Goal: Task Accomplishment & Management: Manage account settings

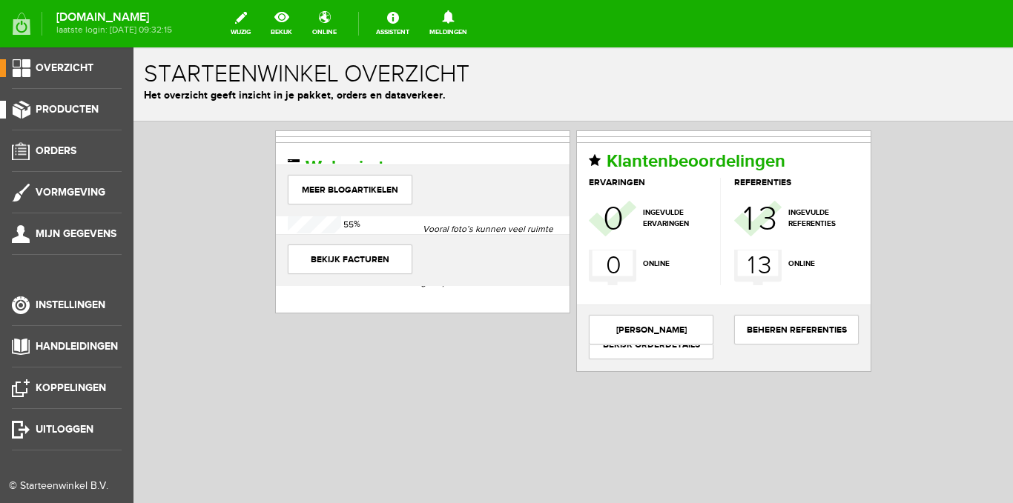
click at [85, 108] on span "Producten" at bounding box center [67, 109] width 63 height 13
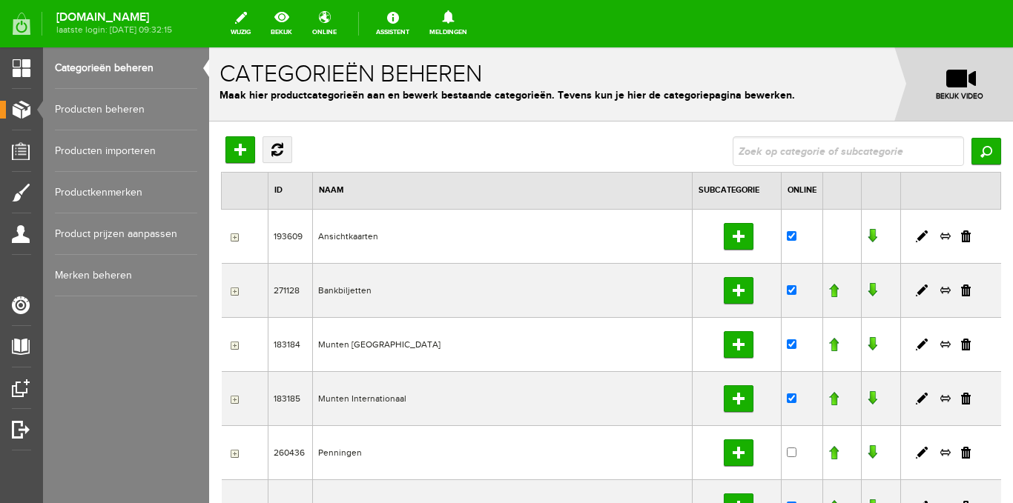
click at [101, 108] on link "Producten beheren" at bounding box center [126, 110] width 142 height 42
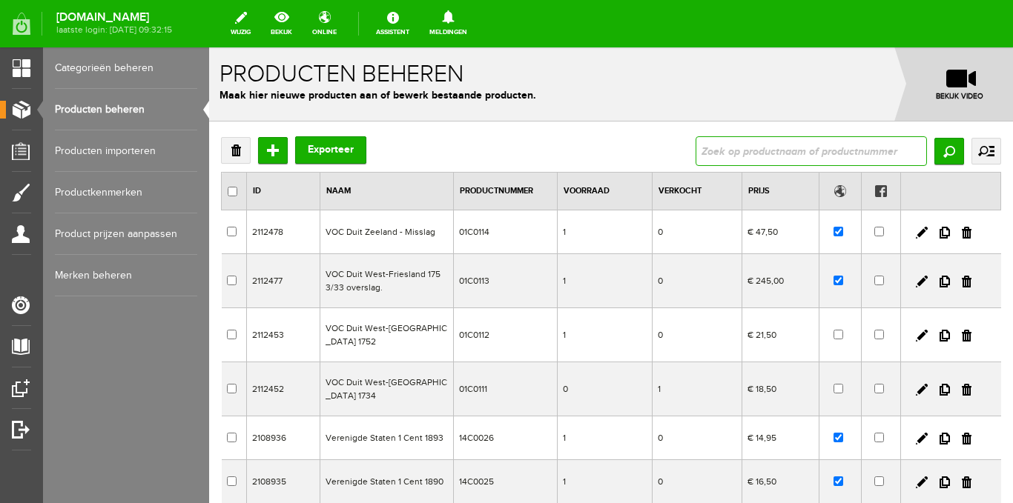
click at [837, 151] on input "text" at bounding box center [810, 151] width 231 height 30
type input "VOC"
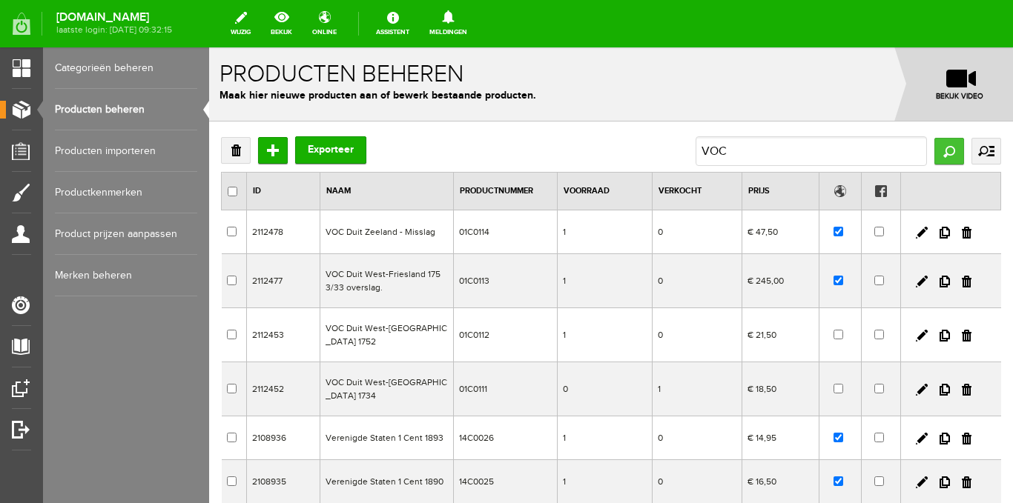
click at [937, 152] on input "Zoeken" at bounding box center [949, 151] width 30 height 27
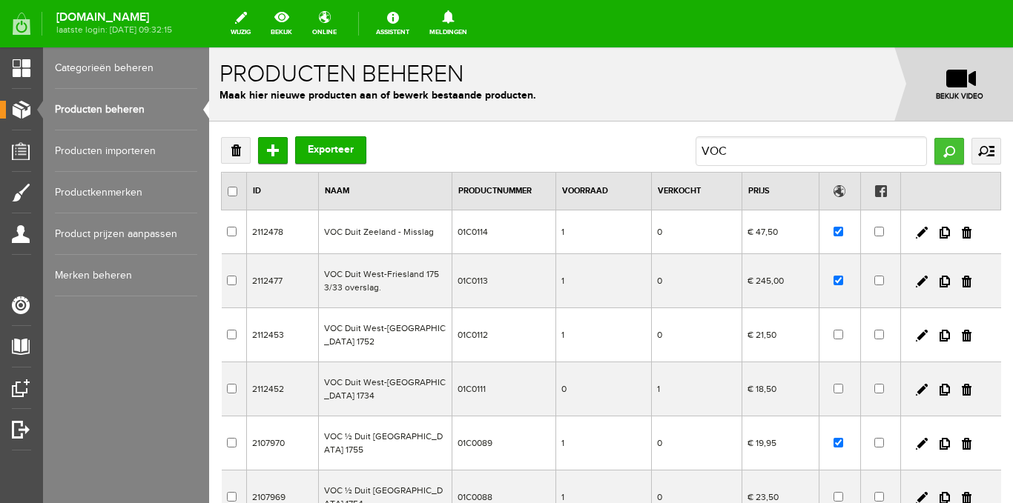
click at [937, 149] on input "Zoeken" at bounding box center [949, 151] width 30 height 27
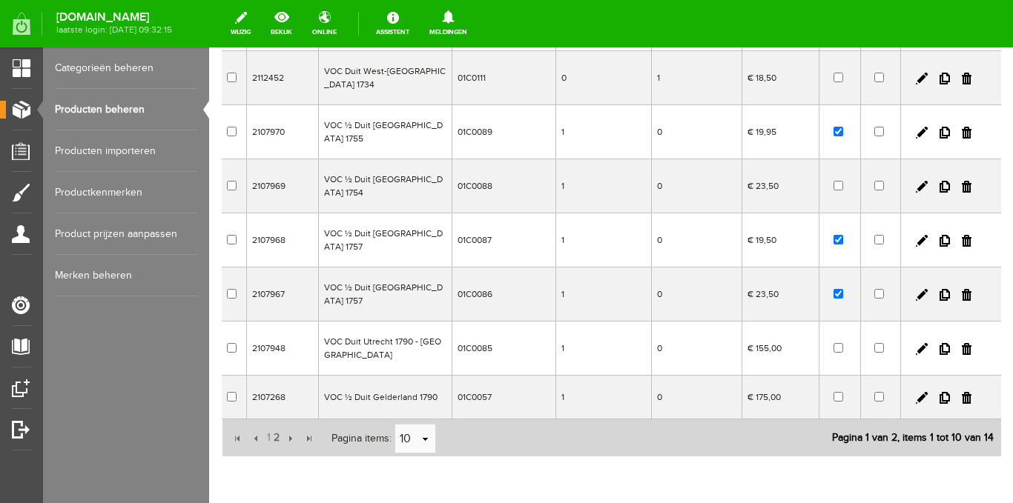
scroll to position [314, 0]
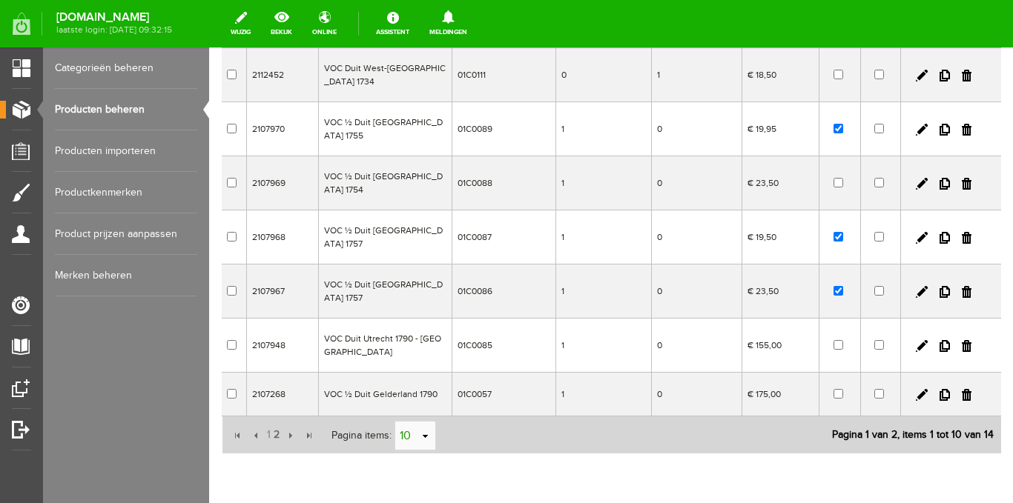
click at [425, 423] on link "select" at bounding box center [426, 437] width 12 height 28
click at [416, 345] on li "50" at bounding box center [414, 346] width 40 height 24
type input "50"
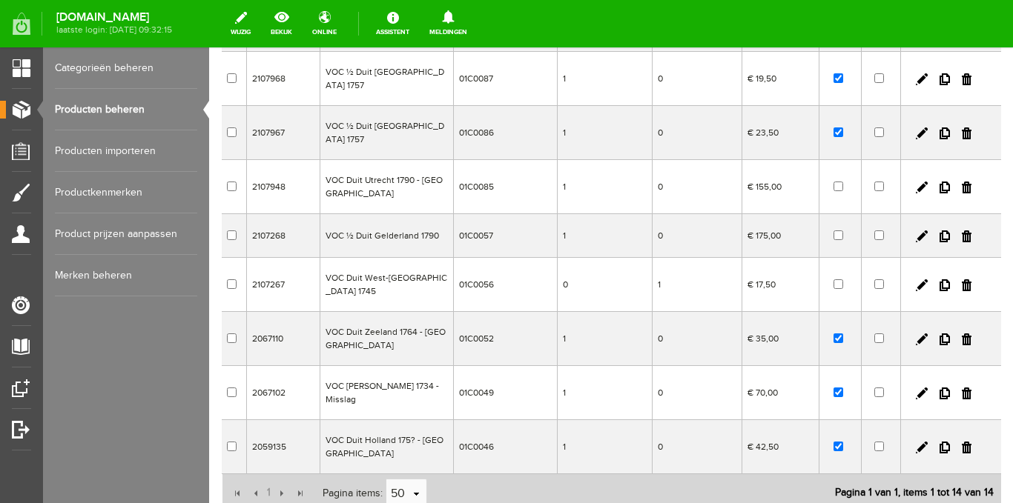
scroll to position [446, 0]
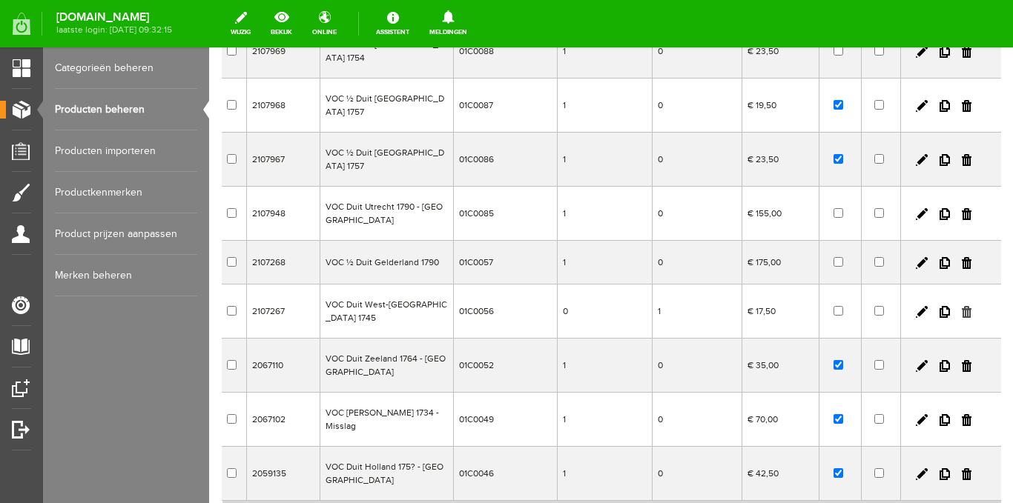
click at [962, 306] on link at bounding box center [967, 312] width 10 height 12
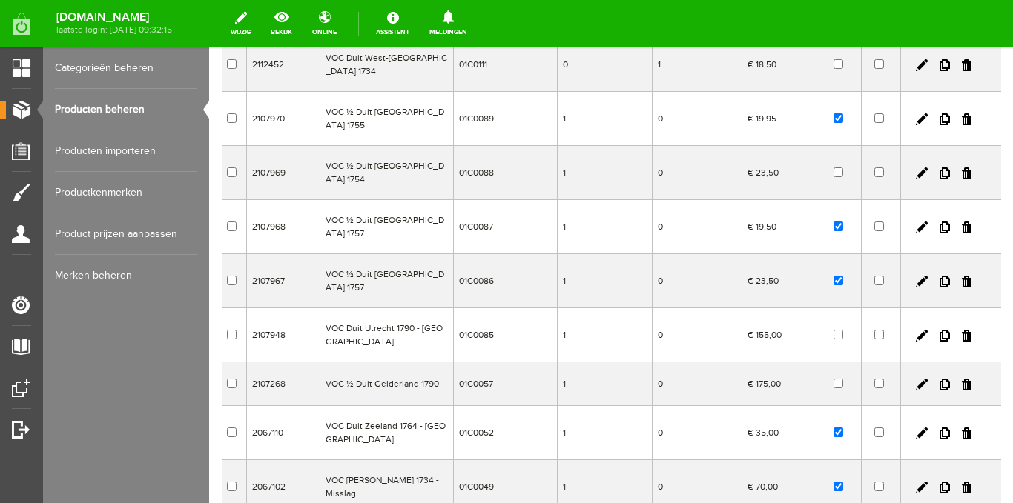
scroll to position [298, 0]
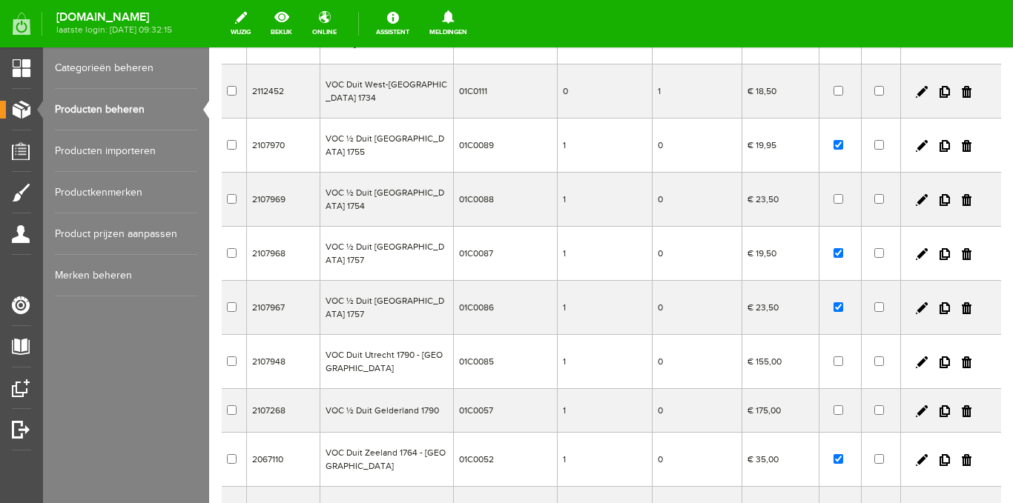
click at [508, 335] on td "01C0085" at bounding box center [505, 362] width 104 height 54
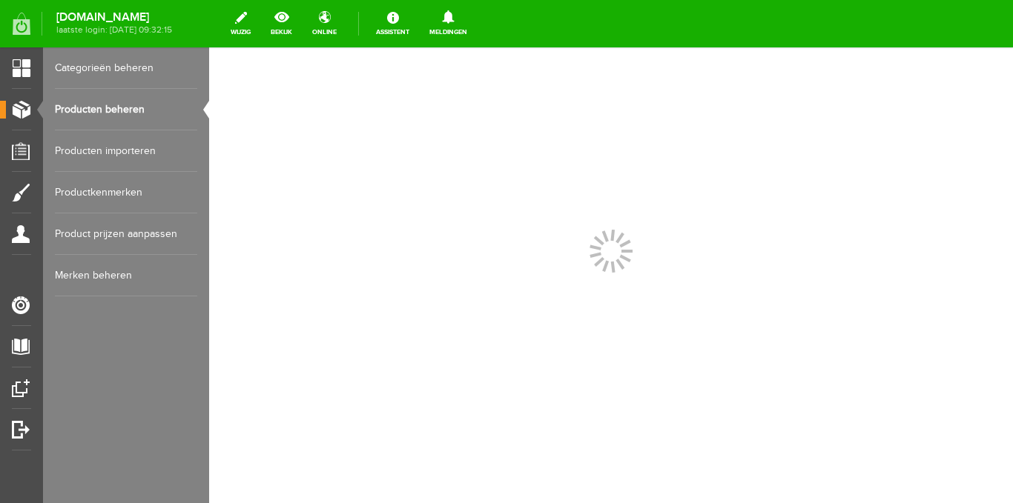
scroll to position [0, 0]
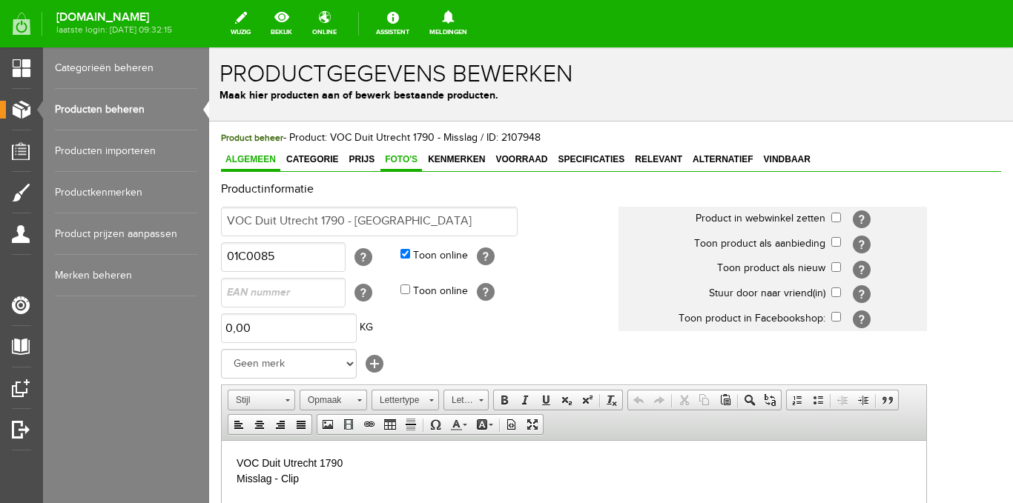
click at [409, 166] on link "Foto's" at bounding box center [401, 161] width 42 height 22
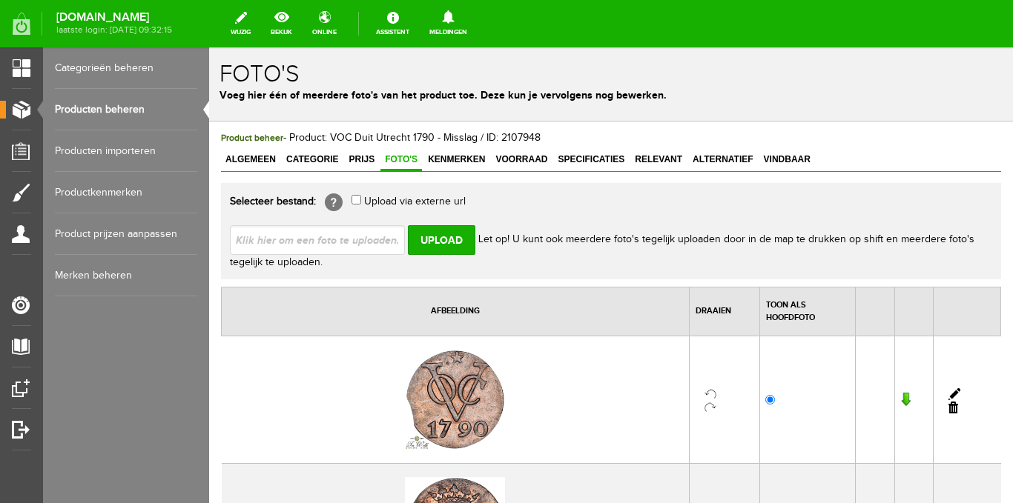
click at [122, 107] on link "Producten beheren" at bounding box center [126, 110] width 142 height 42
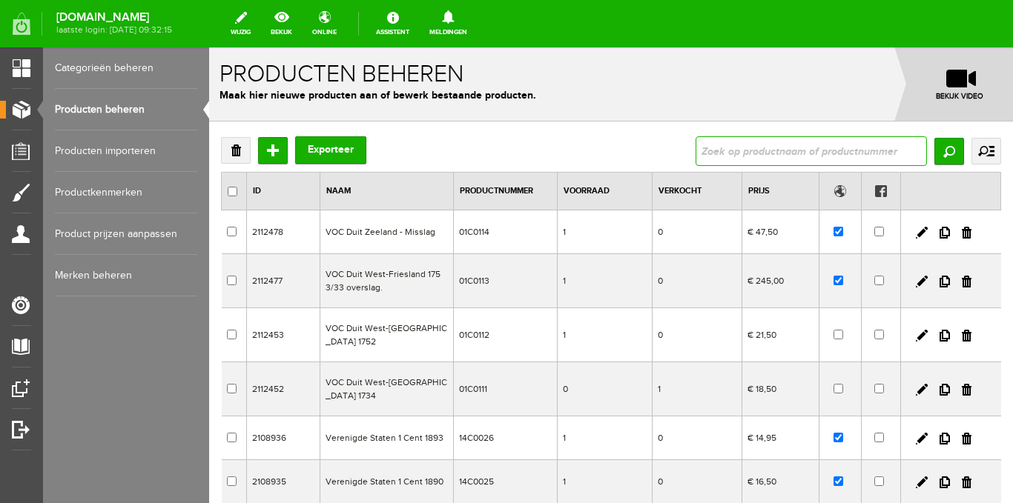
click at [819, 151] on input "text" at bounding box center [810, 151] width 231 height 30
type input "VOC"
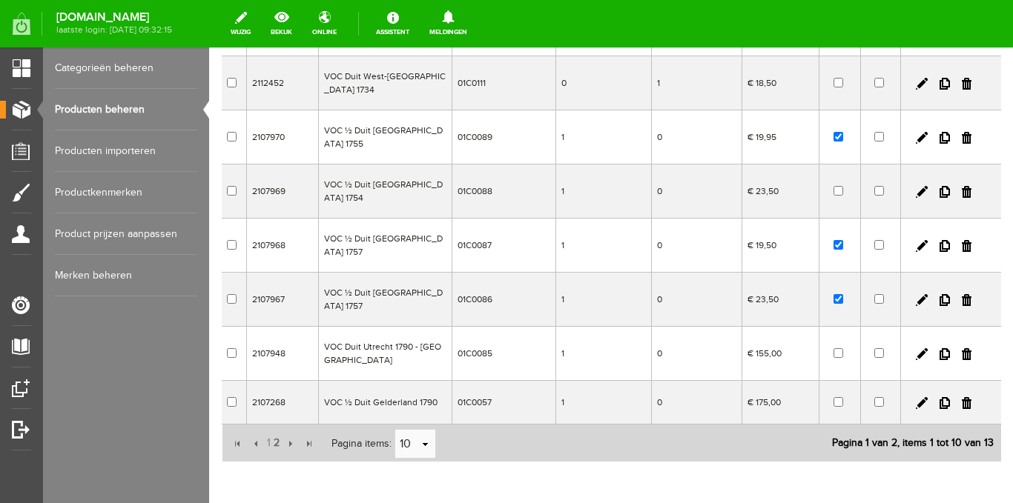
scroll to position [314, 0]
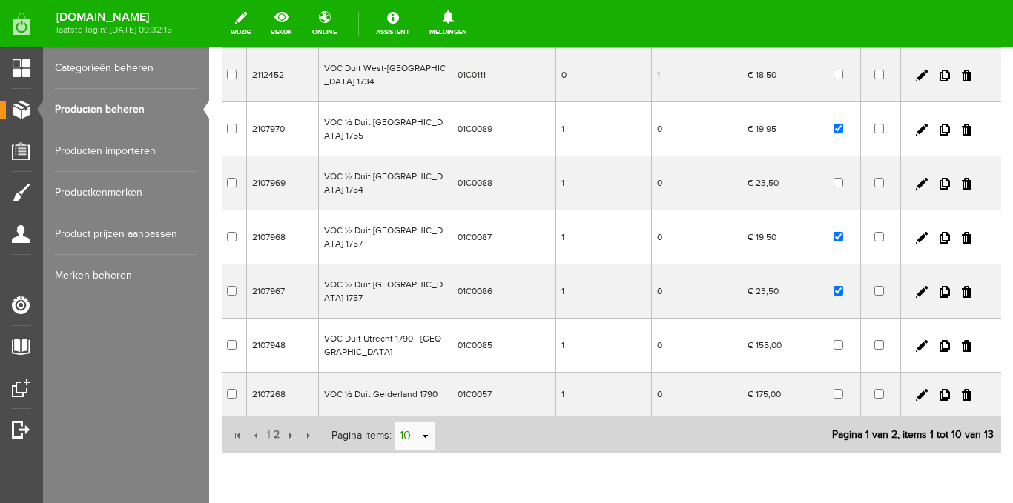
click at [414, 422] on input "10" at bounding box center [407, 437] width 24 height 30
click at [415, 344] on li "50" at bounding box center [414, 346] width 40 height 24
type input "50"
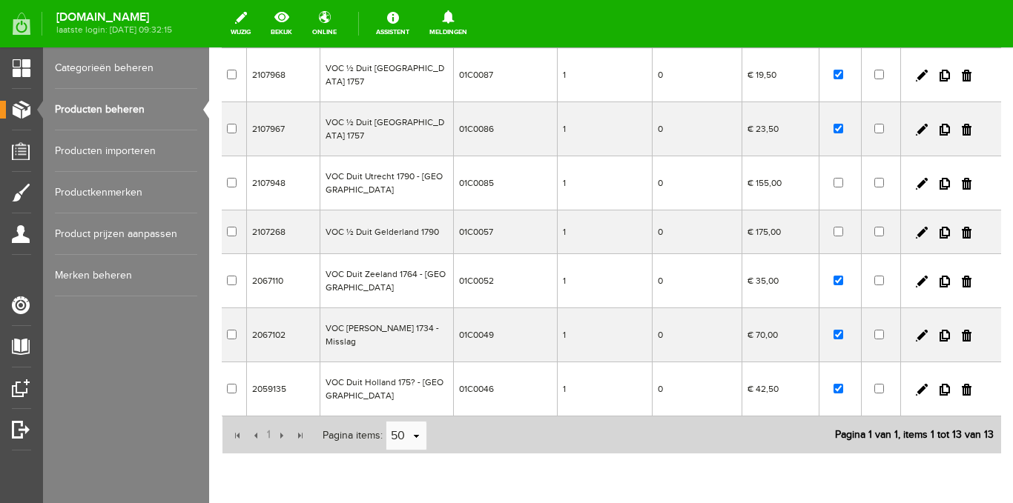
scroll to position [403, 0]
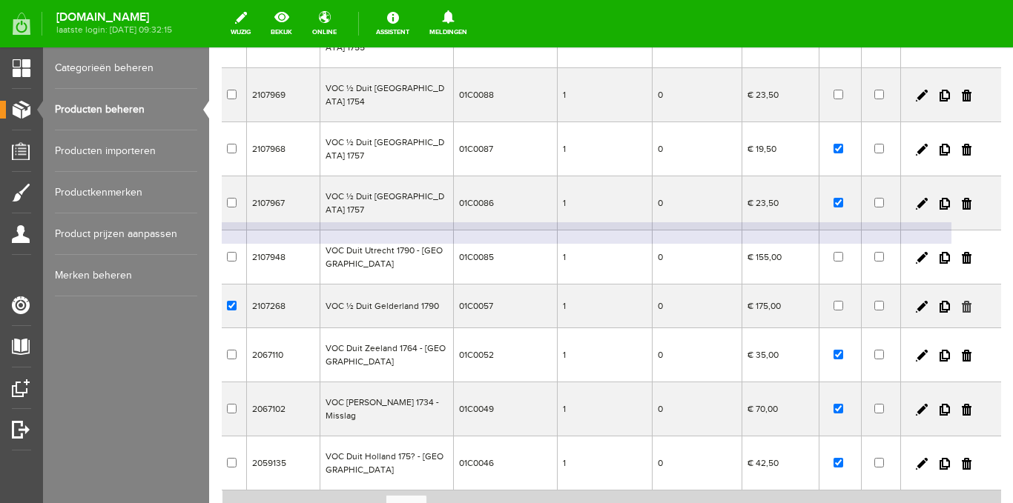
click at [962, 301] on link at bounding box center [967, 307] width 10 height 12
checkbox input "true"
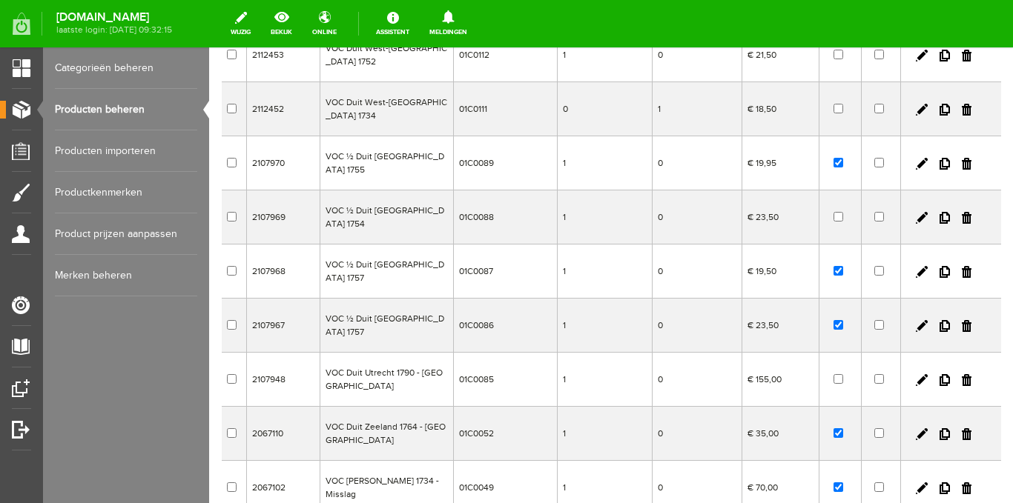
scroll to position [254, 0]
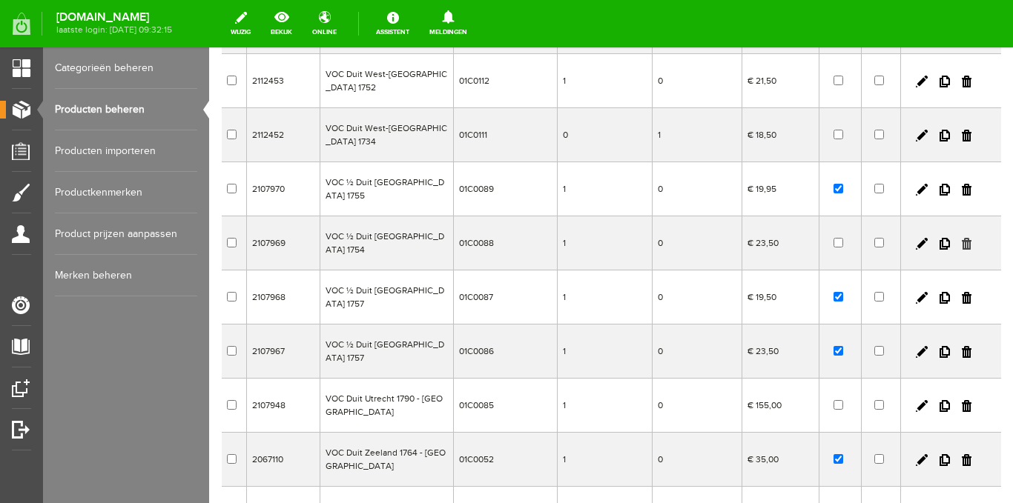
click at [962, 238] on link at bounding box center [967, 244] width 10 height 12
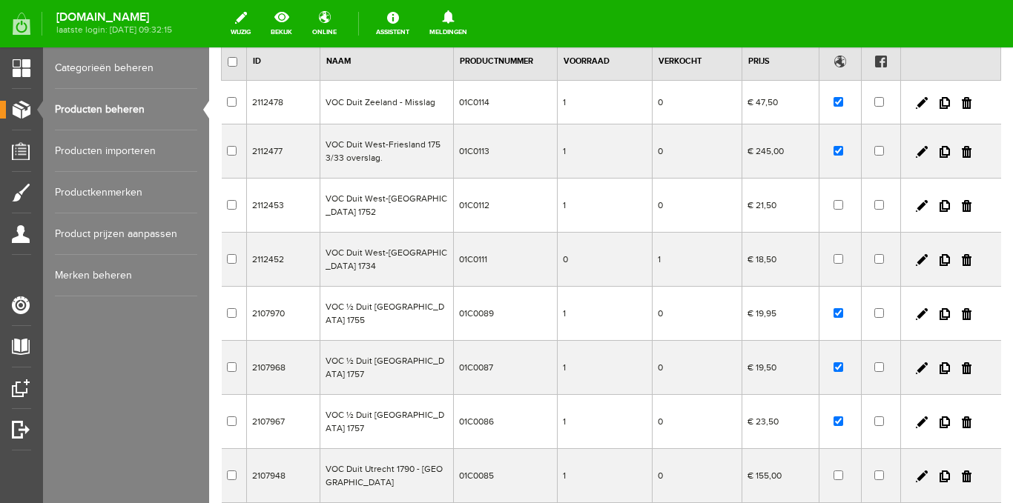
scroll to position [106, 0]
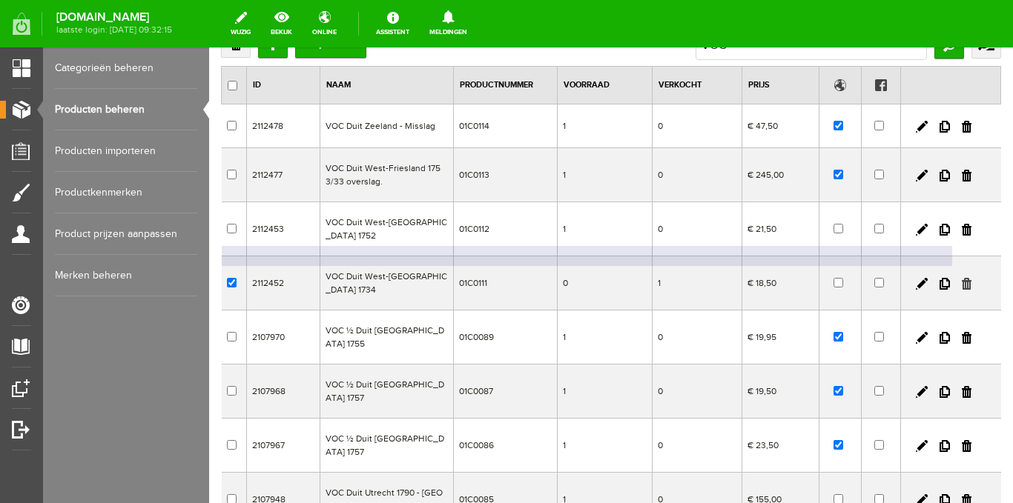
click at [962, 278] on link at bounding box center [967, 284] width 10 height 12
checkbox input "true"
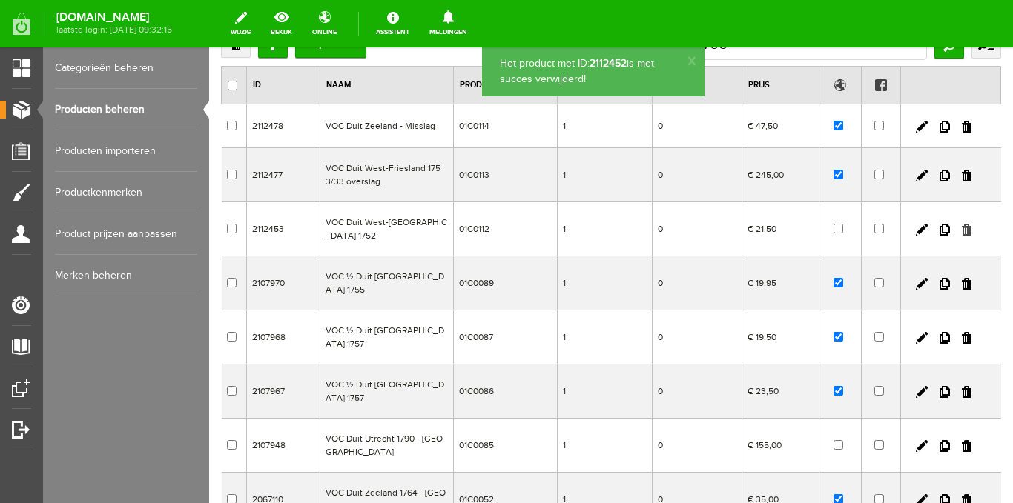
click at [962, 224] on link at bounding box center [967, 230] width 10 height 12
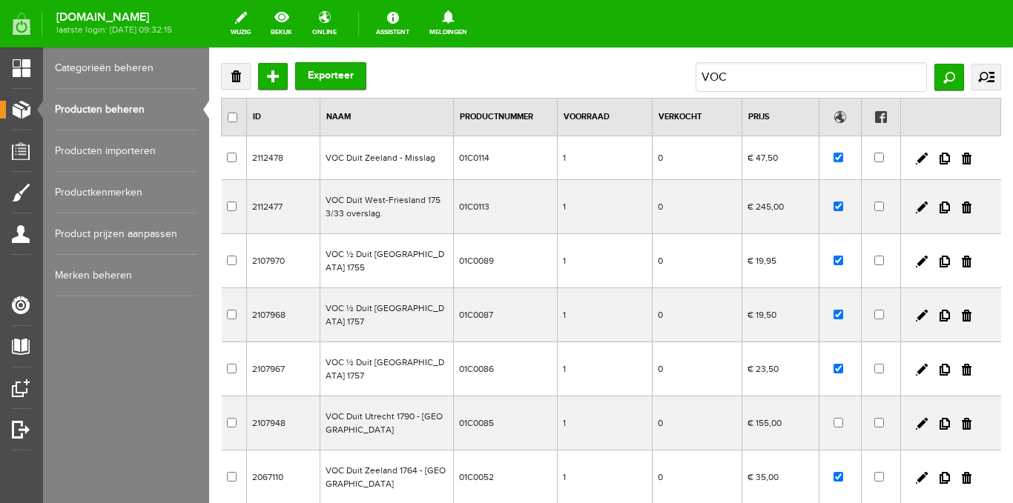
scroll to position [0, 0]
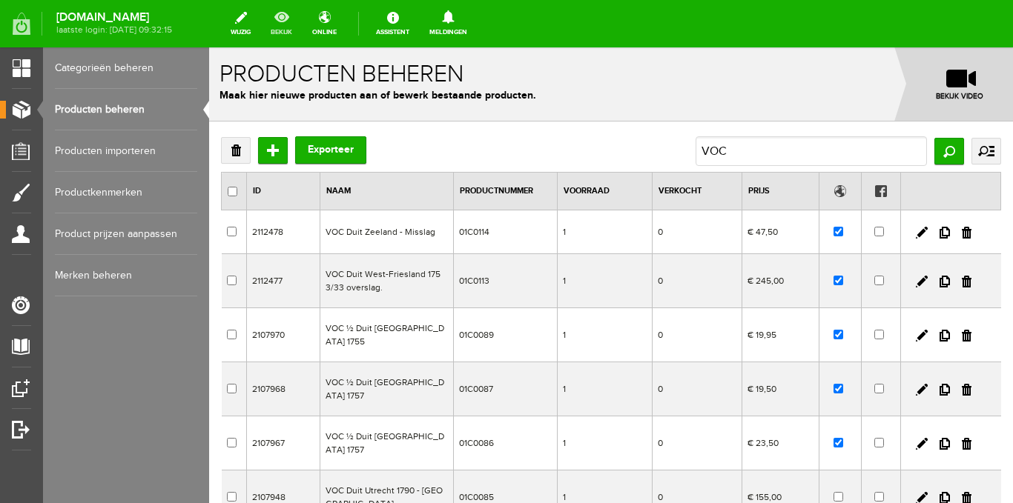
click at [297, 20] on link "bekijk" at bounding box center [281, 23] width 39 height 33
click at [277, 150] on input "Toevoegen" at bounding box center [273, 150] width 30 height 27
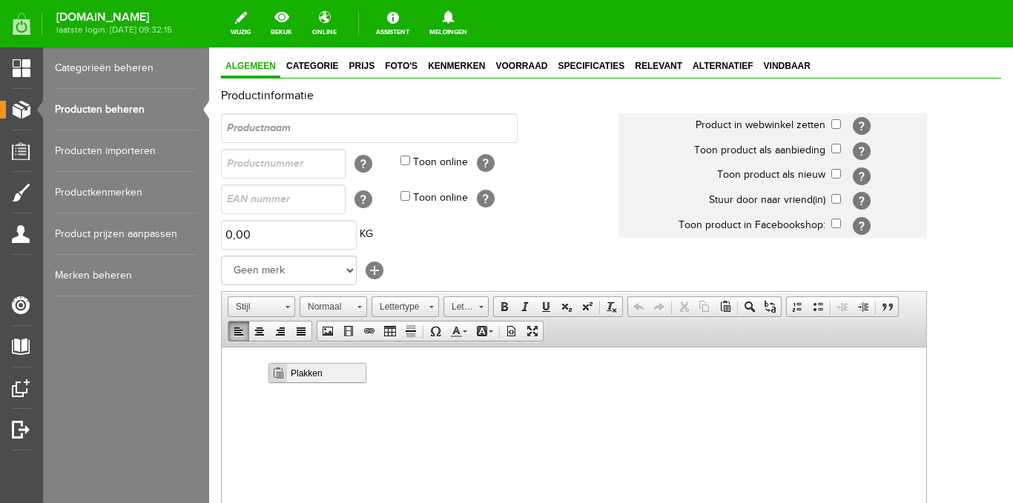
click at [306, 373] on span "Plakken" at bounding box center [326, 372] width 79 height 19
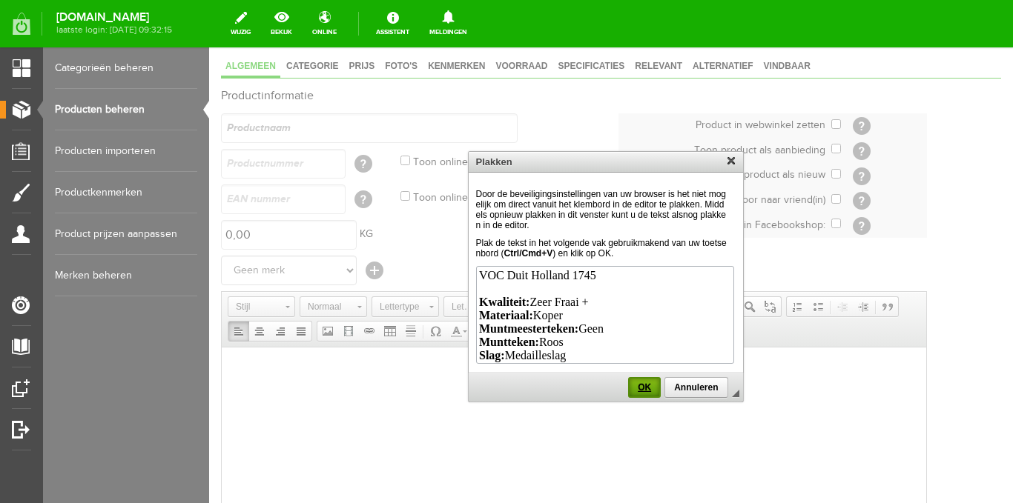
click at [641, 382] on link "OK" at bounding box center [644, 387] width 33 height 21
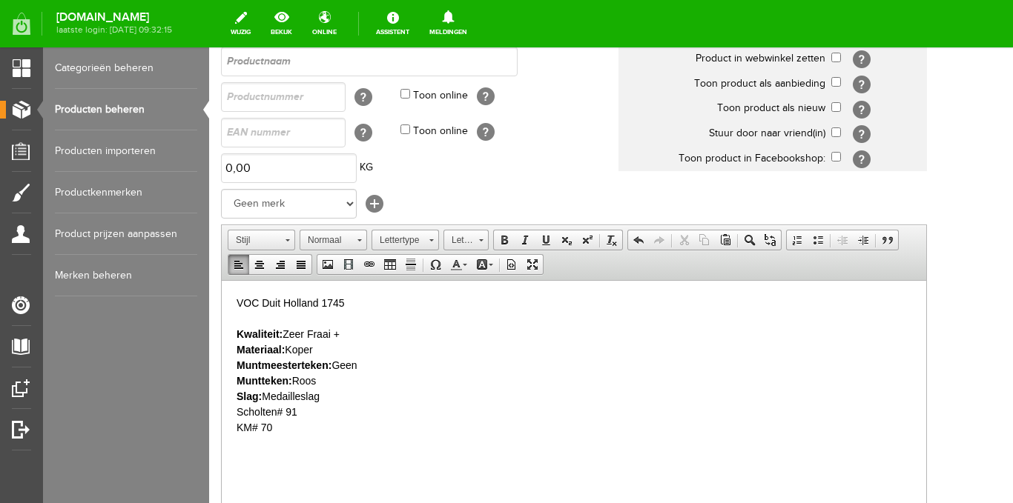
scroll to position [222, 0]
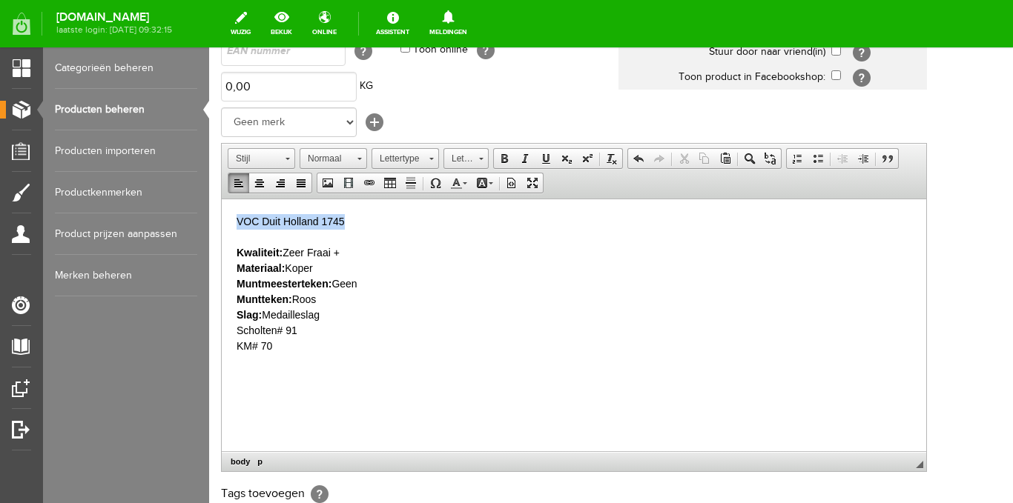
drag, startPoint x: 348, startPoint y: 225, endPoint x: 241, endPoint y: 216, distance: 107.8
click at [238, 216] on p "VOC Duit Holland 1745 Kwaliteit: [PERSON_NAME] + Materiaal: Koper Muntmeesterte…" at bounding box center [574, 284] width 675 height 140
click at [268, 245] on span "Kopiëren" at bounding box center [301, 246] width 79 height 19
copy p "VOC Duit Holland 1745"
click at [279, 257] on strong "Kwaliteit:" at bounding box center [260, 252] width 46 height 12
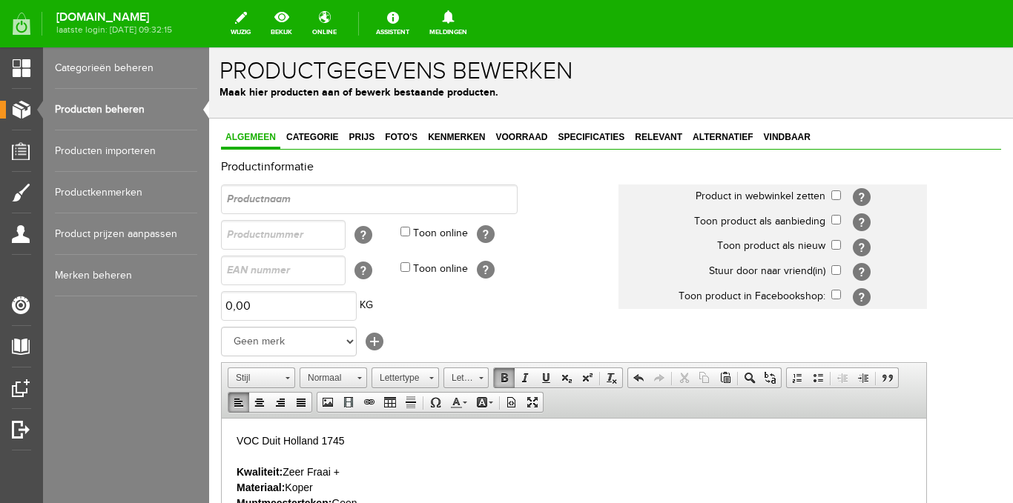
scroll to position [0, 0]
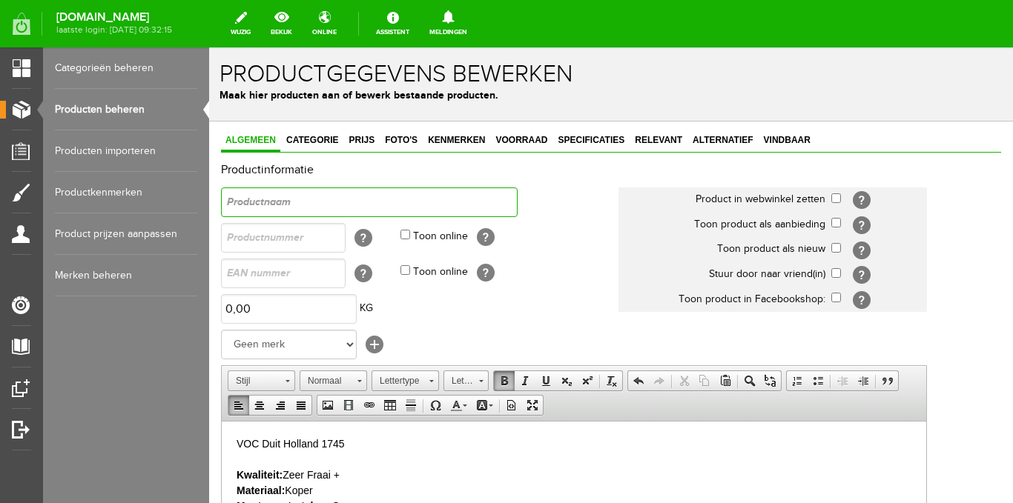
paste input "VOC Duit Holland 1745"
type input "VOC Duit Holland 1745"
click at [266, 234] on input "text" at bounding box center [283, 238] width 125 height 30
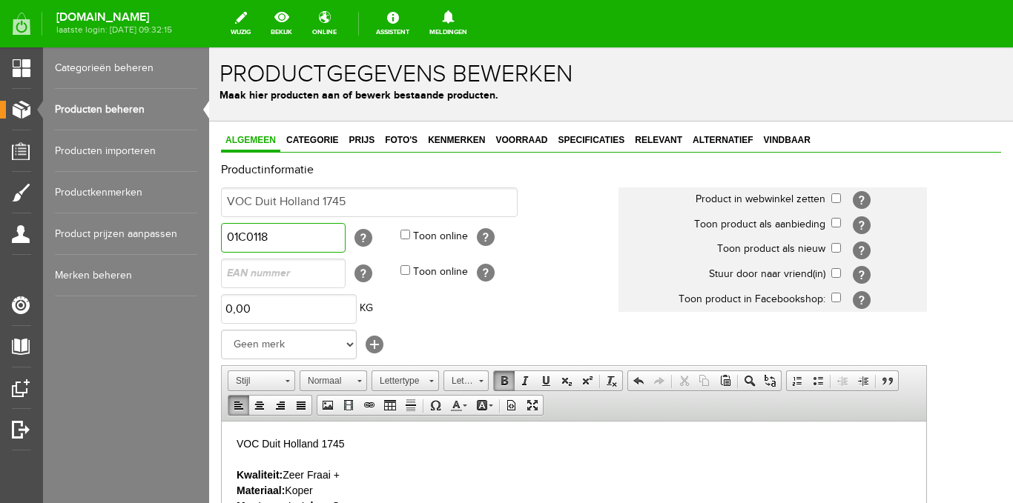
type input "01C0118"
click at [403, 234] on input "Toon online" at bounding box center [405, 235] width 10 height 10
checkbox input "true"
click at [833, 198] on input "checkbox" at bounding box center [836, 199] width 10 height 10
checkbox input "true"
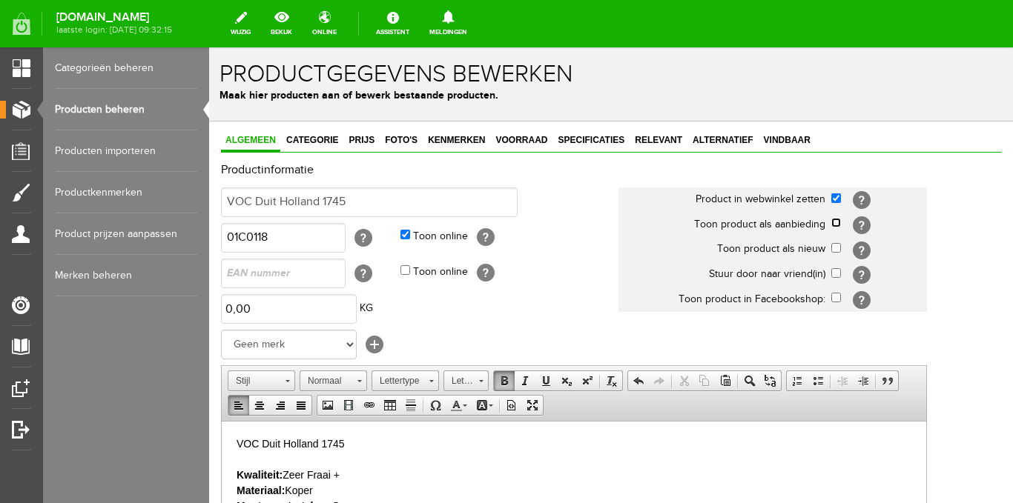
click at [836, 224] on input "checkbox" at bounding box center [836, 223] width 10 height 10
checkbox input "true"
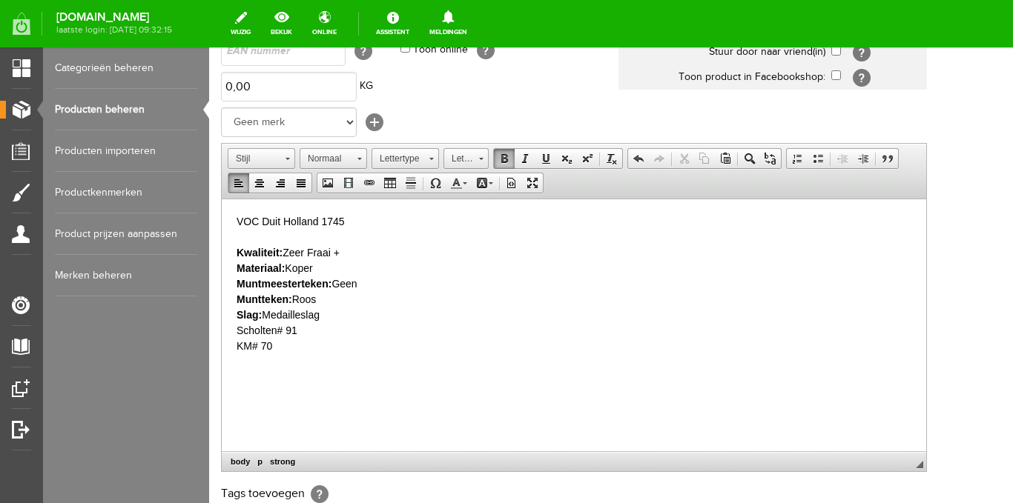
scroll to position [371, 0]
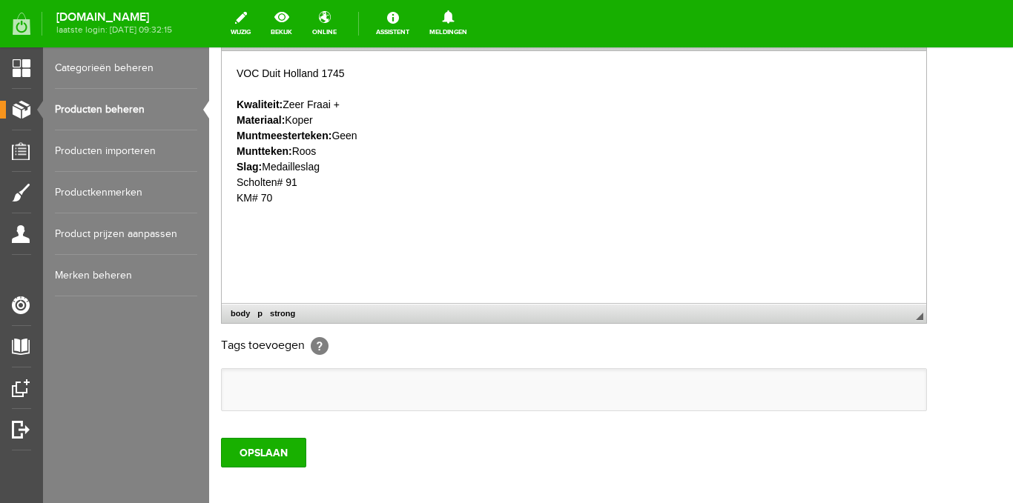
click at [243, 384] on input "text" at bounding box center [236, 390] width 15 height 15
paste input "VOC Duit Holland 1745"
type input "VOC Duit Holland 1745"
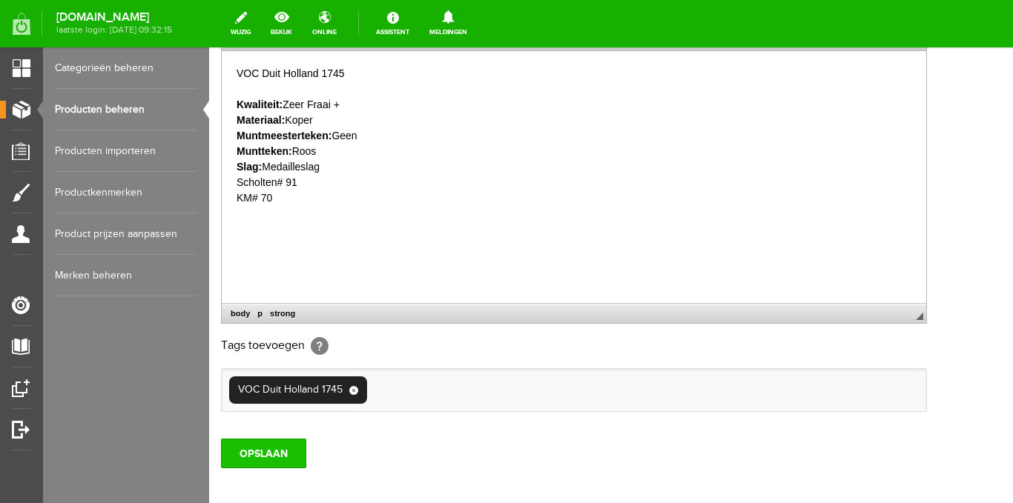
click at [261, 452] on input "OPSLAAN" at bounding box center [263, 454] width 85 height 30
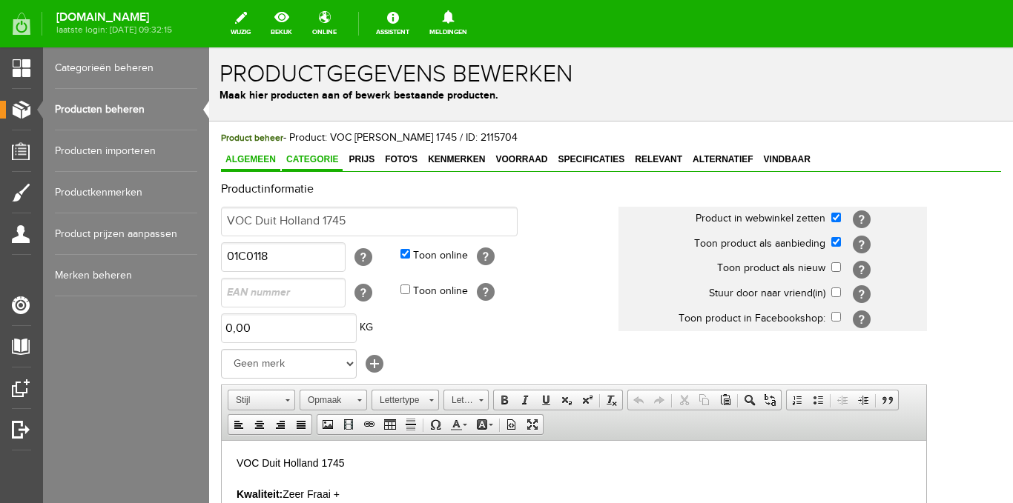
click at [316, 163] on span "Categorie" at bounding box center [312, 159] width 61 height 10
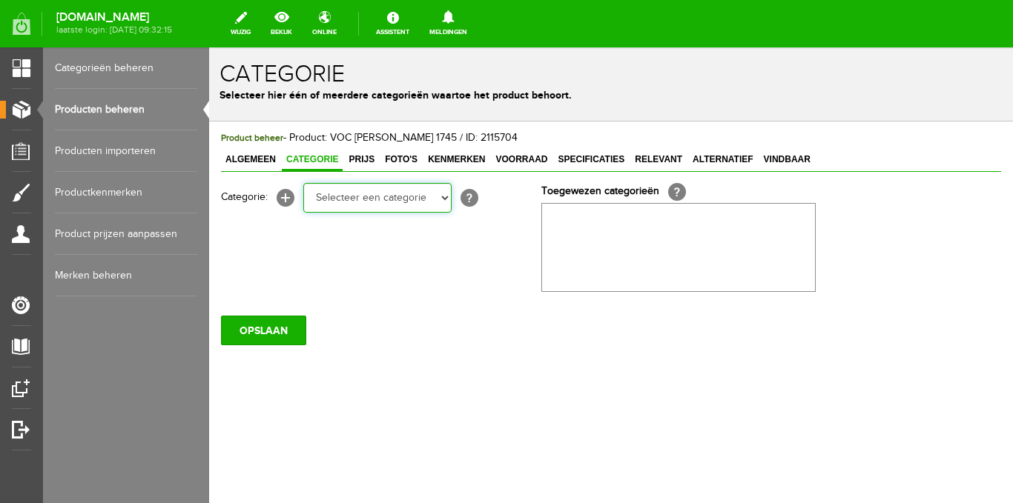
click at [354, 203] on select "Selecteer een categorie Ansichtkaarten Stripgerelateerd Kuifje Dorpen NL Steden…" at bounding box center [377, 198] width 148 height 30
select select "183184"
click at [303, 183] on select "Selecteer een categorie Ansichtkaarten Stripgerelateerd Kuifje Dorpen NL Steden…" at bounding box center [377, 198] width 148 height 30
click at [442, 202] on select "Selecteer een categorie Ansichtkaarten Stripgerelateerd Kuifje Dorpen NL Steden…" at bounding box center [377, 198] width 148 height 30
select select "185484"
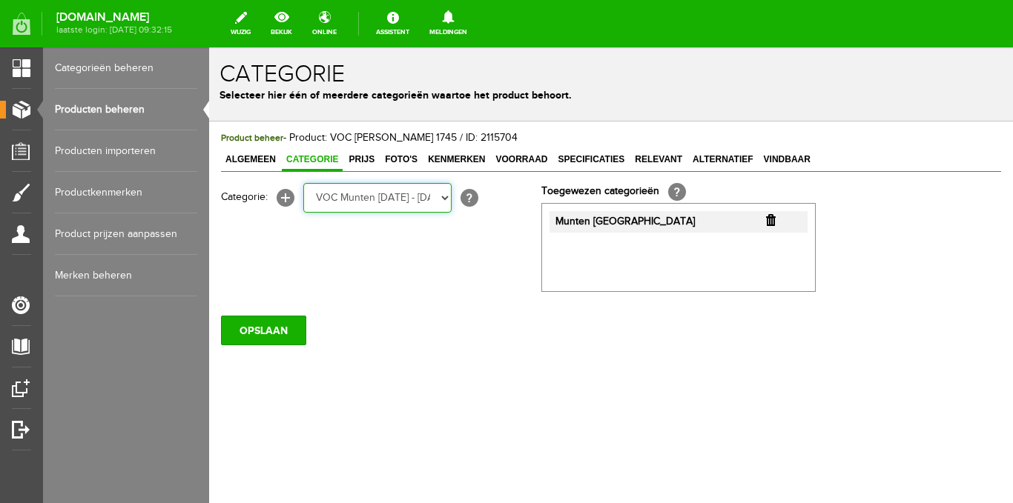
click at [303, 183] on select "Selecteer een categorie Ansichtkaarten Stripgerelateerd Kuifje Dorpen NL Steden…" at bounding box center [377, 198] width 148 height 30
click at [440, 203] on select "Selecteer een categorie Ansichtkaarten Stripgerelateerd Kuifje Dorpen NL Steden…" at bounding box center [377, 198] width 148 height 30
select select "261096"
click at [303, 183] on select "Selecteer een categorie Ansichtkaarten Stripgerelateerd Kuifje Dorpen NL Steden…" at bounding box center [377, 198] width 148 height 30
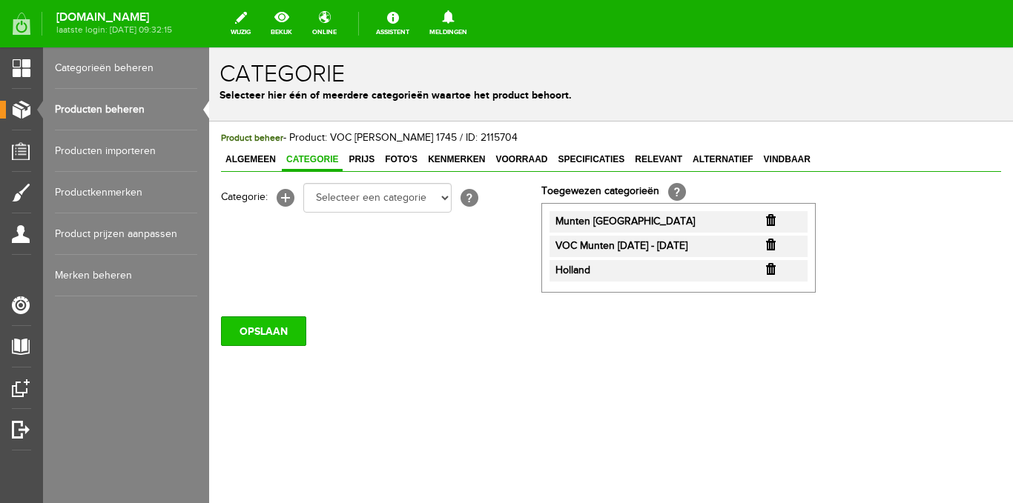
click at [275, 329] on input "OPSLAAN" at bounding box center [263, 332] width 85 height 30
click at [292, 327] on input "OPSLAAN" at bounding box center [263, 332] width 85 height 30
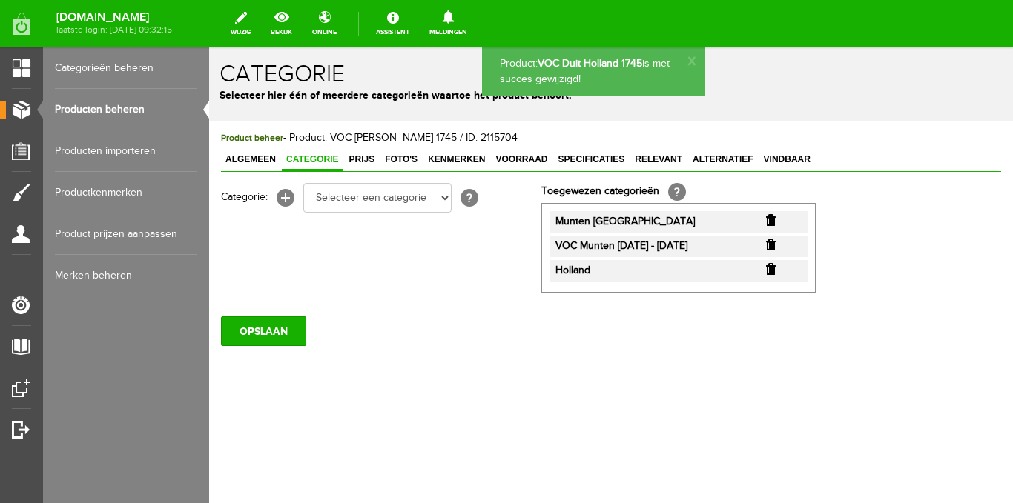
click at [366, 158] on span "Prijs" at bounding box center [361, 159] width 35 height 10
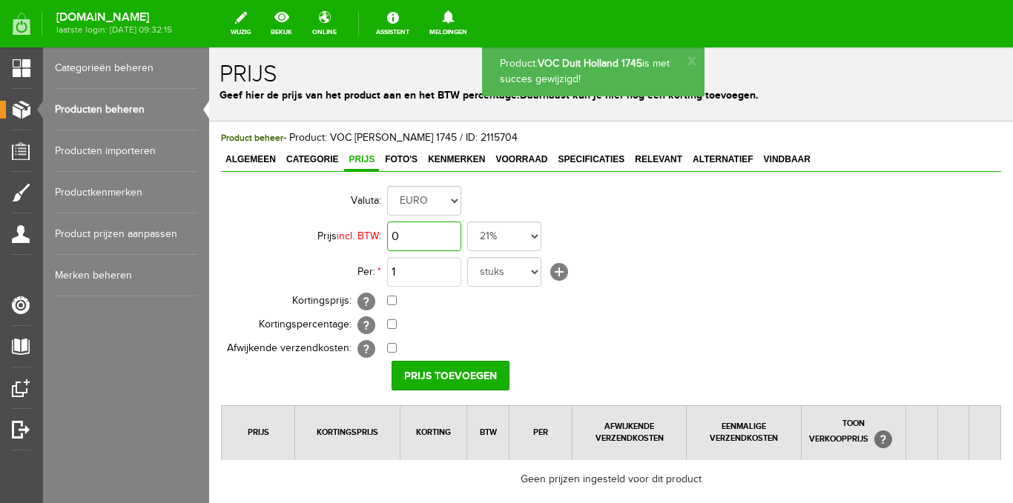
click at [408, 242] on input "0" at bounding box center [424, 237] width 74 height 30
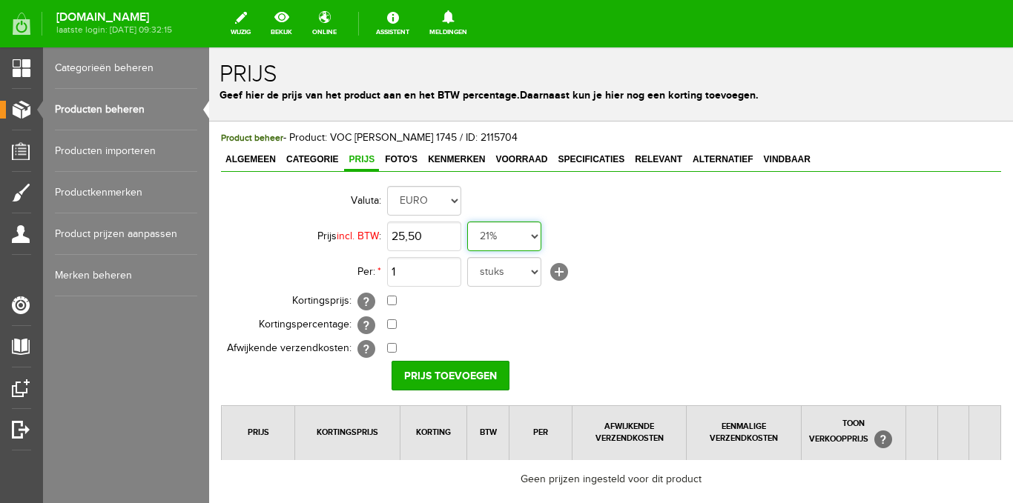
type input "€ 25,50"
click at [532, 235] on select "21% 19% 18% 9% 6% 0%" at bounding box center [504, 237] width 74 height 30
select select "0,00"
click at [467, 222] on select "21% 19% 18% 9% 6% 0%" at bounding box center [504, 237] width 74 height 30
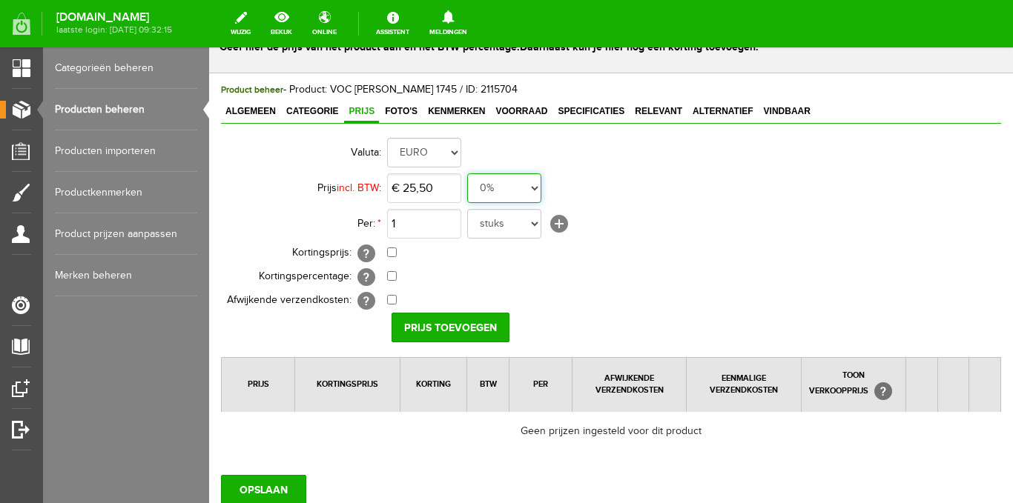
scroll to position [74, 0]
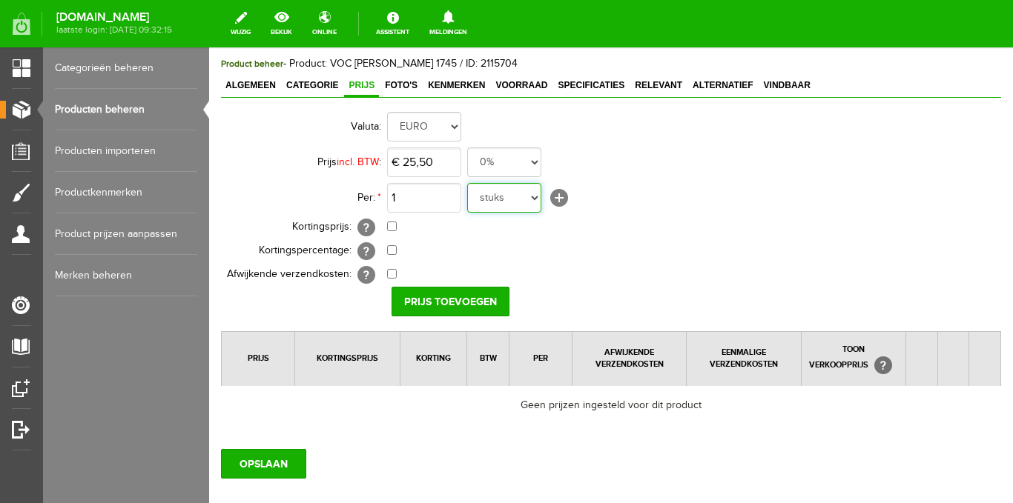
click at [515, 200] on select "stuks" at bounding box center [504, 198] width 74 height 30
click at [515, 201] on select "stuks" at bounding box center [504, 198] width 74 height 30
click at [450, 300] on input "Prijs toevoegen" at bounding box center [450, 302] width 118 height 30
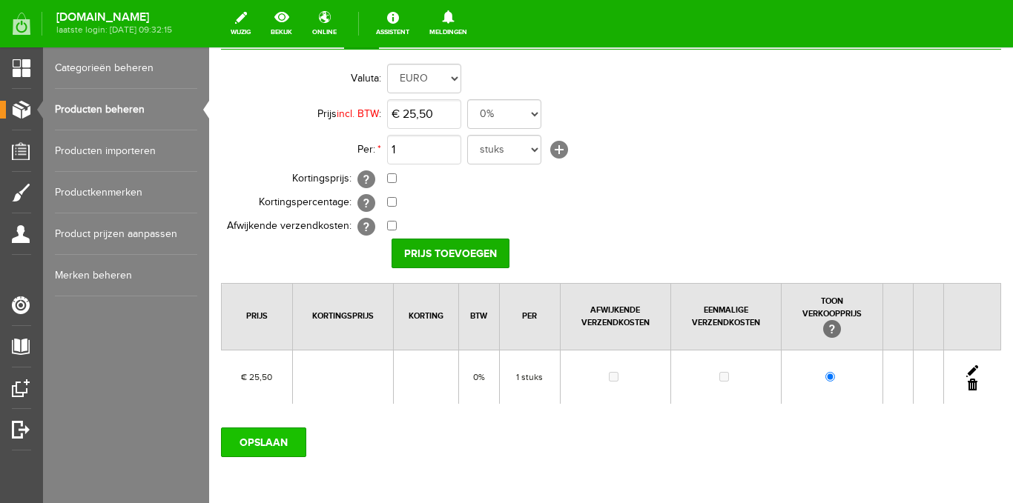
scroll to position [148, 0]
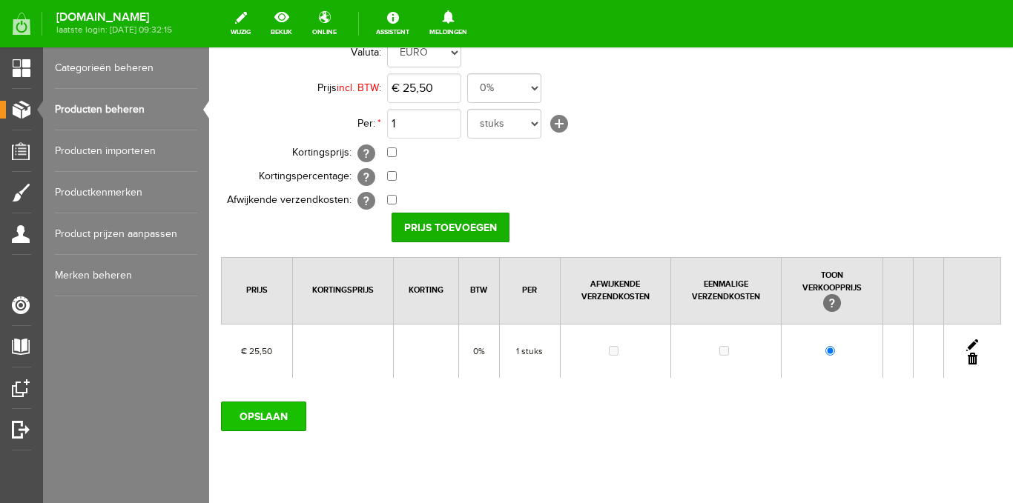
click at [281, 414] on input "OPSLAAN" at bounding box center [263, 417] width 85 height 30
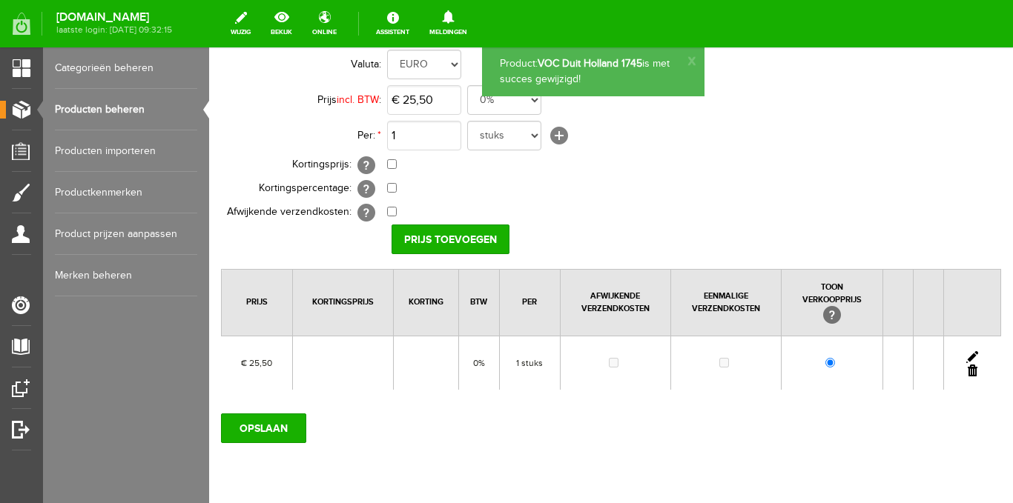
scroll to position [0, 0]
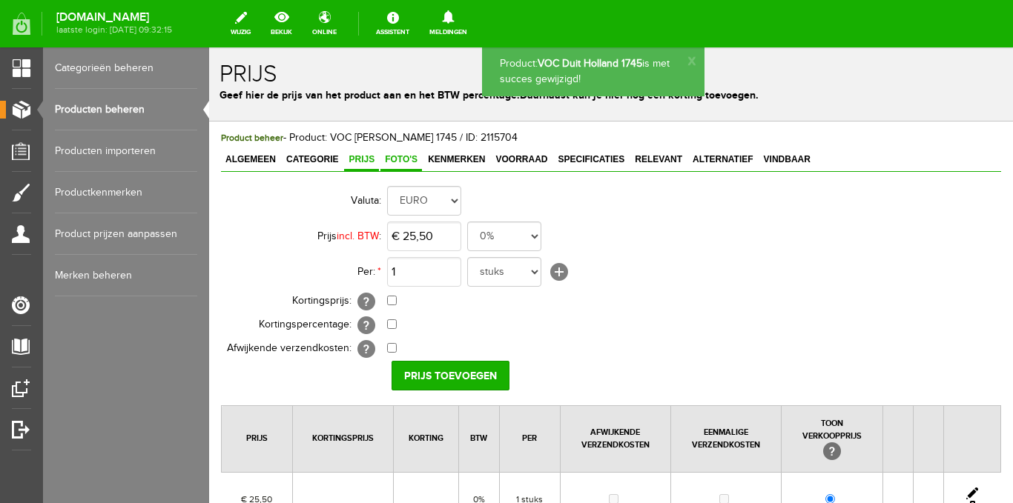
click at [400, 168] on link "Foto's" at bounding box center [401, 161] width 42 height 22
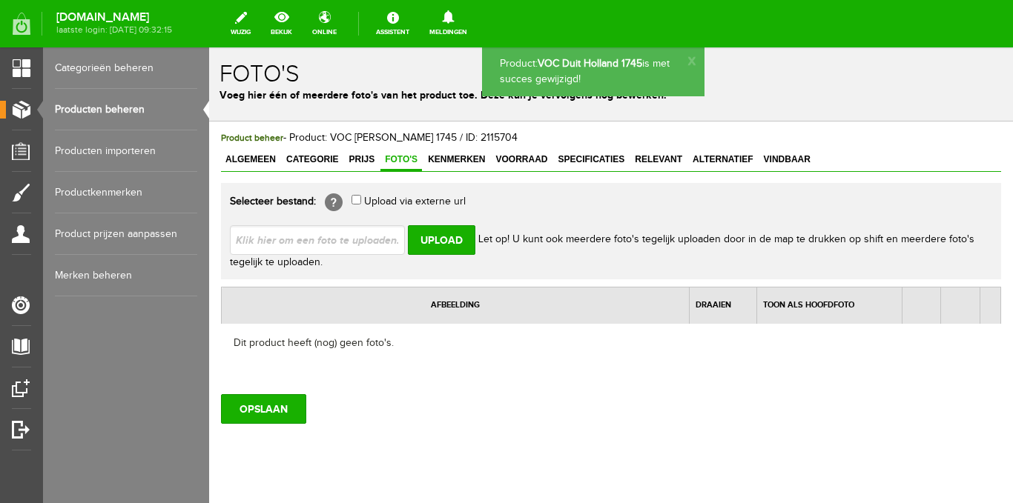
click at [362, 237] on input "file" at bounding box center [323, 239] width 187 height 28
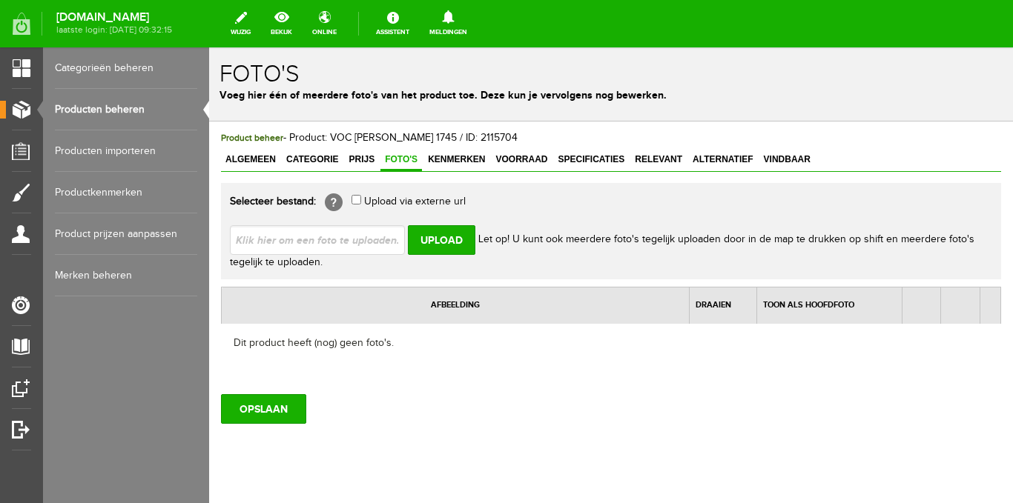
type input "C:\fakepath\Ten Wolde Verzamel Items (152 x 152 mm) - 2025-08-26T132401.157.png"
type input "Ten Wolde Verzamel Items (152 x 152 mm) - 2025-08-26T132401.157.png; Ten Wolde …"
click at [432, 242] on input "Upload" at bounding box center [441, 240] width 67 height 30
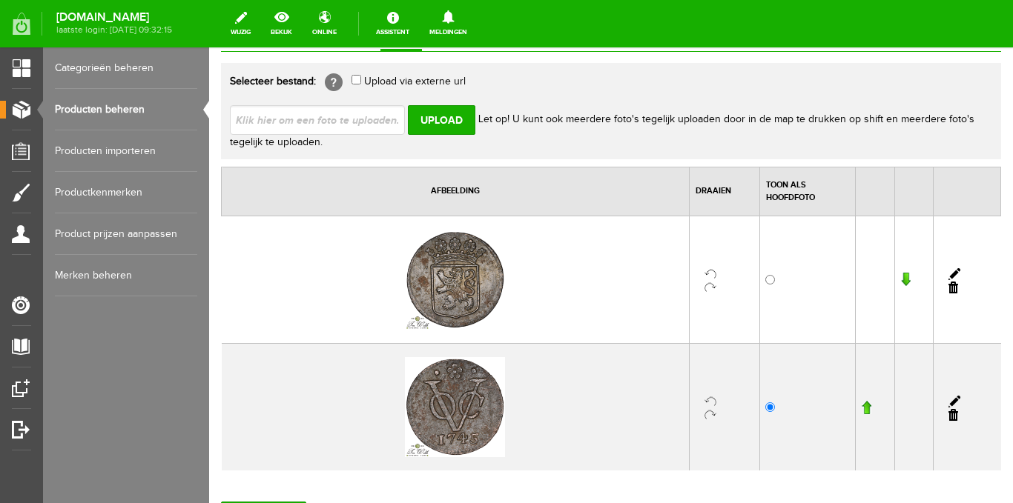
scroll to position [148, 0]
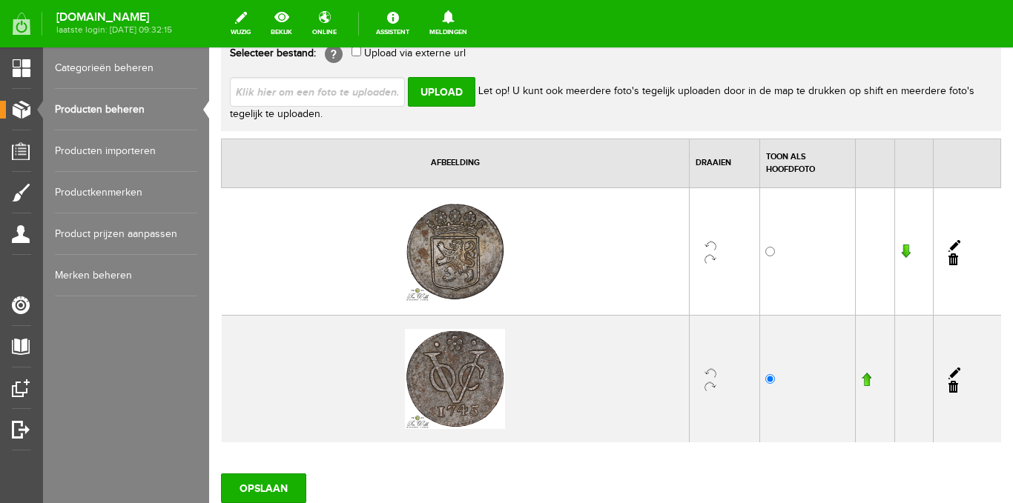
click at [861, 380] on input "button" at bounding box center [866, 379] width 10 height 15
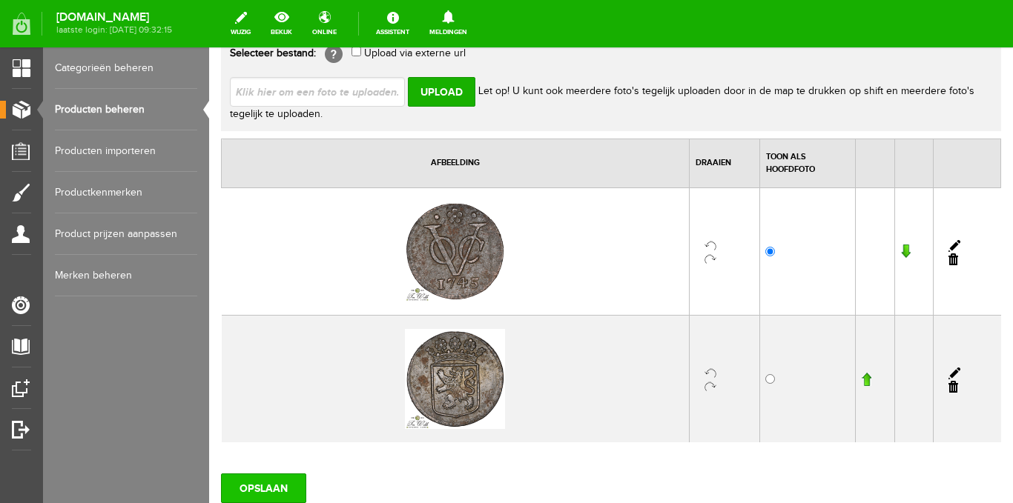
click at [273, 480] on input "OPSLAAN" at bounding box center [263, 489] width 85 height 30
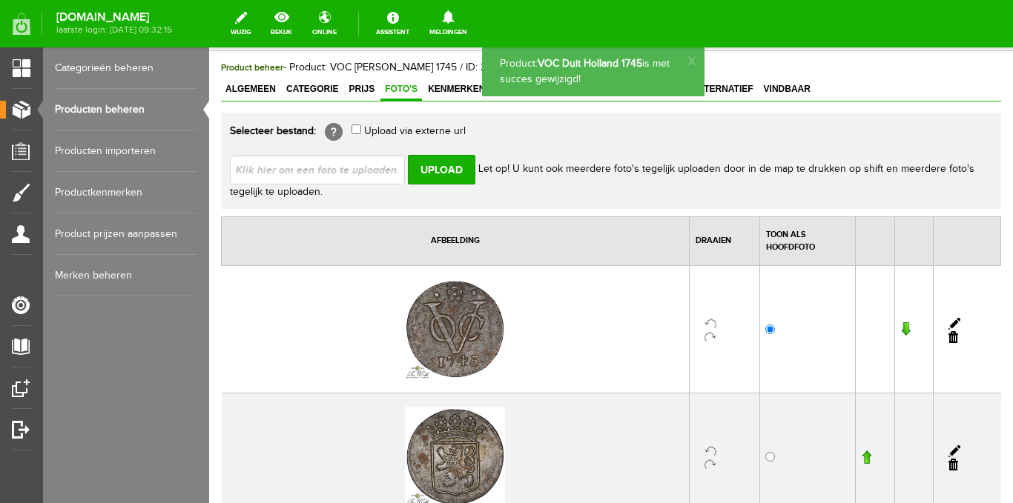
scroll to position [0, 0]
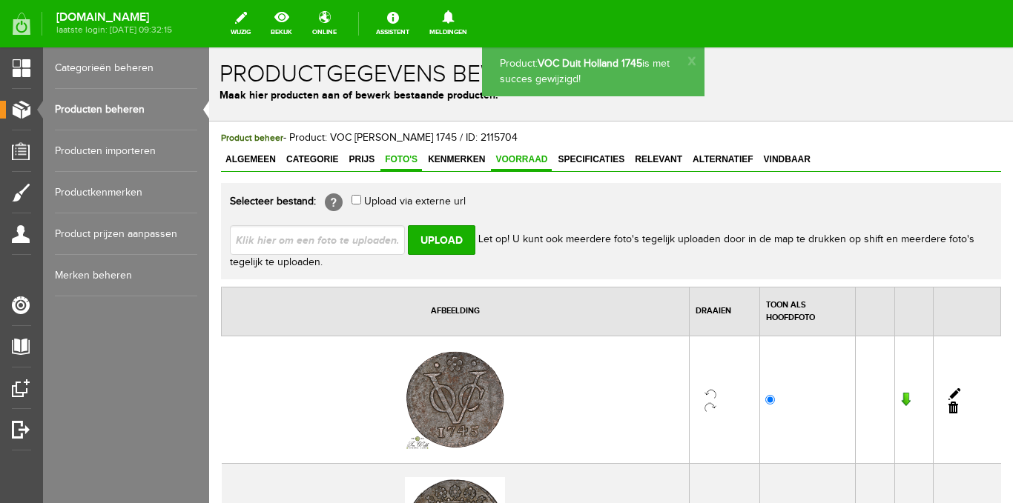
click at [526, 166] on link "Voorraad" at bounding box center [521, 161] width 61 height 22
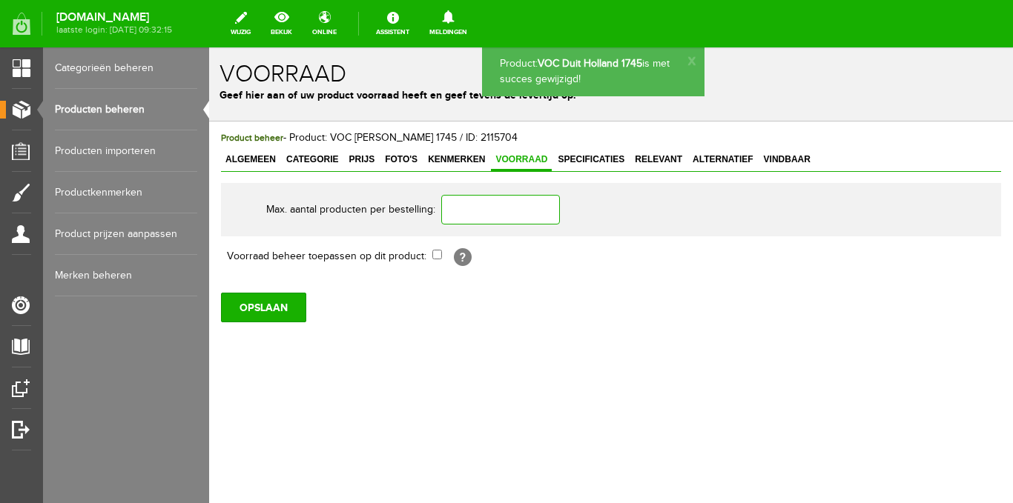
click at [501, 199] on input "text" at bounding box center [500, 210] width 119 height 30
type input "1"
click at [435, 257] on input "checkbox" at bounding box center [437, 255] width 10 height 10
checkbox input "true"
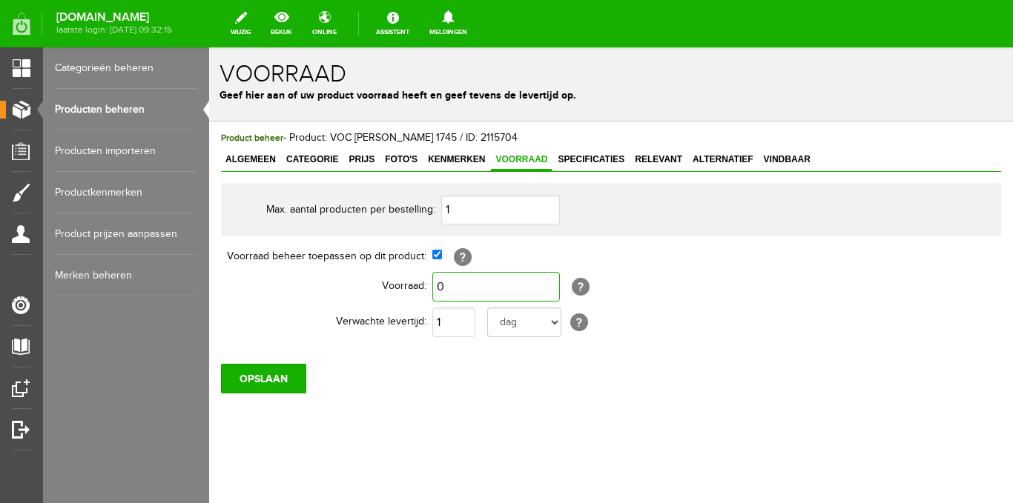
click at [449, 278] on input "0" at bounding box center [496, 287] width 128 height 30
type input "1"
click at [461, 311] on input "1" at bounding box center [453, 323] width 43 height 30
click at [282, 373] on input "OPSLAAN" at bounding box center [263, 379] width 85 height 30
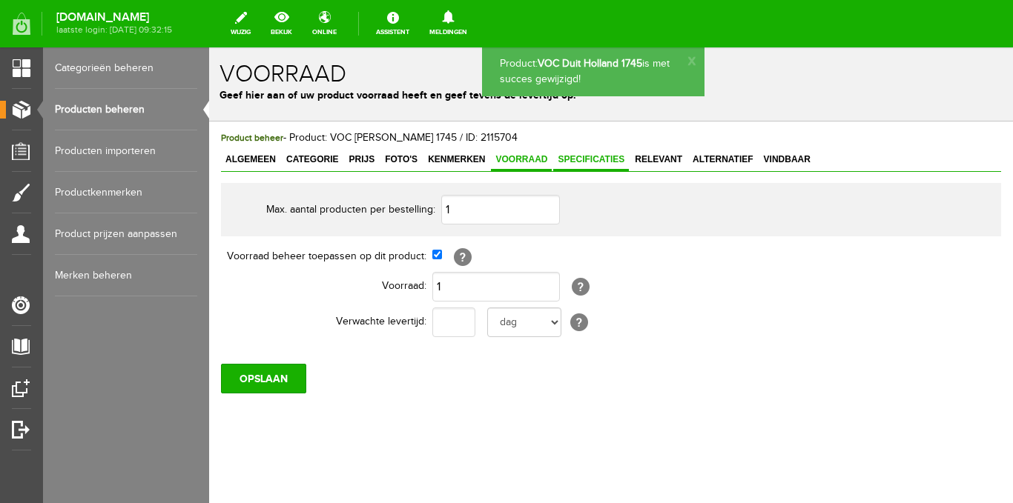
click at [609, 163] on span "Specificaties" at bounding box center [591, 159] width 76 height 10
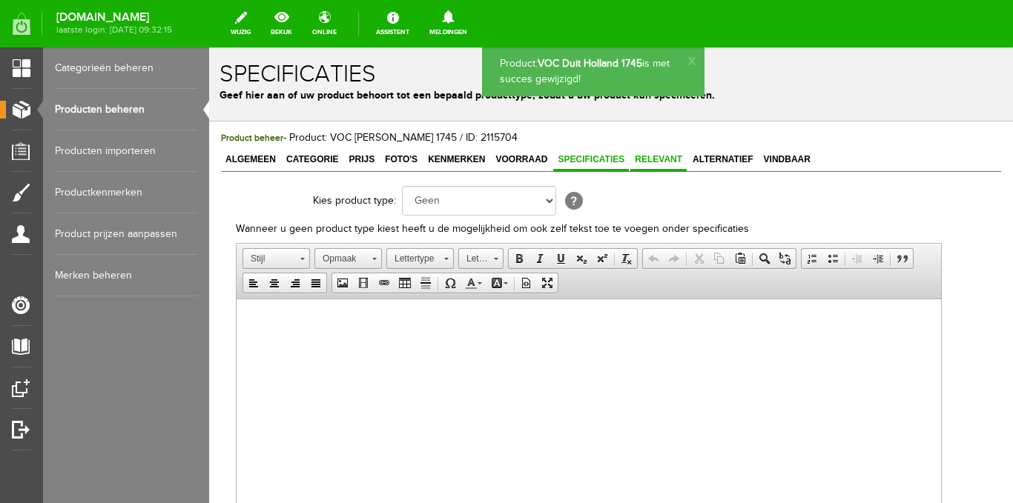
click at [650, 162] on span "Relevant" at bounding box center [658, 159] width 56 height 10
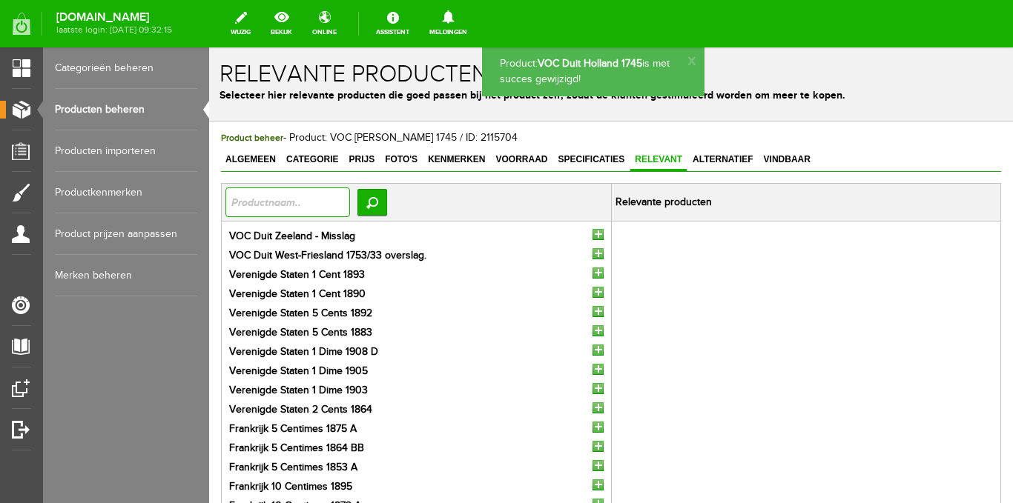
click at [314, 200] on input "text" at bounding box center [287, 203] width 125 height 30
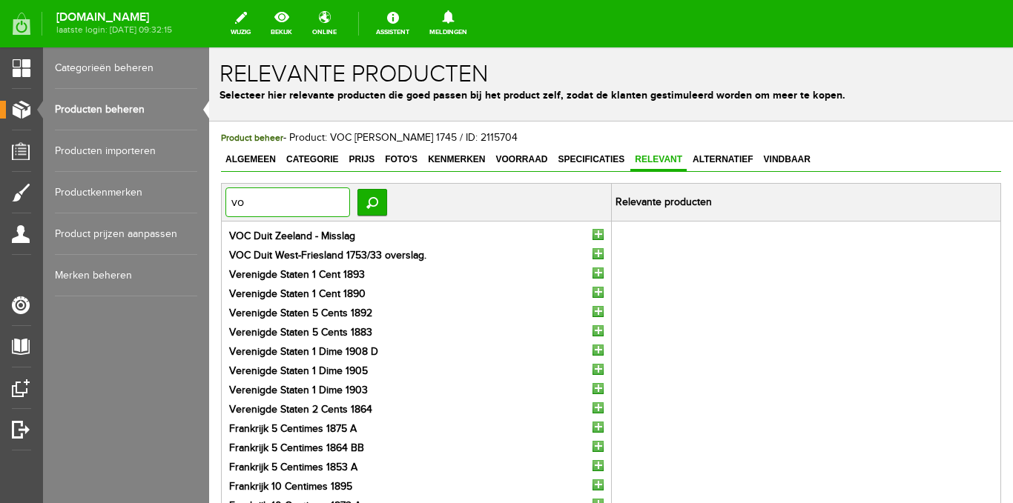
type input "voc"
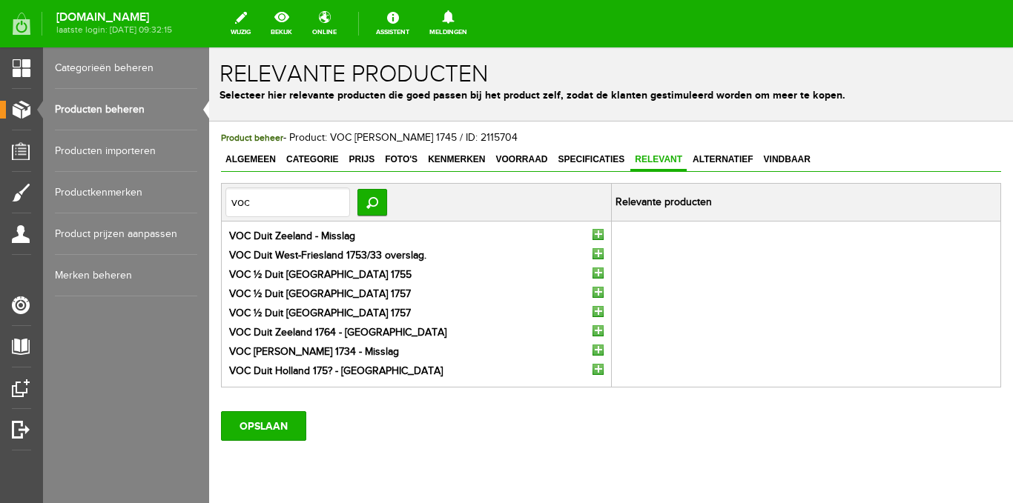
click at [592, 237] on input "button" at bounding box center [597, 234] width 11 height 11
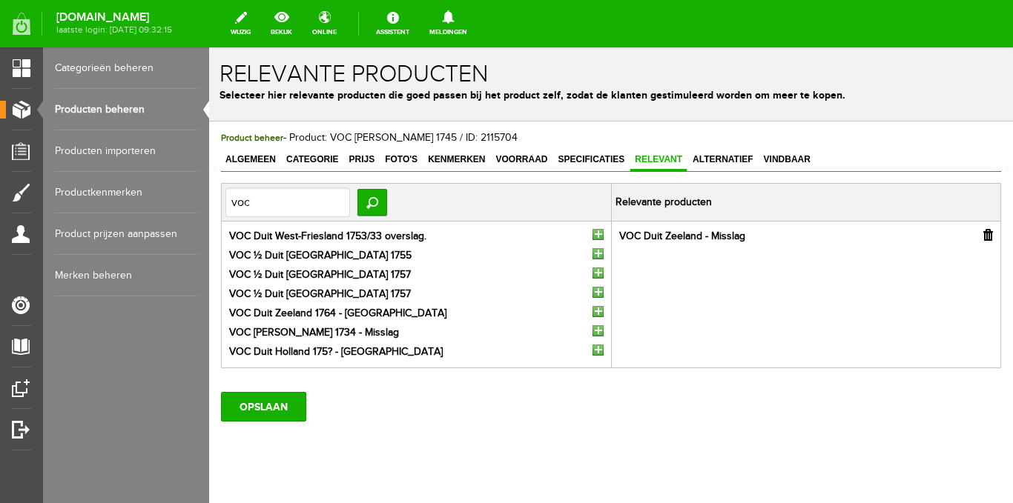
click at [592, 237] on input "button" at bounding box center [597, 234] width 11 height 11
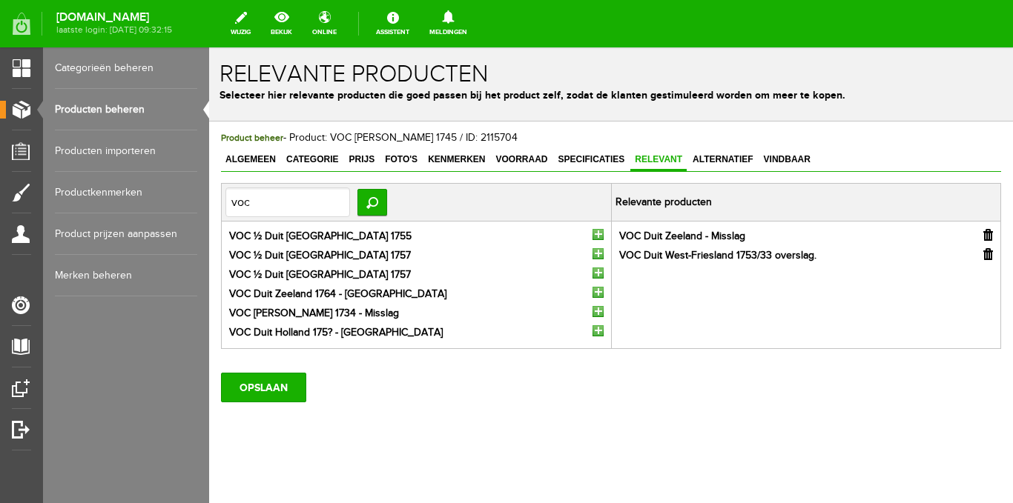
click at [592, 237] on input "button" at bounding box center [597, 234] width 11 height 11
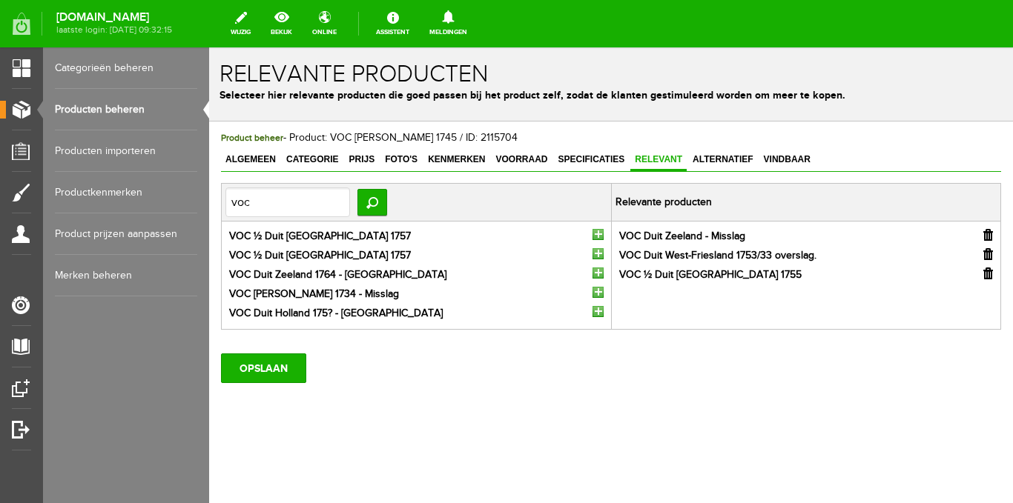
click at [591, 237] on li "VOC ½ Duit [GEOGRAPHIC_DATA] 1757" at bounding box center [416, 237] width 374 height 16
click at [589, 236] on li "VOC ½ Duit [GEOGRAPHIC_DATA] 1757" at bounding box center [416, 237] width 374 height 16
click at [595, 234] on input "button" at bounding box center [597, 234] width 11 height 11
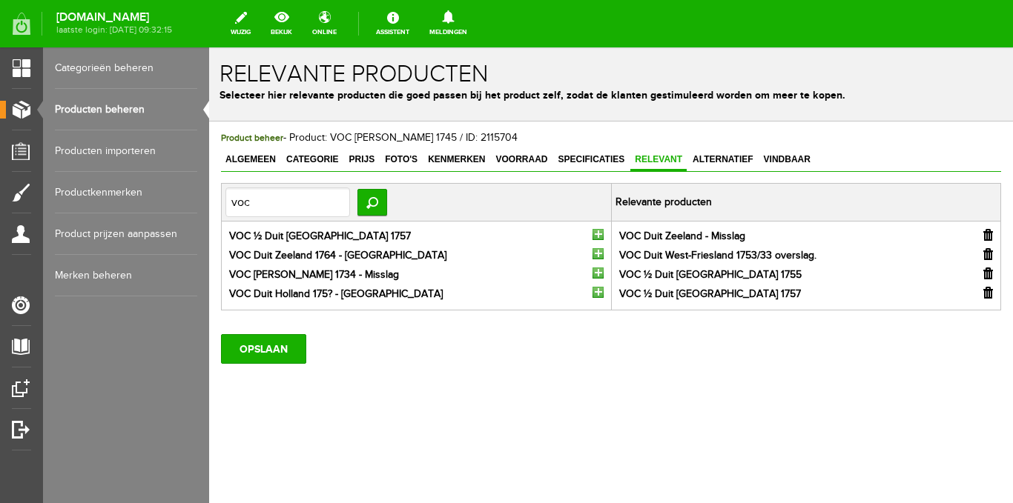
click at [595, 234] on input "button" at bounding box center [597, 234] width 11 height 11
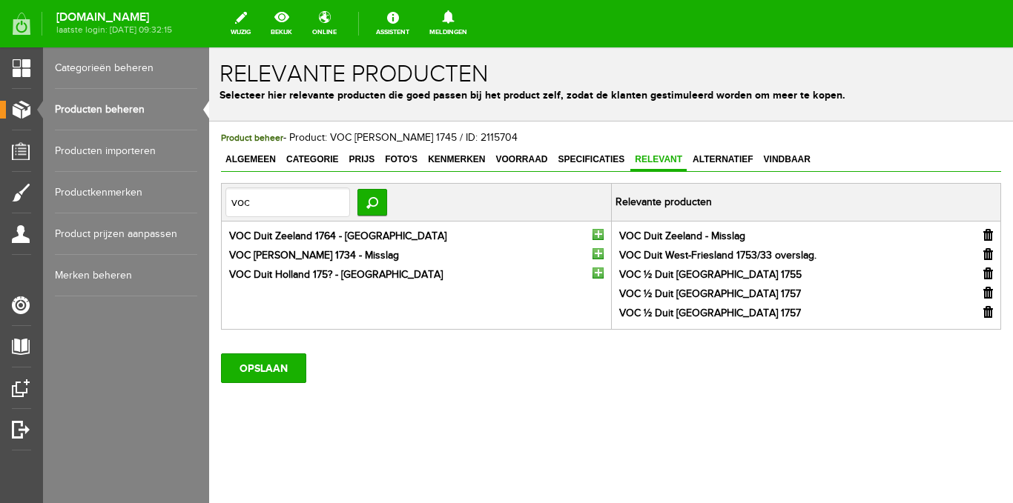
click at [595, 234] on input "button" at bounding box center [597, 234] width 11 height 11
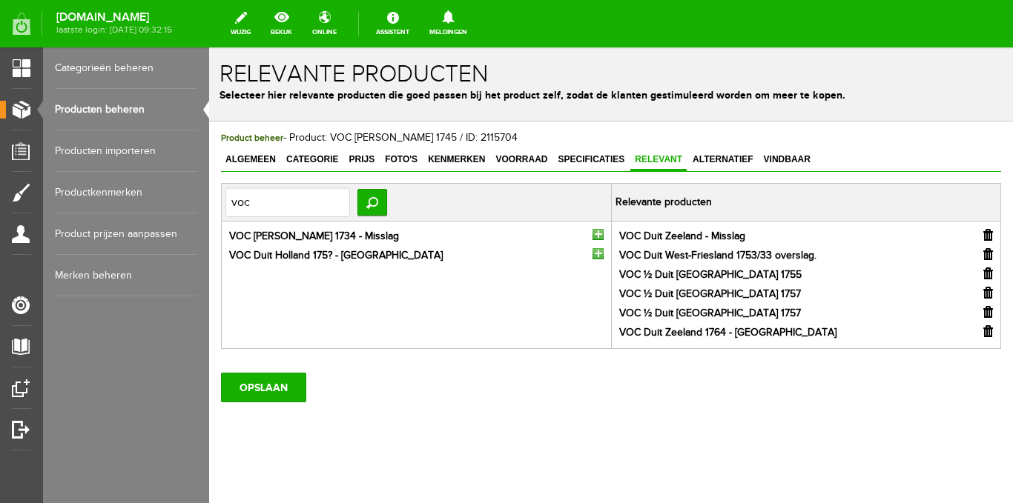
click at [597, 234] on input "button" at bounding box center [597, 234] width 11 height 11
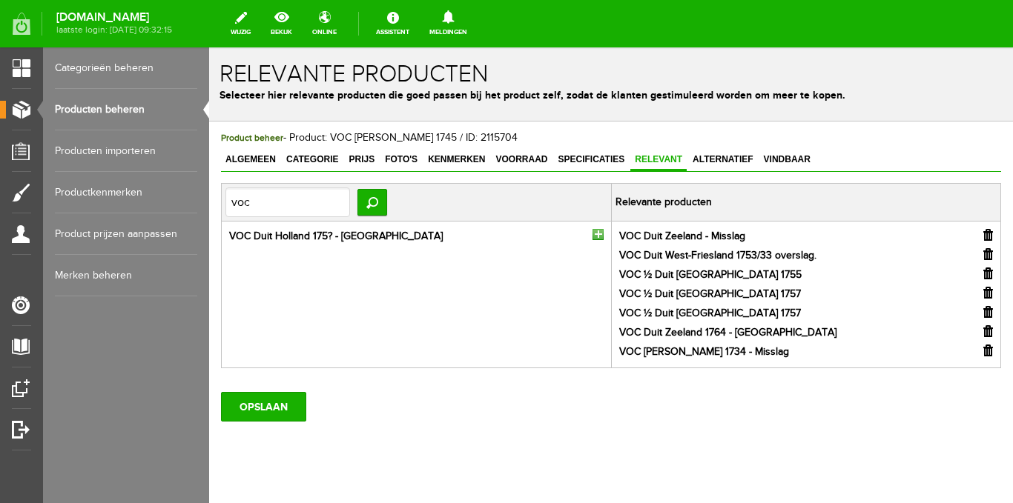
click at [593, 234] on input "button" at bounding box center [597, 234] width 11 height 11
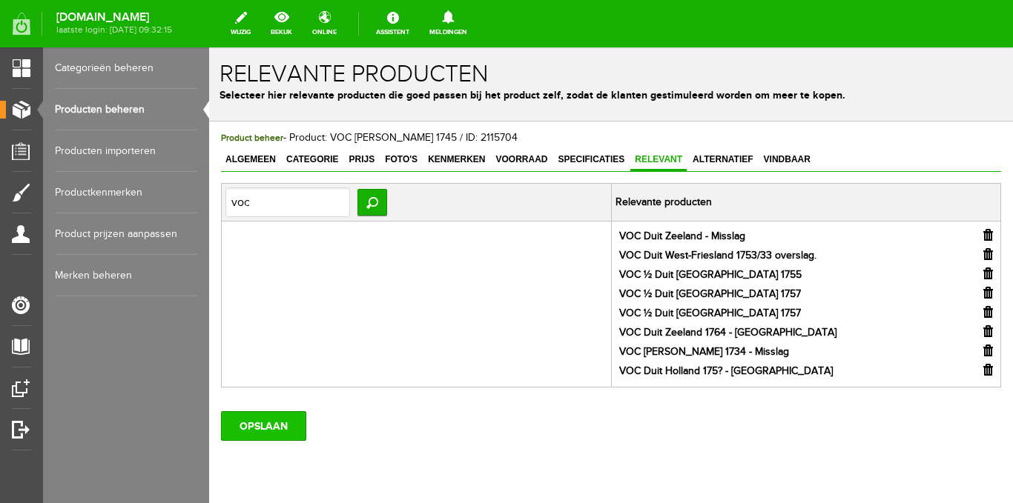
click at [268, 426] on input "OPSLAAN" at bounding box center [263, 426] width 85 height 30
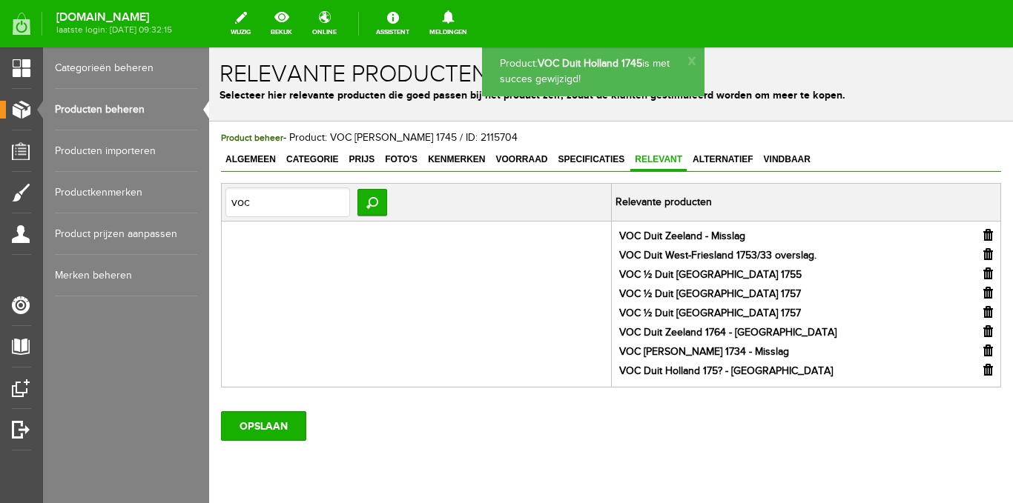
click at [717, 161] on span "Alternatief" at bounding box center [723, 159] width 70 height 10
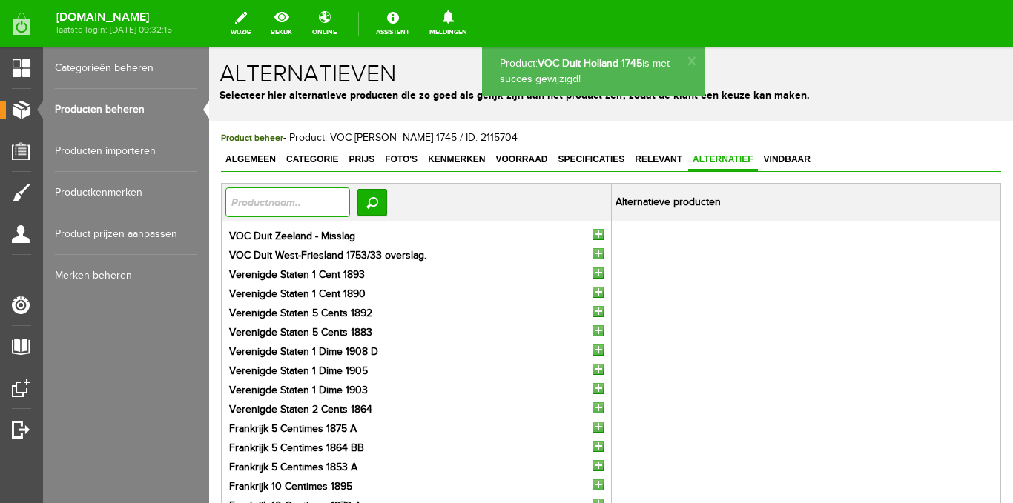
click at [325, 202] on input "text" at bounding box center [287, 203] width 125 height 30
type input "voc"
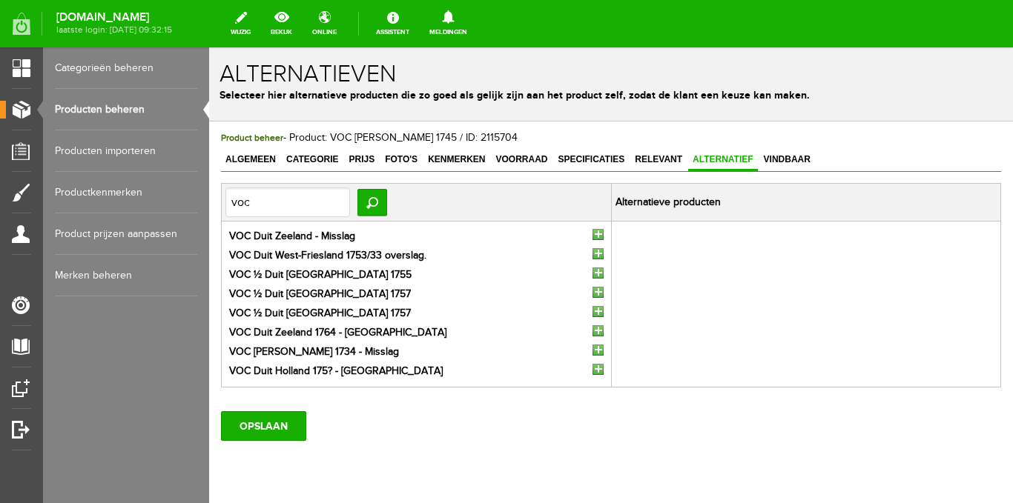
click at [592, 236] on input "button" at bounding box center [597, 234] width 11 height 11
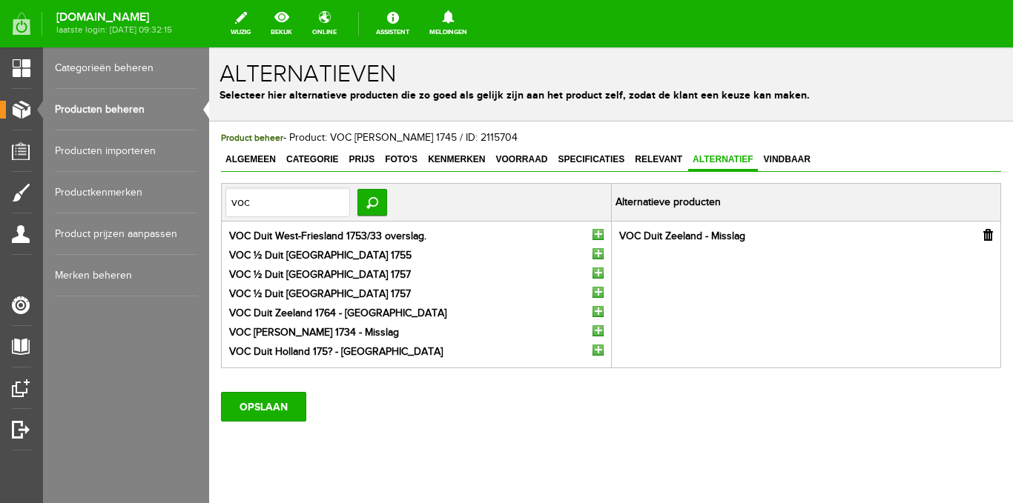
click at [592, 236] on input "button" at bounding box center [597, 234] width 11 height 11
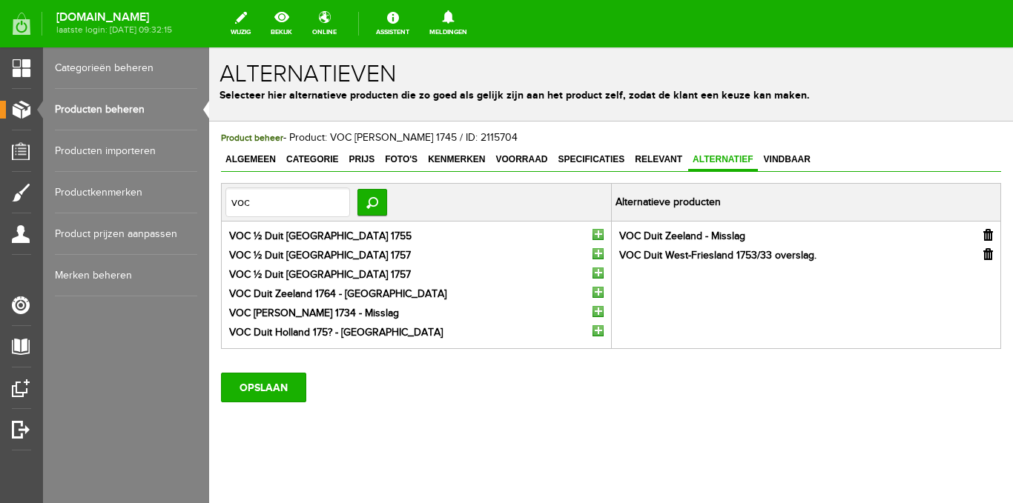
click at [592, 236] on input "button" at bounding box center [597, 234] width 11 height 11
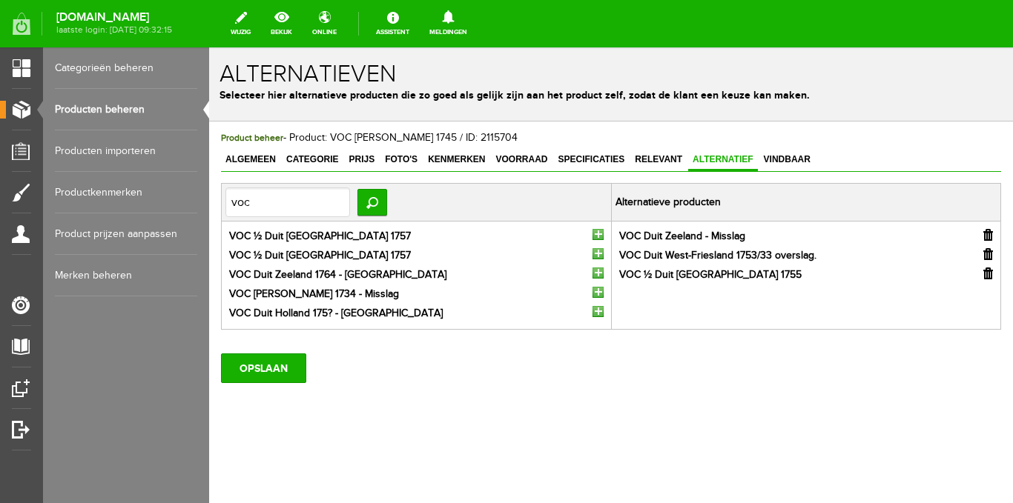
click at [591, 236] on li "VOC ½ Duit [GEOGRAPHIC_DATA] 1757" at bounding box center [416, 237] width 374 height 16
click at [594, 235] on input "button" at bounding box center [597, 234] width 11 height 11
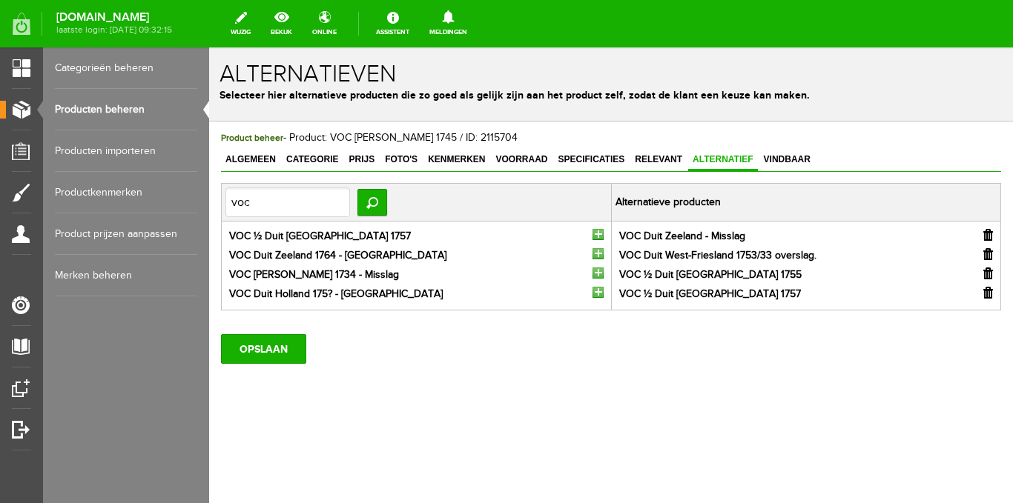
click at [594, 235] on input "button" at bounding box center [597, 234] width 11 height 11
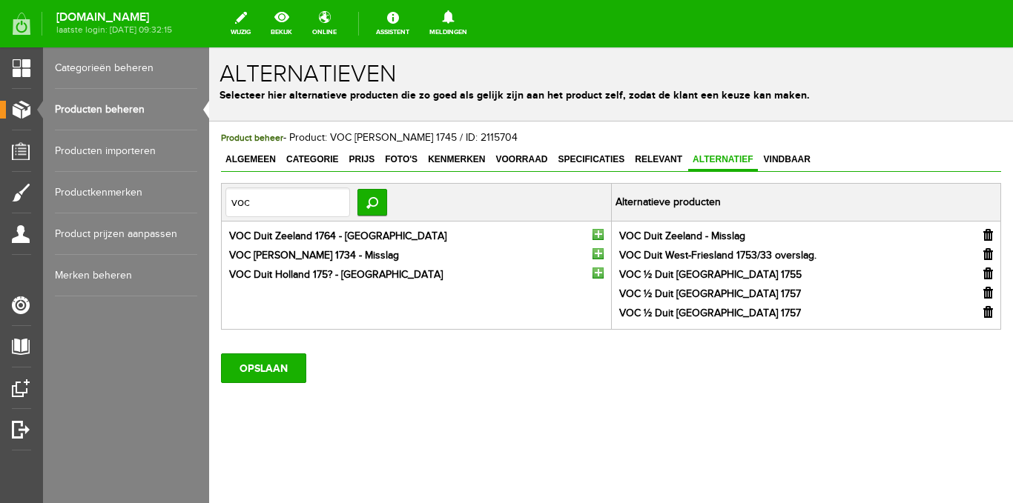
click at [595, 236] on input "button" at bounding box center [597, 234] width 11 height 11
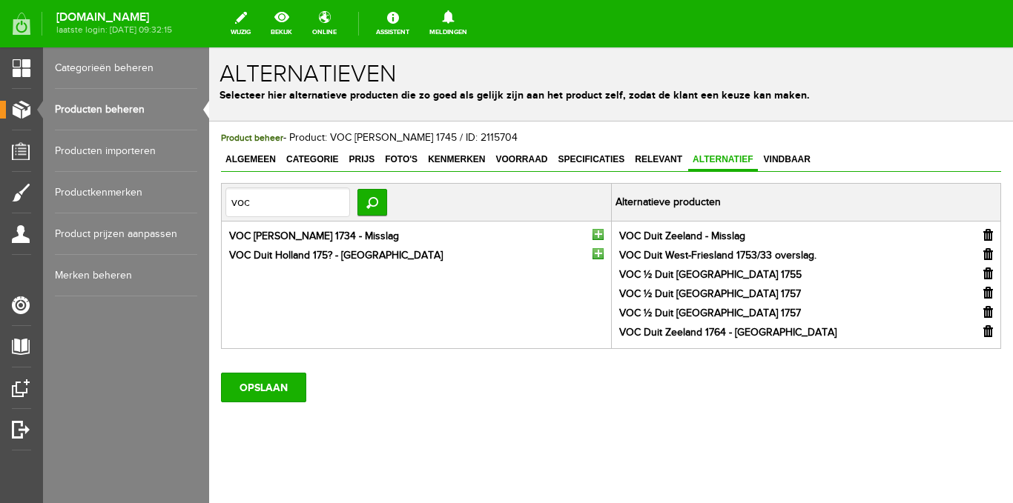
click at [595, 235] on input "button" at bounding box center [597, 234] width 11 height 11
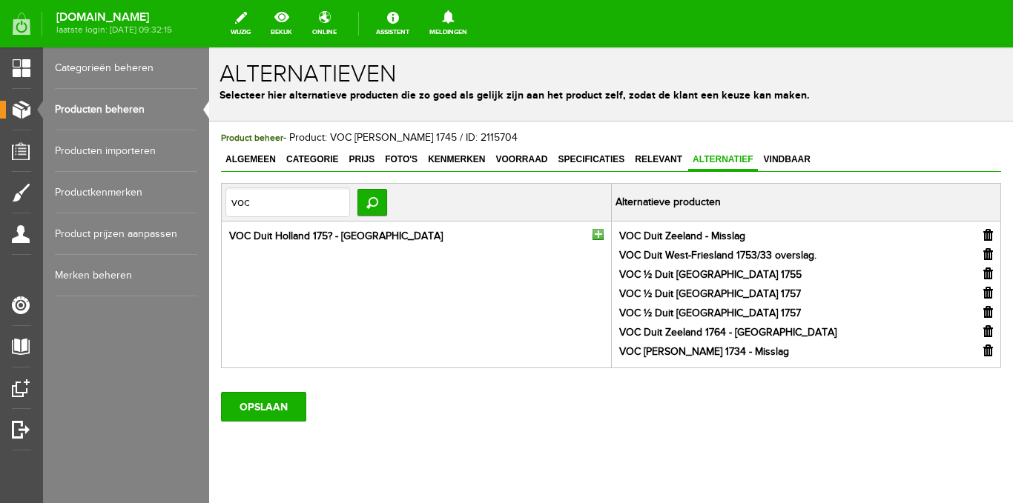
click at [592, 235] on input "button" at bounding box center [597, 234] width 11 height 11
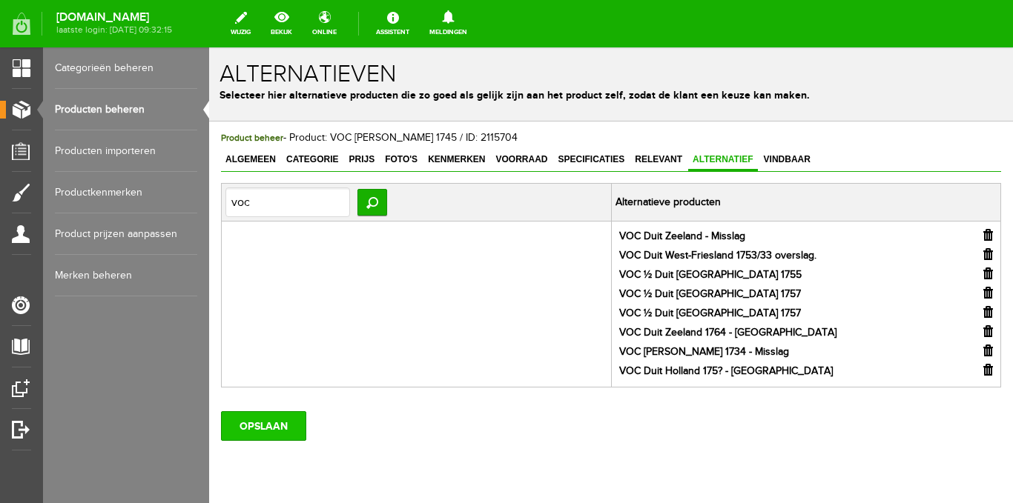
click at [273, 425] on input "OPSLAAN" at bounding box center [263, 426] width 85 height 30
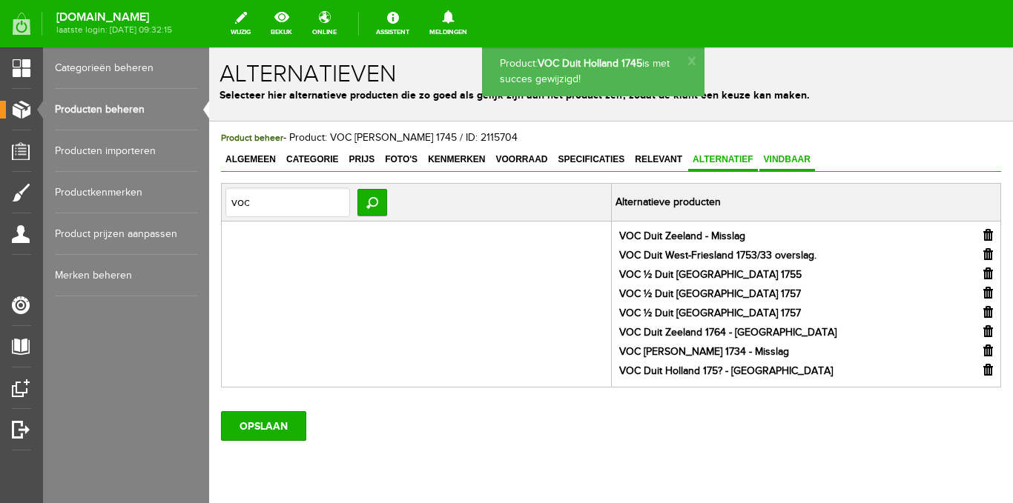
click at [790, 158] on span "Vindbaar" at bounding box center [787, 159] width 56 height 10
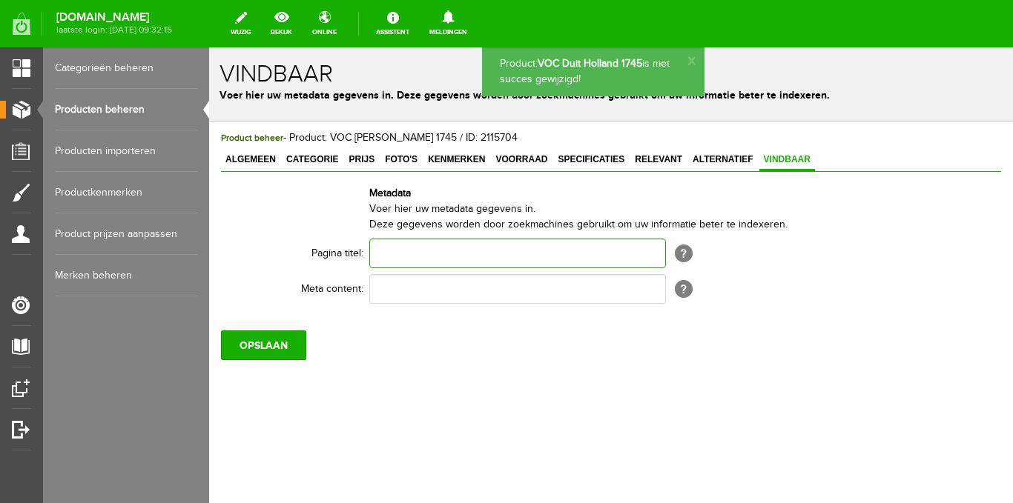
paste input "VOC Duit Holland 1745"
type input "VOC Duit Holland 1745"
click at [431, 282] on input "text" at bounding box center [517, 289] width 297 height 30
paste input "VOC Duit Holland 1745"
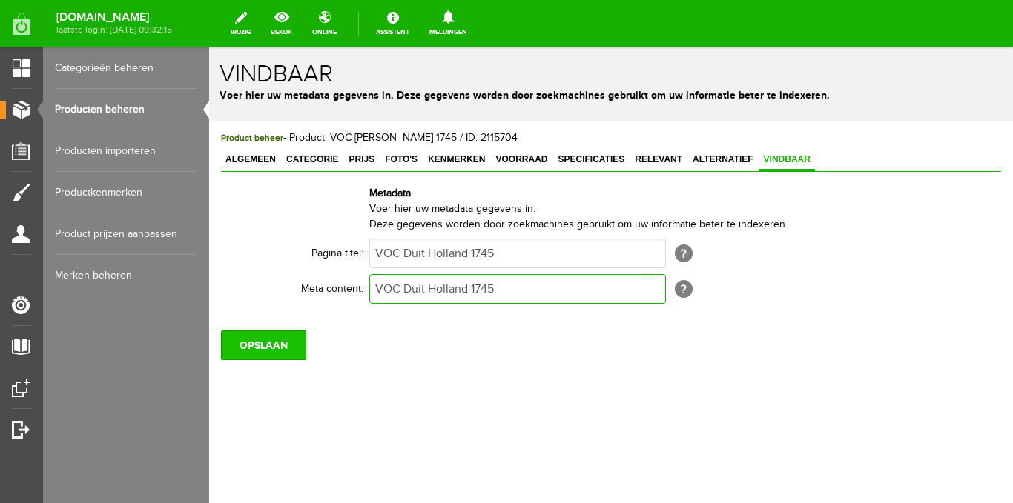
type input "VOC Duit Holland 1745"
click at [277, 343] on input "OPSLAAN" at bounding box center [263, 346] width 85 height 30
click at [280, 340] on input "OPSLAAN" at bounding box center [263, 346] width 85 height 30
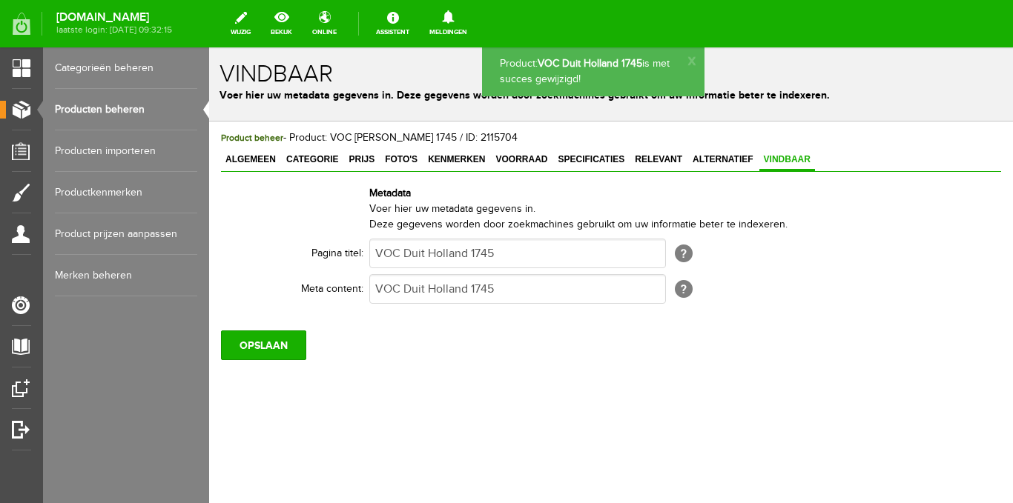
click at [136, 98] on link "Producten beheren" at bounding box center [126, 110] width 142 height 42
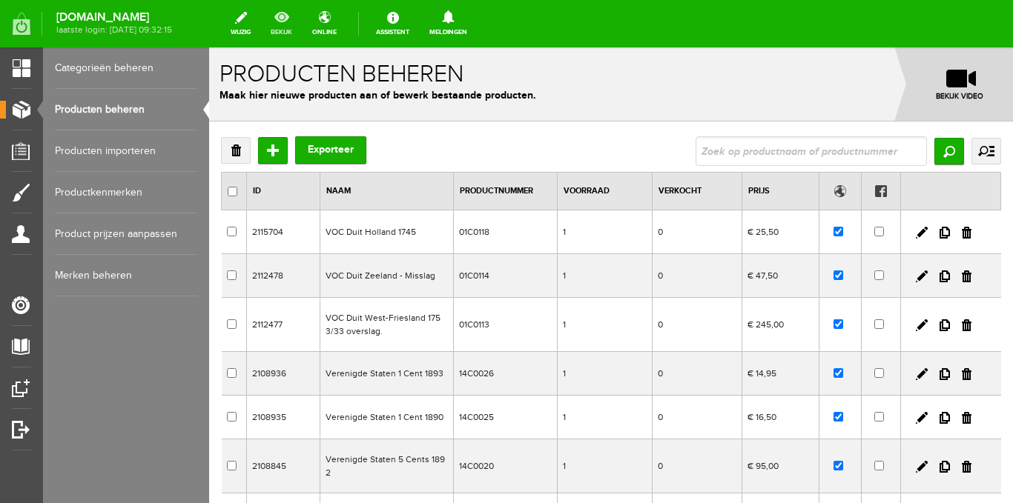
click at [300, 21] on link "bekijk" at bounding box center [281, 23] width 39 height 33
click at [275, 152] on input "Toevoegen" at bounding box center [273, 150] width 30 height 27
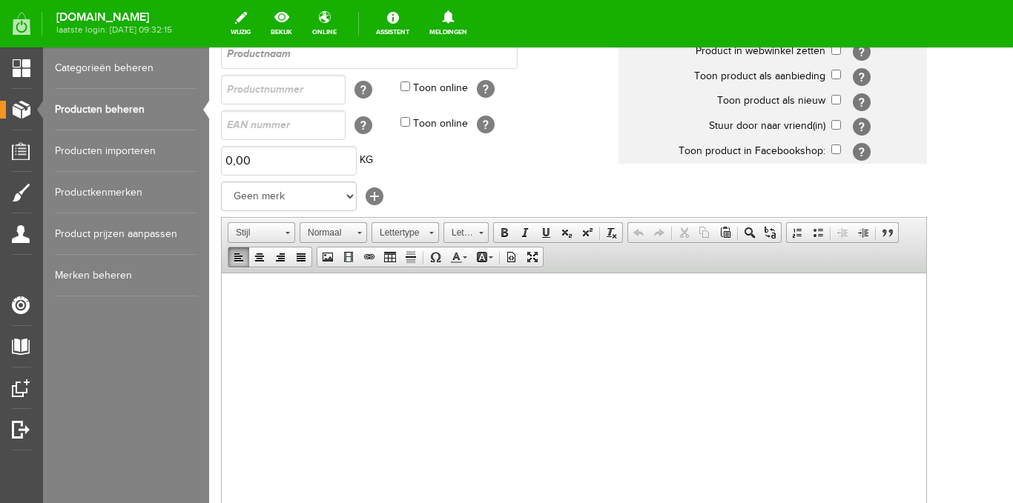
drag, startPoint x: 297, startPoint y: 626, endPoint x: 235, endPoint y: 300, distance: 332.0
click at [235, 300] on html at bounding box center [574, 295] width 704 height 45
click at [268, 299] on span "Plakken" at bounding box center [301, 303] width 79 height 19
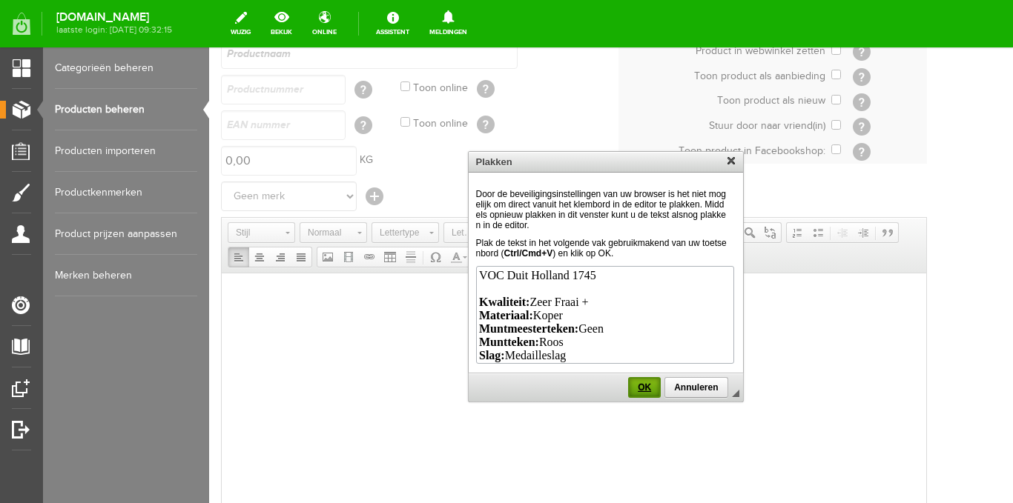
click at [638, 382] on link "OK" at bounding box center [644, 387] width 33 height 21
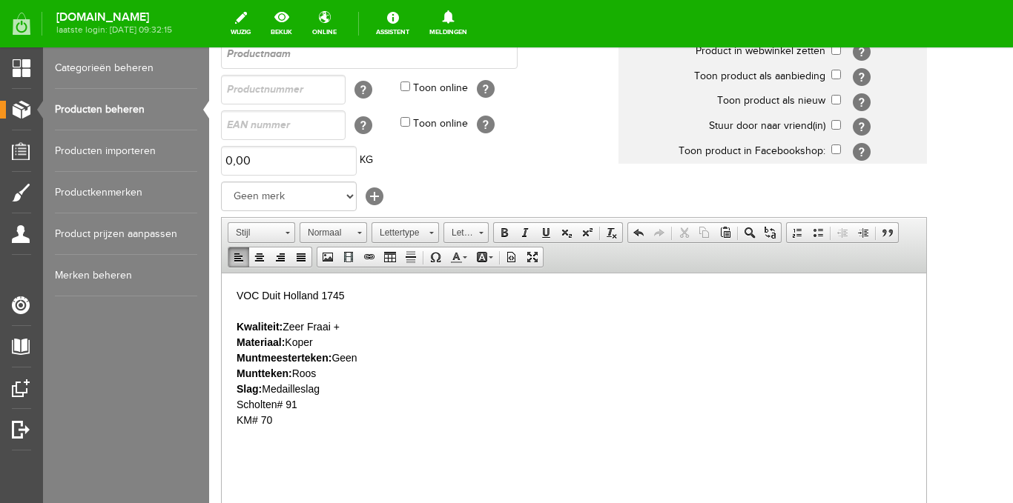
click at [362, 328] on p "VOC Duit Holland 1745 Kwaliteit: [PERSON_NAME] + Materiaal: Koper Muntmeesterte…" at bounding box center [574, 358] width 675 height 140
drag, startPoint x: 354, startPoint y: 301, endPoint x: 239, endPoint y: 296, distance: 115.0
click at [226, 297] on html "VOC Duit Holland 1745 Kwaliteit: Zeer Fraai Materiaal: Koper Muntmeesterteken: …" at bounding box center [574, 358] width 704 height 170
click at [275, 323] on span "Kopiëren" at bounding box center [303, 323] width 79 height 19
copy p "VOC Duit Holland 1745"
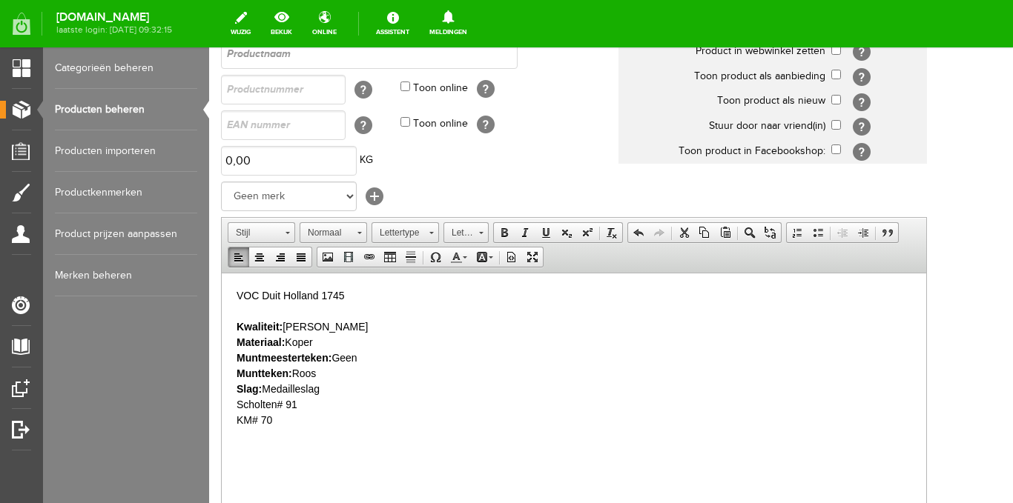
click at [345, 328] on p "VOC Duit Holland 1745 Kwaliteit: Zeer Fraai Materiaal: Koper Muntmeesterteken: …" at bounding box center [574, 358] width 675 height 140
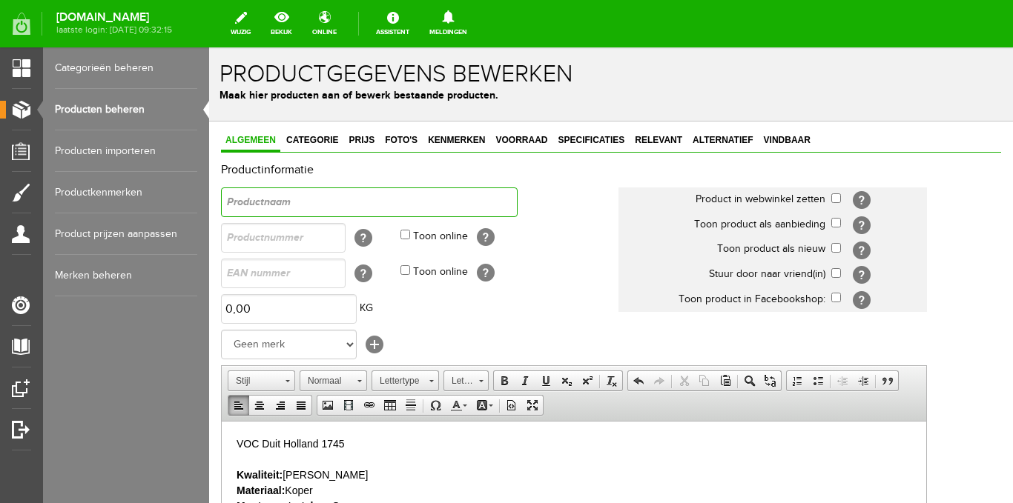
click at [312, 202] on input "text" at bounding box center [369, 203] width 297 height 30
paste input "VOC Duit Holland 1745"
type input "VOC Duit Holland 1745"
click at [299, 239] on input "text" at bounding box center [283, 238] width 125 height 30
type input "01C0119"
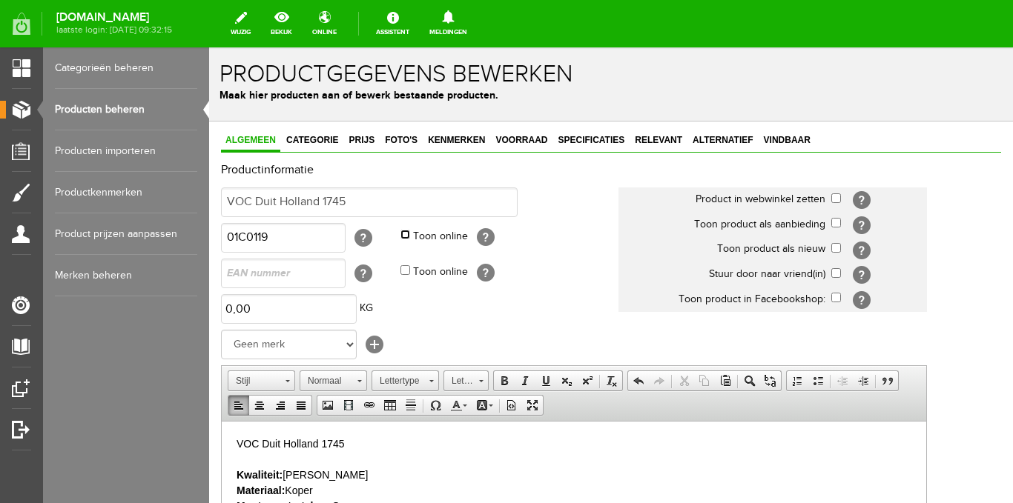
click at [405, 235] on input "Toon online" at bounding box center [405, 235] width 10 height 10
checkbox input "true"
click at [834, 198] on input "checkbox" at bounding box center [836, 199] width 10 height 10
checkbox input "true"
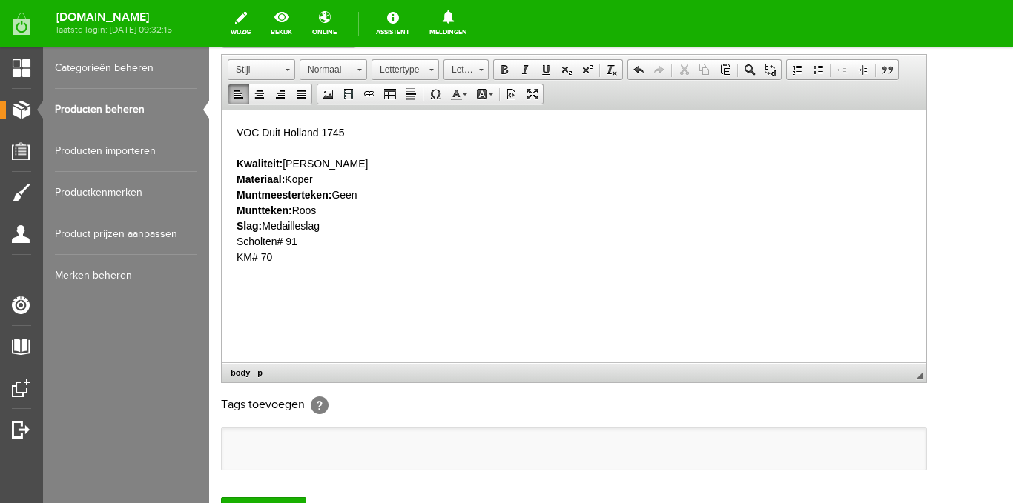
scroll to position [445, 0]
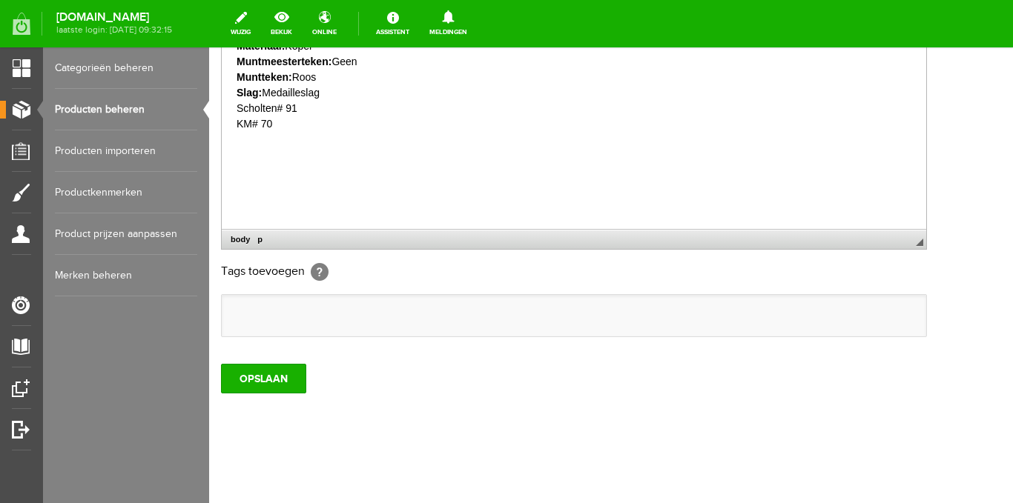
click at [246, 314] on li at bounding box center [241, 315] width 24 height 27
click at [239, 308] on input "text" at bounding box center [236, 315] width 15 height 15
paste input "VOC Duit Holland 1745"
type input "VOC Duit Holland 1745"
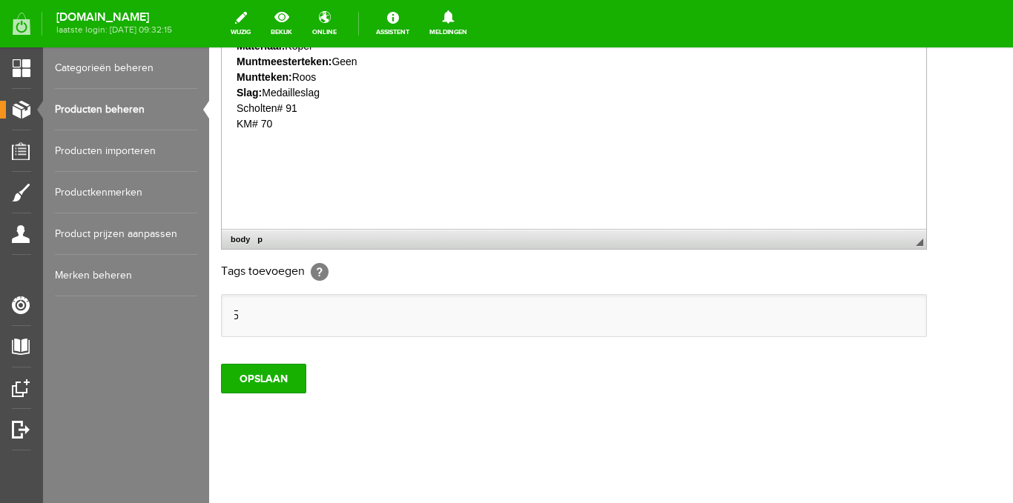
scroll to position [0, 0]
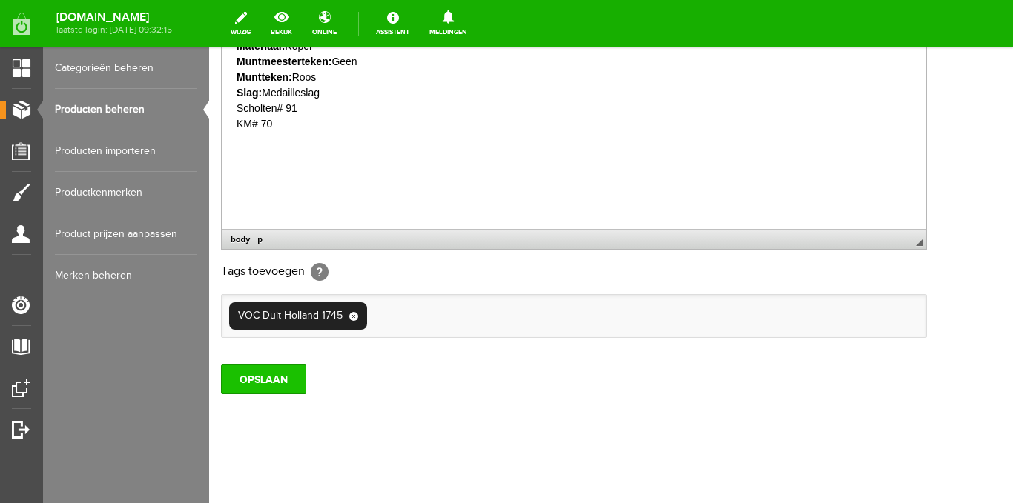
click at [288, 384] on input "OPSLAAN" at bounding box center [263, 380] width 85 height 30
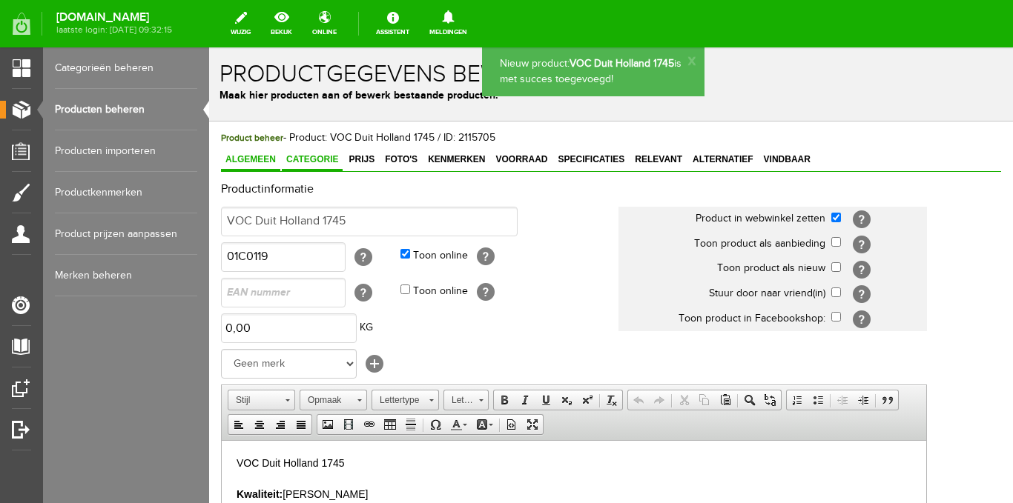
click at [318, 153] on link "Categorie" at bounding box center [312, 161] width 61 height 22
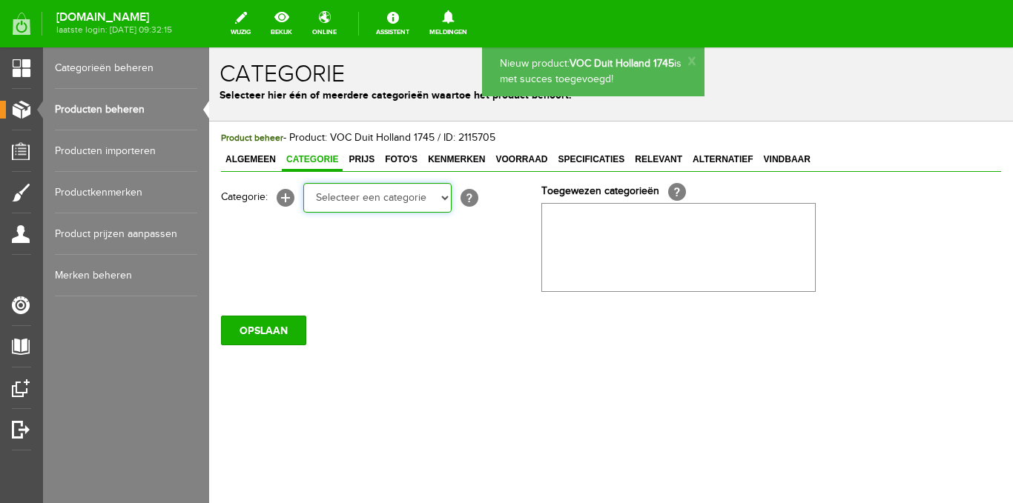
click at [414, 199] on select "Selecteer een categorie Ansichtkaarten Stripgerelateerd Kuifje Dorpen NL Steden…" at bounding box center [377, 198] width 148 height 30
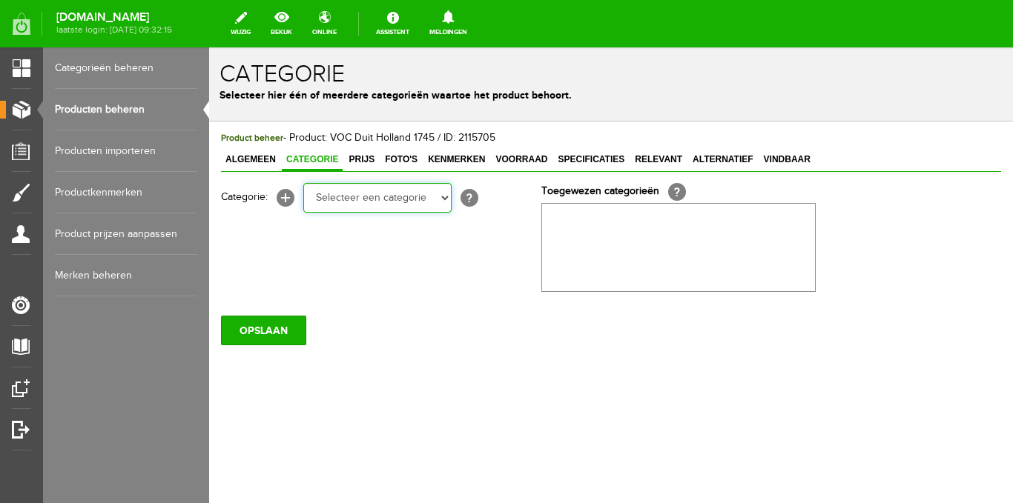
select select "183184"
click at [303, 183] on select "Selecteer een categorie Ansichtkaarten Stripgerelateerd Kuifje Dorpen NL Steden…" at bounding box center [377, 198] width 148 height 30
click at [443, 202] on select "Selecteer een categorie Ansichtkaarten Stripgerelateerd Kuifje Dorpen NL Steden…" at bounding box center [377, 198] width 148 height 30
select select "185484"
click at [303, 183] on select "Selecteer een categorie Ansichtkaarten Stripgerelateerd Kuifje Dorpen NL Steden…" at bounding box center [377, 198] width 148 height 30
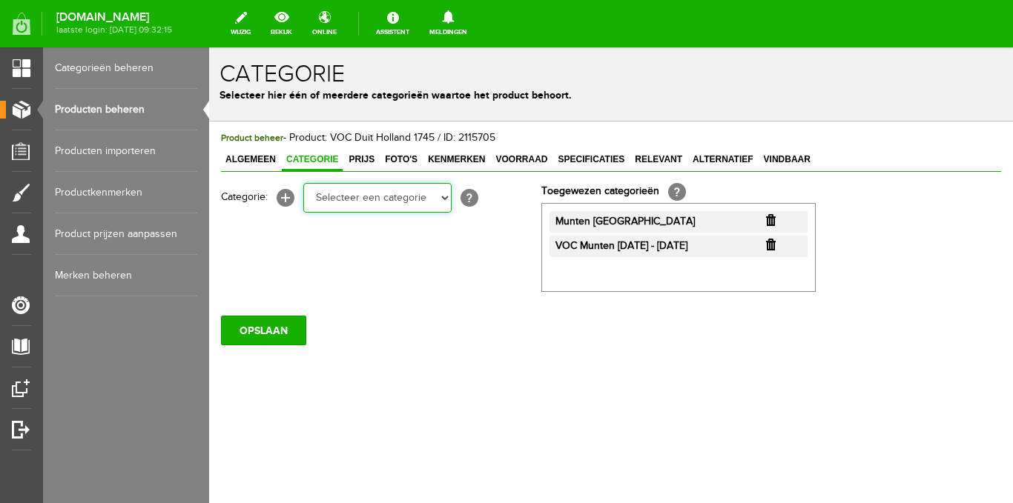
click at [444, 202] on select "Selecteer een categorie Ansichtkaarten Stripgerelateerd Kuifje Dorpen NL Steden…" at bounding box center [377, 198] width 148 height 30
select select "261096"
click at [303, 183] on select "Selecteer een categorie Ansichtkaarten Stripgerelateerd Kuifje Dorpen NL Steden…" at bounding box center [377, 198] width 148 height 30
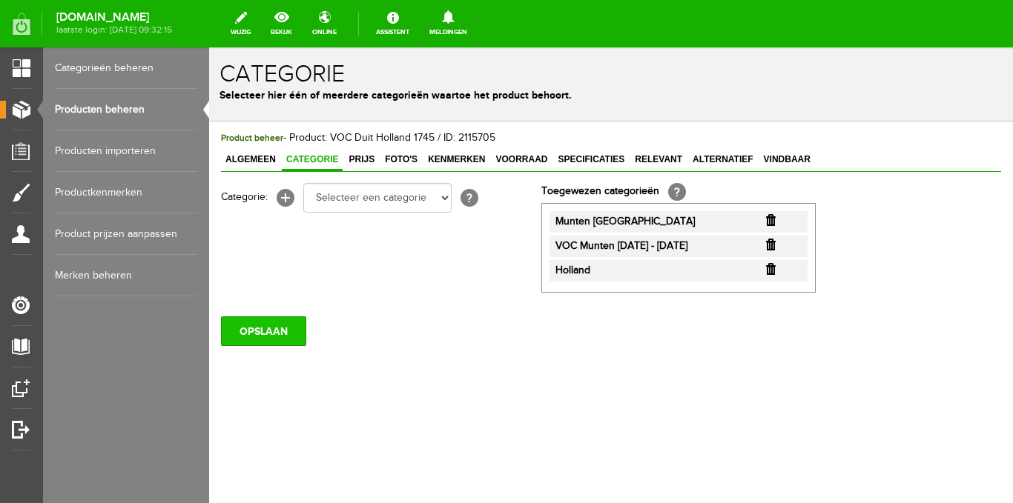
click at [274, 328] on input "OPSLAAN" at bounding box center [263, 332] width 85 height 30
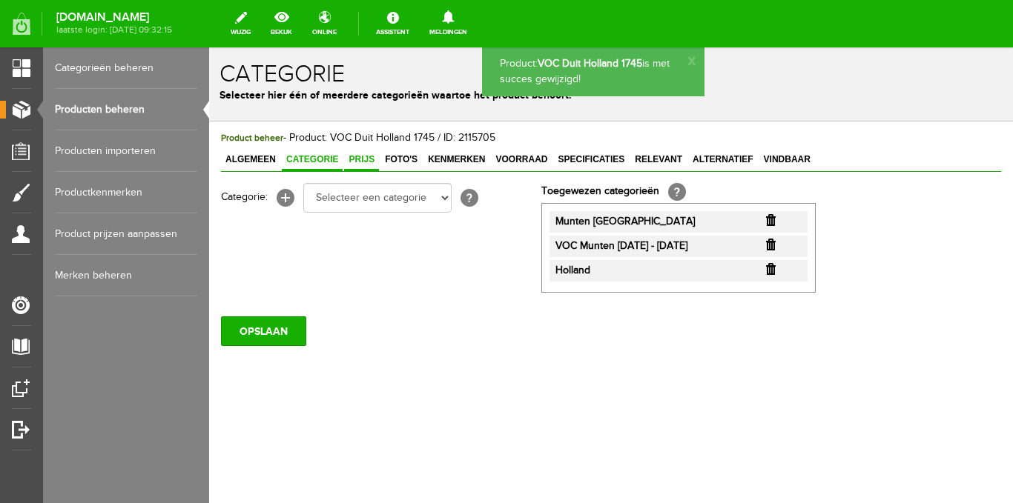
click at [371, 162] on span "Prijs" at bounding box center [361, 159] width 35 height 10
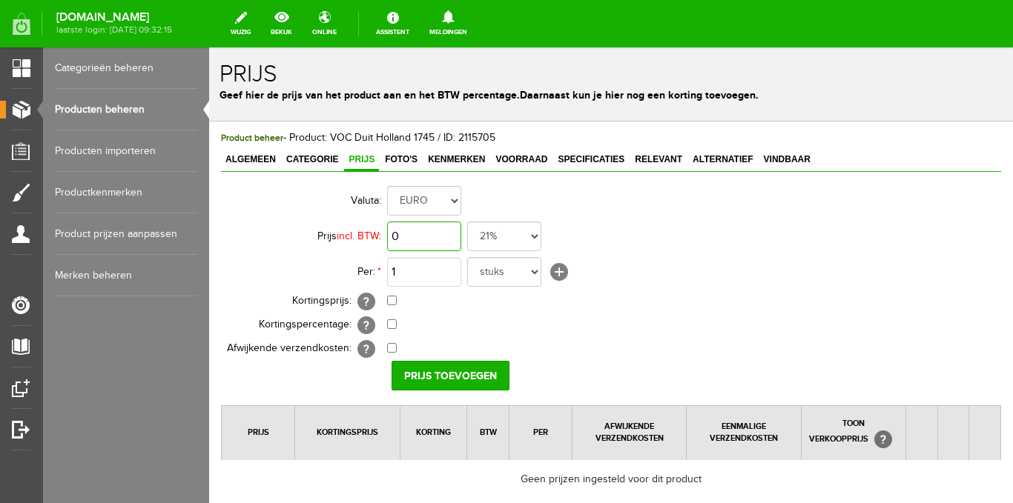
click at [431, 237] on input "0" at bounding box center [424, 237] width 74 height 30
type input "€ 19,50"
click at [534, 237] on select "21% 19% 18% 9% 6% 0%" at bounding box center [504, 237] width 74 height 30
select select "0,00"
click at [467, 222] on select "21% 19% 18% 9% 6% 0%" at bounding box center [504, 237] width 74 height 30
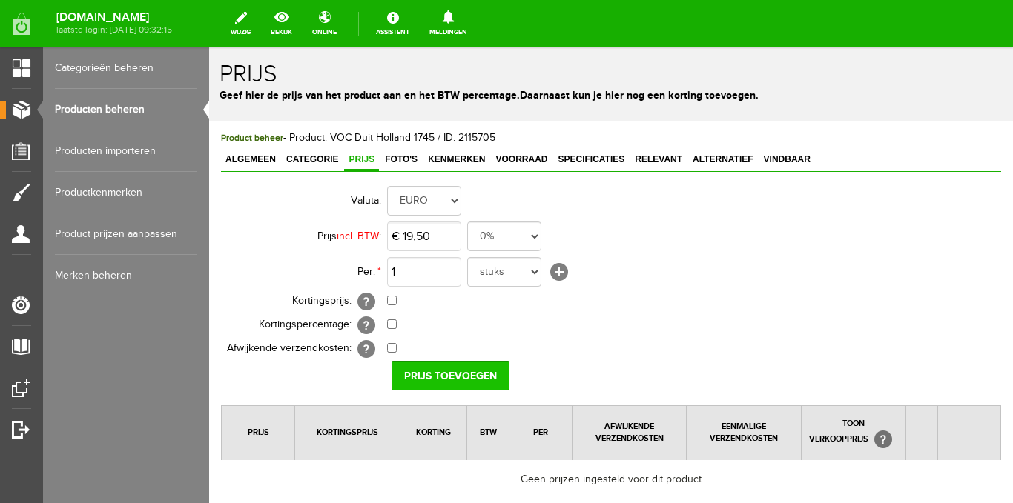
click at [433, 370] on input "Prijs toevoegen" at bounding box center [450, 376] width 118 height 30
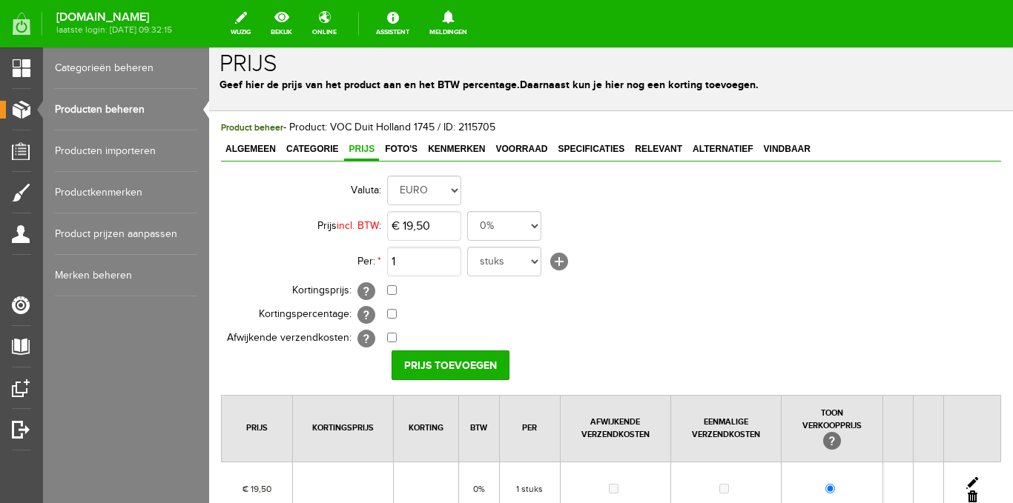
scroll to position [186, 0]
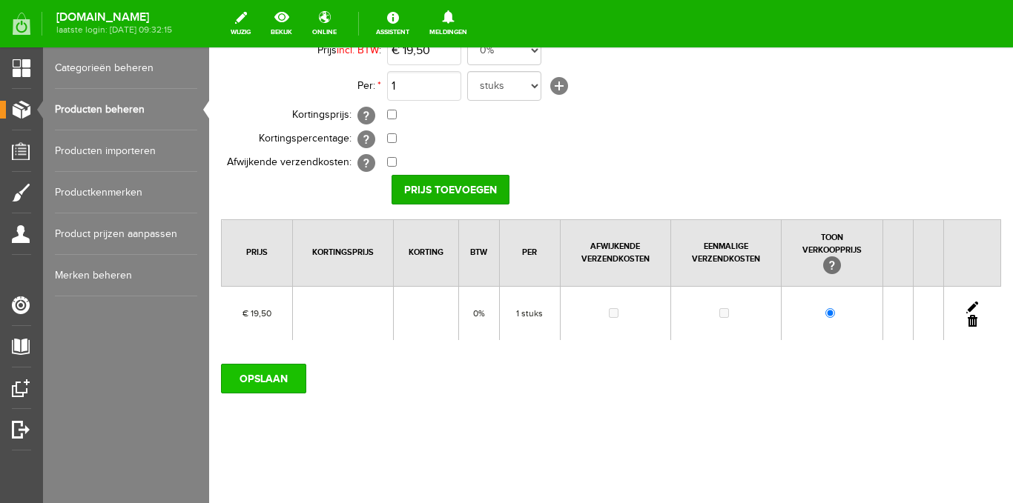
click at [285, 369] on input "OPSLAAN" at bounding box center [263, 379] width 85 height 30
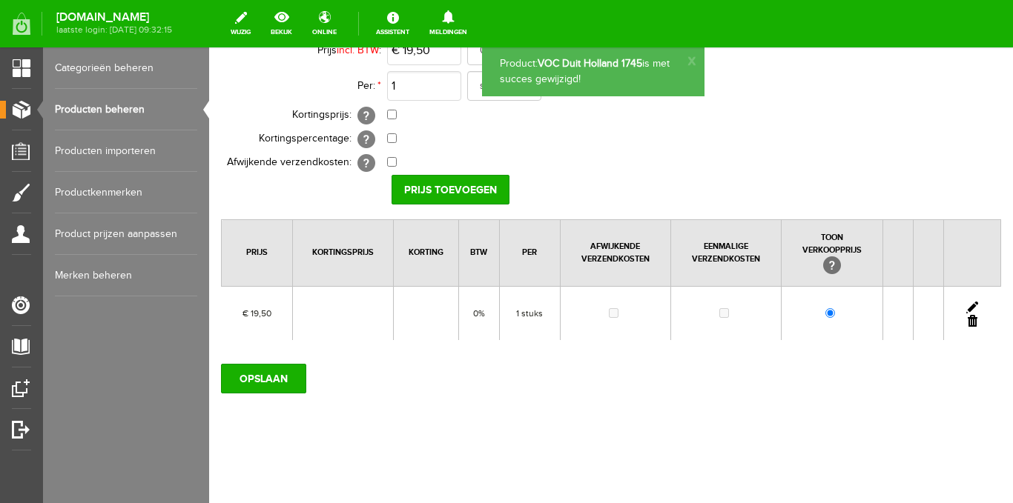
scroll to position [0, 0]
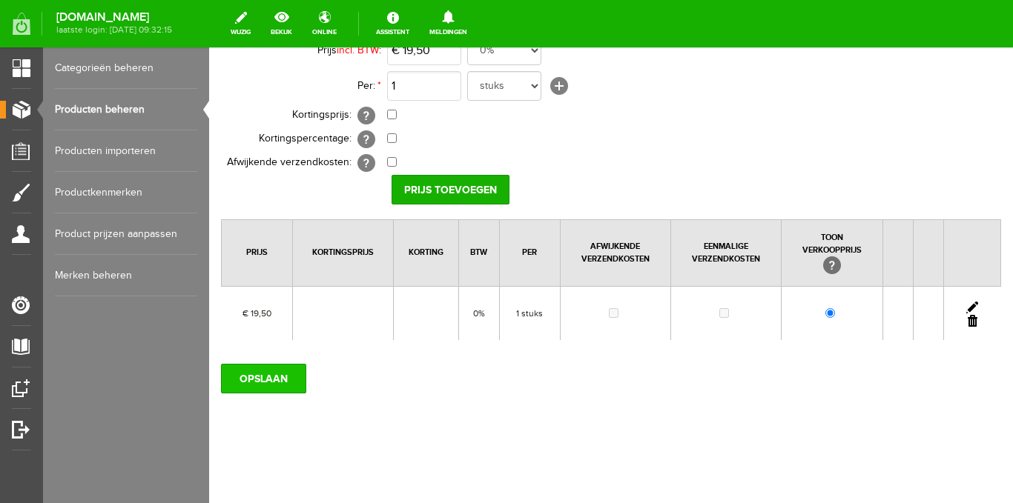
click at [285, 378] on input "OPSLAAN" at bounding box center [263, 379] width 85 height 30
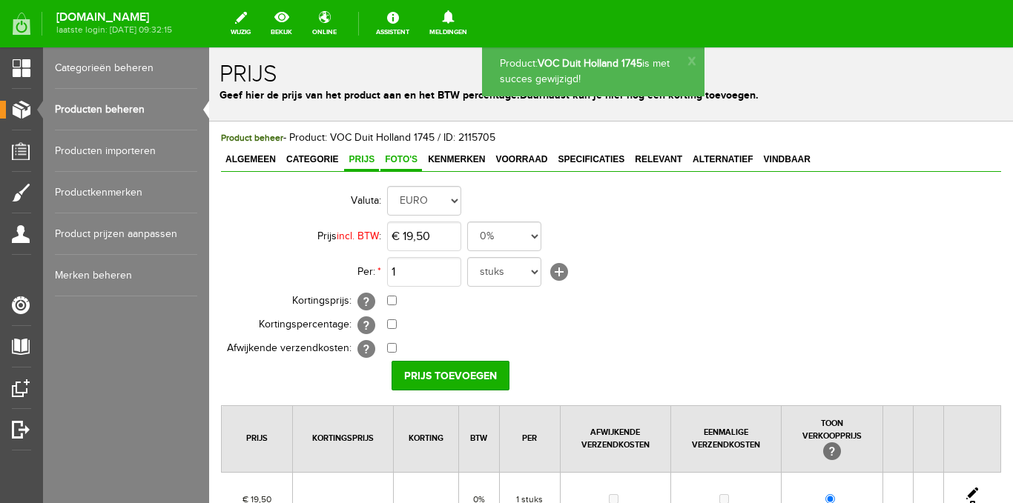
click at [400, 165] on span "Foto's" at bounding box center [401, 159] width 42 height 10
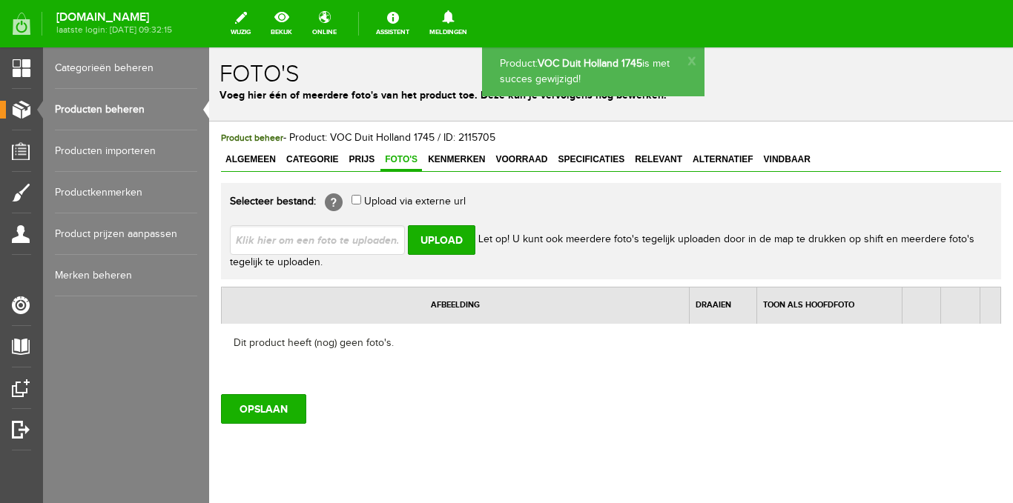
click at [373, 237] on input "file" at bounding box center [323, 239] width 187 height 28
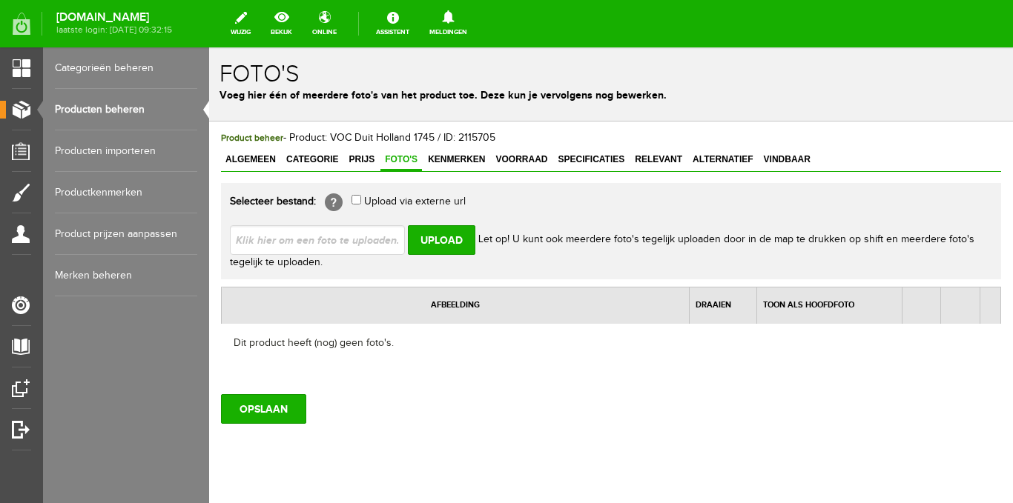
type input "C:\fakepath\Ten Wolde Verzamel Items (152 x 152 mm) - 2025-08-26T131832.974.png"
type input "Ten Wolde Verzamel Items (152 x 152 mm) - 2025-08-26T131832.974.png; Ten Wolde …"
click at [454, 242] on input "Upload" at bounding box center [441, 240] width 67 height 30
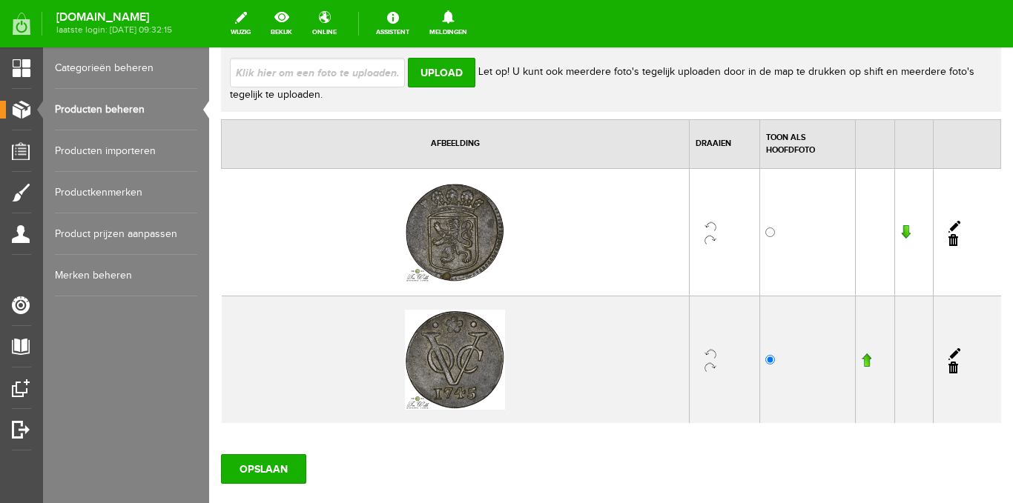
scroll to position [222, 0]
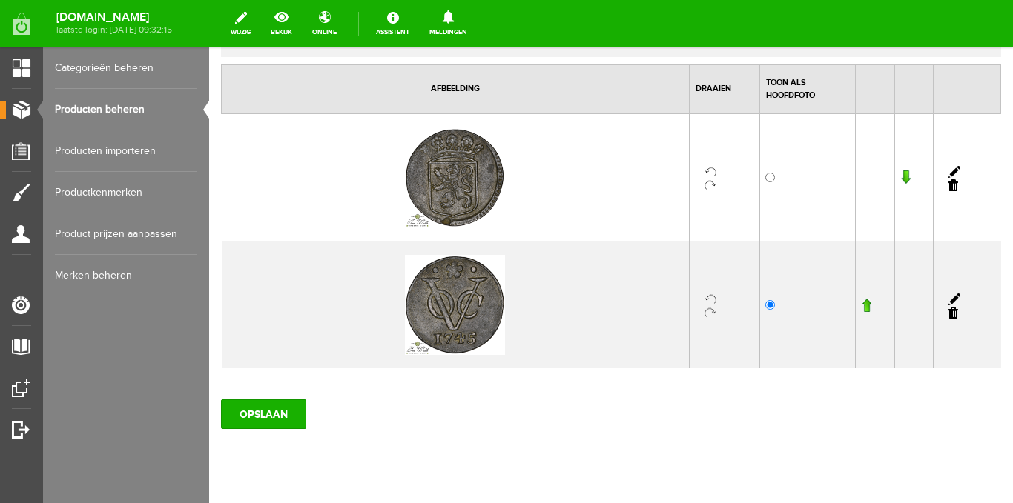
click at [861, 306] on input "button" at bounding box center [866, 305] width 10 height 15
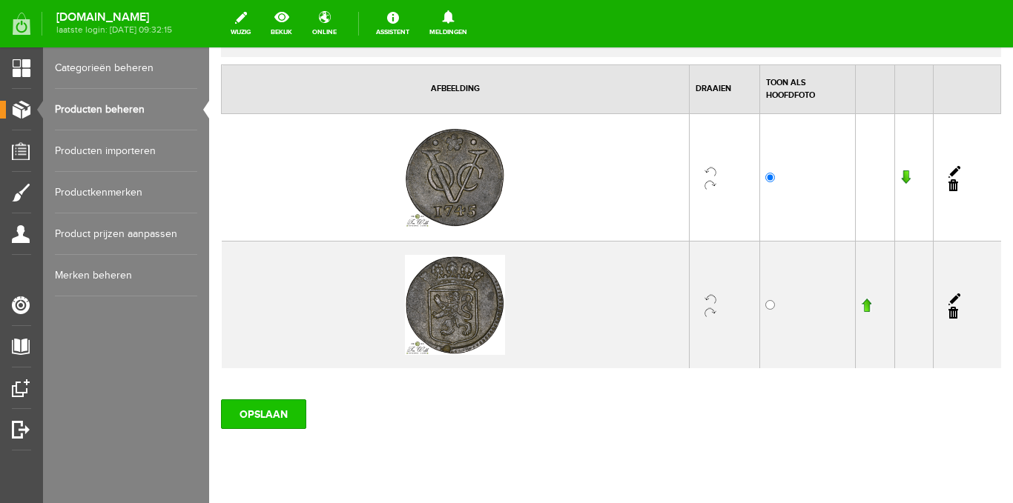
click at [284, 411] on input "OPSLAAN" at bounding box center [263, 415] width 85 height 30
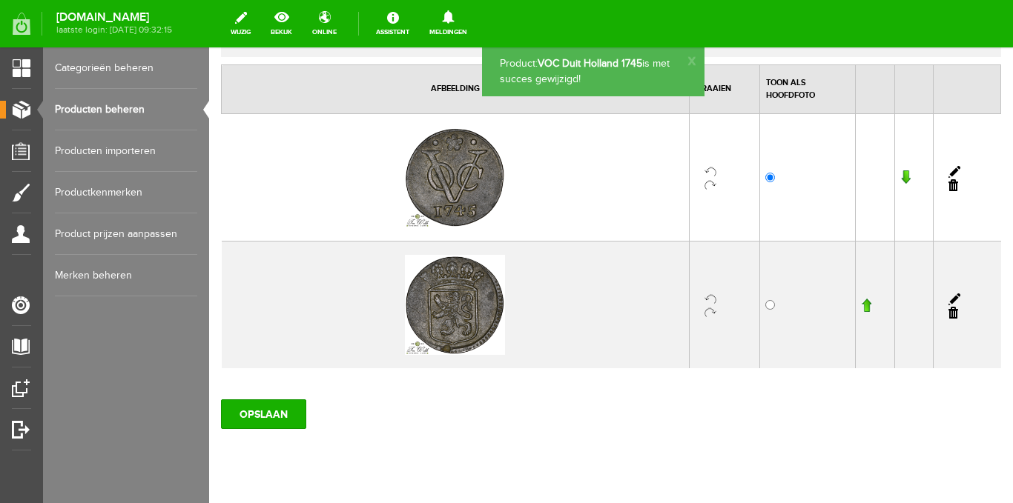
scroll to position [0, 0]
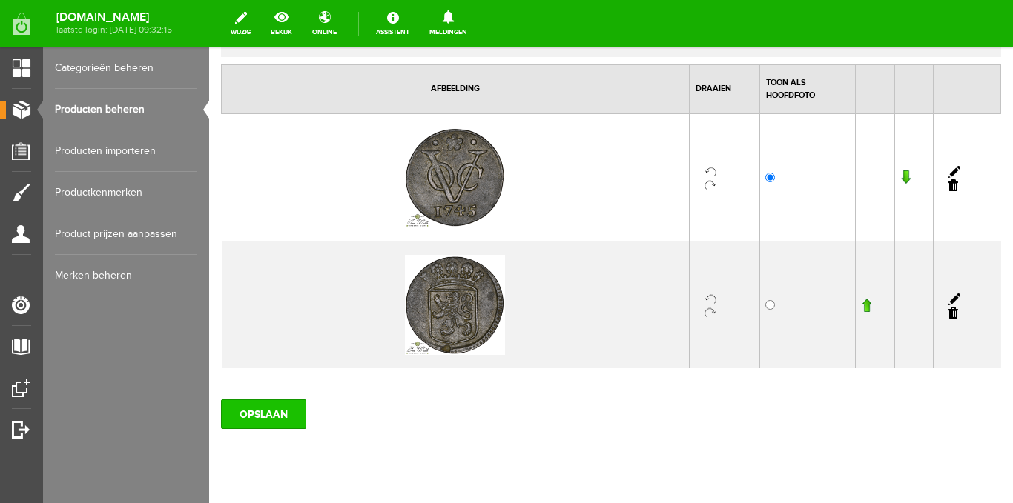
click at [297, 417] on input "OPSLAAN" at bounding box center [263, 415] width 85 height 30
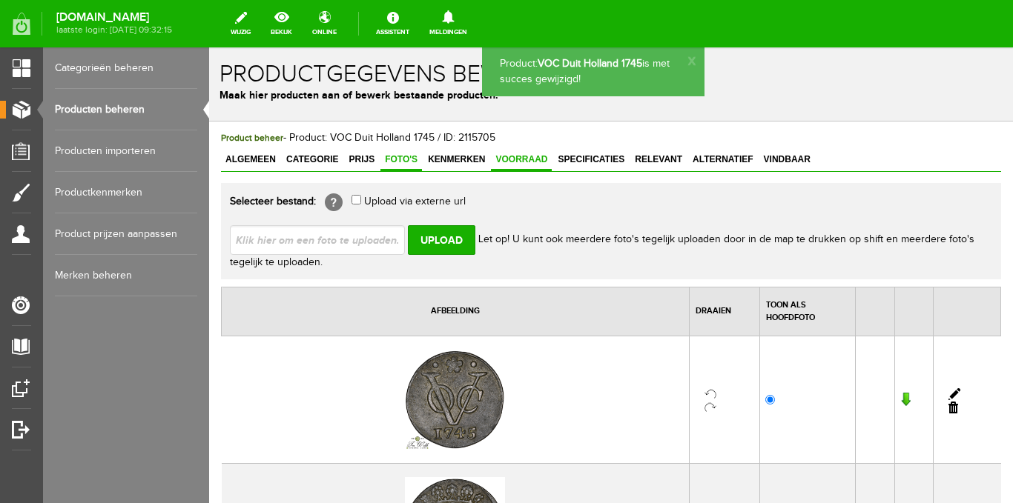
click at [509, 162] on span "Voorraad" at bounding box center [521, 159] width 61 height 10
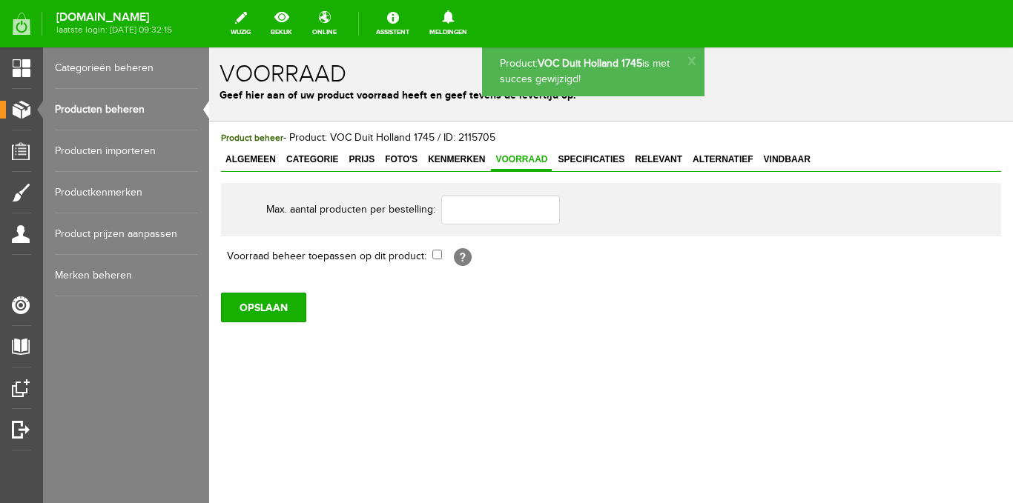
click at [479, 228] on td at bounding box center [691, 210] width 500 height 36
click at [476, 219] on input "text" at bounding box center [500, 210] width 119 height 30
type input "1"
click at [435, 257] on input "checkbox" at bounding box center [437, 255] width 10 height 10
checkbox input "true"
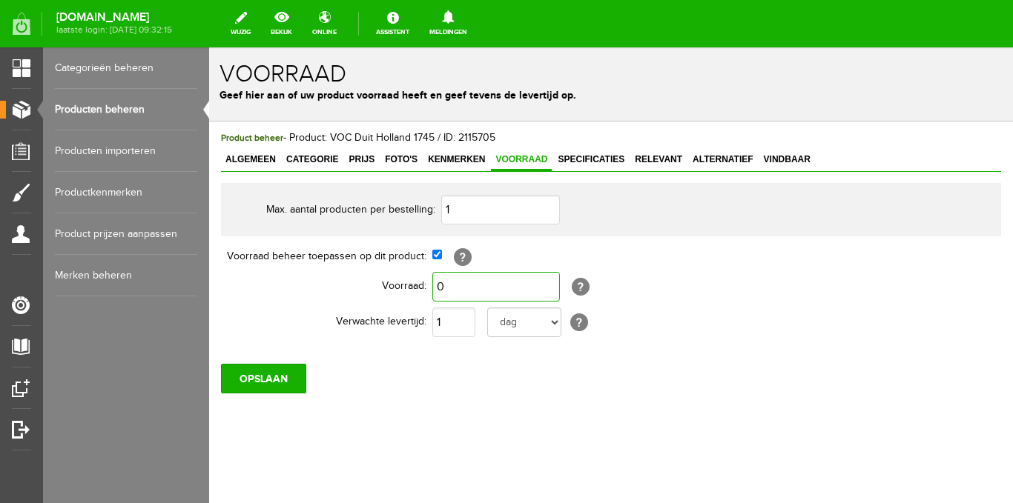
click at [457, 291] on input "0" at bounding box center [496, 287] width 128 height 30
type input "1"
click at [460, 320] on input "1" at bounding box center [453, 323] width 43 height 30
click at [281, 379] on input "OPSLAAN" at bounding box center [263, 379] width 85 height 30
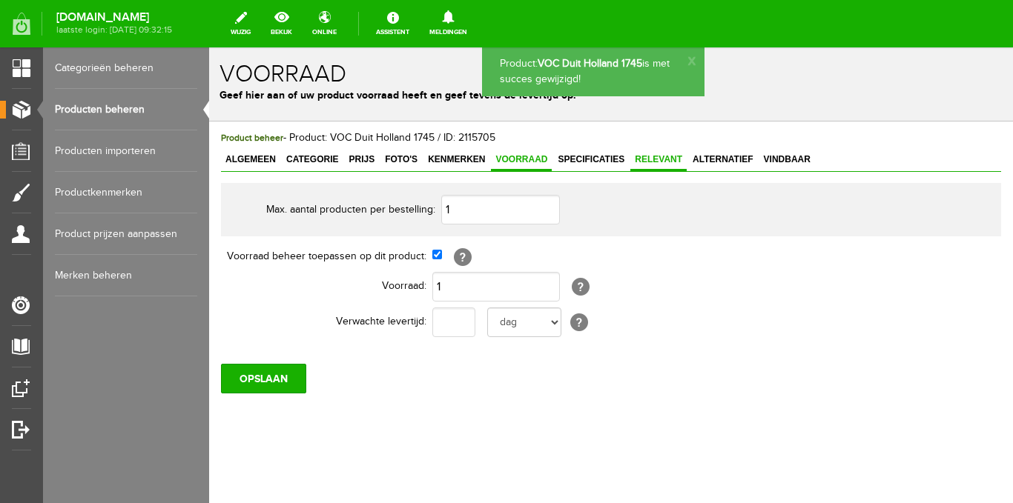
click at [658, 165] on link "Relevant" at bounding box center [658, 161] width 56 height 22
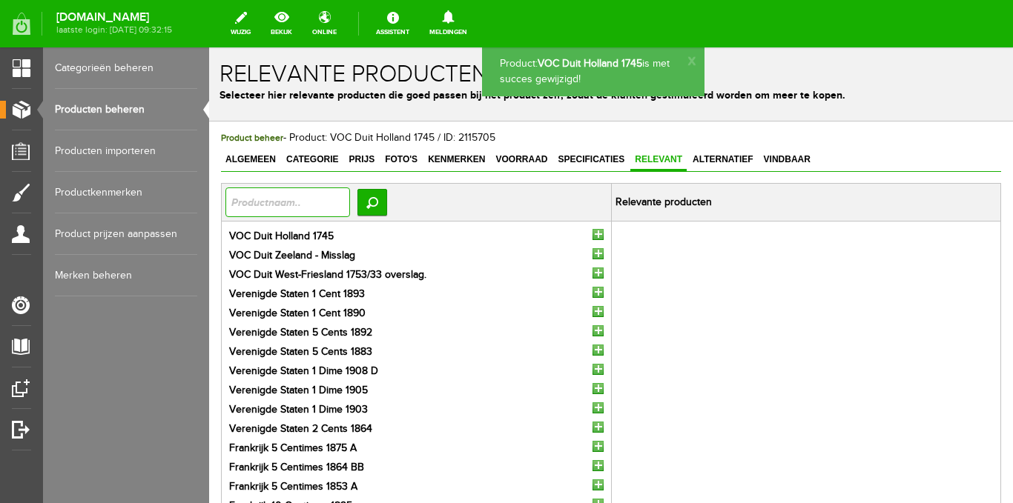
click at [331, 205] on input "text" at bounding box center [287, 203] width 125 height 30
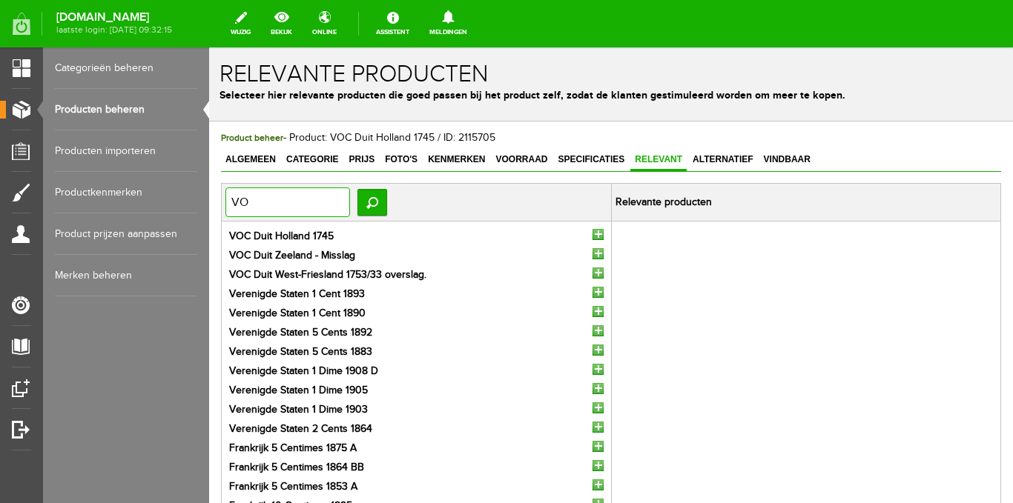
type input "VOC"
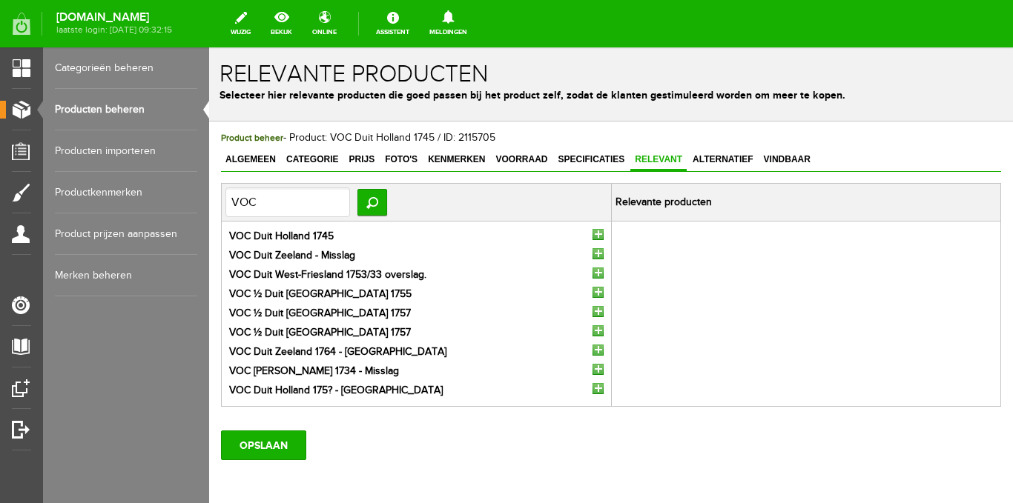
click at [592, 237] on input "button" at bounding box center [597, 234] width 11 height 11
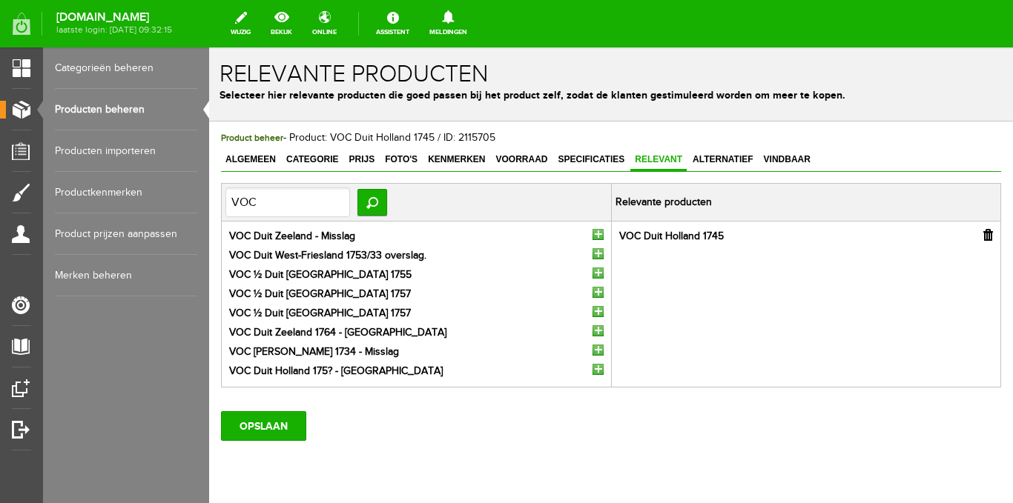
click at [592, 237] on input "button" at bounding box center [597, 234] width 11 height 11
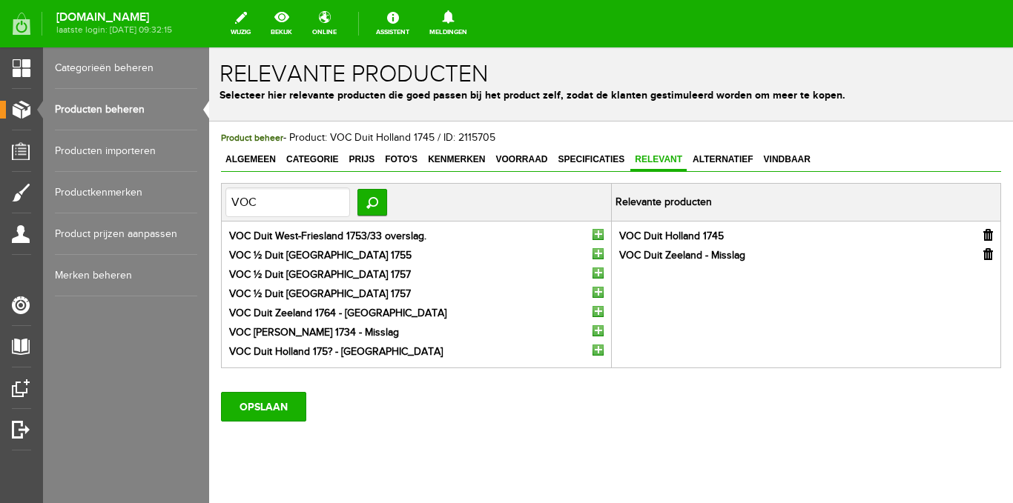
click at [592, 236] on input "button" at bounding box center [597, 234] width 11 height 11
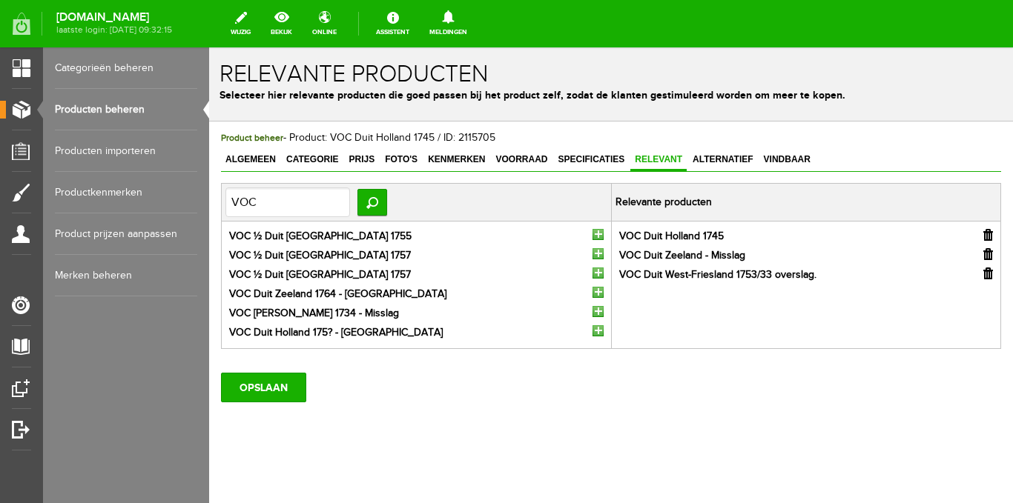
click at [592, 236] on input "button" at bounding box center [597, 234] width 11 height 11
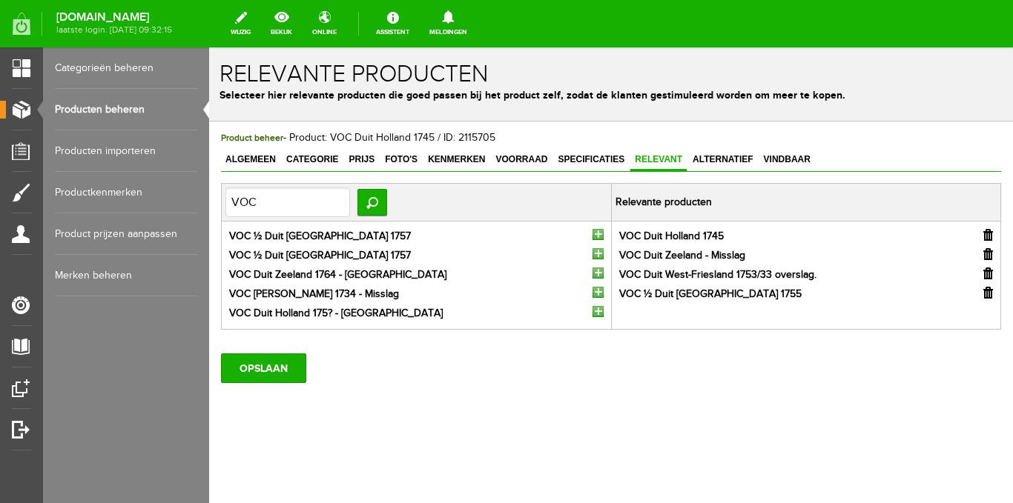
click at [590, 236] on li "VOC ½ Duit [GEOGRAPHIC_DATA] 1757" at bounding box center [416, 237] width 374 height 16
click at [595, 232] on input "button" at bounding box center [597, 234] width 11 height 11
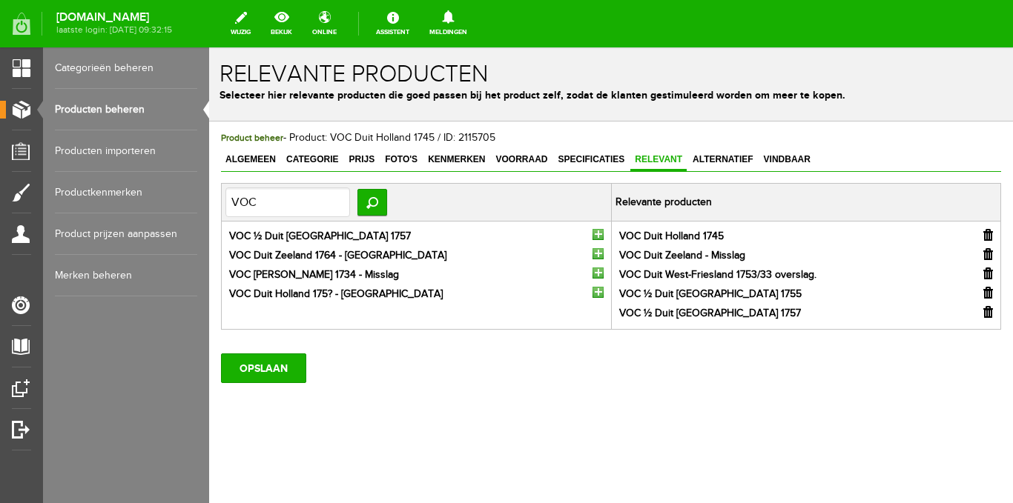
click at [595, 232] on input "button" at bounding box center [597, 234] width 11 height 11
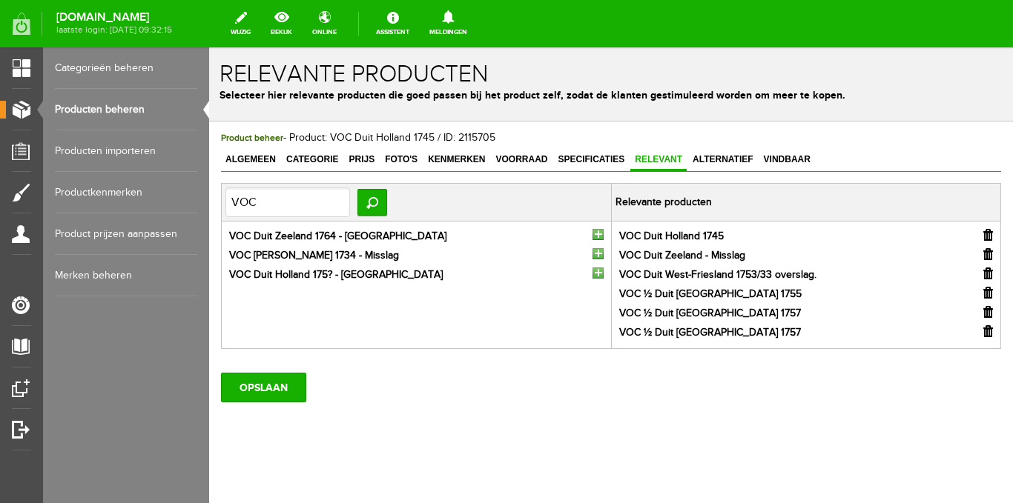
click at [594, 234] on input "button" at bounding box center [597, 234] width 11 height 11
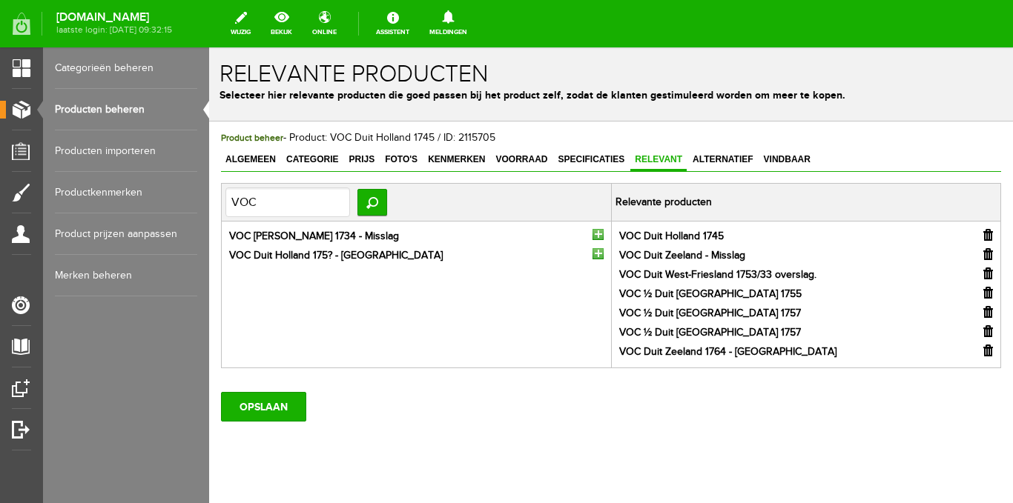
click at [592, 234] on input "button" at bounding box center [597, 234] width 11 height 11
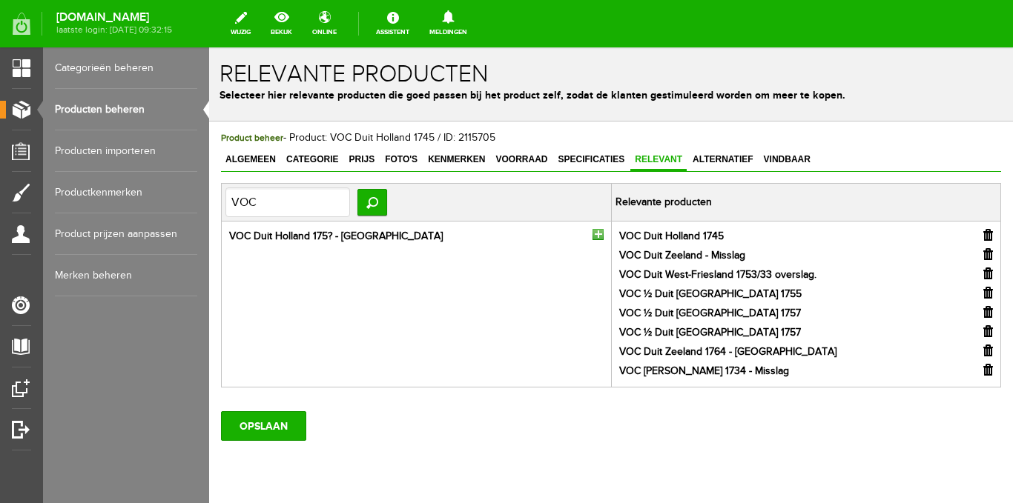
click at [592, 233] on input "button" at bounding box center [597, 234] width 11 height 11
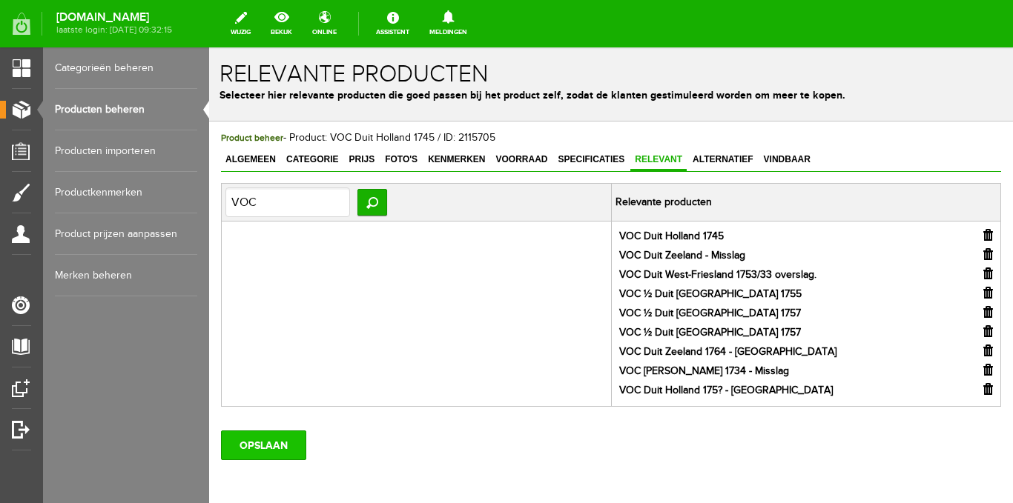
click at [241, 440] on input "OPSLAAN" at bounding box center [263, 446] width 85 height 30
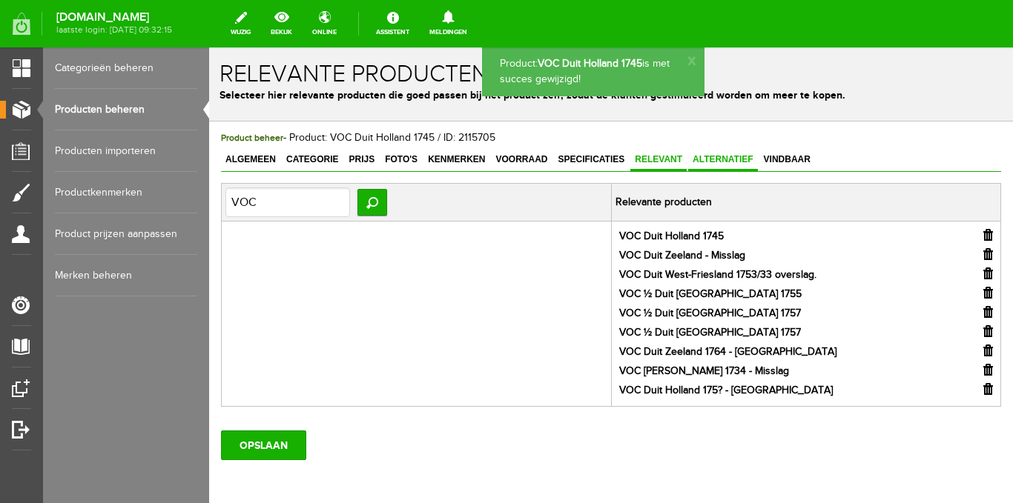
click at [704, 164] on span "Alternatief" at bounding box center [723, 159] width 70 height 10
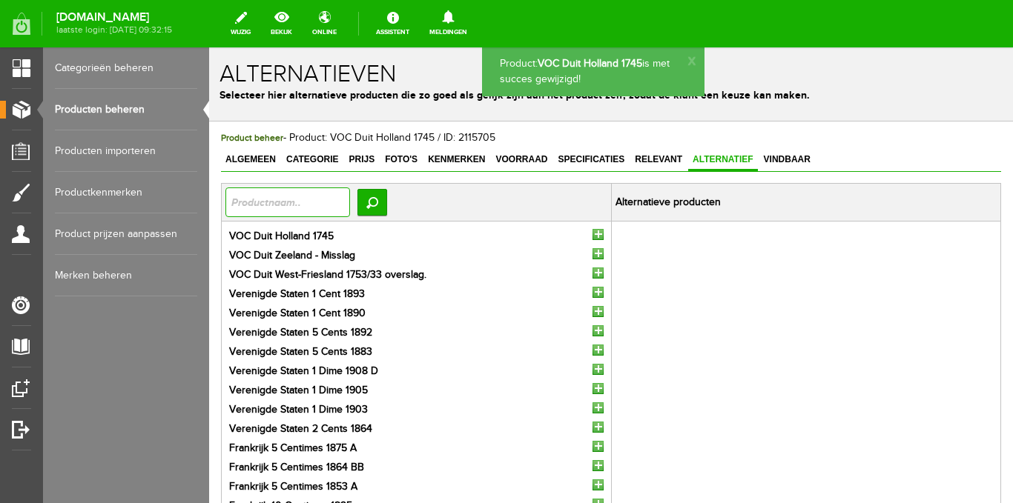
click at [328, 194] on input "text" at bounding box center [287, 203] width 125 height 30
type input "voc"
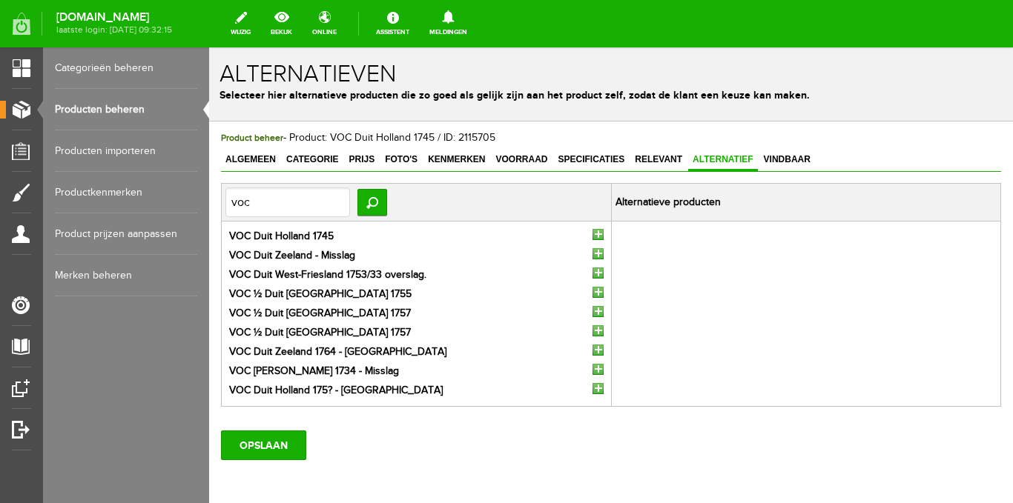
click at [592, 234] on input "button" at bounding box center [597, 234] width 11 height 11
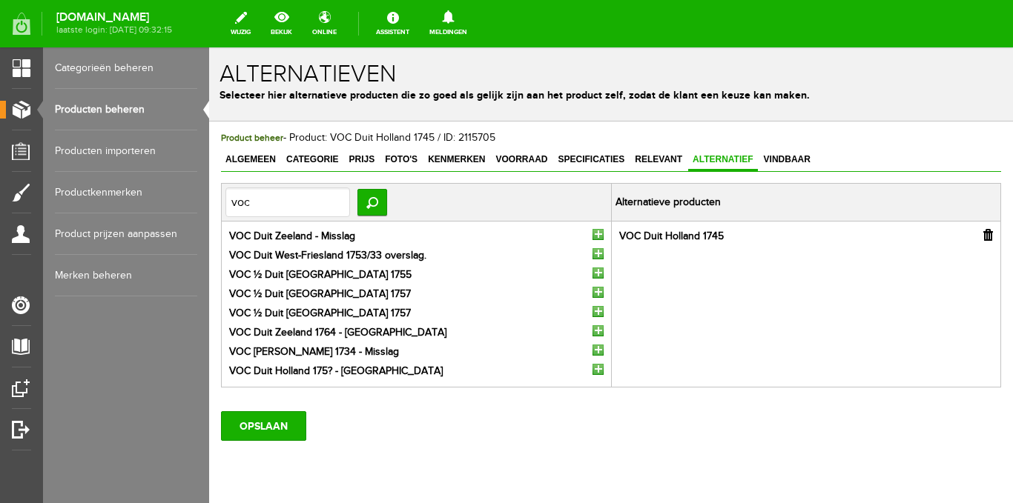
click at [592, 234] on input "button" at bounding box center [597, 234] width 11 height 11
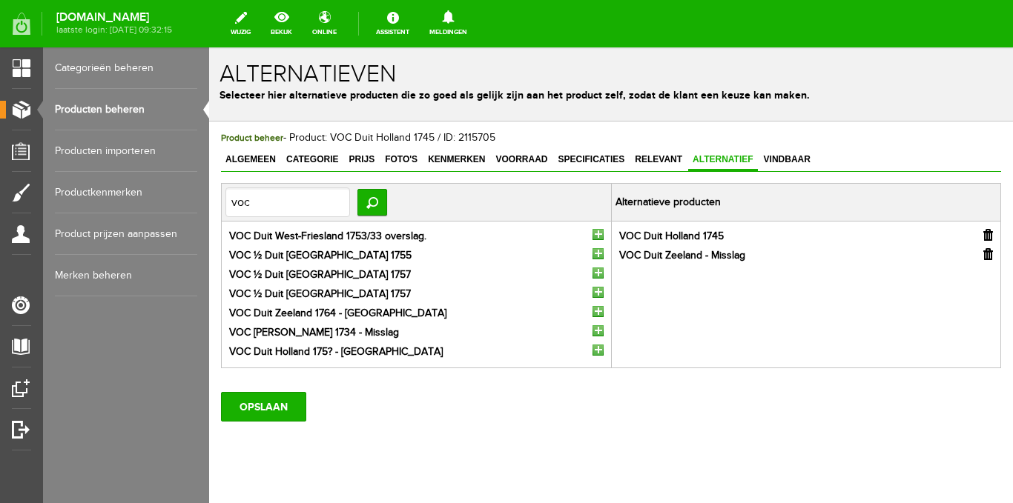
click at [596, 231] on input "button" at bounding box center [597, 234] width 11 height 11
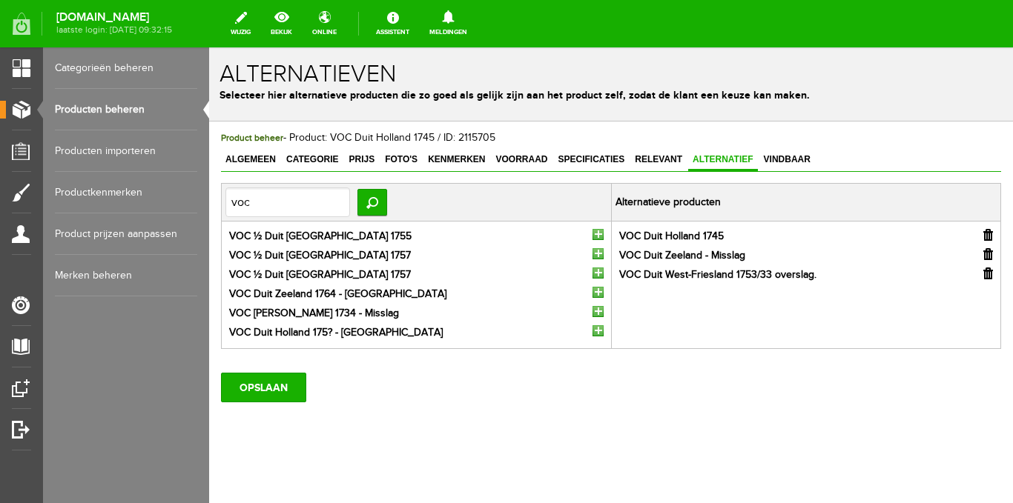
click at [593, 235] on input "button" at bounding box center [597, 234] width 11 height 11
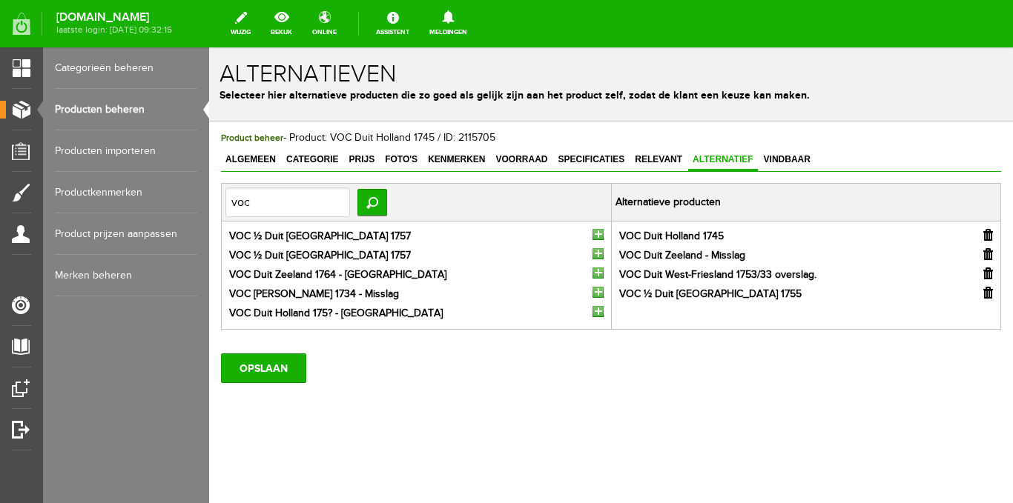
click at [592, 235] on input "button" at bounding box center [597, 234] width 11 height 11
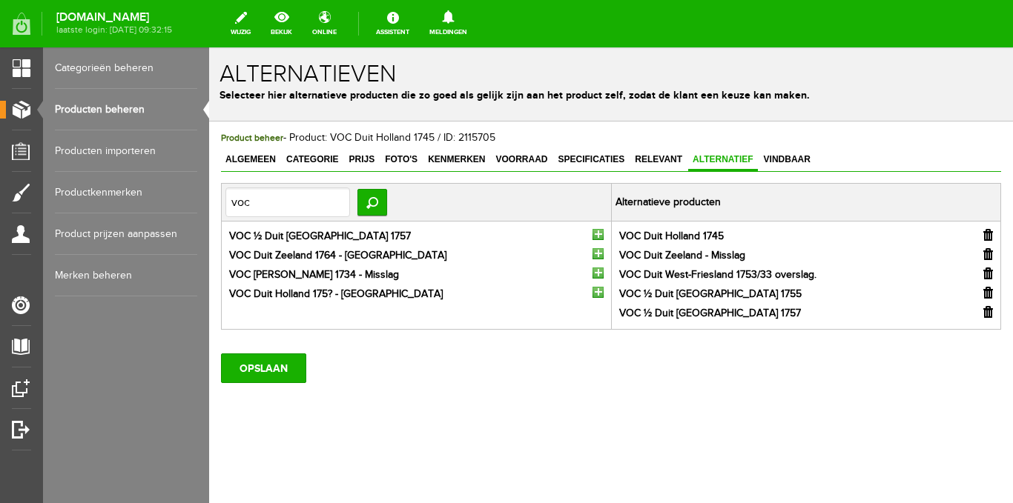
click at [601, 234] on input "button" at bounding box center [597, 234] width 11 height 11
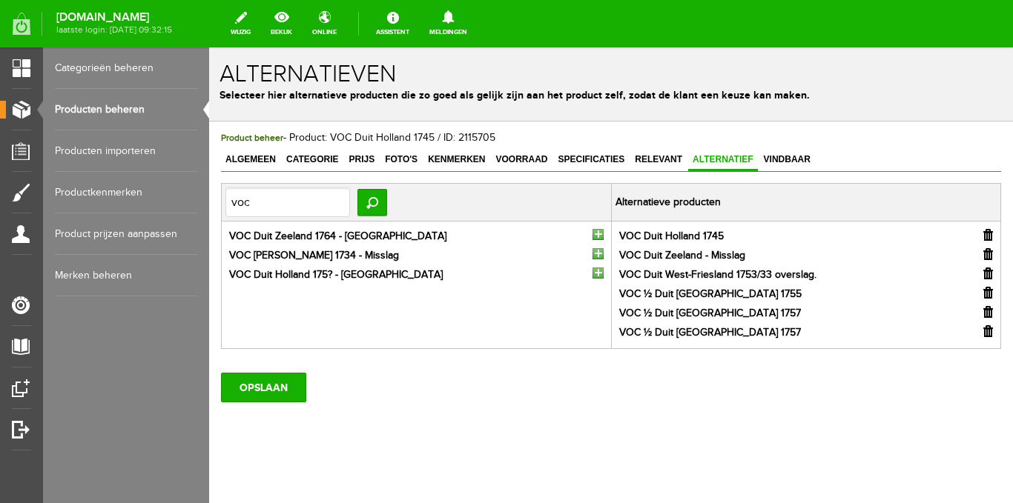
click at [595, 234] on input "button" at bounding box center [597, 234] width 11 height 11
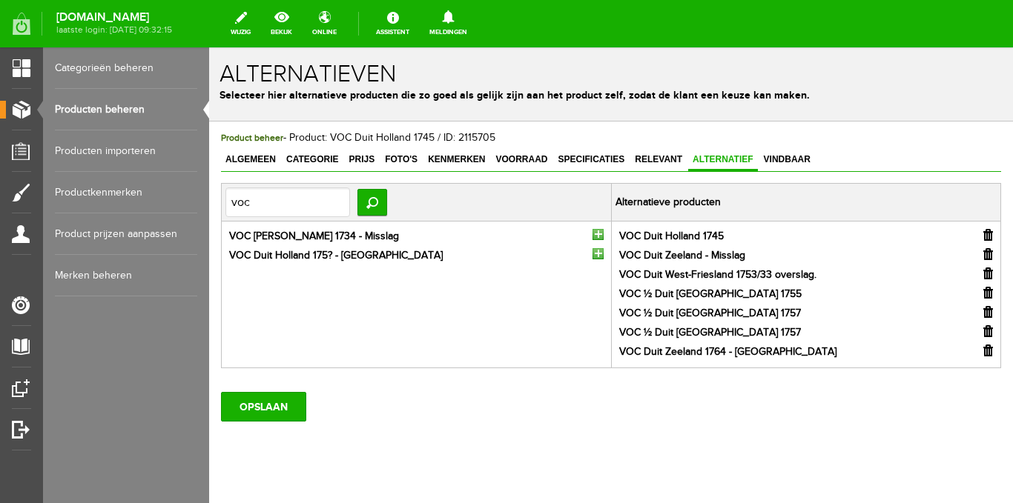
click at [595, 235] on input "button" at bounding box center [597, 234] width 11 height 11
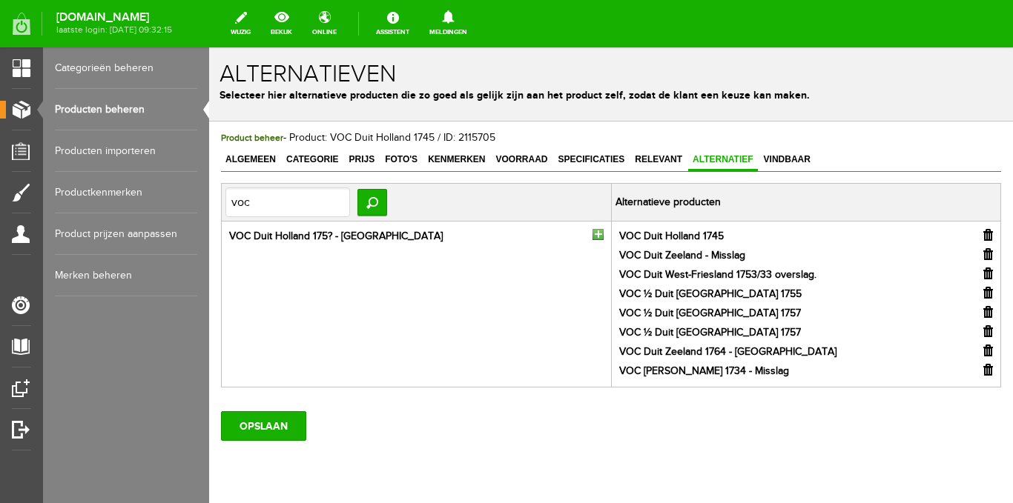
click at [595, 235] on input "button" at bounding box center [597, 234] width 11 height 11
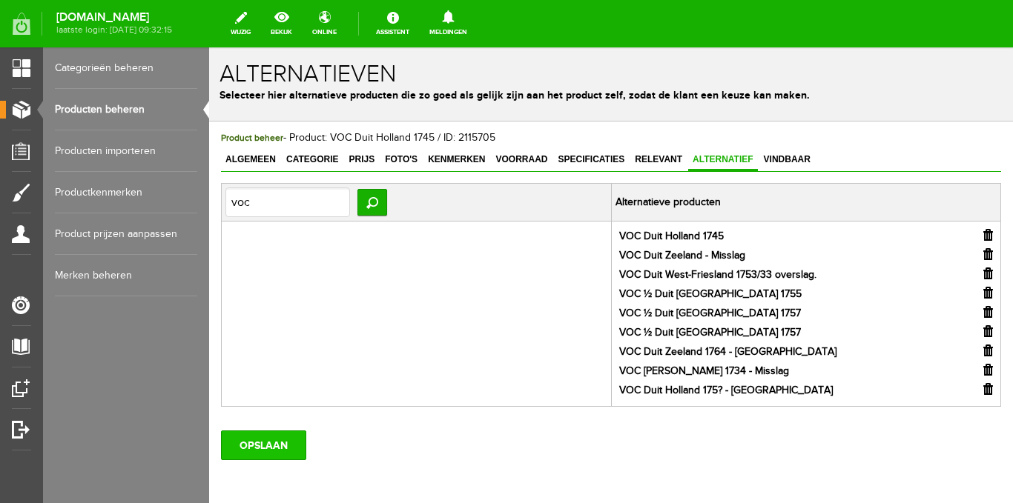
click at [283, 450] on input "OPSLAAN" at bounding box center [263, 446] width 85 height 30
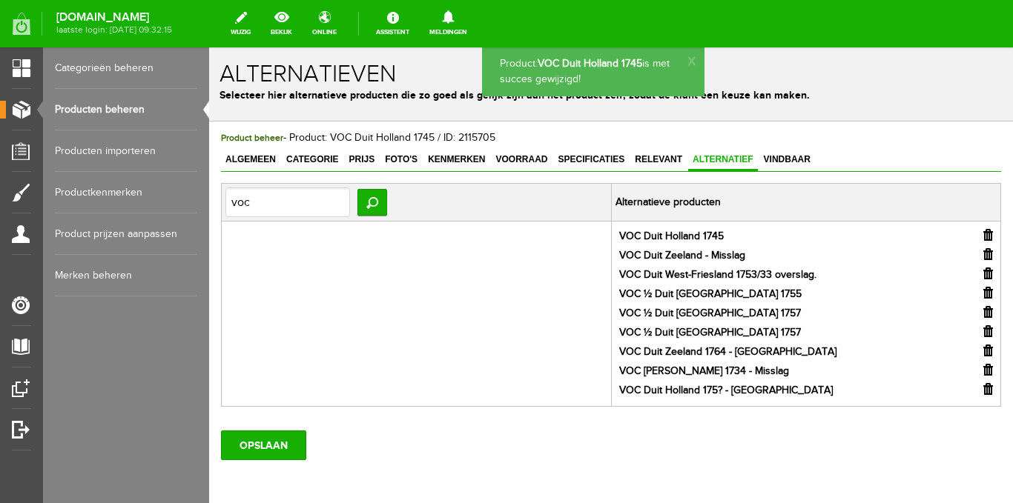
click at [787, 156] on span "Vindbaar" at bounding box center [787, 159] width 56 height 10
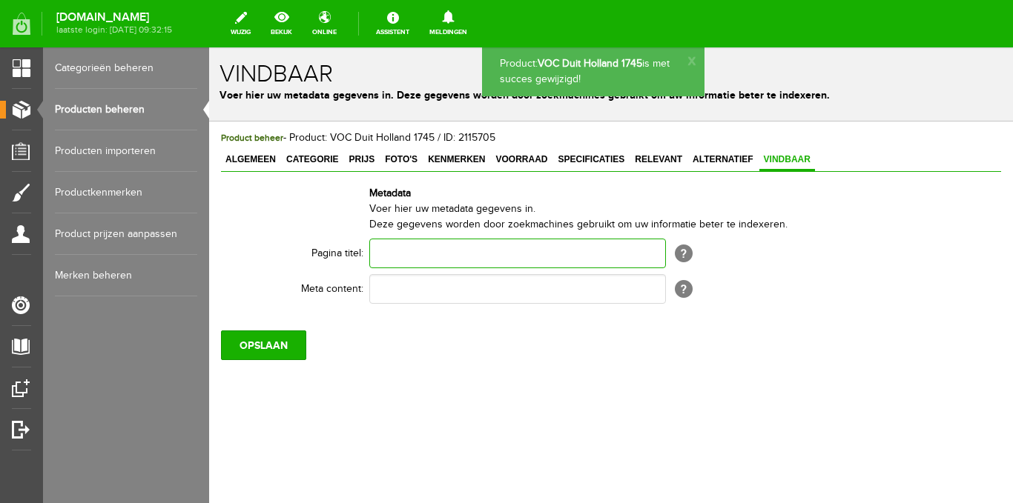
paste input "VOC Duit Holland 1745"
type input "VOC Duit Holland 1745"
click at [444, 291] on input "text" at bounding box center [517, 289] width 297 height 30
paste input "VOC Duit Holland 1745"
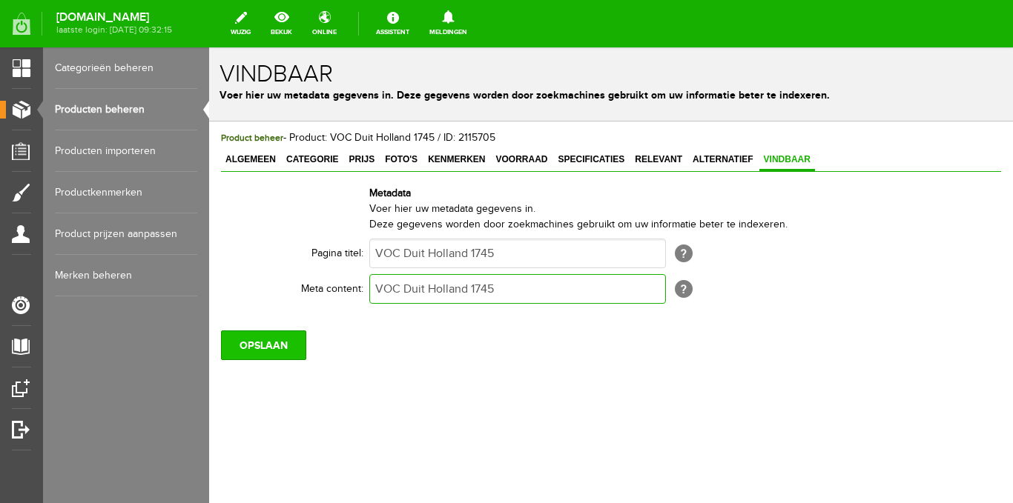
type input "VOC Duit Holland 1745"
click at [268, 349] on input "OPSLAAN" at bounding box center [263, 346] width 85 height 30
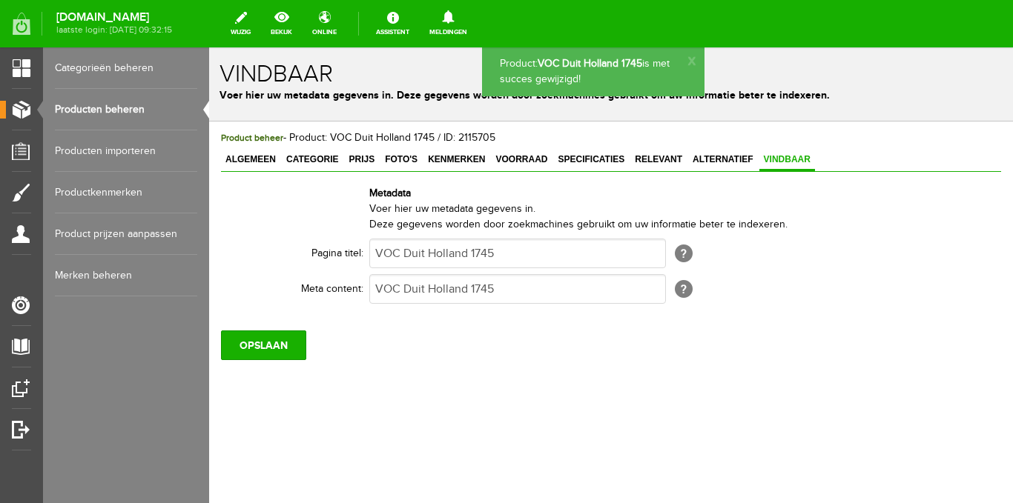
click at [153, 105] on link "Producten beheren" at bounding box center [126, 110] width 142 height 42
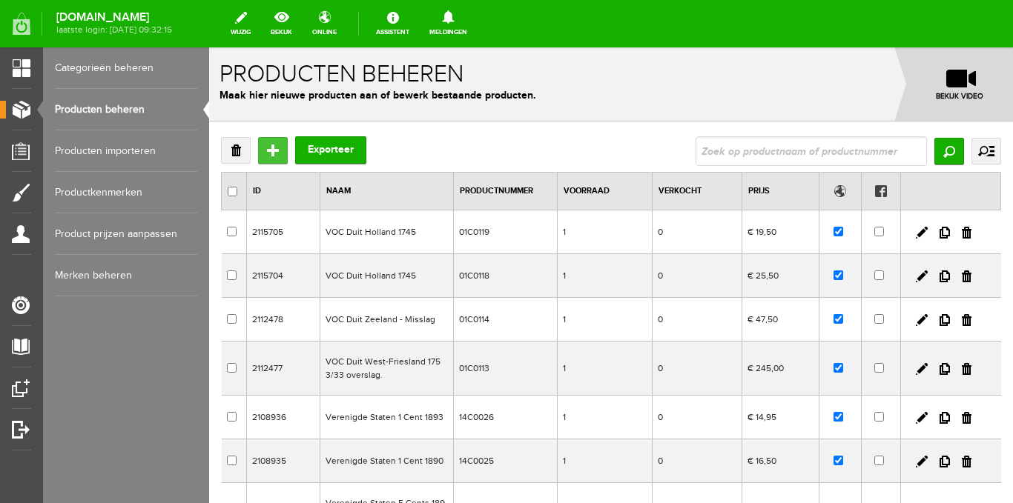
click at [275, 153] on input "Toevoegen" at bounding box center [273, 150] width 30 height 27
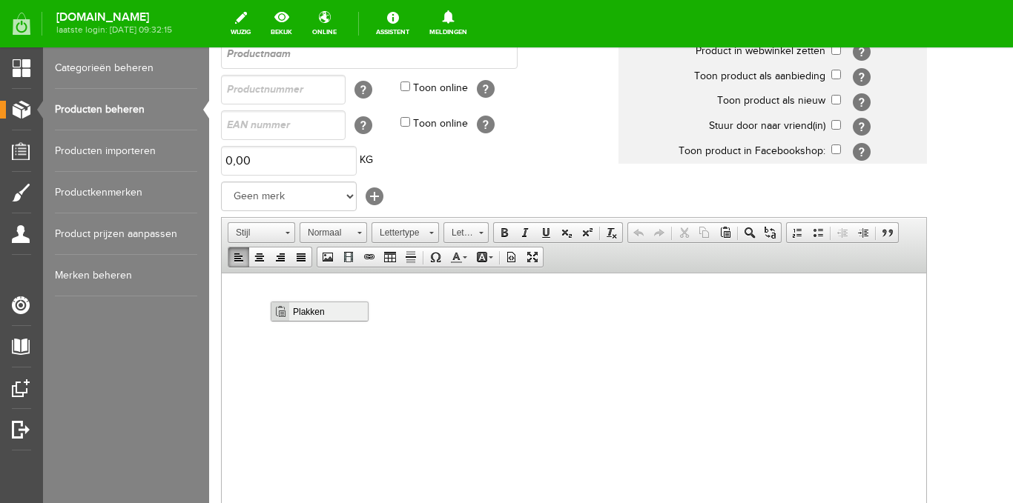
click at [300, 317] on span "Plakken" at bounding box center [328, 311] width 79 height 19
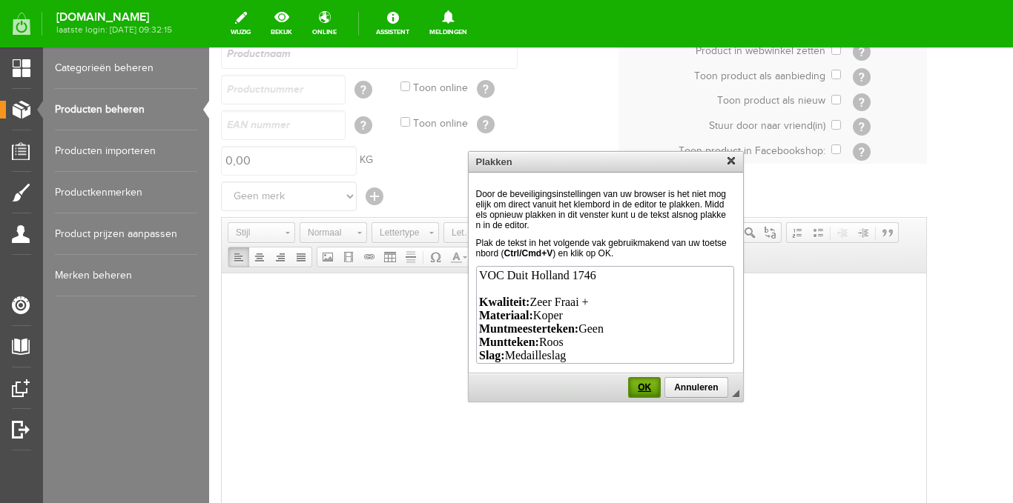
drag, startPoint x: 649, startPoint y: 383, endPoint x: 635, endPoint y: 156, distance: 226.5
click at [649, 383] on span "OK" at bounding box center [644, 388] width 30 height 10
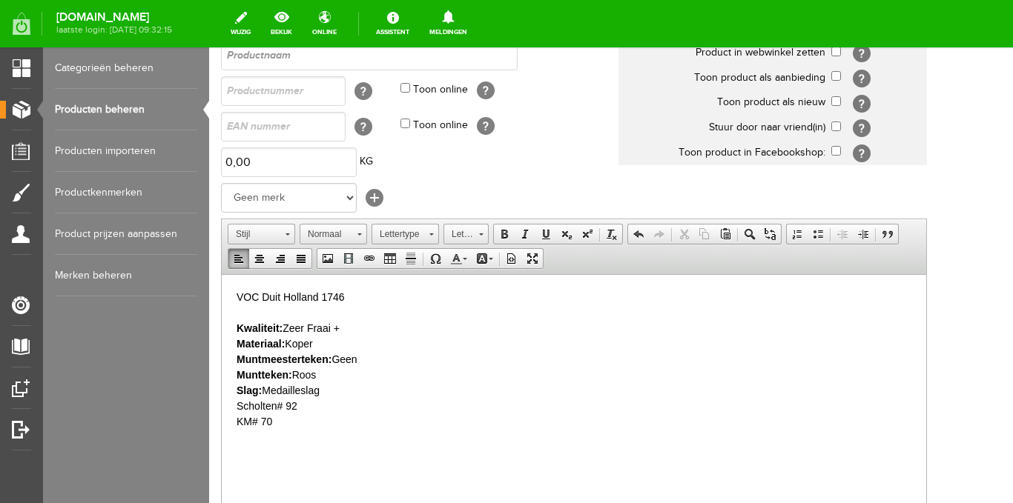
scroll to position [148, 0]
drag, startPoint x: 353, startPoint y: 297, endPoint x: 232, endPoint y: 288, distance: 121.1
click at [232, 288] on html "VOC Duit Holland 1746 Kwaliteit: [PERSON_NAME] + Materiaal: Koper Muntmeesterte…" at bounding box center [574, 358] width 704 height 170
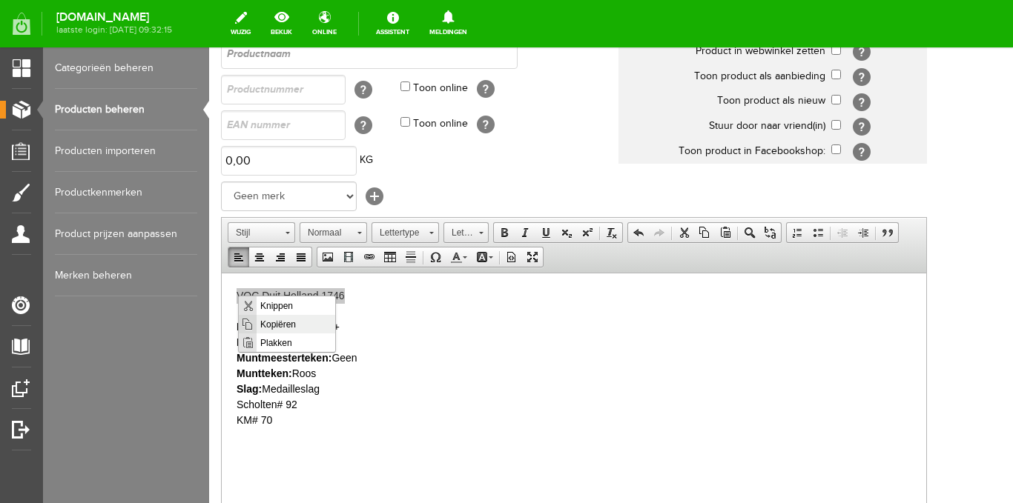
click at [262, 320] on span "Kopiëren" at bounding box center [296, 323] width 79 height 19
copy p "VOC Duit Holland 1746"
click at [269, 320] on strong "Kwaliteit:" at bounding box center [260, 326] width 46 height 12
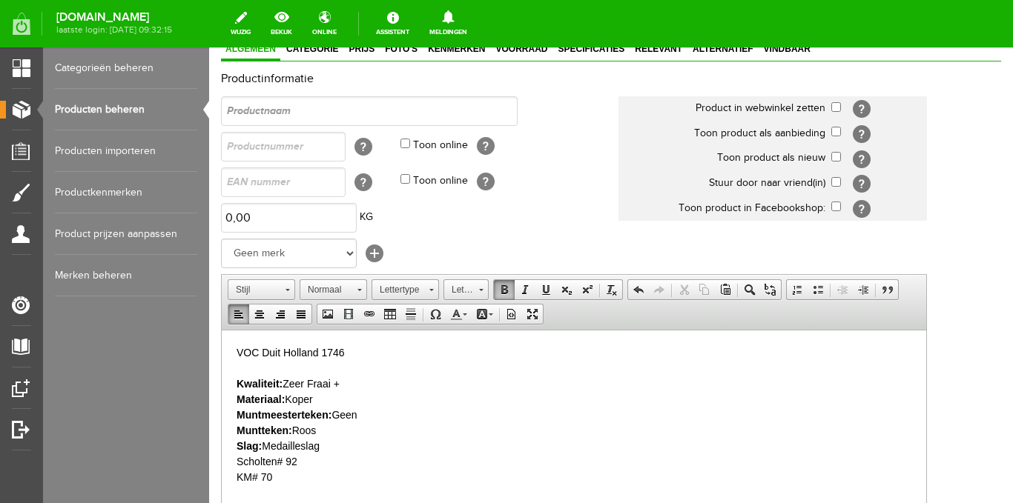
scroll to position [0, 0]
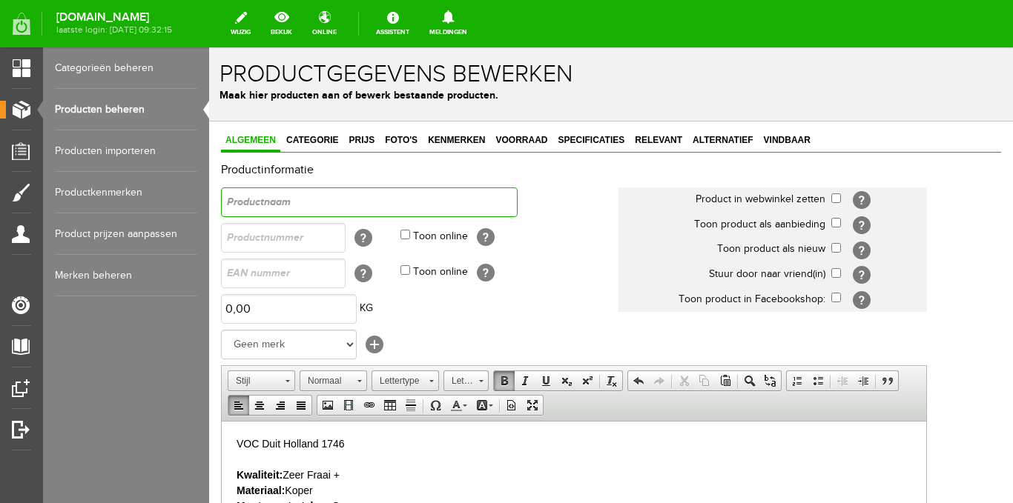
click at [264, 204] on input "text" at bounding box center [369, 203] width 297 height 30
paste input "VOC Duit Holland 1746"
type input "VOC Duit Holland 1746"
click at [315, 234] on input "text" at bounding box center [283, 238] width 125 height 30
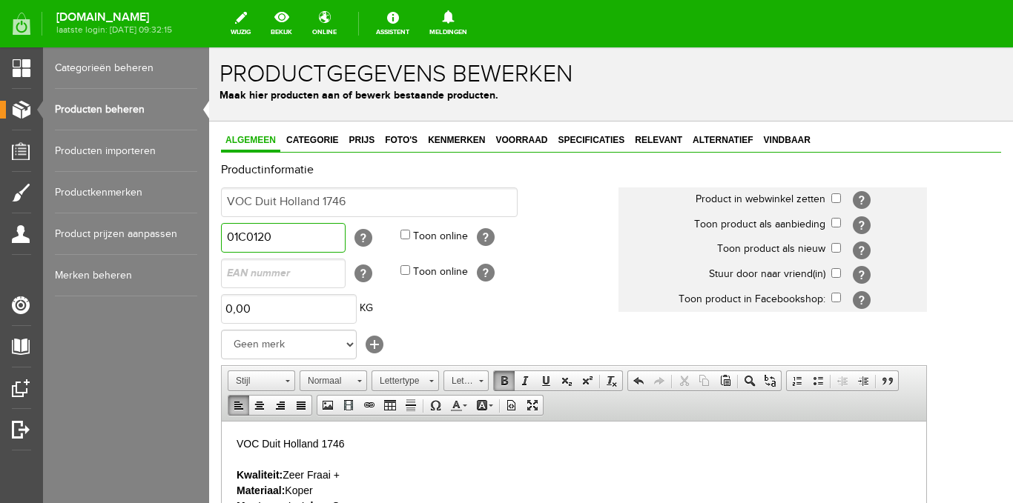
type input "01C0120"
click at [404, 237] on input "Toon online" at bounding box center [405, 235] width 10 height 10
checkbox input "true"
click at [833, 199] on input "checkbox" at bounding box center [836, 199] width 10 height 10
checkbox input "true"
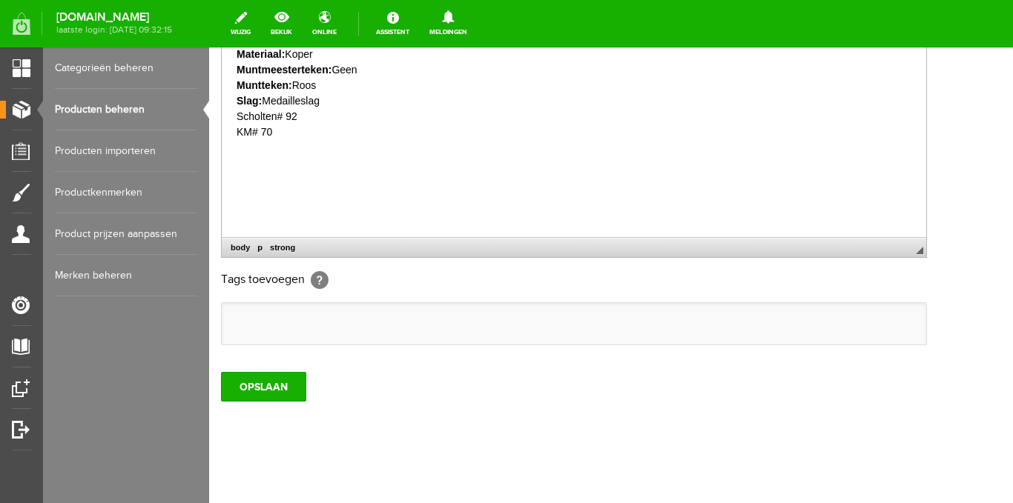
scroll to position [445, 0]
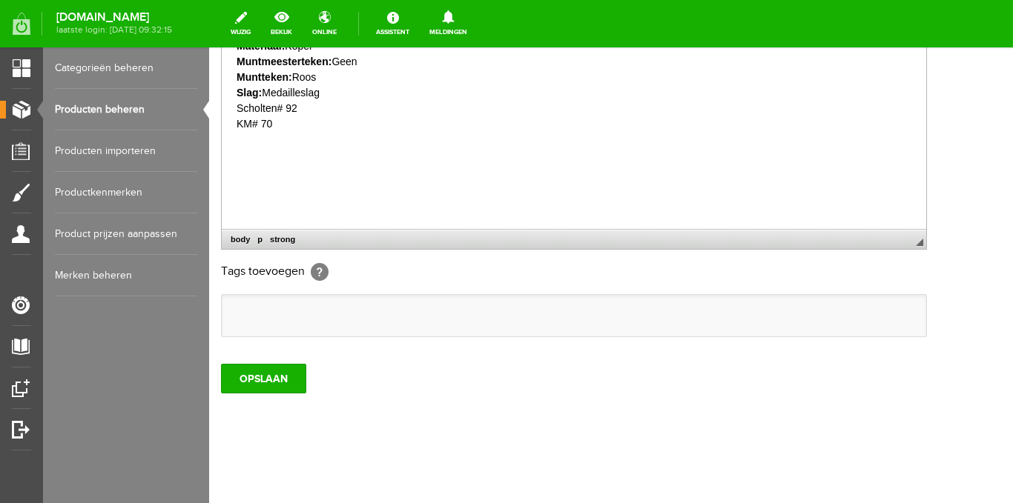
click at [253, 314] on ul at bounding box center [574, 316] width 704 height 42
paste input "VOC Duit Holland 1746"
type input "VOC Duit Holland 1746"
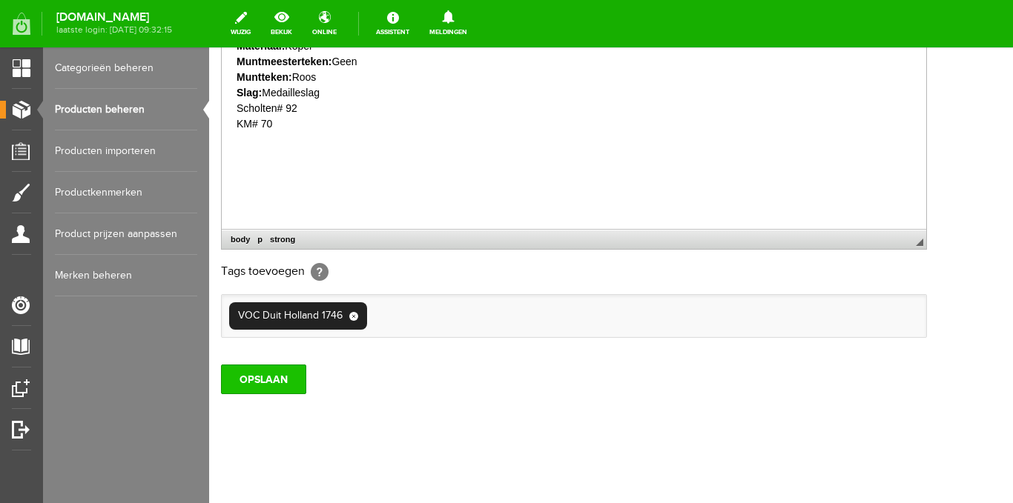
click at [282, 388] on input "OPSLAAN" at bounding box center [263, 380] width 85 height 30
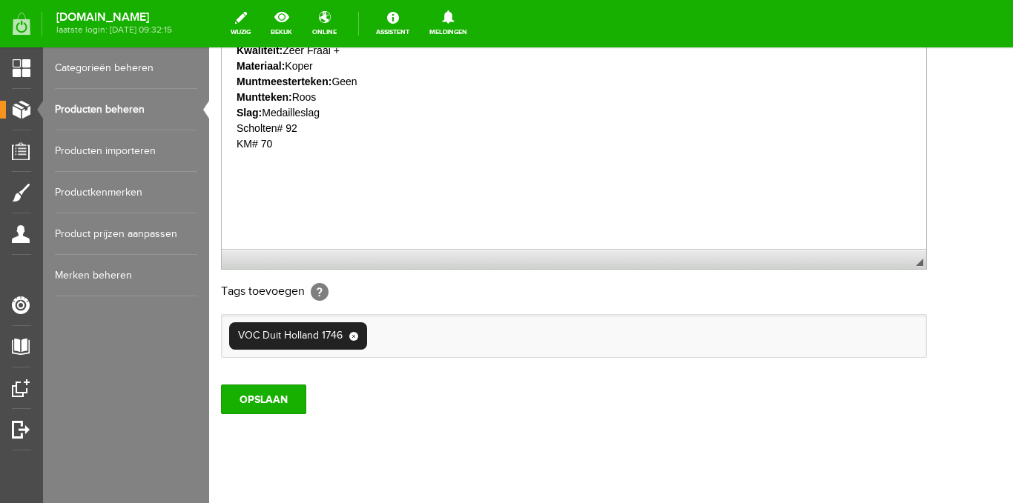
scroll to position [445, 0]
click at [288, 392] on input "OPSLAAN" at bounding box center [263, 399] width 85 height 30
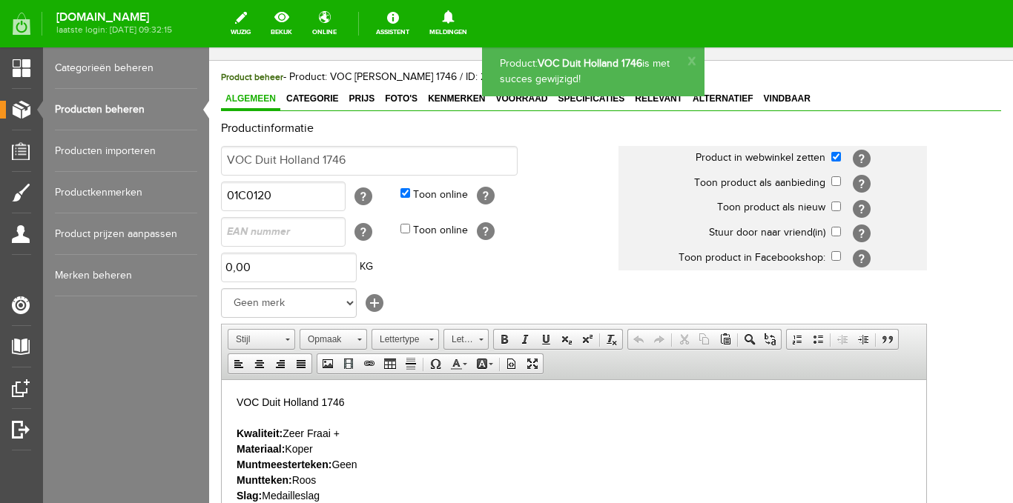
scroll to position [0, 0]
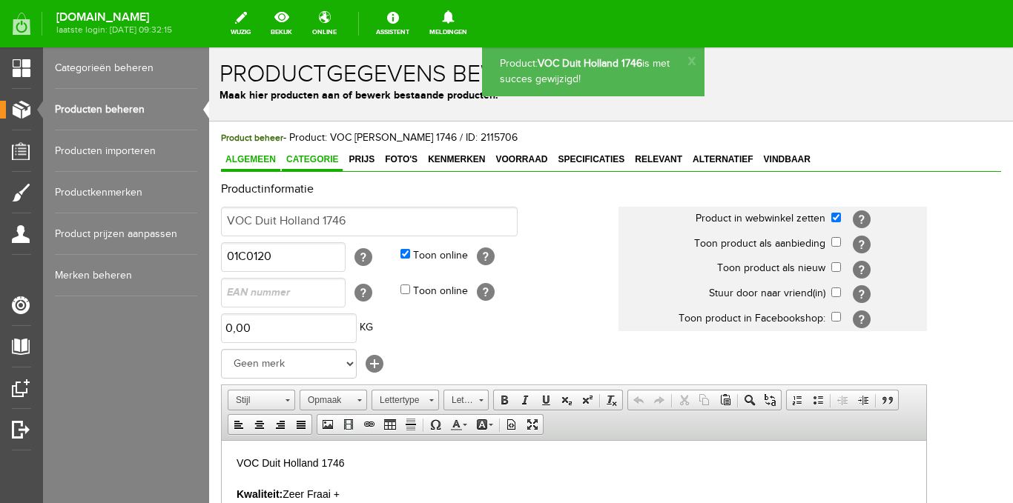
click at [320, 161] on span "Categorie" at bounding box center [312, 159] width 61 height 10
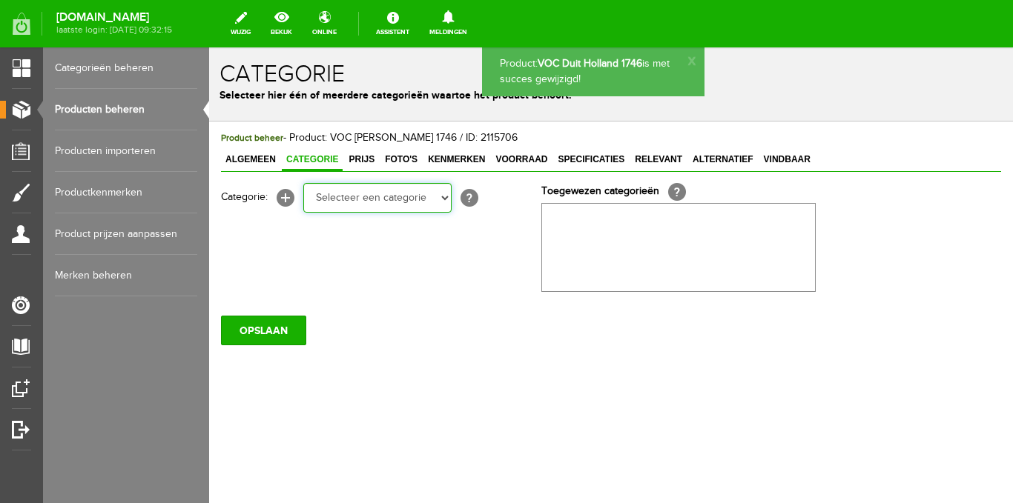
click at [420, 197] on select "Selecteer een categorie Ansichtkaarten Stripgerelateerd Kuifje Dorpen NL Steden…" at bounding box center [377, 198] width 148 height 30
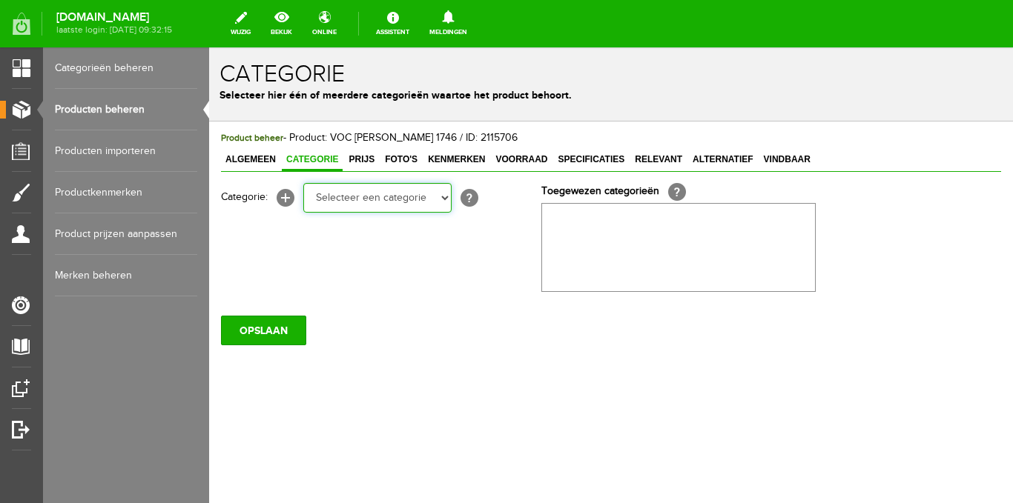
select select "183184"
click at [303, 183] on select "Selecteer een categorie Ansichtkaarten Stripgerelateerd Kuifje Dorpen NL Steden…" at bounding box center [377, 198] width 148 height 30
drag, startPoint x: 442, startPoint y: 202, endPoint x: 448, endPoint y: 213, distance: 12.6
click at [442, 202] on select "Selecteer een categorie Ansichtkaarten Stripgerelateerd Kuifje Dorpen NL Steden…" at bounding box center [377, 198] width 148 height 30
select select "185484"
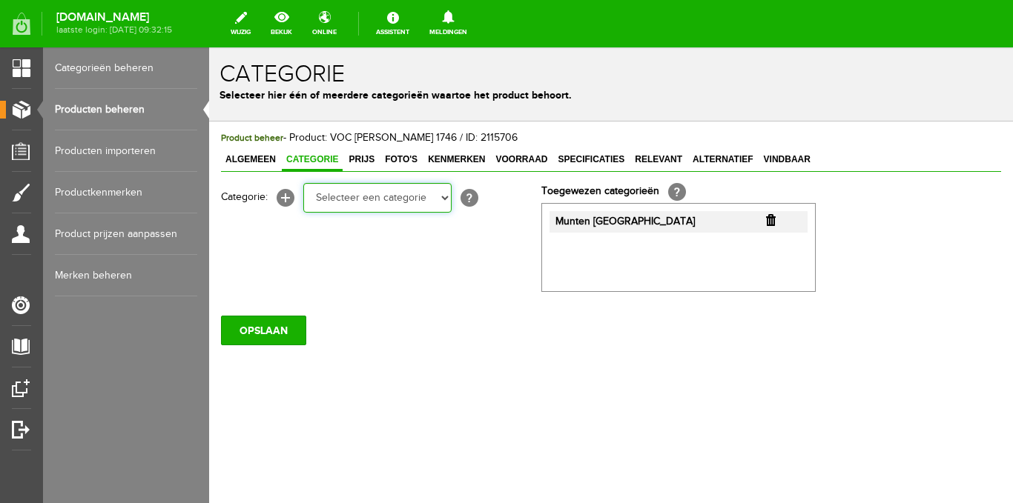
click at [303, 183] on select "Selecteer een categorie Ansichtkaarten Stripgerelateerd Kuifje Dorpen NL Steden…" at bounding box center [377, 198] width 148 height 30
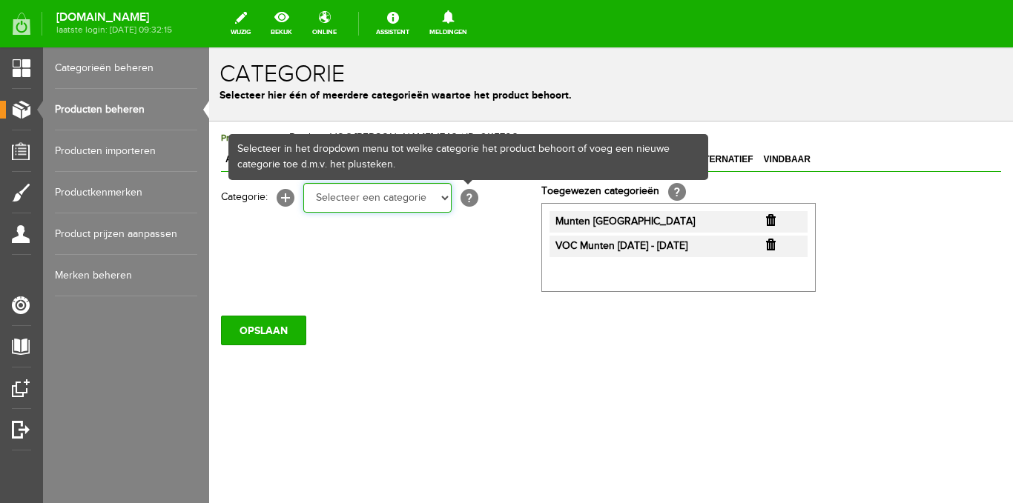
click at [444, 205] on select "Selecteer een categorie Ansichtkaarten Stripgerelateerd Kuifje Dorpen NL Steden…" at bounding box center [377, 198] width 148 height 30
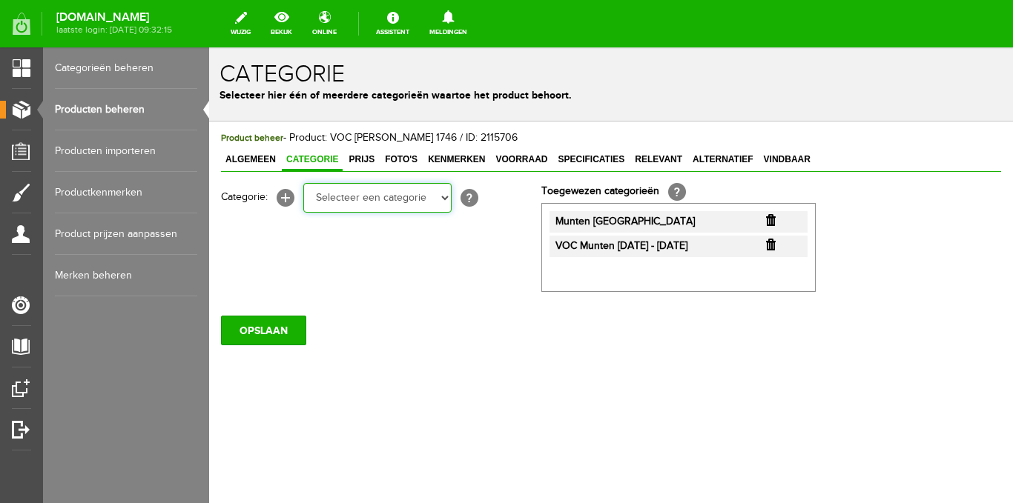
select select "261096"
click at [303, 183] on select "Selecteer een categorie Ansichtkaarten Stripgerelateerd Kuifje Dorpen NL Steden…" at bounding box center [377, 198] width 148 height 30
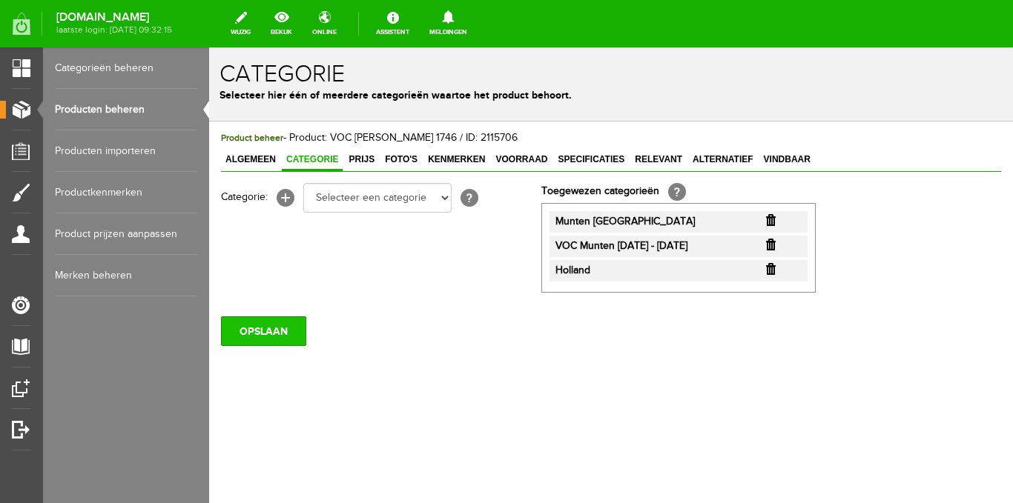
click at [289, 332] on input "OPSLAAN" at bounding box center [263, 332] width 85 height 30
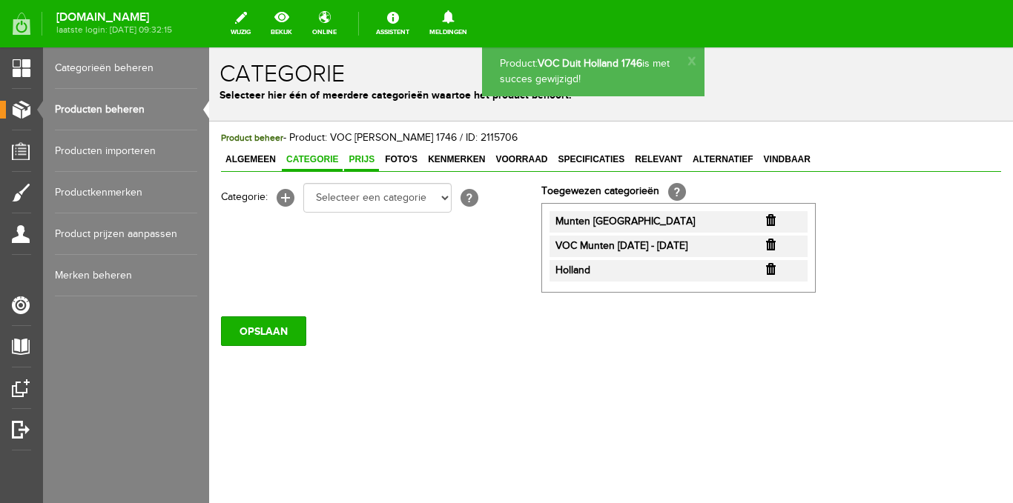
click at [362, 158] on span "Prijs" at bounding box center [361, 159] width 35 height 10
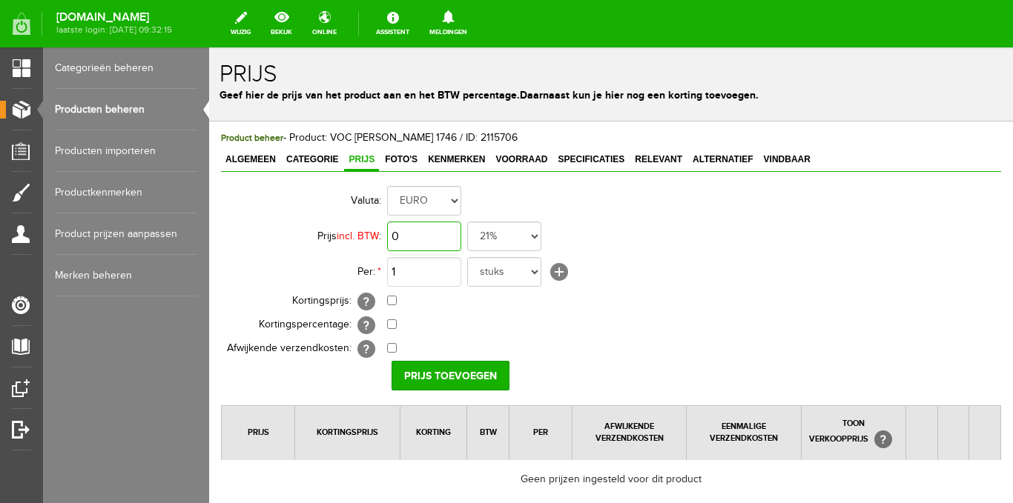
click at [431, 236] on input "0" at bounding box center [424, 237] width 74 height 30
type input "€ 27,50"
click at [535, 238] on select "21% 19% 18% 9% 6% 0%" at bounding box center [504, 237] width 74 height 30
select select "0,00"
click at [467, 222] on select "21% 19% 18% 9% 6% 0%" at bounding box center [504, 237] width 74 height 30
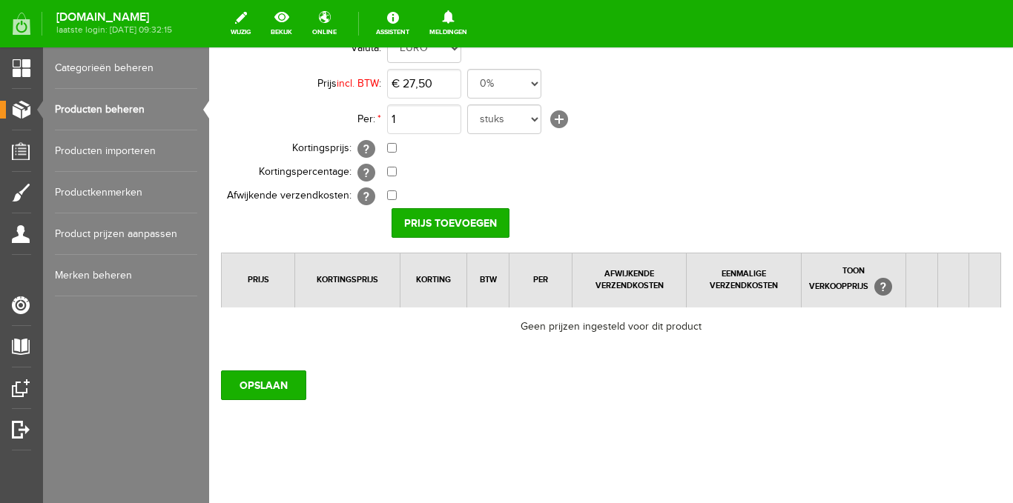
scroll to position [171, 0]
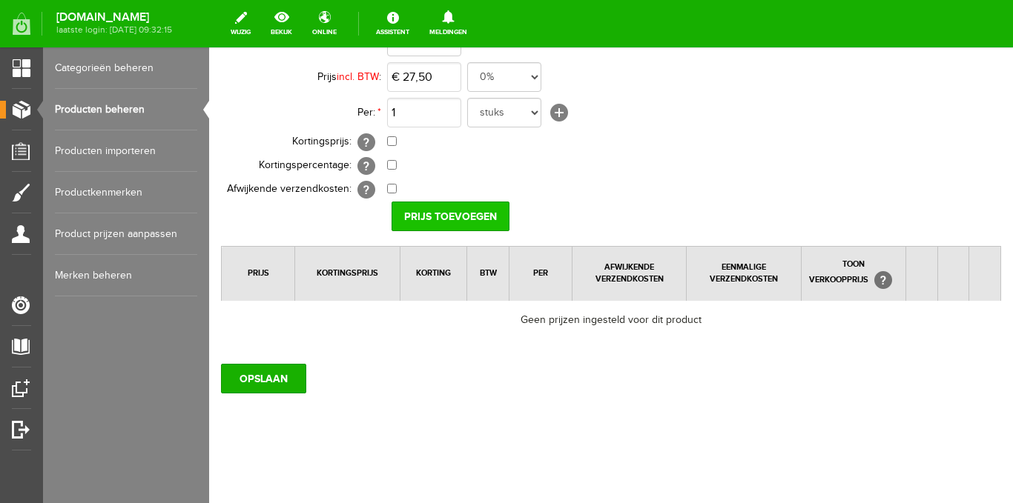
click at [444, 205] on input "Prijs toevoegen" at bounding box center [450, 217] width 118 height 30
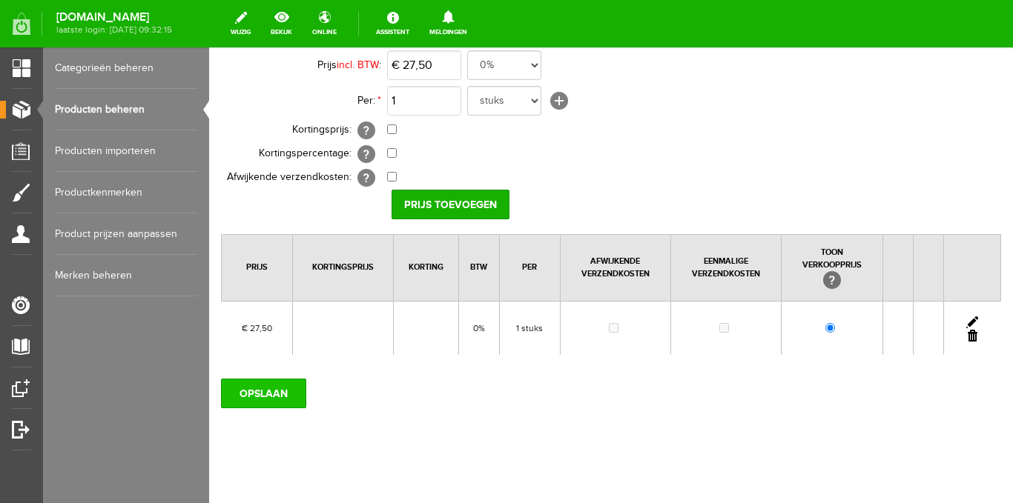
click at [277, 390] on input "OPSLAAN" at bounding box center [263, 394] width 85 height 30
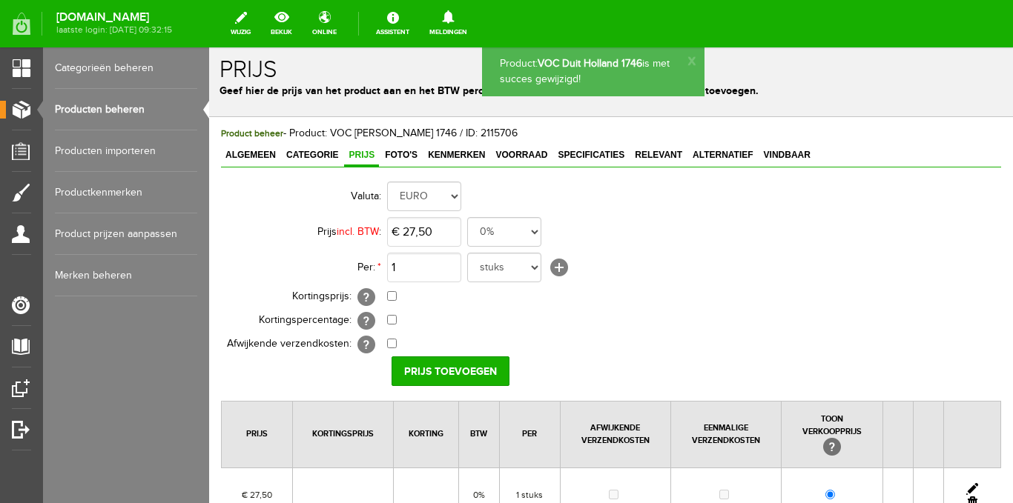
scroll to position [0, 0]
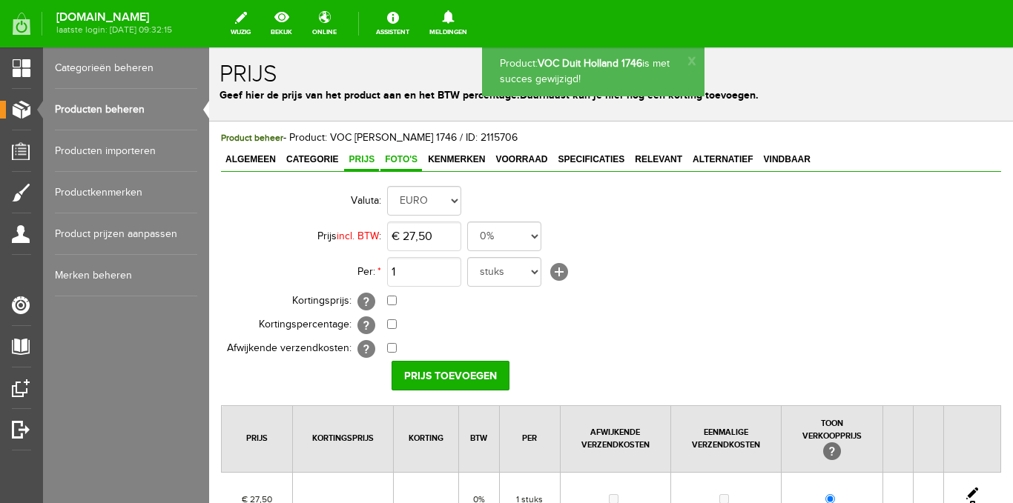
click at [397, 153] on link "Foto's" at bounding box center [401, 161] width 42 height 22
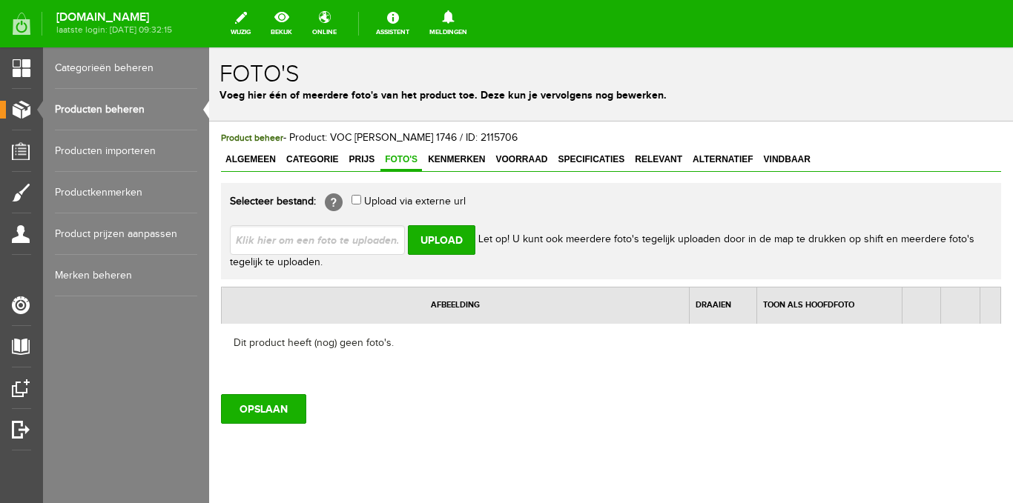
click at [368, 234] on input "file" at bounding box center [323, 239] width 187 height 28
type input "C:\fakepath\Ten Wolde Verzamel Items (152 x 152 mm) - 2025-08-26T132727.215.png"
type input "Ten Wolde Verzamel Items (152 x 152 mm) - 2025-08-26T132727.215.png; Ten Wolde …"
click at [437, 240] on input "Upload" at bounding box center [441, 240] width 67 height 30
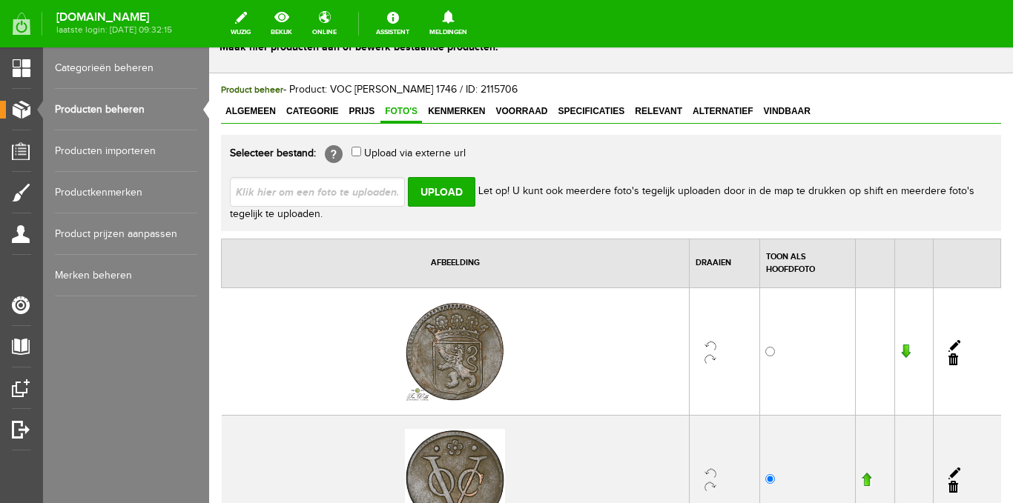
scroll to position [148, 0]
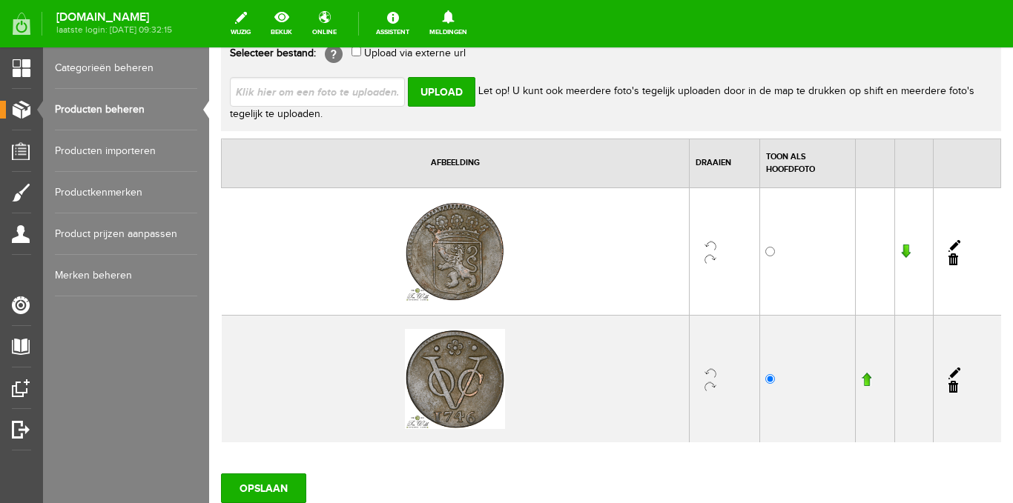
click at [861, 381] on input "button" at bounding box center [866, 379] width 10 height 15
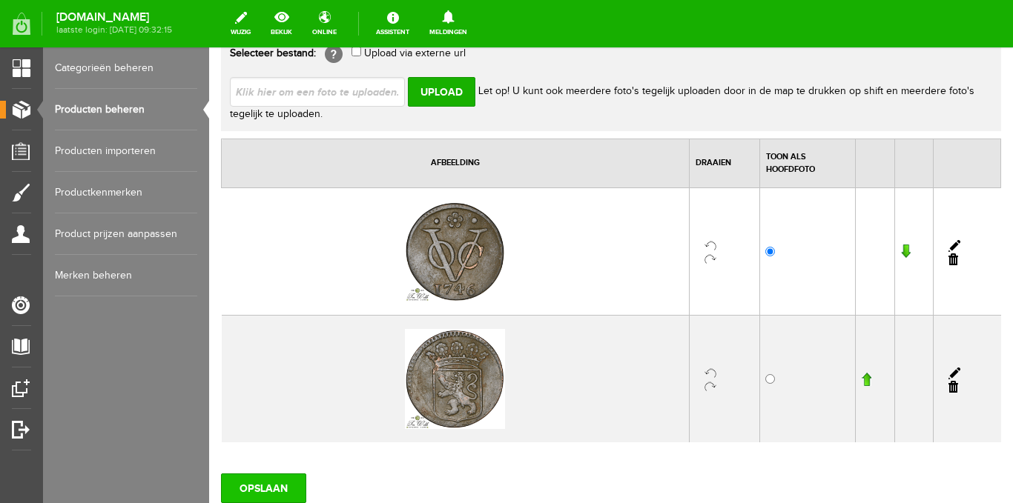
click at [288, 487] on input "OPSLAAN" at bounding box center [263, 489] width 85 height 30
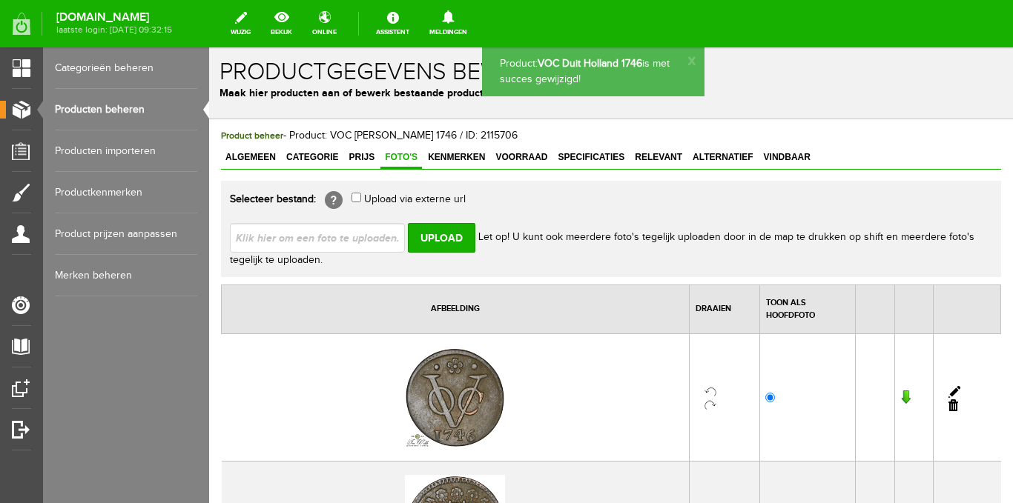
scroll to position [0, 0]
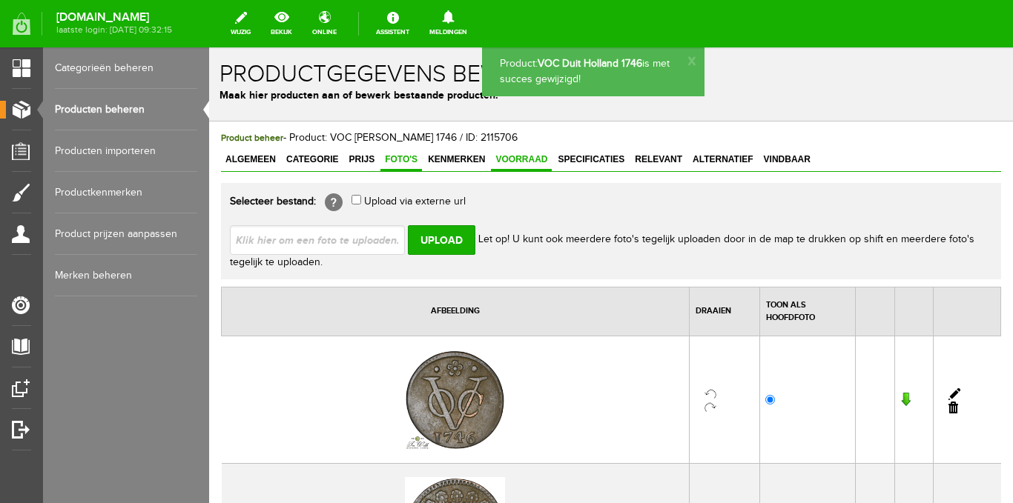
click at [516, 164] on span "Voorraad" at bounding box center [521, 159] width 61 height 10
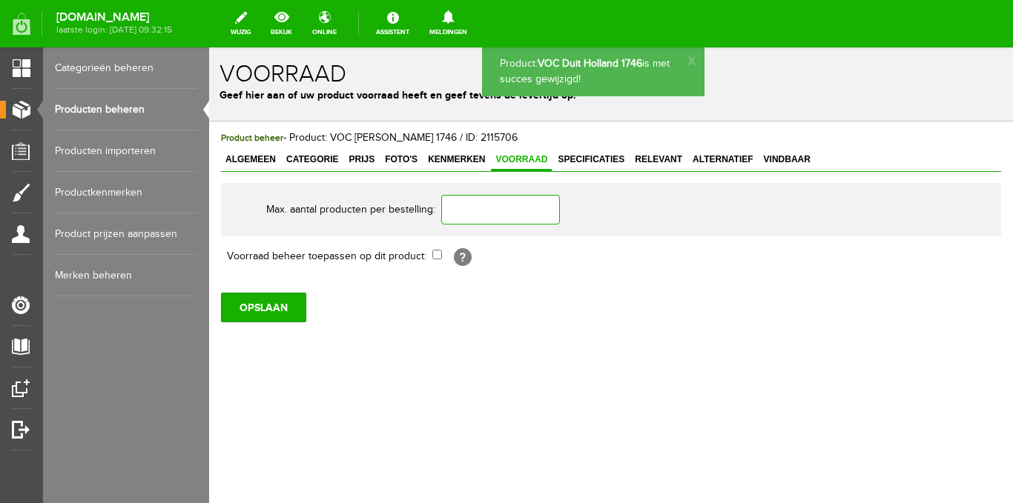
click at [486, 208] on input "text" at bounding box center [500, 210] width 119 height 30
type input "1"
click at [433, 257] on input "checkbox" at bounding box center [437, 255] width 10 height 10
checkbox input "true"
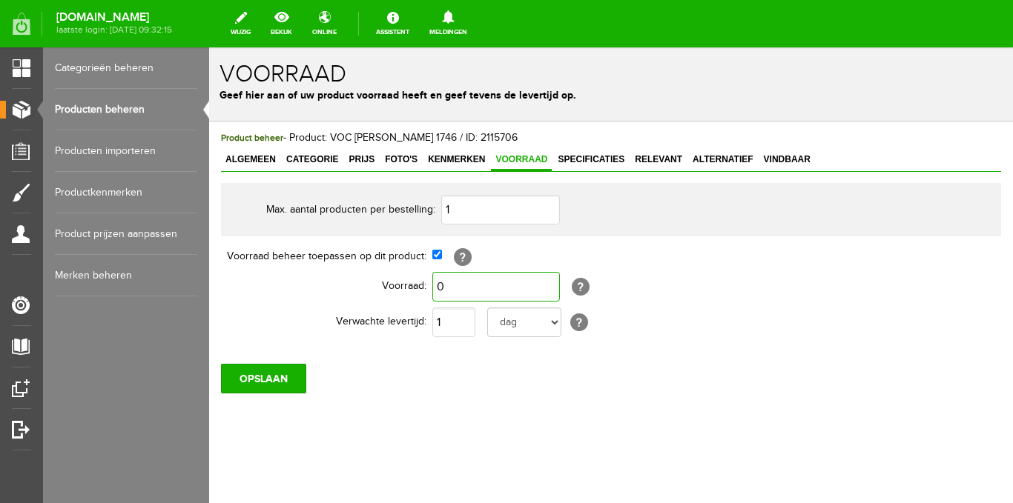
click at [446, 285] on input "0" at bounding box center [496, 287] width 128 height 30
type input "1"
click at [454, 314] on input "1" at bounding box center [453, 323] width 43 height 30
click at [262, 375] on input "OPSLAAN" at bounding box center [263, 379] width 85 height 30
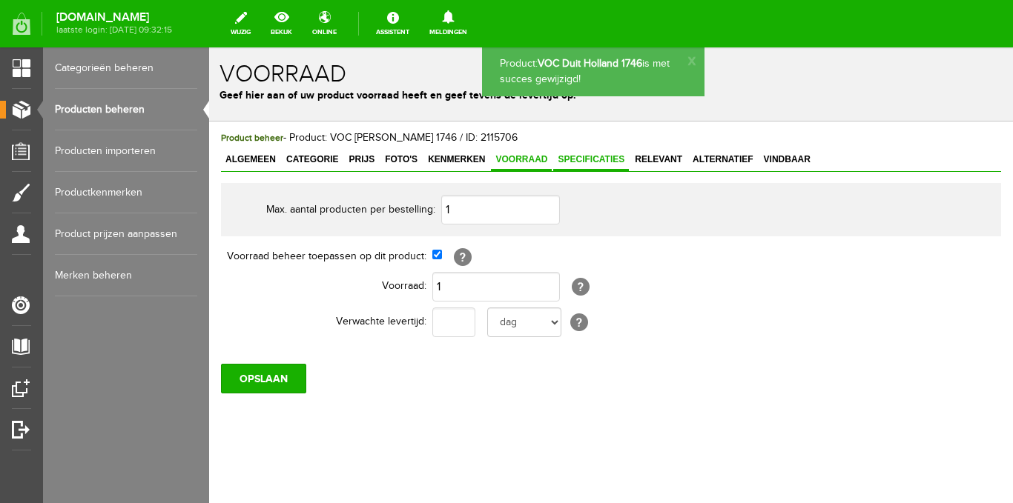
click at [600, 162] on span "Specificaties" at bounding box center [591, 159] width 76 height 10
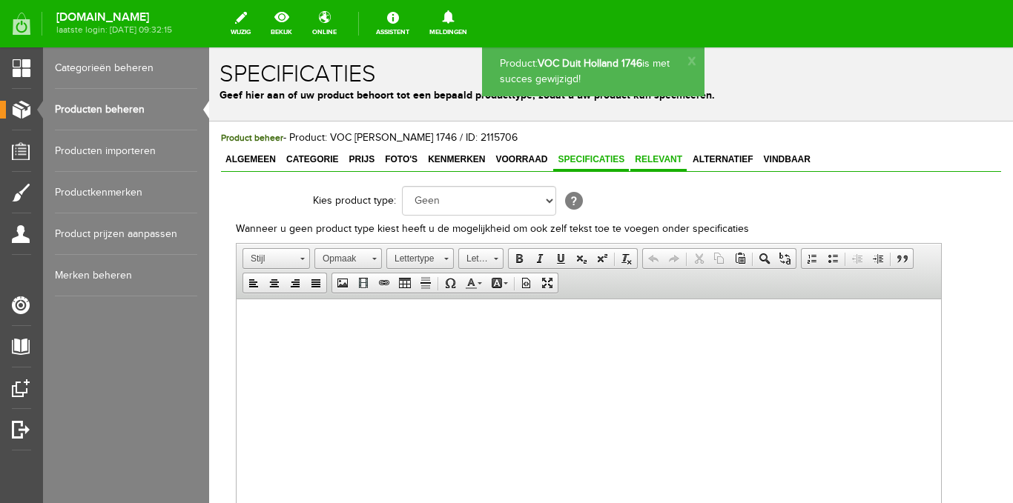
click at [654, 163] on span "Relevant" at bounding box center [658, 159] width 56 height 10
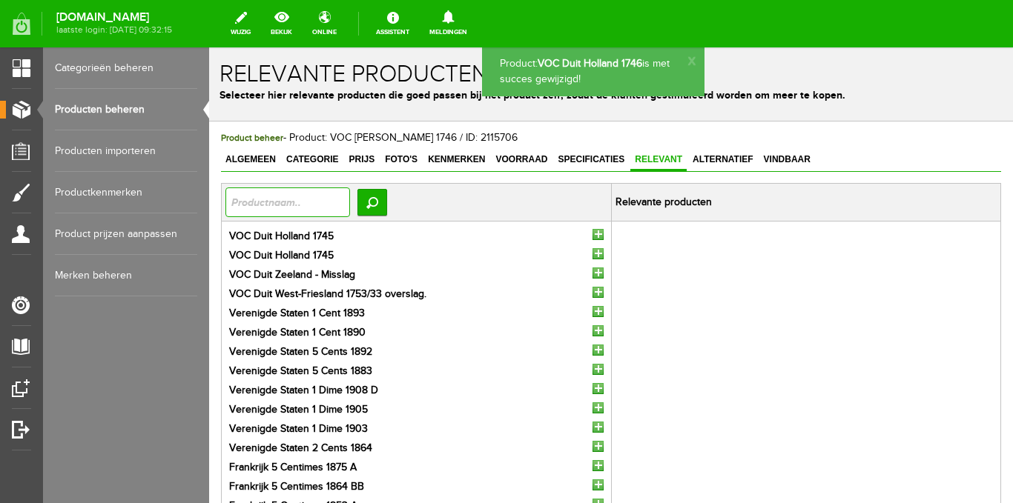
click at [303, 200] on input "text" at bounding box center [287, 203] width 125 height 30
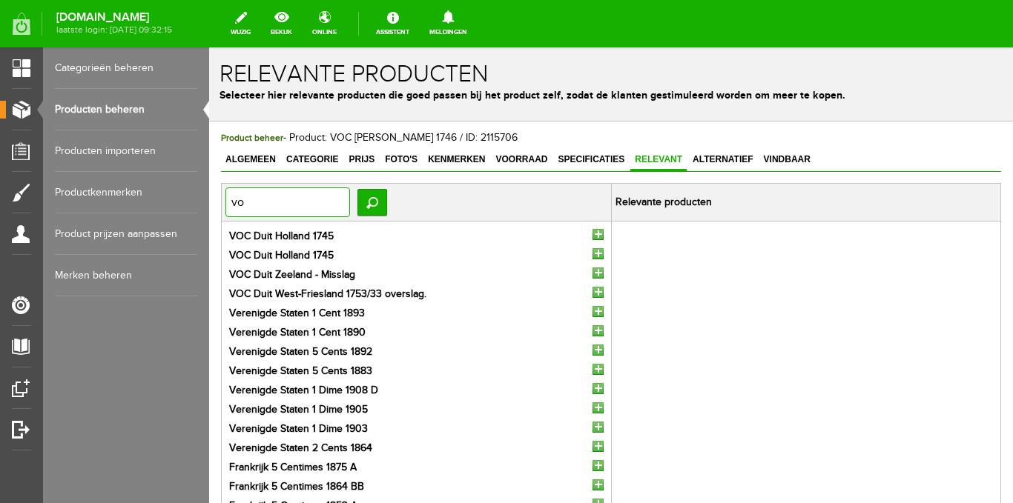
type input "voc"
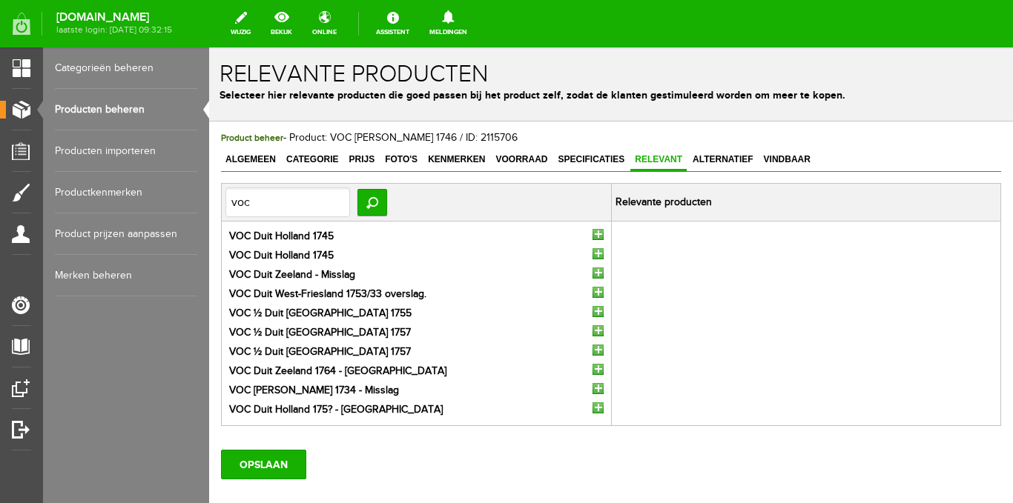
click at [592, 236] on input "button" at bounding box center [597, 234] width 11 height 11
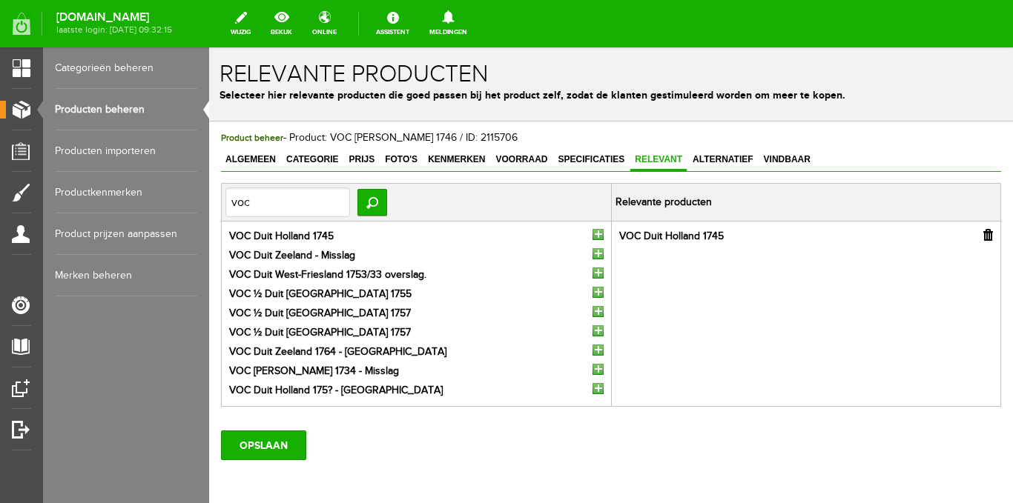
click at [592, 236] on input "button" at bounding box center [597, 234] width 11 height 11
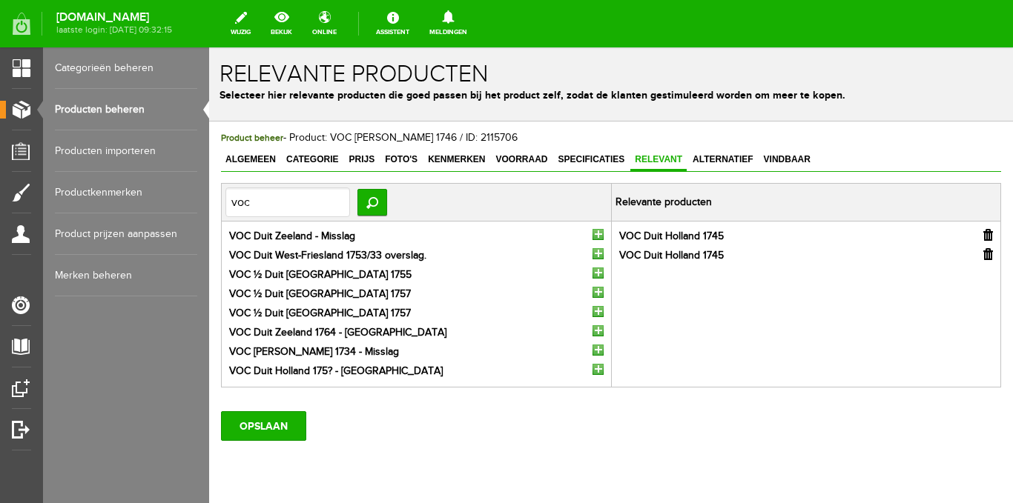
click at [592, 236] on input "button" at bounding box center [597, 234] width 11 height 11
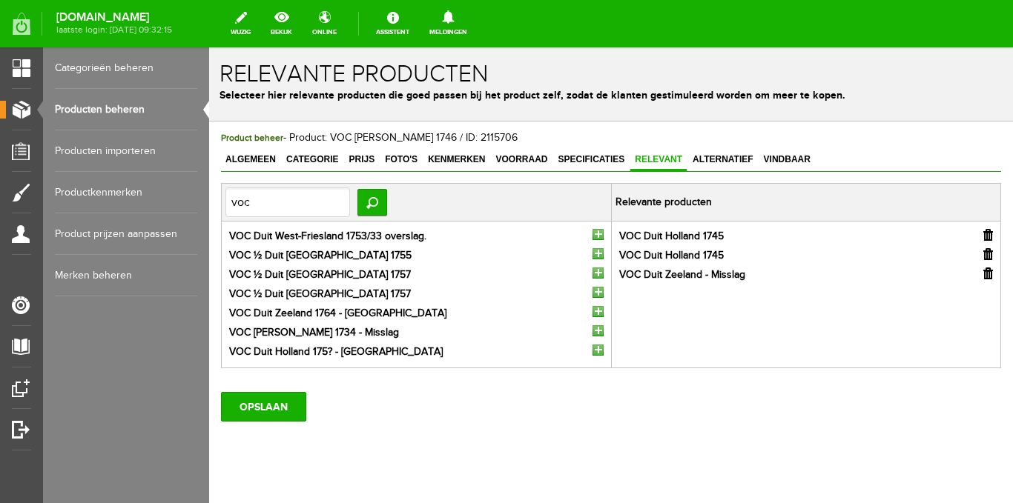
click at [592, 236] on input "button" at bounding box center [597, 234] width 11 height 11
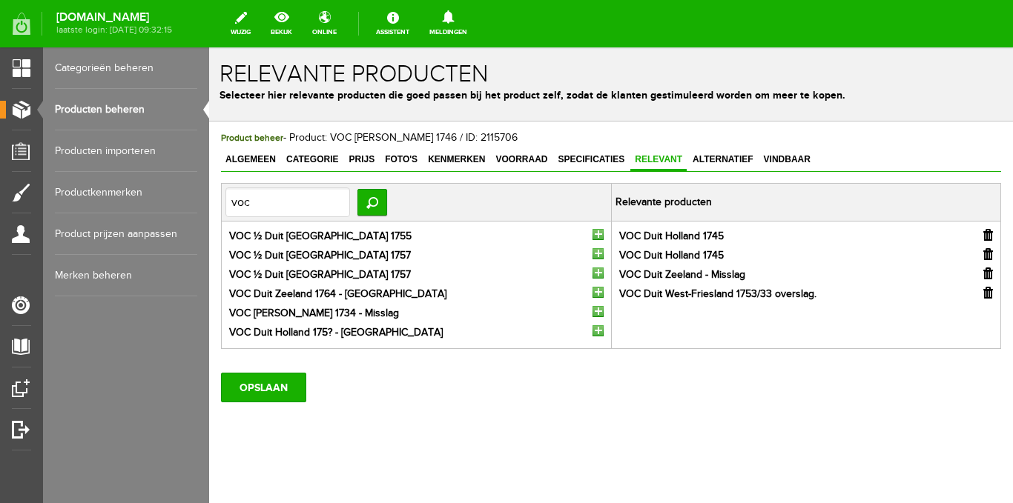
click at [592, 236] on input "button" at bounding box center [597, 234] width 11 height 11
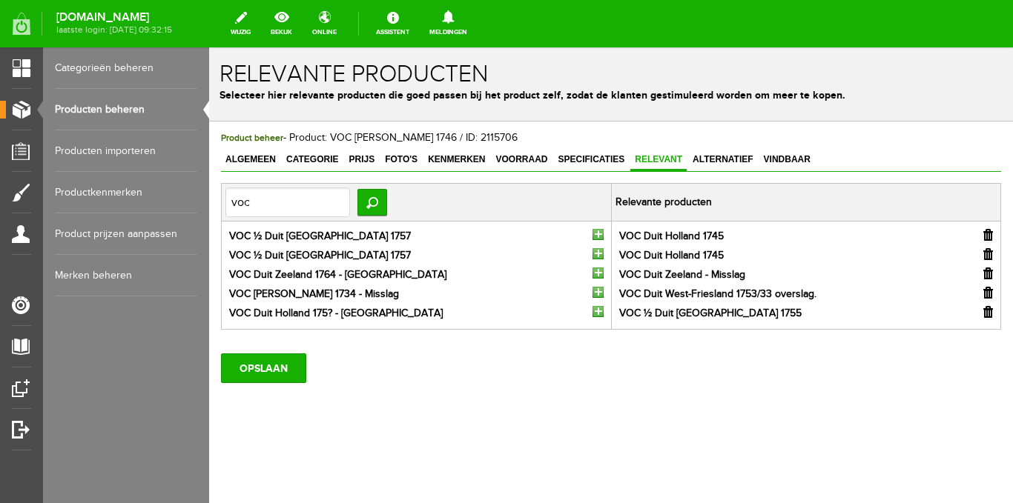
click at [588, 236] on li "VOC ½ Duit [GEOGRAPHIC_DATA] 1757" at bounding box center [416, 237] width 374 height 16
click at [595, 234] on input "button" at bounding box center [597, 234] width 11 height 11
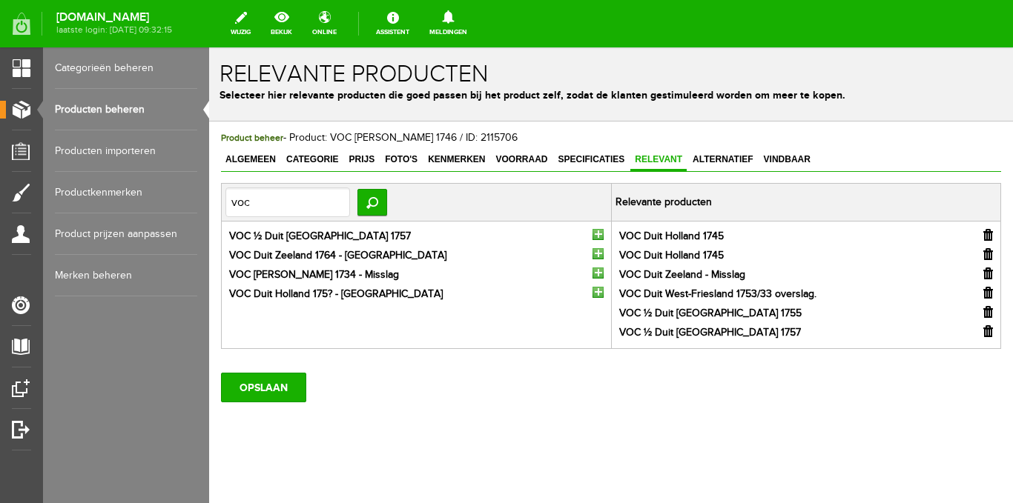
click at [595, 234] on input "button" at bounding box center [597, 234] width 11 height 11
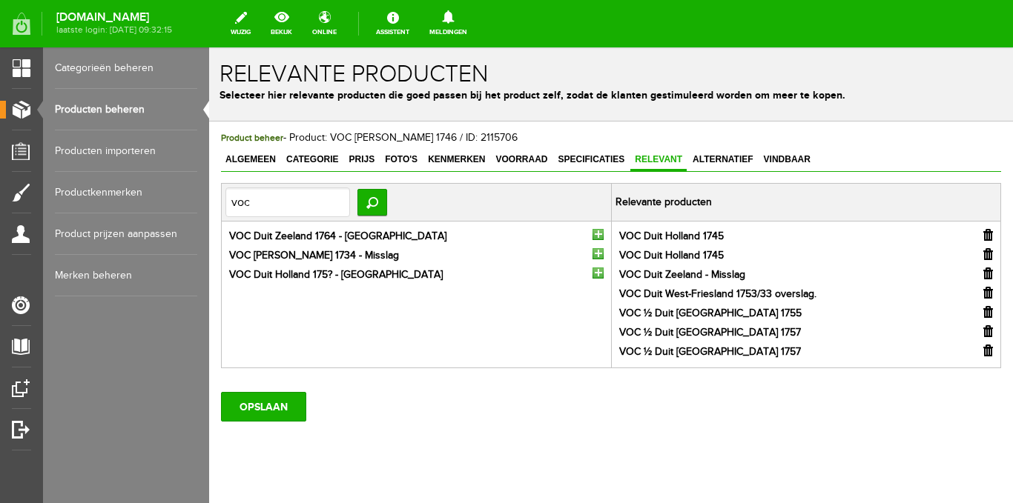
click at [592, 234] on input "button" at bounding box center [597, 234] width 11 height 11
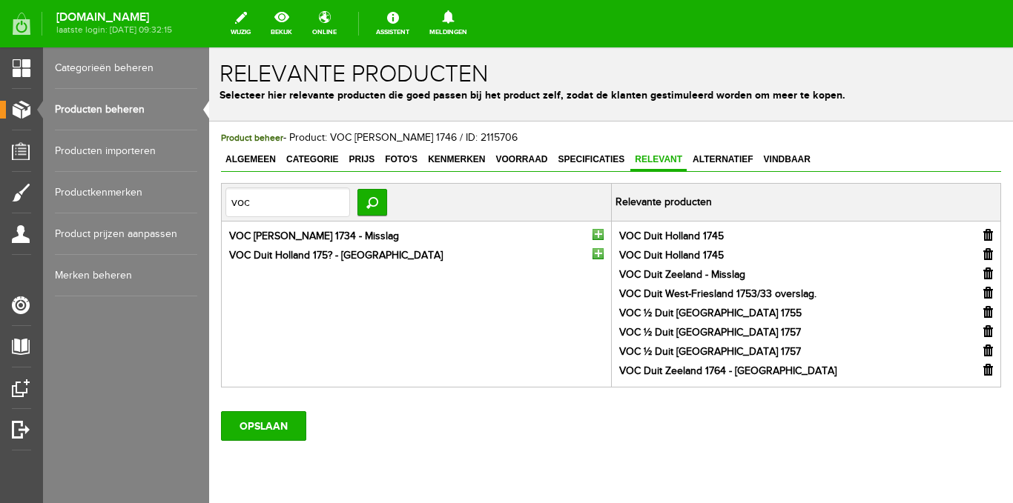
click at [592, 234] on input "button" at bounding box center [597, 234] width 11 height 11
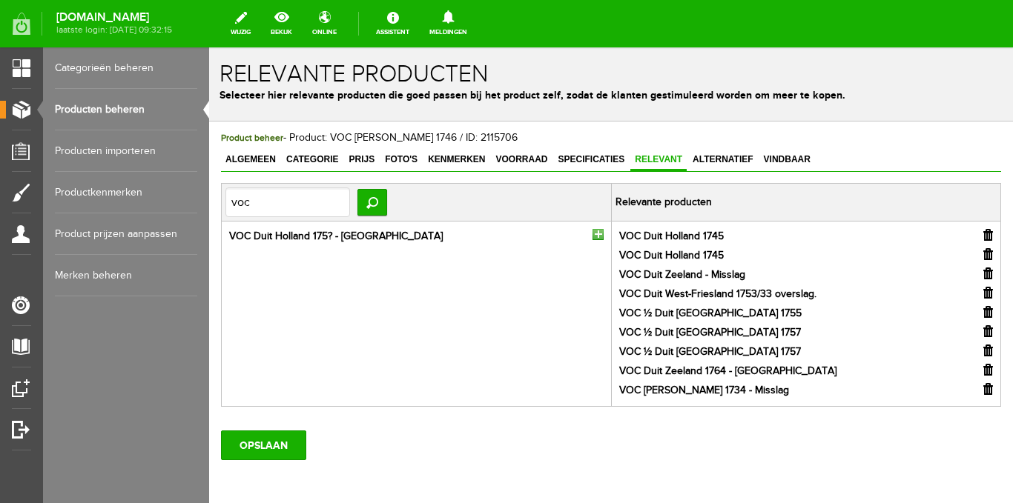
click at [592, 234] on input "button" at bounding box center [597, 234] width 11 height 11
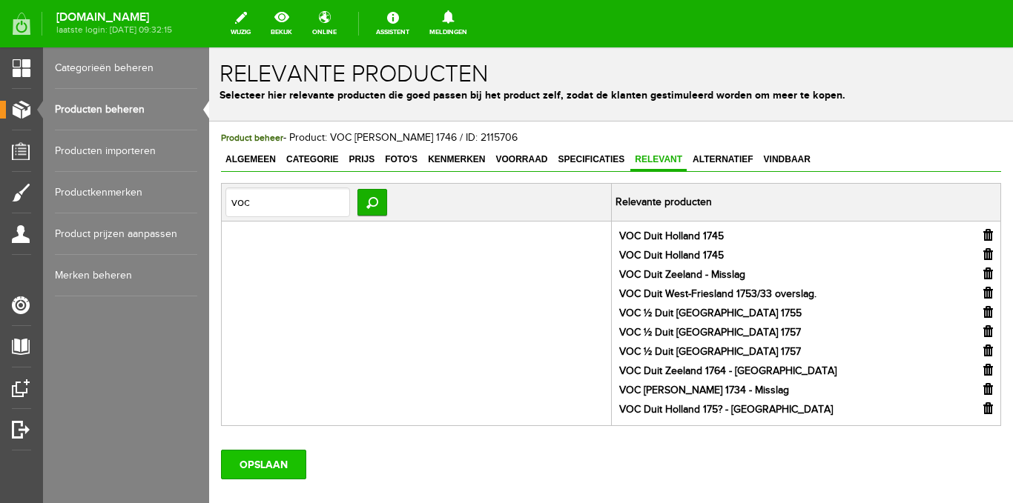
click at [280, 465] on input "OPSLAAN" at bounding box center [263, 465] width 85 height 30
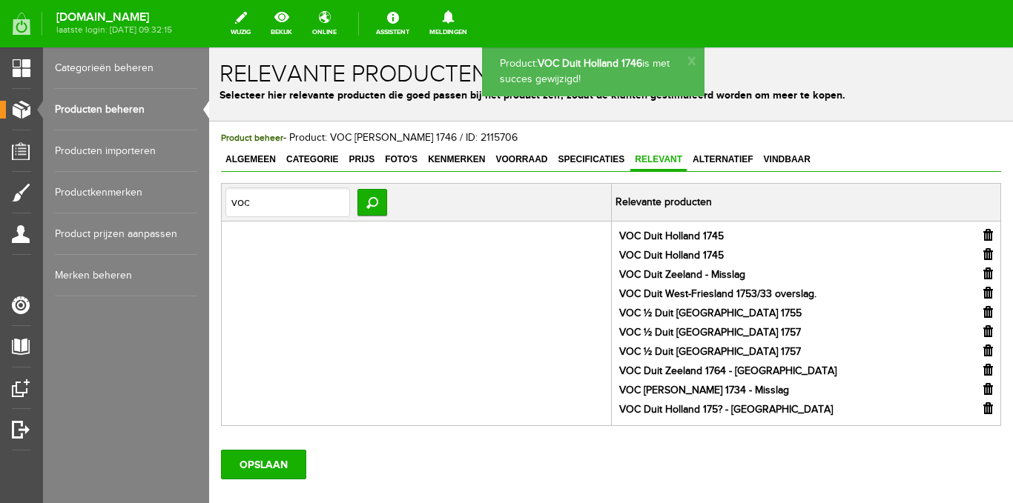
click at [707, 162] on span "Alternatief" at bounding box center [723, 159] width 70 height 10
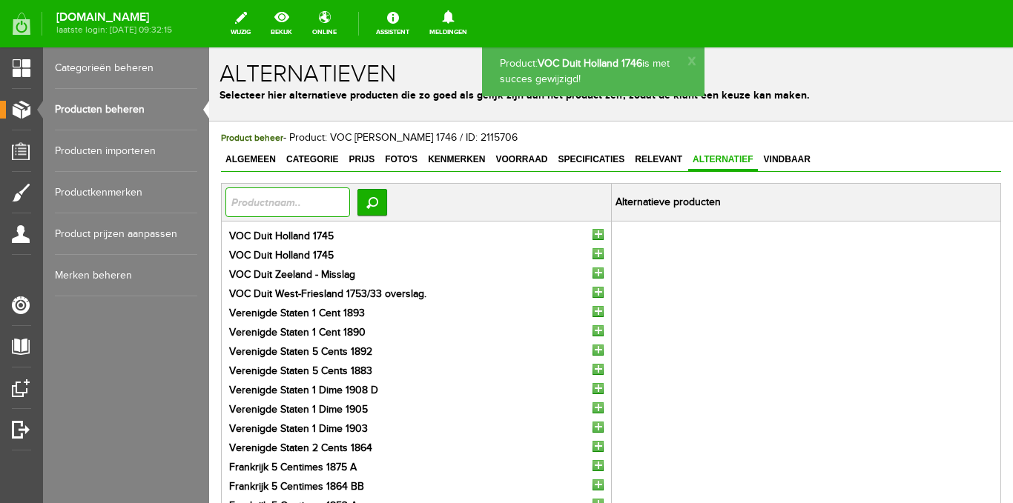
click at [349, 207] on input "text" at bounding box center [287, 203] width 125 height 30
type input "voc"
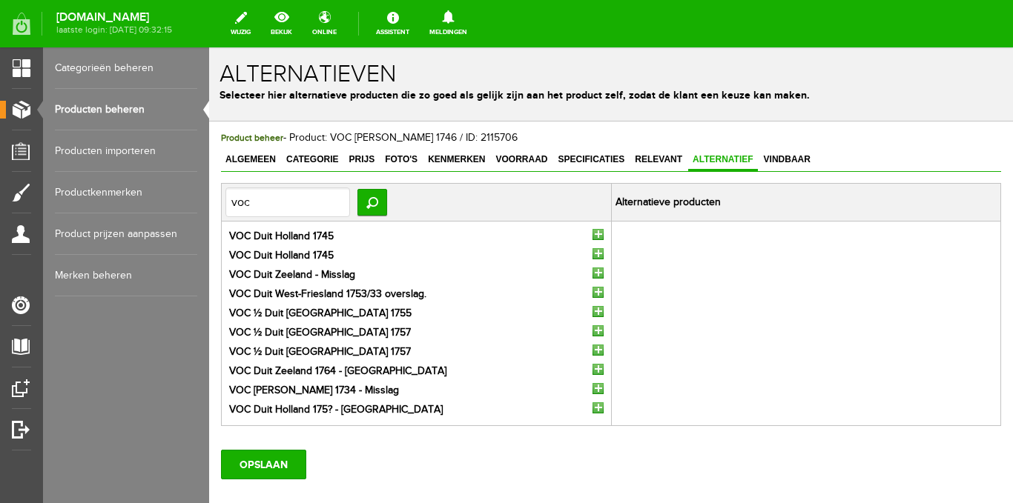
click at [592, 235] on input "button" at bounding box center [597, 234] width 11 height 11
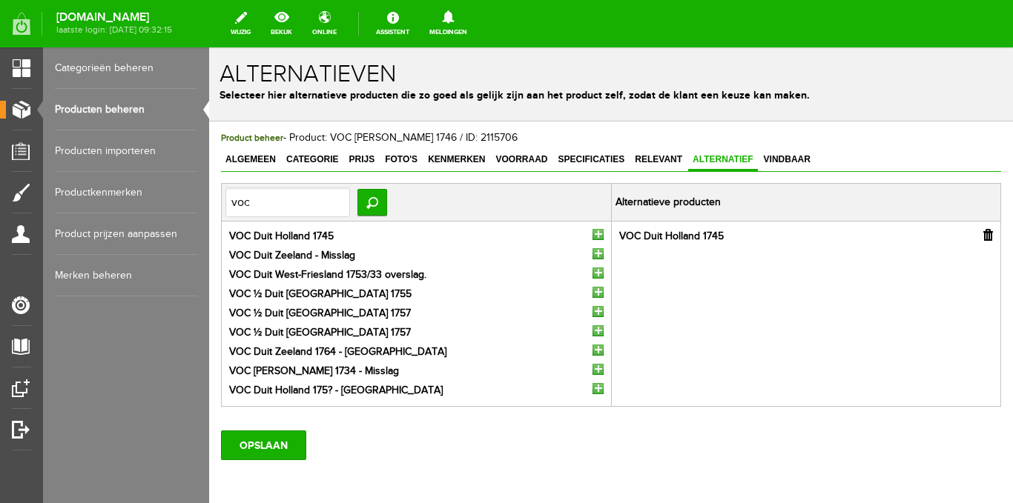
click at [592, 235] on input "button" at bounding box center [597, 234] width 11 height 11
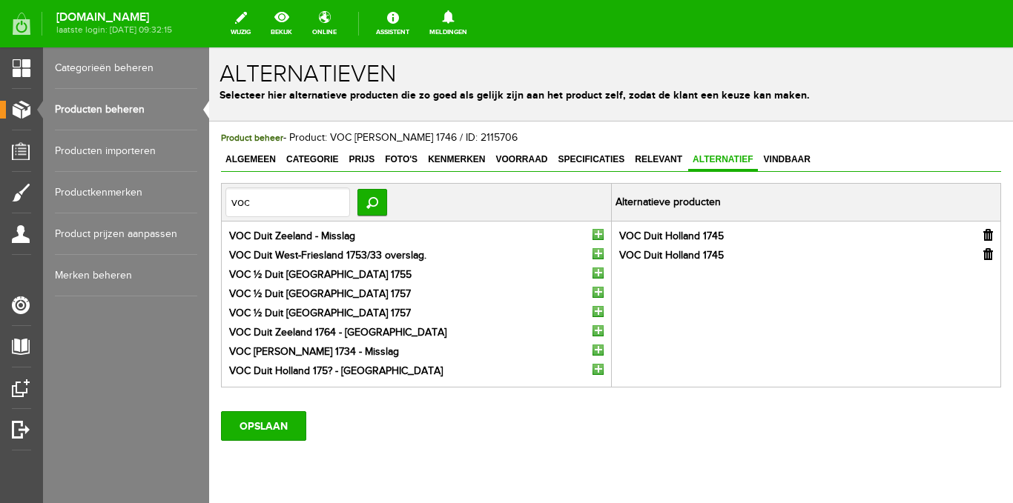
click at [592, 235] on input "button" at bounding box center [597, 234] width 11 height 11
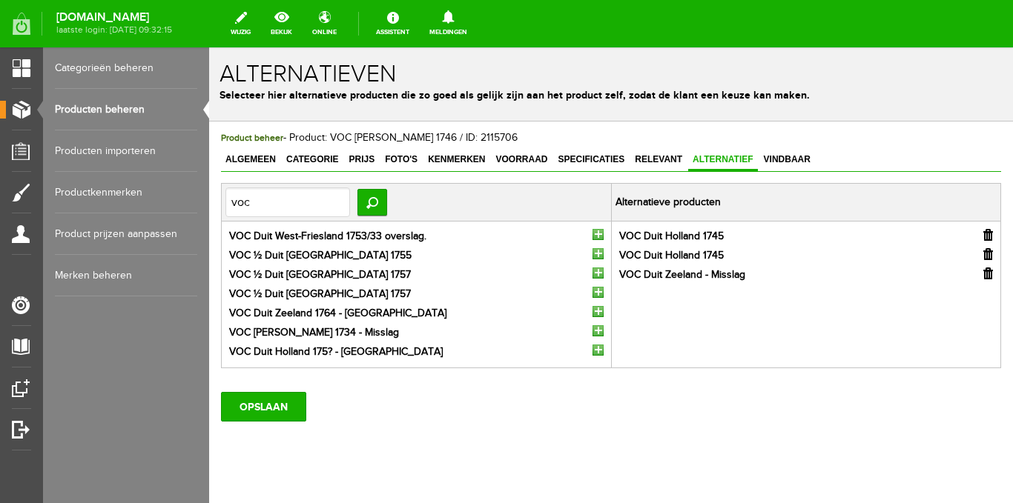
click at [592, 235] on input "button" at bounding box center [597, 234] width 11 height 11
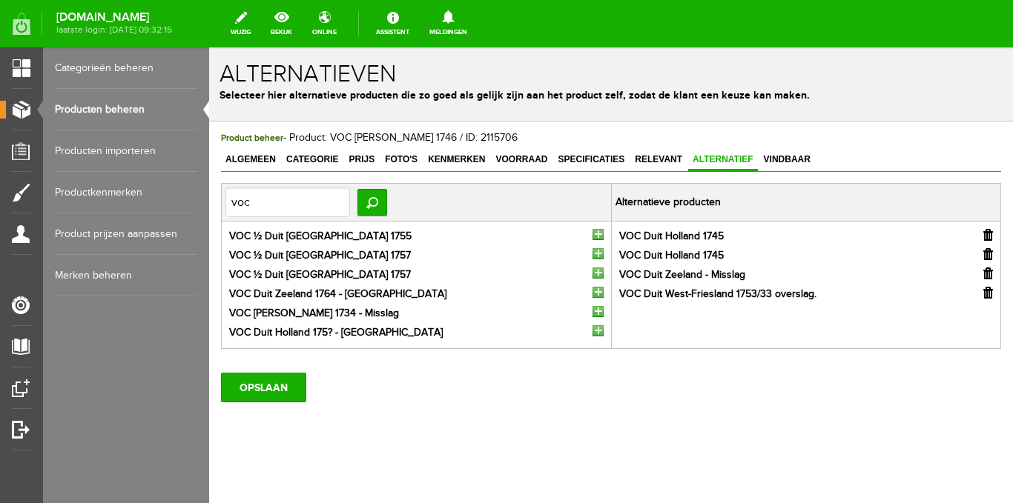
click at [592, 235] on input "button" at bounding box center [597, 234] width 11 height 11
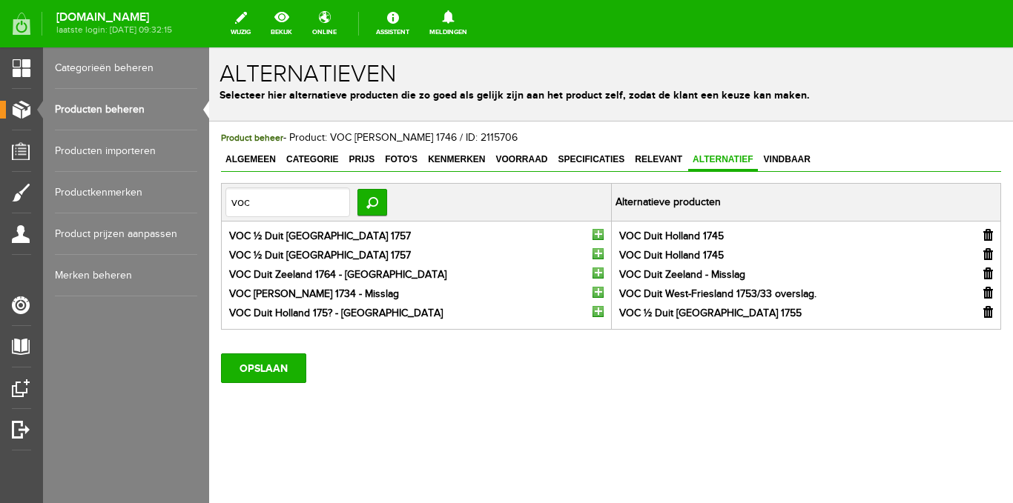
click at [595, 237] on input "button" at bounding box center [597, 234] width 11 height 11
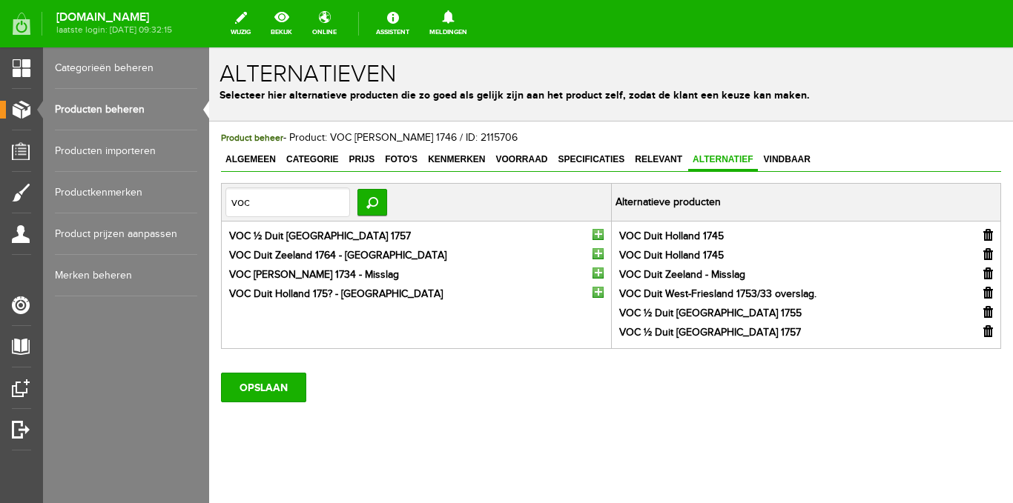
click at [592, 237] on input "button" at bounding box center [597, 234] width 11 height 11
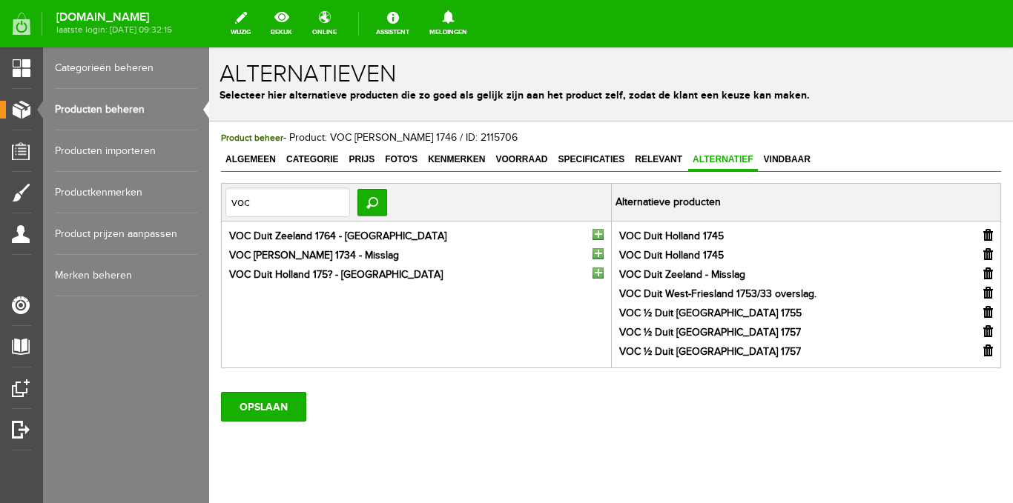
click at [594, 237] on input "button" at bounding box center [597, 234] width 11 height 11
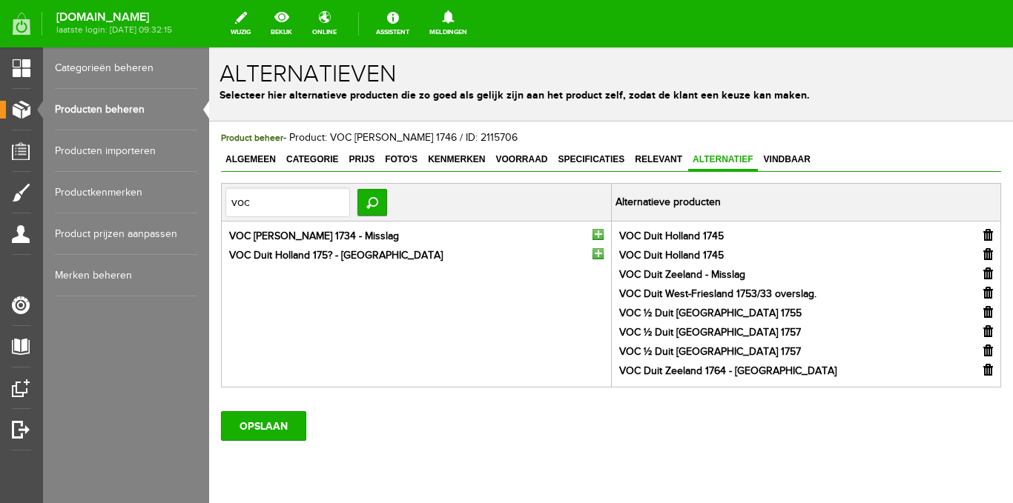
click at [594, 237] on input "button" at bounding box center [597, 234] width 11 height 11
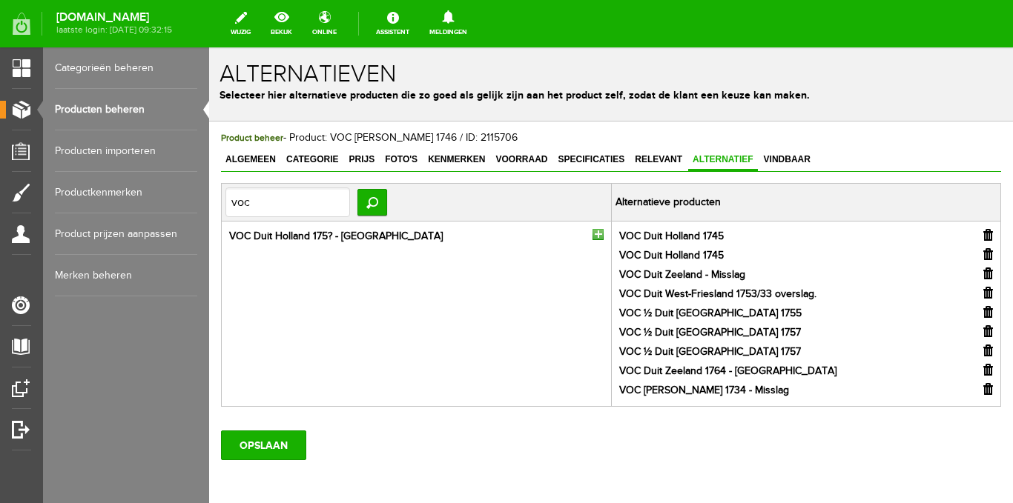
click at [594, 237] on input "button" at bounding box center [597, 234] width 11 height 11
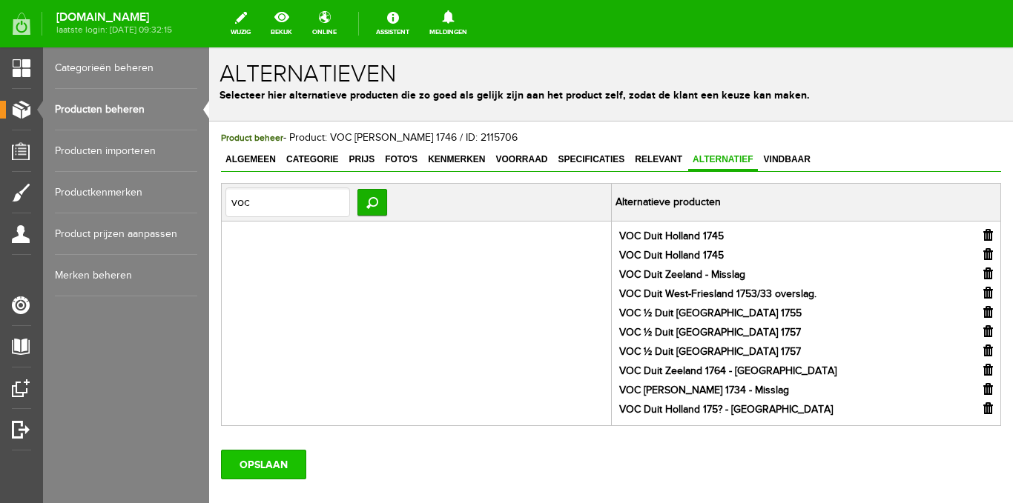
click at [288, 467] on input "OPSLAAN" at bounding box center [263, 465] width 85 height 30
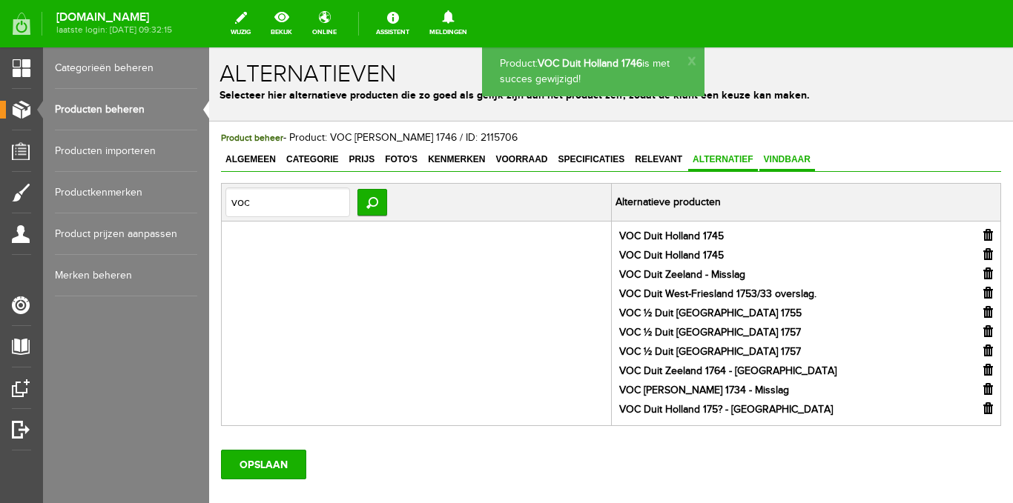
click at [789, 168] on link "Vindbaar" at bounding box center [787, 161] width 56 height 22
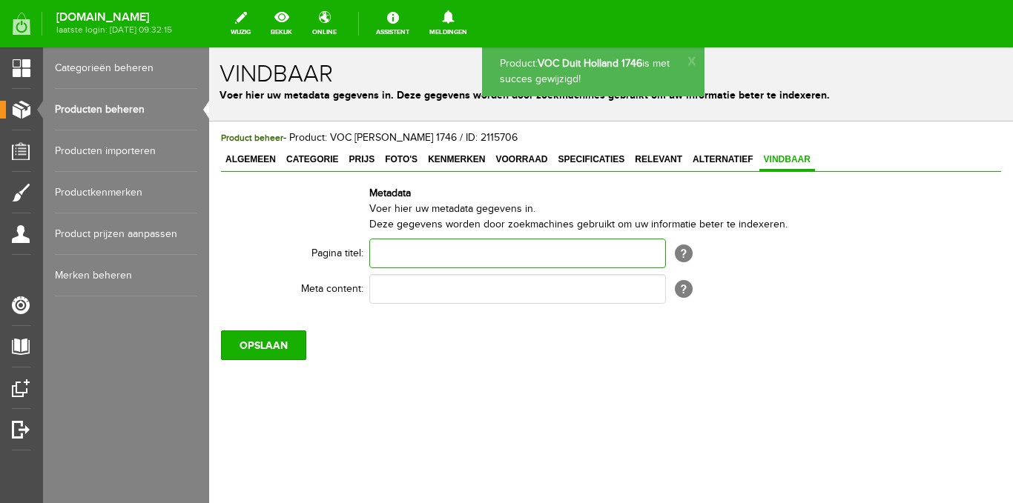
paste input "VOC Duit Holland 1746"
type input "VOC Duit Holland 1746"
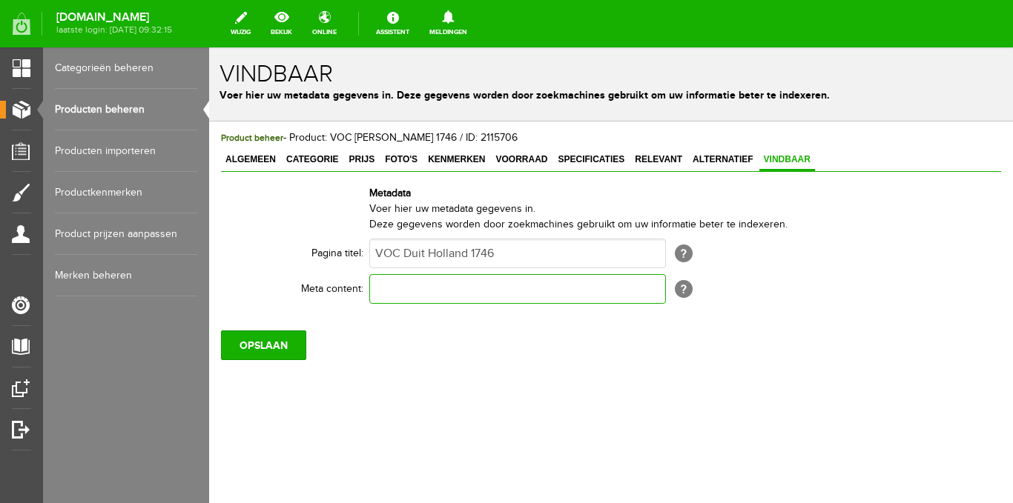
paste input "VOC Duit Holland 1746"
type input "VOC Duit Holland 1746"
click at [287, 347] on input "OPSLAAN" at bounding box center [263, 346] width 85 height 30
click at [289, 338] on input "OPSLAAN" at bounding box center [263, 346] width 85 height 30
click at [366, 163] on span "Prijs" at bounding box center [361, 159] width 35 height 10
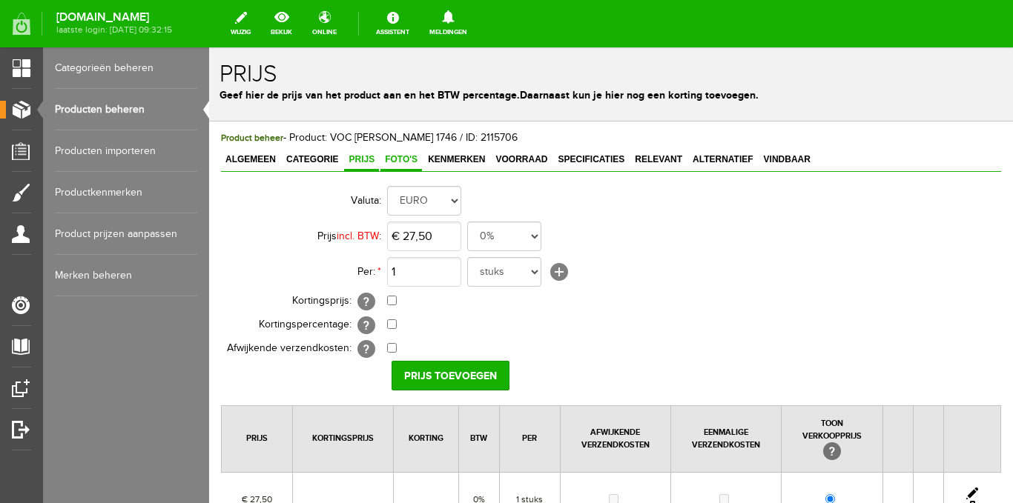
click at [400, 160] on span "Foto's" at bounding box center [401, 159] width 42 height 10
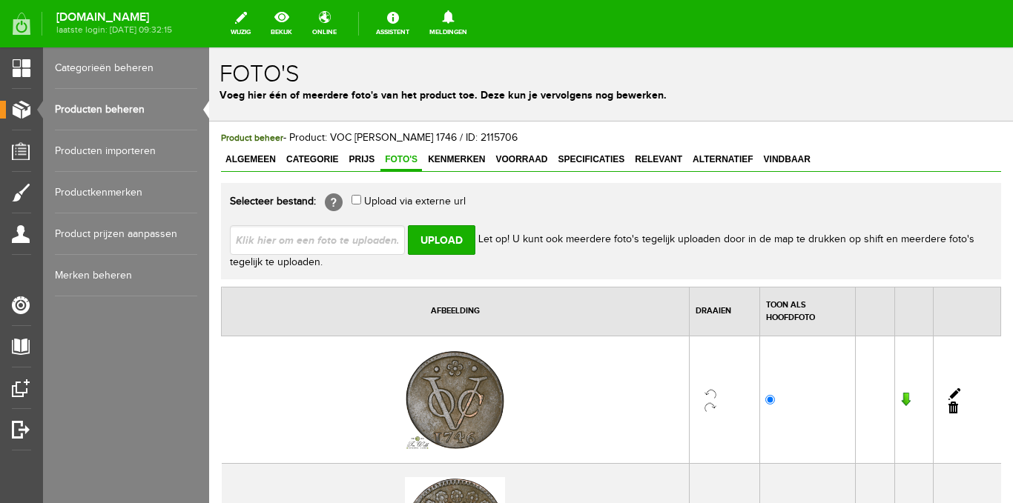
click at [120, 106] on link "Producten beheren" at bounding box center [126, 110] width 142 height 42
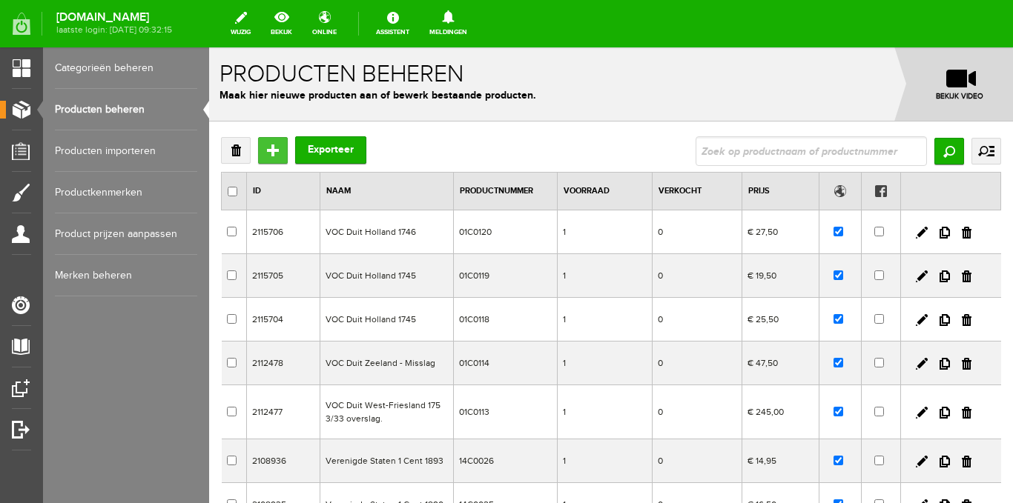
click at [283, 148] on input "Toevoegen" at bounding box center [273, 150] width 30 height 27
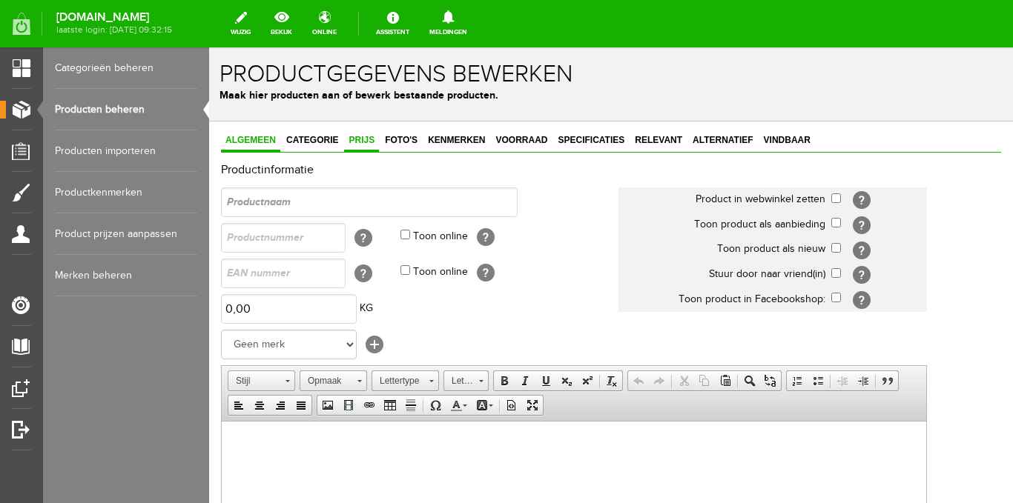
click at [363, 143] on span "Prijs" at bounding box center [361, 140] width 35 height 10
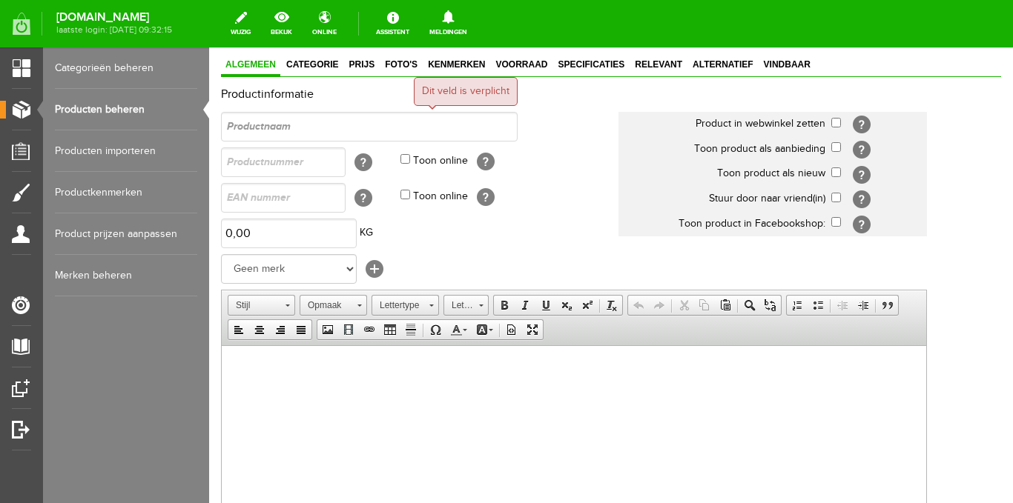
scroll to position [148, 0]
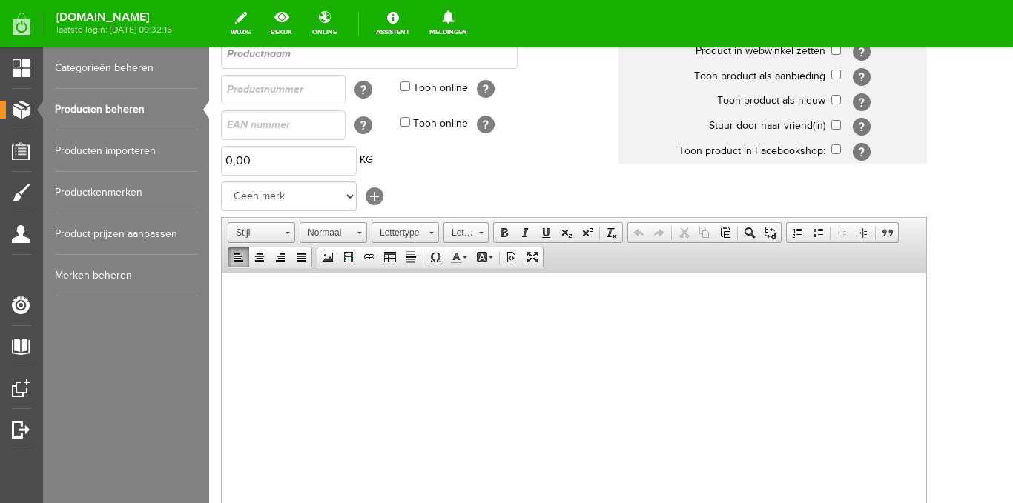
click at [242, 290] on body at bounding box center [574, 296] width 675 height 16
click at [271, 299] on span "Plakken" at bounding box center [299, 300] width 79 height 19
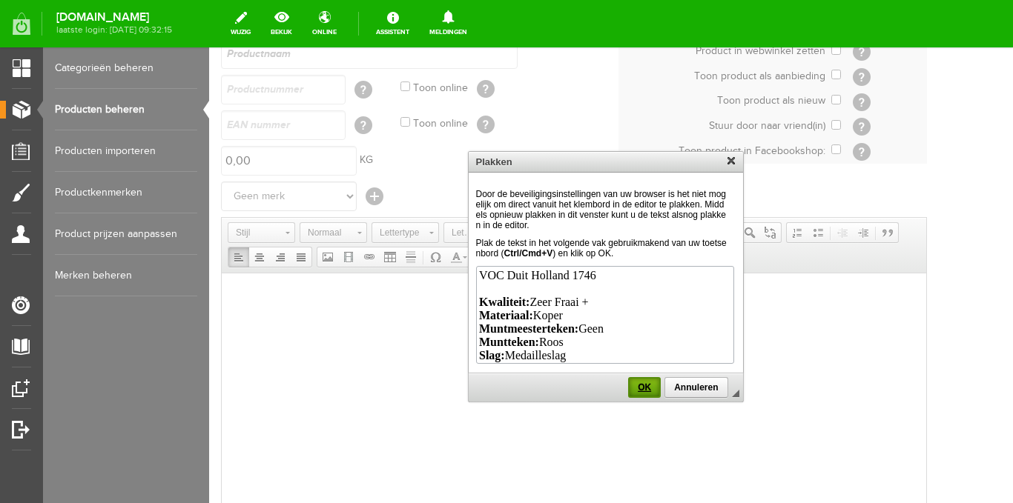
click at [635, 382] on link "OK" at bounding box center [644, 387] width 33 height 21
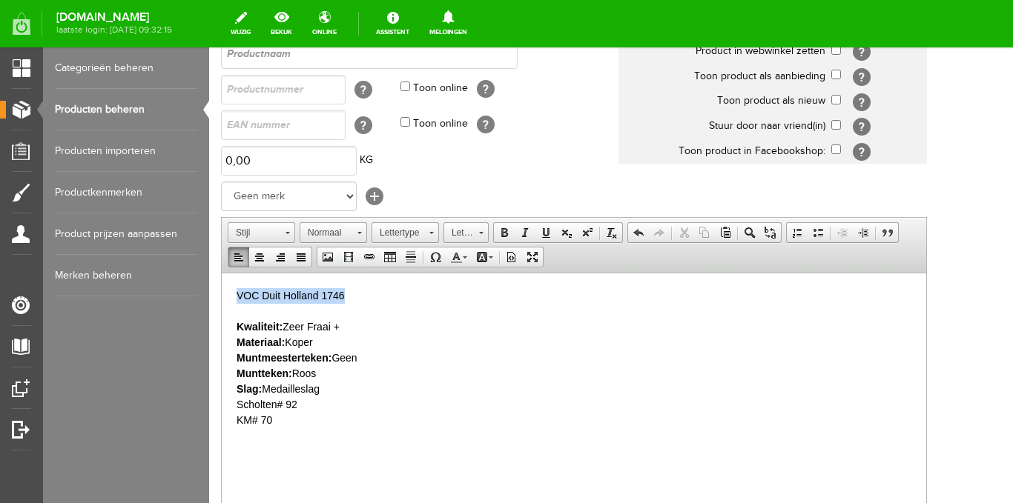
drag, startPoint x: 356, startPoint y: 298, endPoint x: 225, endPoint y: 298, distance: 131.2
click at [223, 297] on html "VOC Duit Holland 1746 Kwaliteit: [PERSON_NAME] + Materiaal: Koper Muntmeesterte…" at bounding box center [574, 358] width 704 height 170
click at [277, 322] on span "Kopiëren" at bounding box center [308, 323] width 79 height 19
copy p "VOC Duit Holland 1746"
click at [277, 321] on strong "Kwaliteit:" at bounding box center [260, 326] width 46 height 12
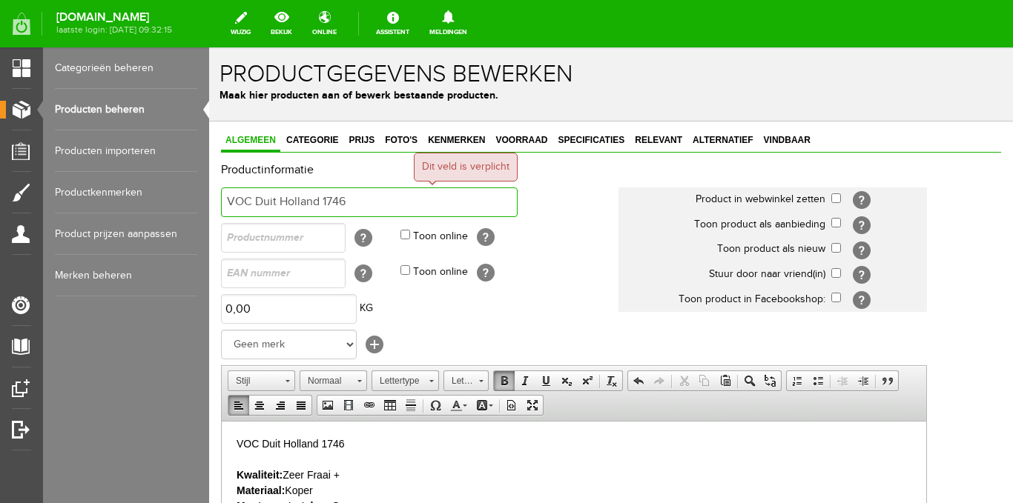
type input "VOC Duit Holland 1746"
click at [285, 239] on input "text" at bounding box center [283, 238] width 125 height 30
type input "01C0121"
click at [406, 237] on input "Toon online" at bounding box center [405, 235] width 10 height 10
checkbox input "true"
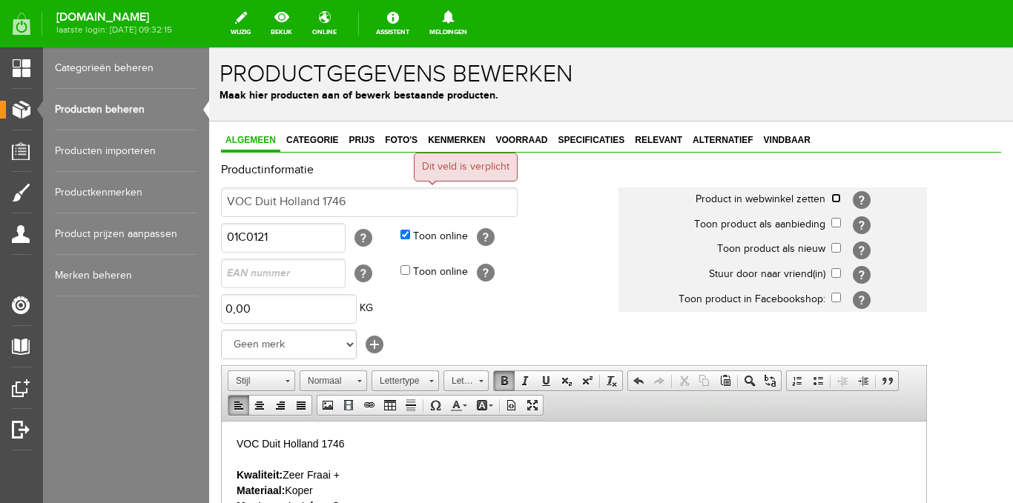
click at [839, 197] on input "checkbox" at bounding box center [836, 199] width 10 height 10
checkbox input "true"
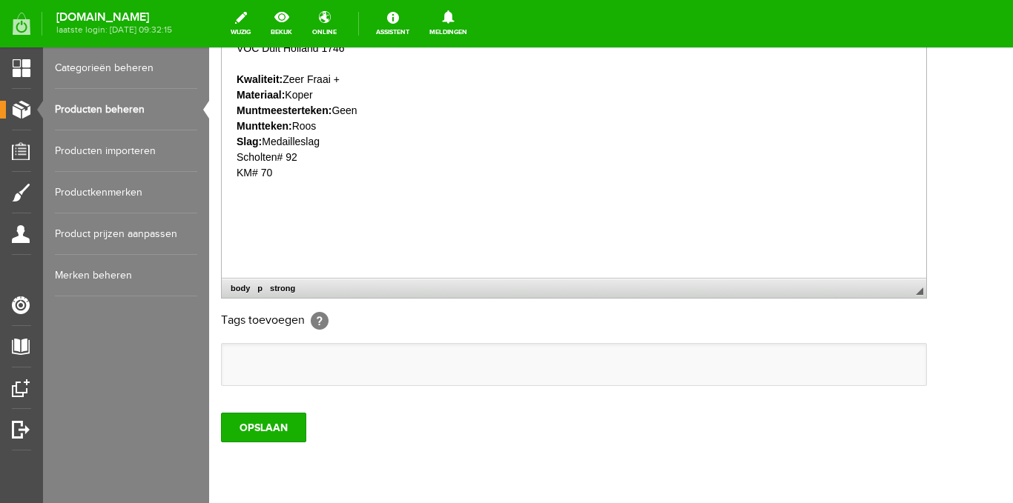
scroll to position [445, 0]
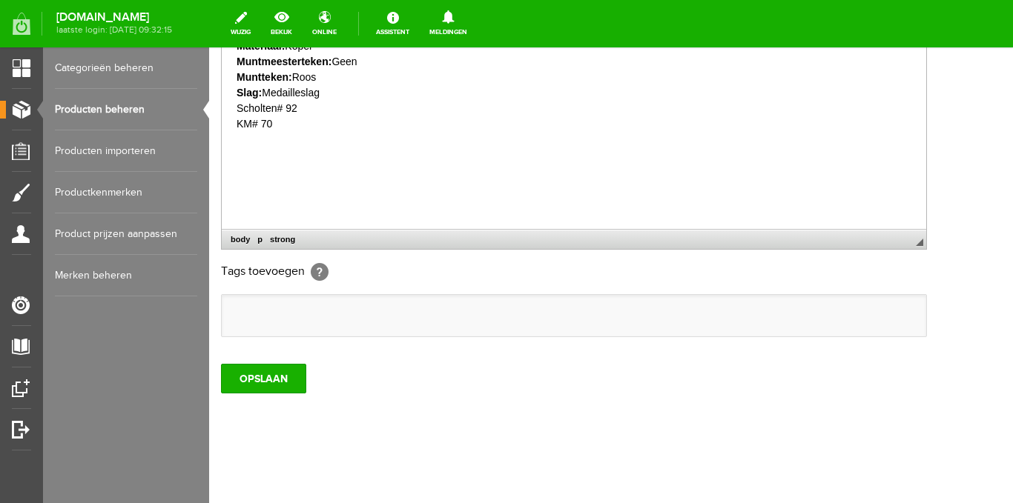
click at [238, 314] on input "text" at bounding box center [236, 315] width 15 height 15
paste input "VOC Duit Holland 1746"
type input "VOC Duit Holland 1746"
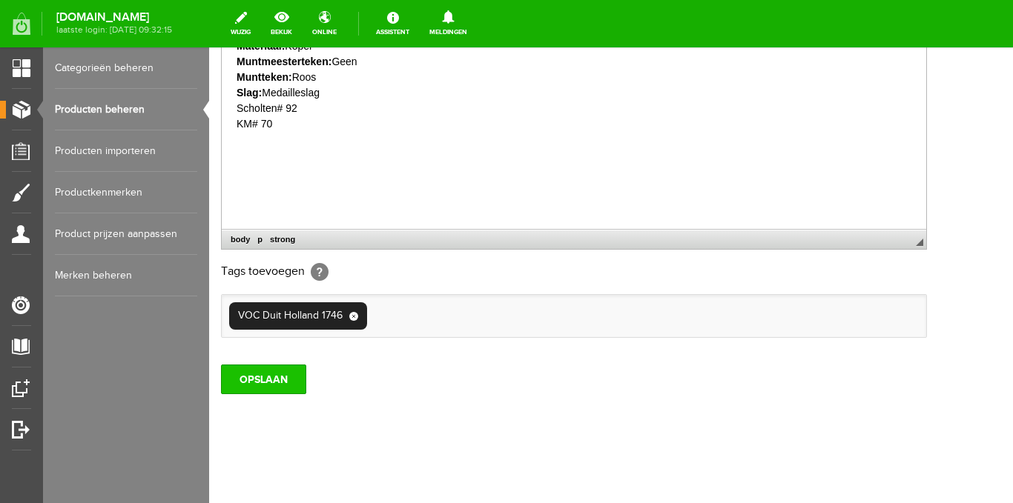
click at [255, 376] on input "OPSLAAN" at bounding box center [263, 380] width 85 height 30
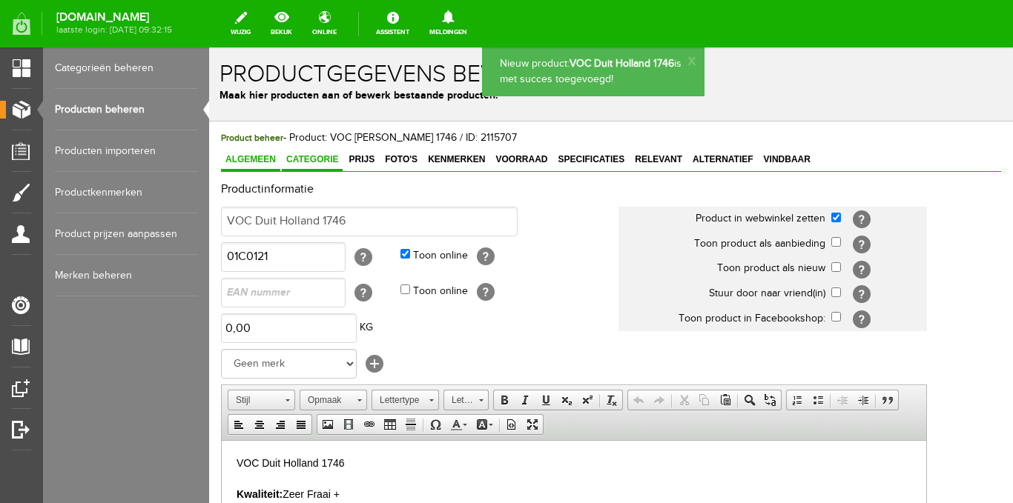
click at [315, 166] on link "Categorie" at bounding box center [312, 161] width 61 height 22
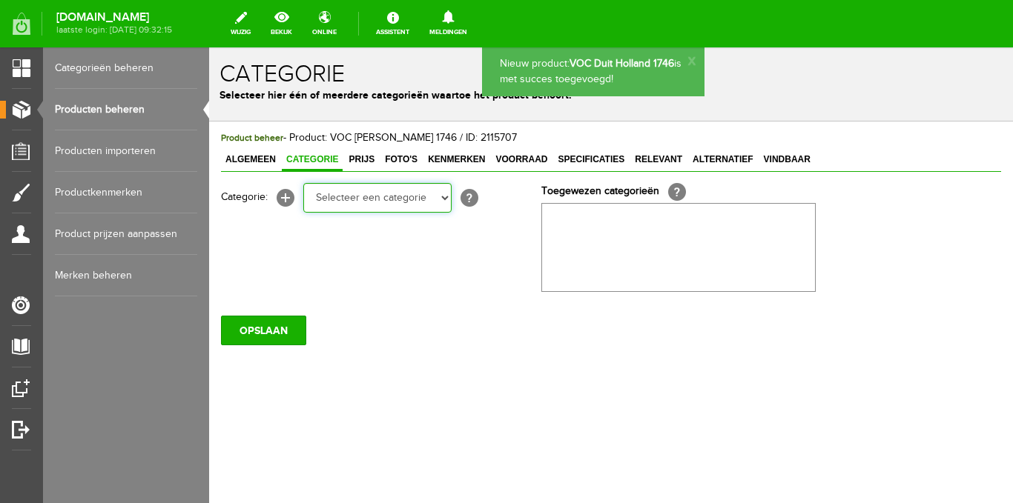
click at [429, 204] on select "Selecteer een categorie Ansichtkaarten Stripgerelateerd Kuifje Dorpen NL Steden…" at bounding box center [377, 198] width 148 height 30
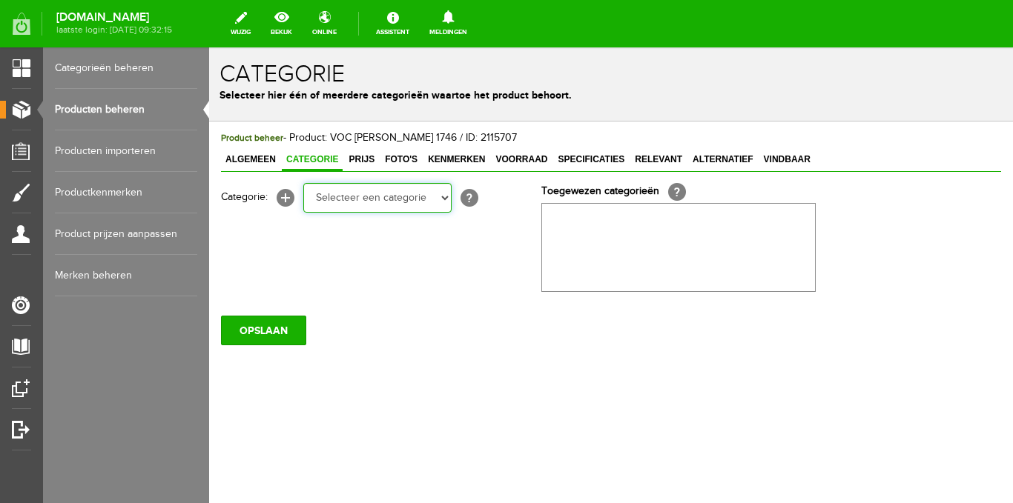
select select "183184"
click at [303, 183] on select "Selecteer een categorie Ansichtkaarten Stripgerelateerd Kuifje Dorpen NL Steden…" at bounding box center [377, 198] width 148 height 30
click at [446, 205] on select "Selecteer een categorie Ansichtkaarten Stripgerelateerd Kuifje Dorpen NL Steden…" at bounding box center [377, 198] width 148 height 30
select select "185484"
click at [303, 183] on select "Selecteer een categorie Ansichtkaarten Stripgerelateerd Kuifje Dorpen NL Steden…" at bounding box center [377, 198] width 148 height 30
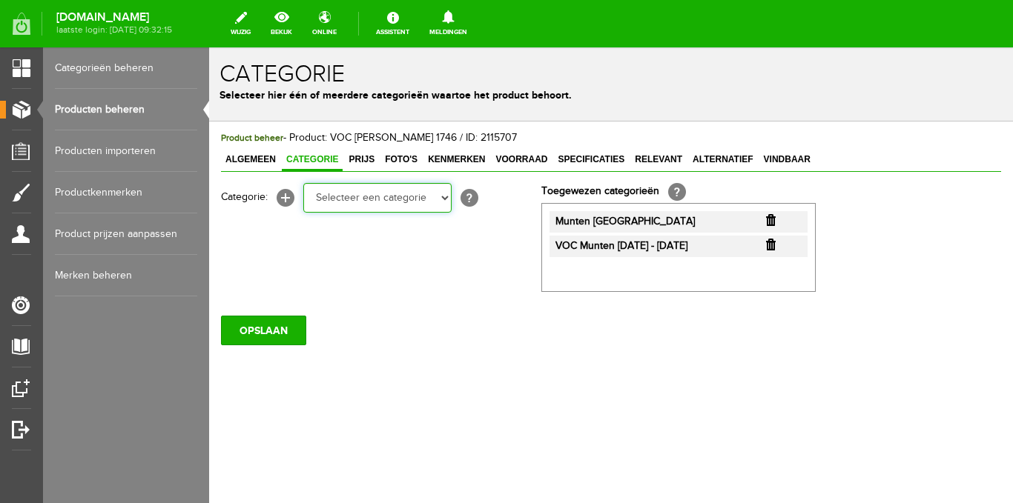
click at [441, 199] on select "Selecteer een categorie Ansichtkaarten Stripgerelateerd Kuifje Dorpen NL Steden…" at bounding box center [377, 198] width 148 height 30
select select "261096"
click at [303, 183] on select "Selecteer een categorie Ansichtkaarten Stripgerelateerd Kuifje Dorpen NL Steden…" at bounding box center [377, 198] width 148 height 30
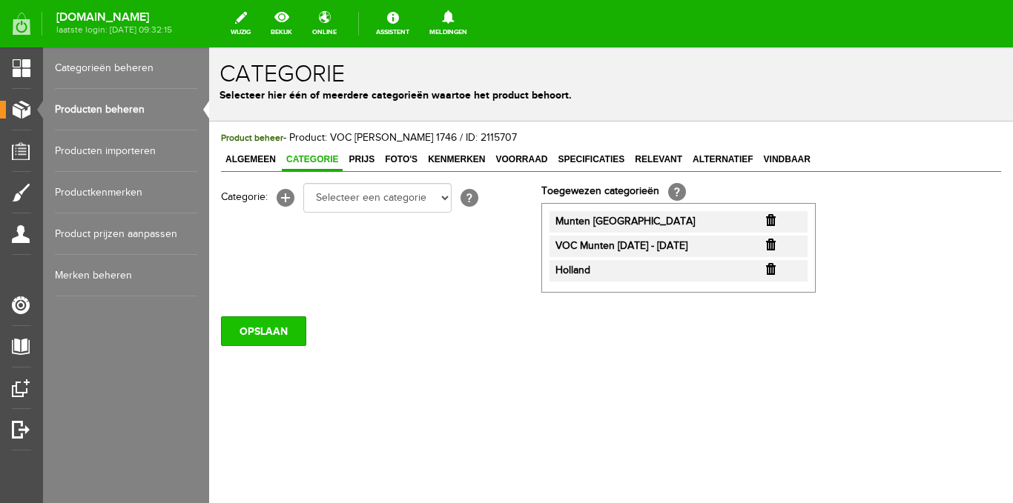
click at [277, 336] on input "OPSLAAN" at bounding box center [263, 332] width 85 height 30
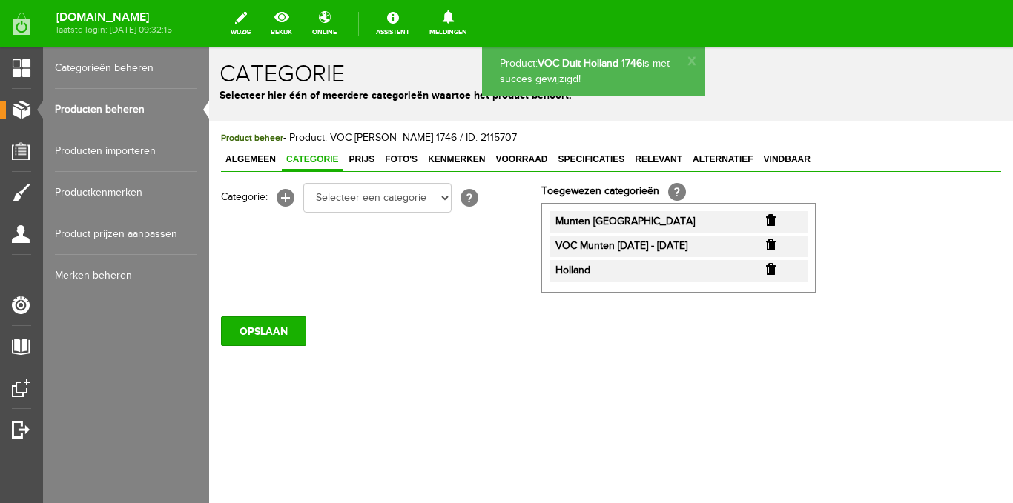
click at [368, 158] on span "Prijs" at bounding box center [361, 159] width 35 height 10
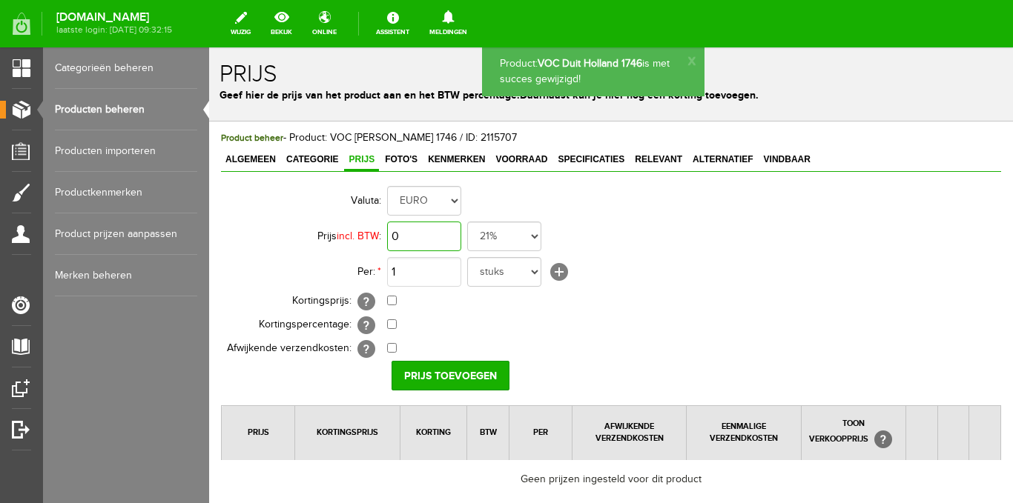
click at [416, 225] on input "0" at bounding box center [424, 237] width 74 height 30
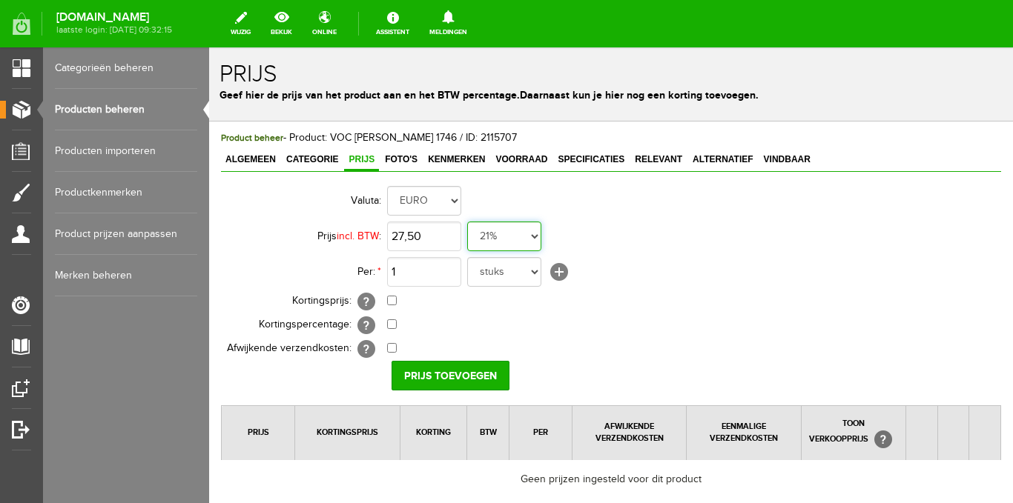
type input "€ 27,50"
click at [532, 235] on select "21% 19% 18% 9% 6% 0%" at bounding box center [504, 237] width 74 height 30
select select "0,00"
click at [467, 222] on select "21% 19% 18% 9% 6% 0%" at bounding box center [504, 237] width 74 height 30
click at [455, 373] on input "Prijs toevoegen" at bounding box center [450, 376] width 118 height 30
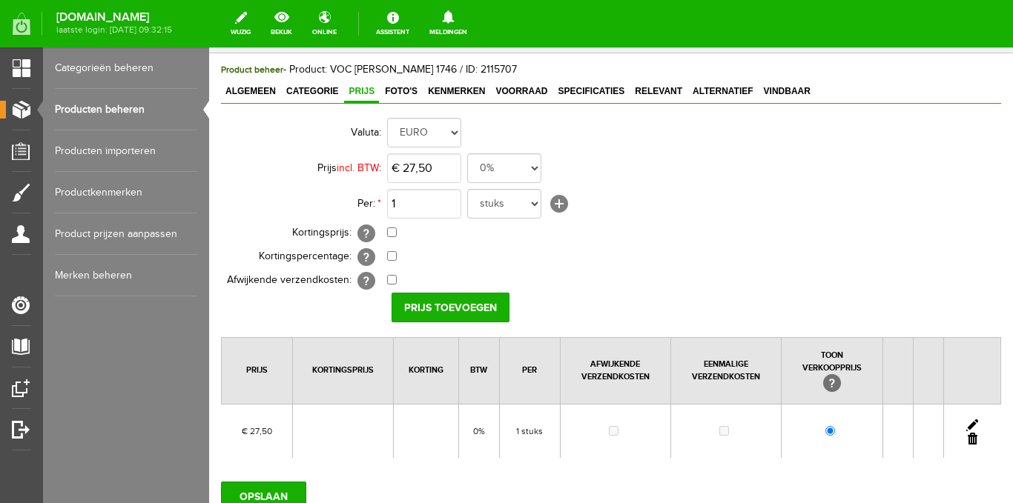
scroll to position [186, 0]
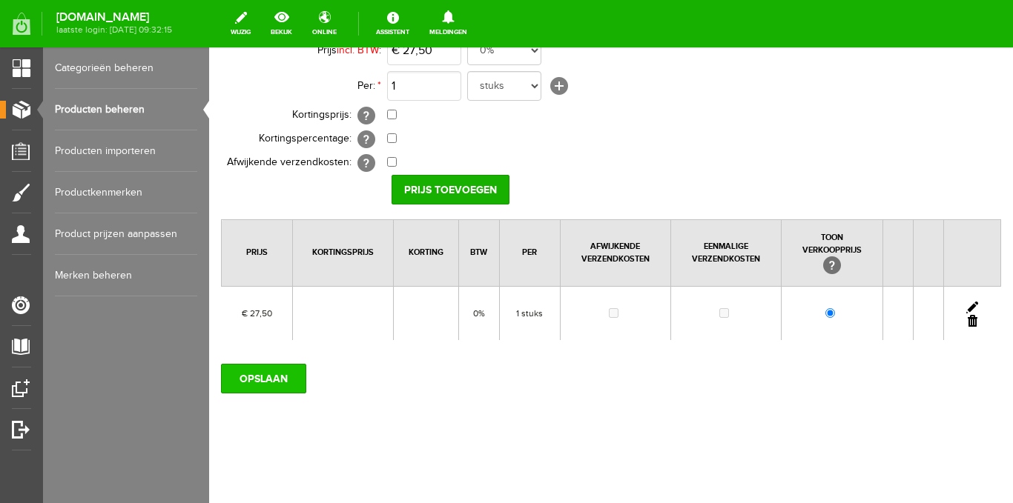
click at [270, 371] on input "OPSLAAN" at bounding box center [263, 379] width 85 height 30
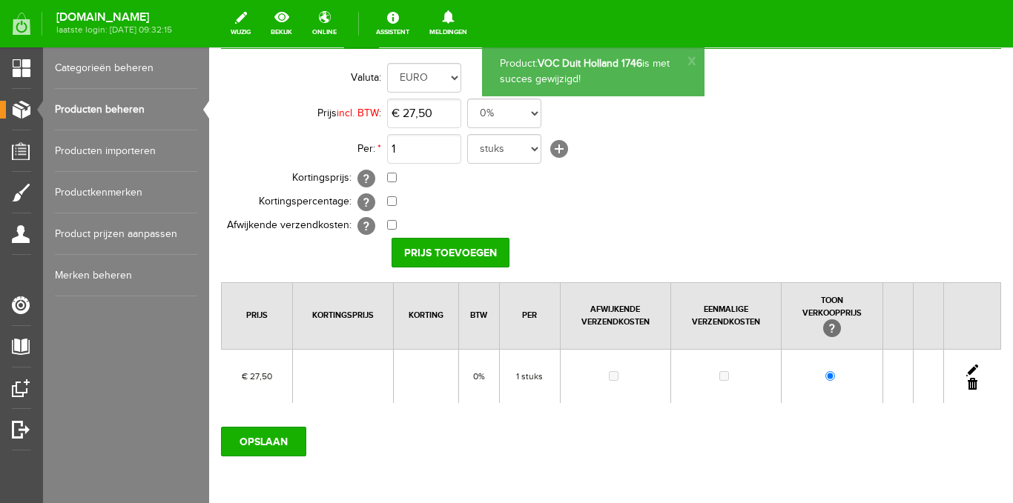
scroll to position [0, 0]
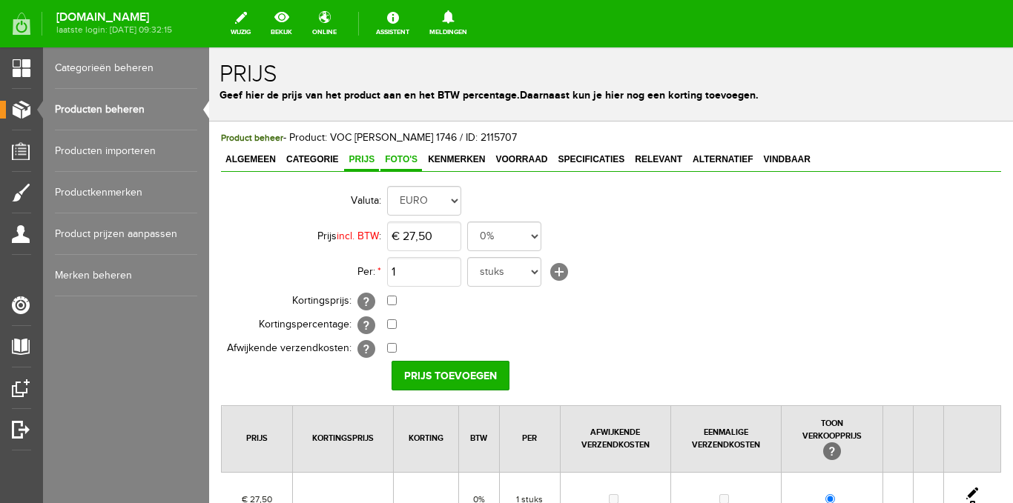
click at [395, 166] on link "Foto's" at bounding box center [401, 161] width 42 height 22
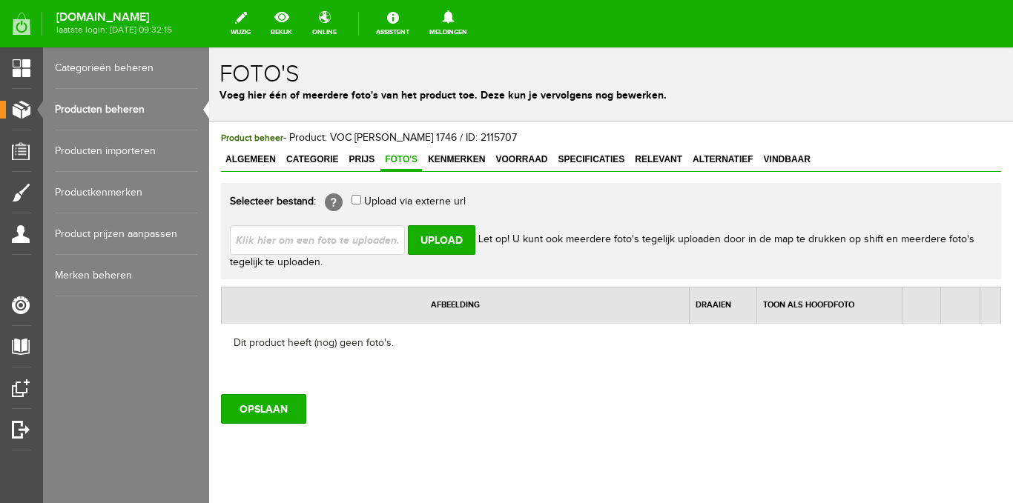
click at [357, 240] on input "file" at bounding box center [323, 239] width 187 height 28
type input "C:\fakepath\Ten Wolde Verzamel Items (152 x 152 mm) - 2025-08-26T132939.414.png"
type input "Ten Wolde Verzamel Items (152 x 152 mm) - 2025-08-26T132939.414.png; Ten Wolde …"
click at [431, 239] on input "Upload" at bounding box center [441, 240] width 67 height 30
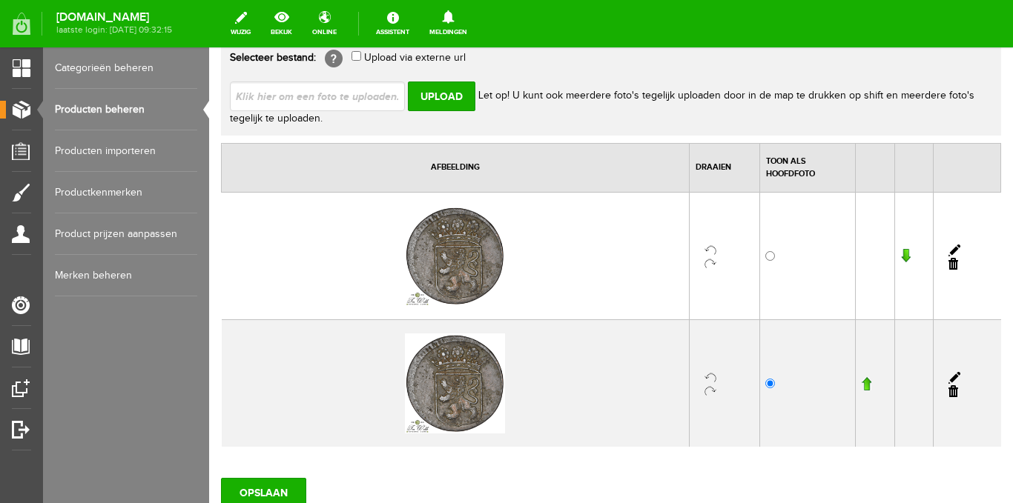
scroll to position [74, 0]
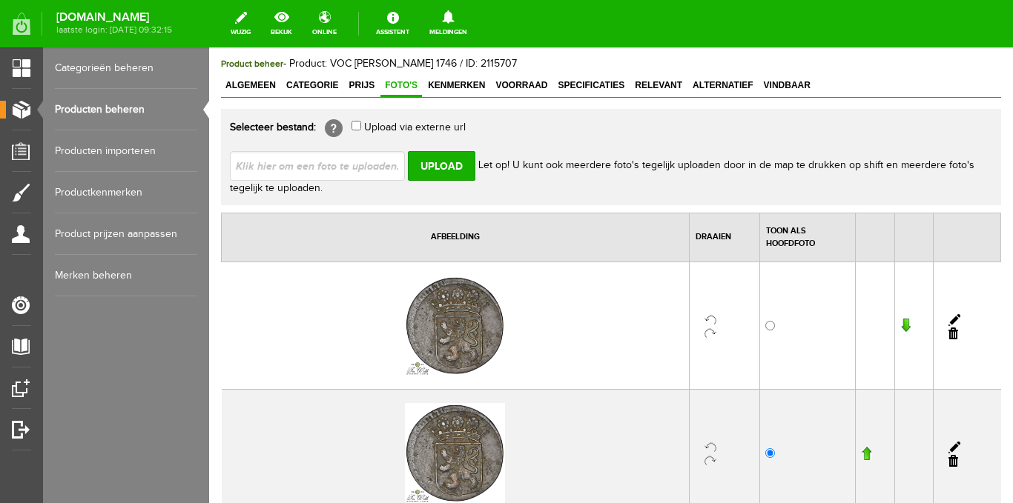
click at [320, 169] on input "file" at bounding box center [323, 165] width 187 height 28
type input "C:\fakepath\Ten Wolde Verzamel Items (152 x 152 mm) - 2025-08-26T132939.414.png"
type input "Ten Wolde Verzamel Items (152 x 152 mm) - 2025-08-26T132939.414.png"
click at [434, 169] on input "Upload" at bounding box center [441, 166] width 67 height 30
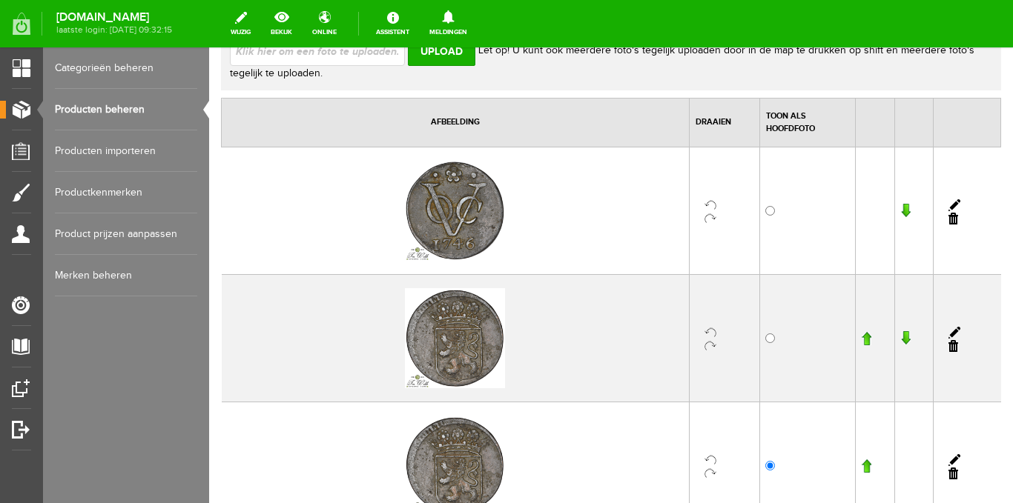
scroll to position [297, 0]
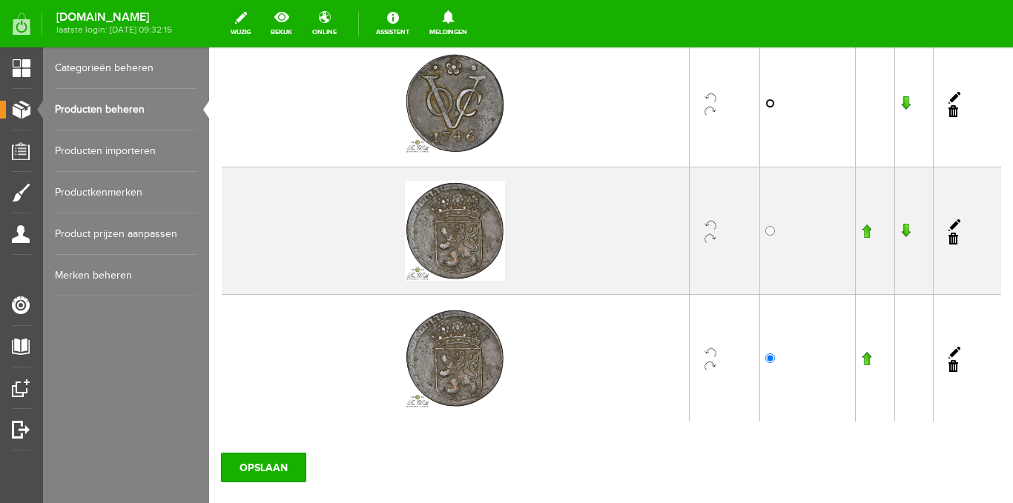
click at [765, 106] on input "radio" at bounding box center [770, 104] width 10 height 10
radio input "true"
click at [948, 365] on link at bounding box center [953, 366] width 10 height 12
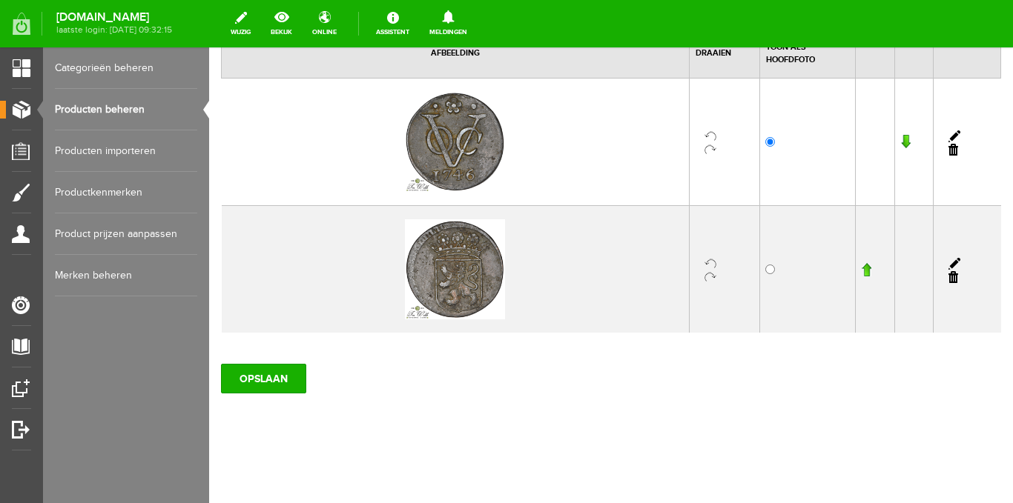
scroll to position [258, 0]
click at [273, 380] on input "OPSLAAN" at bounding box center [263, 379] width 85 height 30
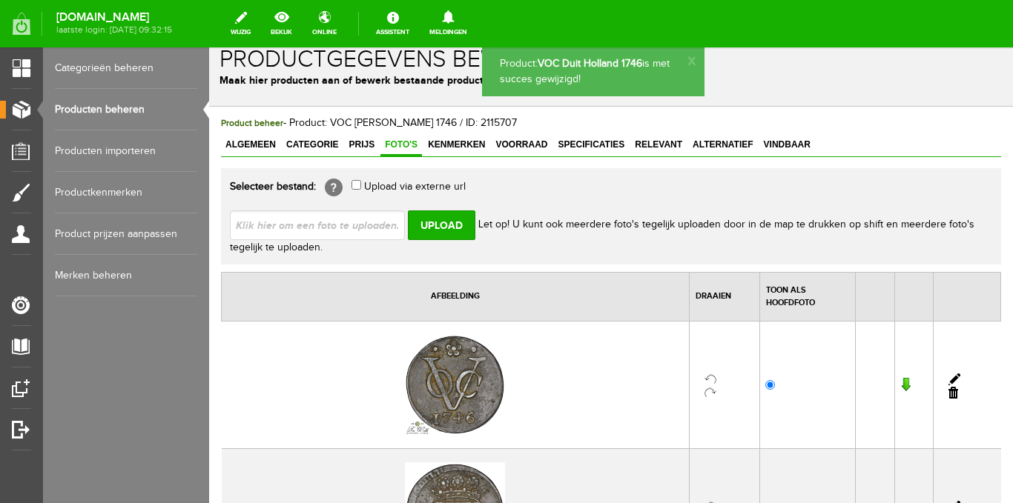
scroll to position [0, 0]
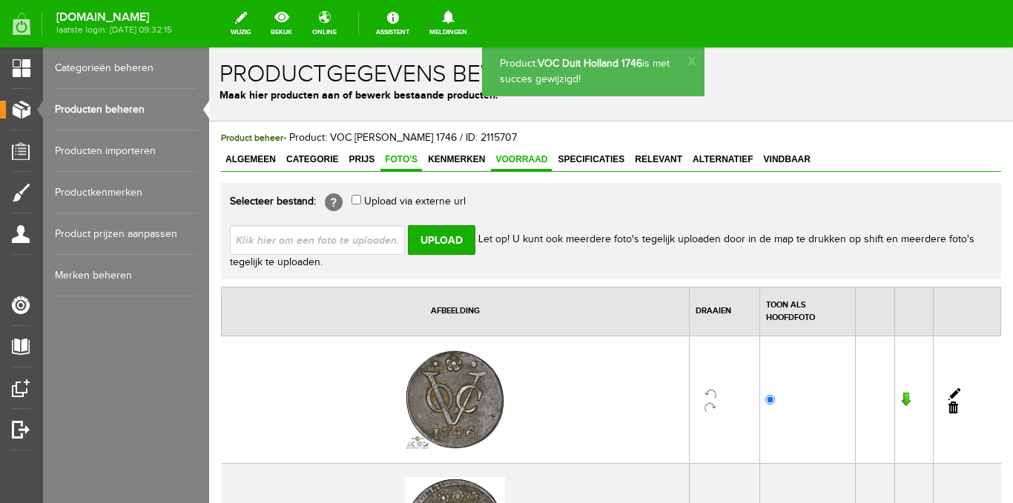
click at [534, 161] on span "Voorraad" at bounding box center [521, 159] width 61 height 10
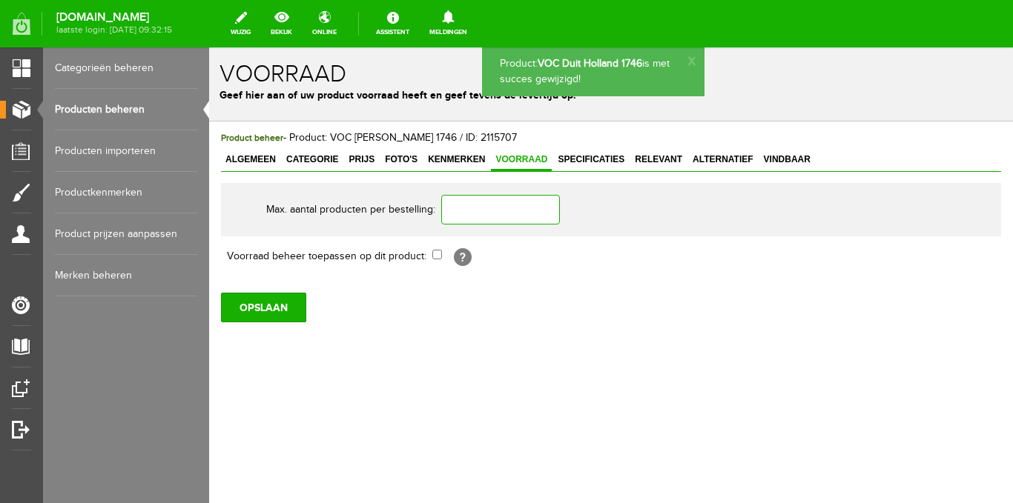
click at [503, 208] on input "text" at bounding box center [500, 210] width 119 height 30
type input "1"
click at [435, 256] on input "checkbox" at bounding box center [437, 255] width 10 height 10
checkbox input "true"
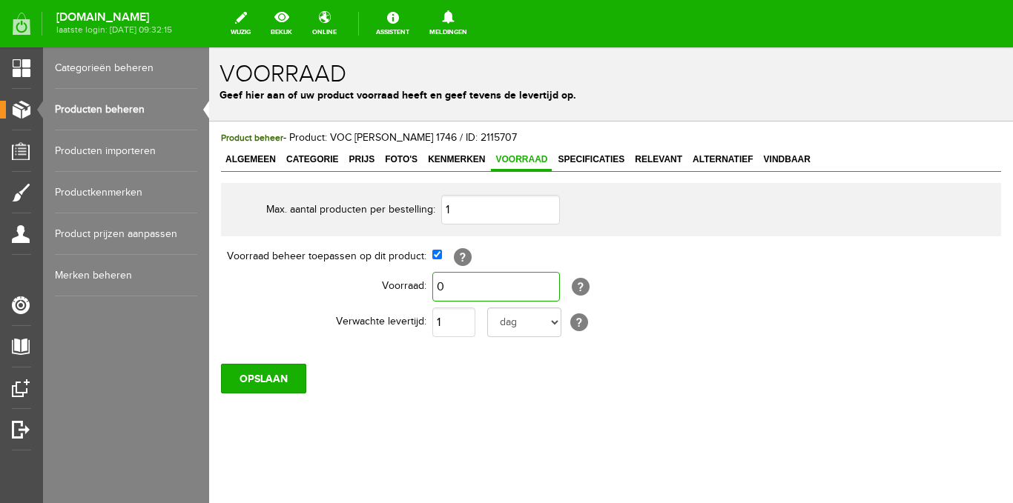
click at [447, 286] on input "0" at bounding box center [496, 287] width 128 height 30
type input "1"
click at [448, 323] on input "1" at bounding box center [453, 323] width 43 height 30
click at [284, 373] on input "OPSLAAN" at bounding box center [263, 379] width 85 height 30
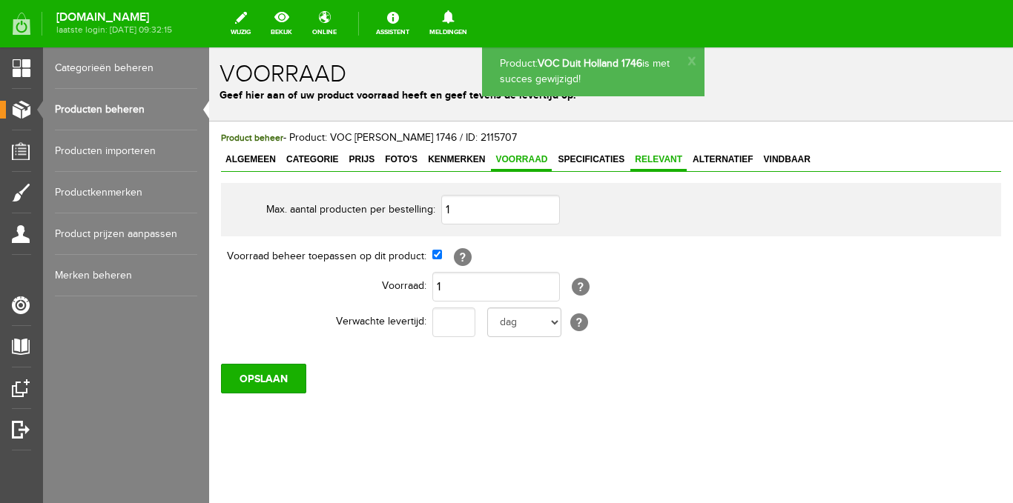
click at [653, 163] on span "Relevant" at bounding box center [658, 159] width 56 height 10
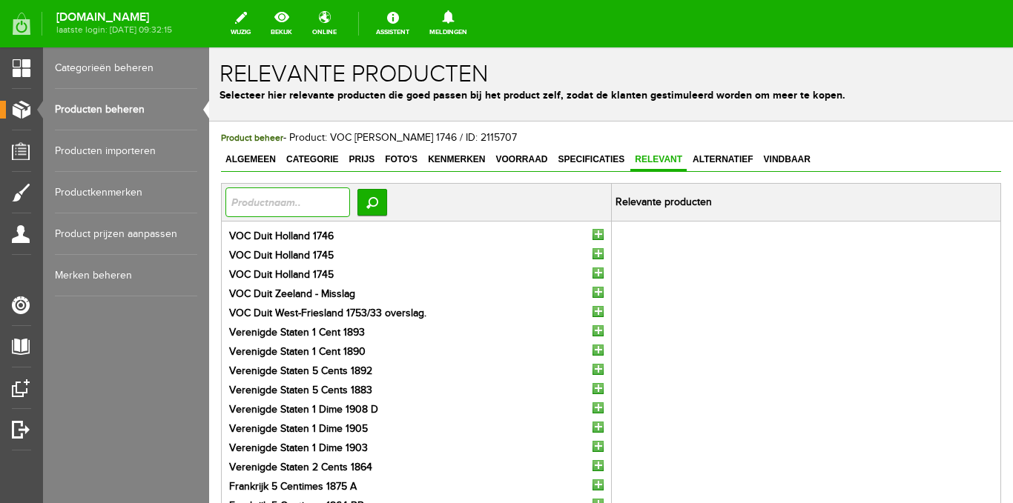
click at [311, 214] on input "text" at bounding box center [287, 203] width 125 height 30
type input "voc"
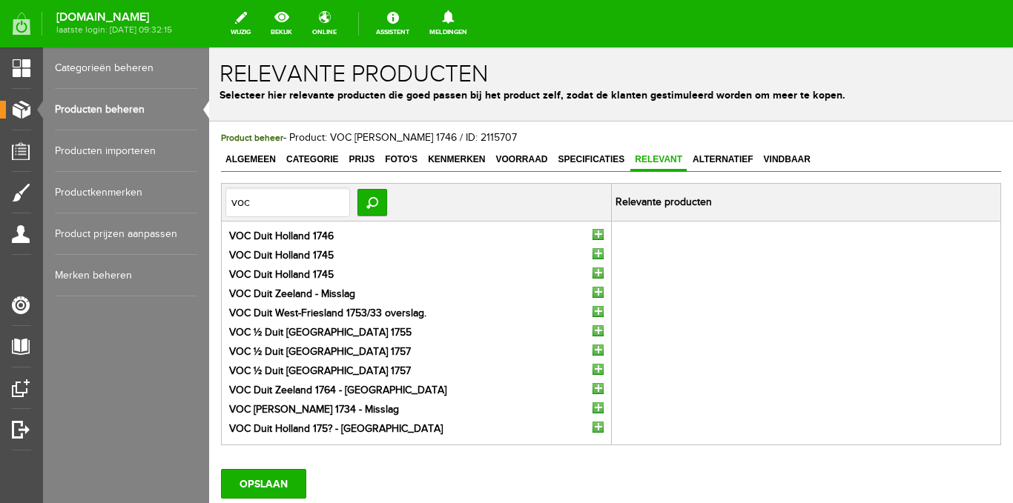
click at [592, 235] on input "button" at bounding box center [597, 234] width 11 height 11
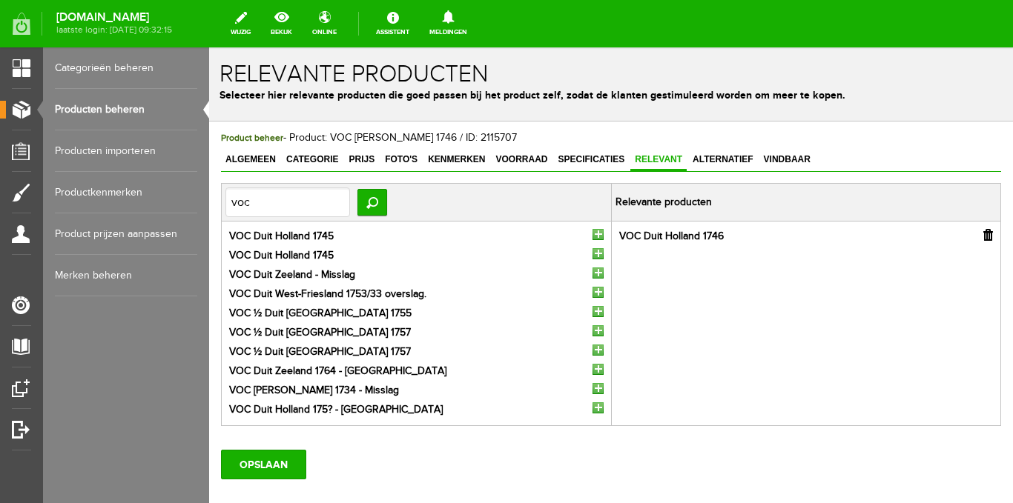
click at [592, 235] on input "button" at bounding box center [597, 234] width 11 height 11
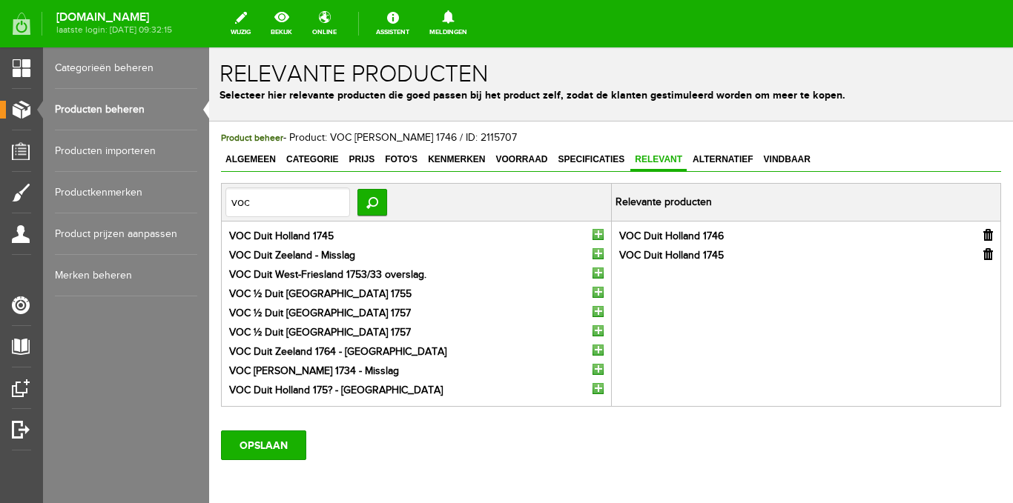
click at [592, 235] on input "button" at bounding box center [597, 234] width 11 height 11
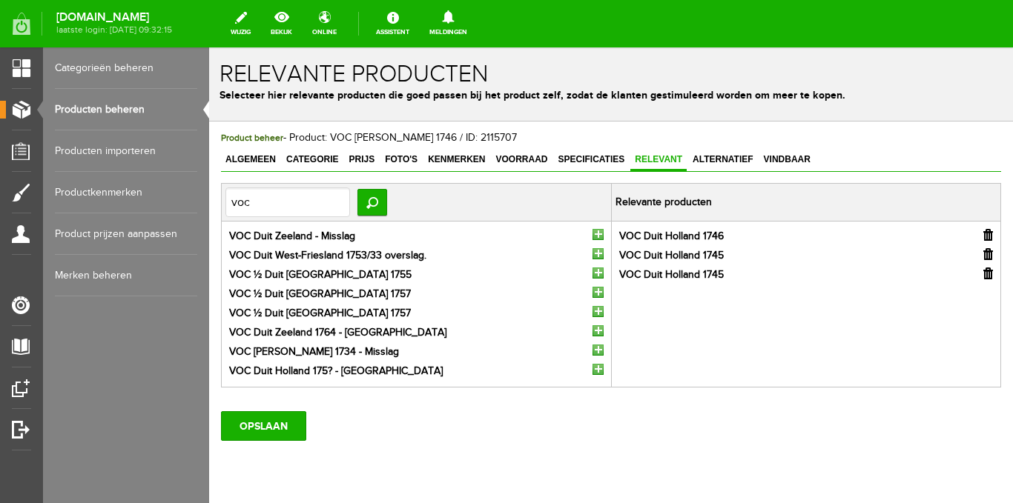
click at [592, 235] on input "button" at bounding box center [597, 234] width 11 height 11
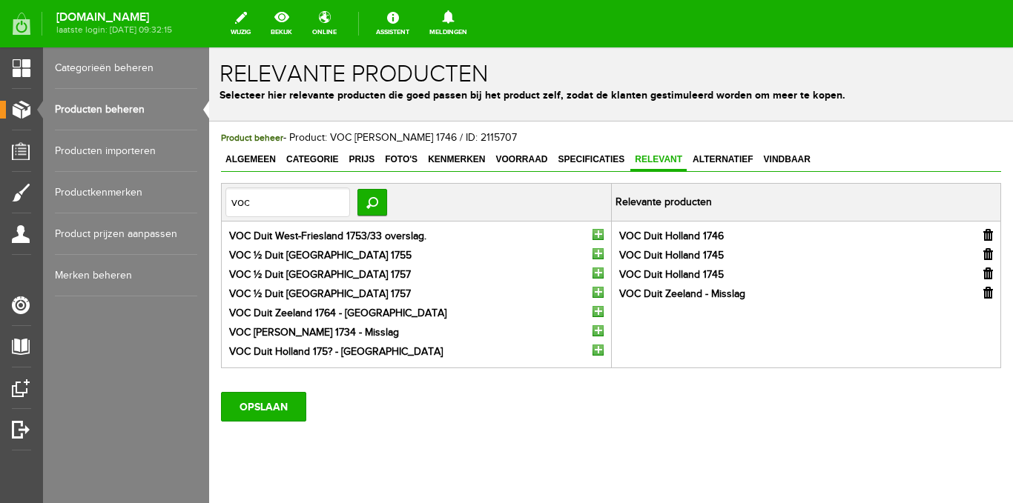
click at [592, 236] on input "button" at bounding box center [597, 234] width 11 height 11
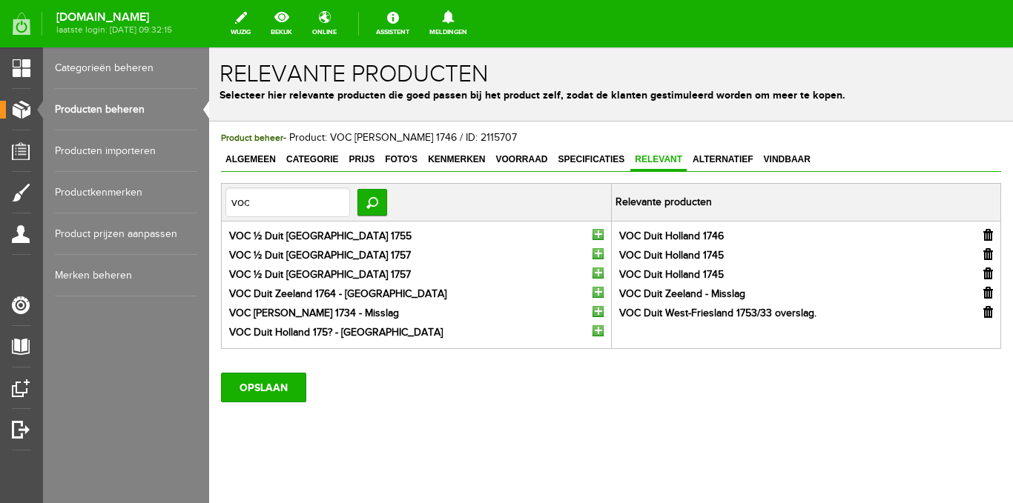
click at [592, 236] on input "button" at bounding box center [597, 234] width 11 height 11
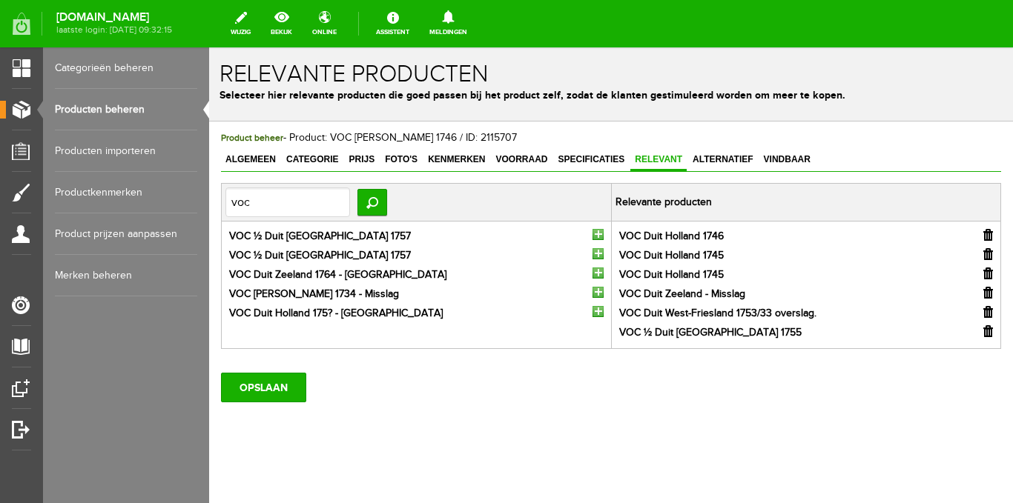
click at [586, 236] on li "VOC ½ Duit [GEOGRAPHIC_DATA] 1757" at bounding box center [416, 237] width 374 height 16
click at [592, 237] on input "button" at bounding box center [597, 234] width 11 height 11
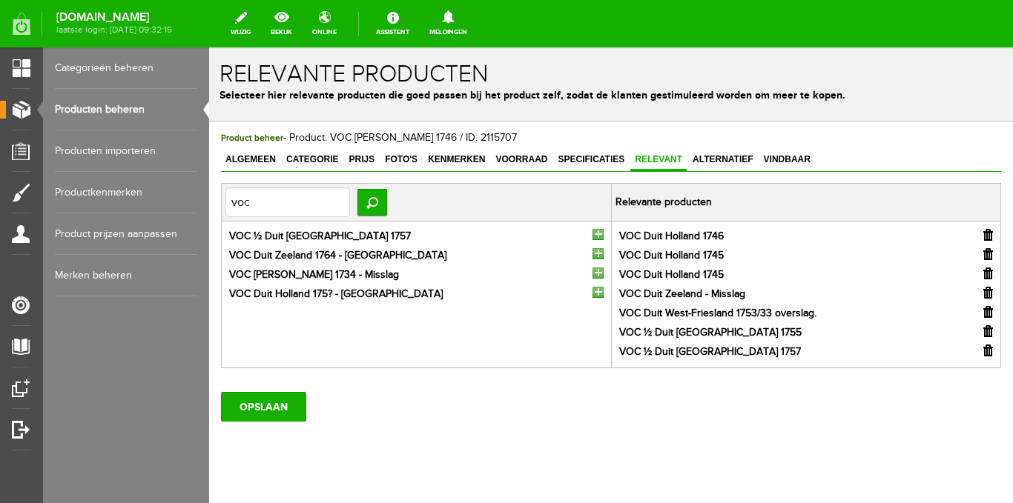
click at [592, 237] on input "button" at bounding box center [597, 234] width 11 height 11
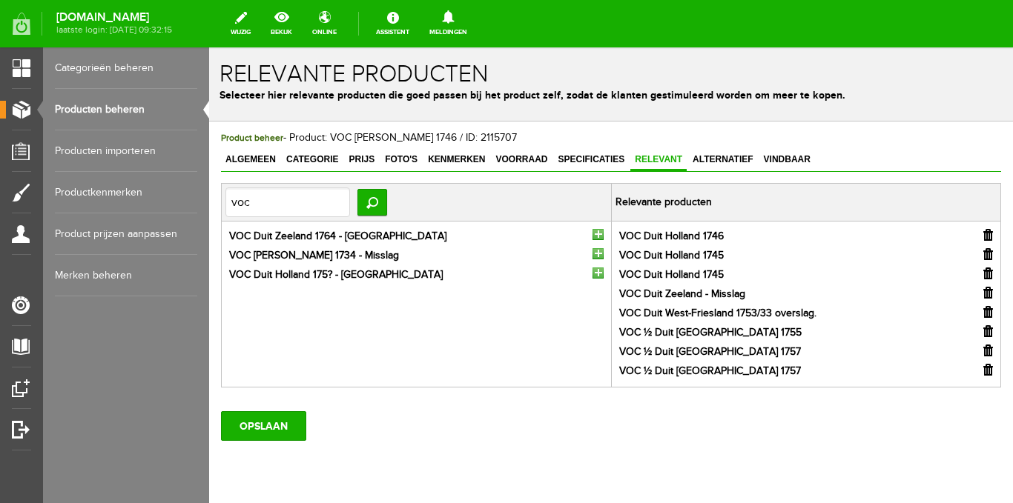
click at [592, 237] on input "button" at bounding box center [597, 234] width 11 height 11
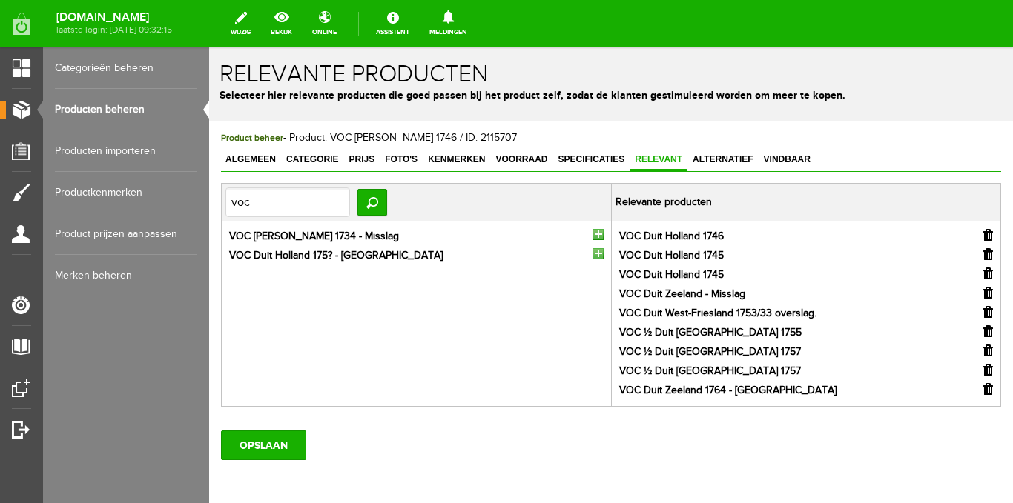
click at [592, 237] on input "button" at bounding box center [597, 234] width 11 height 11
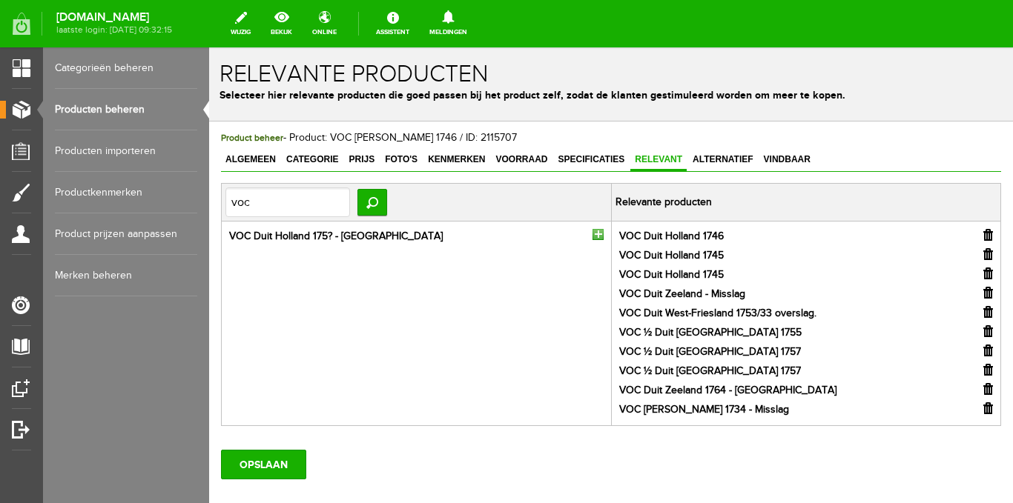
click at [592, 237] on input "button" at bounding box center [597, 234] width 11 height 11
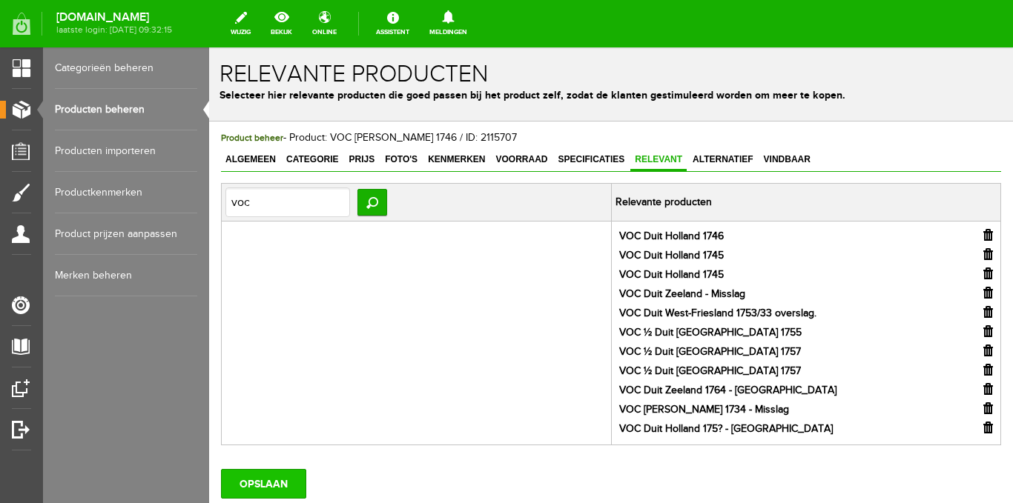
click at [260, 491] on input "OPSLAAN" at bounding box center [263, 484] width 85 height 30
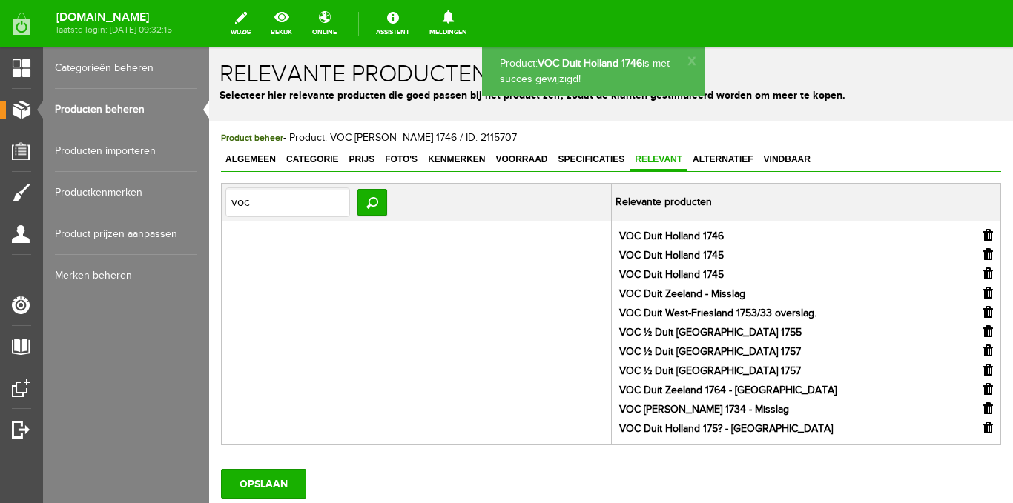
click at [723, 156] on span "Alternatief" at bounding box center [723, 159] width 70 height 10
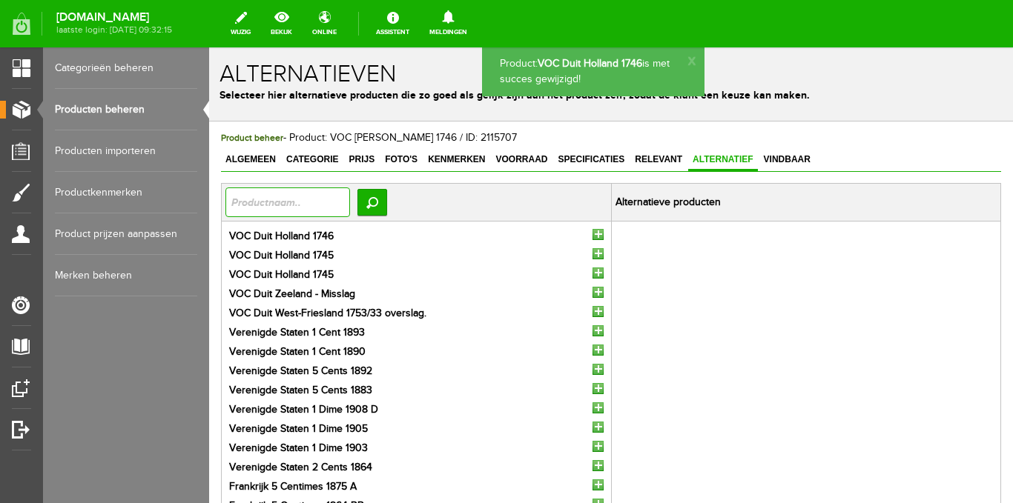
click at [291, 205] on input "text" at bounding box center [287, 203] width 125 height 30
type input "voc"
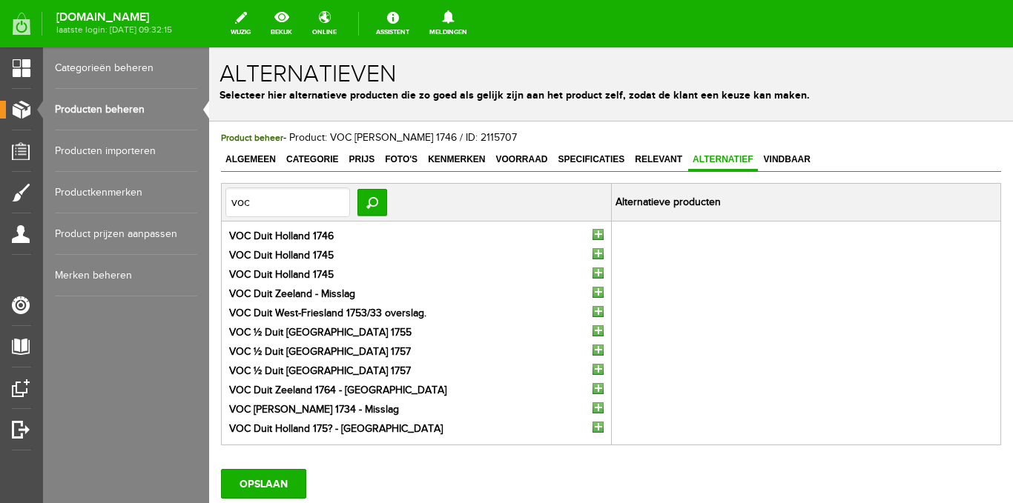
click at [592, 231] on input "button" at bounding box center [597, 234] width 11 height 11
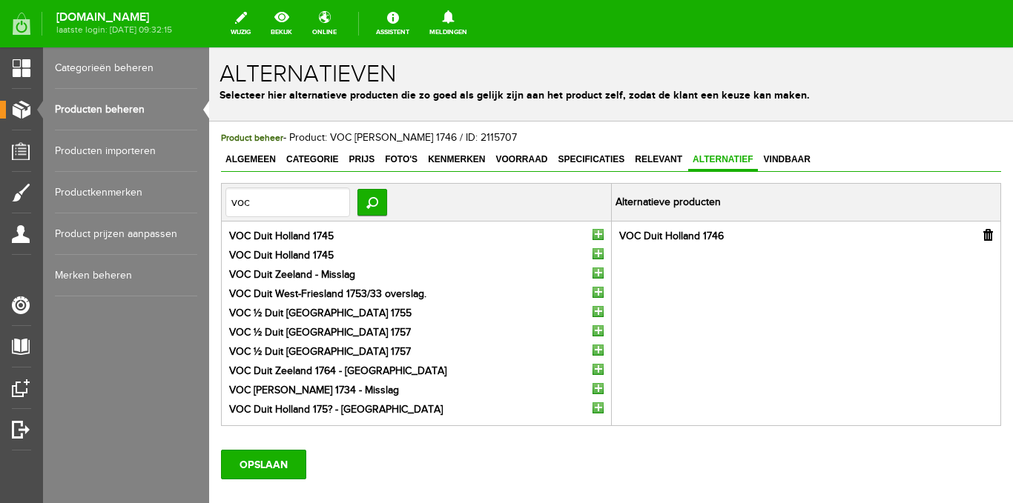
click at [592, 231] on input "button" at bounding box center [597, 234] width 11 height 11
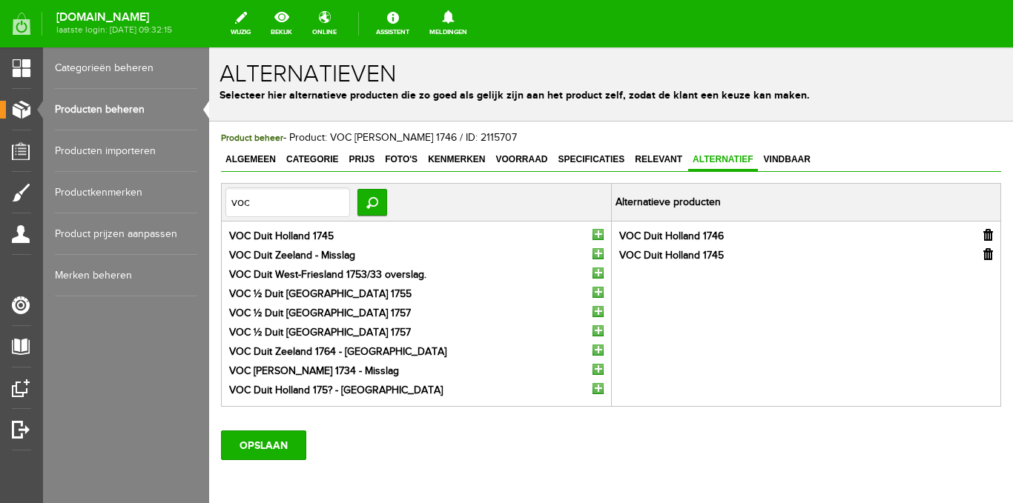
click at [592, 231] on input "button" at bounding box center [597, 234] width 11 height 11
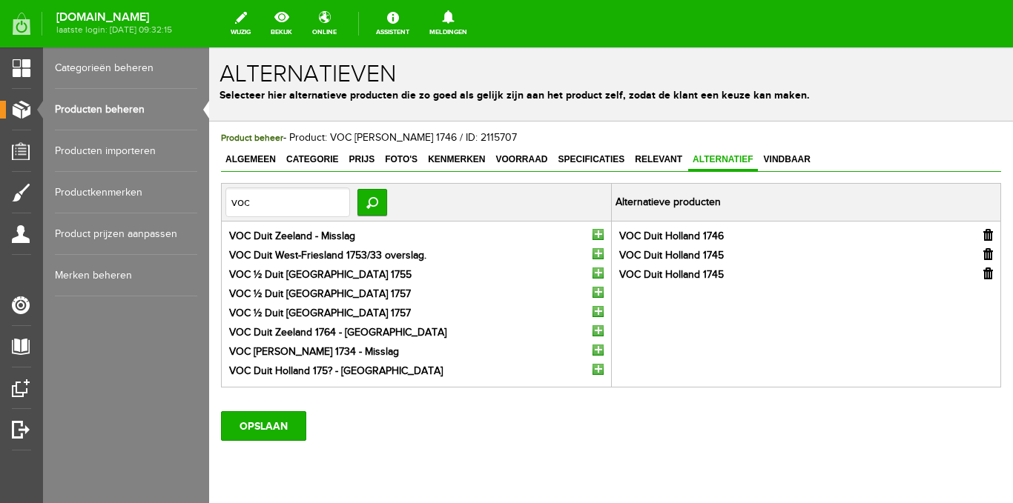
click at [592, 231] on input "button" at bounding box center [597, 234] width 11 height 11
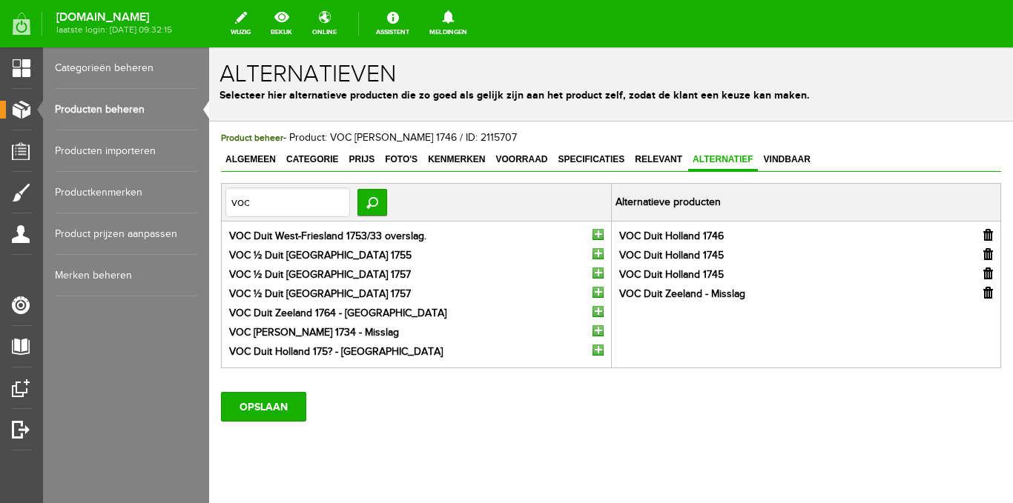
click at [592, 233] on input "button" at bounding box center [597, 234] width 11 height 11
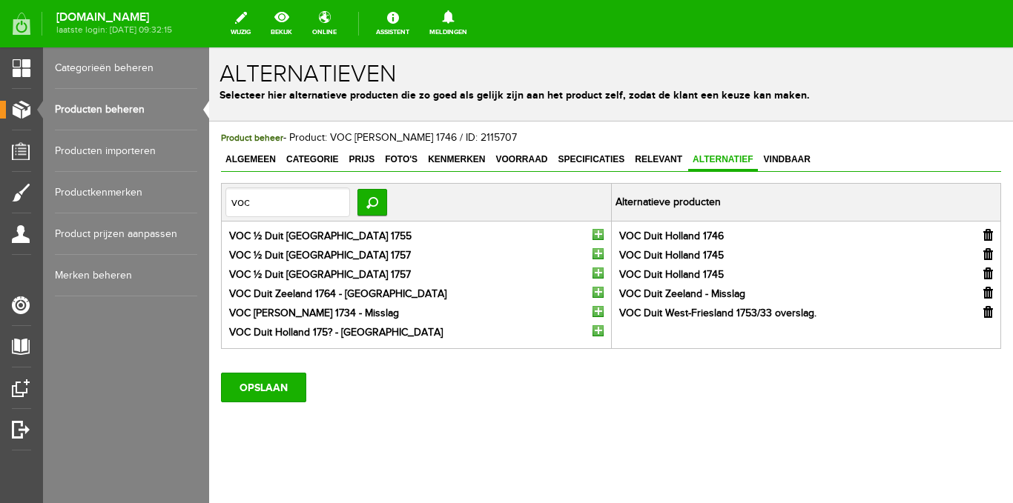
click at [592, 233] on input "button" at bounding box center [597, 234] width 11 height 11
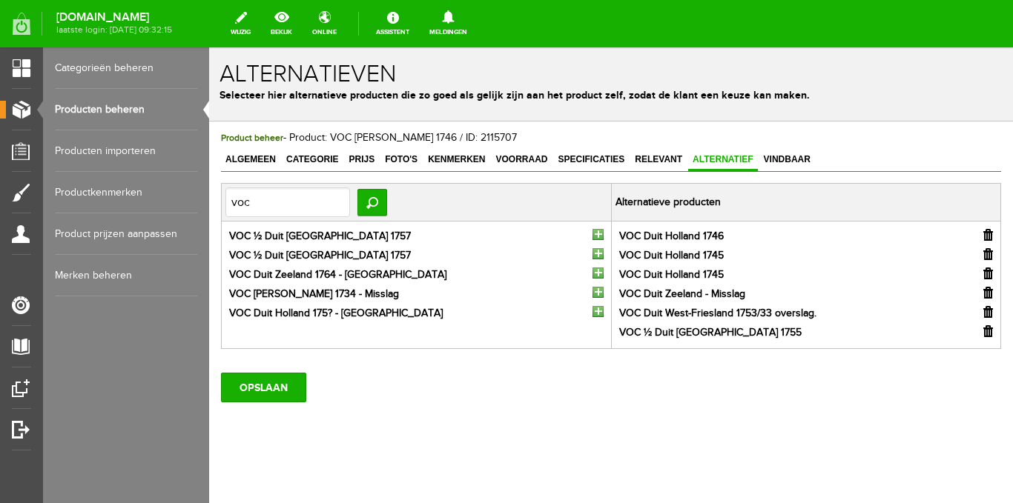
click at [592, 233] on input "button" at bounding box center [597, 234] width 11 height 11
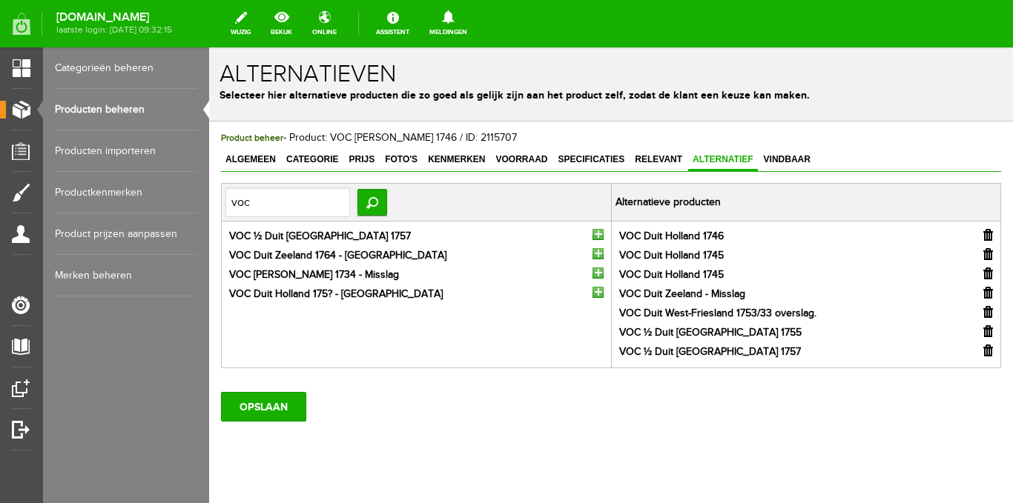
click at [592, 233] on input "button" at bounding box center [597, 234] width 11 height 11
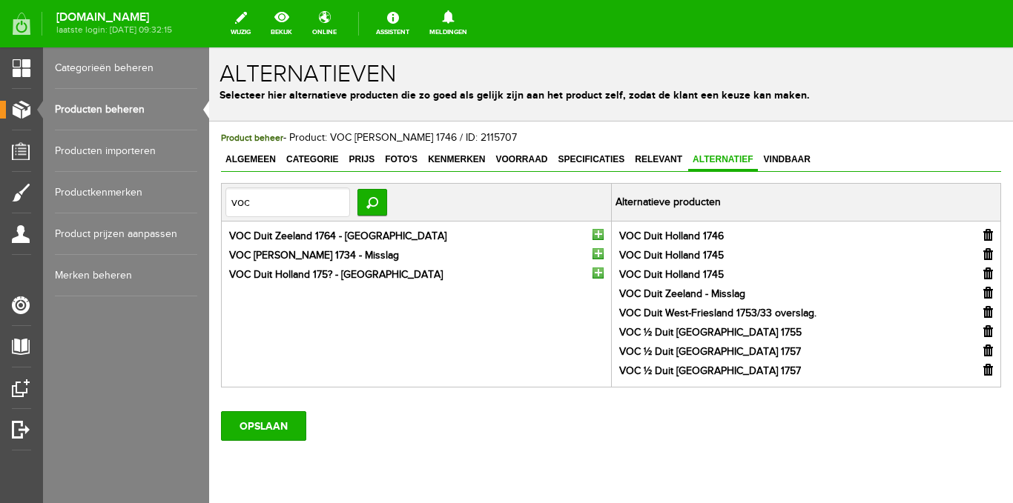
click at [592, 233] on input "button" at bounding box center [597, 234] width 11 height 11
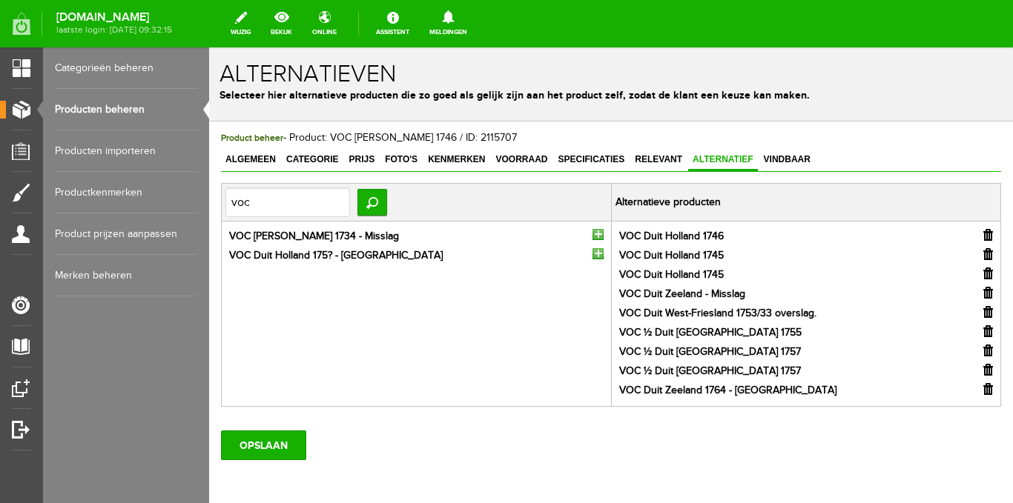
click at [592, 233] on input "button" at bounding box center [597, 234] width 11 height 11
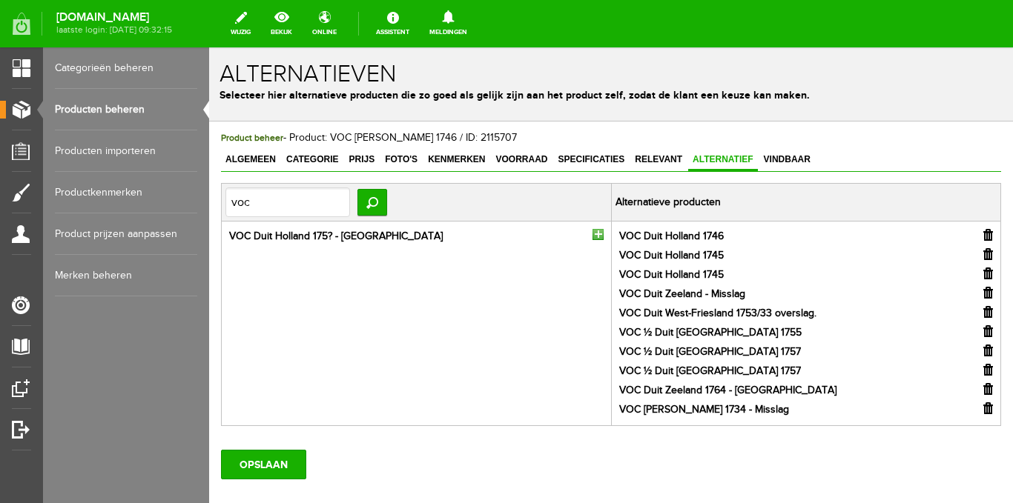
click at [592, 233] on input "button" at bounding box center [597, 234] width 11 height 11
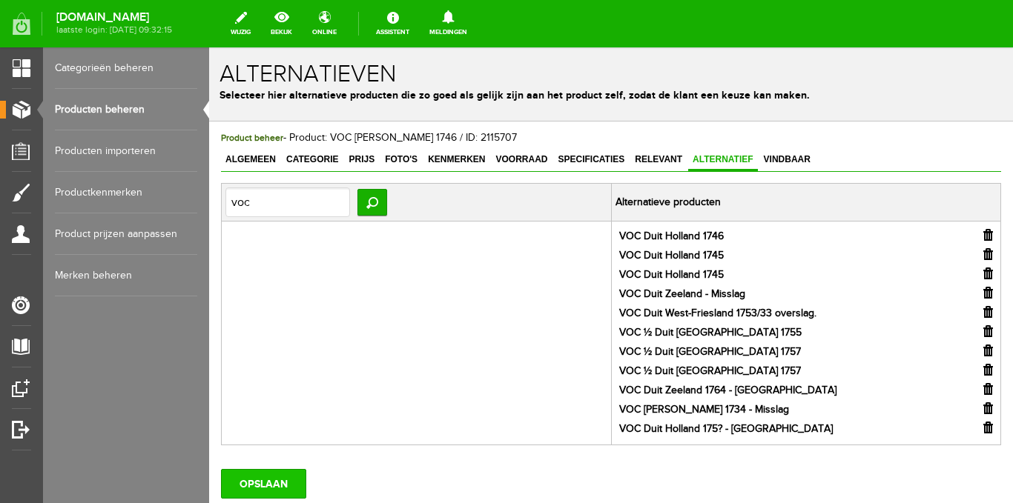
click at [262, 481] on input "OPSLAAN" at bounding box center [263, 484] width 85 height 30
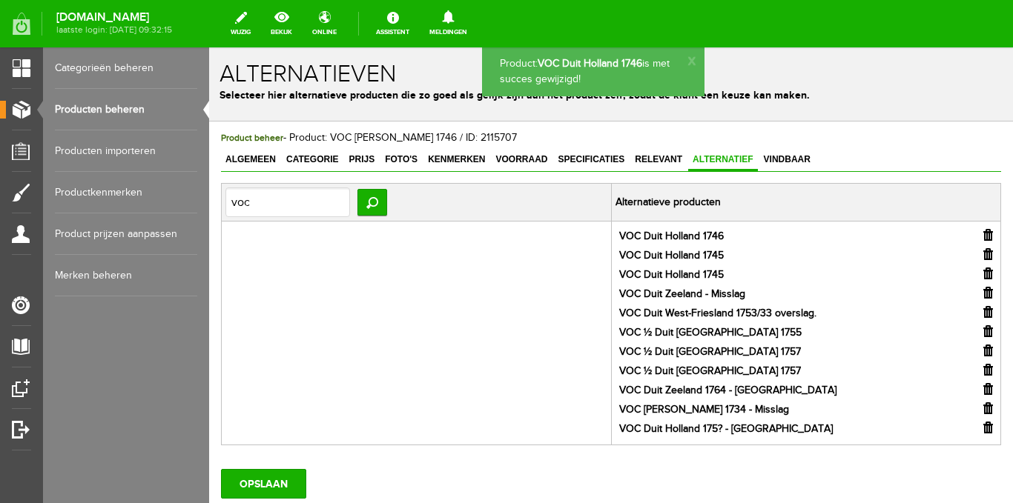
click at [785, 158] on span "Vindbaar" at bounding box center [787, 159] width 56 height 10
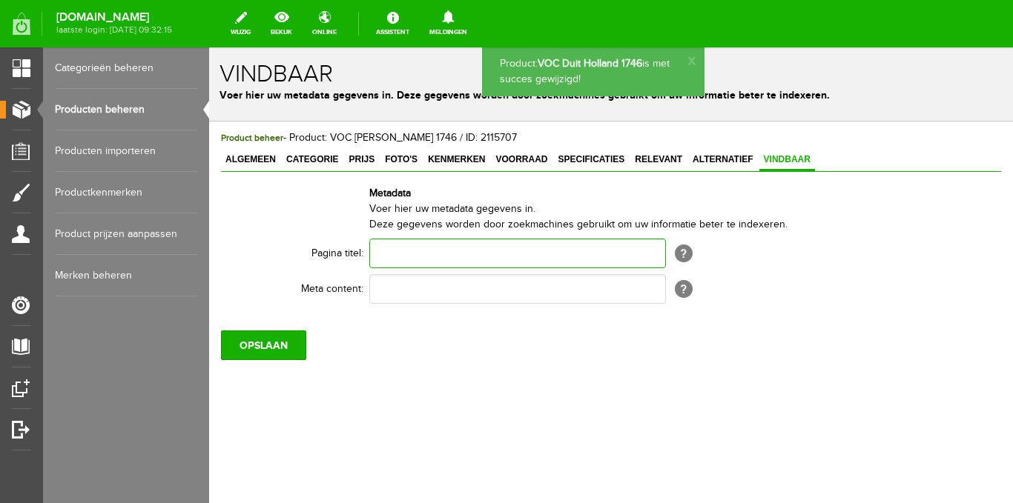
paste input "VOC Duit Holland 1746"
type input "VOC Duit Holland 1746"
click at [409, 288] on input "text" at bounding box center [517, 289] width 297 height 30
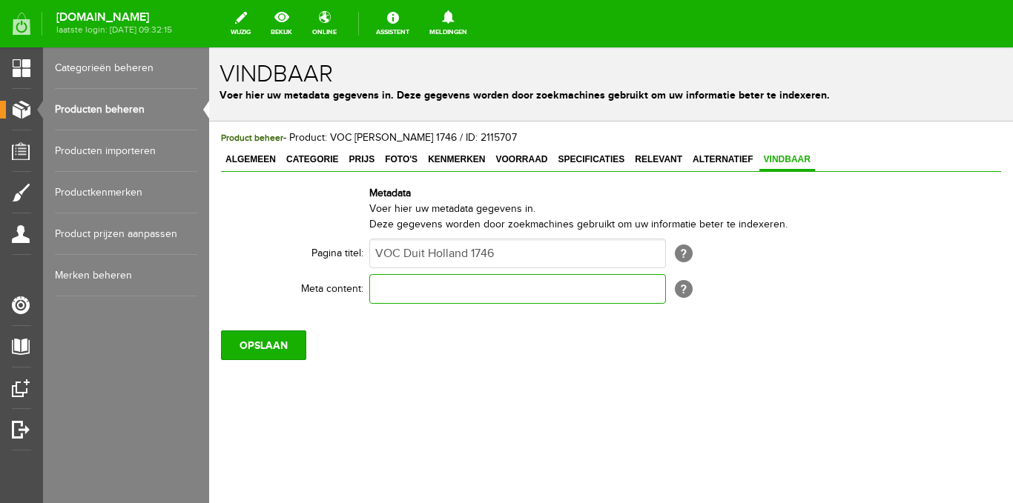
paste input "VOC Duit Holland 1746"
type input "VOC Duit Holland 1746"
click at [248, 346] on input "OPSLAAN" at bounding box center [263, 346] width 85 height 30
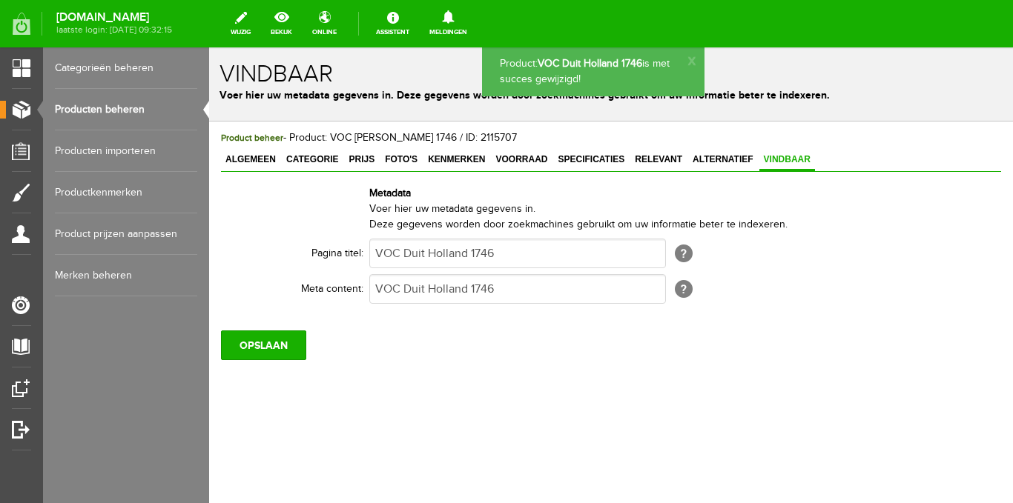
click at [146, 108] on link "Producten beheren" at bounding box center [126, 110] width 142 height 42
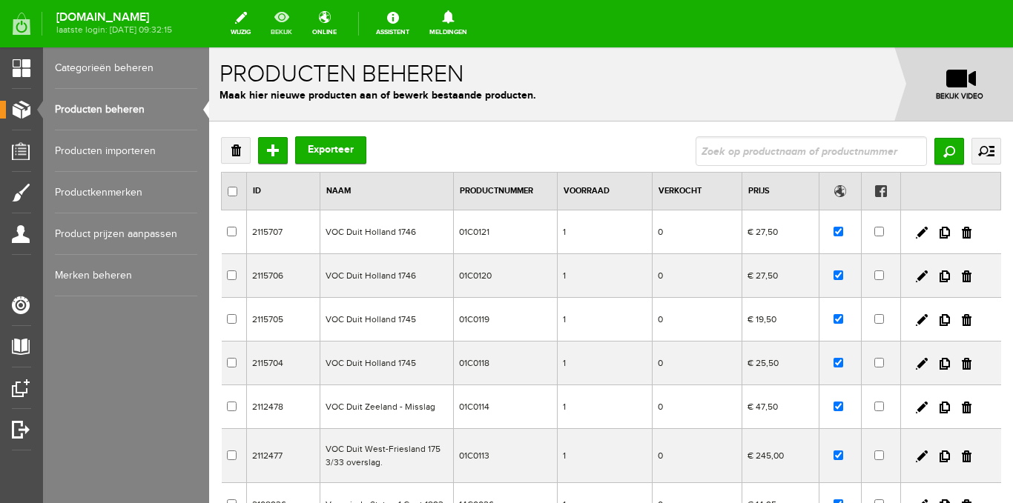
click at [294, 17] on link "bekijk" at bounding box center [281, 23] width 39 height 33
click at [274, 152] on input "Toevoegen" at bounding box center [273, 150] width 30 height 27
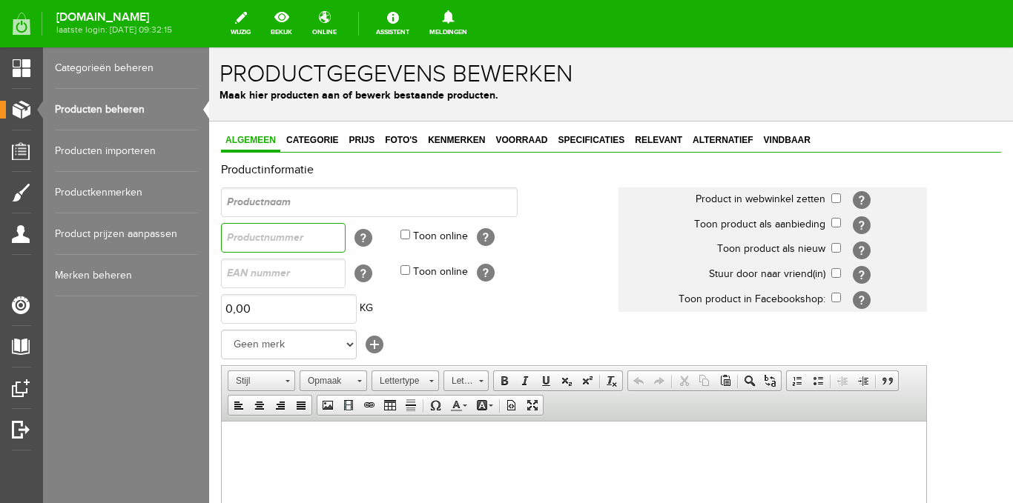
click at [272, 245] on input "text" at bounding box center [283, 238] width 125 height 30
type input "01C0122"
click at [406, 234] on input "Toon online" at bounding box center [405, 235] width 10 height 10
checkbox input "true"
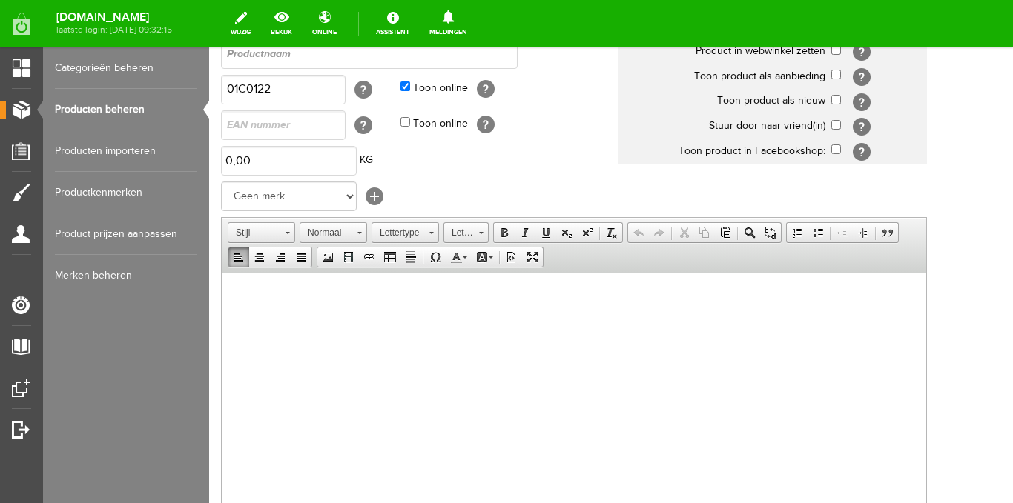
drag, startPoint x: 234, startPoint y: 607, endPoint x: 259, endPoint y: 295, distance: 313.2
click at [294, 313] on span "Plakken" at bounding box center [317, 305] width 79 height 19
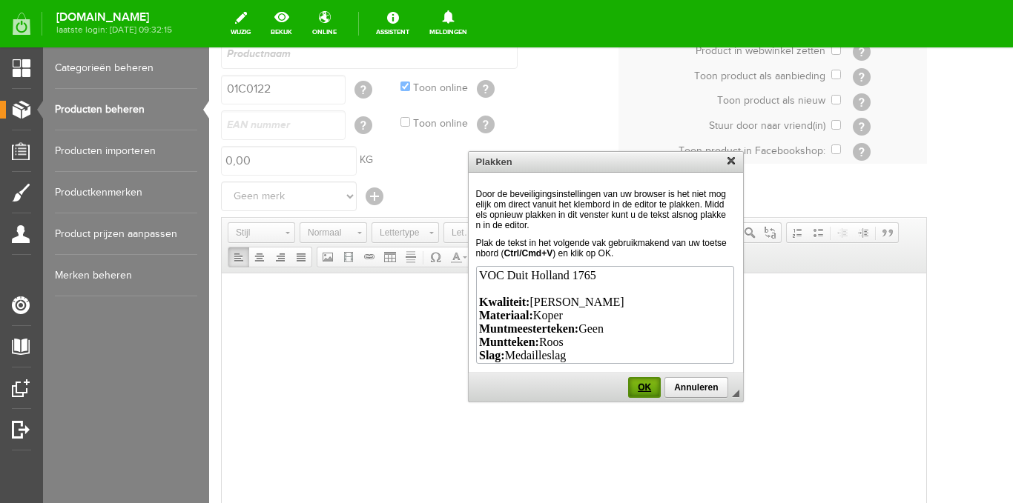
click at [649, 382] on link "OK" at bounding box center [644, 387] width 33 height 21
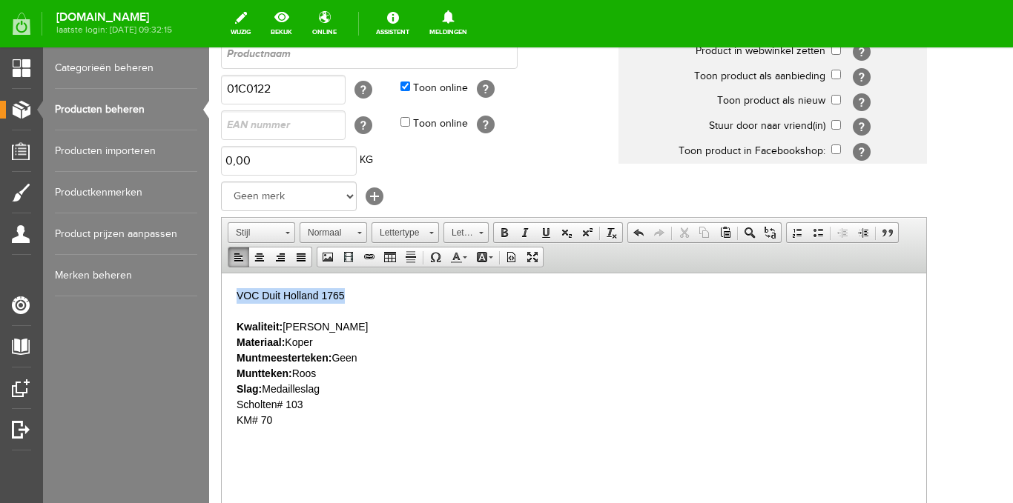
drag, startPoint x: 354, startPoint y: 295, endPoint x: 242, endPoint y: 294, distance: 112.7
click at [236, 293] on html "VOC Duit Holland 1765 Kwaliteit: Zeer Fraai Materiaal: Koper Muntmeesterteken: …" at bounding box center [574, 358] width 704 height 170
drag, startPoint x: 268, startPoint y: 324, endPoint x: 328, endPoint y: 358, distance: 69.1
click at [268, 324] on span "Kopiëren" at bounding box center [301, 326] width 79 height 19
copy p "VOC Duit Holland 1765"
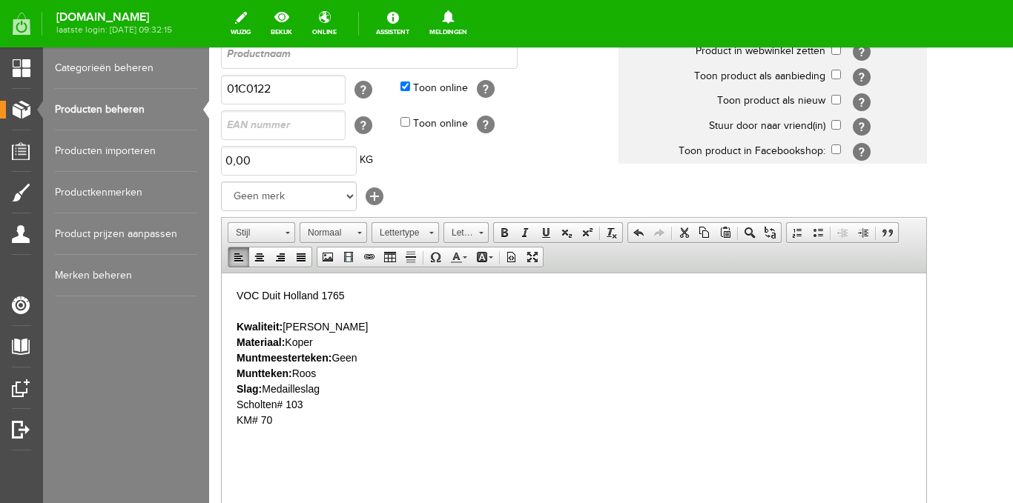
click at [348, 341] on p "VOC Duit Holland 1765 Kwaliteit: Zeer Fraai Materiaal: Koper Muntmeesterteken: …" at bounding box center [574, 358] width 675 height 140
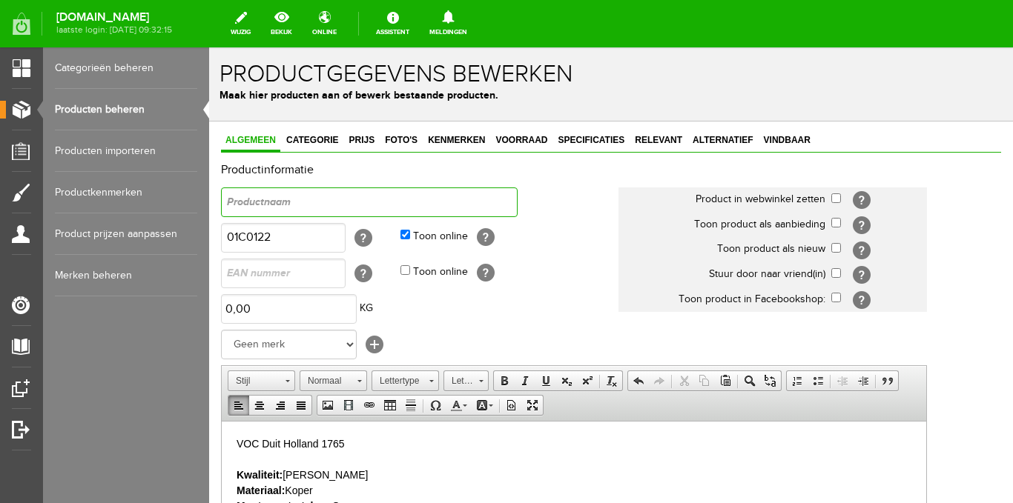
click at [270, 207] on input "text" at bounding box center [369, 203] width 297 height 30
type input "VOC Duit Holland 1765"
click at [837, 198] on input "checkbox" at bounding box center [836, 199] width 10 height 10
checkbox input "true"
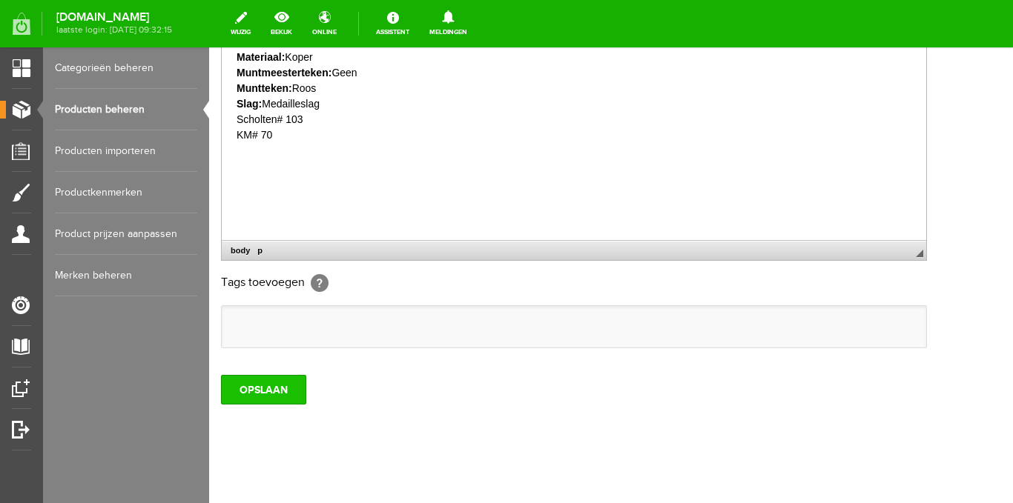
scroll to position [445, 0]
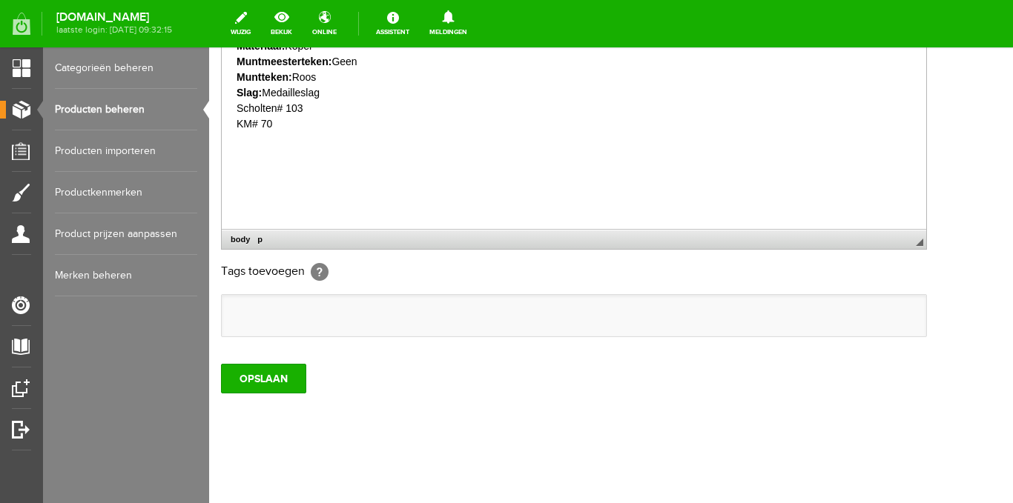
click at [236, 317] on input "text" at bounding box center [236, 315] width 15 height 15
paste input "VOC Duit Holland 1765"
type input "VOC Duit Holland 1765"
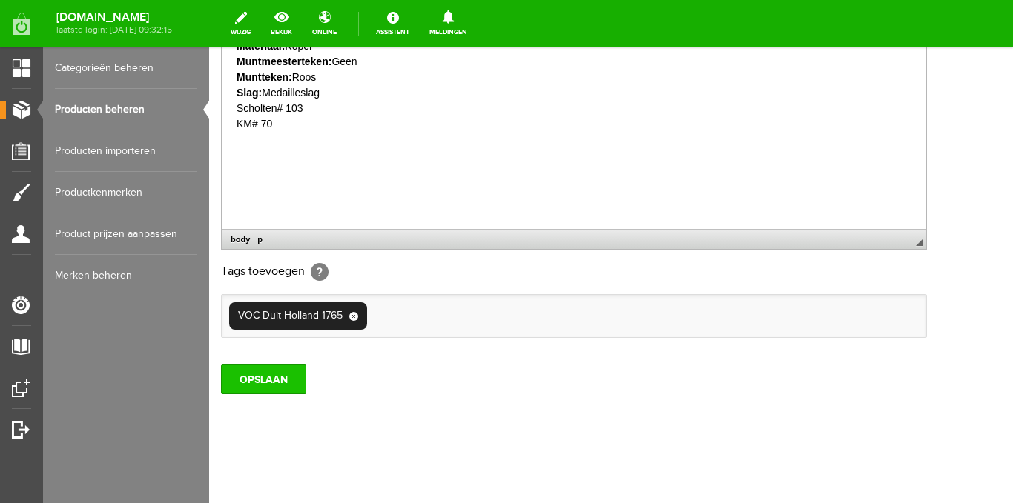
click at [258, 380] on input "OPSLAAN" at bounding box center [263, 380] width 85 height 30
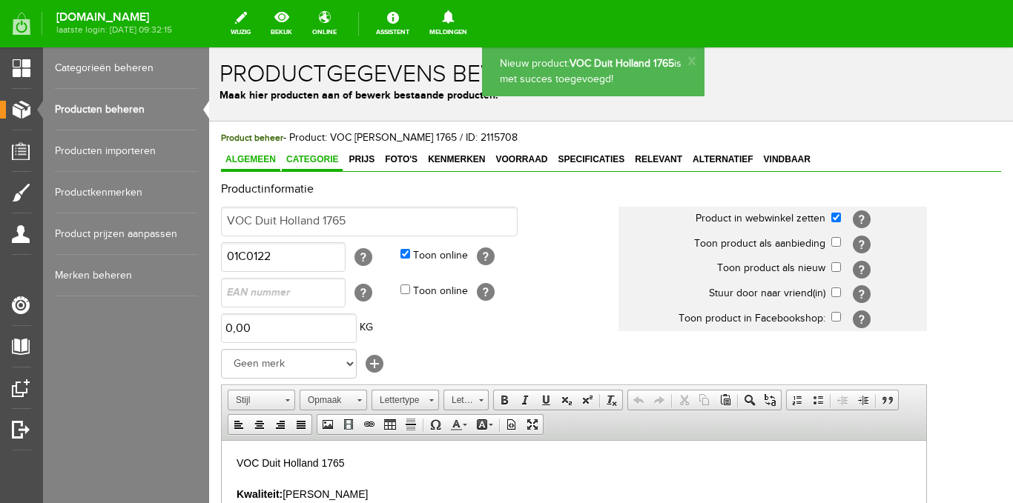
click at [312, 162] on span "Categorie" at bounding box center [312, 159] width 61 height 10
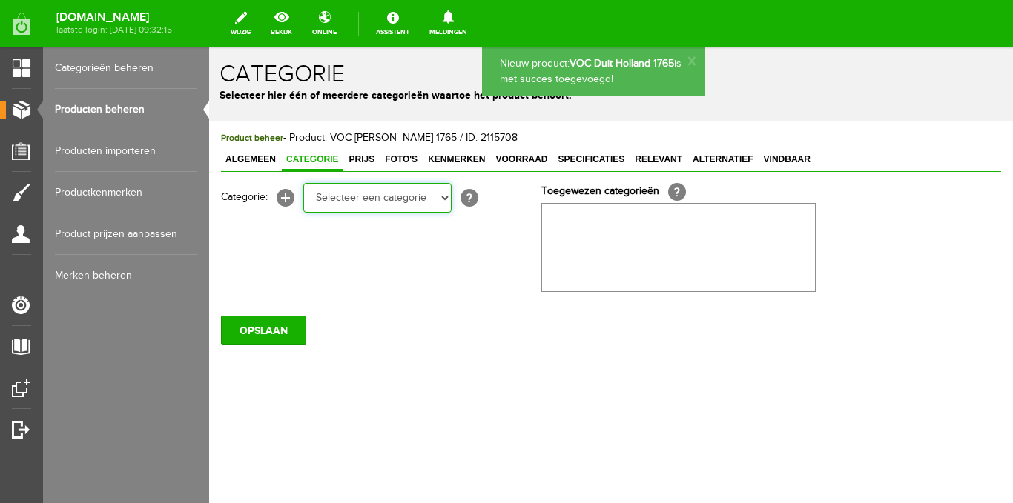
click at [445, 203] on select "Selecteer een categorie Ansichtkaarten Stripgerelateerd Kuifje Dorpen NL Steden…" at bounding box center [377, 198] width 148 height 30
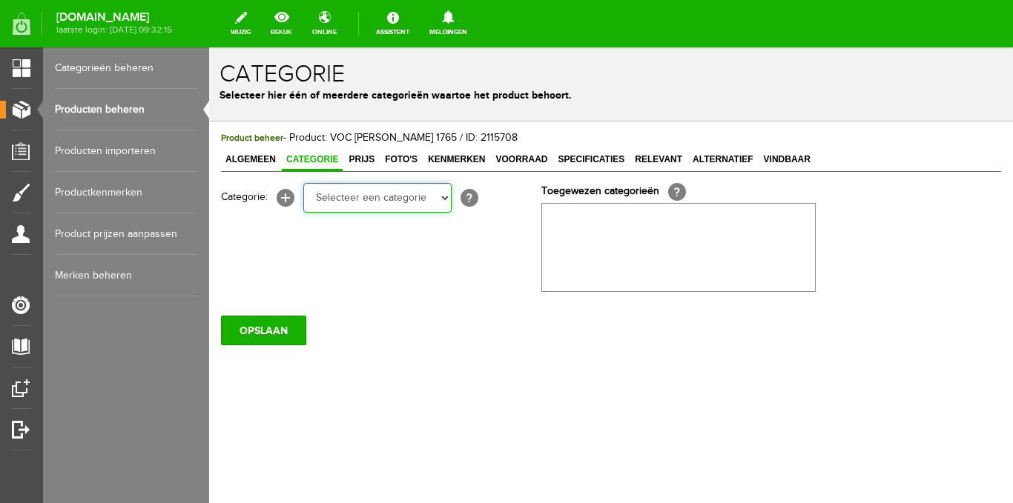
select select "183184"
click at [303, 183] on select "Selecteer een categorie Ansichtkaarten Stripgerelateerd Kuifje Dorpen NL Steden…" at bounding box center [377, 198] width 148 height 30
click at [443, 201] on select "Selecteer een categorie Ansichtkaarten Stripgerelateerd Kuifje Dorpen NL Steden…" at bounding box center [377, 198] width 148 height 30
select select "185484"
click at [303, 183] on select "Selecteer een categorie Ansichtkaarten Stripgerelateerd Kuifje Dorpen NL Steden…" at bounding box center [377, 198] width 148 height 30
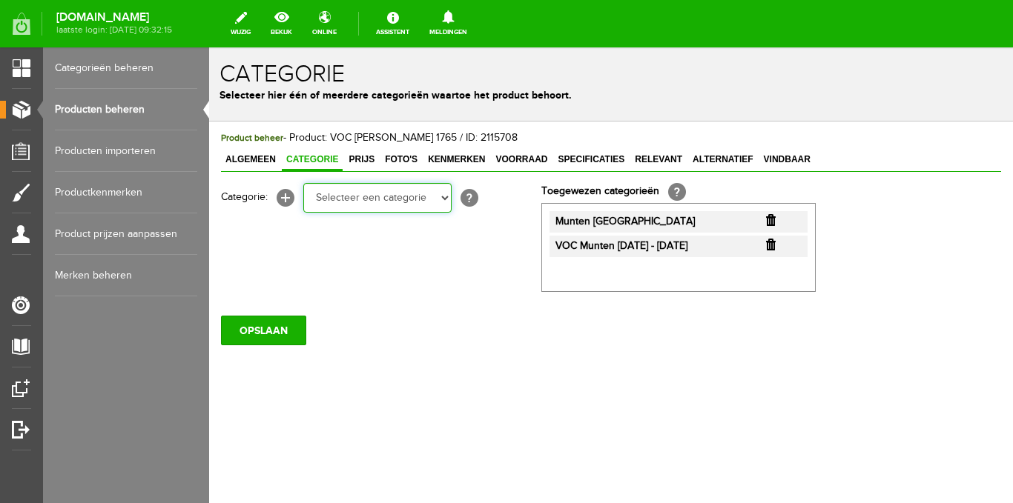
click at [444, 207] on select "Selecteer een categorie Ansichtkaarten Stripgerelateerd Kuifje Dorpen NL Steden…" at bounding box center [377, 198] width 148 height 30
select select "261096"
click at [303, 183] on select "Selecteer een categorie Ansichtkaarten Stripgerelateerd Kuifje Dorpen NL Steden…" at bounding box center [377, 198] width 148 height 30
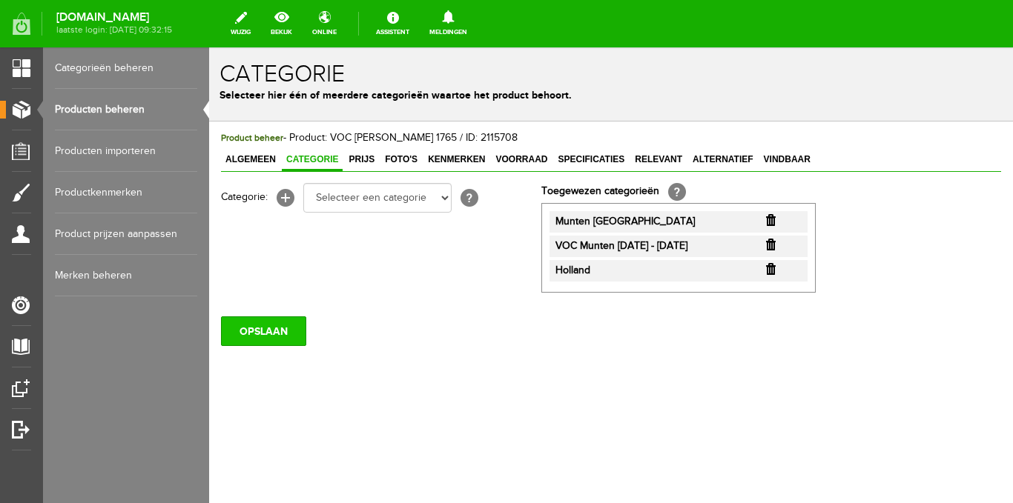
click at [281, 324] on input "OPSLAAN" at bounding box center [263, 332] width 85 height 30
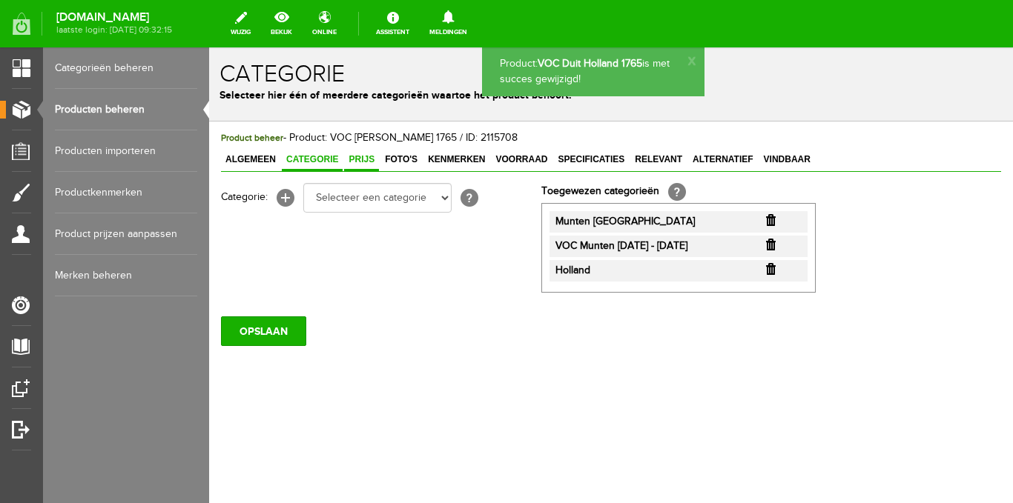
click at [366, 164] on span "Prijs" at bounding box center [361, 159] width 35 height 10
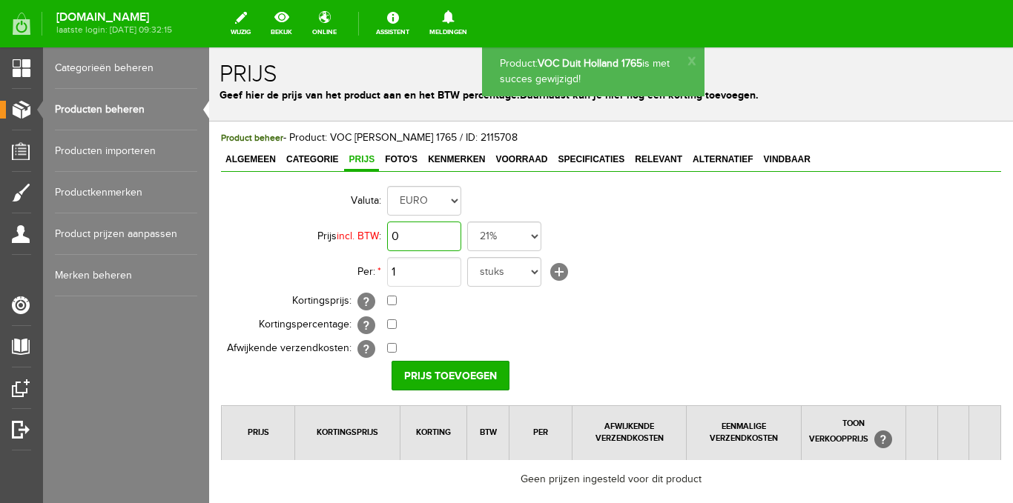
click at [441, 239] on input "0" at bounding box center [424, 237] width 74 height 30
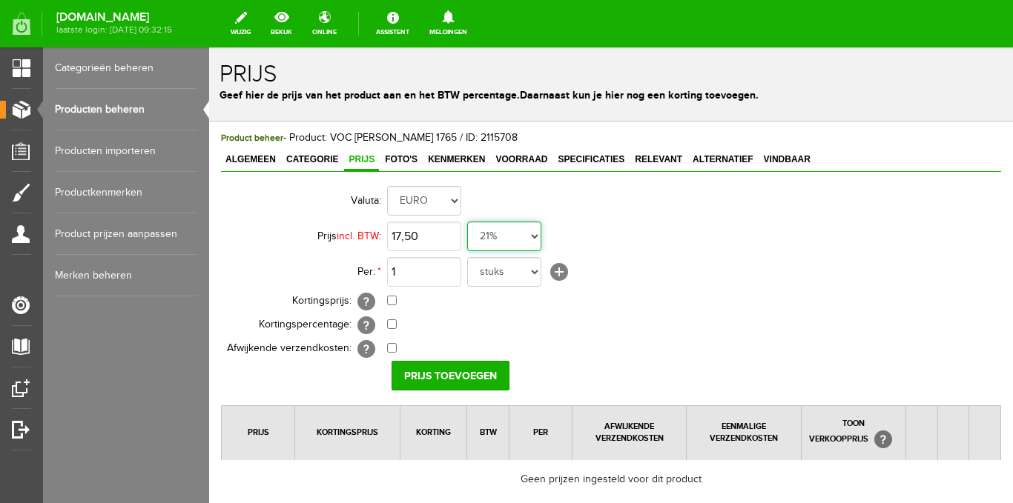
type input "€ 17,50"
click at [532, 237] on select "21% 19% 18% 9% 6% 0%" at bounding box center [504, 237] width 74 height 30
select select "0,00"
click at [467, 222] on select "21% 19% 18% 9% 6% 0%" at bounding box center [504, 237] width 74 height 30
click at [439, 366] on input "Prijs toevoegen" at bounding box center [450, 376] width 118 height 30
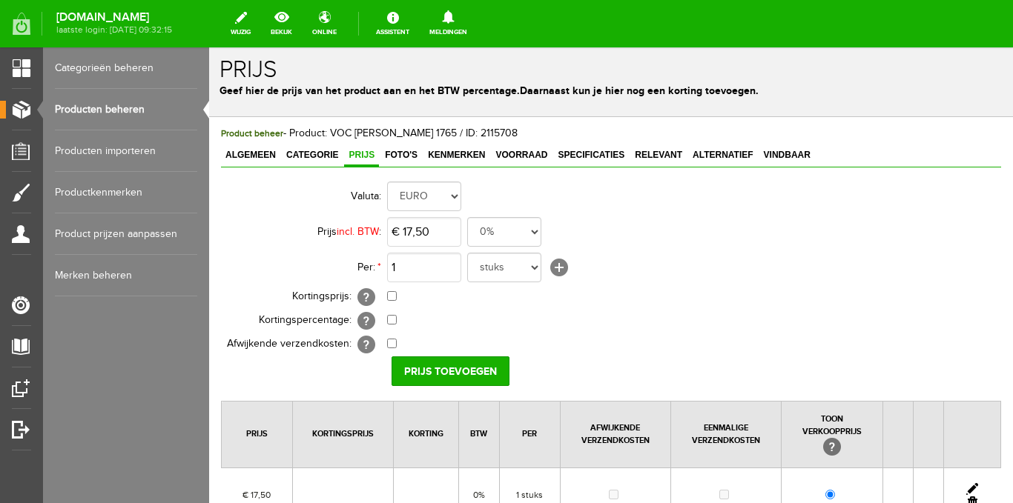
scroll to position [186, 0]
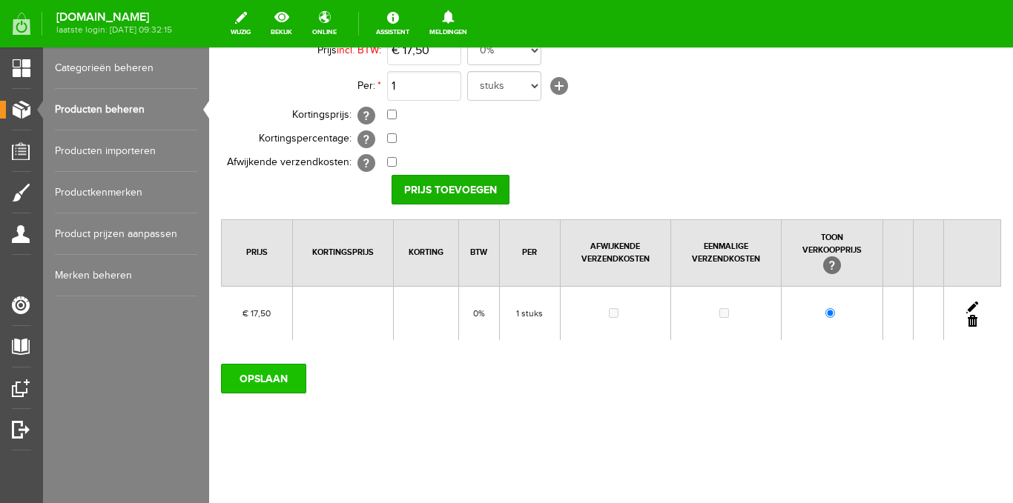
click at [291, 375] on input "OPSLAAN" at bounding box center [263, 379] width 85 height 30
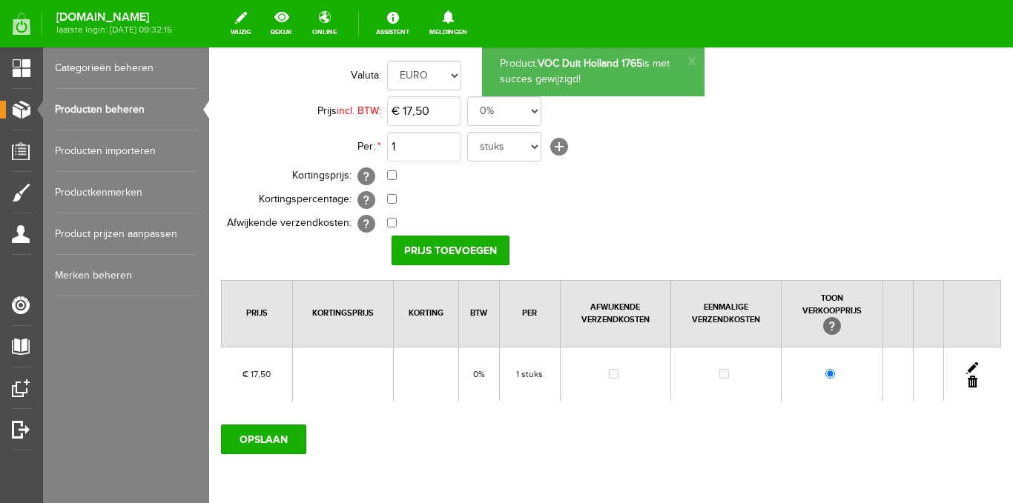
scroll to position [0, 0]
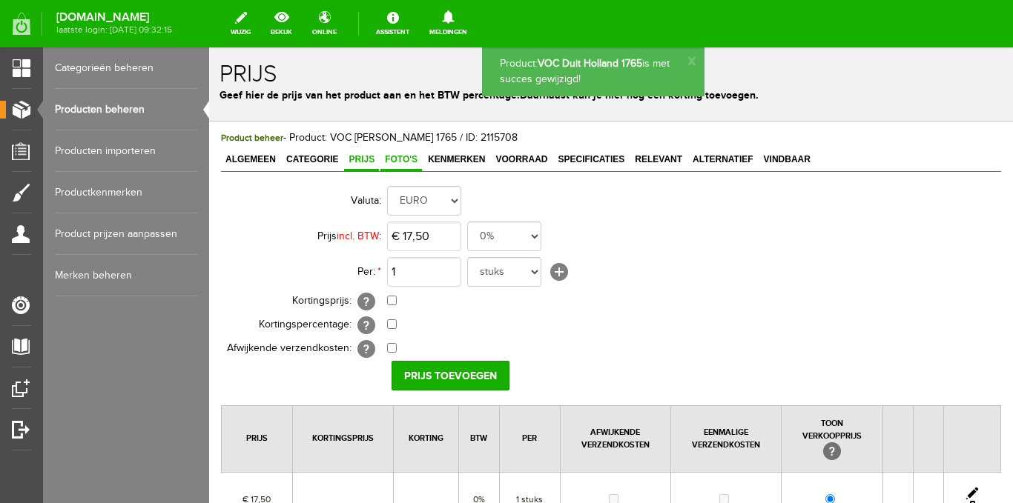
click at [397, 153] on link "Foto's" at bounding box center [401, 161] width 42 height 22
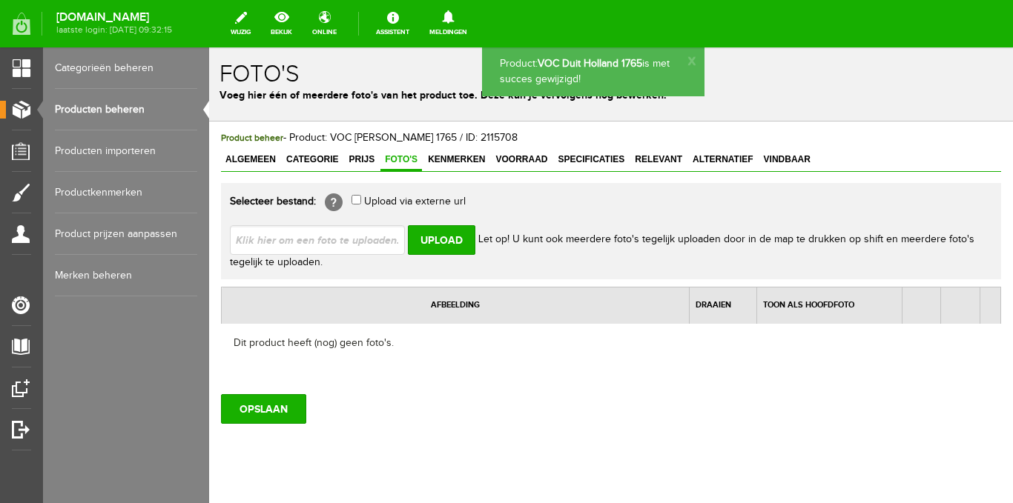
click at [361, 243] on input "file" at bounding box center [323, 239] width 187 height 28
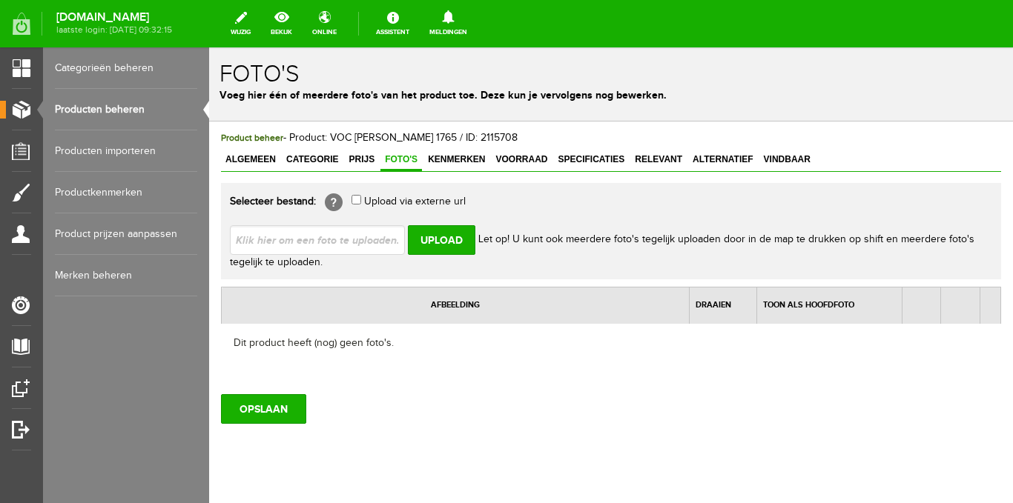
type input "C:\fakepath\Ten Wolde Verzamel Items (152 x 152 mm) - 2025-08-26T133105.548.png"
type input "Ten Wolde Verzamel Items (152 x 152 mm) - 2025-08-26T133105.548.png; Ten Wolde …"
click at [432, 239] on input "Upload" at bounding box center [441, 240] width 67 height 30
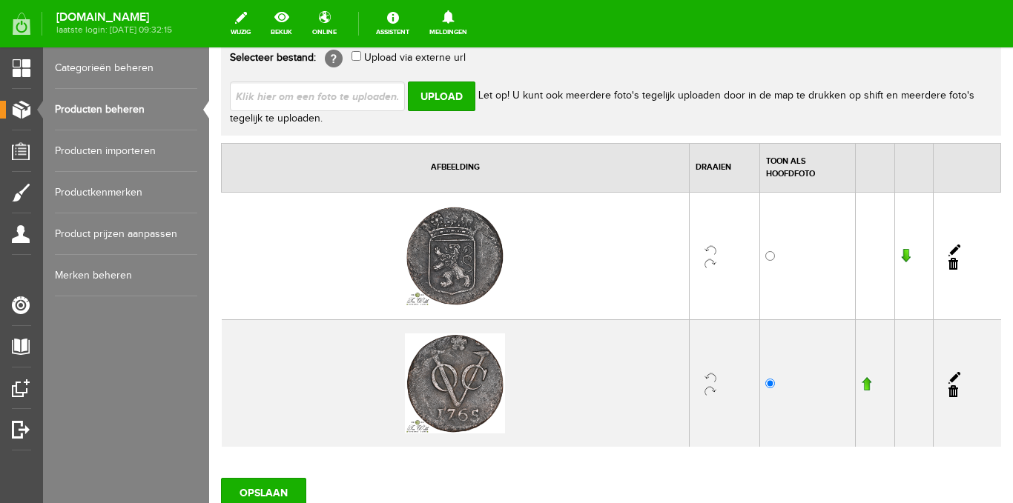
scroll to position [148, 0]
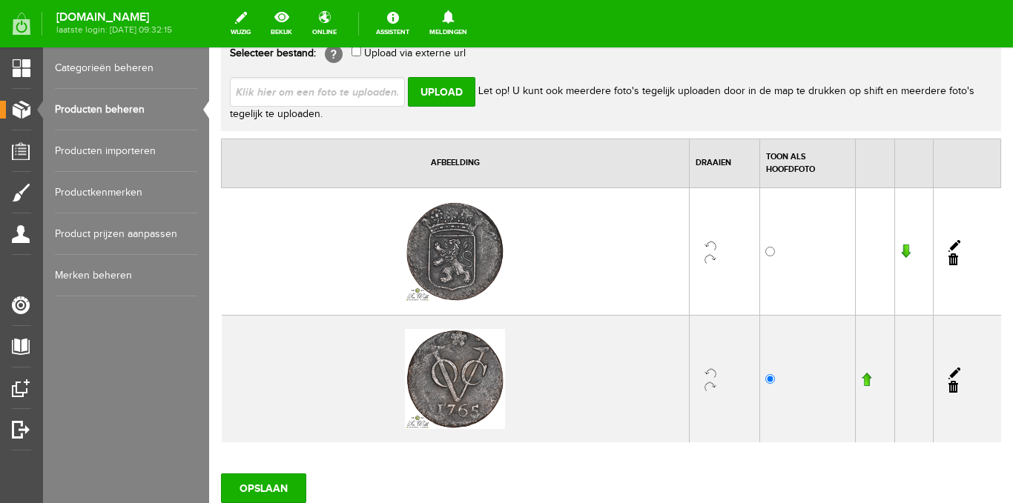
click at [861, 381] on input "button" at bounding box center [866, 379] width 10 height 15
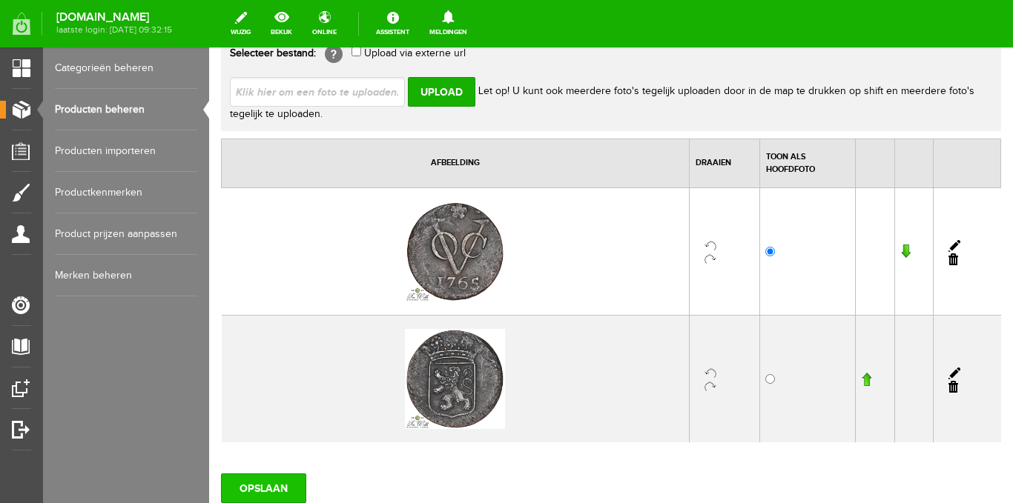
click at [285, 485] on input "OPSLAAN" at bounding box center [263, 489] width 85 height 30
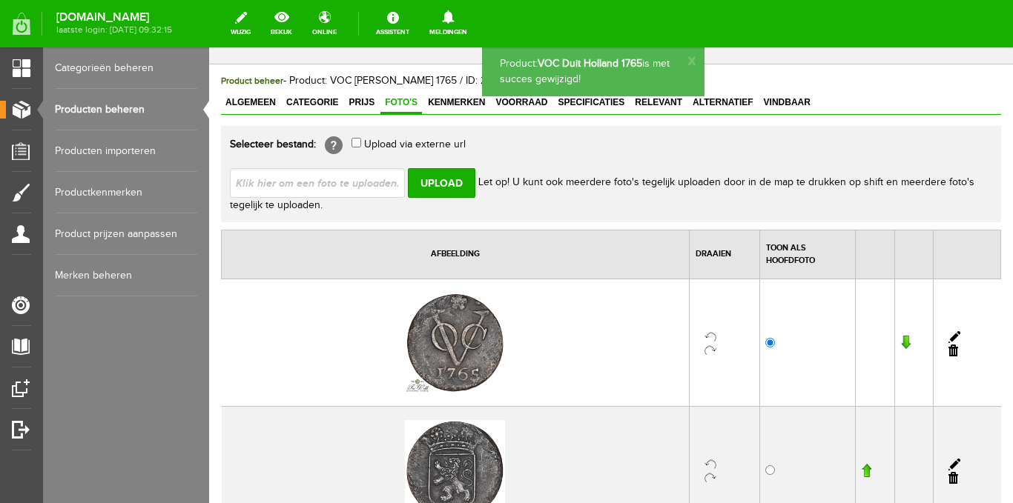
scroll to position [0, 0]
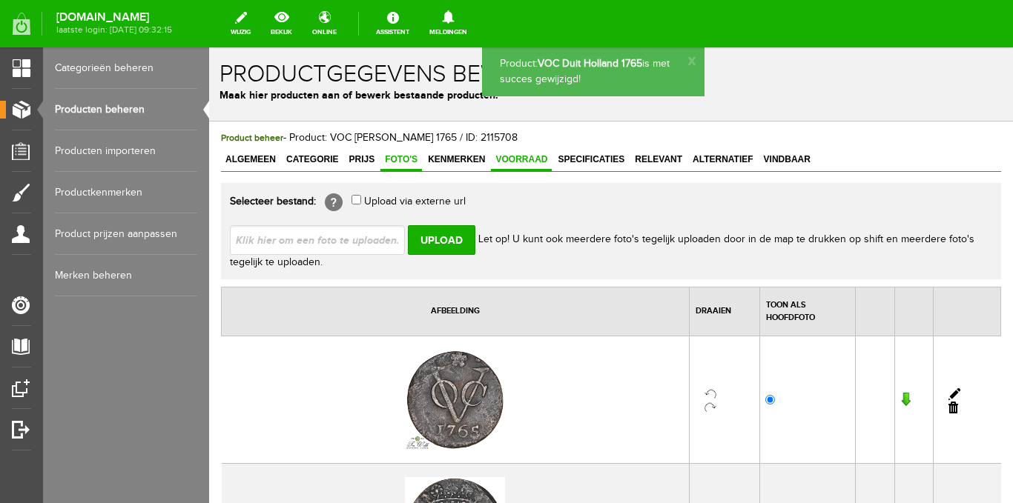
click at [523, 162] on span "Voorraad" at bounding box center [521, 159] width 61 height 10
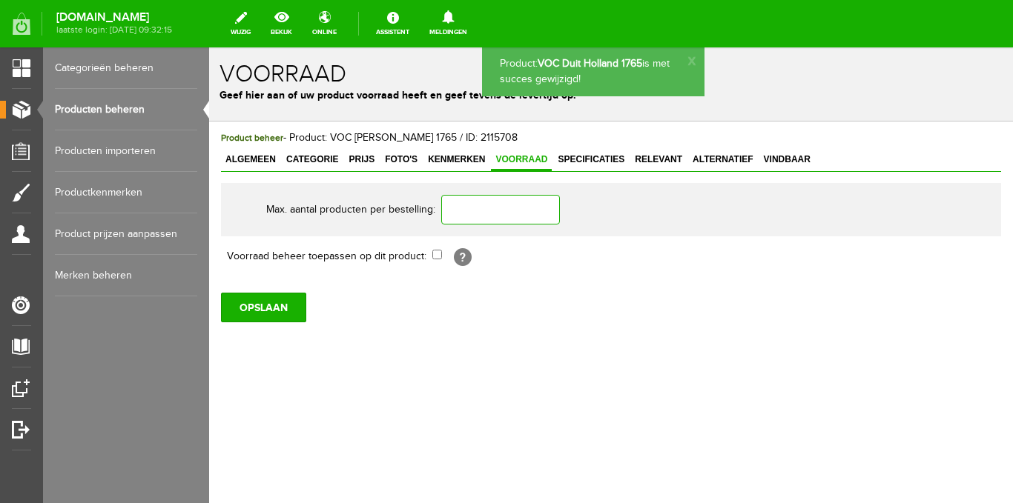
click at [514, 204] on input "text" at bounding box center [500, 210] width 119 height 30
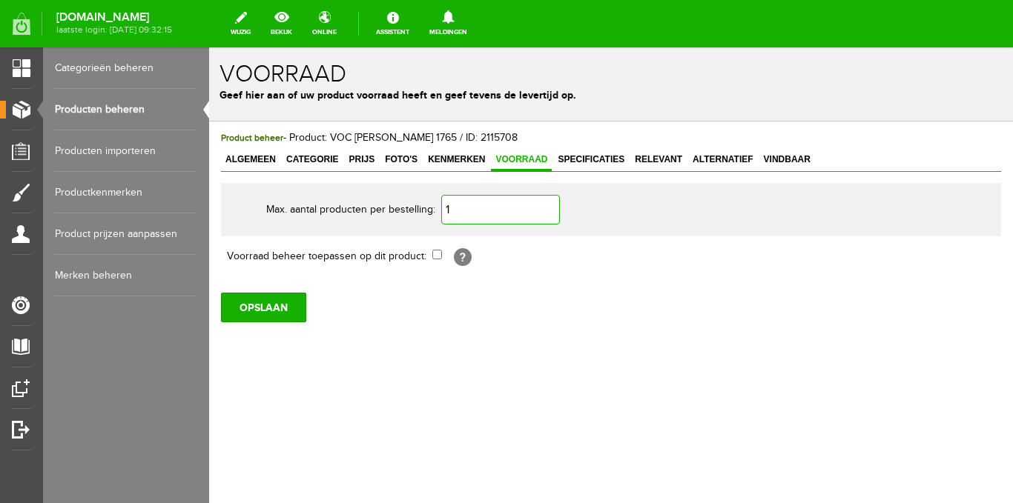
type input "1"
click at [438, 255] on input "checkbox" at bounding box center [437, 255] width 10 height 10
checkbox input "true"
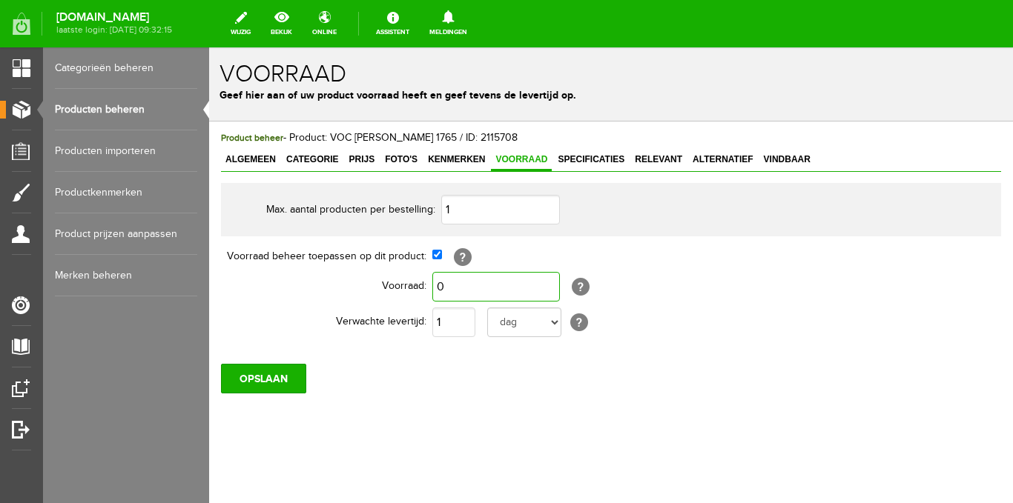
click at [452, 290] on input "0" at bounding box center [496, 287] width 128 height 30
type input "1"
click at [443, 320] on input "1" at bounding box center [453, 323] width 43 height 30
click at [259, 374] on input "OPSLAAN" at bounding box center [263, 379] width 85 height 30
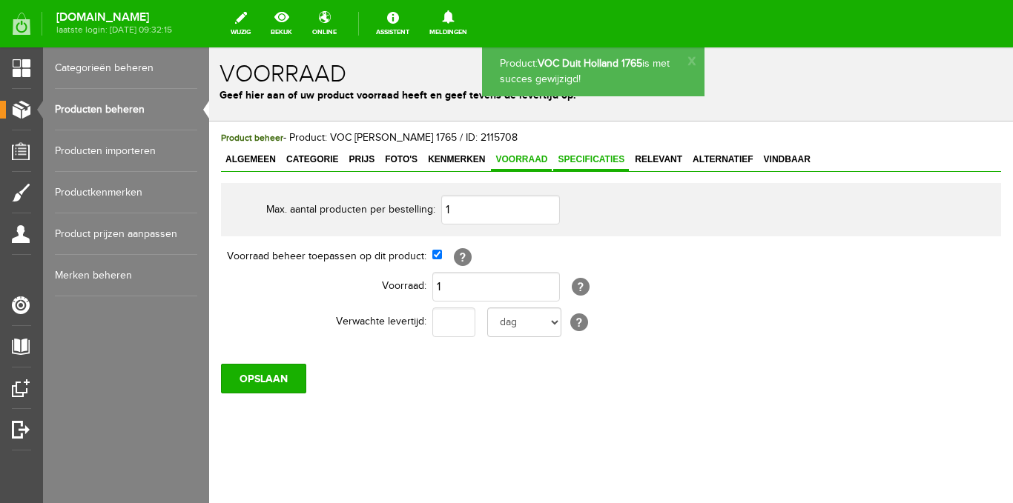
click at [597, 160] on span "Specificaties" at bounding box center [591, 159] width 76 height 10
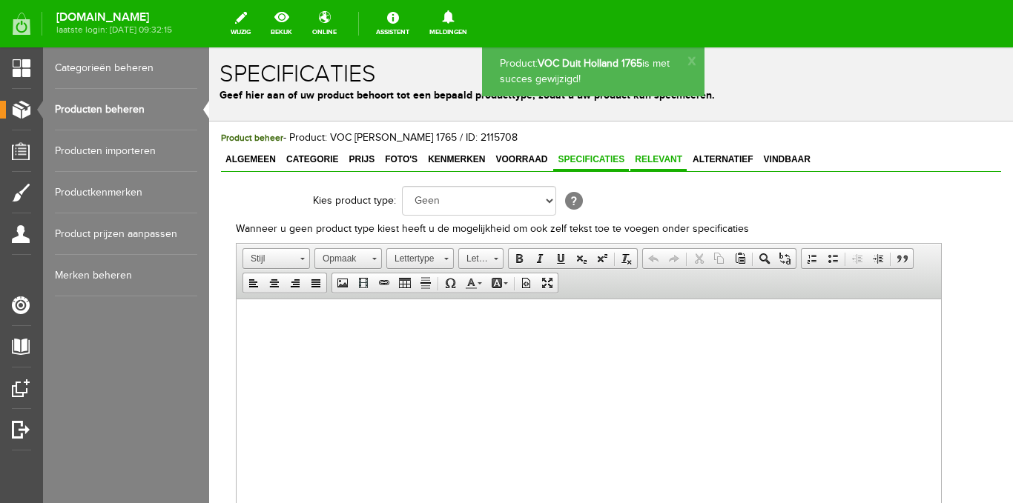
click at [648, 159] on span "Relevant" at bounding box center [658, 159] width 56 height 10
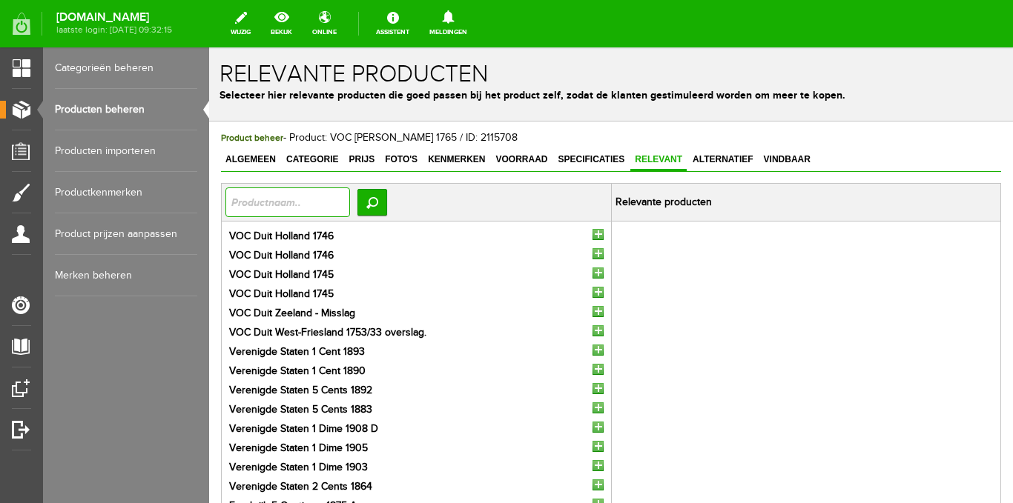
click at [317, 199] on input "text" at bounding box center [287, 203] width 125 height 30
type input "voc"
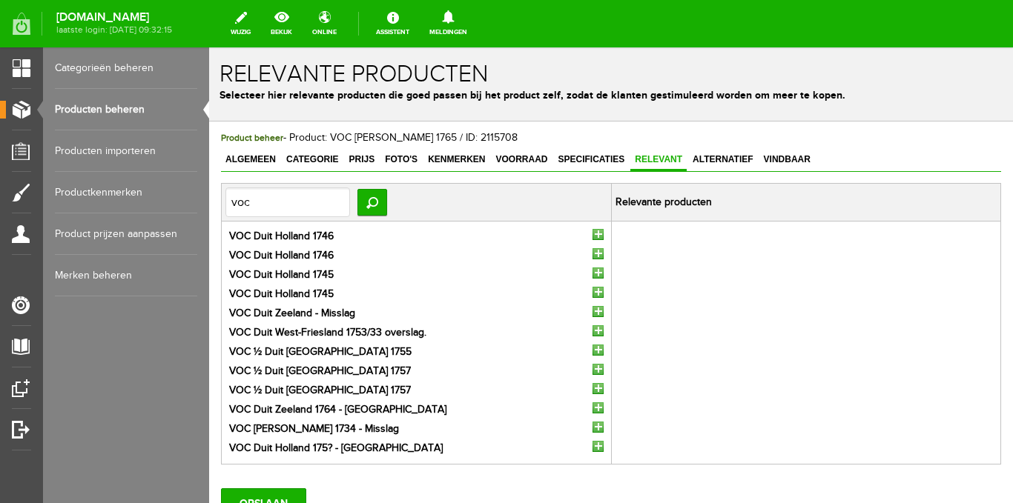
click at [592, 236] on input "button" at bounding box center [597, 234] width 11 height 11
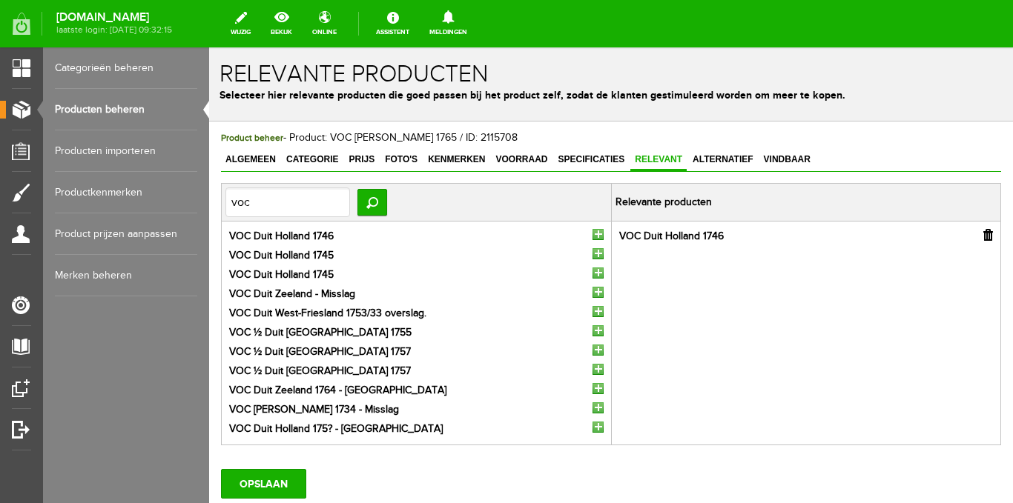
click at [592, 236] on input "button" at bounding box center [597, 234] width 11 height 11
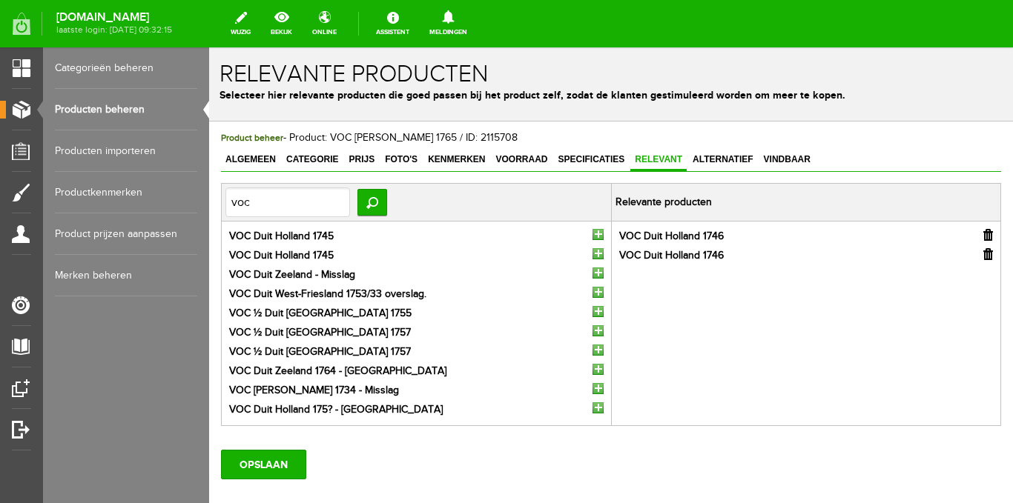
click at [592, 236] on input "button" at bounding box center [597, 234] width 11 height 11
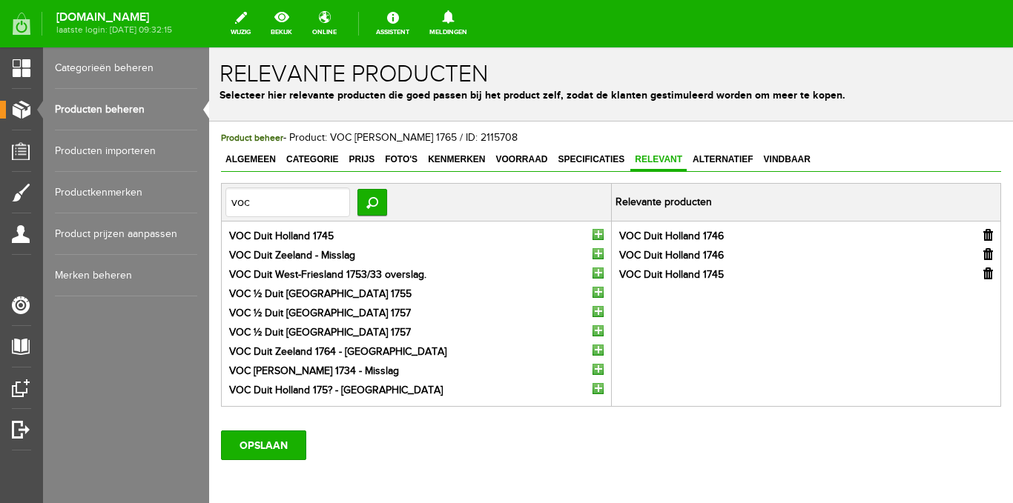
click at [592, 236] on input "button" at bounding box center [597, 234] width 11 height 11
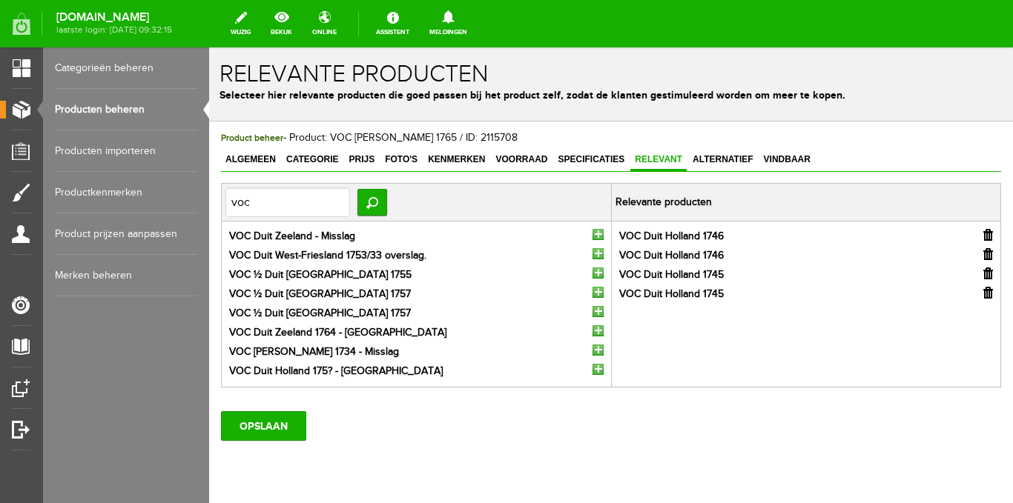
click at [592, 236] on input "button" at bounding box center [597, 234] width 11 height 11
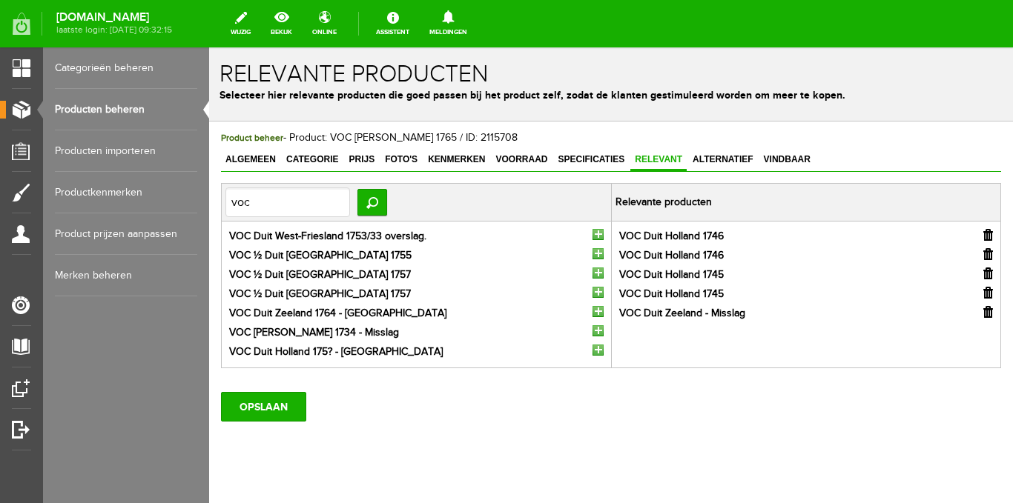
click at [592, 236] on input "button" at bounding box center [597, 234] width 11 height 11
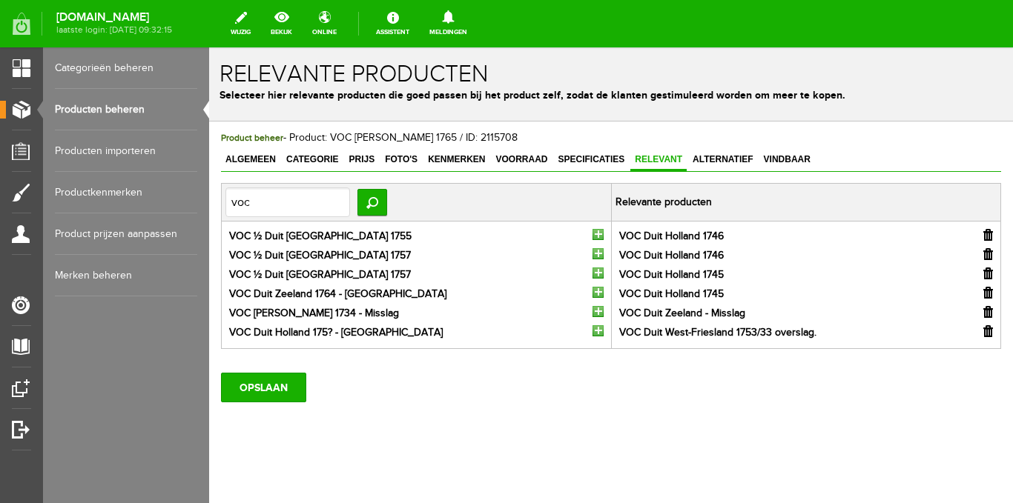
click at [592, 236] on input "button" at bounding box center [597, 234] width 11 height 11
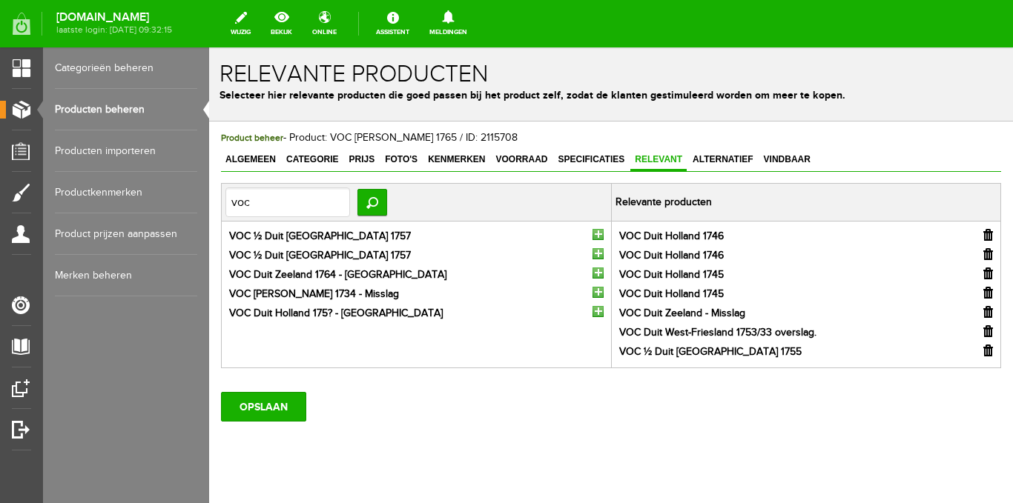
click at [592, 236] on input "button" at bounding box center [597, 234] width 11 height 11
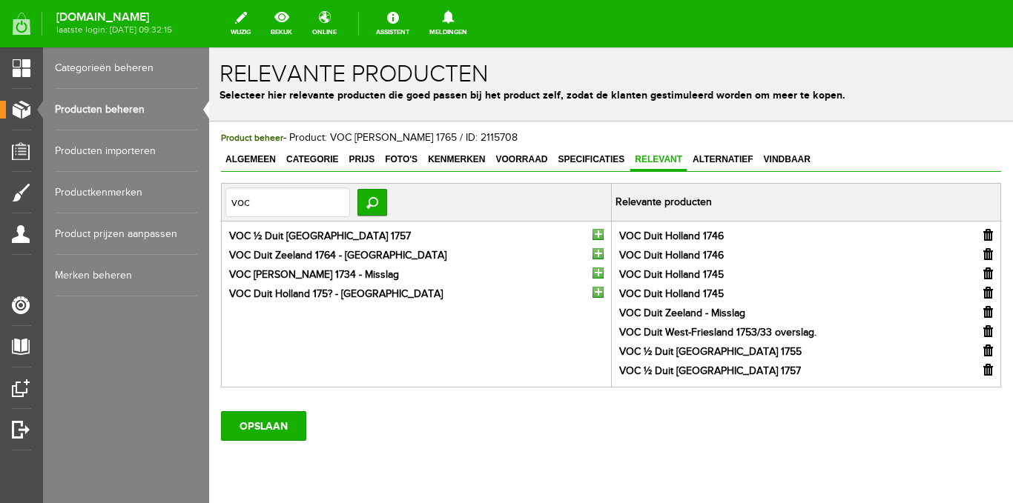
click at [592, 236] on input "button" at bounding box center [597, 234] width 11 height 11
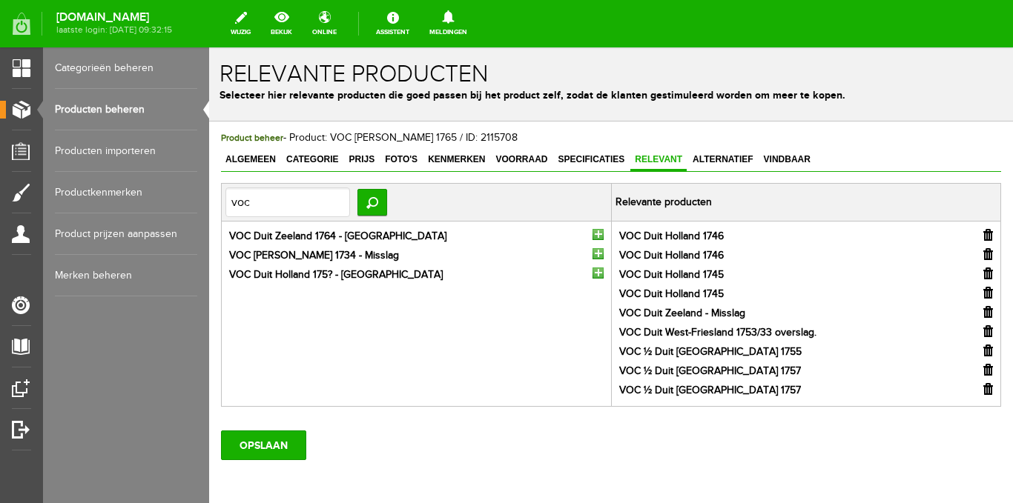
click at [592, 236] on input "button" at bounding box center [597, 234] width 11 height 11
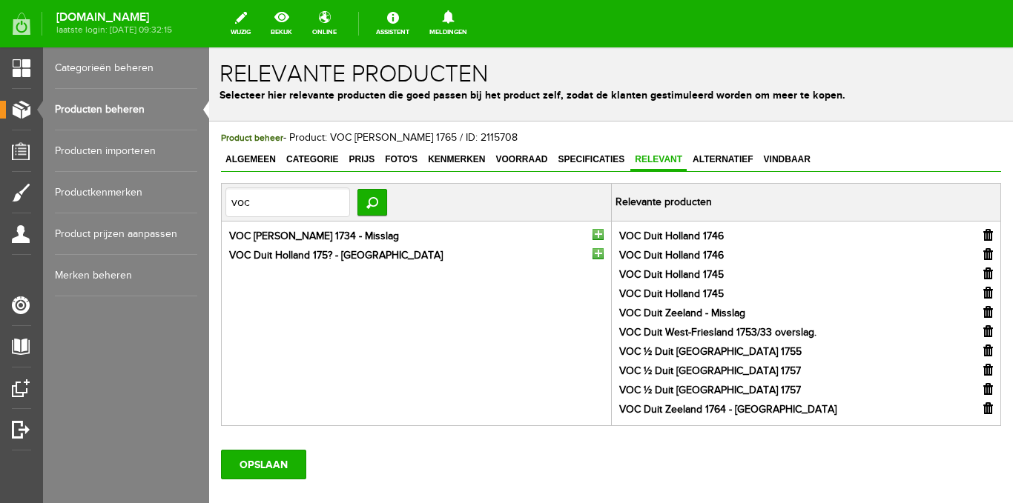
click at [592, 236] on input "button" at bounding box center [597, 234] width 11 height 11
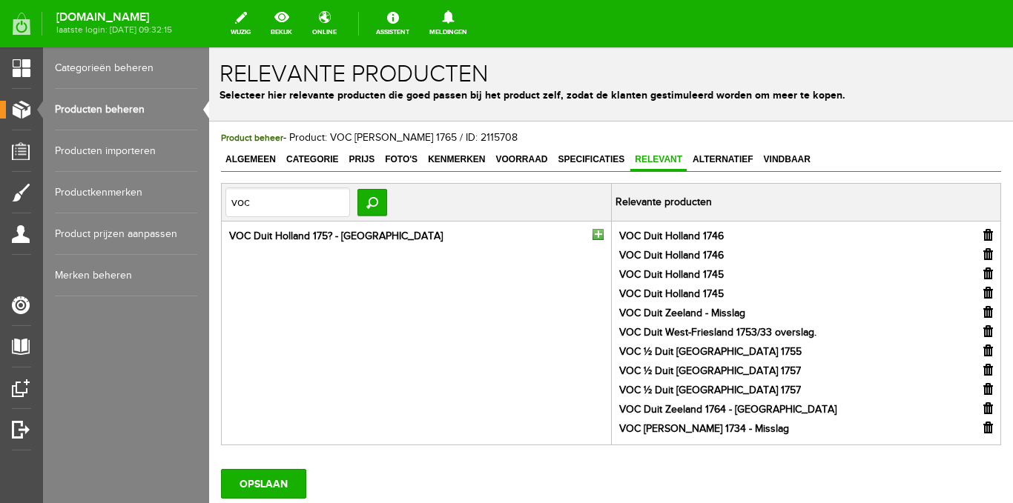
click at [592, 236] on input "button" at bounding box center [597, 234] width 11 height 11
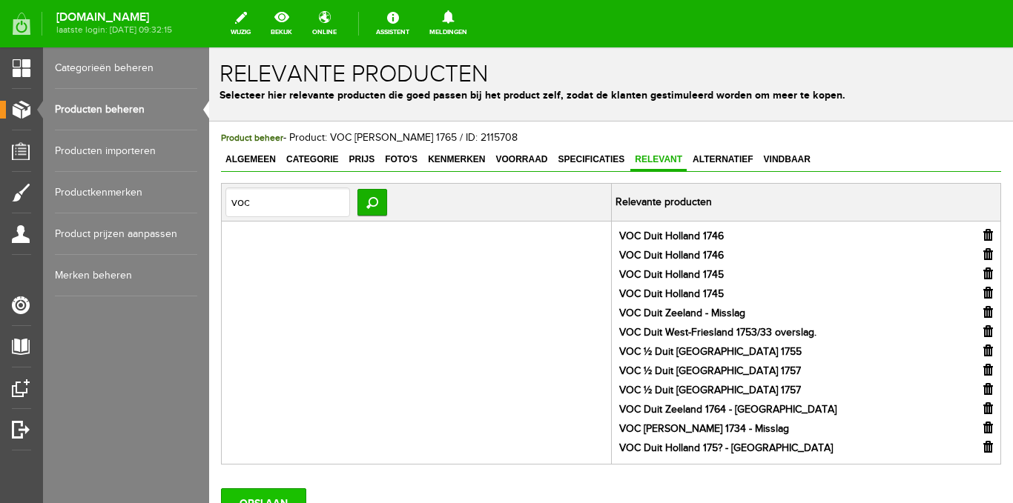
click at [268, 503] on input "OPSLAAN" at bounding box center [263, 504] width 85 height 30
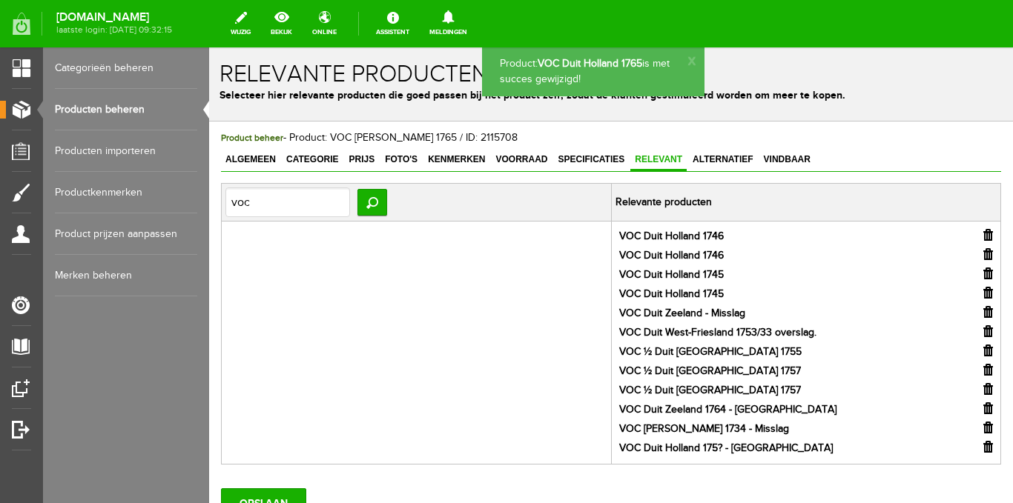
drag, startPoint x: 720, startPoint y: 157, endPoint x: 344, endPoint y: 196, distance: 377.9
click at [721, 157] on span "Alternatief" at bounding box center [723, 159] width 70 height 10
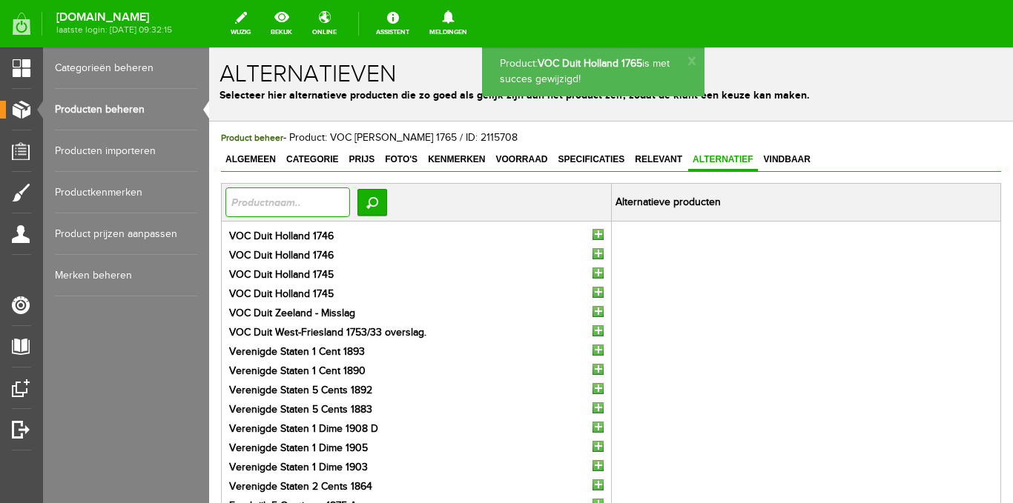
click at [278, 198] on input "text" at bounding box center [287, 203] width 125 height 30
type input "voc"
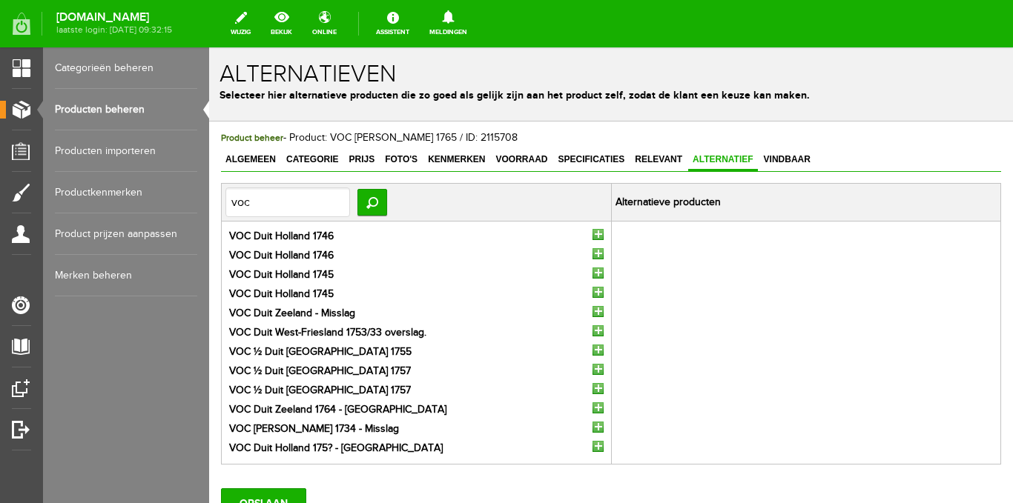
click at [592, 231] on input "button" at bounding box center [597, 234] width 11 height 11
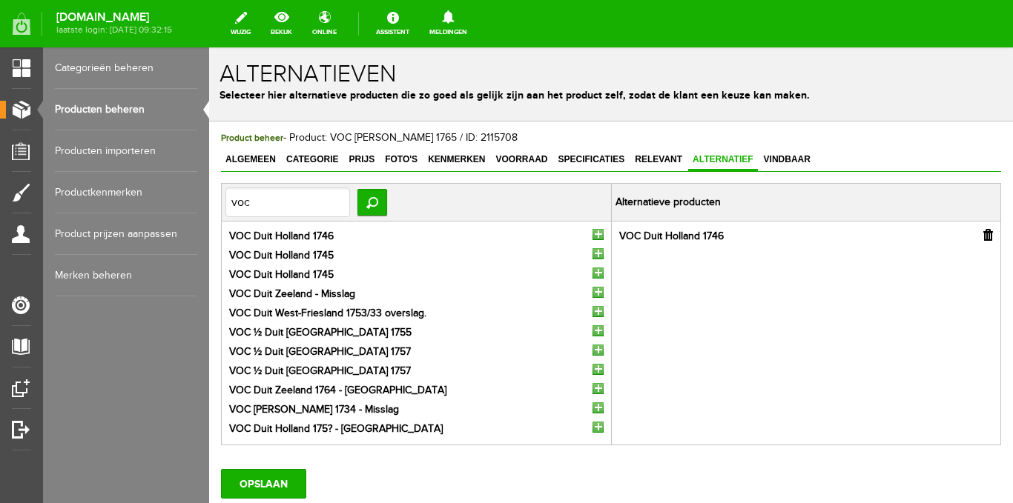
click at [592, 231] on input "button" at bounding box center [597, 234] width 11 height 11
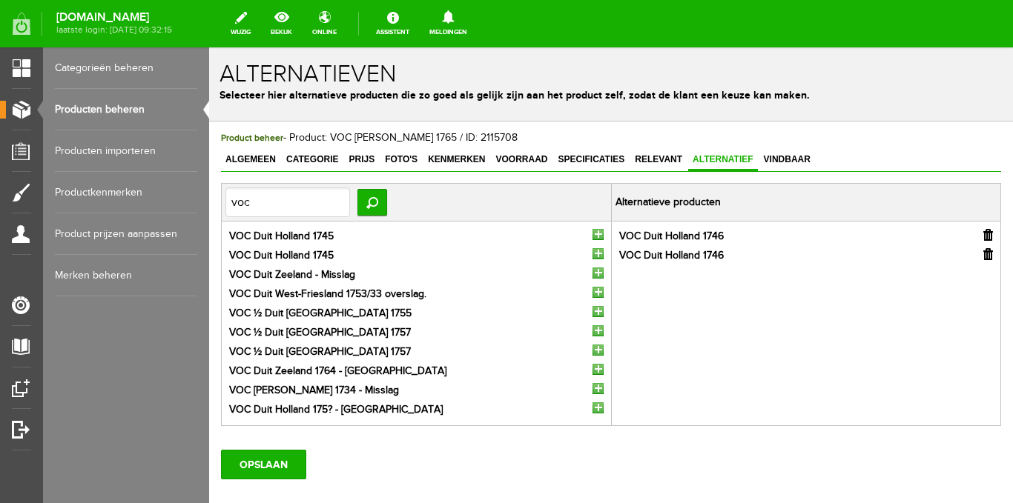
click at [592, 231] on input "button" at bounding box center [597, 234] width 11 height 11
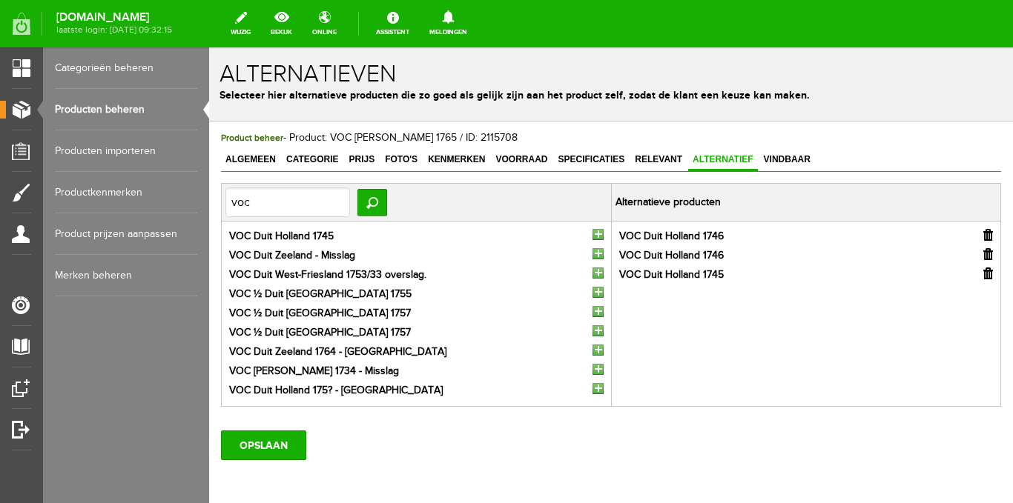
click at [592, 231] on input "button" at bounding box center [597, 234] width 11 height 11
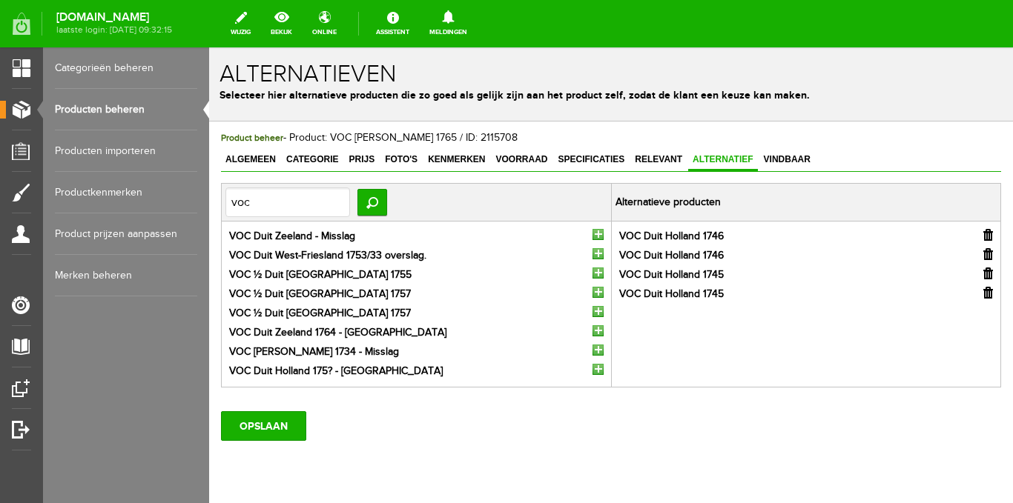
click at [592, 231] on input "button" at bounding box center [597, 234] width 11 height 11
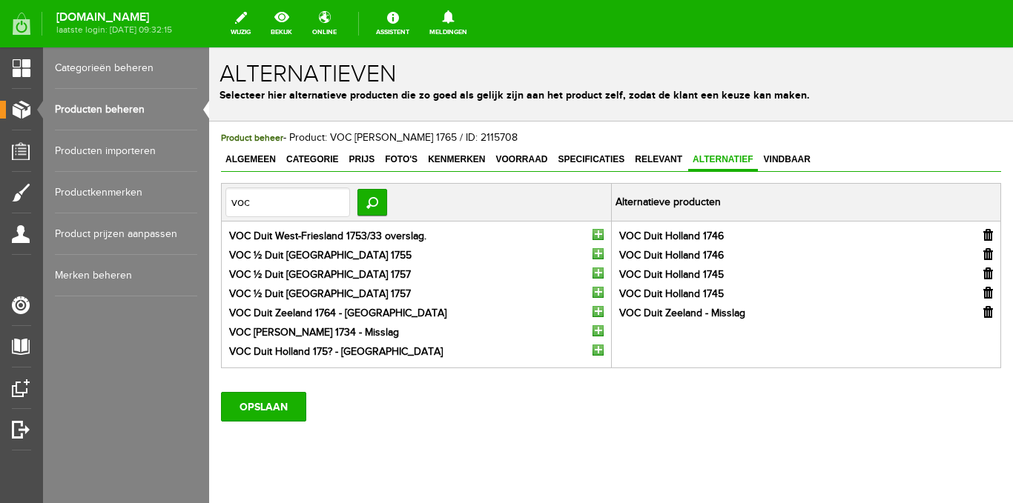
click at [592, 231] on input "button" at bounding box center [597, 234] width 11 height 11
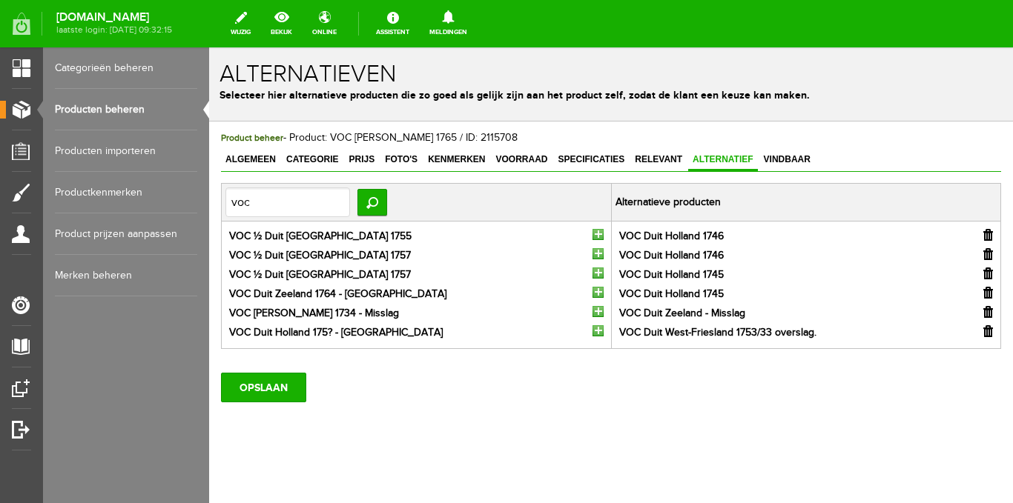
click at [592, 231] on input "button" at bounding box center [597, 234] width 11 height 11
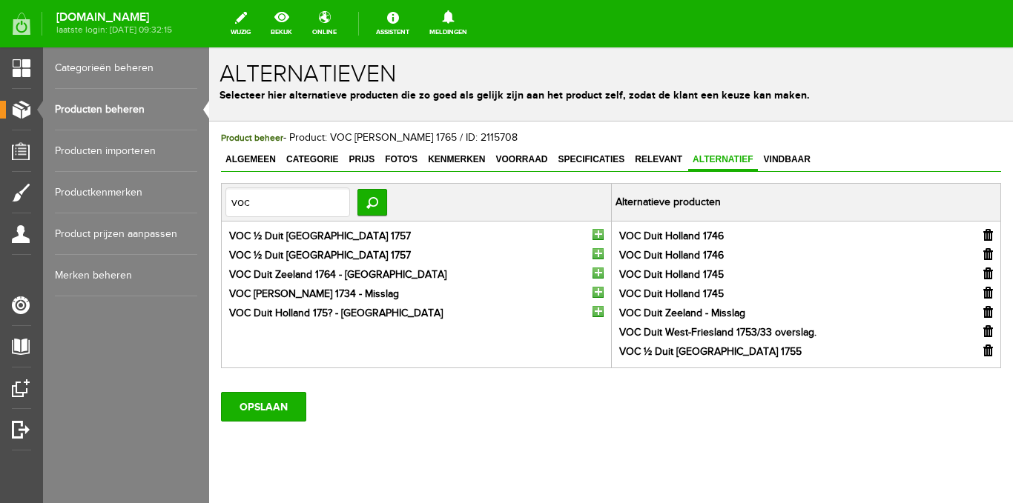
click at [592, 231] on input "button" at bounding box center [597, 234] width 11 height 11
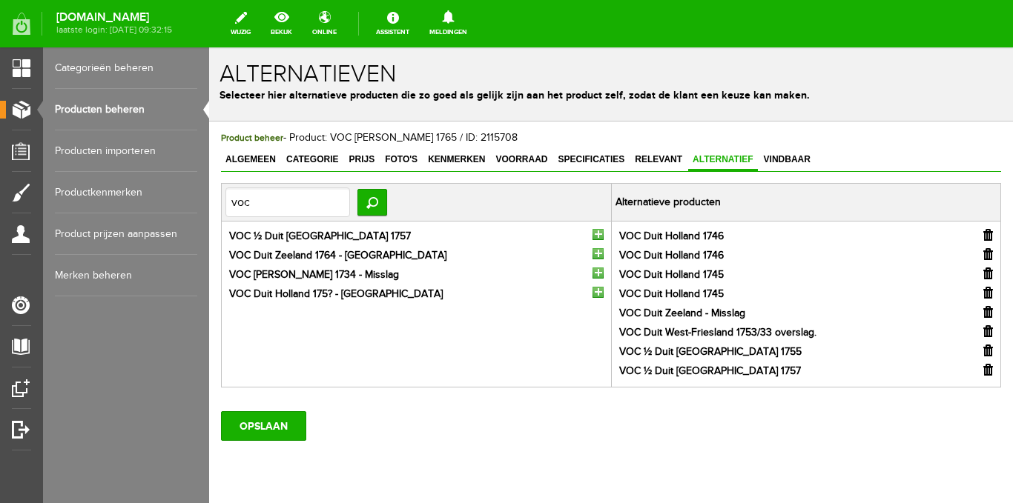
click at [592, 231] on input "button" at bounding box center [597, 234] width 11 height 11
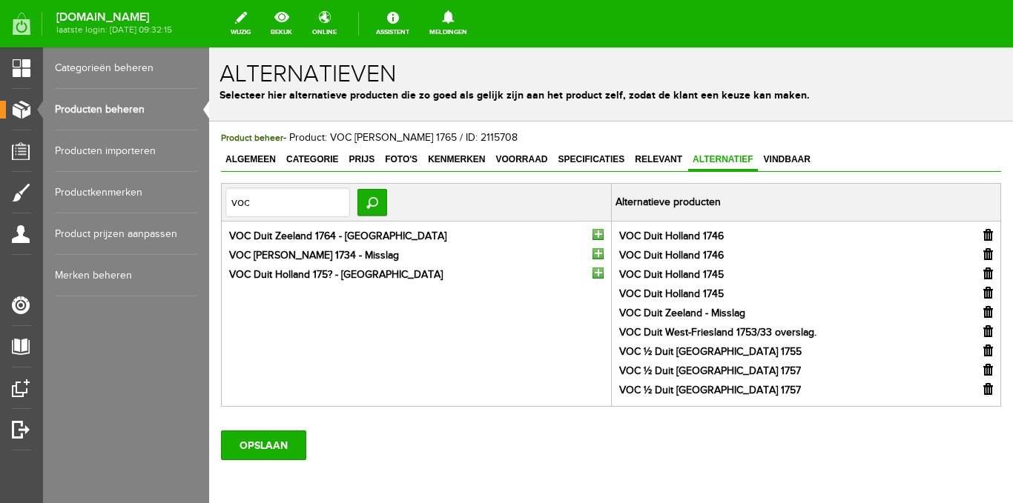
click at [592, 231] on input "button" at bounding box center [597, 234] width 11 height 11
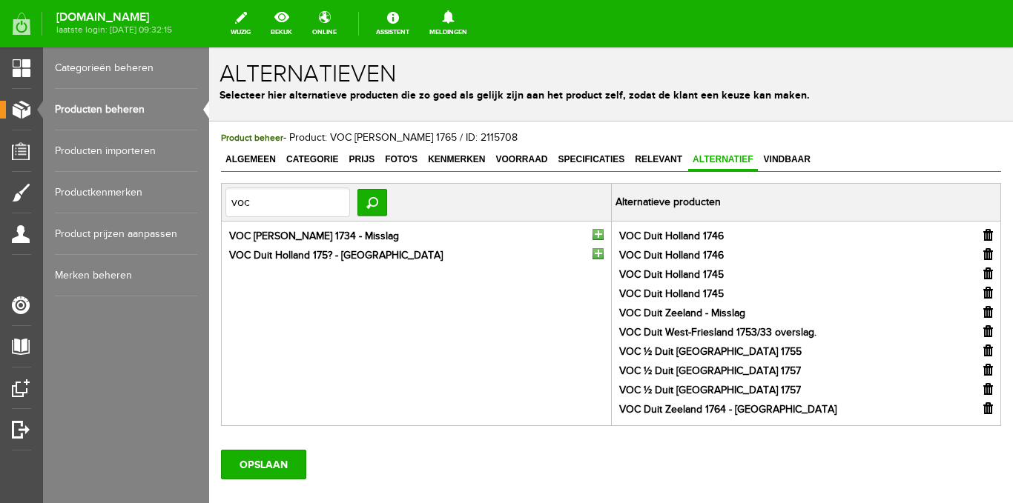
click at [592, 231] on input "button" at bounding box center [597, 234] width 11 height 11
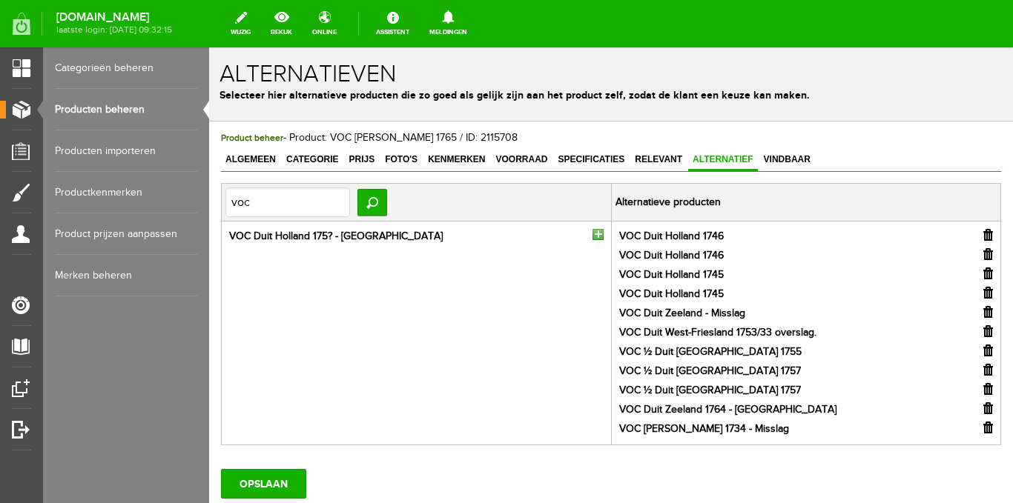
click at [592, 231] on input "button" at bounding box center [597, 234] width 11 height 11
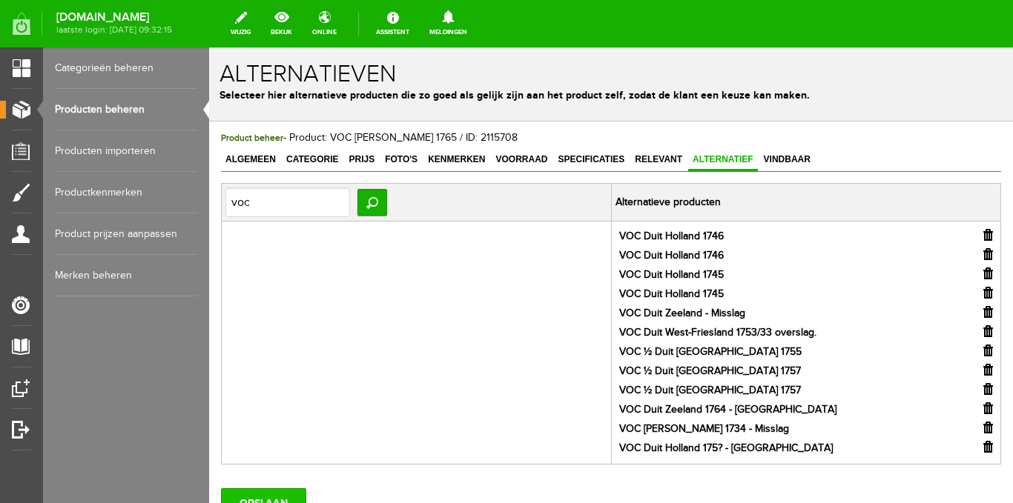
click at [289, 493] on input "OPSLAAN" at bounding box center [263, 504] width 85 height 30
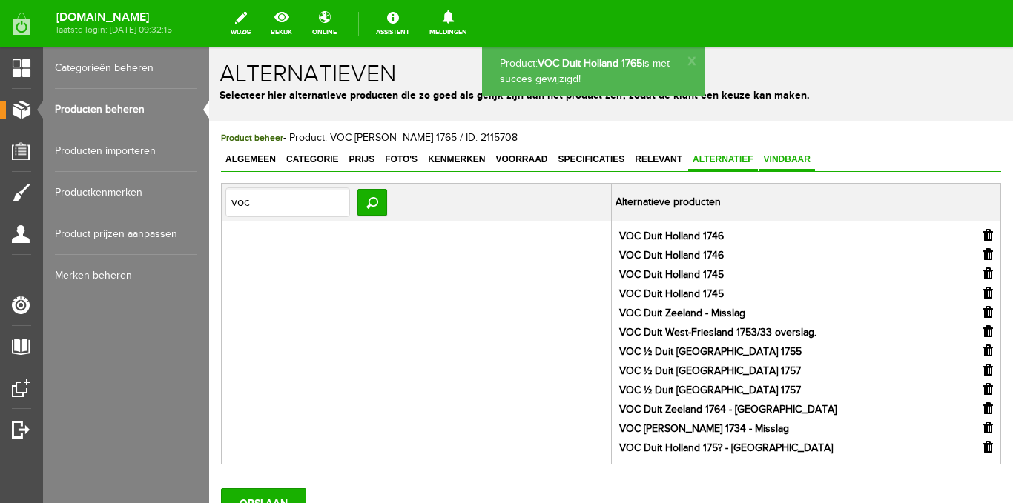
click at [798, 160] on span "Vindbaar" at bounding box center [787, 159] width 56 height 10
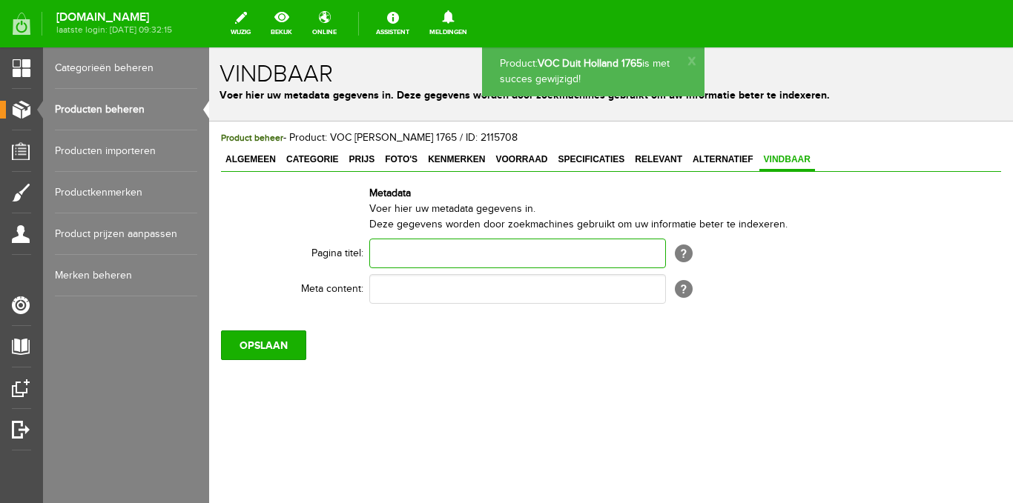
paste input "VOC Duit Holland 1765"
type input "VOC Duit Holland 1765"
click at [408, 281] on input "text" at bounding box center [517, 289] width 297 height 30
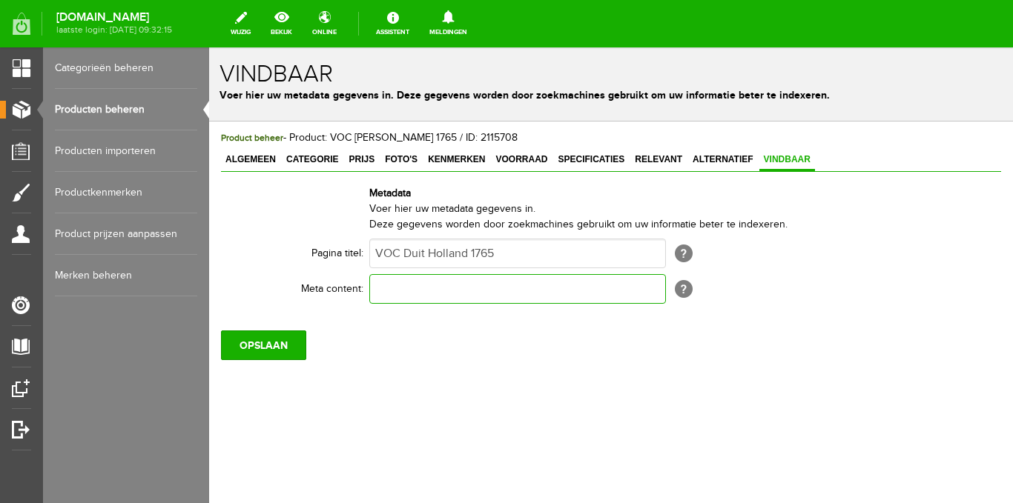
paste input "VOC Duit Holland 1765"
type input "VOC Duit Holland 1765"
click at [291, 337] on input "OPSLAAN" at bounding box center [263, 346] width 85 height 30
click at [277, 345] on input "OPSLAAN" at bounding box center [263, 346] width 85 height 30
click at [249, 338] on input "OPSLAAN" at bounding box center [263, 346] width 85 height 30
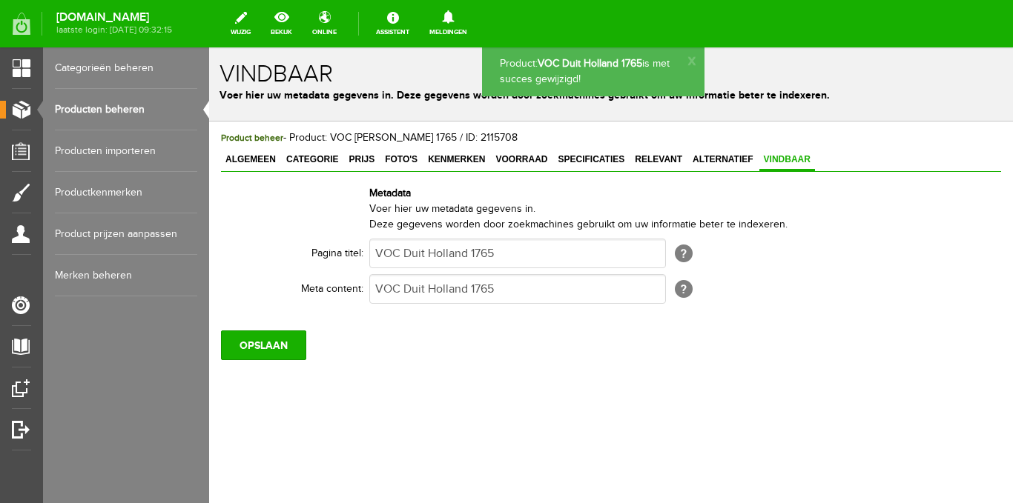
click at [116, 100] on link "Producten beheren" at bounding box center [126, 110] width 142 height 42
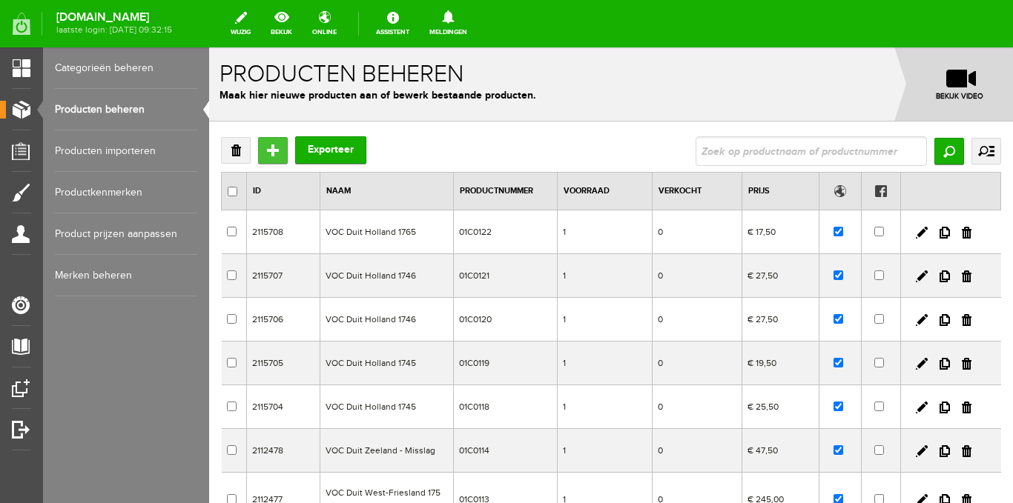
click at [271, 151] on input "Toevoegen" at bounding box center [273, 150] width 30 height 27
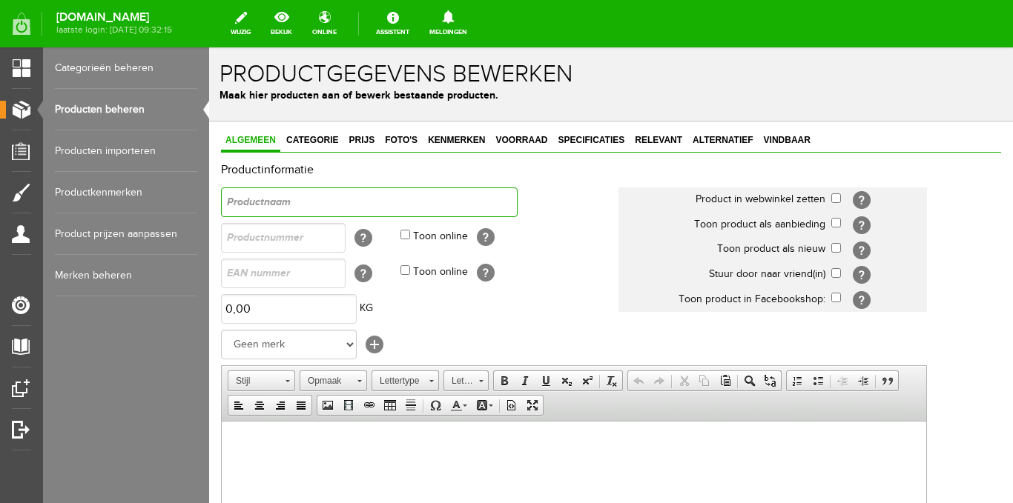
click at [286, 203] on input "text" at bounding box center [369, 203] width 297 height 30
type input "VOC Duit Holland 1780"
click at [294, 242] on input "text" at bounding box center [283, 238] width 125 height 30
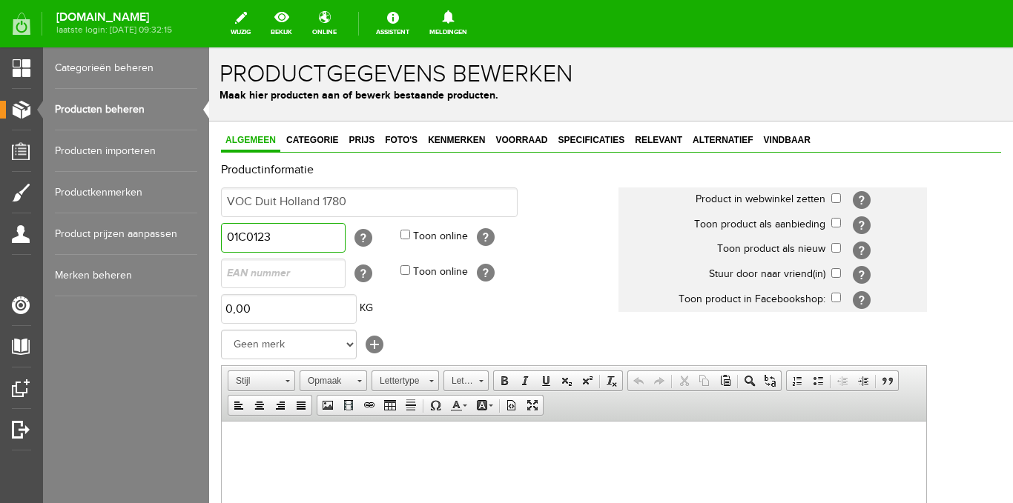
type input "01C0123"
click at [406, 239] on input "Toon online" at bounding box center [405, 235] width 10 height 10
checkbox input "true"
click at [834, 202] on input "checkbox" at bounding box center [836, 199] width 10 height 10
checkbox input "true"
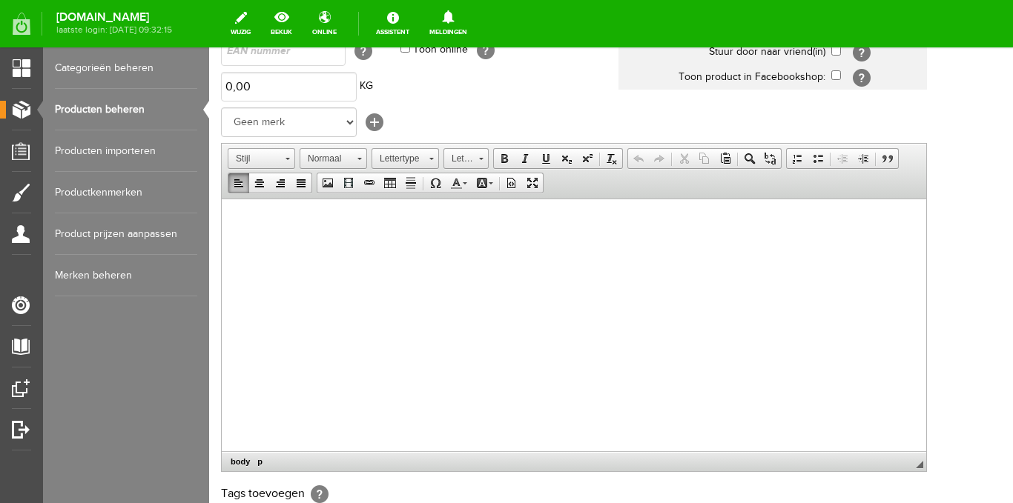
drag, startPoint x: 354, startPoint y: 429, endPoint x: 271, endPoint y: 226, distance: 218.8
click at [300, 236] on span "Plakken" at bounding box center [328, 236] width 79 height 19
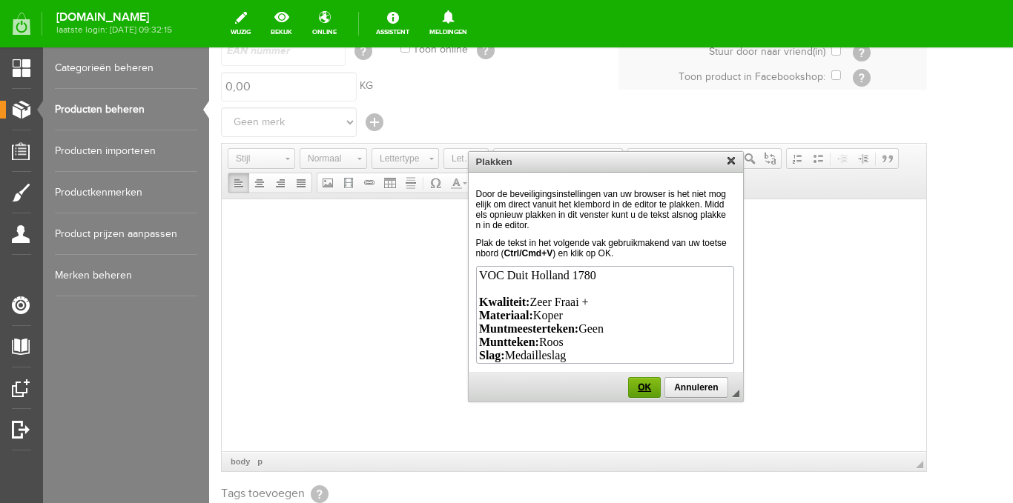
click at [646, 387] on span "OK" at bounding box center [644, 388] width 31 height 10
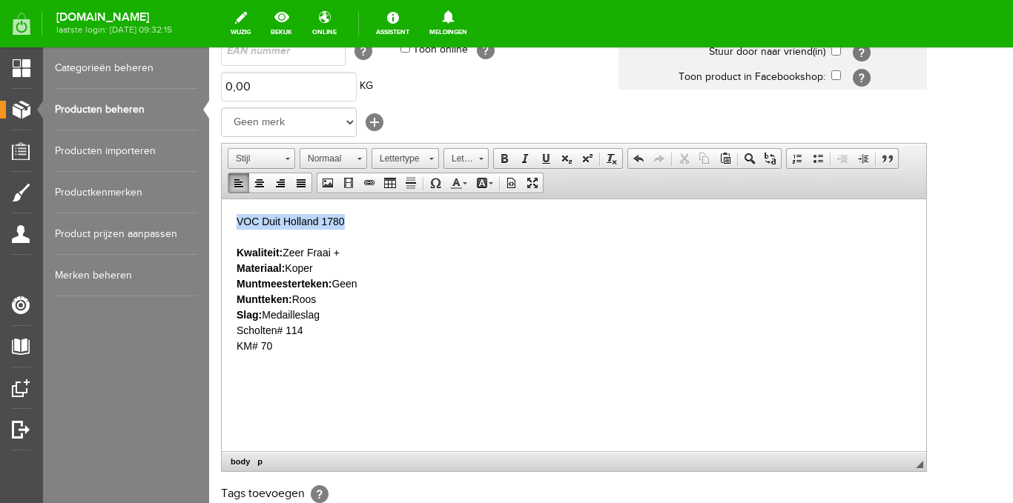
drag, startPoint x: 345, startPoint y: 223, endPoint x: 237, endPoint y: 217, distance: 108.4
click at [233, 214] on html "VOC Duit Holland 1780 Kwaliteit: [PERSON_NAME] + Materiaal: Koper Muntmeesterte…" at bounding box center [574, 284] width 704 height 170
click at [262, 248] on span "Kopiëren" at bounding box center [294, 249] width 79 height 19
copy p "VOC Duit Holland 1780"
click at [328, 270] on p "VOC Duit Holland 1780 Kwaliteit: [PERSON_NAME] + Materiaal: Koper Muntmeesterte…" at bounding box center [574, 284] width 675 height 140
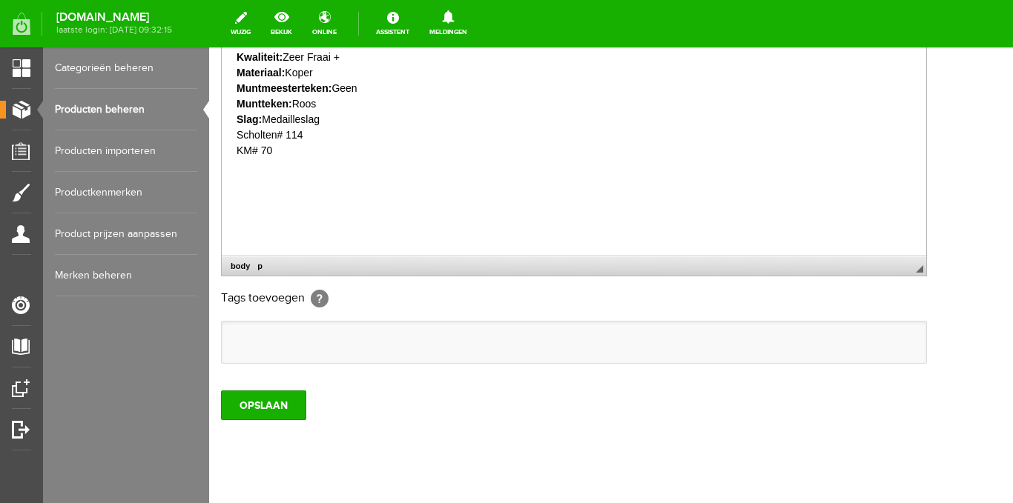
scroll to position [445, 0]
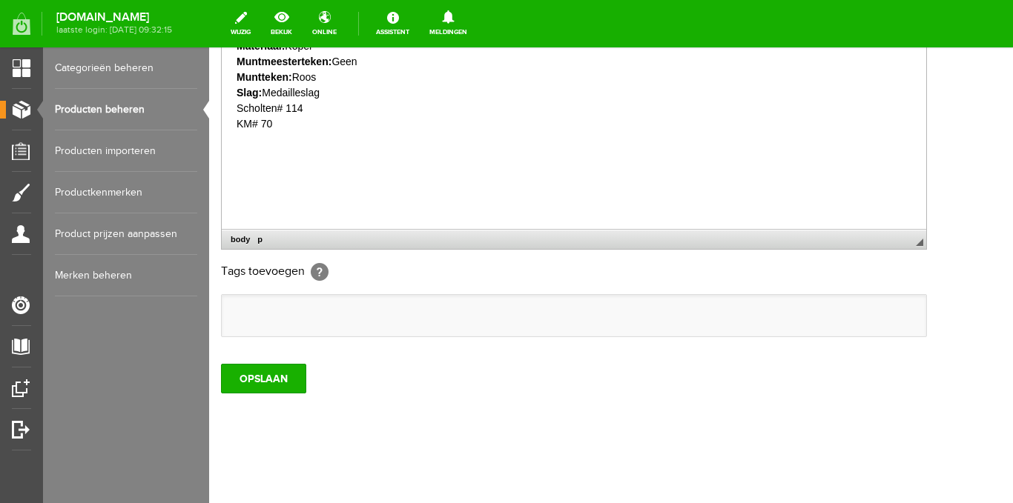
click at [254, 309] on ul at bounding box center [574, 316] width 704 height 42
drag, startPoint x: 257, startPoint y: 310, endPoint x: 238, endPoint y: 315, distance: 19.2
click at [238, 315] on input "text" at bounding box center [236, 315] width 15 height 15
click at [242, 319] on input "text" at bounding box center [236, 315] width 15 height 15
click at [237, 315] on input "text" at bounding box center [236, 315] width 15 height 15
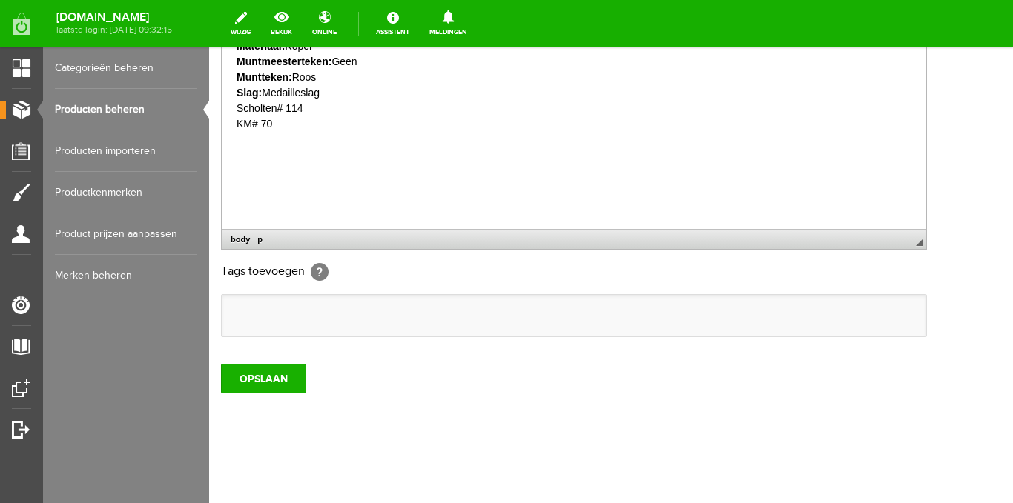
paste input "VOC Duit Holland 1780"
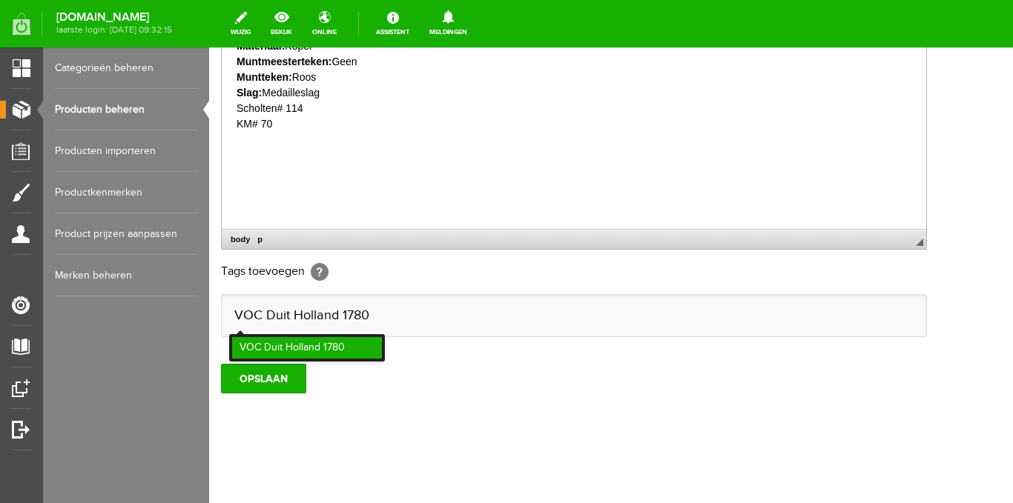
type input "VOC Duit Holland 1780"
click at [308, 343] on li "VOC Duit Holland 1780" at bounding box center [307, 348] width 150 height 22
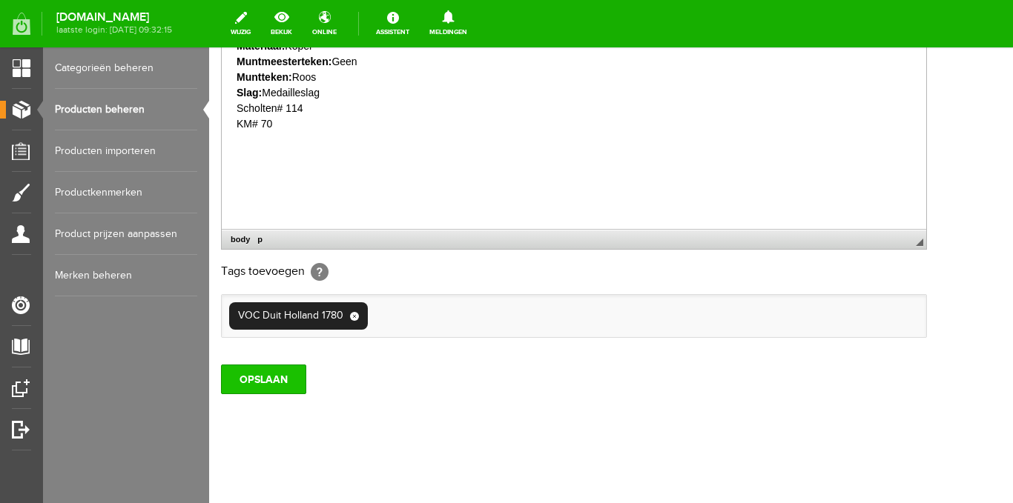
click at [278, 380] on input "OPSLAAN" at bounding box center [263, 380] width 85 height 30
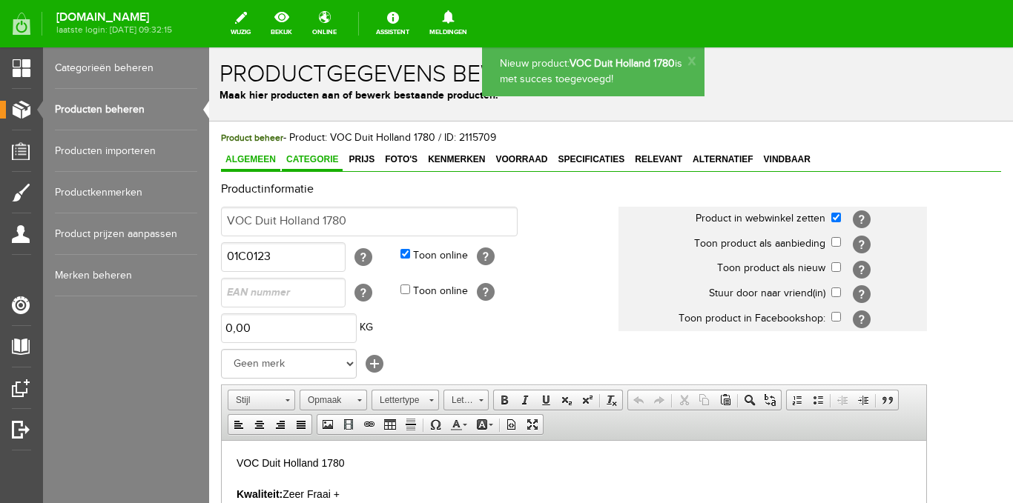
click at [325, 155] on span "Categorie" at bounding box center [312, 159] width 61 height 10
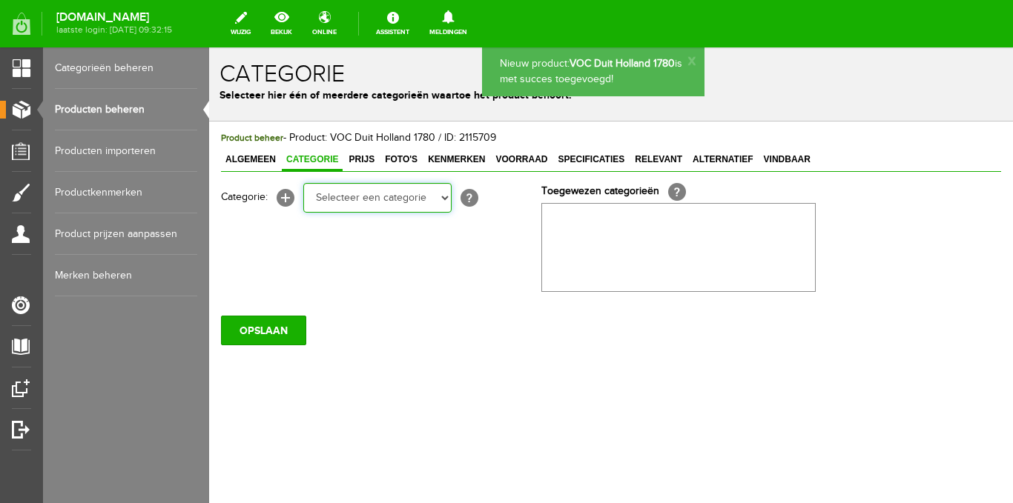
click at [357, 205] on select "Selecteer een categorie Ansichtkaarten Stripgerelateerd Kuifje Dorpen NL Steden…" at bounding box center [377, 198] width 148 height 30
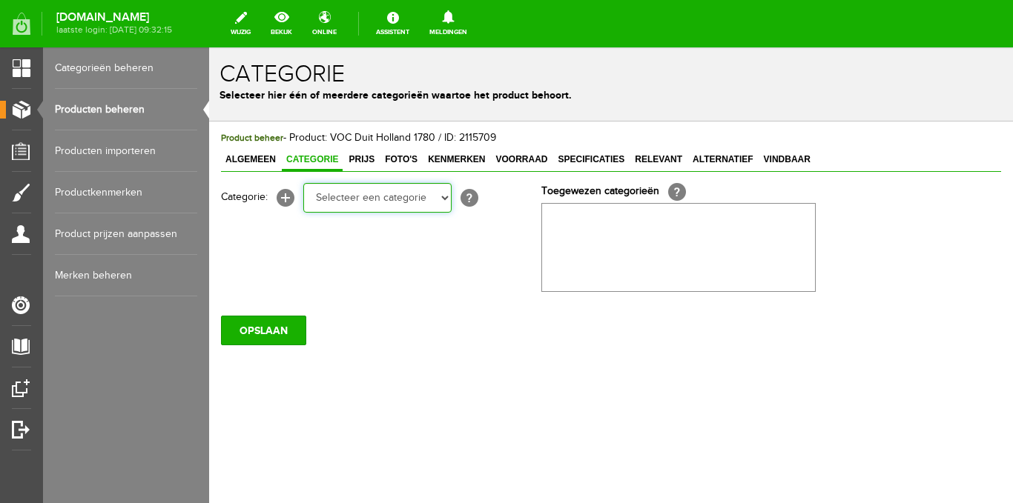
select select "183184"
click at [303, 183] on select "Selecteer een categorie Ansichtkaarten Stripgerelateerd Kuifje Dorpen NL Steden…" at bounding box center [377, 198] width 148 height 30
click at [441, 202] on select "Selecteer een categorie Ansichtkaarten Stripgerelateerd Kuifje Dorpen NL Steden…" at bounding box center [377, 198] width 148 height 30
select select "185484"
click at [303, 183] on select "Selecteer een categorie Ansichtkaarten Stripgerelateerd Kuifje Dorpen NL Steden…" at bounding box center [377, 198] width 148 height 30
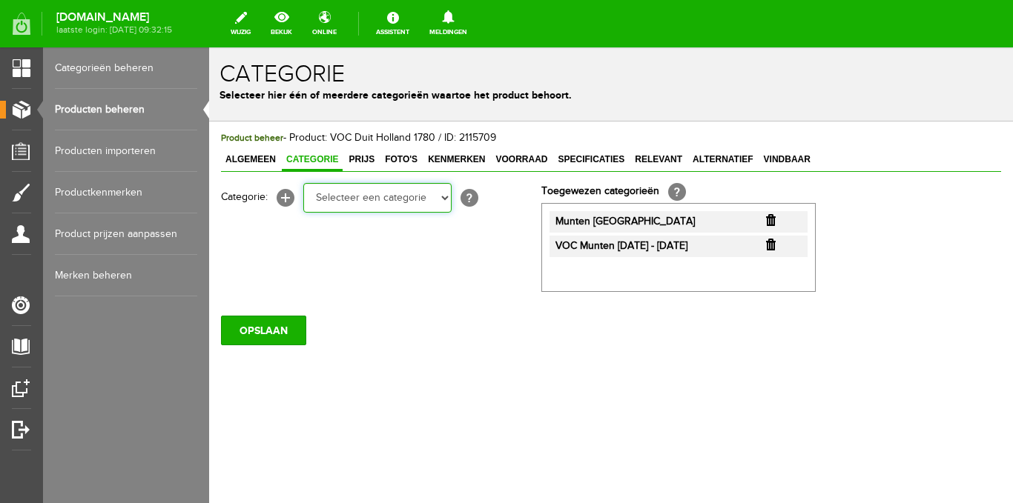
click at [445, 199] on select "Selecteer een categorie Ansichtkaarten Stripgerelateerd Kuifje Dorpen NL Steden…" at bounding box center [377, 198] width 148 height 30
select select "261096"
click at [303, 183] on select "Selecteer een categorie Ansichtkaarten Stripgerelateerd Kuifje Dorpen NL Steden…" at bounding box center [377, 198] width 148 height 30
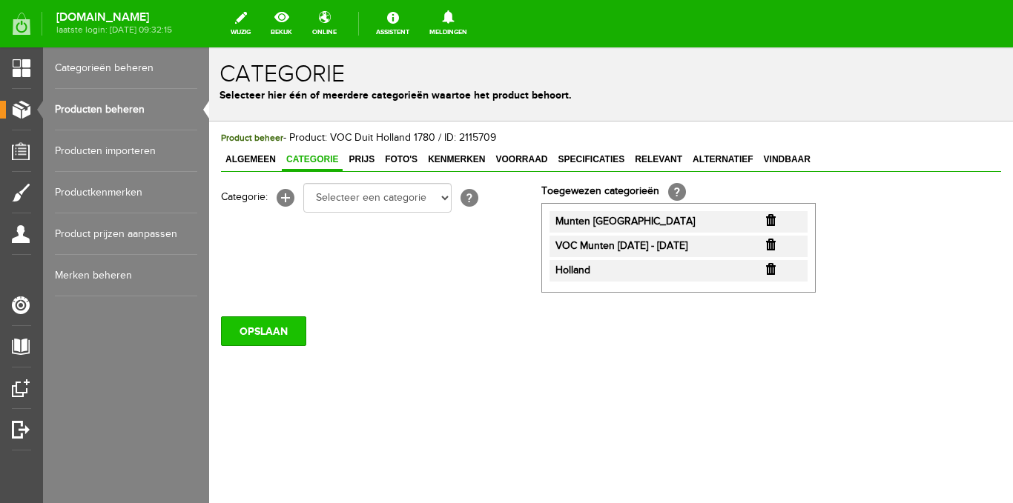
click at [296, 325] on input "OPSLAAN" at bounding box center [263, 332] width 85 height 30
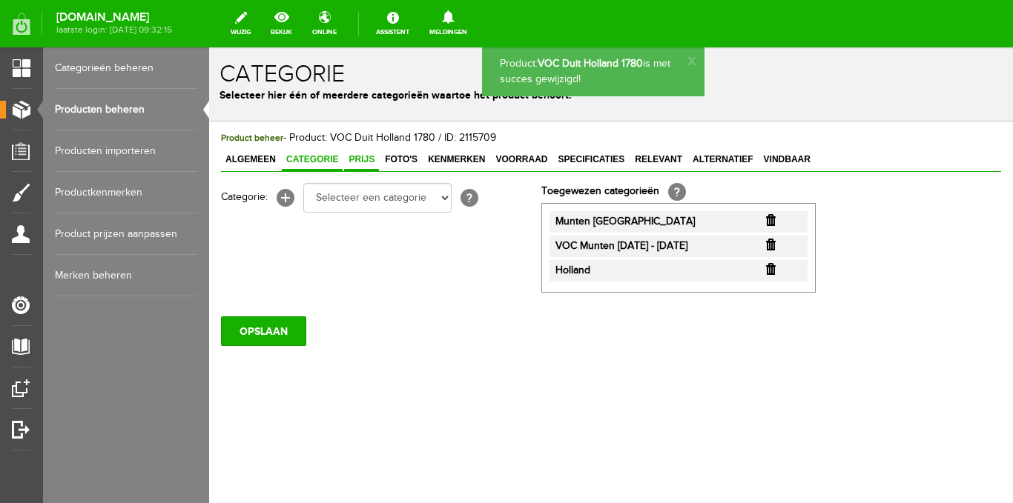
click at [368, 166] on link "Prijs" at bounding box center [361, 161] width 35 height 22
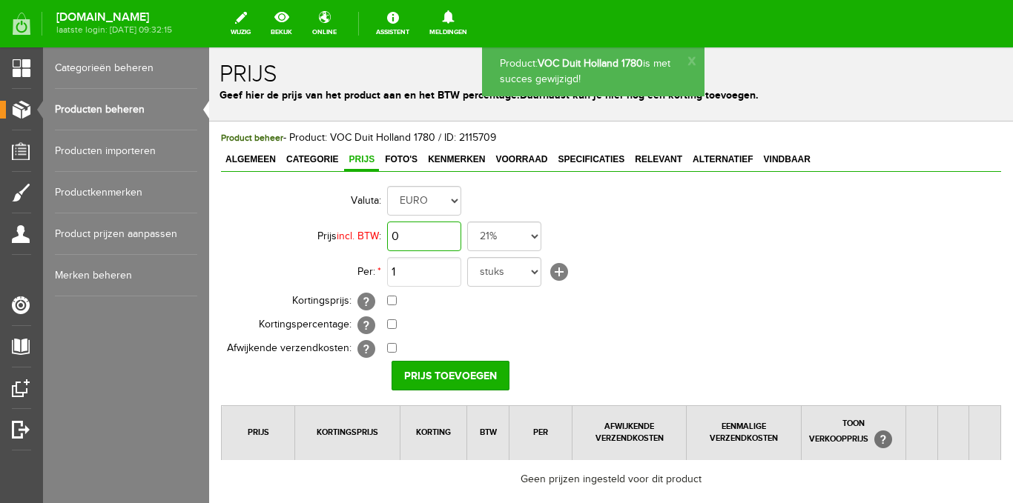
click at [421, 234] on input "0" at bounding box center [424, 237] width 74 height 30
type input "1"
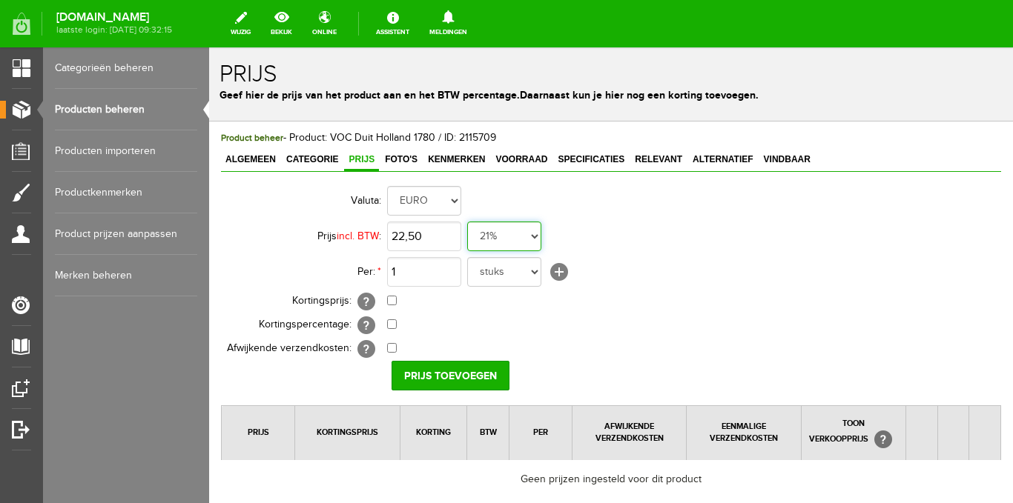
type input "€ 22,50"
click at [527, 242] on select "21% 19% 18% 9% 6% 0%" at bounding box center [504, 237] width 74 height 30
select select "0,00"
click at [467, 222] on select "21% 19% 18% 9% 6% 0%" at bounding box center [504, 237] width 74 height 30
click at [478, 375] on input "Prijs toevoegen" at bounding box center [450, 376] width 118 height 30
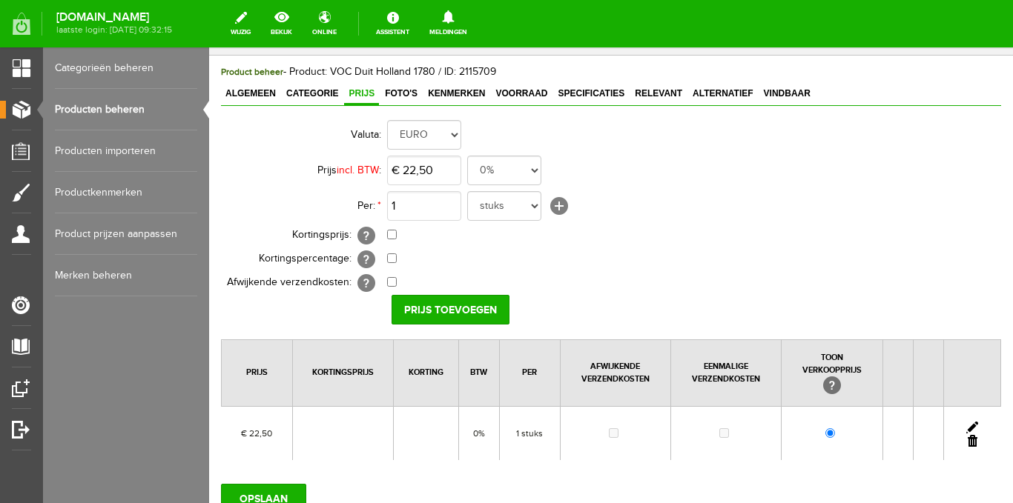
scroll to position [186, 0]
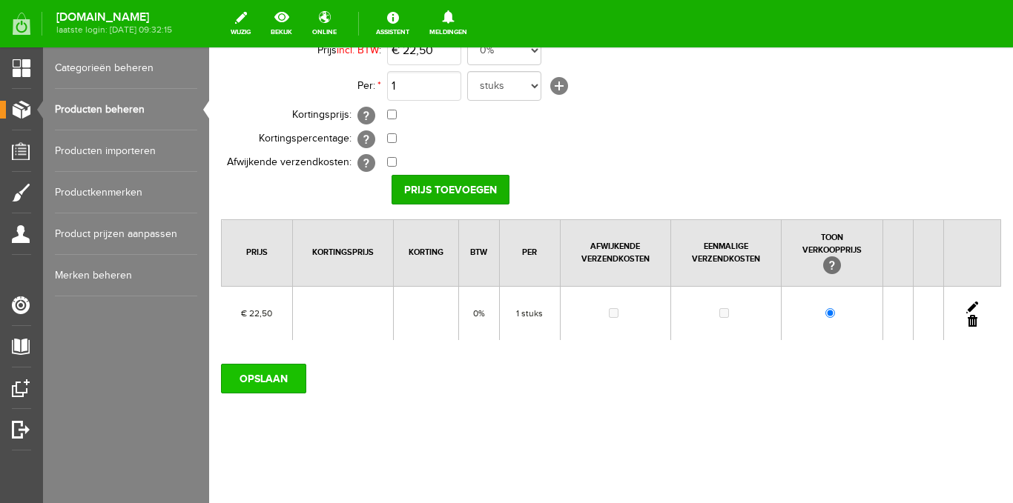
click at [277, 377] on input "OPSLAAN" at bounding box center [263, 379] width 85 height 30
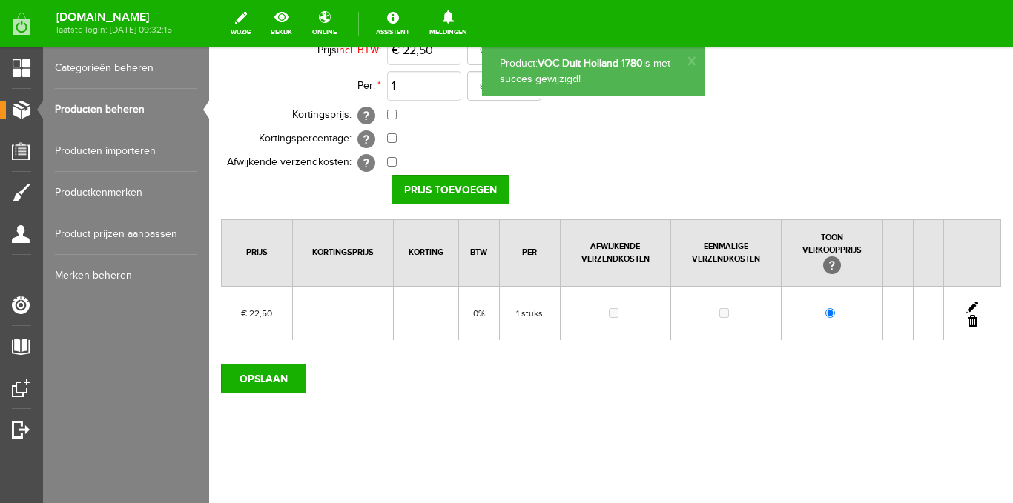
scroll to position [0, 0]
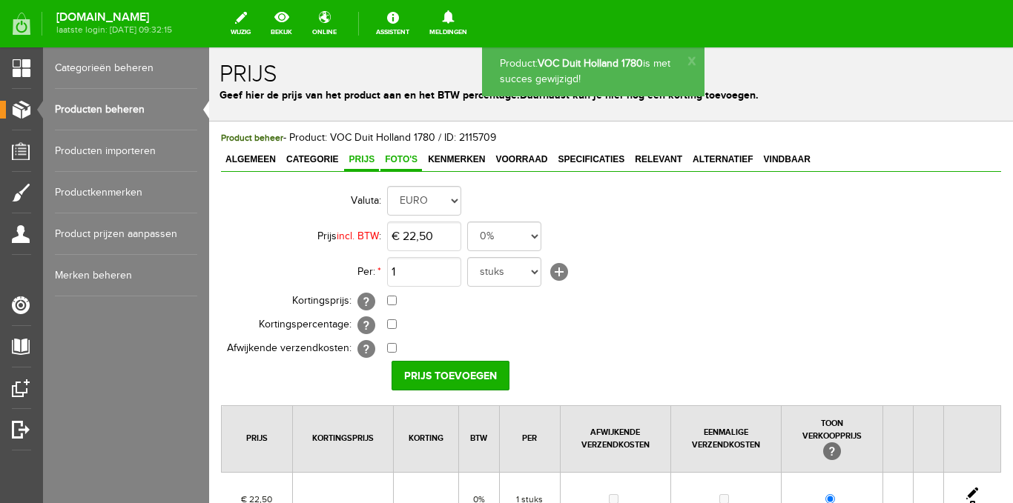
click at [403, 160] on span "Foto's" at bounding box center [401, 159] width 42 height 10
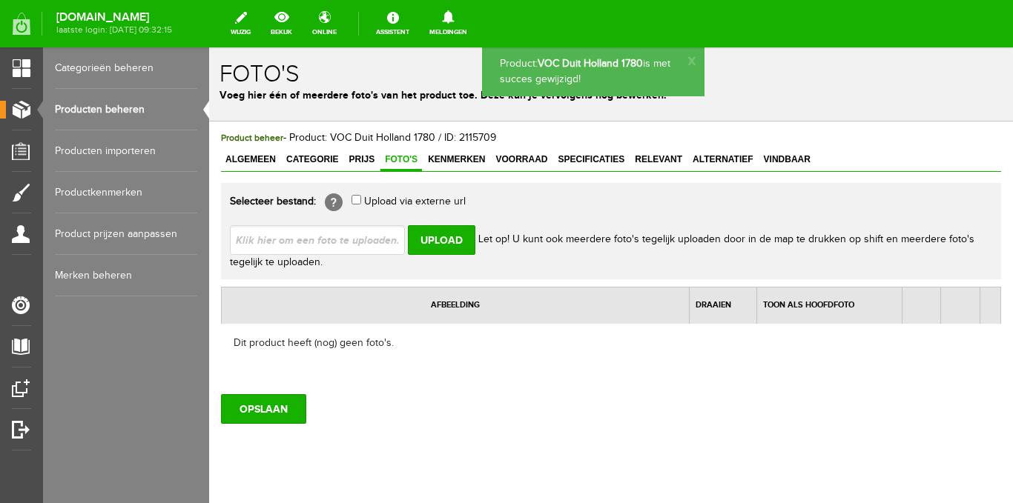
click at [374, 237] on input "file" at bounding box center [323, 239] width 187 height 28
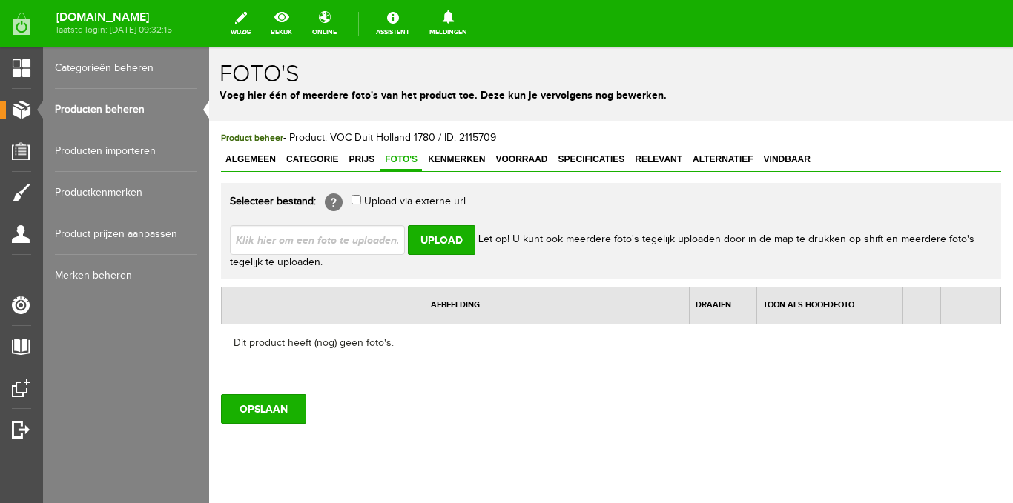
type input "C:\fakepath\Ten Wolde Verzamel Items (152 x 152 mm) - 2025-08-26T133237.615.png"
type input "Ten Wolde Verzamel Items (152 x 152 mm) - 2025-08-26T133237.615.png; Ten Wolde …"
click at [447, 242] on input "Upload" at bounding box center [441, 240] width 67 height 30
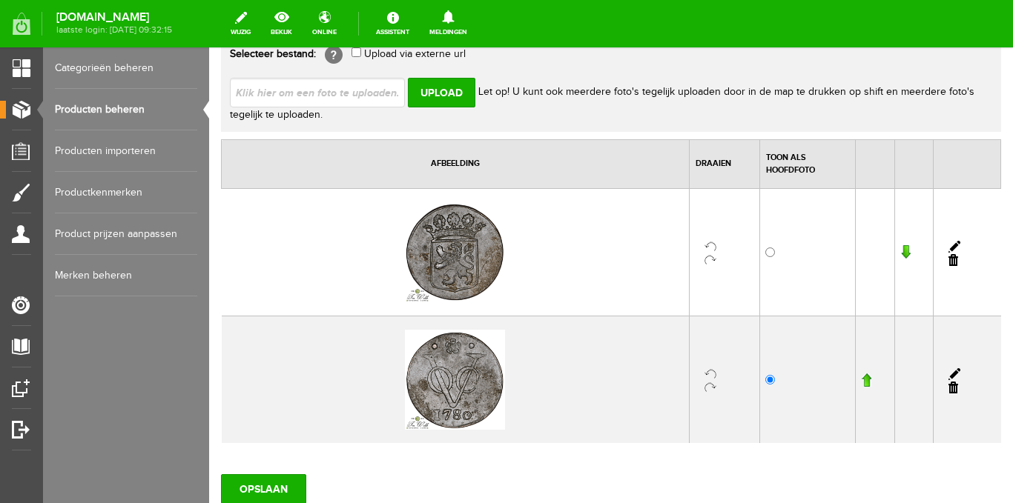
scroll to position [148, 0]
click at [861, 374] on input "button" at bounding box center [866, 379] width 10 height 15
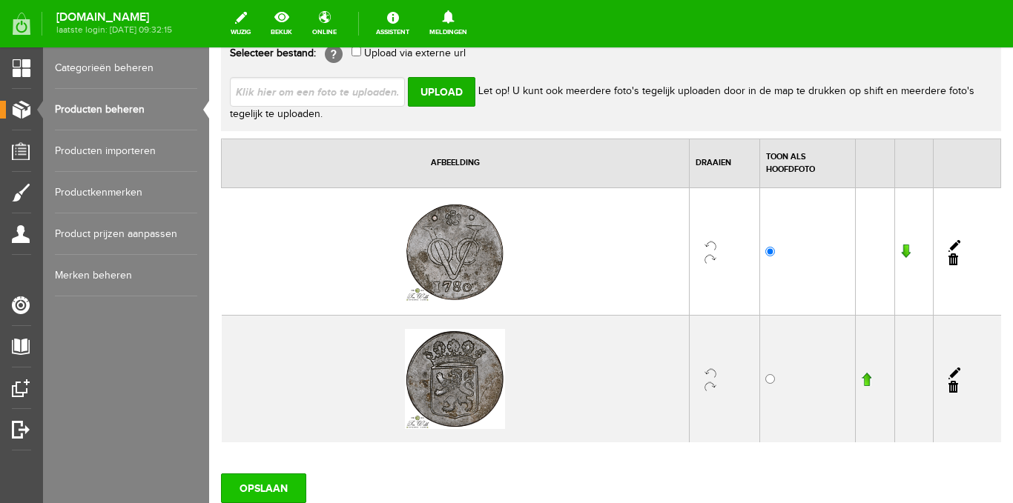
click at [269, 483] on input "OPSLAAN" at bounding box center [263, 489] width 85 height 30
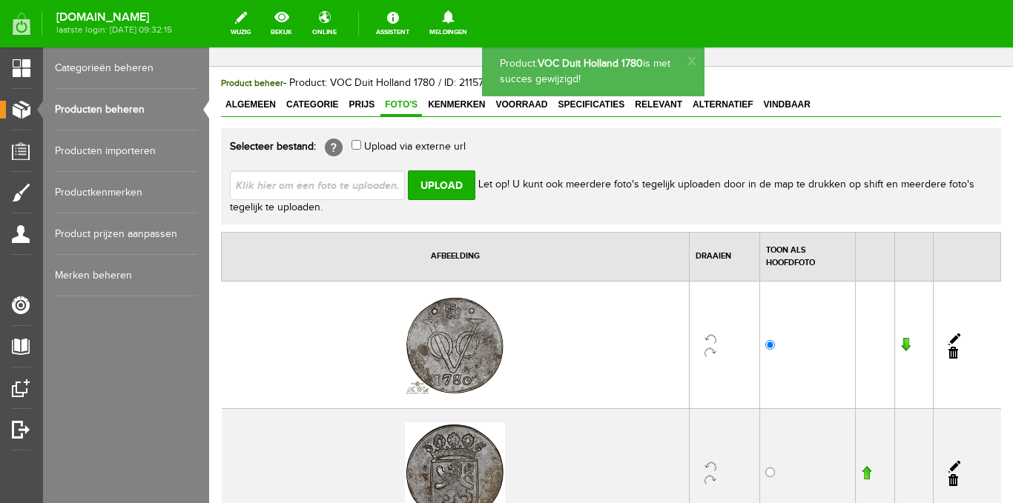
scroll to position [0, 0]
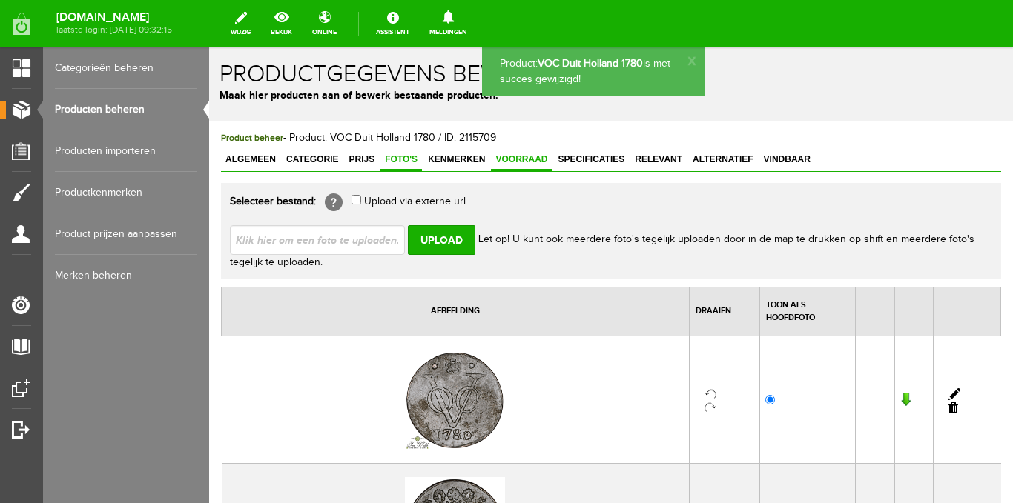
click at [503, 159] on span "Voorraad" at bounding box center [521, 159] width 61 height 10
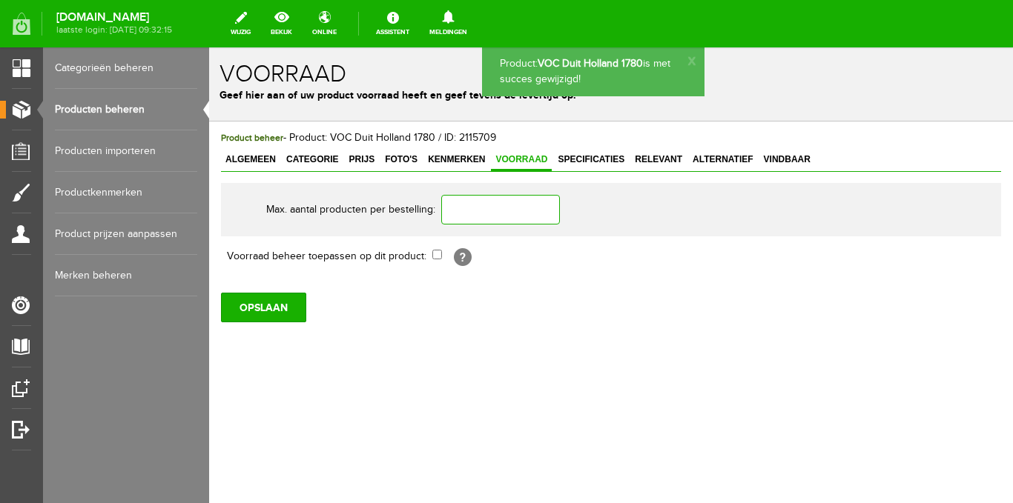
click at [470, 212] on input "text" at bounding box center [500, 210] width 119 height 30
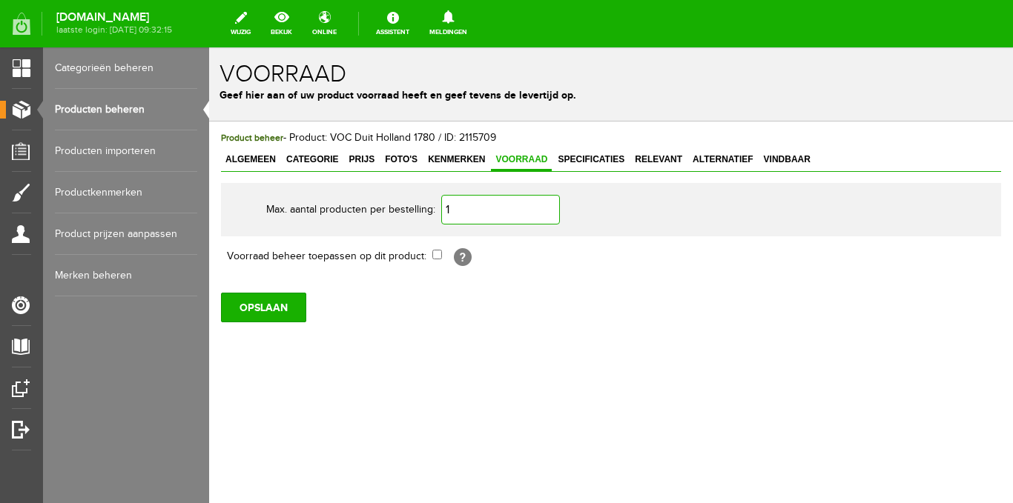
type input "1"
click at [437, 257] on input "checkbox" at bounding box center [437, 255] width 10 height 10
checkbox input "true"
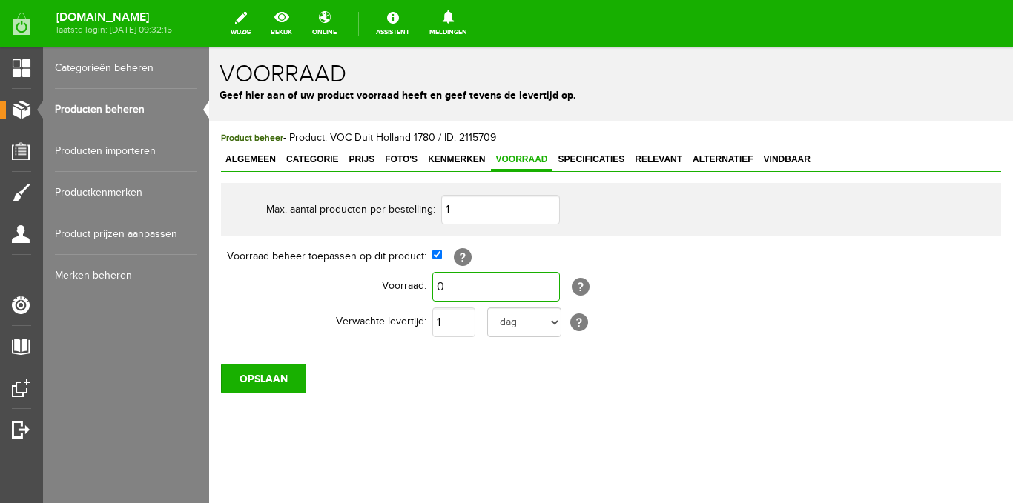
click at [484, 288] on input "0" at bounding box center [496, 287] width 128 height 30
type input "1"
click at [463, 330] on input "1" at bounding box center [453, 323] width 43 height 30
click at [266, 380] on input "OPSLAAN" at bounding box center [263, 379] width 85 height 30
click at [651, 159] on span "Relevant" at bounding box center [658, 159] width 56 height 10
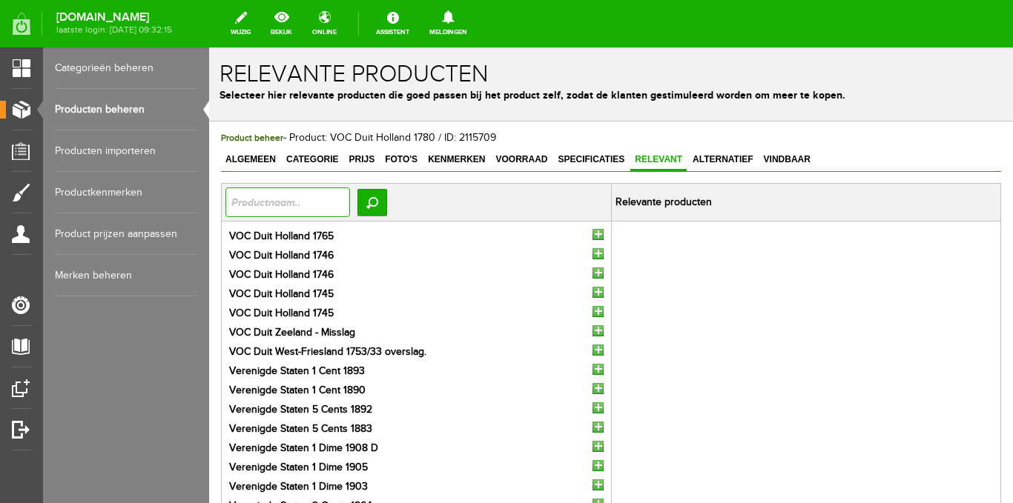
click at [343, 207] on input "text" at bounding box center [287, 203] width 125 height 30
type input "voc"
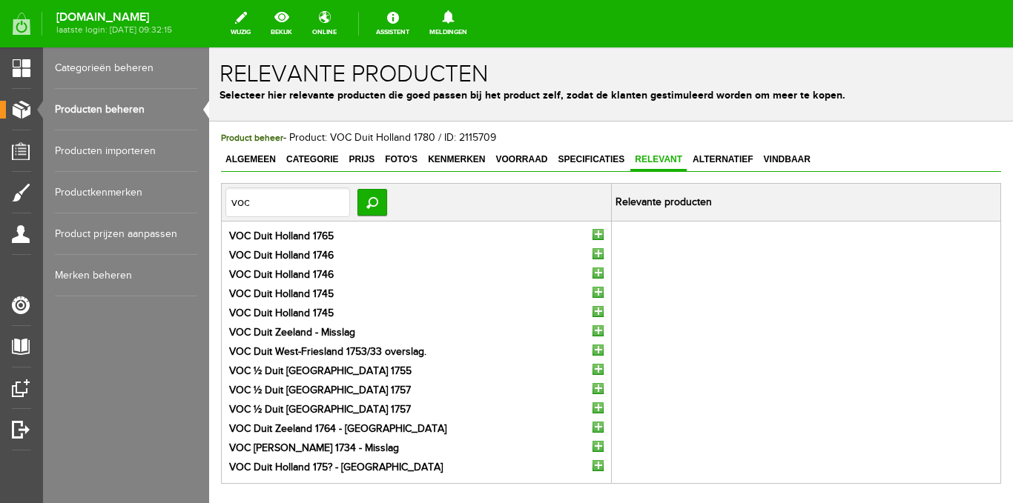
click at [592, 231] on input "button" at bounding box center [597, 234] width 11 height 11
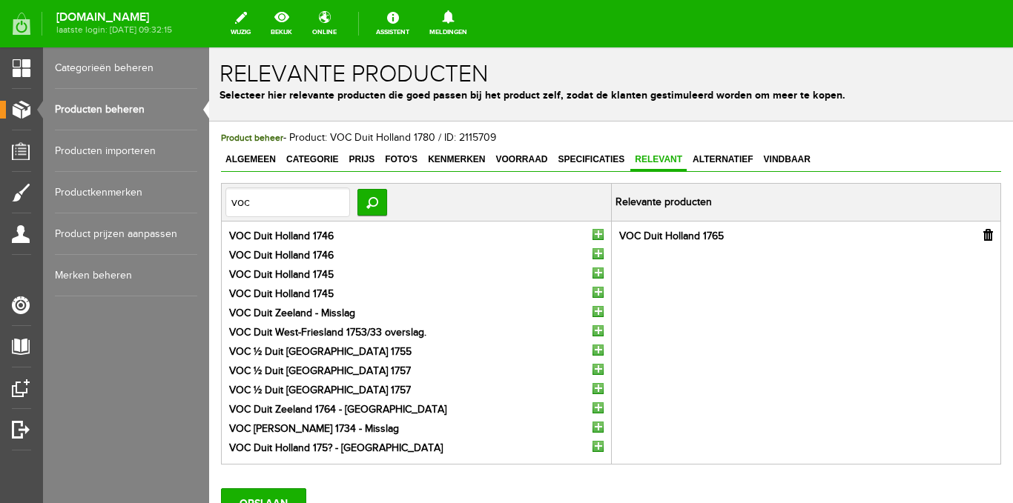
click at [592, 231] on input "button" at bounding box center [597, 234] width 11 height 11
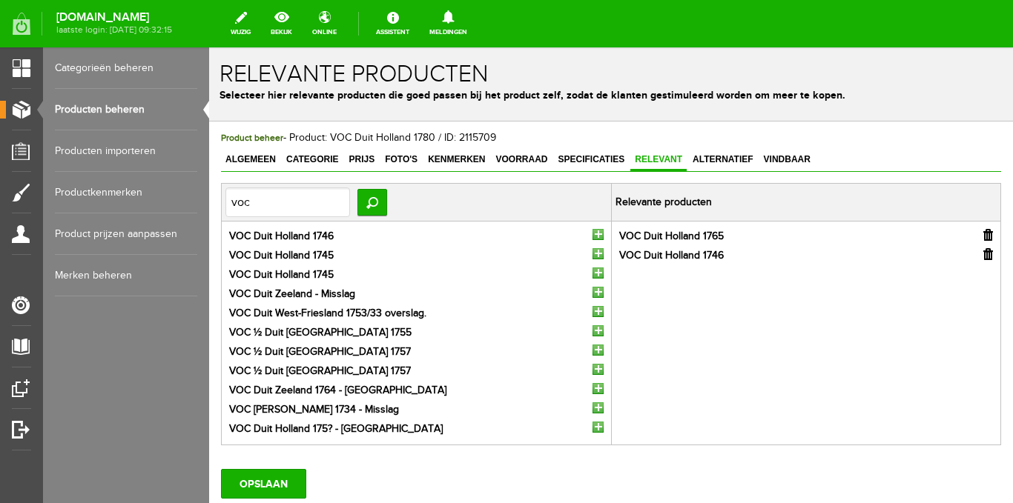
click at [592, 231] on input "button" at bounding box center [597, 234] width 11 height 11
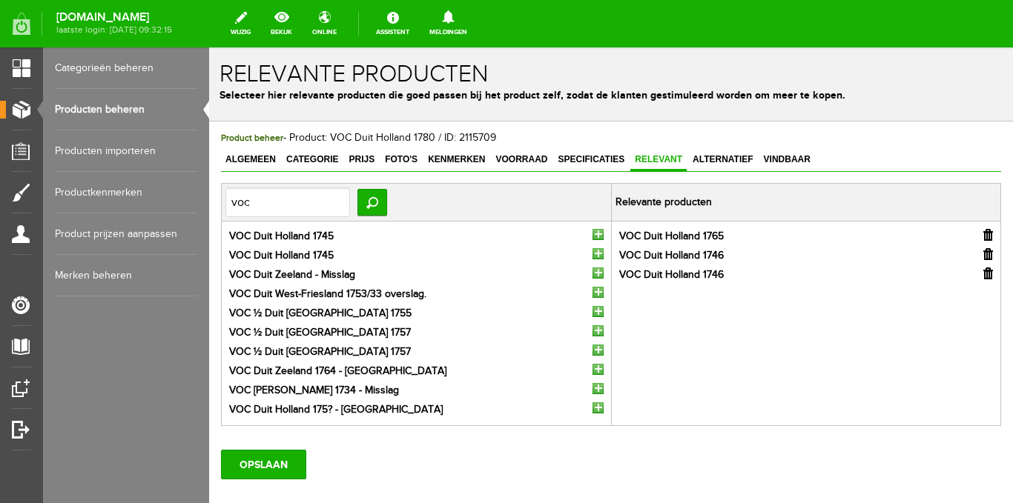
click at [592, 231] on input "button" at bounding box center [597, 234] width 11 height 11
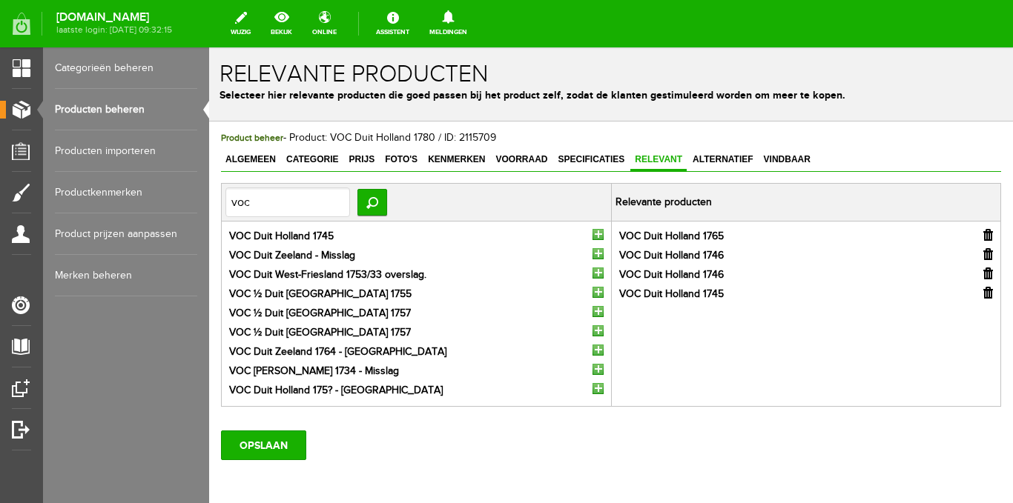
click at [592, 231] on input "button" at bounding box center [597, 234] width 11 height 11
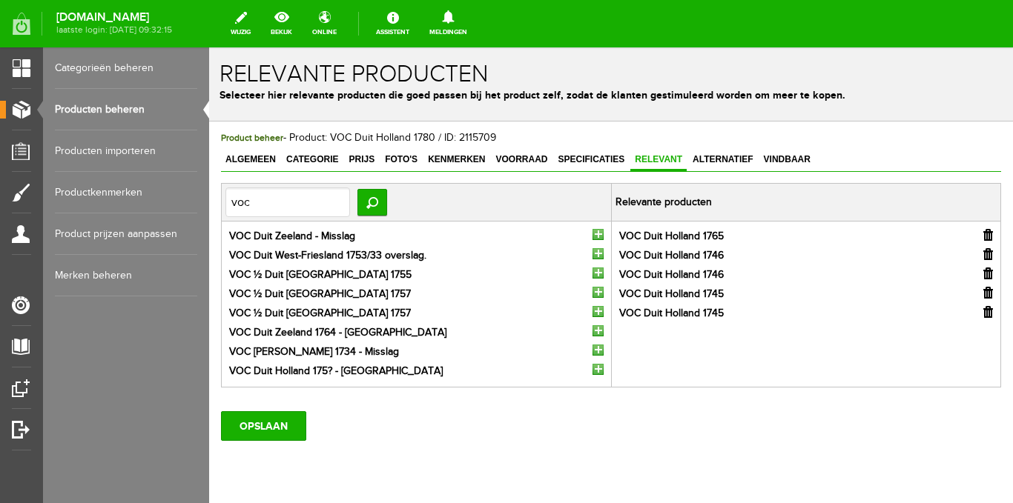
click at [592, 231] on input "button" at bounding box center [597, 234] width 11 height 11
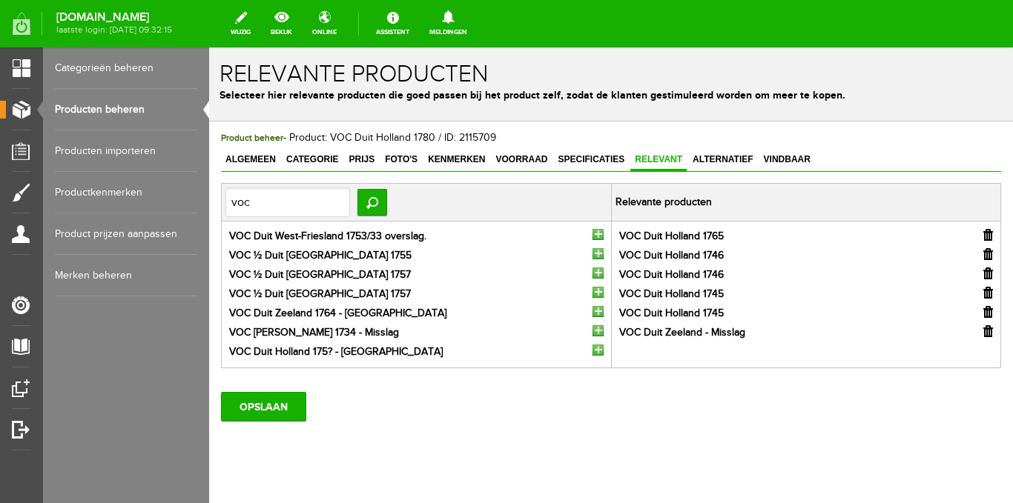
click at [592, 231] on input "button" at bounding box center [597, 234] width 11 height 11
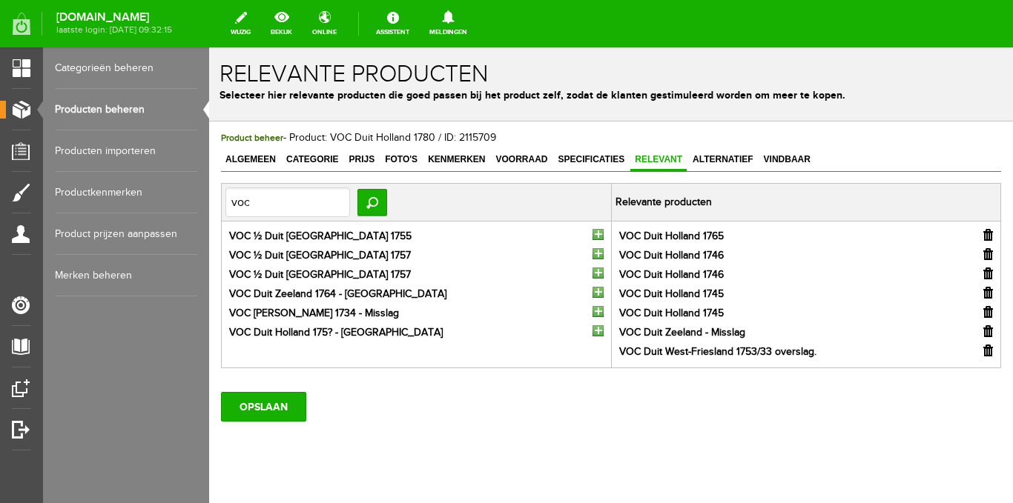
click at [592, 231] on input "button" at bounding box center [597, 234] width 11 height 11
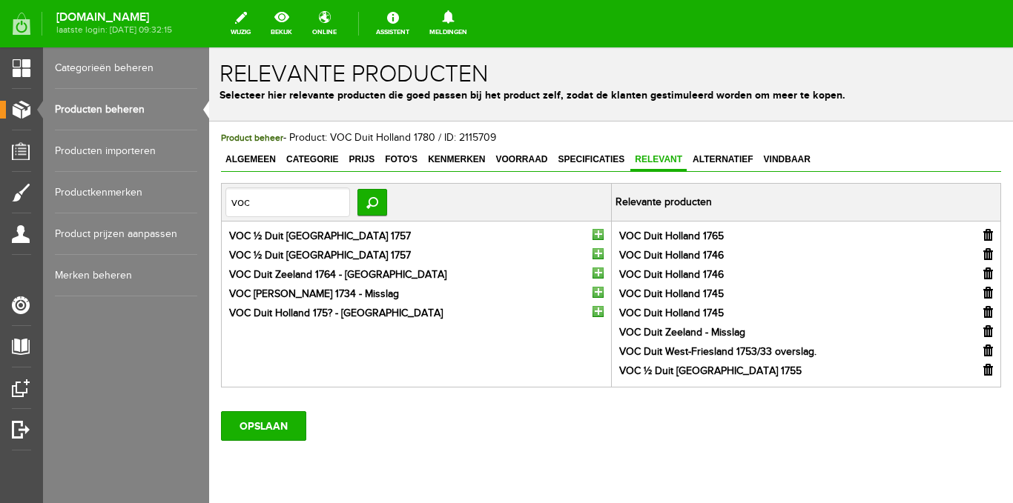
click at [592, 231] on input "button" at bounding box center [597, 234] width 11 height 11
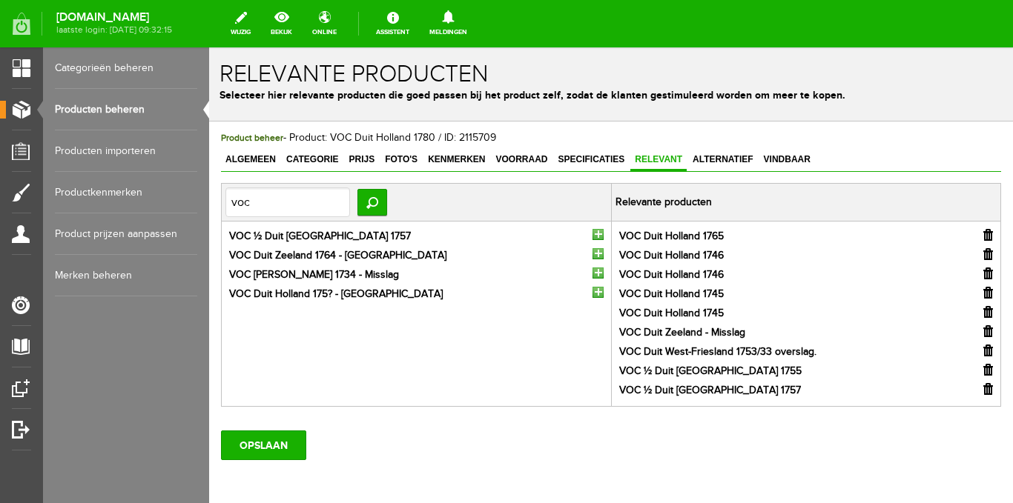
click at [592, 231] on input "button" at bounding box center [597, 234] width 11 height 11
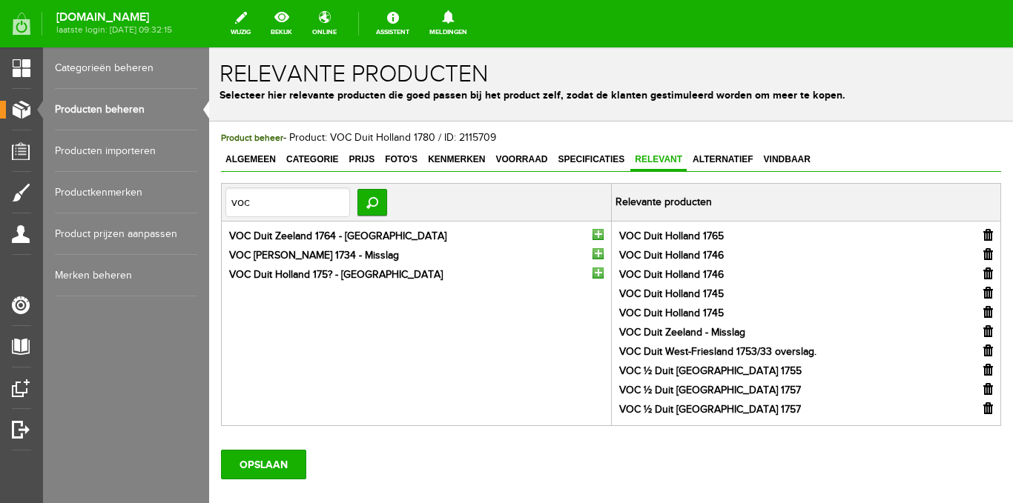
click at [592, 231] on input "button" at bounding box center [597, 234] width 11 height 11
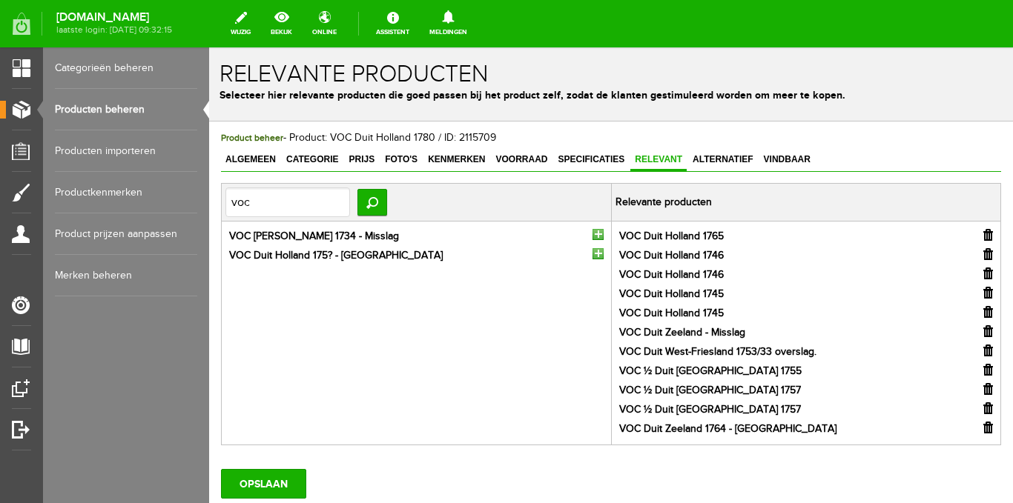
click at [592, 231] on input "button" at bounding box center [597, 234] width 11 height 11
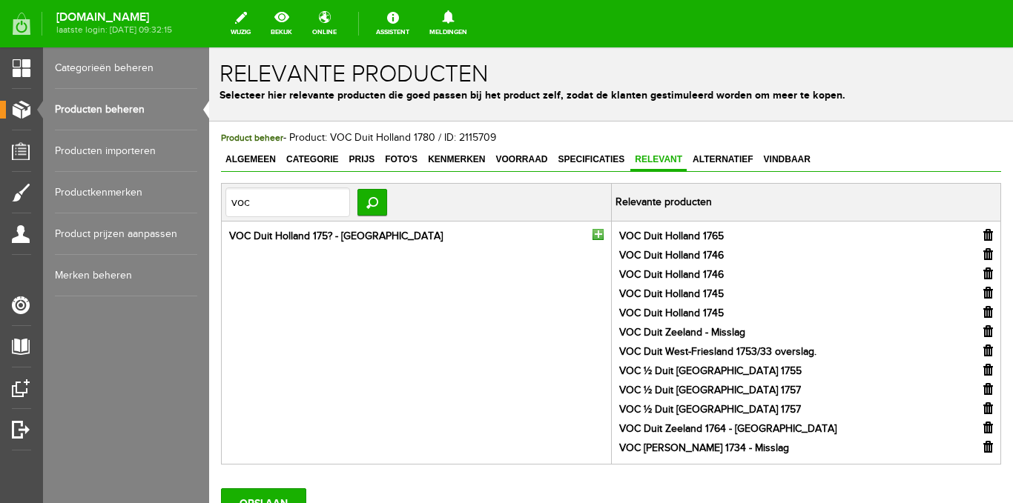
click at [592, 231] on input "button" at bounding box center [597, 234] width 11 height 11
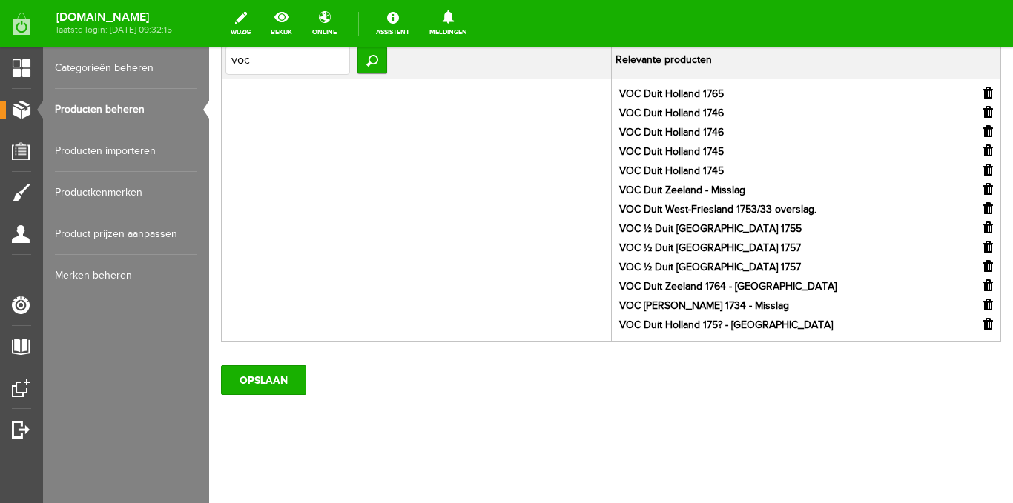
scroll to position [144, 0]
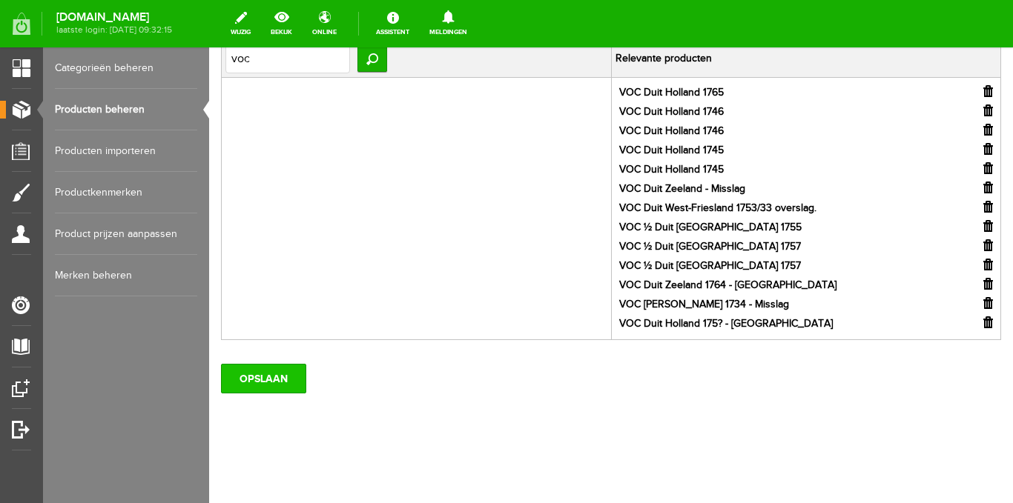
click at [279, 384] on input "OPSLAAN" at bounding box center [263, 379] width 85 height 30
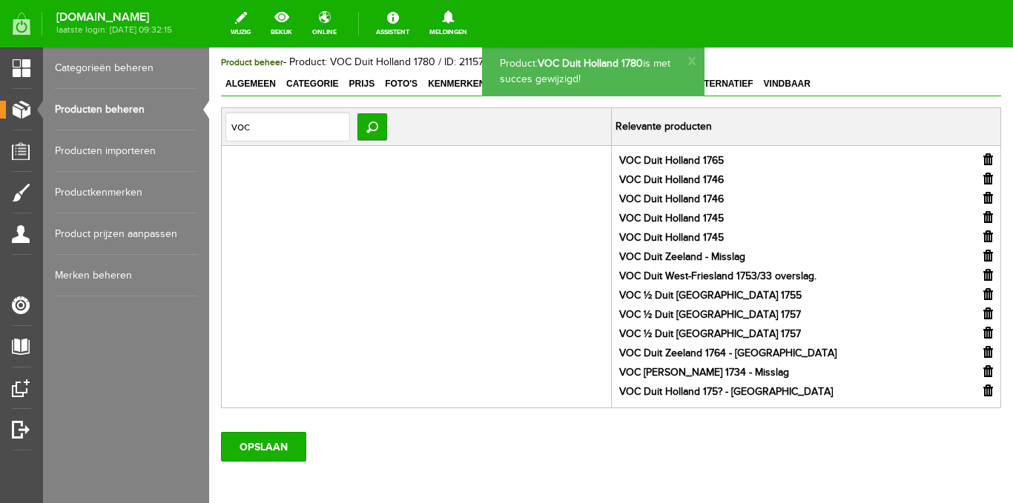
scroll to position [0, 0]
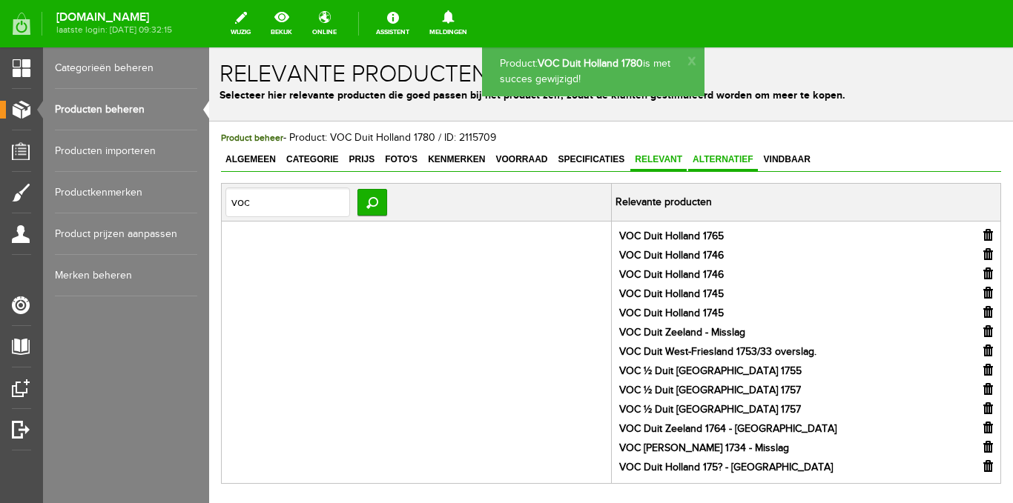
click at [729, 157] on span "Alternatief" at bounding box center [723, 159] width 70 height 10
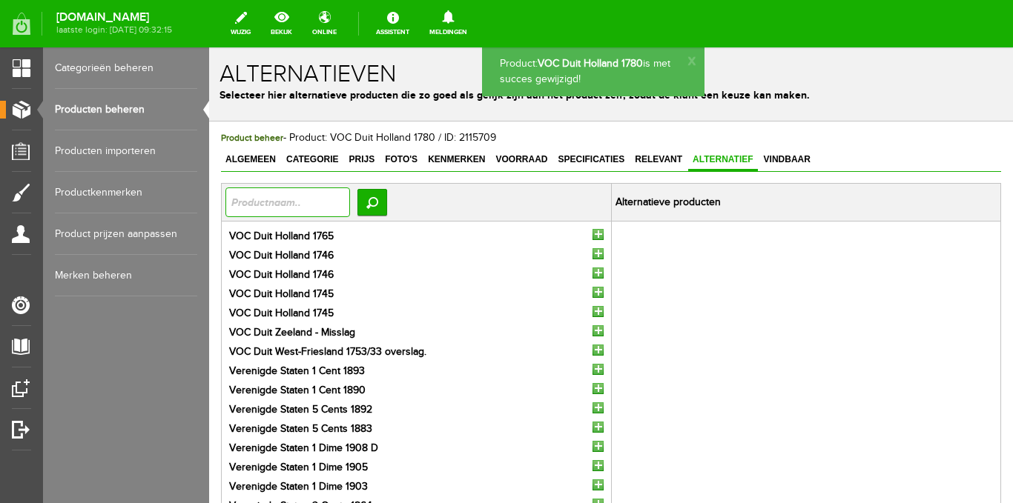
click at [346, 205] on input "text" at bounding box center [287, 203] width 125 height 30
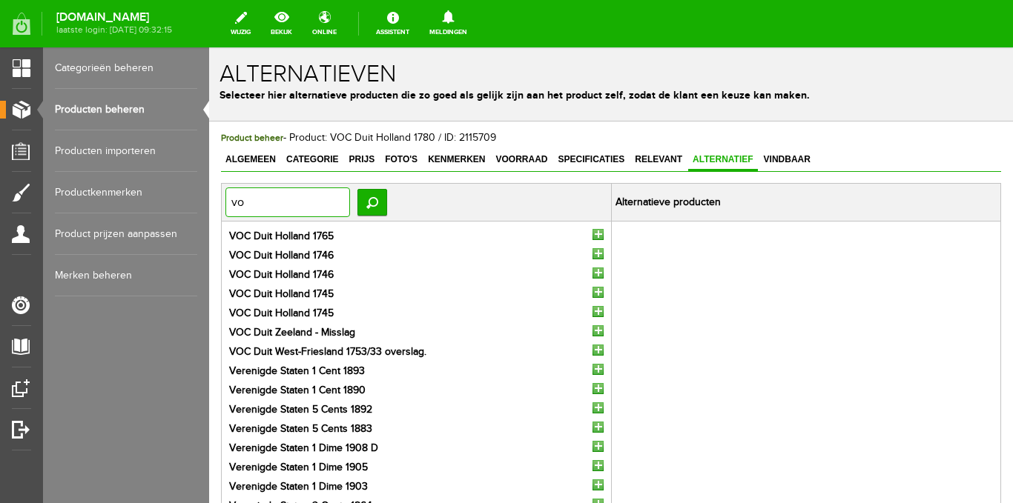
type input "voc"
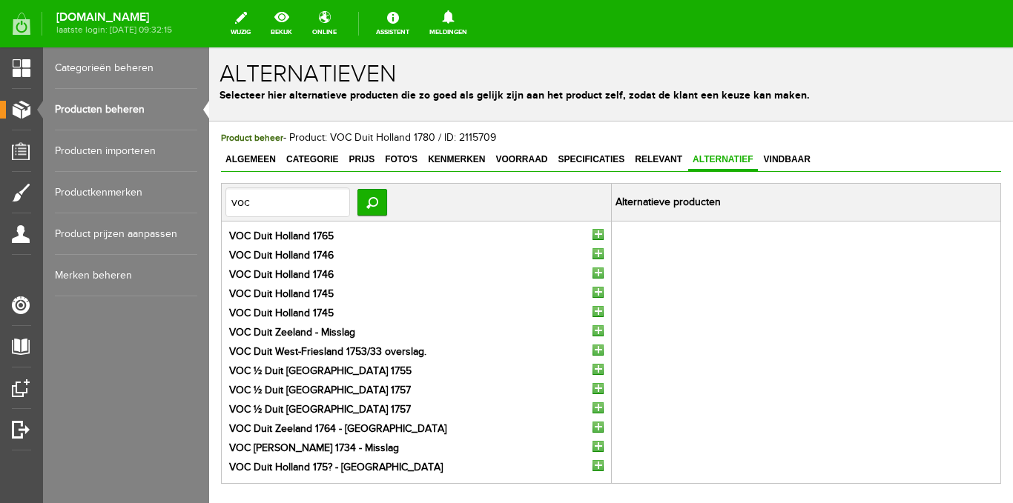
click at [592, 345] on input "button" at bounding box center [597, 350] width 11 height 11
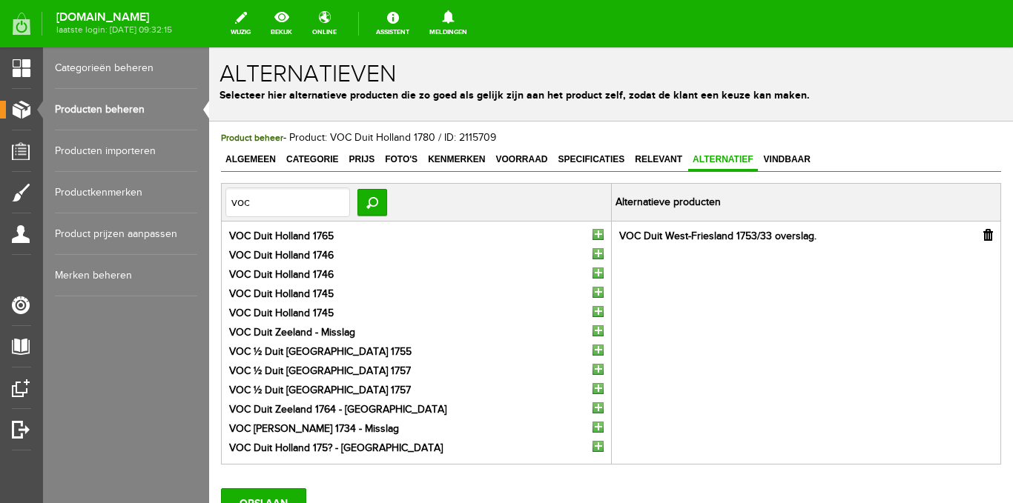
click at [592, 234] on input "button" at bounding box center [597, 234] width 11 height 11
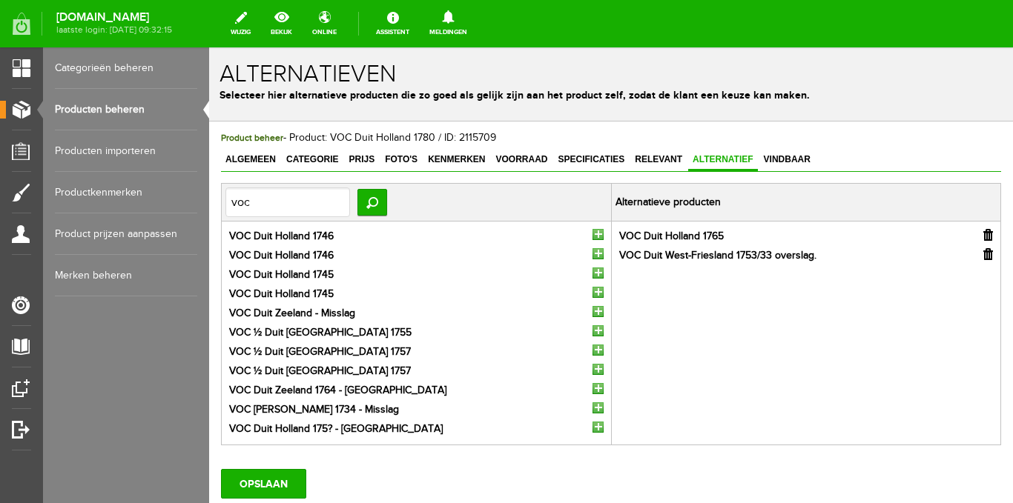
click at [592, 234] on input "button" at bounding box center [597, 234] width 11 height 11
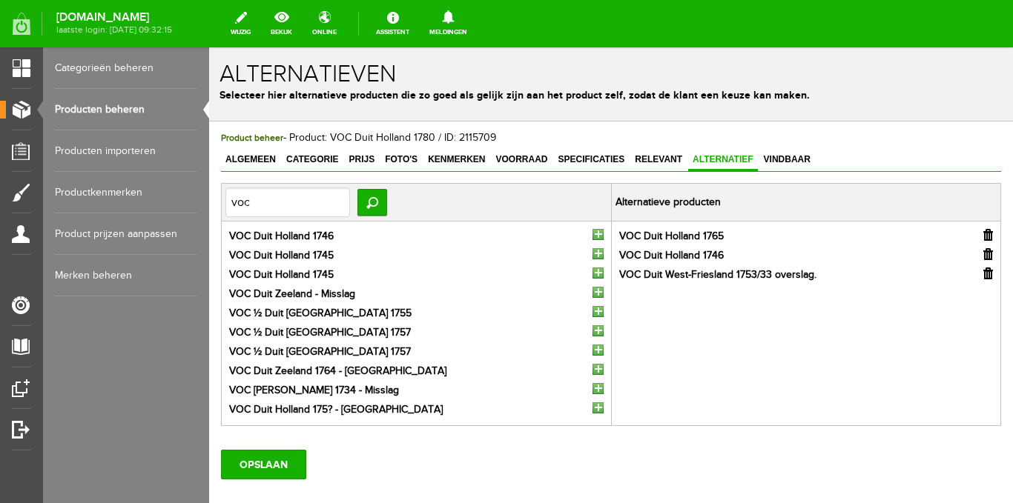
click at [592, 234] on input "button" at bounding box center [597, 234] width 11 height 11
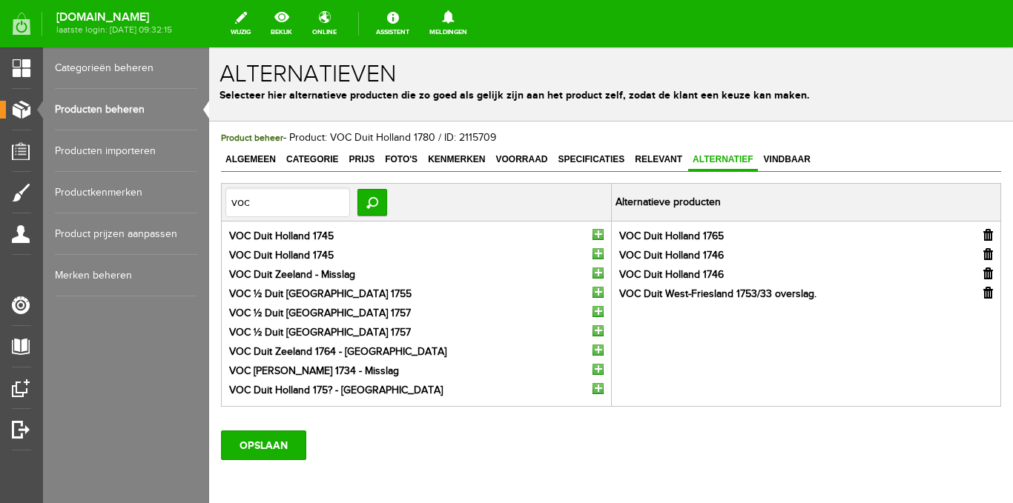
click at [592, 234] on input "button" at bounding box center [597, 234] width 11 height 11
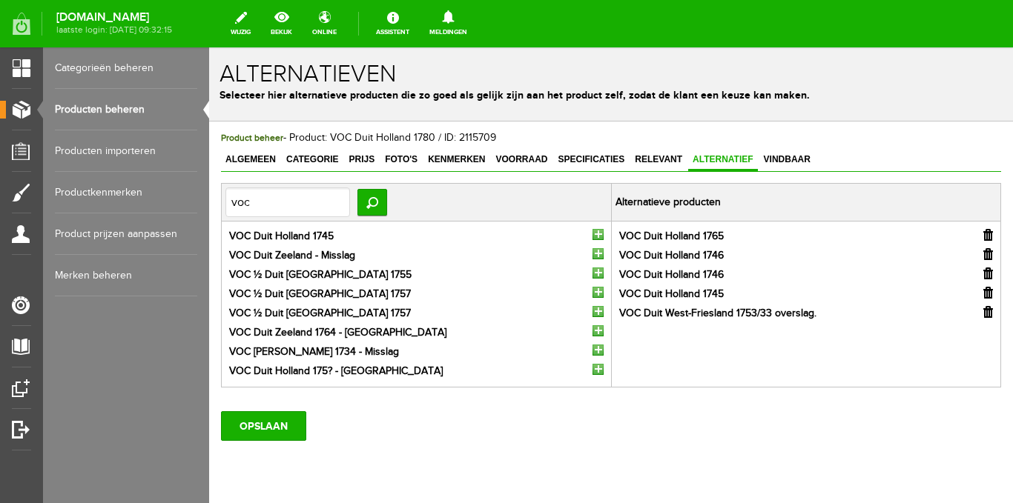
click at [592, 234] on input "button" at bounding box center [597, 234] width 11 height 11
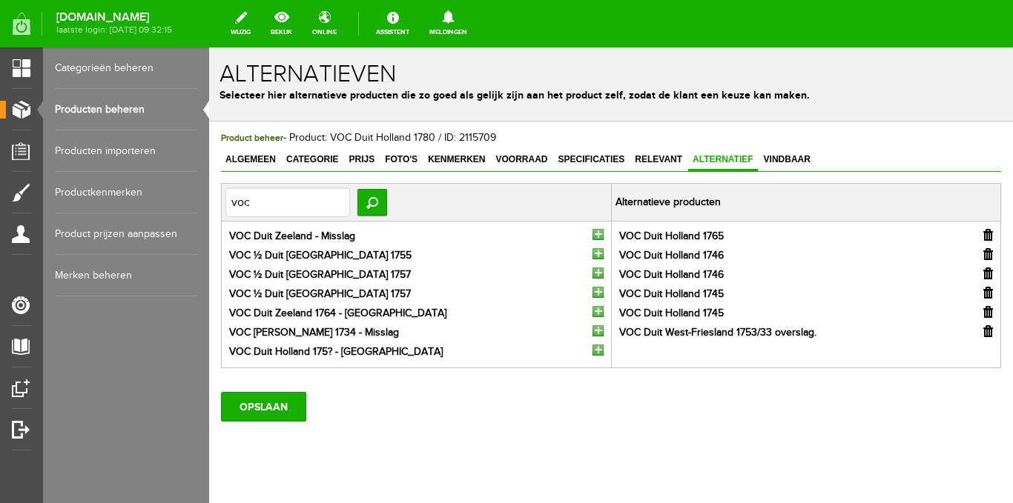
click at [592, 234] on input "button" at bounding box center [597, 234] width 11 height 11
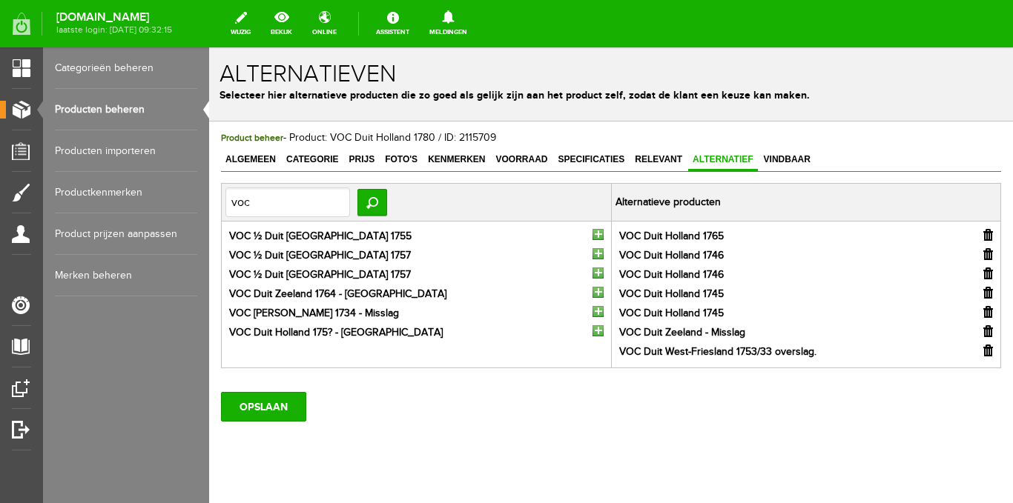
click at [592, 234] on input "button" at bounding box center [597, 234] width 11 height 11
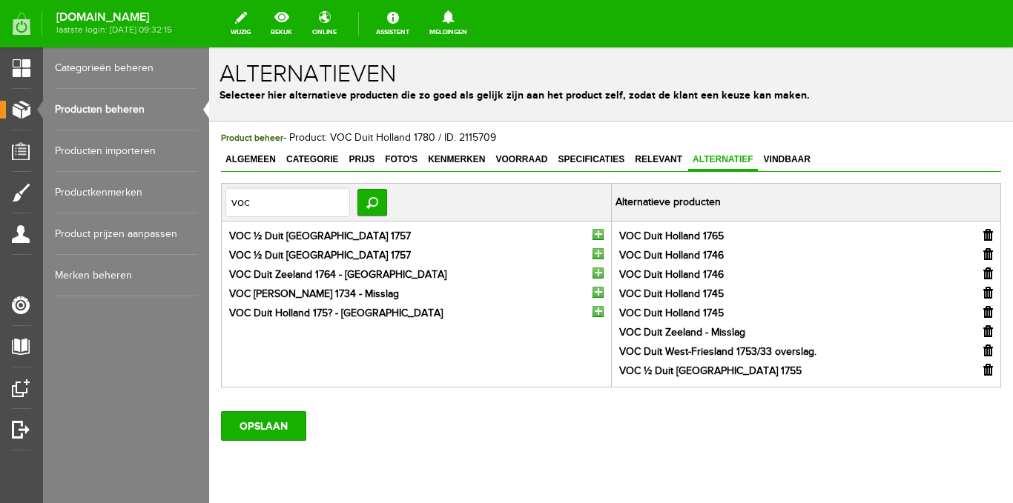
click at [592, 236] on input "button" at bounding box center [597, 234] width 11 height 11
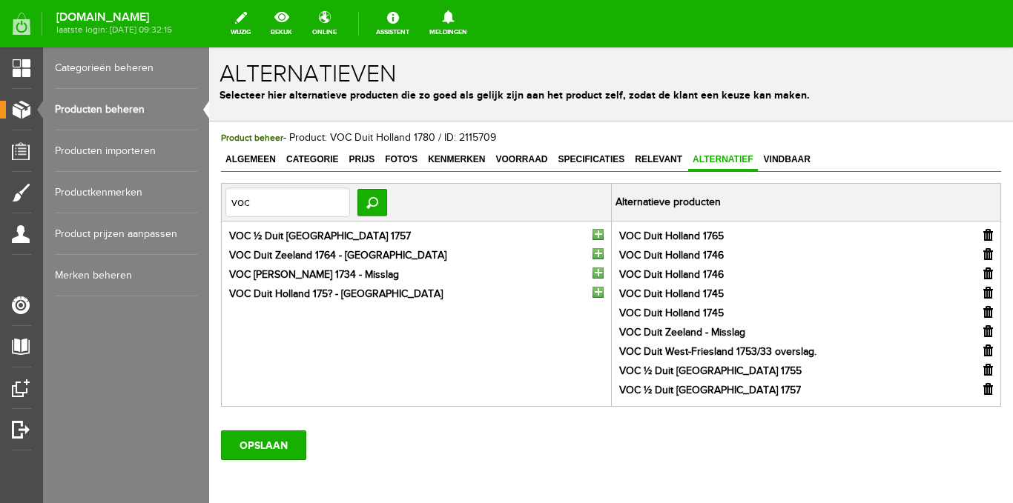
click at [592, 236] on input "button" at bounding box center [597, 234] width 11 height 11
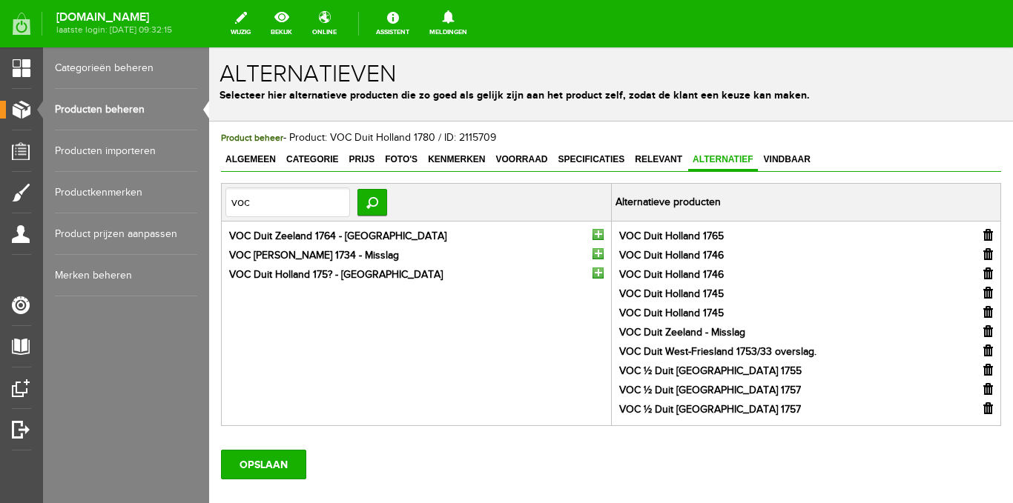
click at [592, 236] on input "button" at bounding box center [597, 234] width 11 height 11
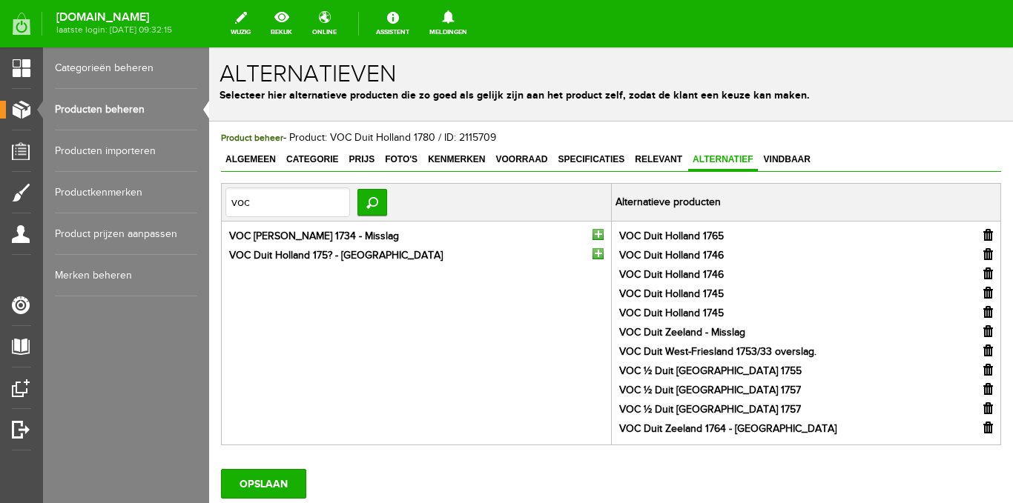
click at [592, 236] on input "button" at bounding box center [597, 234] width 11 height 11
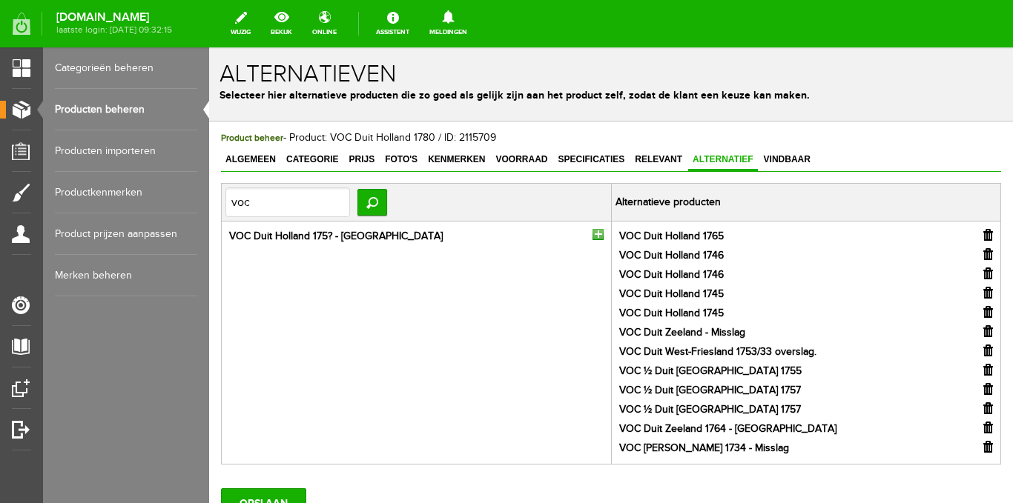
click at [592, 236] on input "button" at bounding box center [597, 234] width 11 height 11
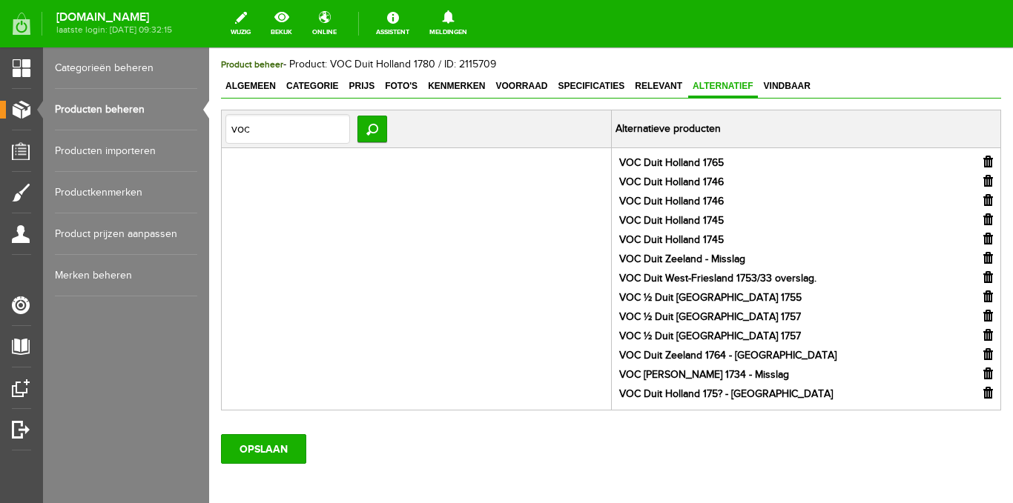
scroll to position [144, 0]
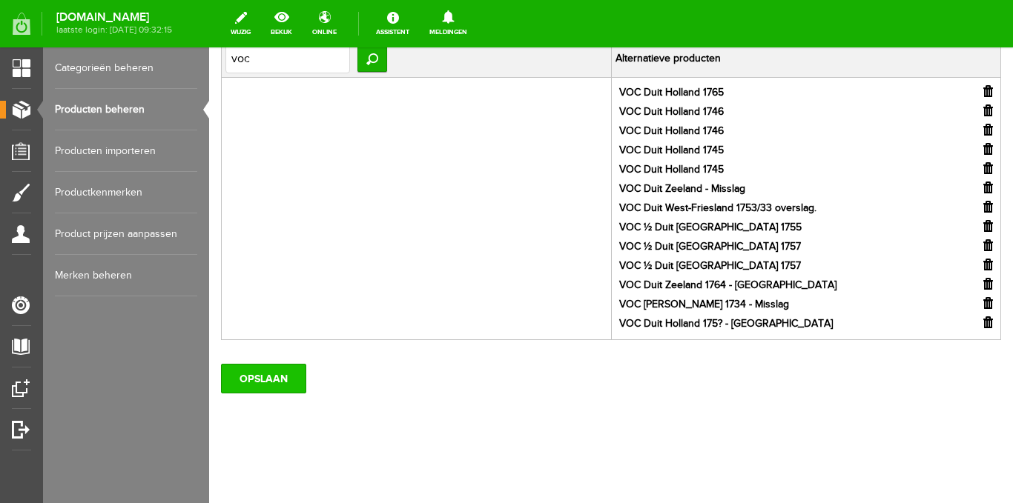
click at [268, 376] on input "OPSLAAN" at bounding box center [263, 379] width 85 height 30
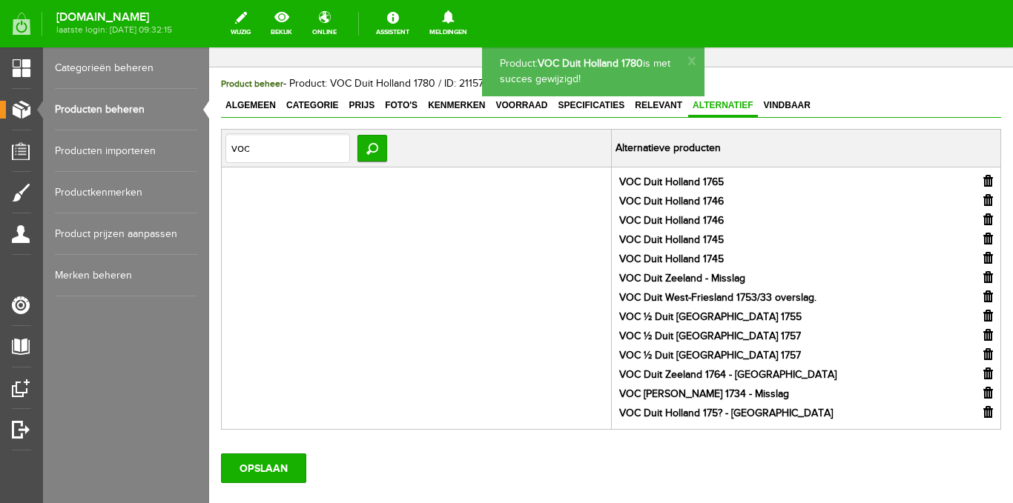
scroll to position [0, 0]
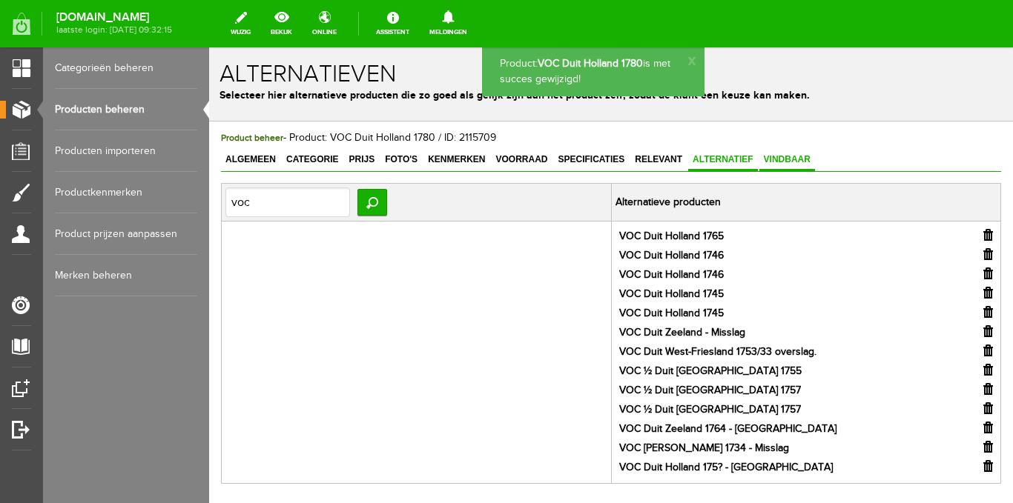
click at [795, 155] on span "Vindbaar" at bounding box center [787, 159] width 56 height 10
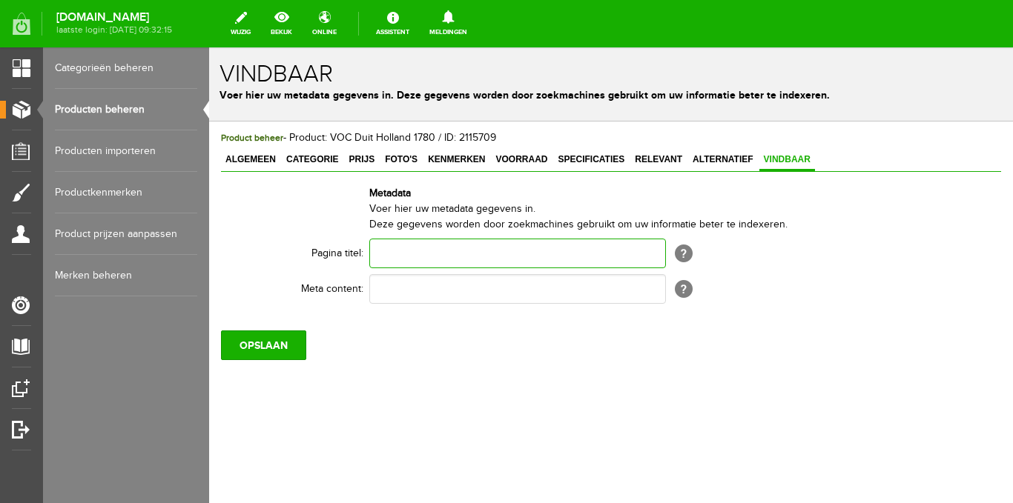
paste input "VOC Duit Holland 1780"
type input "VOC Duit Holland 1780"
paste input "VOC Duit Holland 1780"
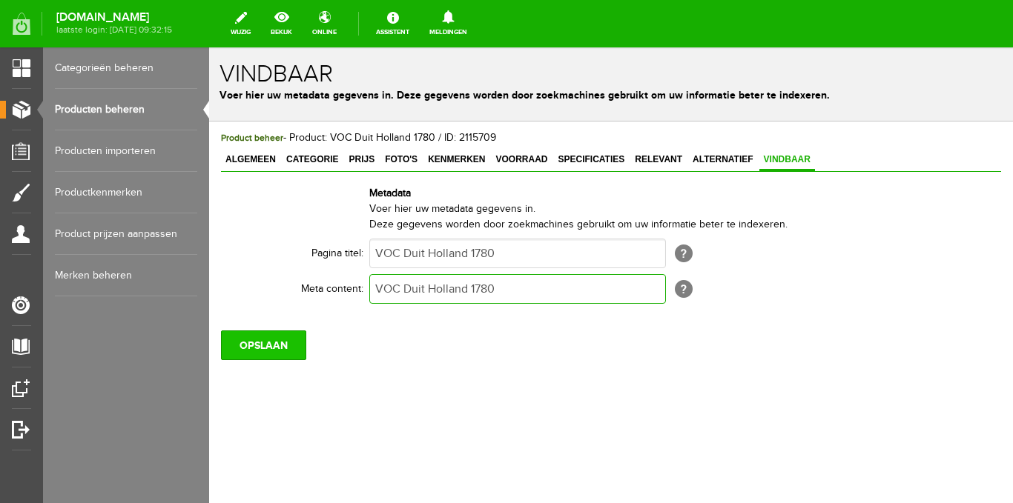
type input "VOC Duit Holland 1780"
click at [254, 346] on input "OPSLAAN" at bounding box center [263, 346] width 85 height 30
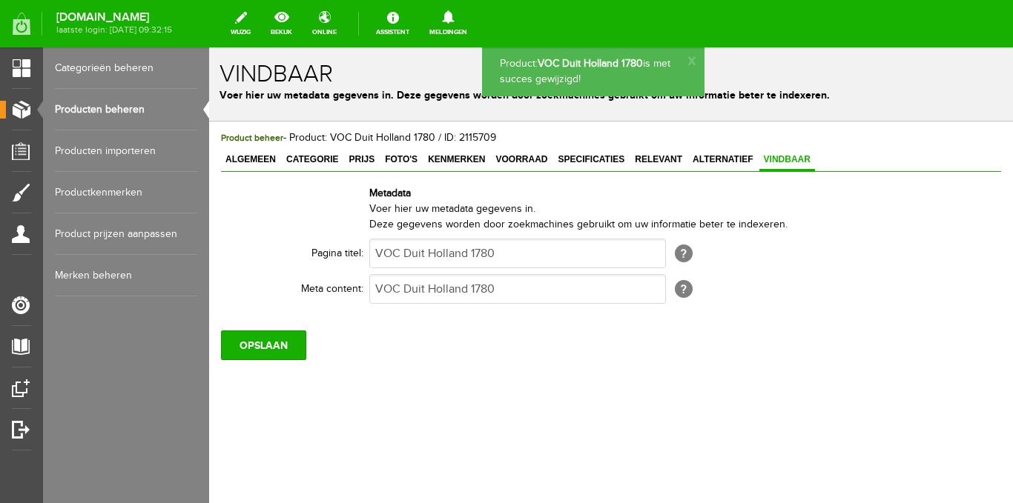
click at [124, 110] on link "Producten beheren" at bounding box center [126, 110] width 142 height 42
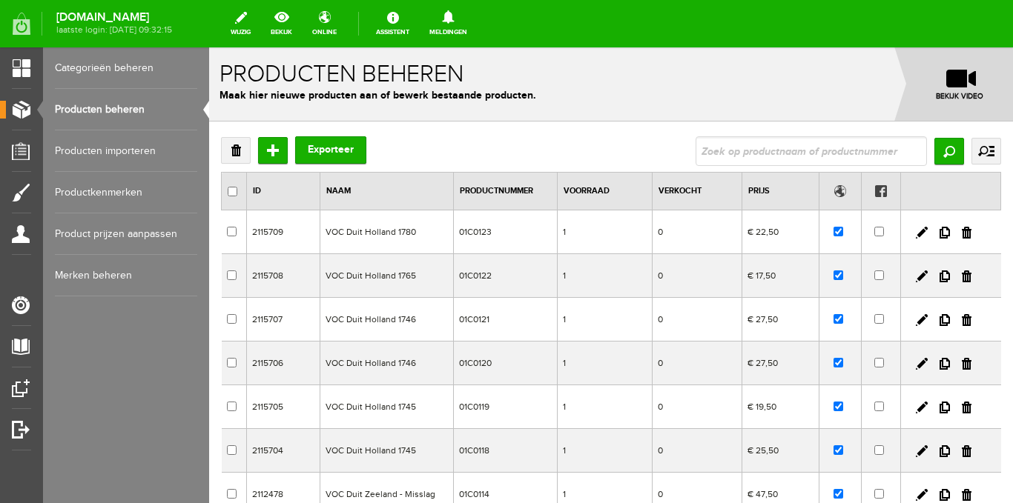
click at [112, 74] on link "Categorieën beheren" at bounding box center [126, 68] width 142 height 42
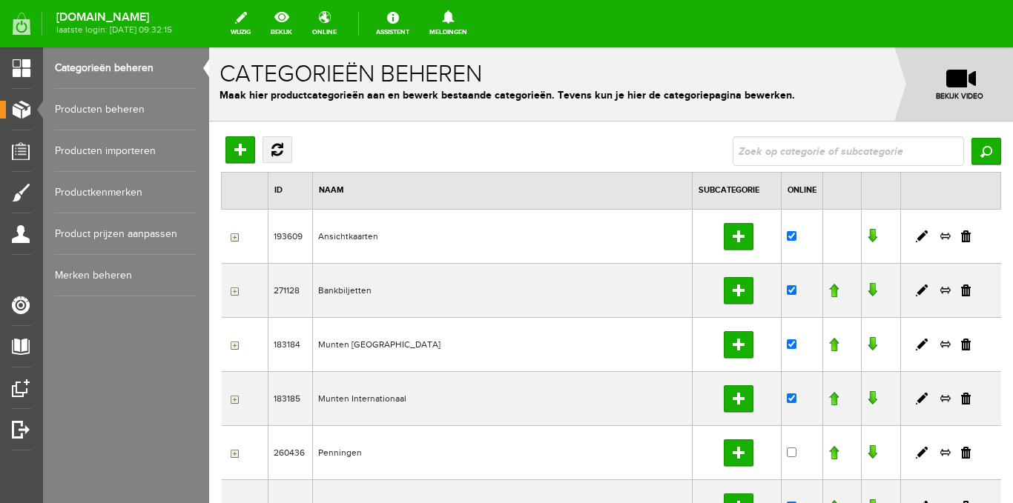
click at [454, 349] on td "Munten [GEOGRAPHIC_DATA]" at bounding box center [503, 344] width 380 height 54
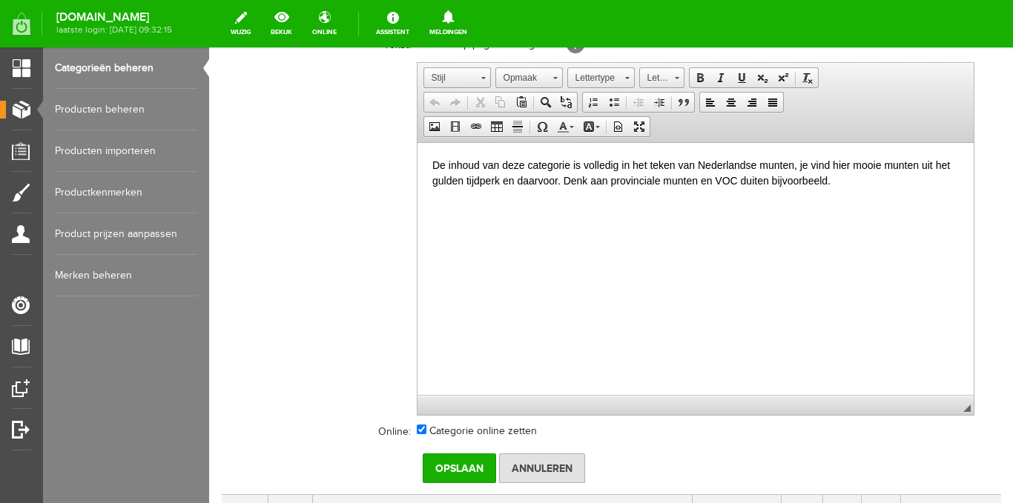
scroll to position [42, 0]
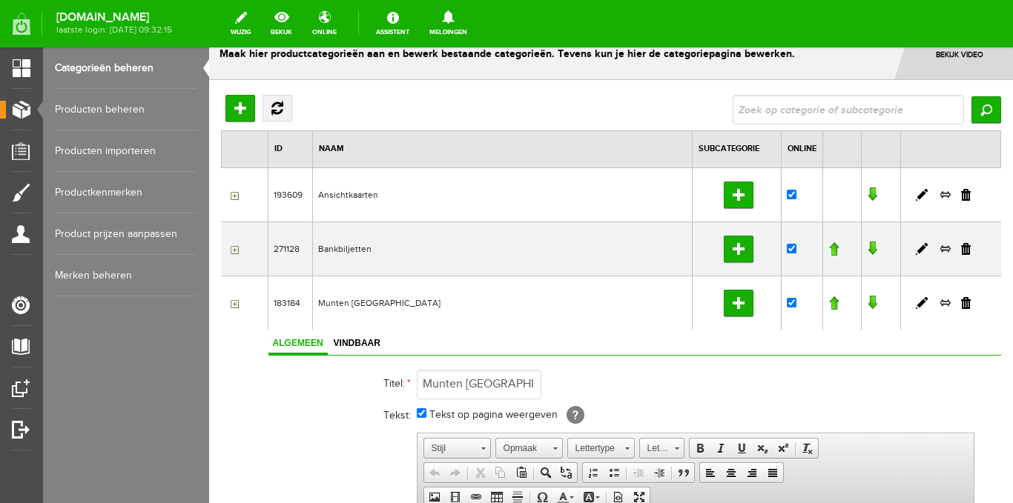
click at [234, 304] on input "button" at bounding box center [233, 304] width 12 height 12
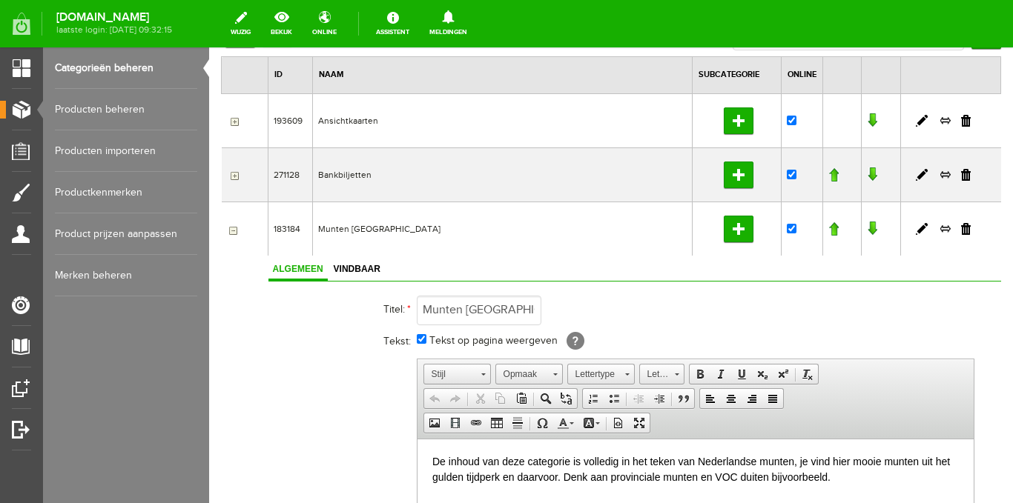
scroll to position [0, 0]
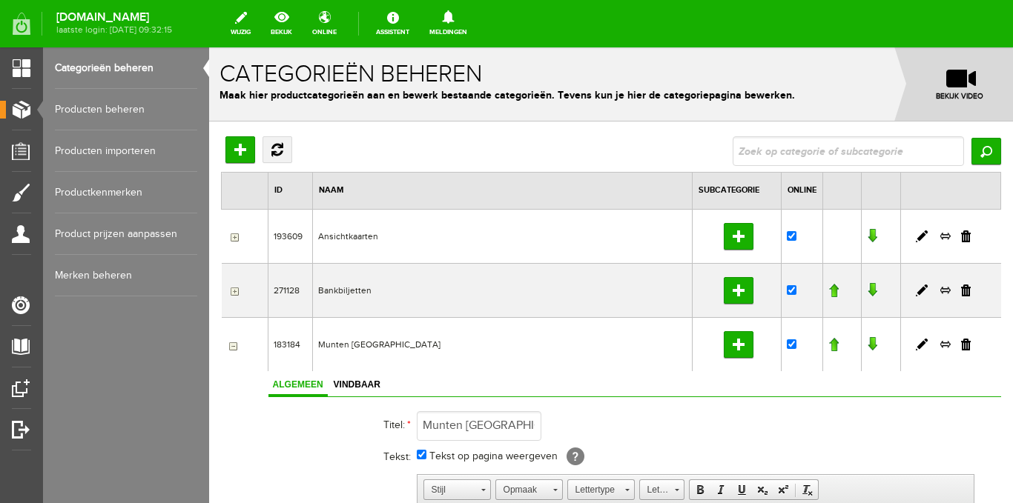
click at [113, 60] on link "Categorieën beheren" at bounding box center [126, 68] width 142 height 42
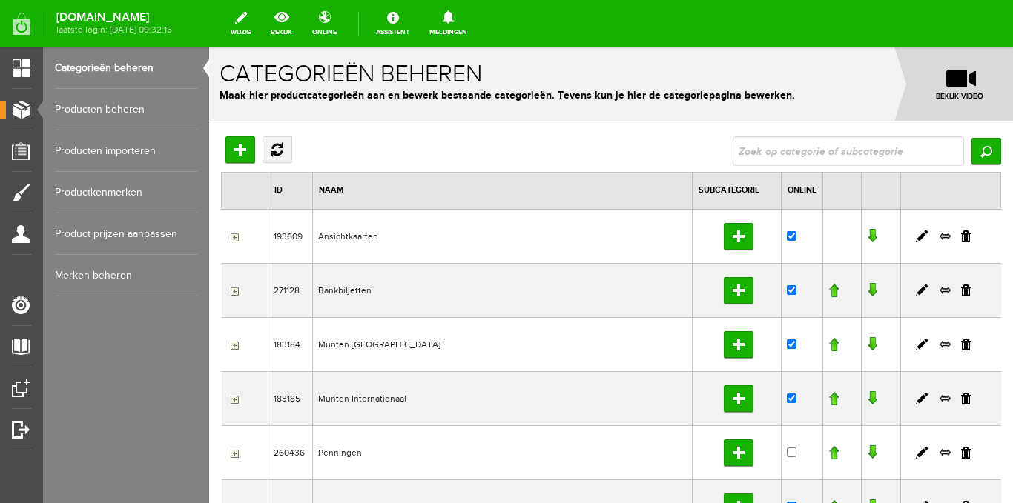
click at [235, 345] on input "button" at bounding box center [233, 346] width 12 height 12
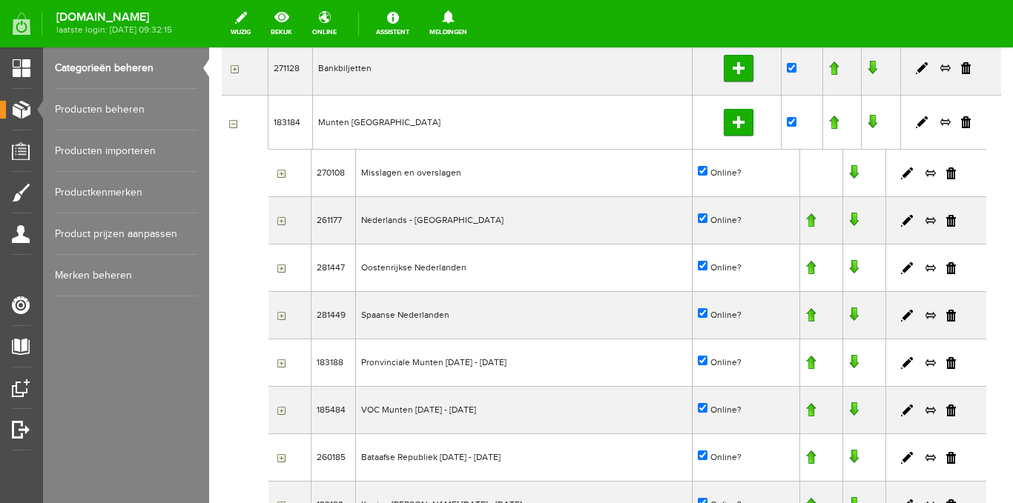
scroll to position [297, 0]
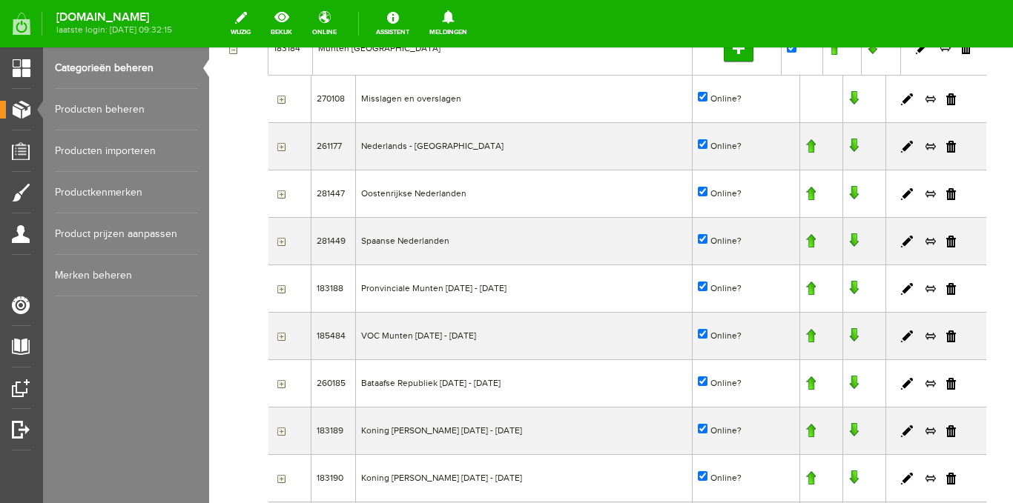
click at [279, 338] on input "button" at bounding box center [280, 337] width 12 height 12
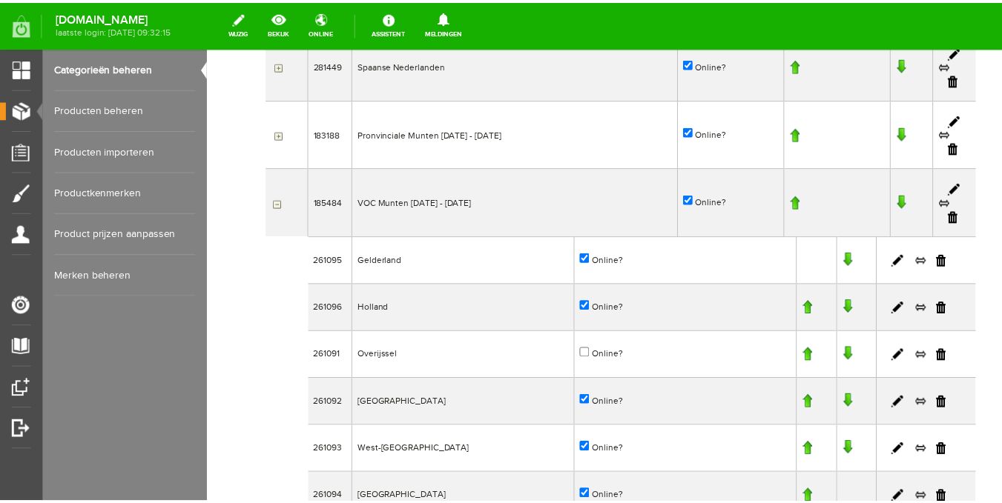
scroll to position [593, 0]
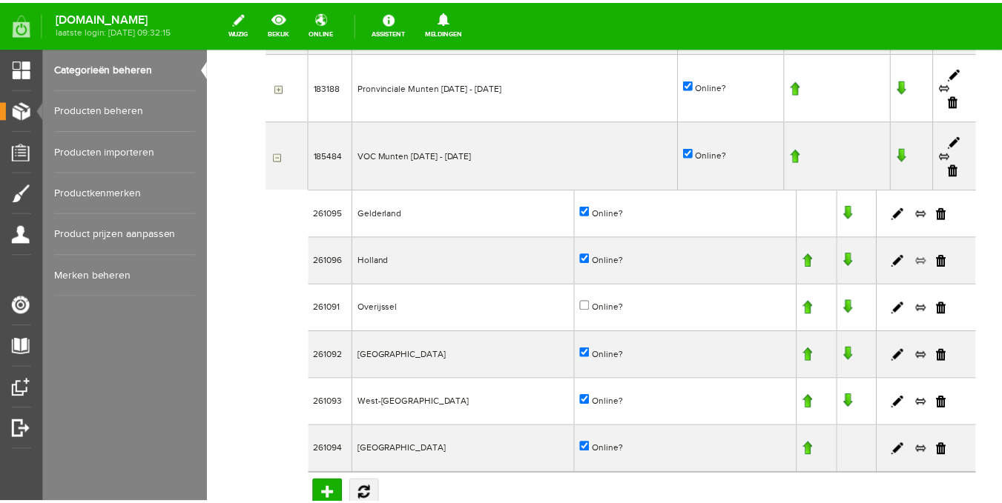
click at [922, 262] on link at bounding box center [928, 263] width 12 height 13
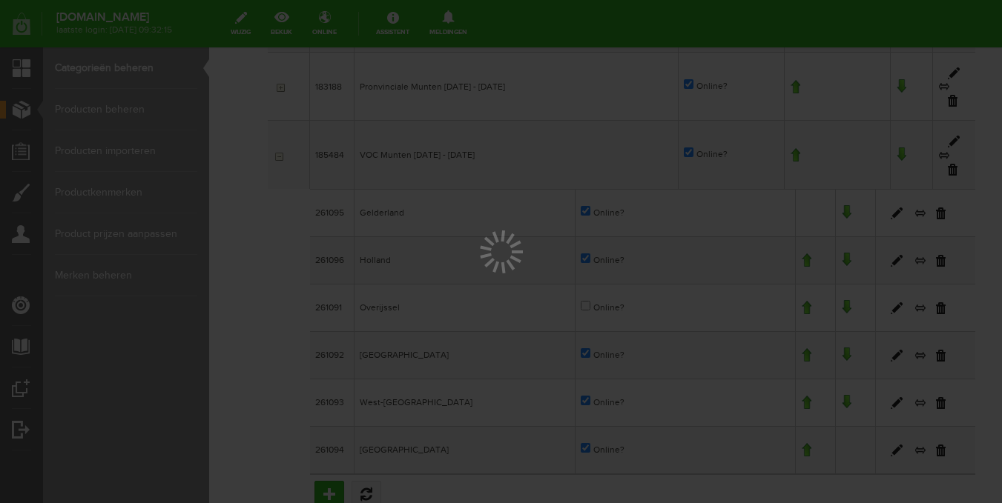
scroll to position [0, 0]
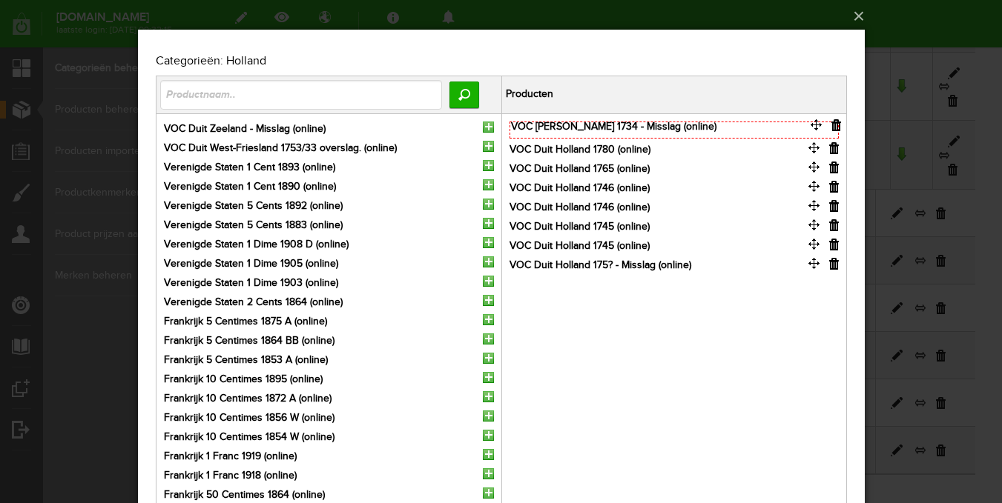
drag, startPoint x: 813, startPoint y: 239, endPoint x: 815, endPoint y: 121, distance: 117.9
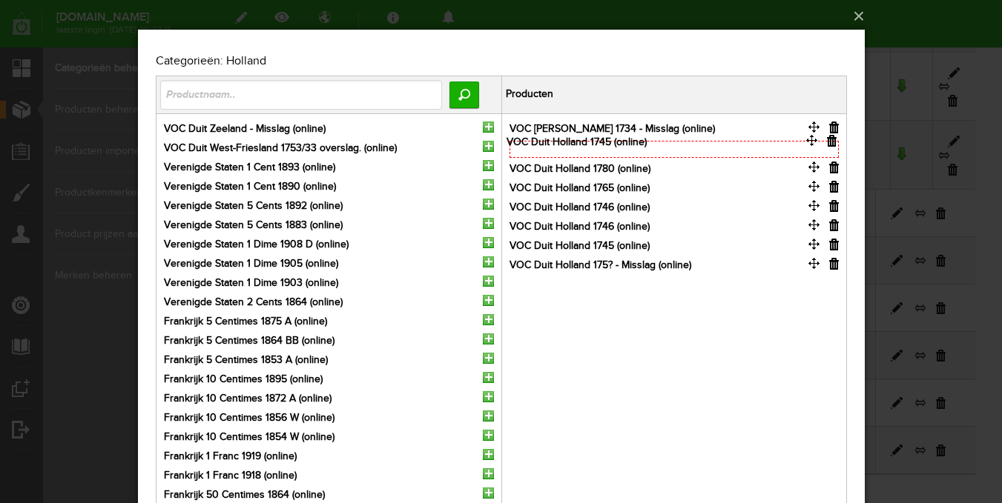
drag, startPoint x: 811, startPoint y: 225, endPoint x: 811, endPoint y: 149, distance: 76.4
drag, startPoint x: 811, startPoint y: 242, endPoint x: 810, endPoint y: 165, distance: 76.4
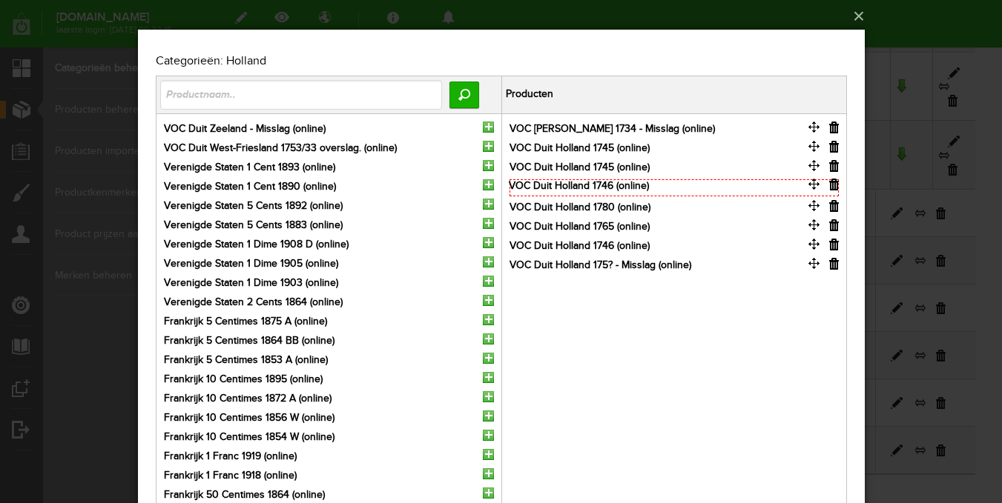
drag, startPoint x: 812, startPoint y: 242, endPoint x: 812, endPoint y: 184, distance: 58.6
drag, startPoint x: 814, startPoint y: 242, endPoint x: 814, endPoint y: 206, distance: 35.6
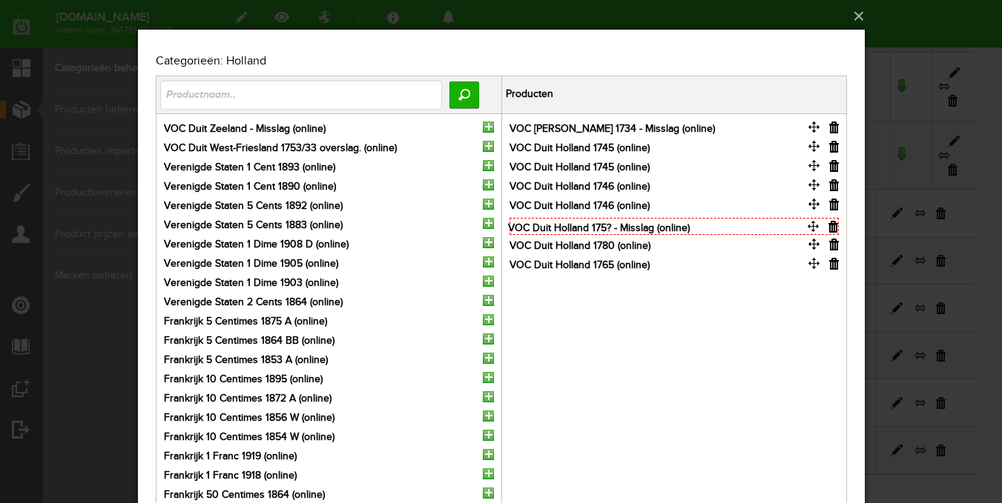
drag, startPoint x: 812, startPoint y: 260, endPoint x: 811, endPoint y: 225, distance: 35.6
drag, startPoint x: 813, startPoint y: 261, endPoint x: 813, endPoint y: 241, distance: 20.0
click at [856, 11] on button "×" at bounding box center [505, 16] width 727 height 33
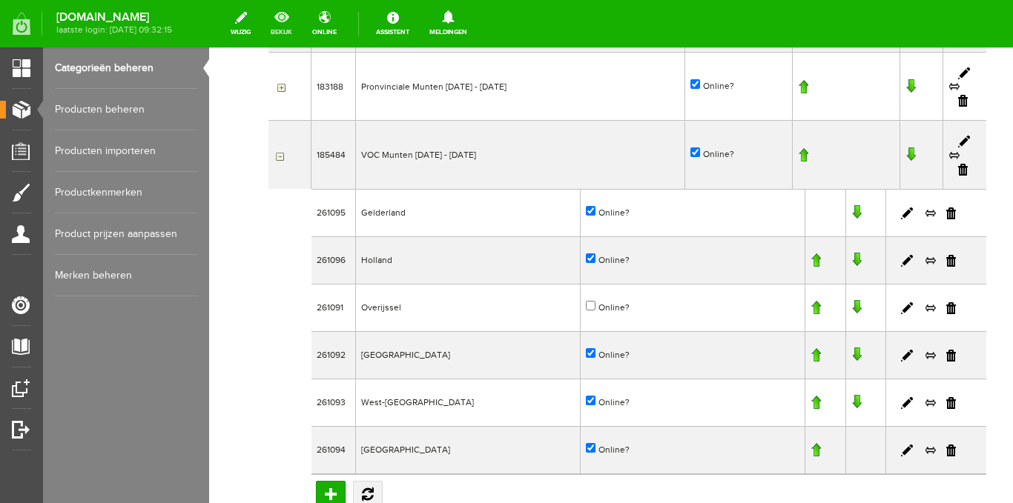
click at [297, 26] on link "bekijk" at bounding box center [281, 23] width 39 height 33
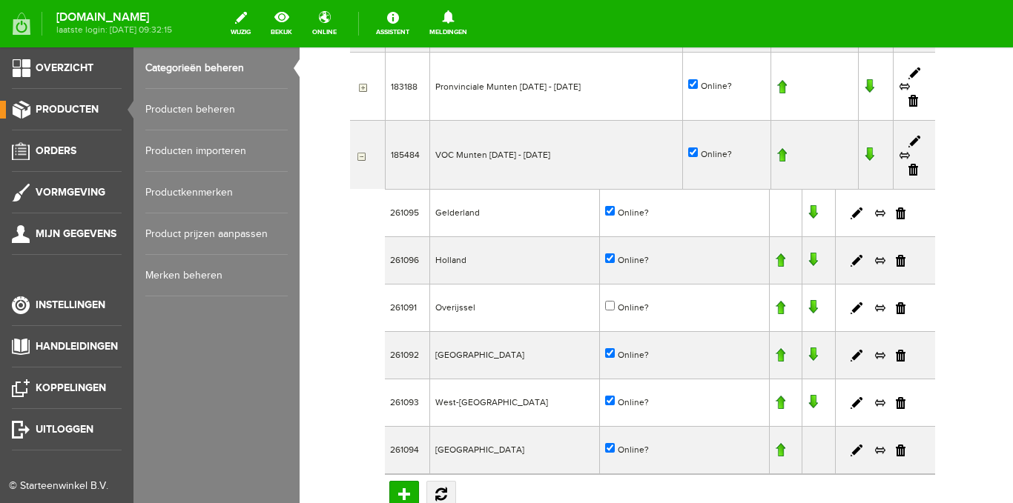
click at [173, 110] on link "Producten beheren" at bounding box center [216, 110] width 142 height 42
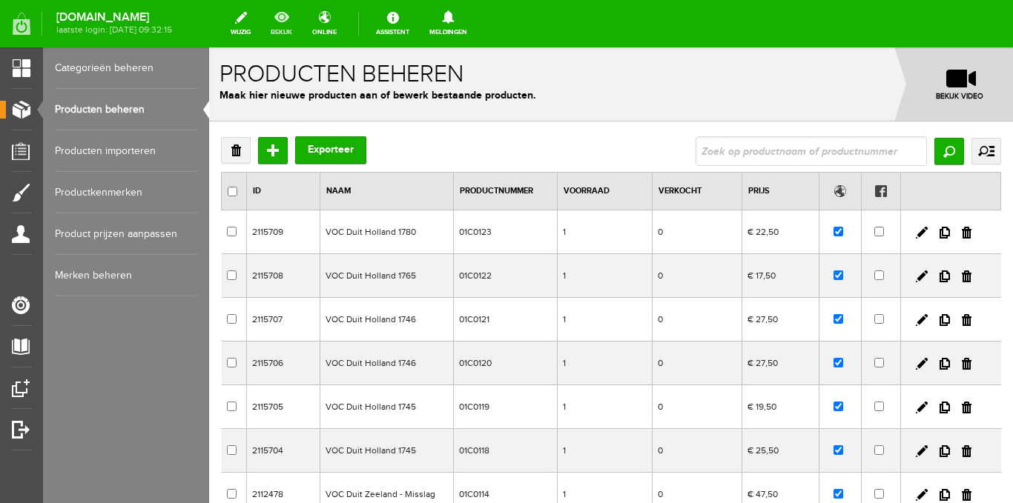
click at [300, 15] on link "bekijk" at bounding box center [281, 23] width 39 height 33
click at [271, 150] on input "Toevoegen" at bounding box center [273, 150] width 30 height 27
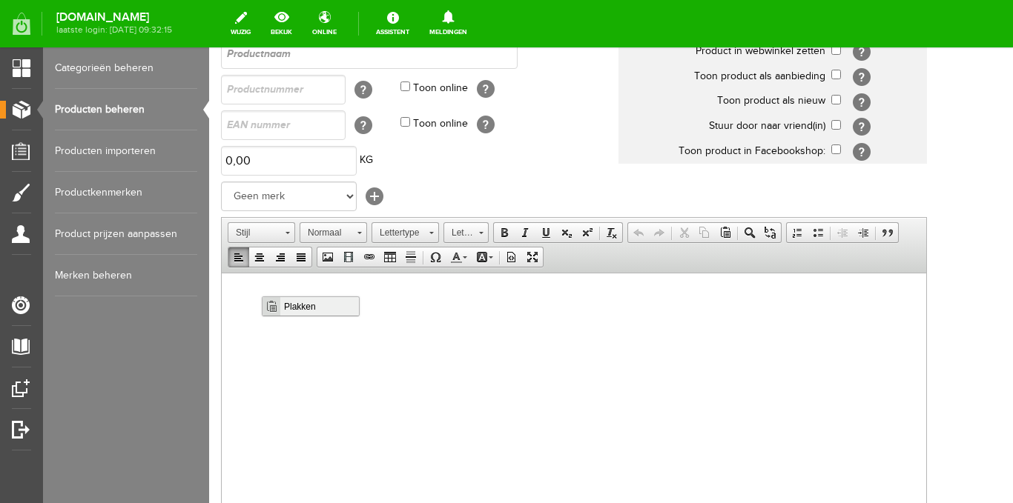
click at [293, 306] on span "Plakken" at bounding box center [319, 306] width 79 height 19
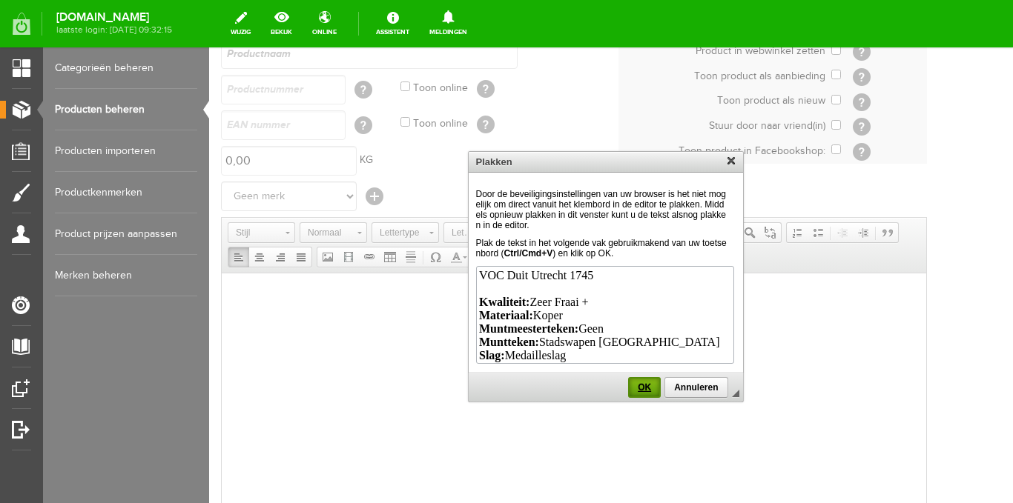
click at [641, 382] on link "OK" at bounding box center [644, 387] width 33 height 21
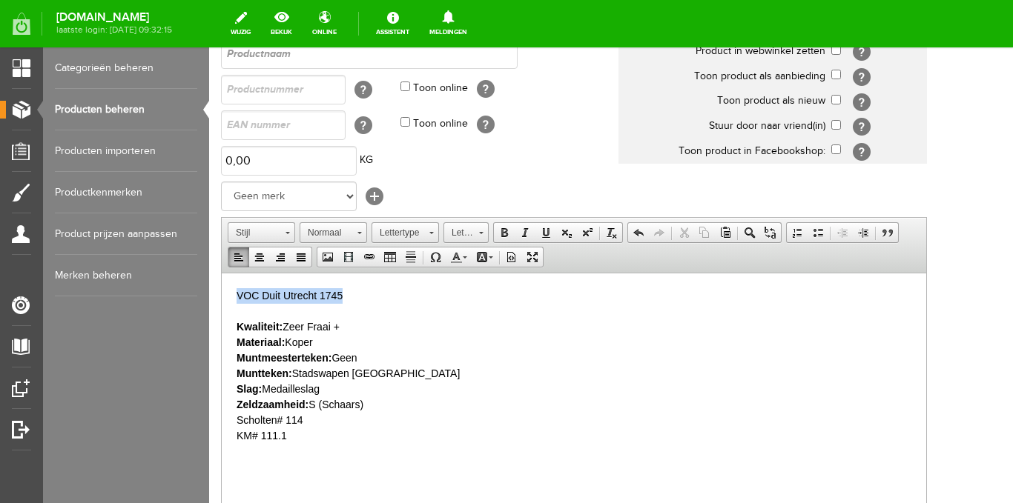
drag, startPoint x: 369, startPoint y: 298, endPoint x: 214, endPoint y: 288, distance: 155.3
click at [222, 288] on html "VOC Duit Utrecht 1745 Kwaliteit: [PERSON_NAME] + Materiaal: Koper Muntmeesterte…" at bounding box center [574, 365] width 704 height 185
click at [285, 324] on span "Kopiëren" at bounding box center [307, 326] width 79 height 19
copy p "VOC Duit Utrecht 1745"
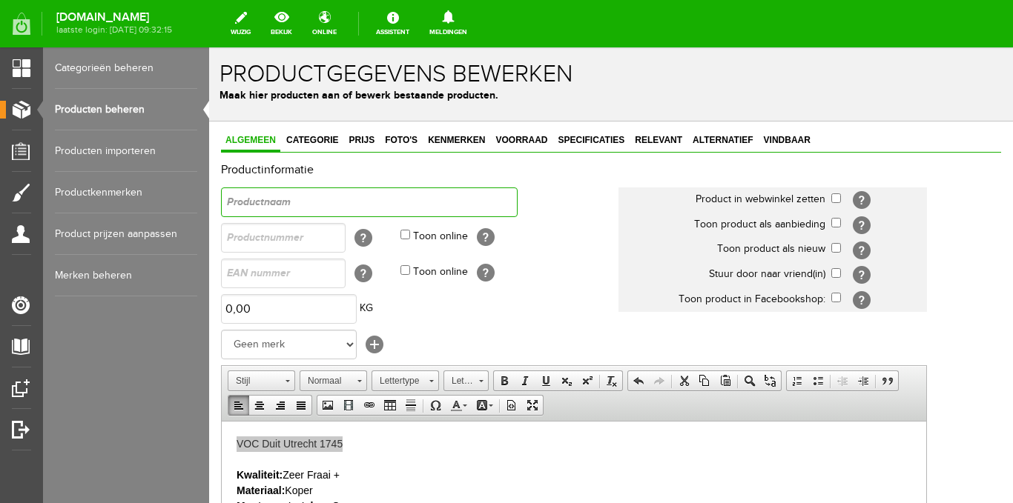
click at [268, 206] on input "text" at bounding box center [369, 203] width 297 height 30
type input "VOC Duit Utrecht 1745"
click at [281, 240] on input "text" at bounding box center [283, 238] width 125 height 30
type input "01C0124"
click at [404, 237] on input "Toon online" at bounding box center [405, 235] width 10 height 10
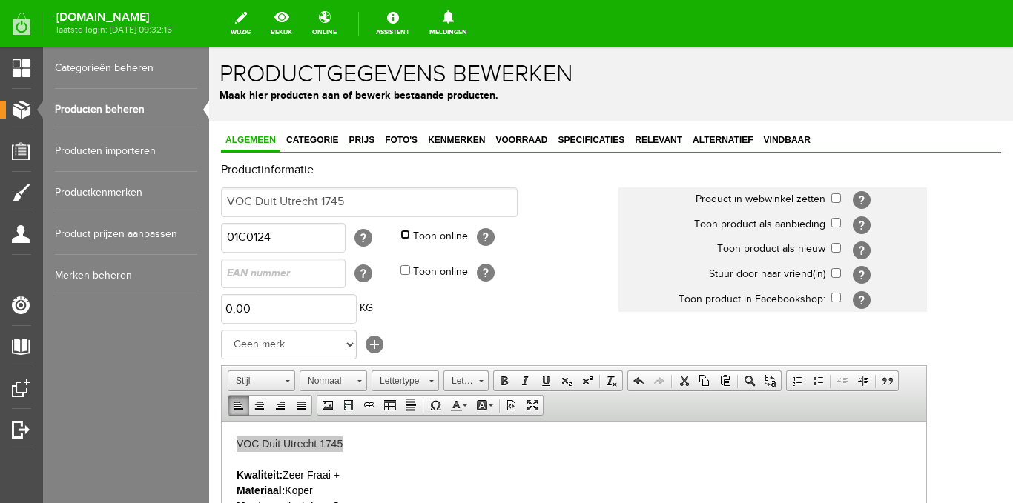
checkbox input "true"
click at [833, 197] on input "checkbox" at bounding box center [836, 199] width 10 height 10
checkbox input "true"
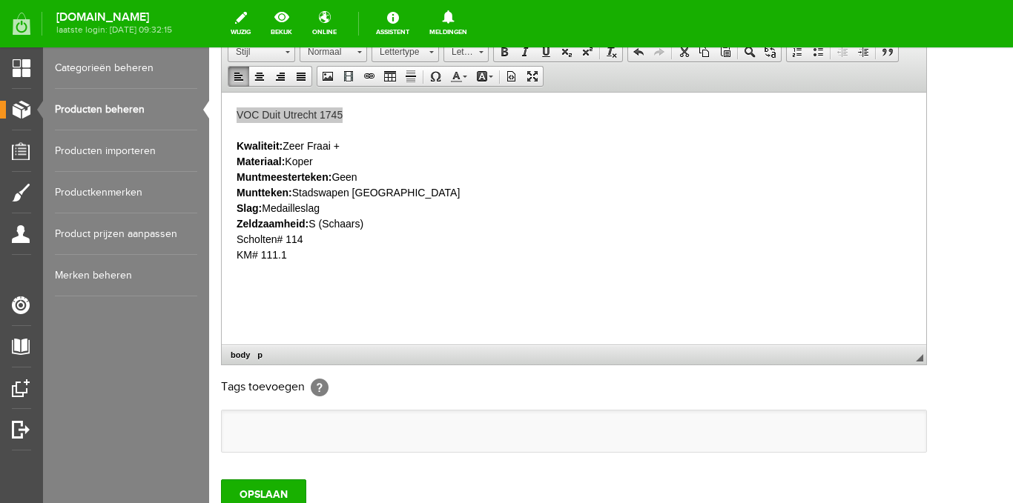
scroll to position [371, 0]
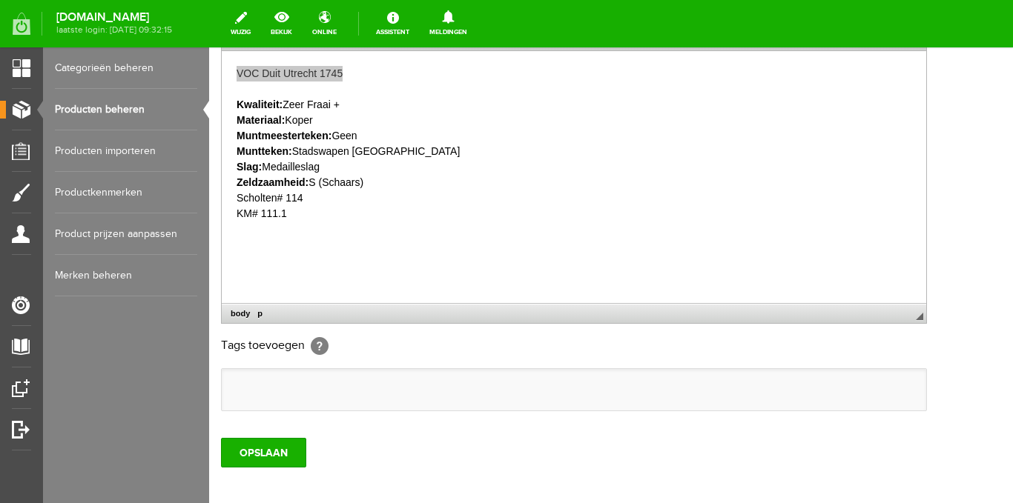
click at [237, 386] on input "text" at bounding box center [236, 390] width 15 height 15
paste input "VOC Duit Utrecht 1745"
type input "VOC Duit Utrecht 1745"
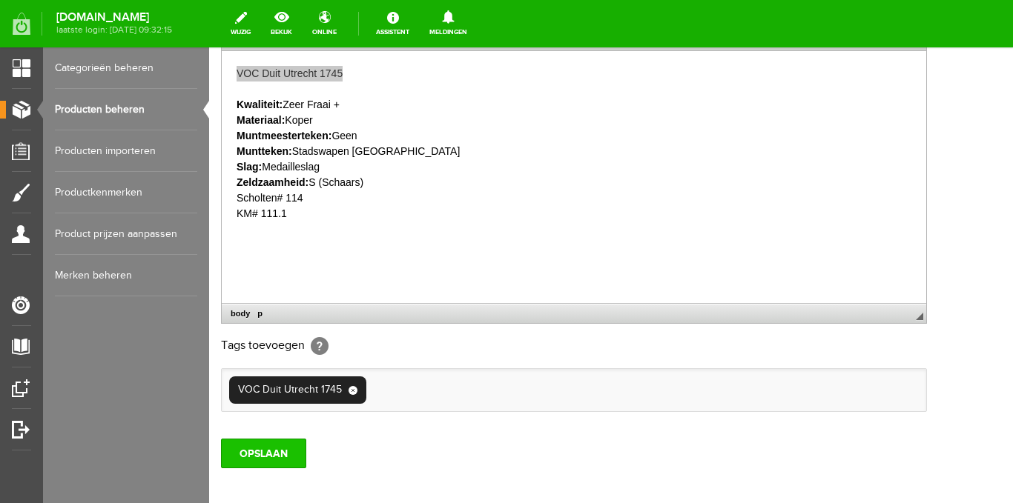
click at [257, 449] on input "OPSLAAN" at bounding box center [263, 454] width 85 height 30
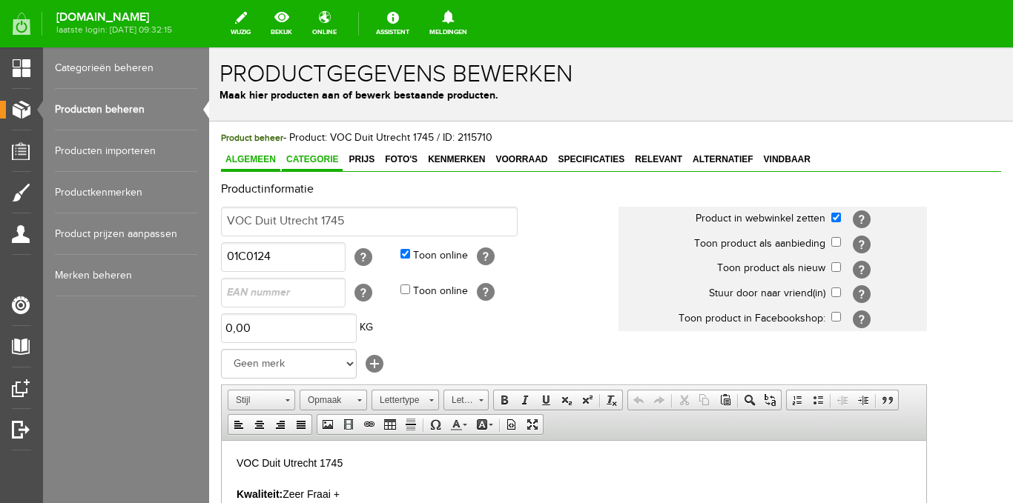
click at [311, 162] on span "Categorie" at bounding box center [312, 159] width 61 height 10
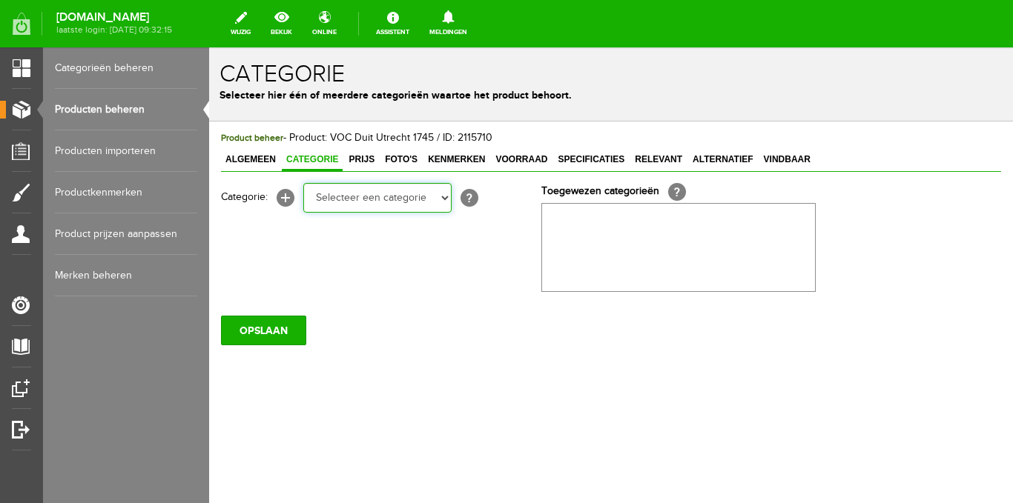
click at [372, 205] on select "Selecteer een categorie Ansichtkaarten Stripgerelateerd Kuifje Dorpen NL Steden…" at bounding box center [377, 198] width 148 height 30
select select "183184"
click at [303, 183] on select "Selecteer een categorie Ansichtkaarten Stripgerelateerd Kuifje Dorpen NL Steden…" at bounding box center [377, 198] width 148 height 30
click at [444, 197] on select "Selecteer een categorie Ansichtkaarten Stripgerelateerd Kuifje Dorpen NL Steden…" at bounding box center [377, 198] width 148 height 30
select select "185484"
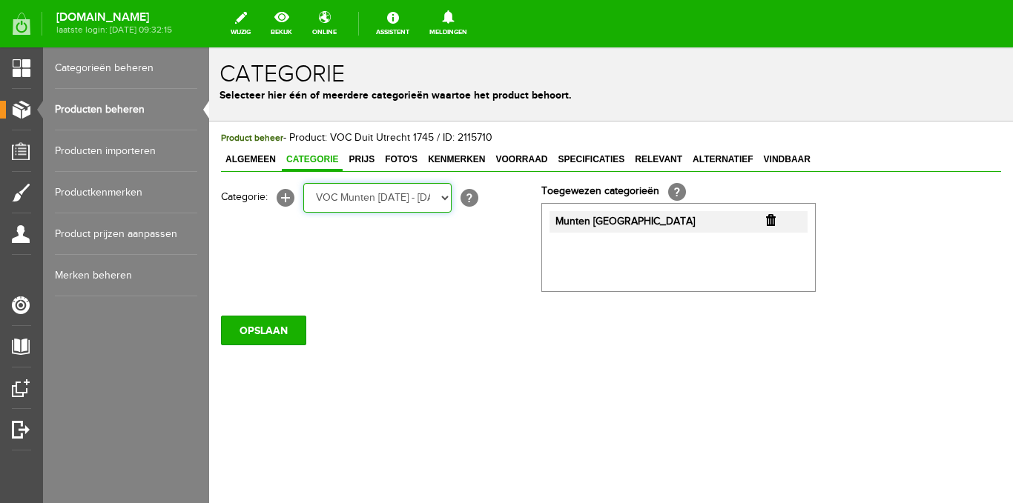
click at [303, 183] on select "Selecteer een categorie Ansichtkaarten Stripgerelateerd Kuifje Dorpen NL Steden…" at bounding box center [377, 198] width 148 height 30
drag, startPoint x: 443, startPoint y: 196, endPoint x: 452, endPoint y: 203, distance: 11.1
click at [445, 196] on select "Selecteer een categorie Ansichtkaarten Stripgerelateerd Kuifje Dorpen NL Steden…" at bounding box center [377, 198] width 148 height 30
select select "261092"
click at [303, 183] on select "Selecteer een categorie Ansichtkaarten Stripgerelateerd Kuifje Dorpen NL Steden…" at bounding box center [377, 198] width 148 height 30
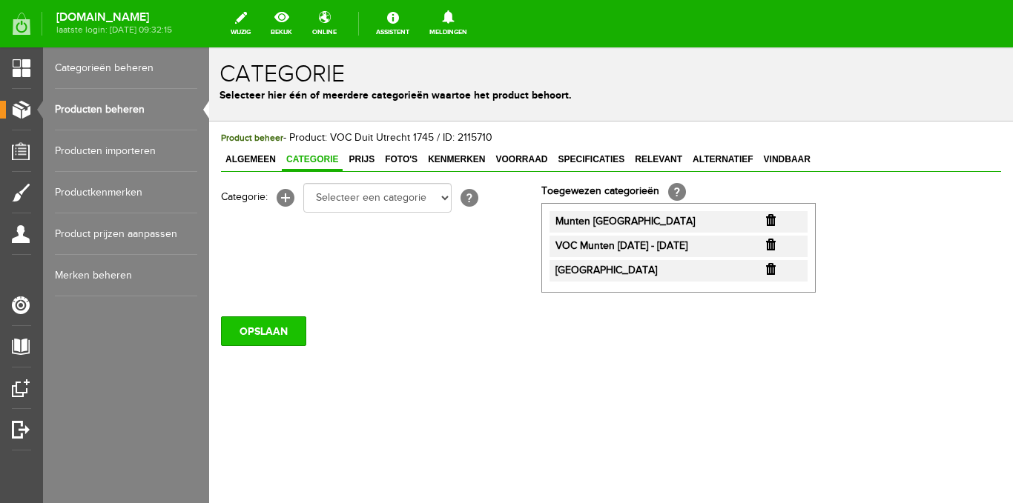
click at [277, 330] on input "OPSLAAN" at bounding box center [263, 332] width 85 height 30
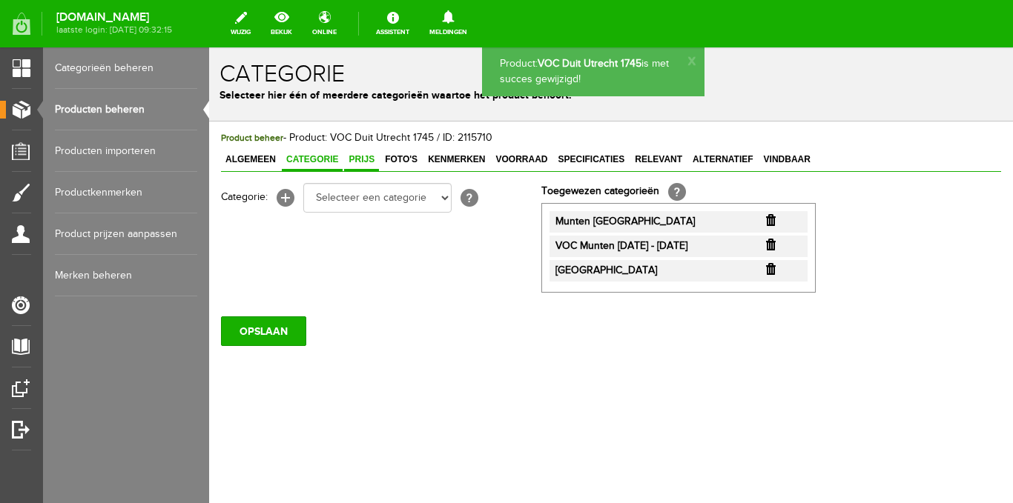
click at [360, 162] on span "Prijs" at bounding box center [361, 159] width 35 height 10
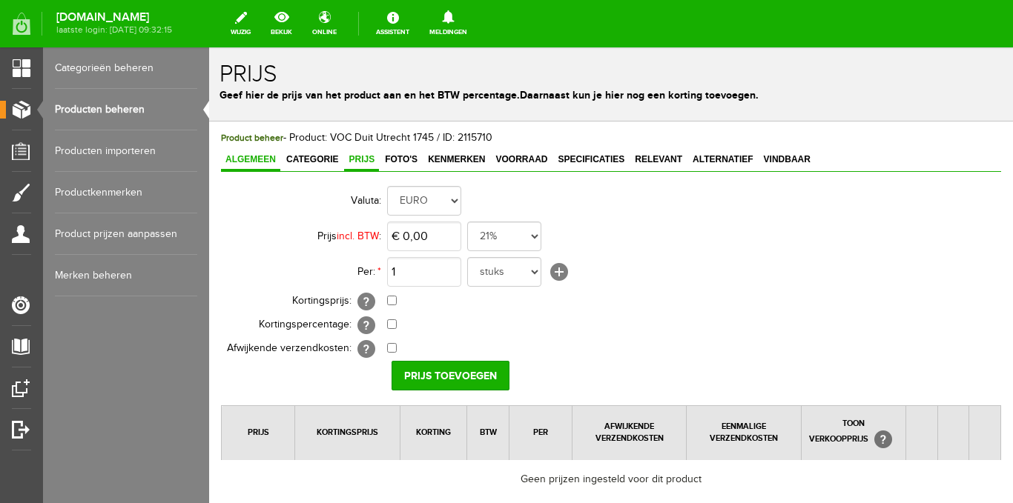
click at [256, 159] on span "Algemeen" at bounding box center [250, 159] width 59 height 10
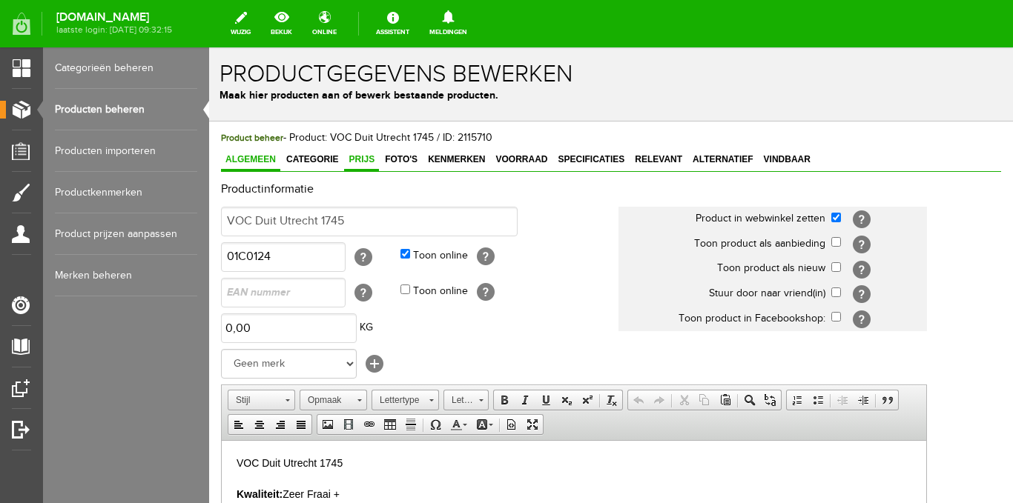
click at [357, 162] on span "Prijs" at bounding box center [361, 159] width 35 height 10
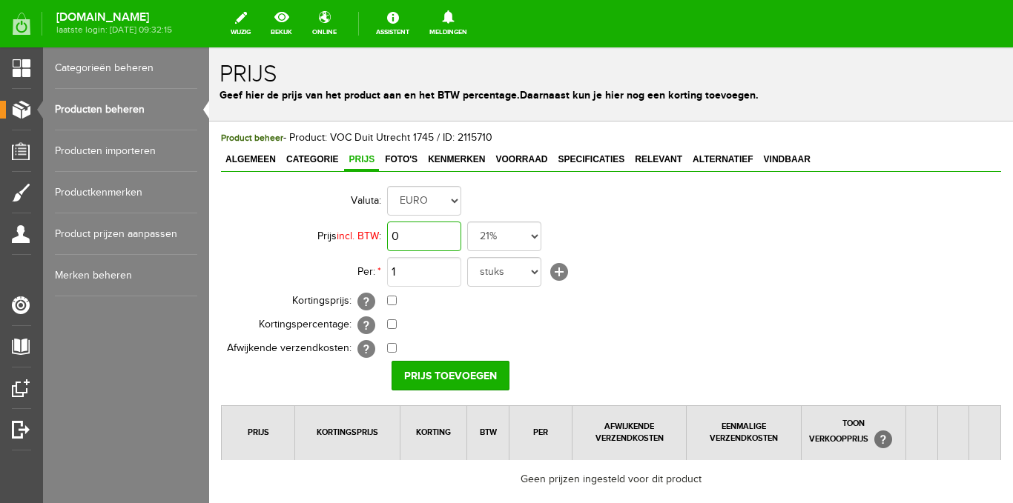
click at [434, 243] on input "0" at bounding box center [424, 237] width 74 height 30
type input "€ 22,50"
click at [530, 239] on select "21% 19% 18% 9% 6% 0%" at bounding box center [504, 237] width 74 height 30
select select "0,00"
click at [467, 222] on select "21% 19% 18% 9% 6% 0%" at bounding box center [504, 237] width 74 height 30
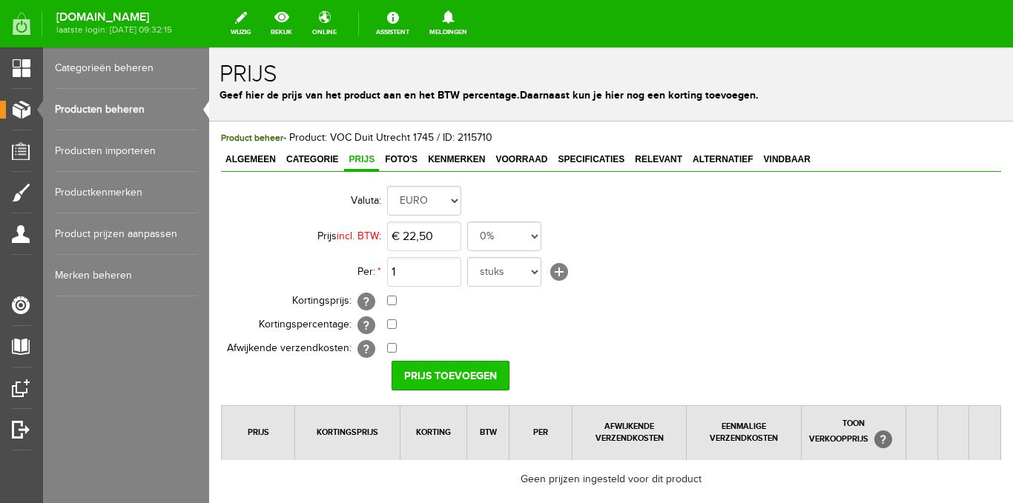
click at [433, 378] on input "Prijs toevoegen" at bounding box center [450, 376] width 118 height 30
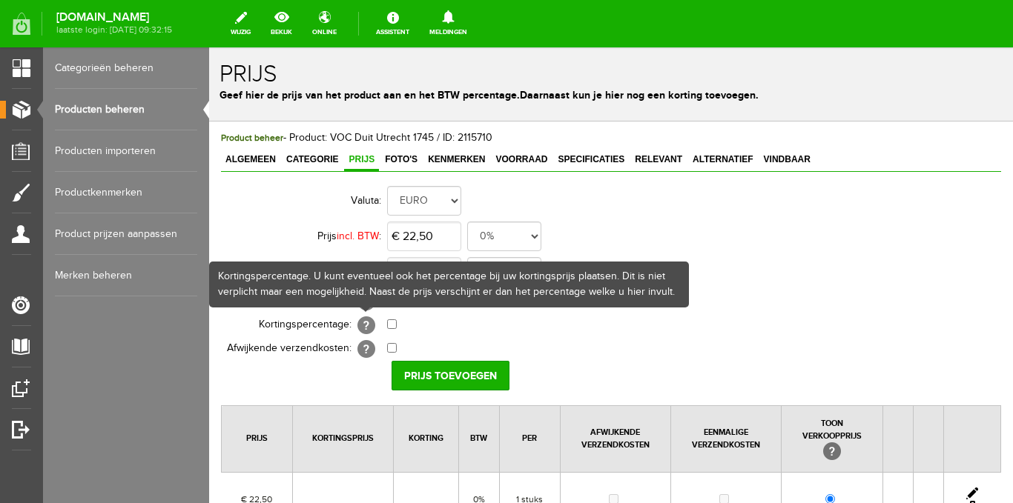
scroll to position [186, 0]
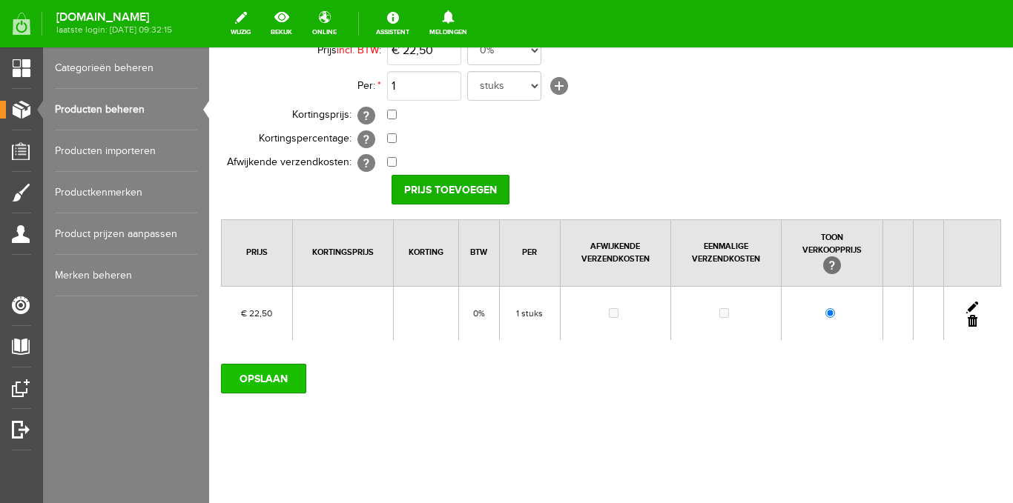
click at [281, 372] on input "OPSLAAN" at bounding box center [263, 379] width 85 height 30
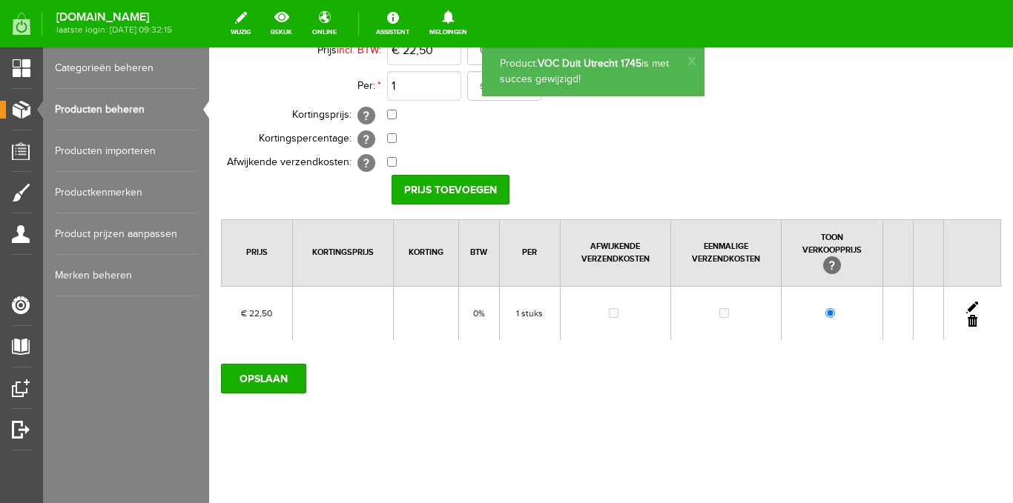
scroll to position [0, 0]
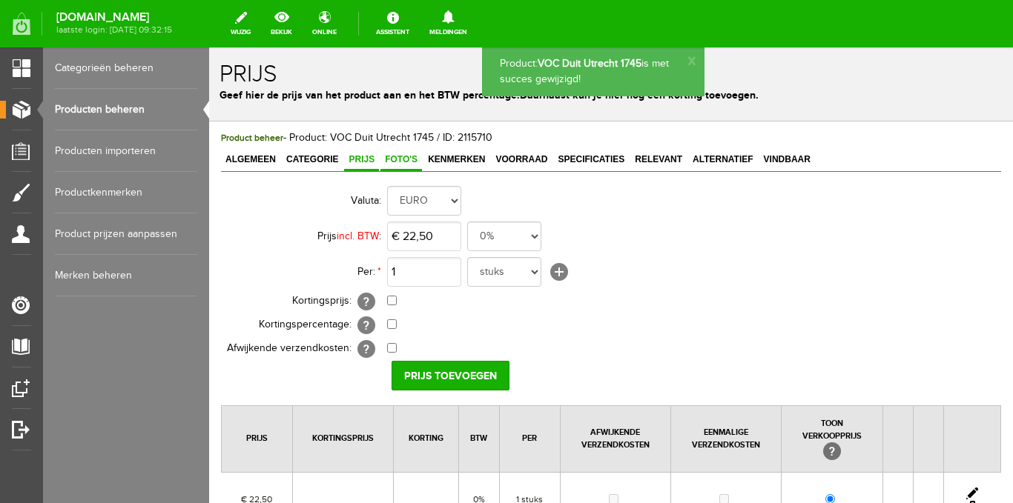
click at [406, 156] on span "Foto's" at bounding box center [401, 159] width 42 height 10
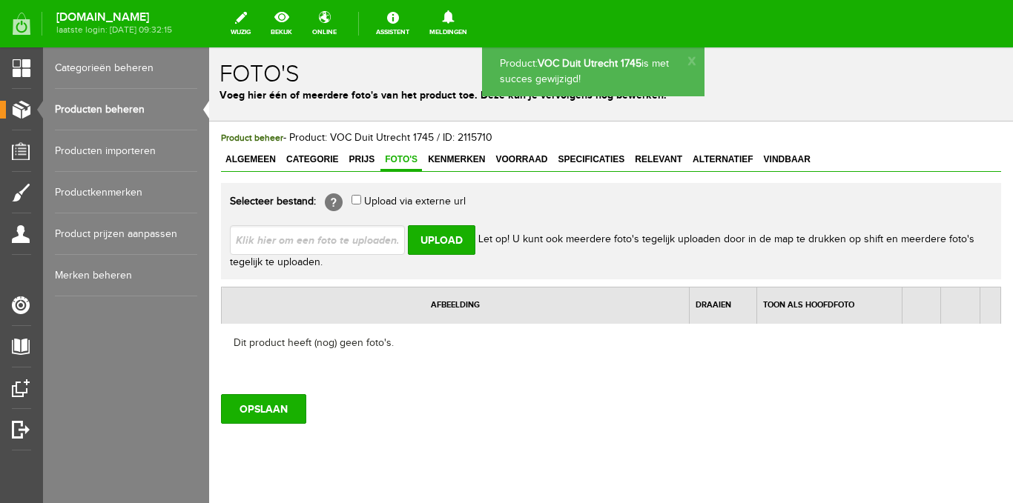
click at [366, 239] on input "file" at bounding box center [323, 239] width 187 height 28
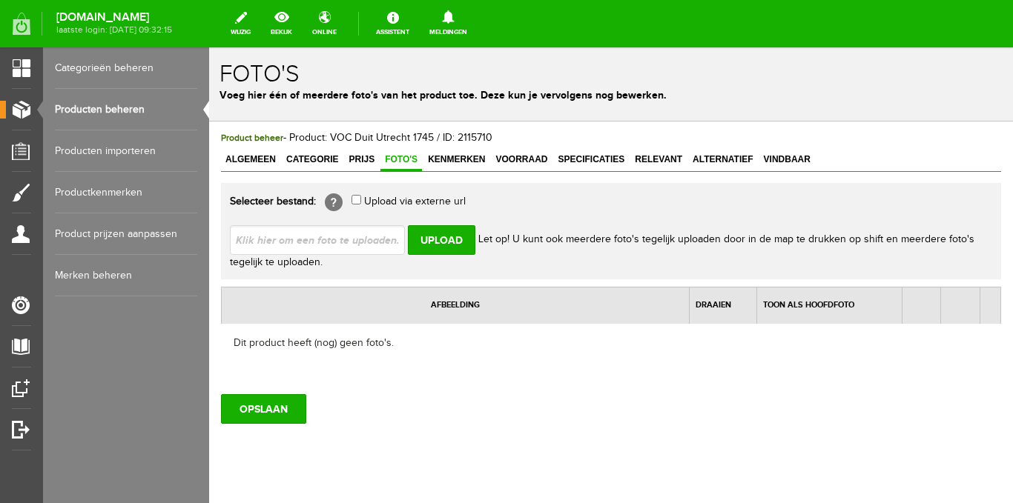
type input "C:\fakepath\Ten Wolde Verzamel Items (152 x 152 mm) - 2025-08-26T133402.631.png"
type input "Ten Wolde Verzamel Items (152 x 152 mm) - 2025-08-26T133402.631.png; Ten Wolde …"
click at [440, 245] on input "Upload" at bounding box center [441, 240] width 67 height 30
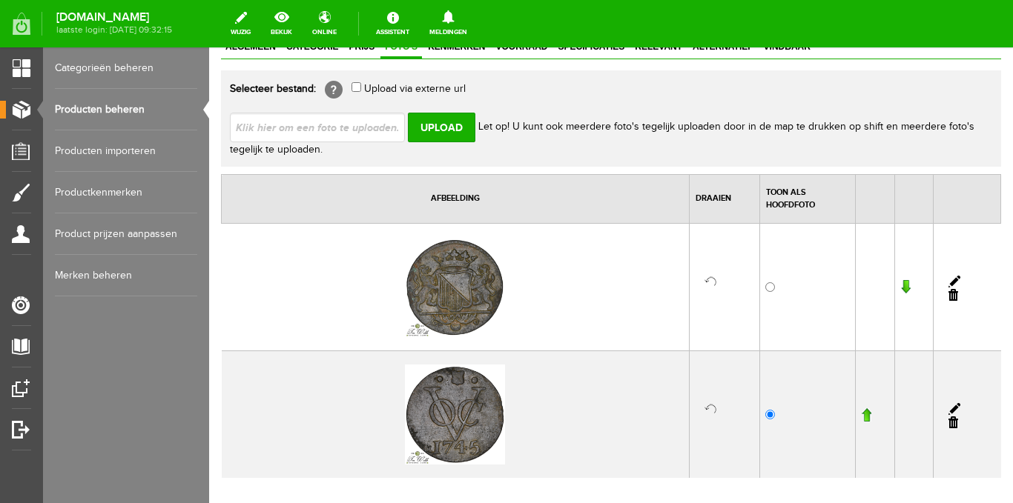
scroll to position [148, 0]
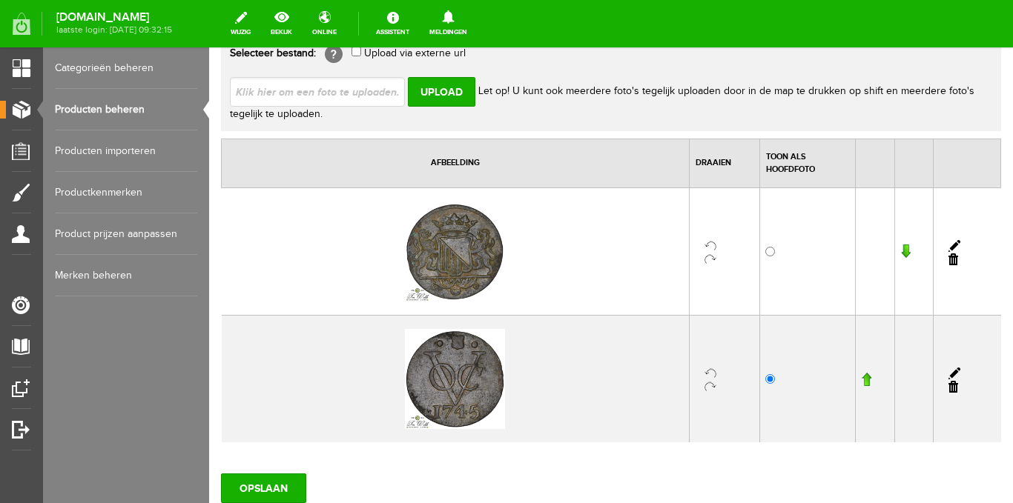
click at [861, 375] on input "button" at bounding box center [866, 379] width 10 height 15
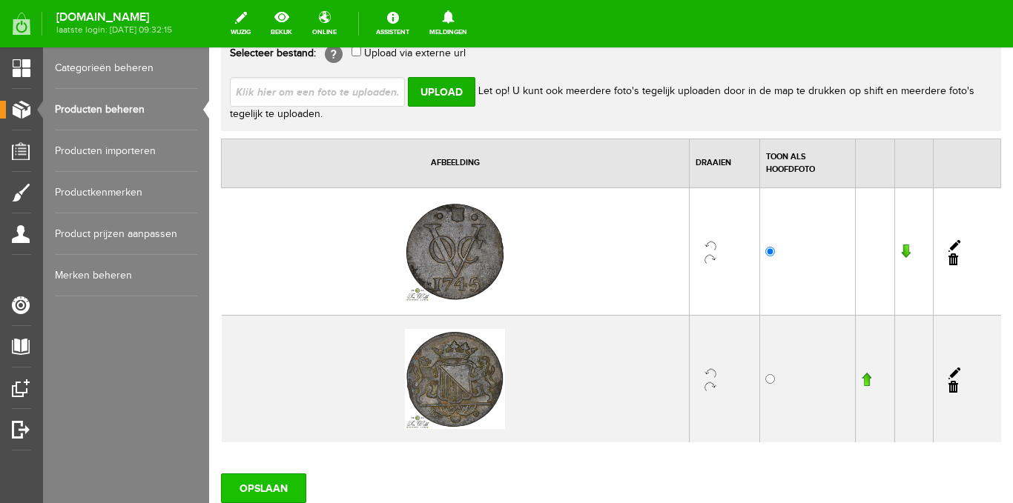
click at [261, 488] on input "OPSLAAN" at bounding box center [263, 489] width 85 height 30
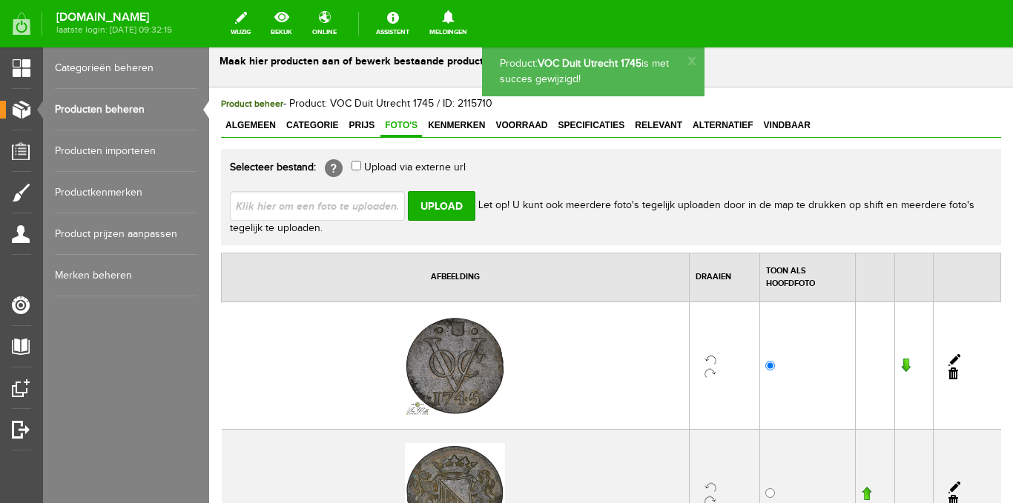
scroll to position [0, 0]
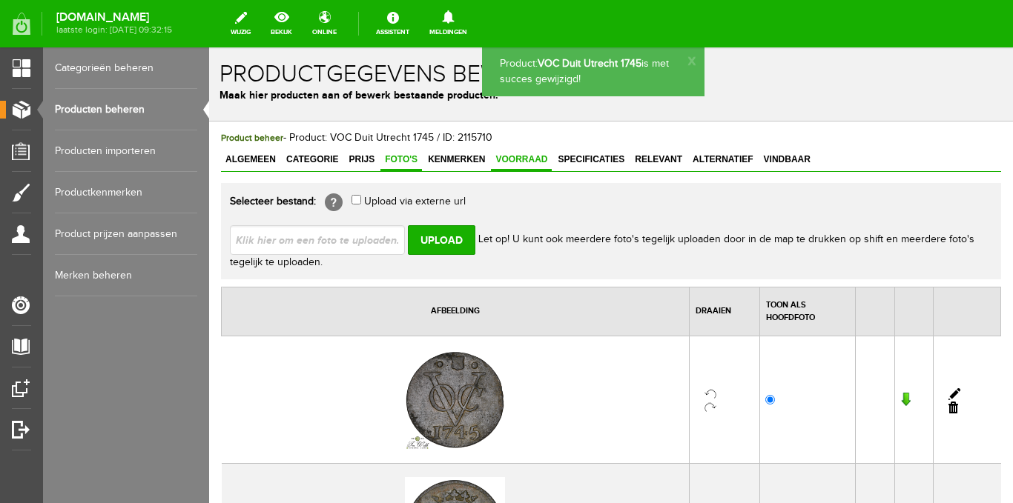
click at [519, 167] on link "Voorraad" at bounding box center [521, 161] width 61 height 22
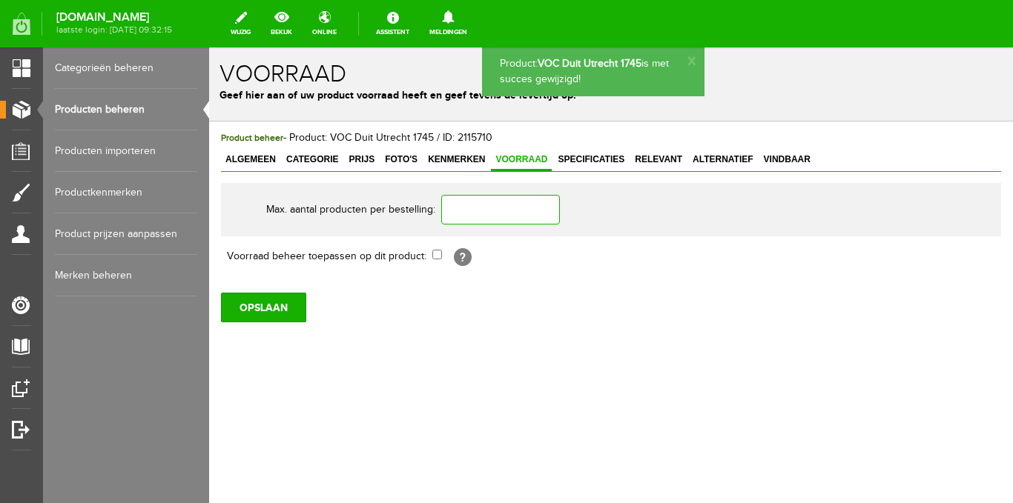
click at [484, 199] on input "text" at bounding box center [500, 210] width 119 height 30
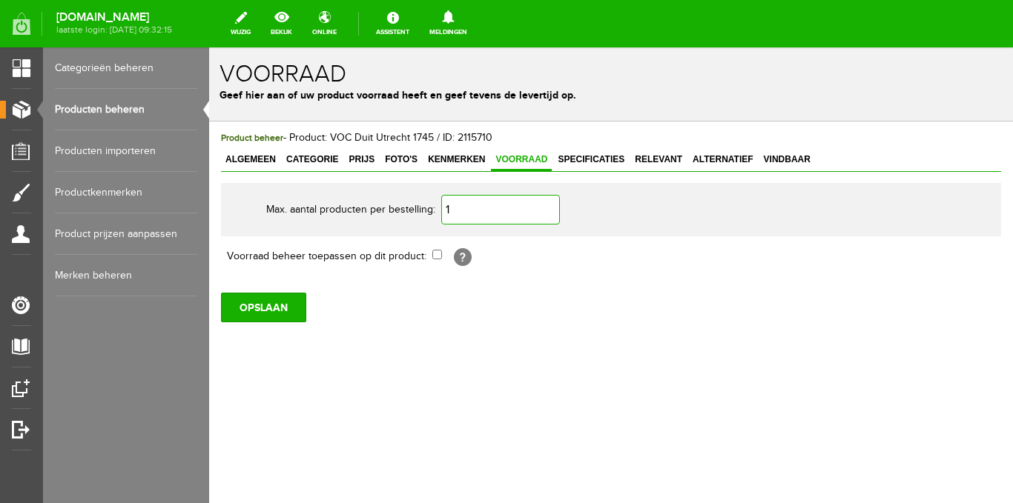
type input "1"
click at [437, 254] on input "checkbox" at bounding box center [437, 255] width 10 height 10
checkbox input "true"
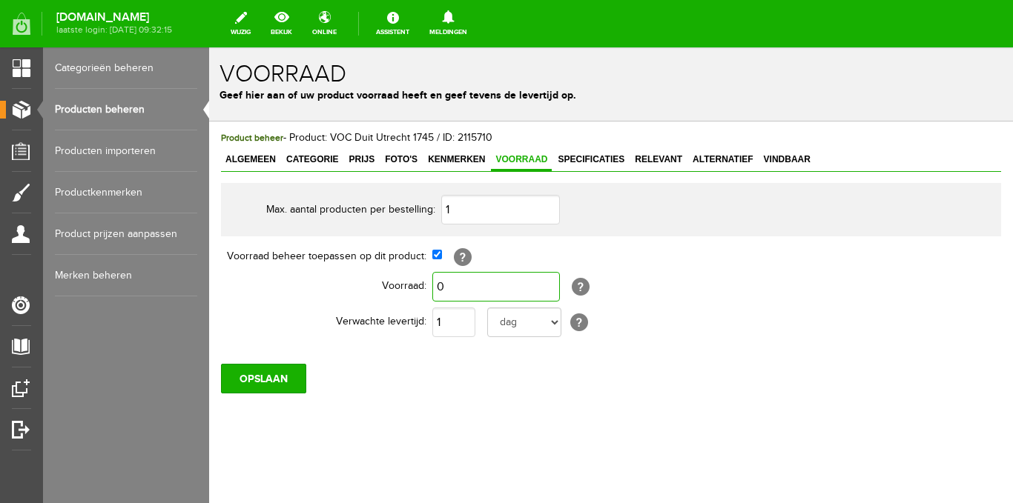
click at [442, 288] on input "0" at bounding box center [496, 287] width 128 height 30
type input "1"
click at [441, 317] on input "1" at bounding box center [453, 323] width 43 height 30
click at [260, 379] on input "OPSLAAN" at bounding box center [263, 379] width 85 height 30
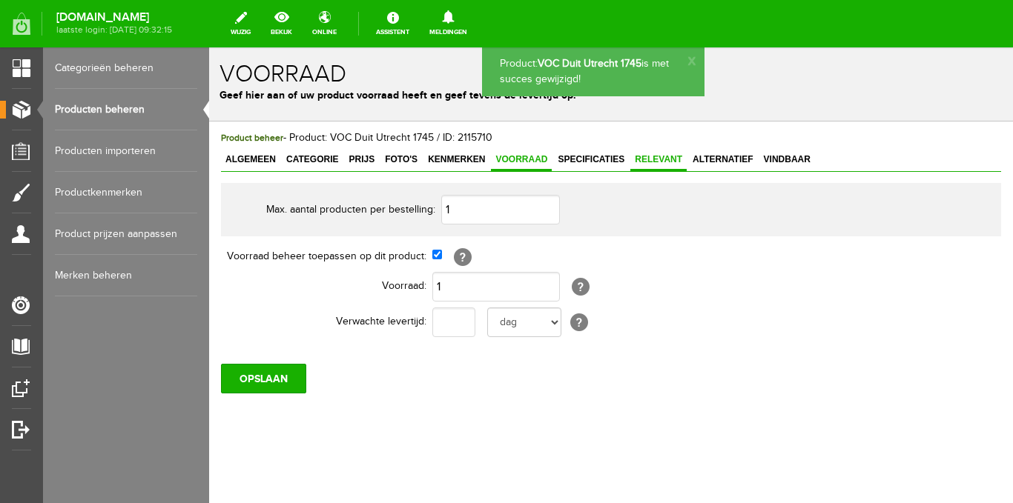
click at [642, 156] on span "Relevant" at bounding box center [658, 159] width 56 height 10
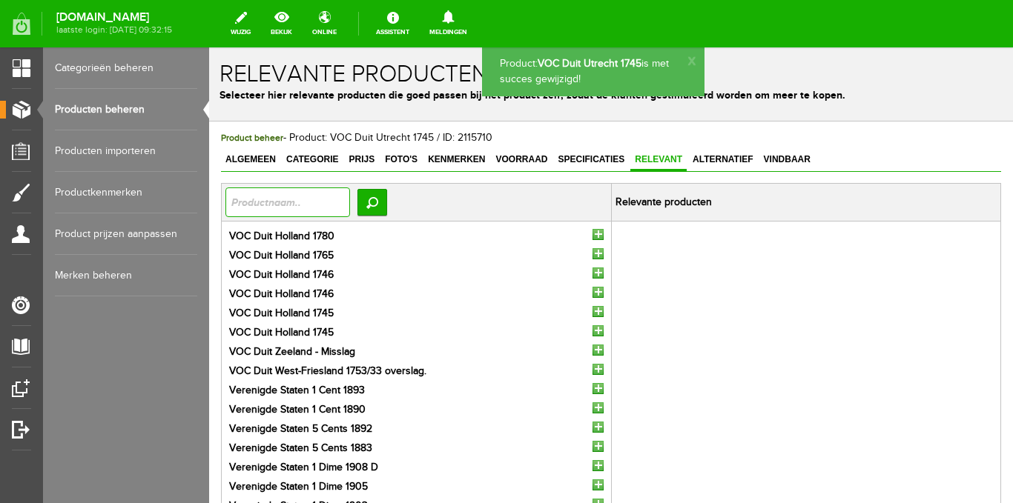
click at [345, 203] on input "text" at bounding box center [287, 203] width 125 height 30
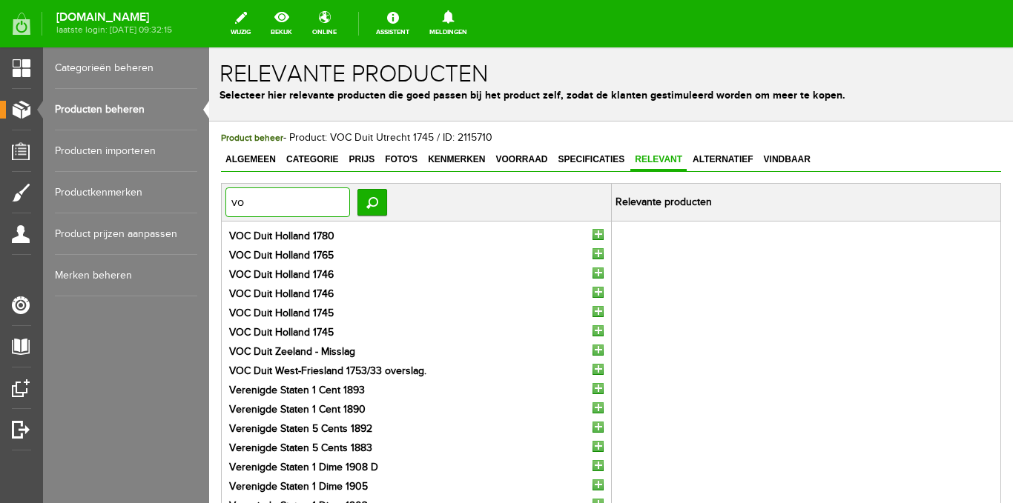
type input "voc"
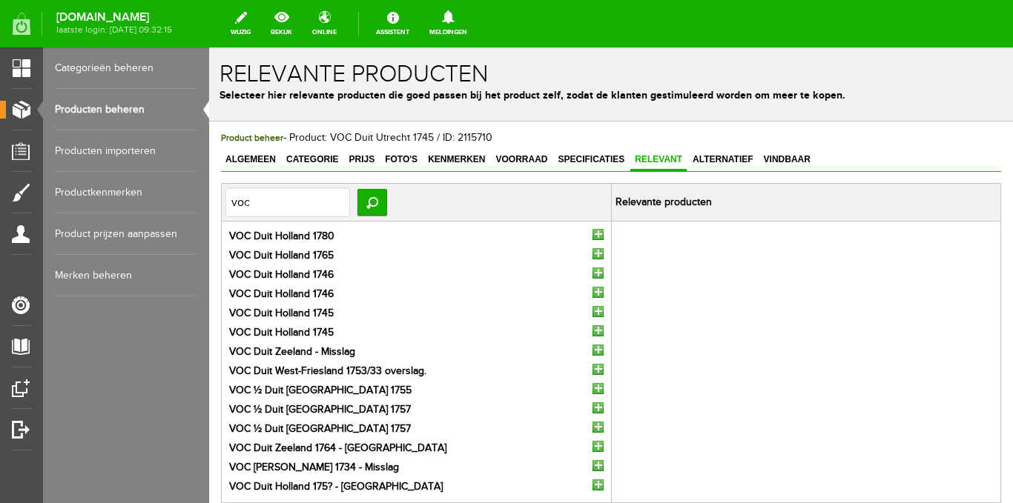
click at [593, 368] on input "button" at bounding box center [597, 369] width 11 height 11
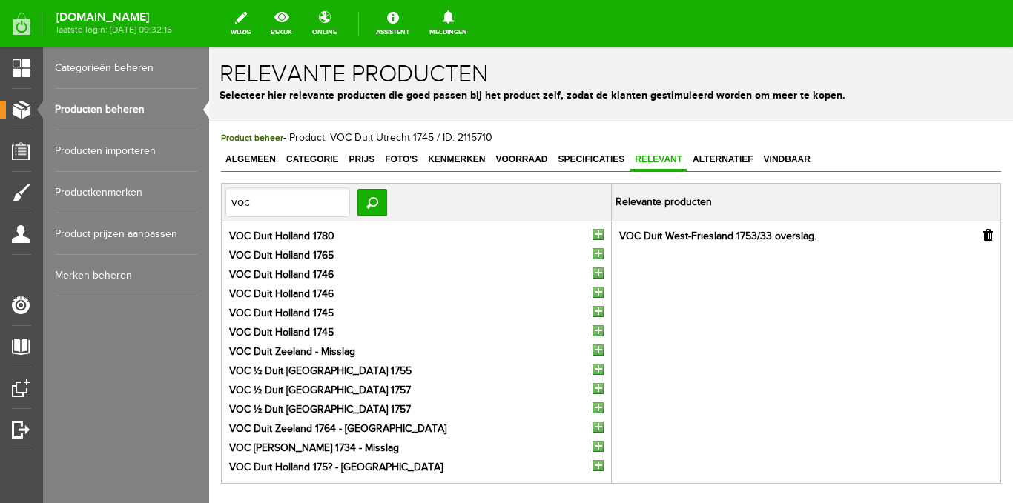
click at [592, 370] on input "button" at bounding box center [597, 369] width 11 height 11
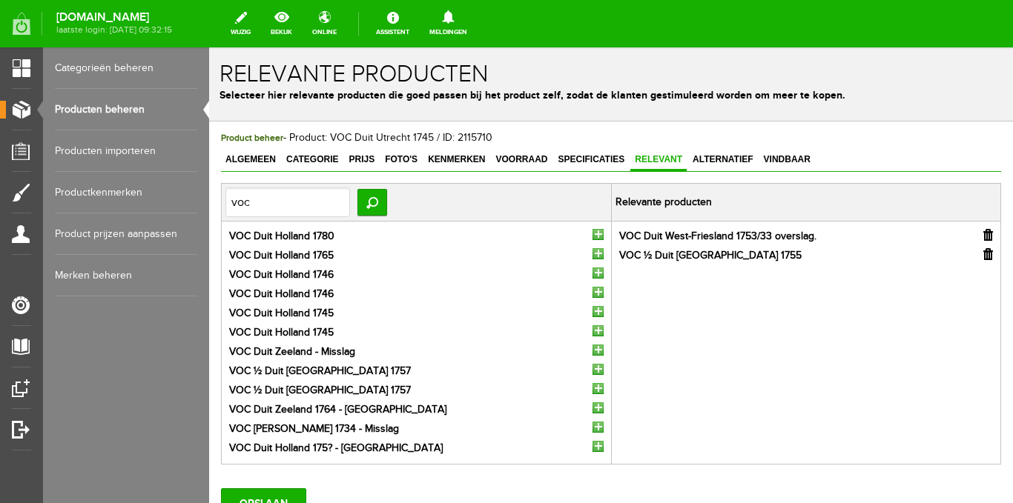
click at [592, 371] on input "button" at bounding box center [597, 369] width 11 height 11
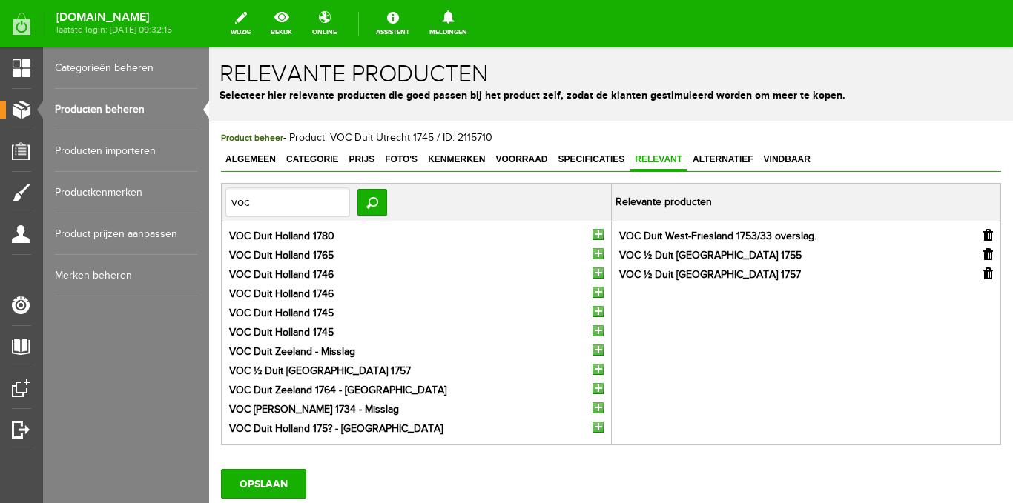
click at [592, 371] on input "button" at bounding box center [597, 369] width 11 height 11
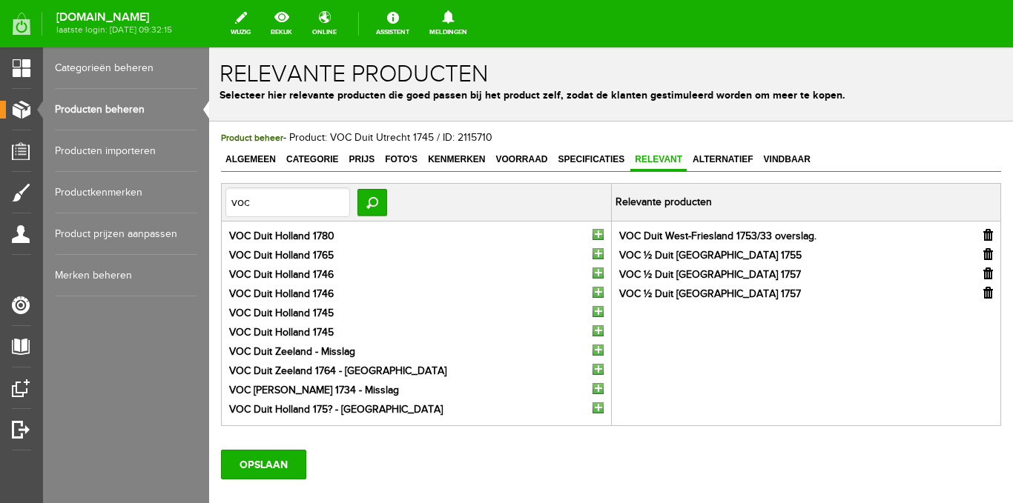
click at [586, 371] on li "VOC Duit Zeeland 1764 - [GEOGRAPHIC_DATA]" at bounding box center [416, 372] width 374 height 16
click at [592, 368] on input "button" at bounding box center [597, 369] width 11 height 11
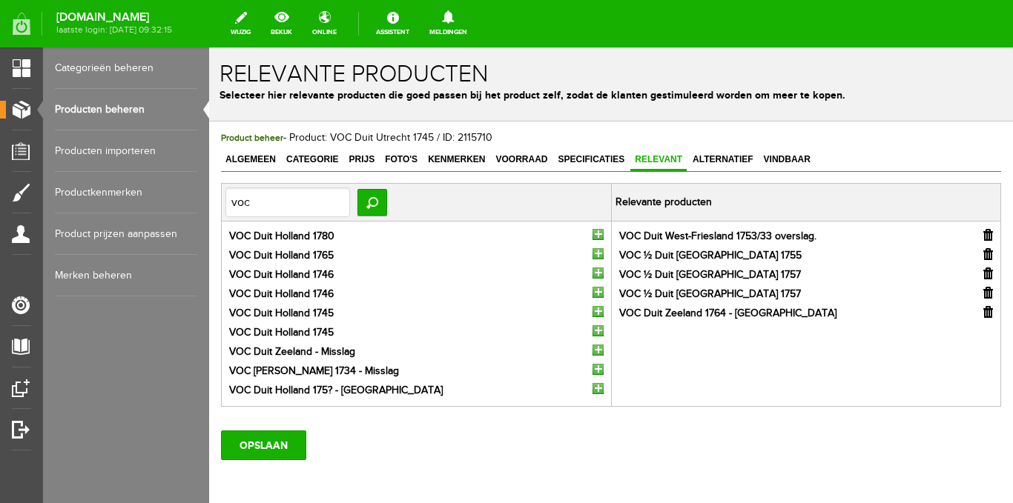
click at [593, 235] on input "button" at bounding box center [597, 234] width 11 height 11
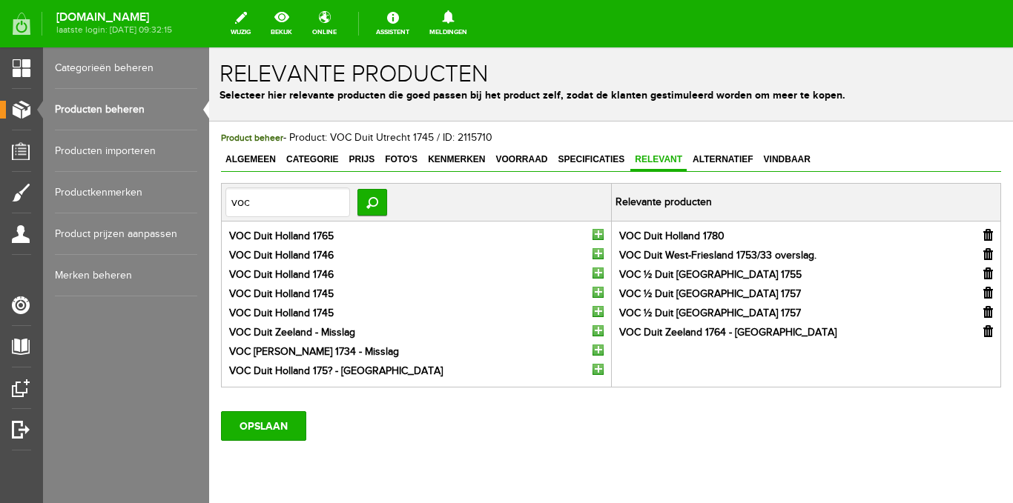
click at [592, 234] on input "button" at bounding box center [597, 234] width 11 height 11
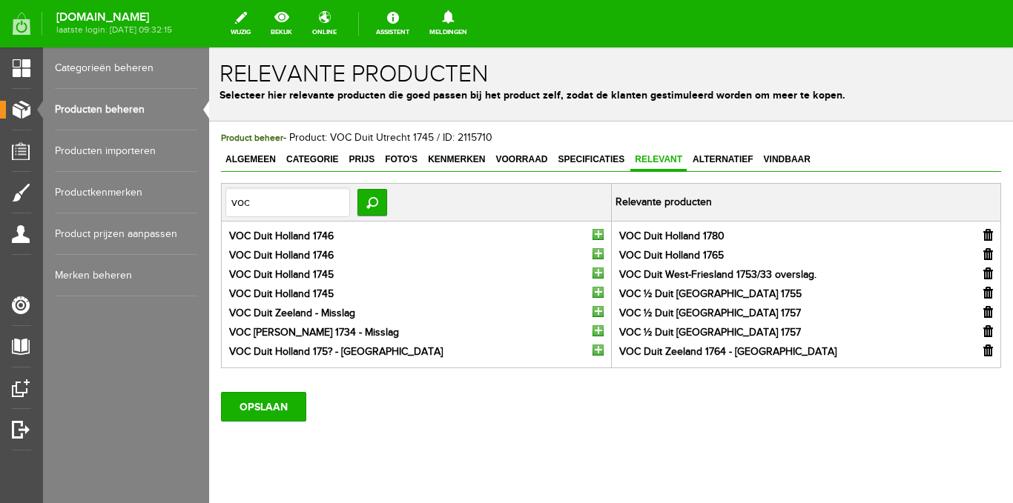
click at [592, 234] on input "button" at bounding box center [597, 234] width 11 height 11
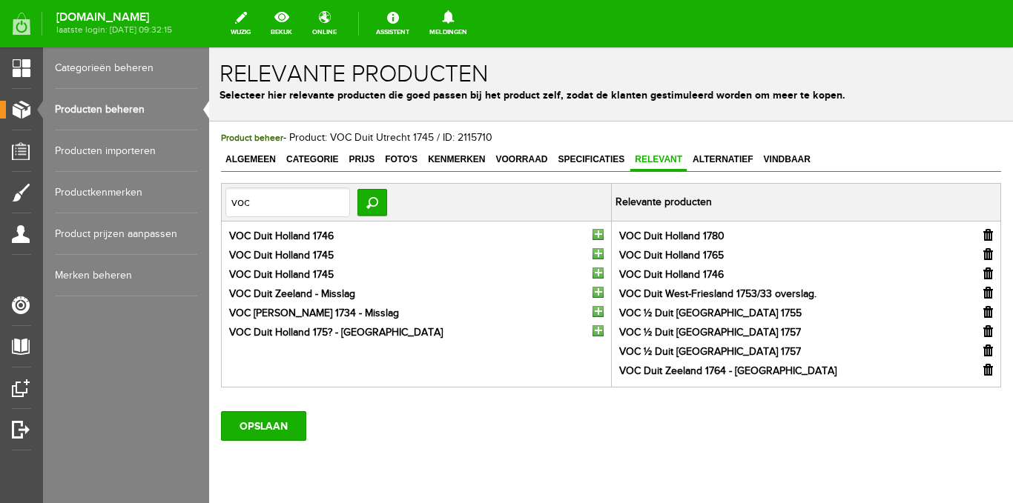
click at [592, 234] on input "button" at bounding box center [597, 234] width 11 height 11
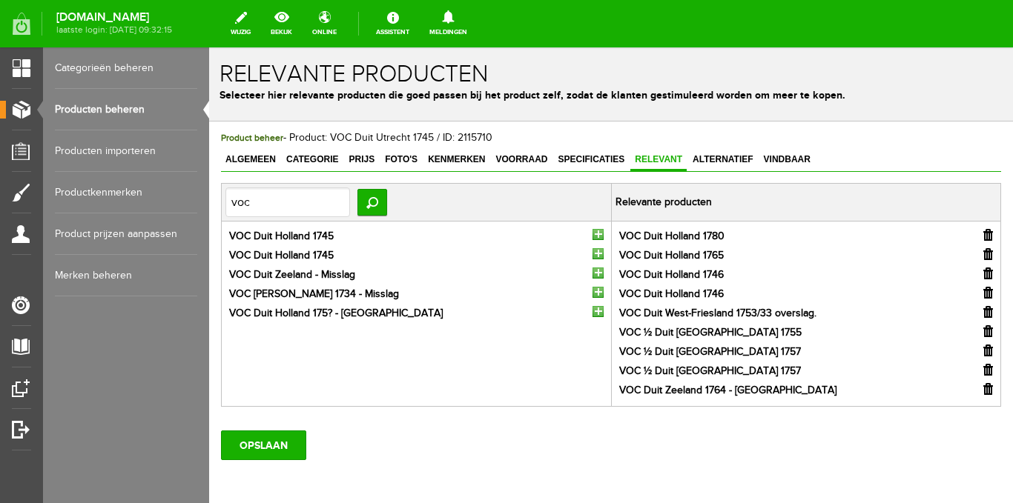
click at [592, 234] on input "button" at bounding box center [597, 234] width 11 height 11
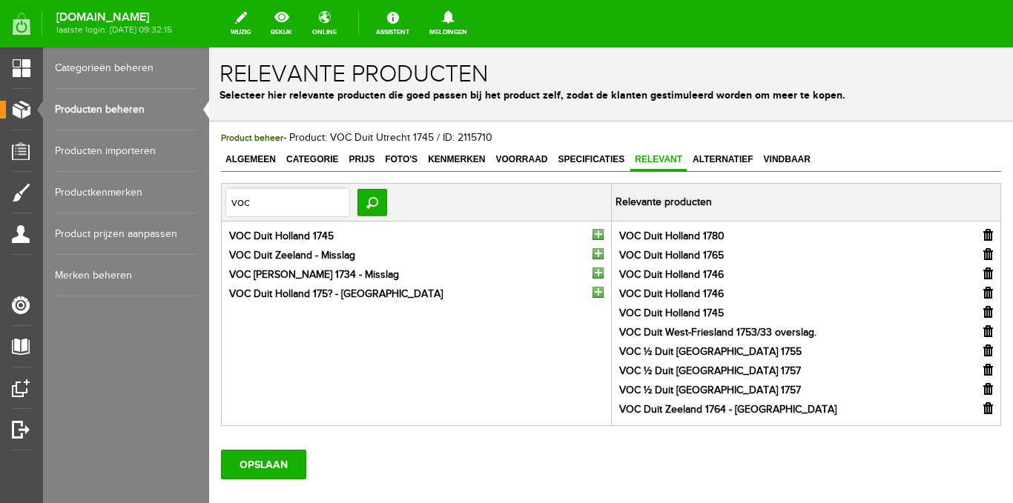
click at [592, 234] on input "button" at bounding box center [597, 234] width 11 height 11
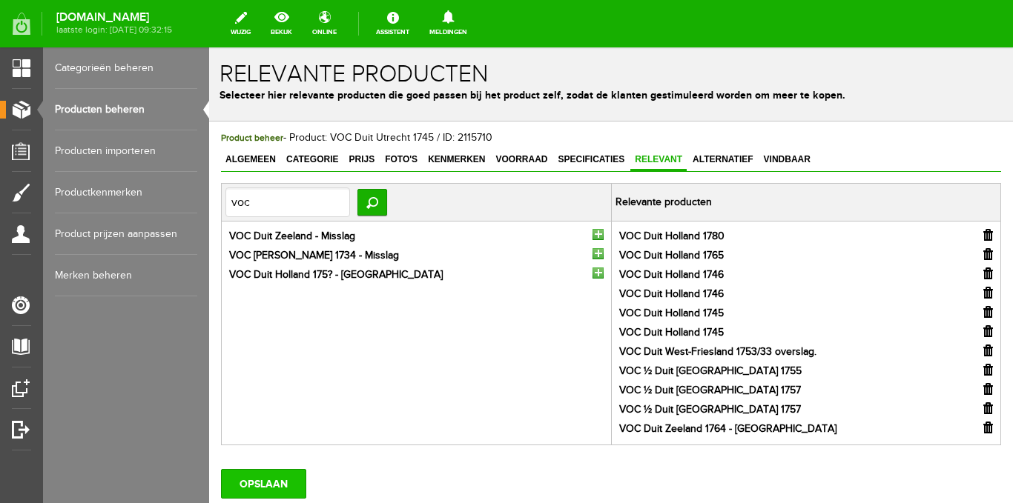
click at [292, 478] on input "OPSLAAN" at bounding box center [263, 484] width 85 height 30
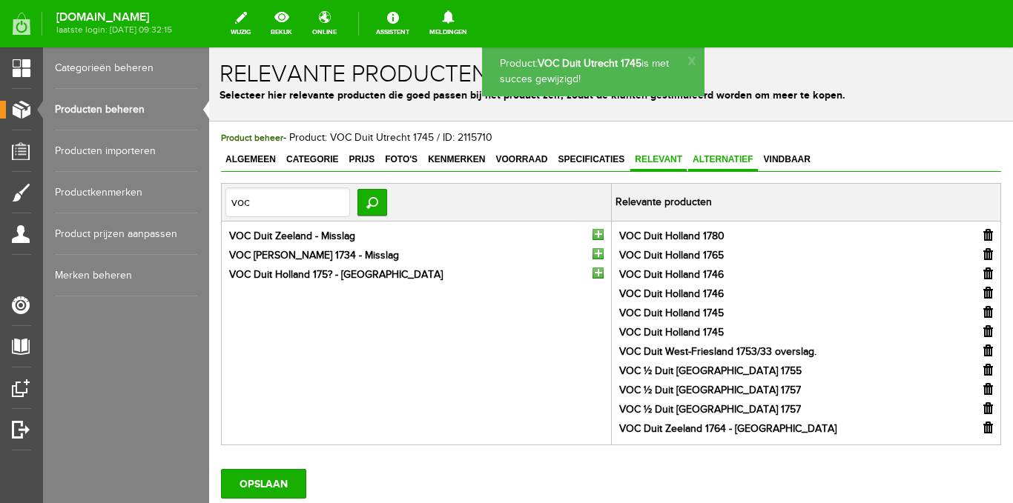
click at [719, 160] on span "Alternatief" at bounding box center [723, 159] width 70 height 10
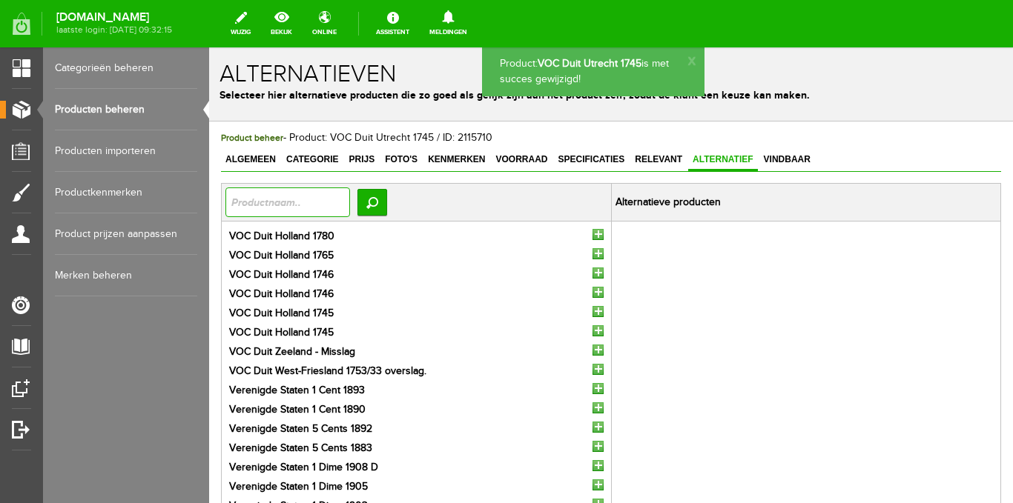
click at [345, 203] on input "text" at bounding box center [287, 203] width 125 height 30
type input "voc"
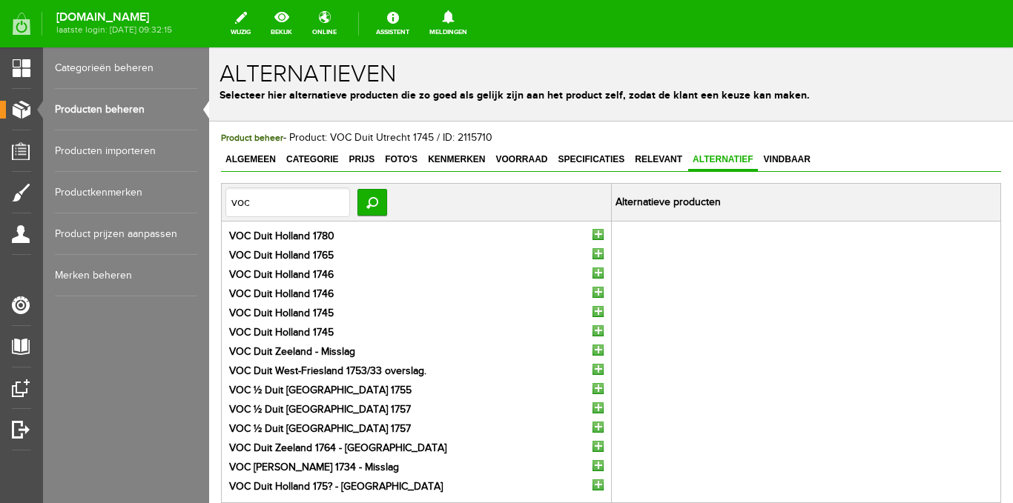
click at [592, 371] on input "button" at bounding box center [597, 369] width 11 height 11
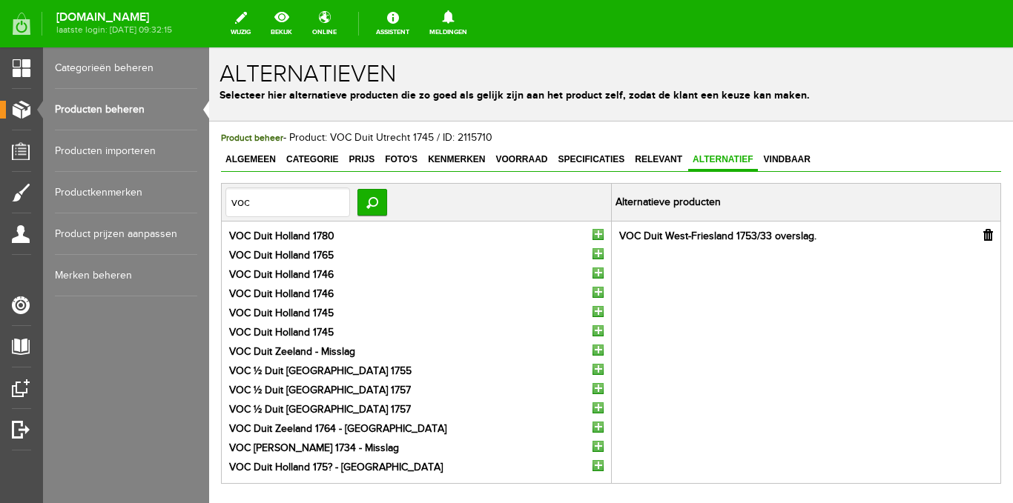
click at [592, 371] on input "button" at bounding box center [597, 369] width 11 height 11
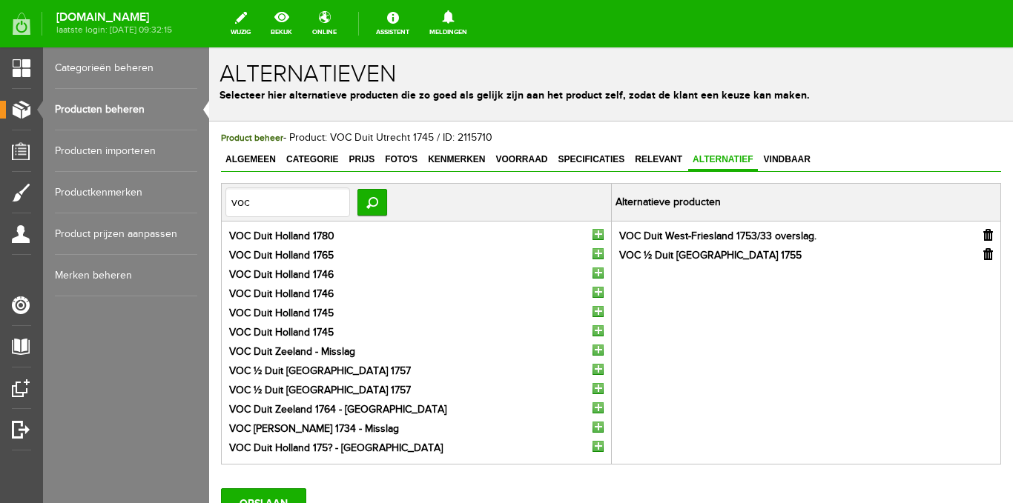
click at [592, 371] on input "button" at bounding box center [597, 369] width 11 height 11
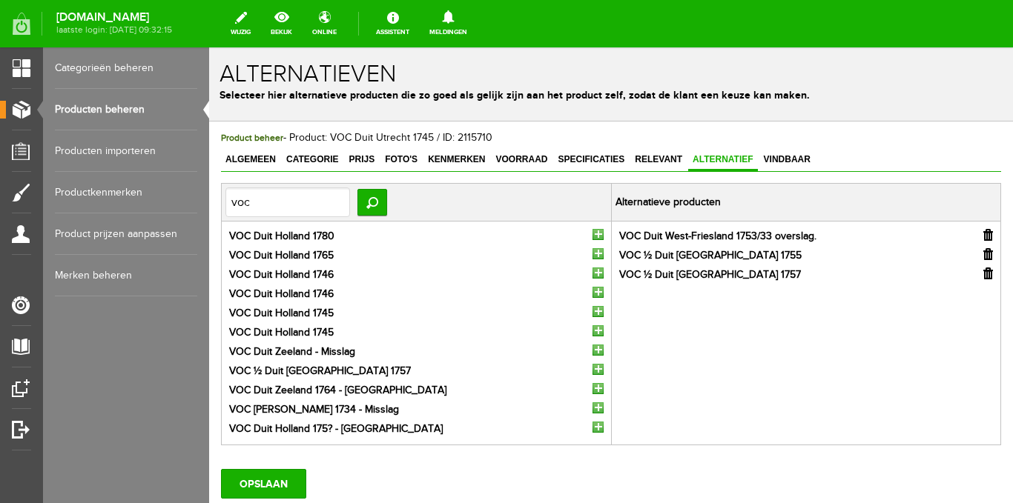
click at [592, 369] on input "button" at bounding box center [597, 369] width 11 height 11
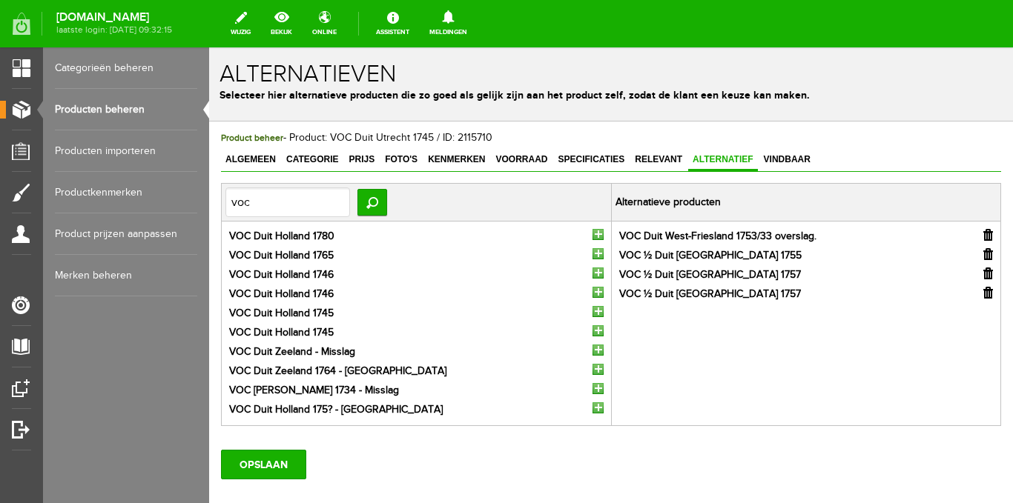
click at [592, 369] on input "button" at bounding box center [597, 369] width 11 height 11
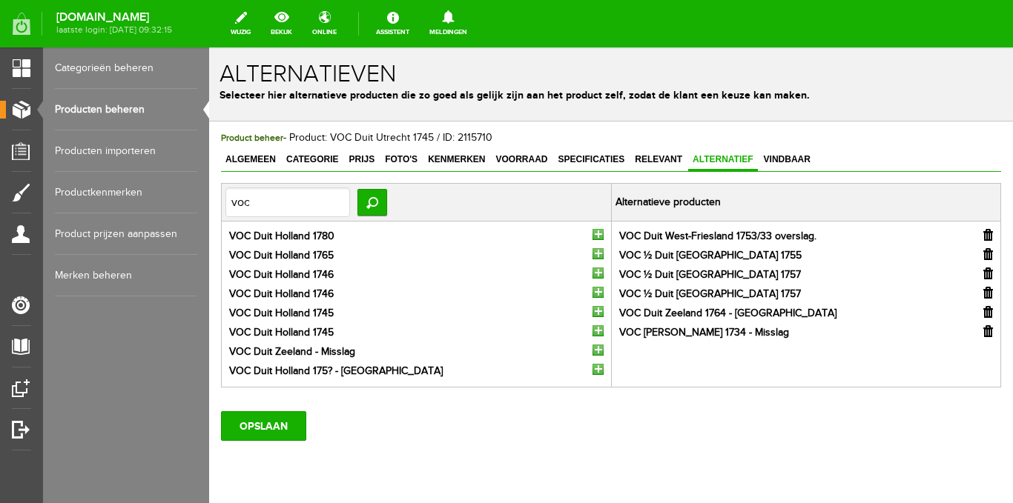
click at [592, 369] on input "button" at bounding box center [597, 369] width 11 height 11
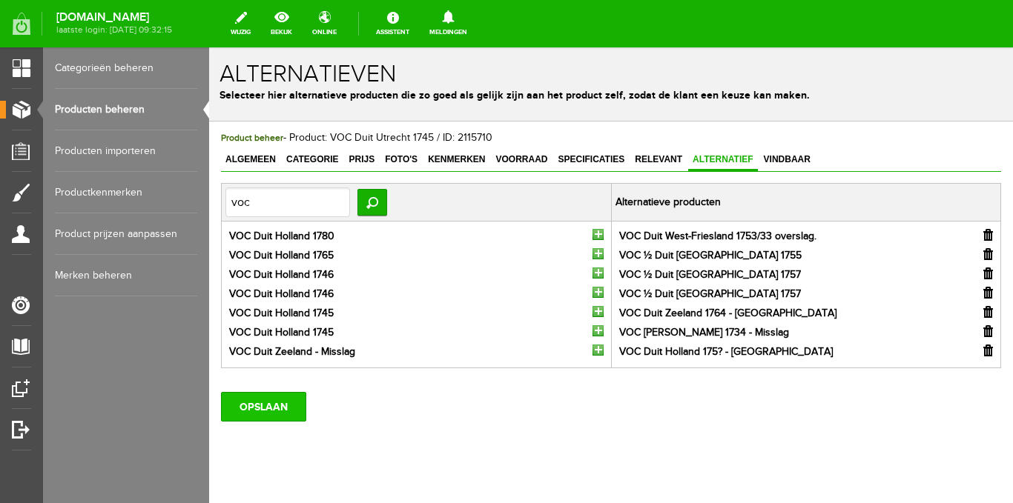
click at [289, 405] on input "OPSLAAN" at bounding box center [263, 407] width 85 height 30
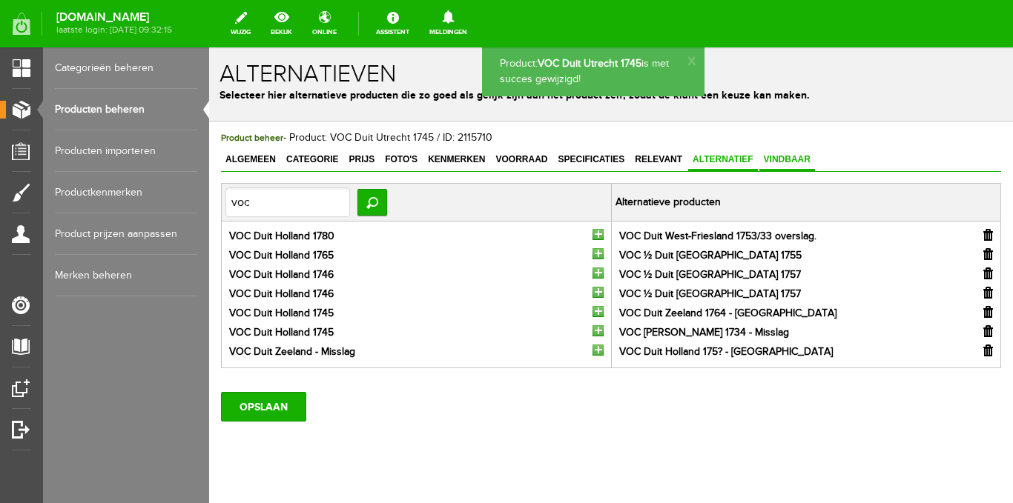
click at [771, 161] on span "Vindbaar" at bounding box center [787, 159] width 56 height 10
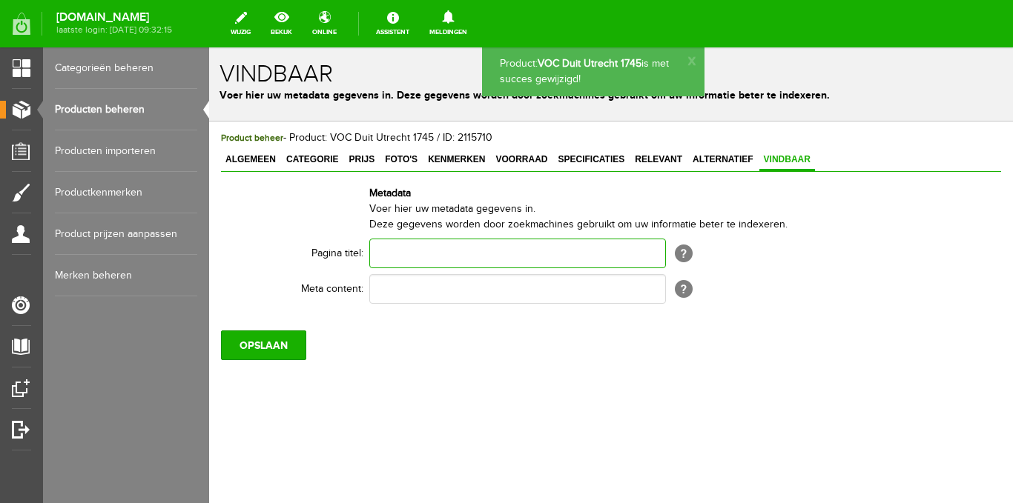
paste input "VOC Duit Utrecht 1745"
type input "VOC Duit Utrecht 1745"
paste input "VOC Duit Utrecht 1745"
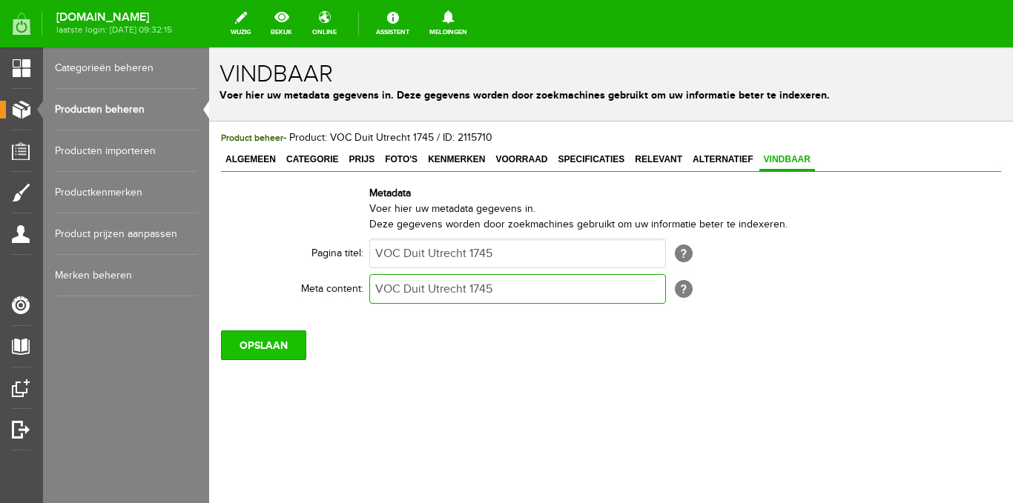
type input "VOC Duit Utrecht 1745"
click at [259, 338] on input "OPSLAAN" at bounding box center [263, 346] width 85 height 30
click at [253, 162] on span "Algemeen" at bounding box center [250, 159] width 59 height 10
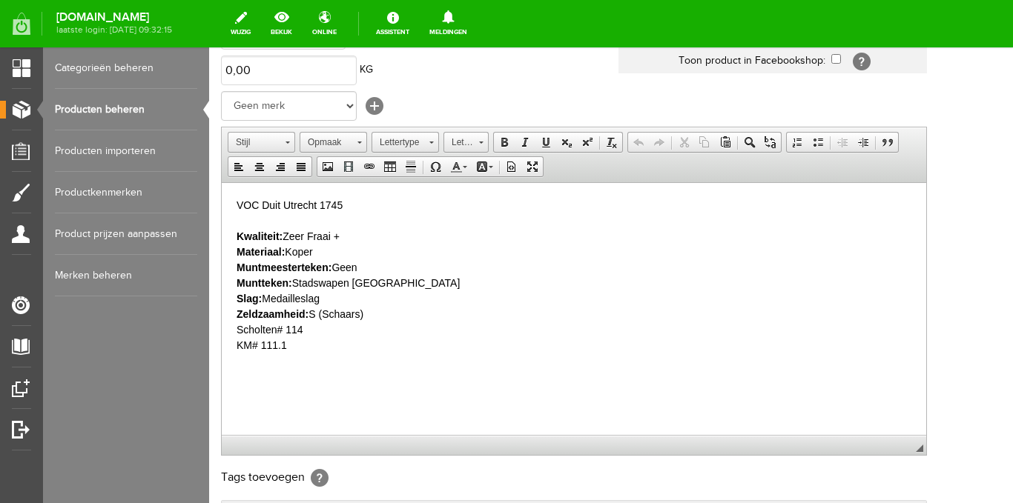
scroll to position [297, 0]
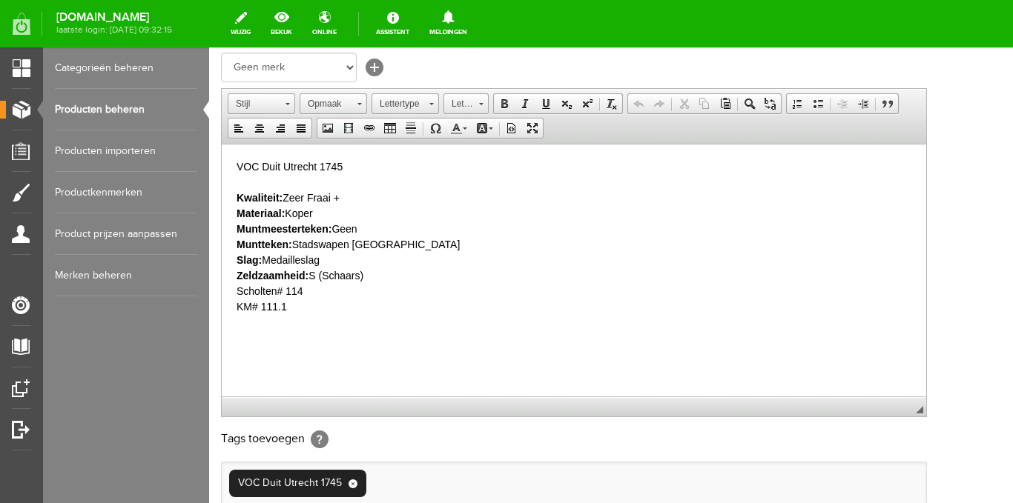
click at [310, 294] on p "VOC Duit Utrecht 1745 Kwaliteit: [PERSON_NAME] + Materiaal: Koper Muntmeesterte…" at bounding box center [574, 237] width 675 height 156
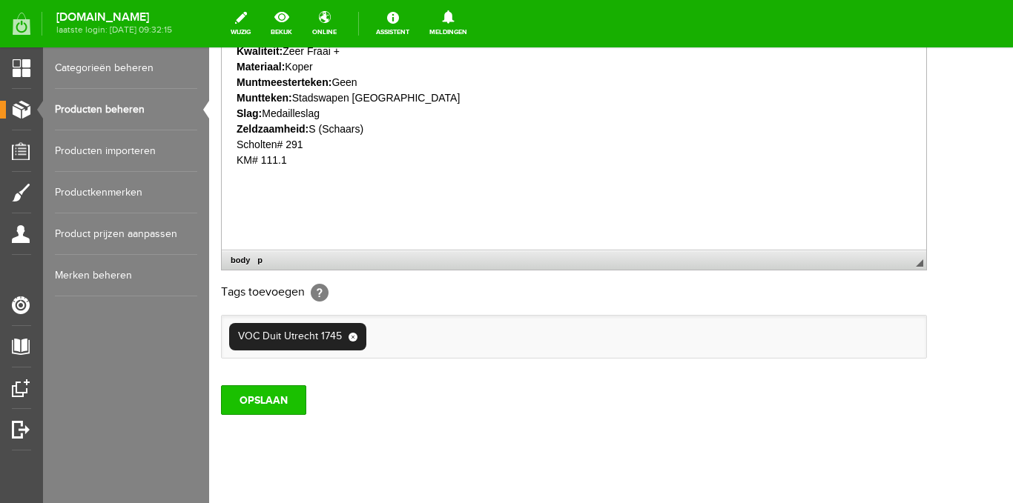
scroll to position [445, 0]
click at [268, 403] on input "OPSLAAN" at bounding box center [263, 399] width 85 height 30
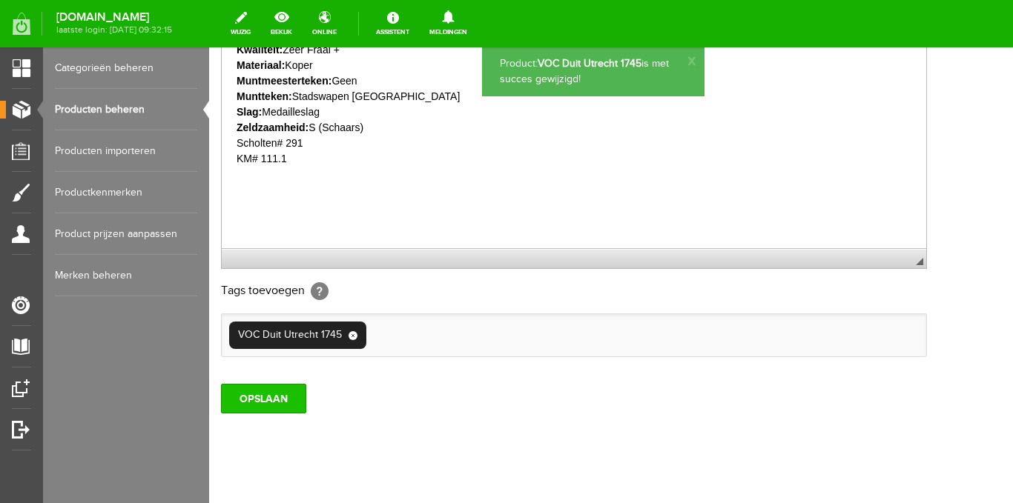
scroll to position [0, 0]
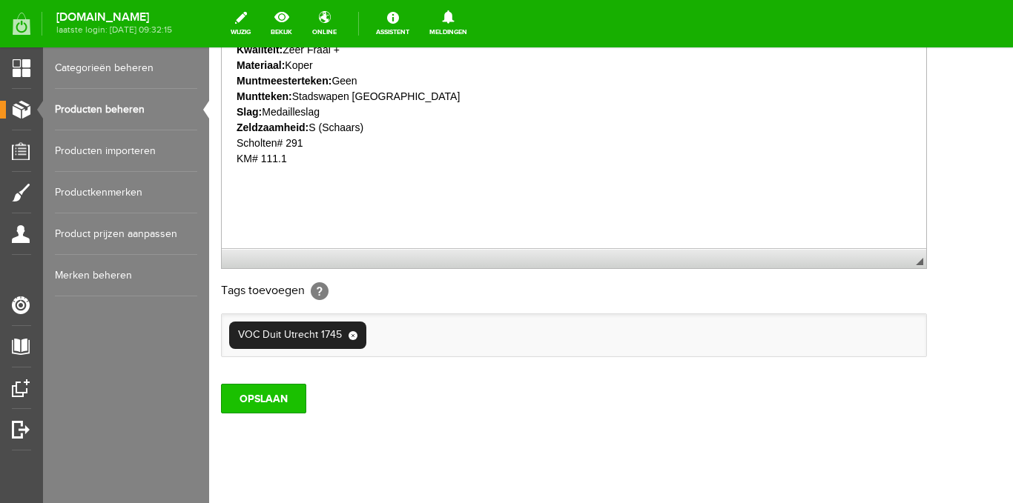
click at [269, 401] on input "OPSLAAN" at bounding box center [263, 399] width 85 height 30
click at [107, 104] on link "Producten beheren" at bounding box center [126, 110] width 142 height 42
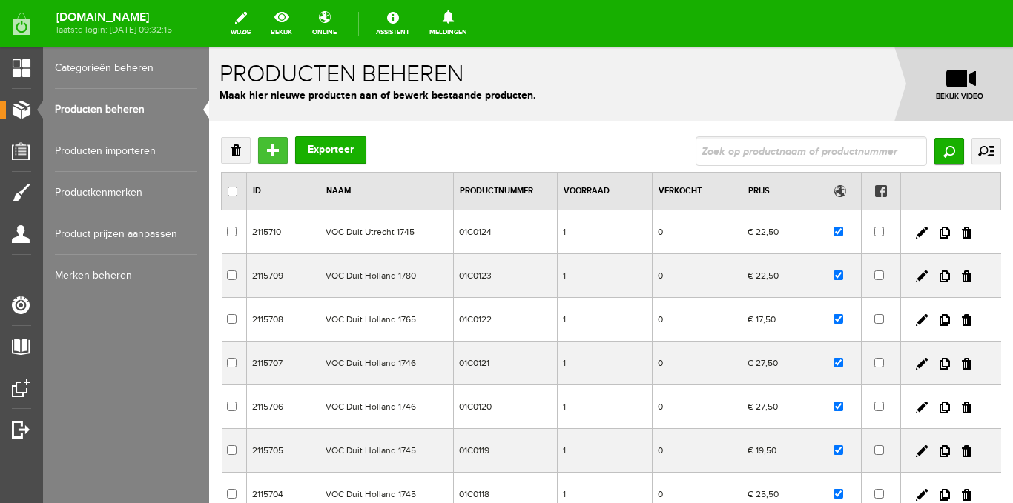
click at [277, 145] on input "Toevoegen" at bounding box center [273, 150] width 30 height 27
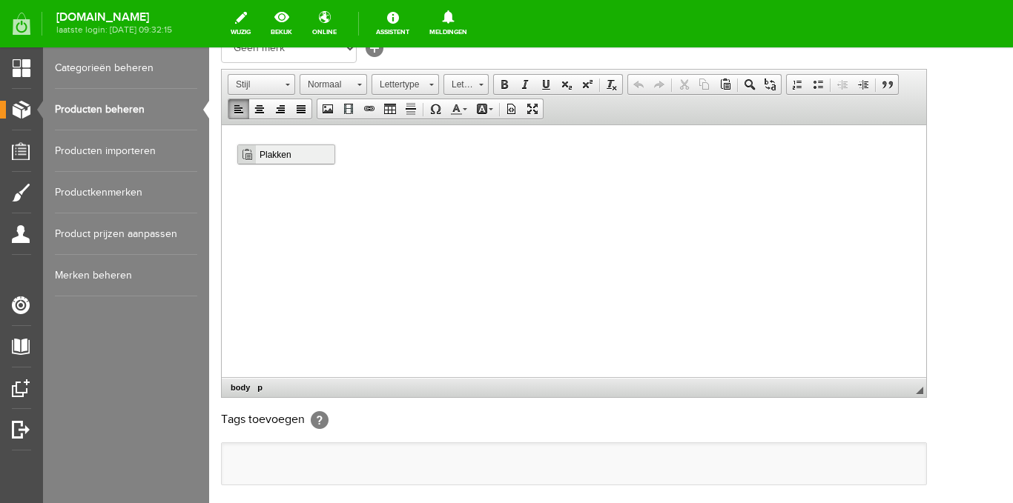
click at [274, 155] on span "Plakken" at bounding box center [295, 154] width 79 height 19
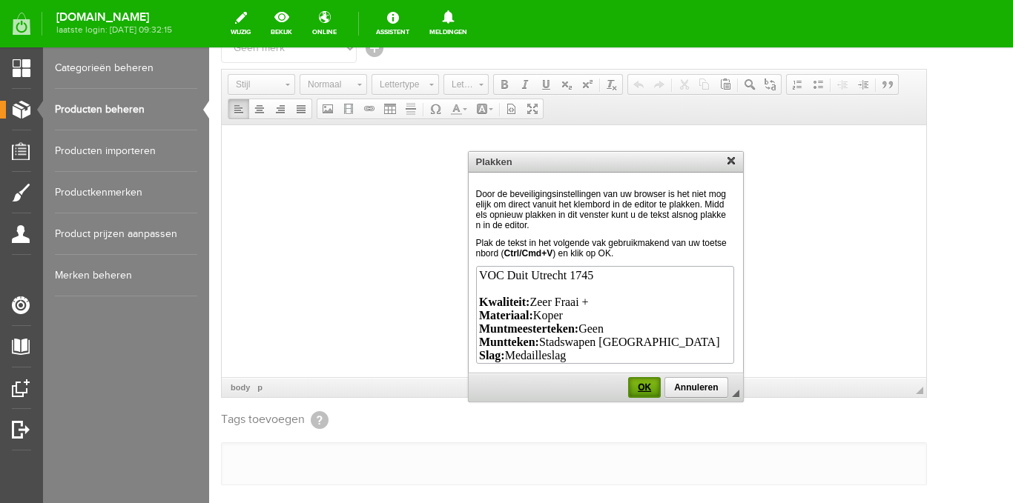
click at [638, 380] on link "OK" at bounding box center [644, 387] width 33 height 21
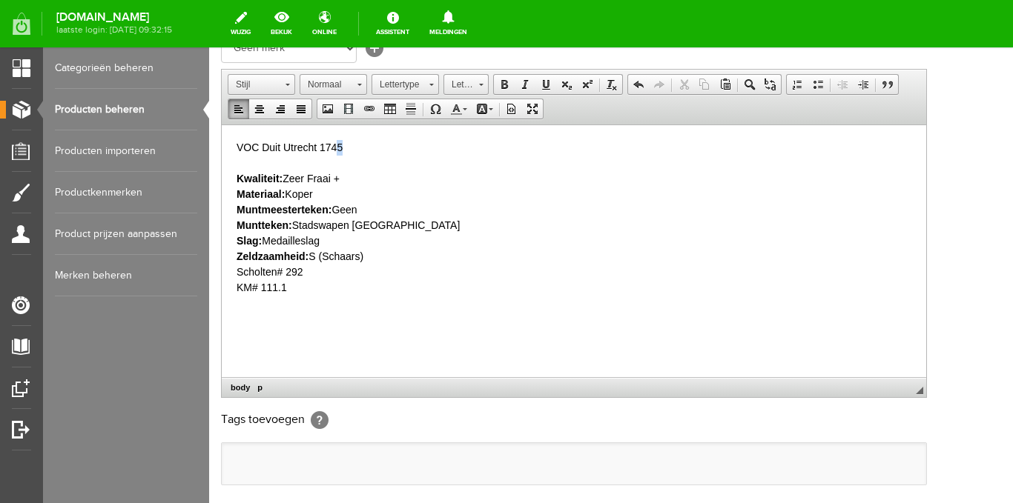
click at [340, 145] on p "VOC Duit Utrecht 1745 Kwaliteit: Zeer Fraai + Materiaal: Koper Muntmeesterteken…" at bounding box center [574, 217] width 675 height 156
click at [354, 179] on p "VOC Duit Utrecht 1746 Kwaliteit: Zeer Fraai + Materiaal: Koper Muntmeesterteken…" at bounding box center [574, 217] width 675 height 156
drag, startPoint x: 352, startPoint y: 149, endPoint x: 195, endPoint y: 150, distance: 157.2
click at [222, 150] on html "VOC Duit Utrecht 1746 Kwaliteit: Zeer Fraai Materiaal: Koper Muntmeesterteken: …" at bounding box center [574, 217] width 704 height 185
drag, startPoint x: 261, startPoint y: 147, endPoint x: 225, endPoint y: 128, distance: 40.1
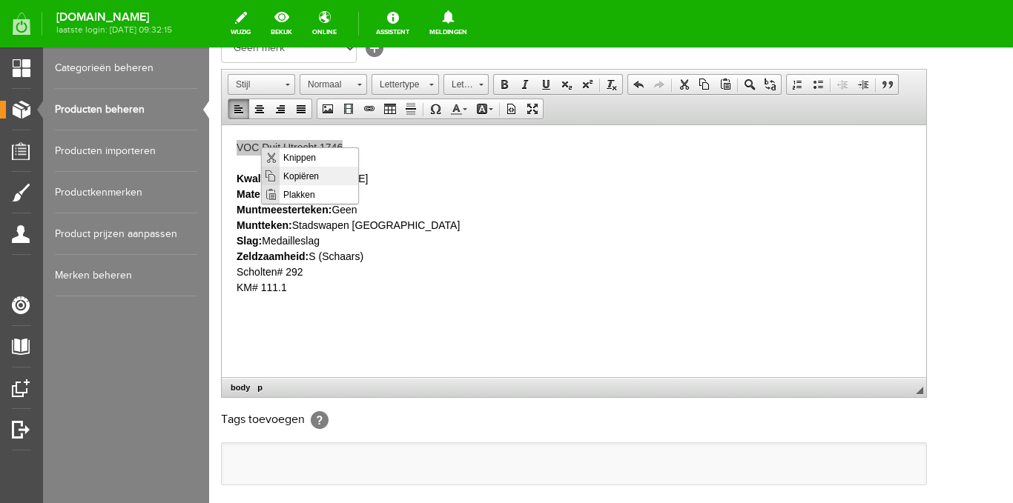
drag, startPoint x: 290, startPoint y: 175, endPoint x: 334, endPoint y: 202, distance: 51.9
click at [290, 175] on span "Kopiëren" at bounding box center [319, 175] width 79 height 19
copy p "VOC Duit Utrecht 1746"
click at [338, 220] on p "VOC Duit Utrecht 1746 Kwaliteit: Zeer Fraai Materiaal: Koper Muntmeesterteken: …" at bounding box center [574, 217] width 675 height 156
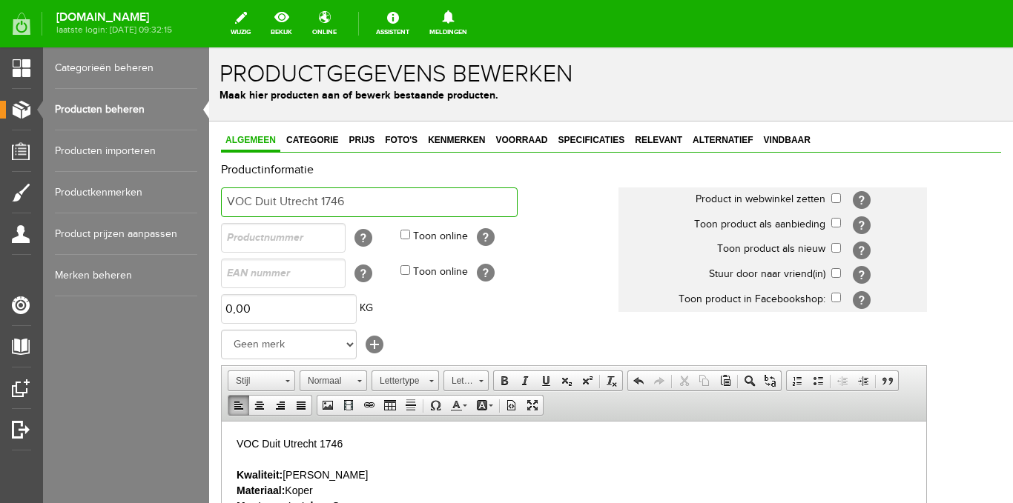
type input "VOC Duit Utrecht 1746"
click at [305, 240] on input "text" at bounding box center [283, 238] width 125 height 30
type input "01C0125"
click at [406, 235] on input "Toon online" at bounding box center [405, 235] width 10 height 10
checkbox input "true"
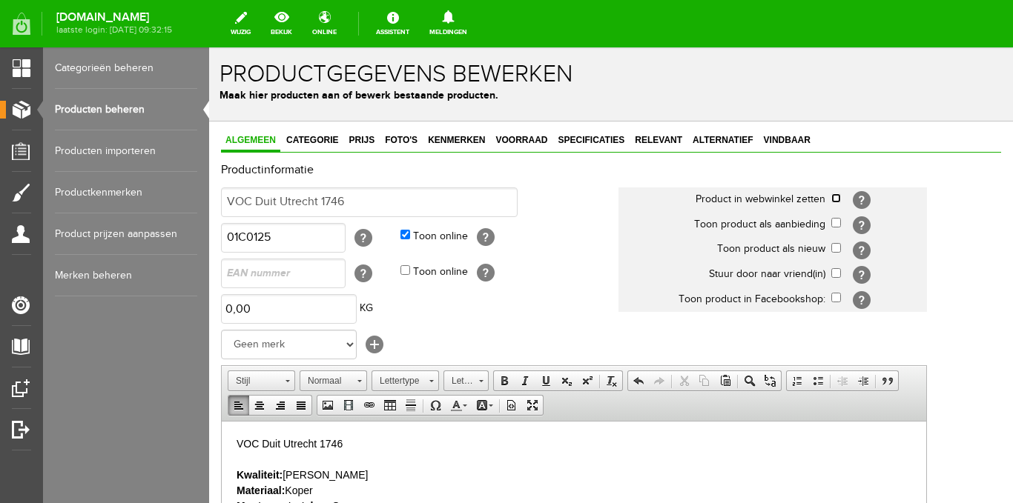
click at [834, 202] on input "checkbox" at bounding box center [836, 199] width 10 height 10
checkbox input "true"
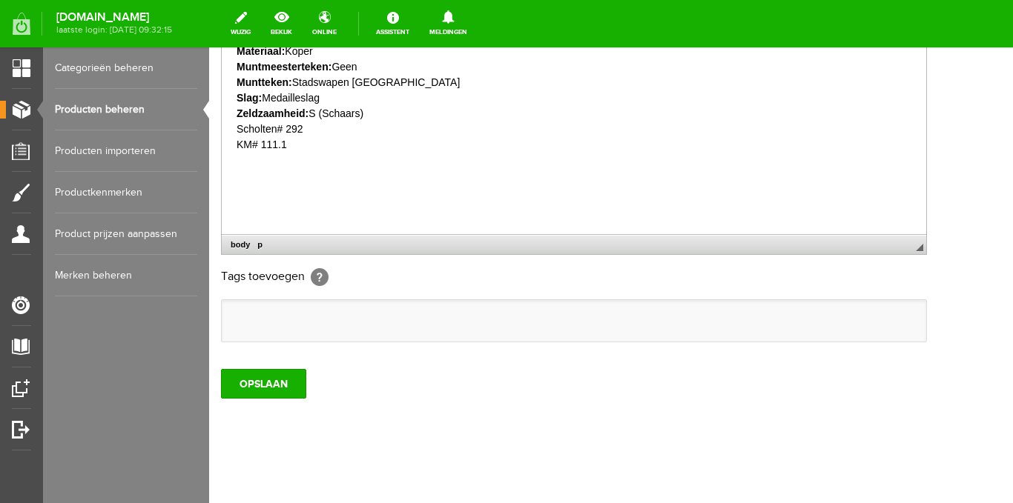
scroll to position [445, 0]
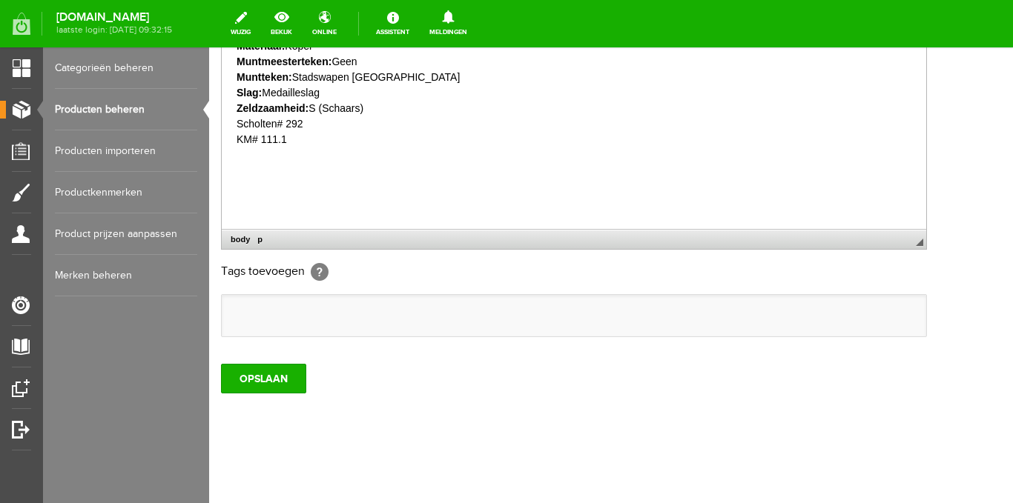
click at [236, 312] on input "text" at bounding box center [236, 315] width 15 height 15
paste input "VOC Duit Utrecht 1746"
type input "VOC Duit Utrecht 1746"
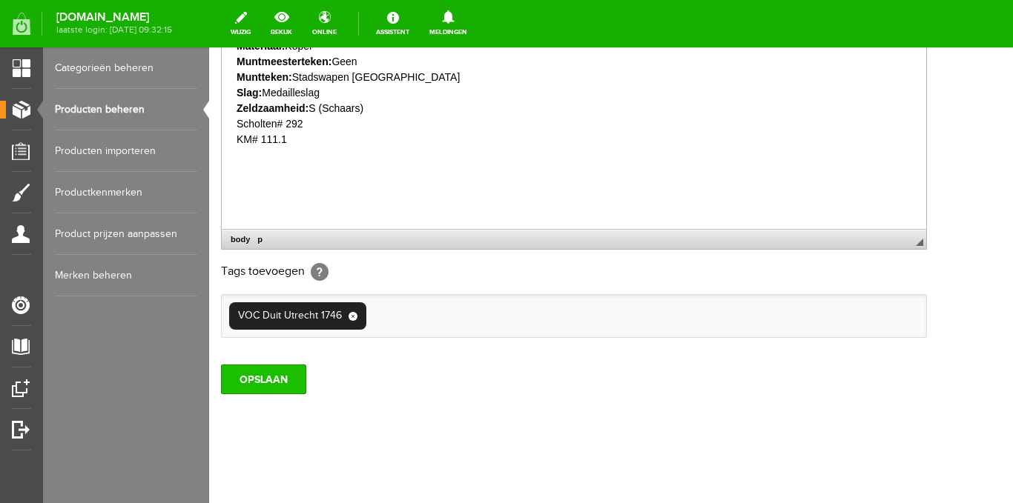
click at [256, 370] on input "OPSLAAN" at bounding box center [263, 380] width 85 height 30
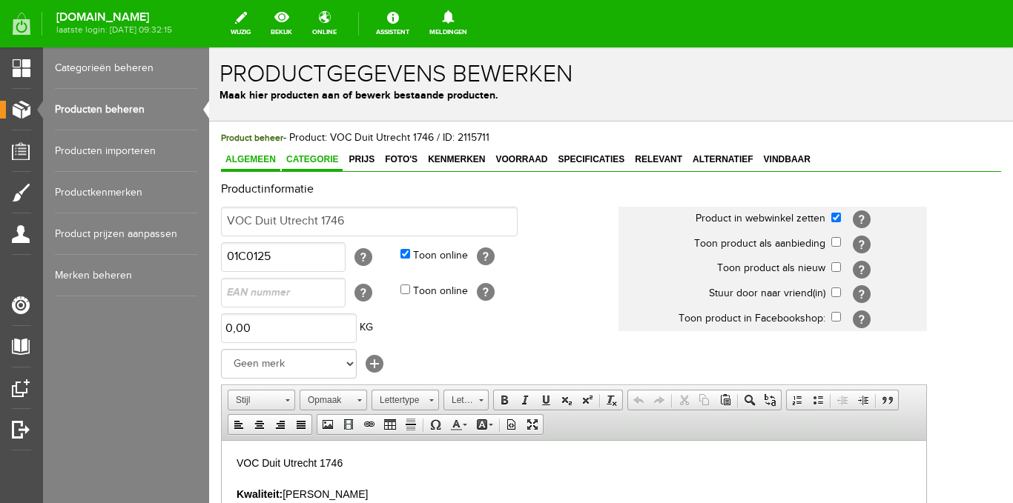
click at [316, 160] on span "Categorie" at bounding box center [312, 159] width 61 height 10
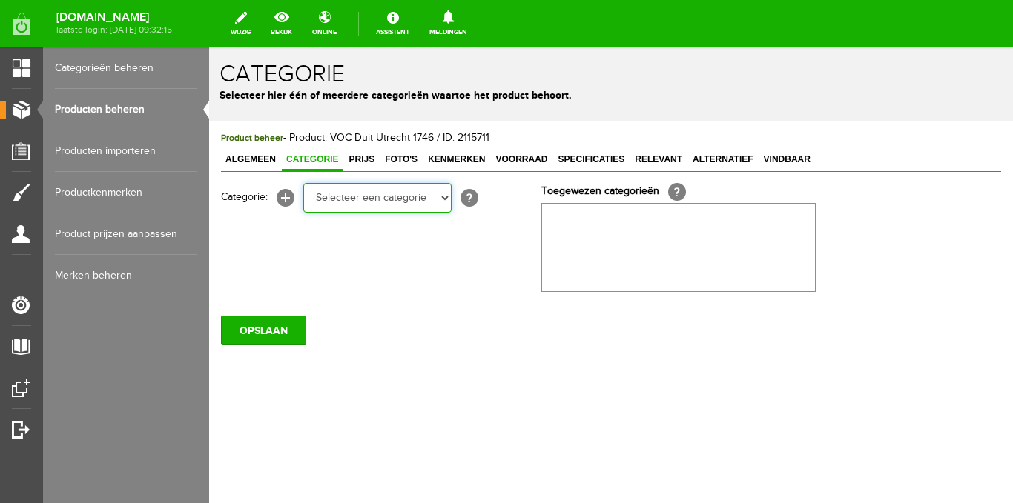
click at [382, 195] on select "Selecteer een categorie Ansichtkaarten Stripgerelateerd Kuifje Dorpen NL Steden…" at bounding box center [377, 198] width 148 height 30
select select "183184"
click at [303, 183] on select "Selecteer een categorie Ansichtkaarten Stripgerelateerd Kuifje Dorpen NL Steden…" at bounding box center [377, 198] width 148 height 30
click at [448, 199] on select "Selecteer een categorie Ansichtkaarten Stripgerelateerd Kuifje Dorpen NL Steden…" at bounding box center [377, 198] width 148 height 30
select select "185484"
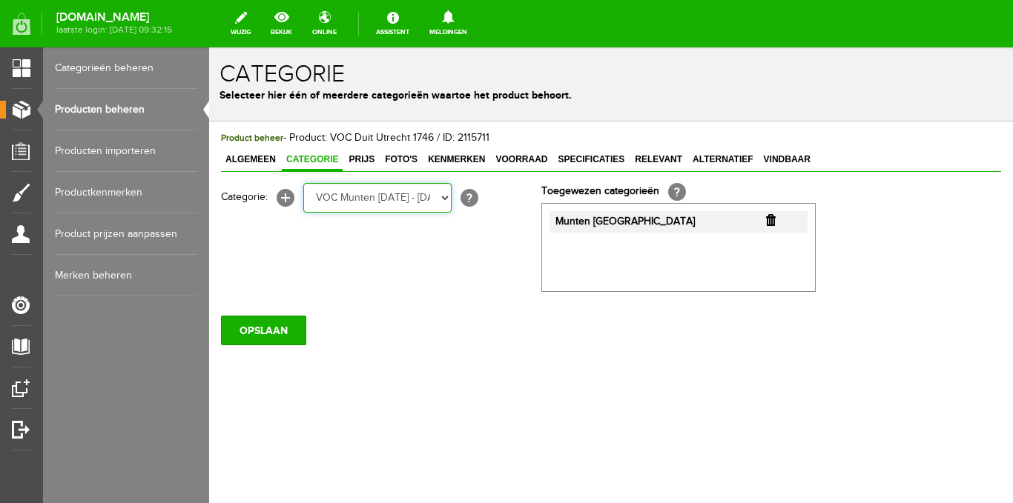
click at [303, 183] on select "Selecteer een categorie Ansichtkaarten Stripgerelateerd Kuifje Dorpen NL Steden…" at bounding box center [377, 198] width 148 height 30
click at [443, 201] on select "Selecteer een categorie Ansichtkaarten Stripgerelateerd Kuifje Dorpen NL Steden…" at bounding box center [377, 198] width 148 height 30
select select "261092"
click at [303, 183] on select "Selecteer een categorie Ansichtkaarten Stripgerelateerd Kuifje Dorpen NL Steden…" at bounding box center [377, 198] width 148 height 30
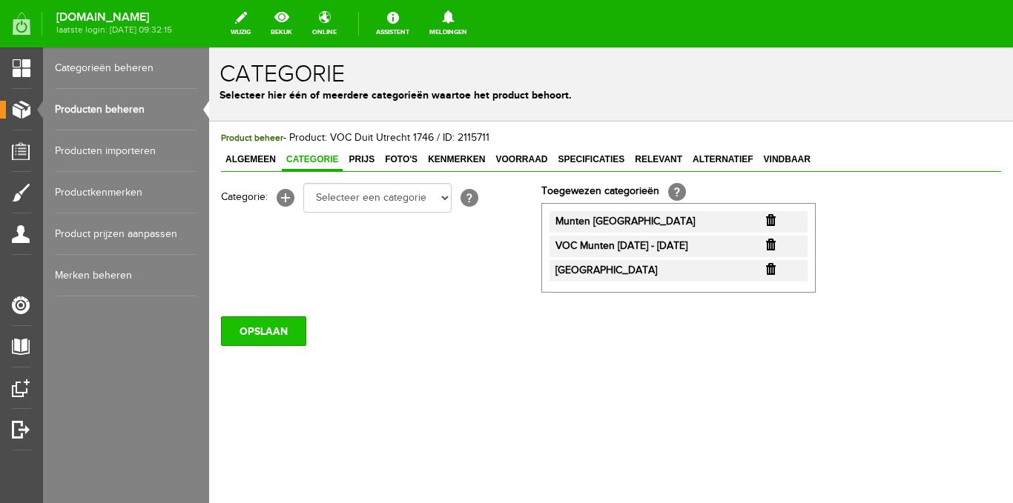
click at [286, 328] on input "OPSLAAN" at bounding box center [263, 332] width 85 height 30
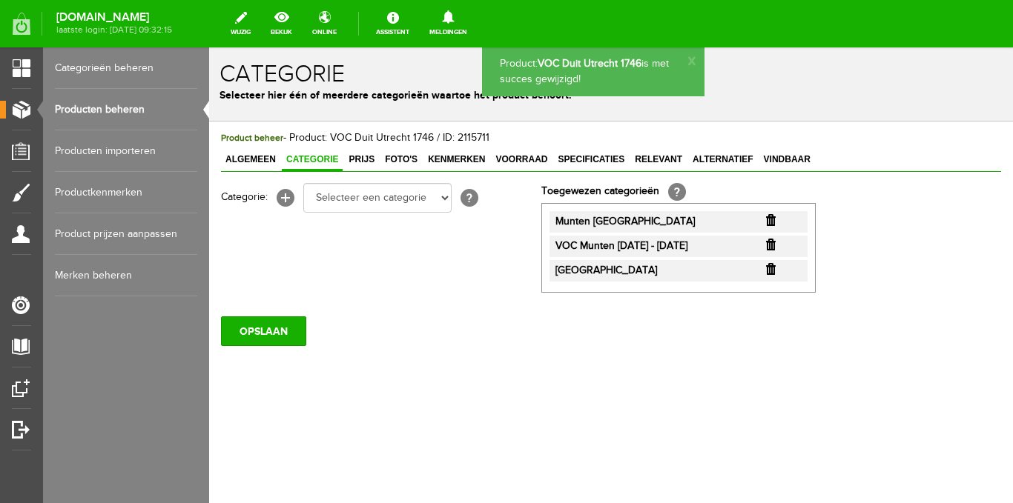
click at [248, 159] on span "Algemeen" at bounding box center [250, 159] width 59 height 10
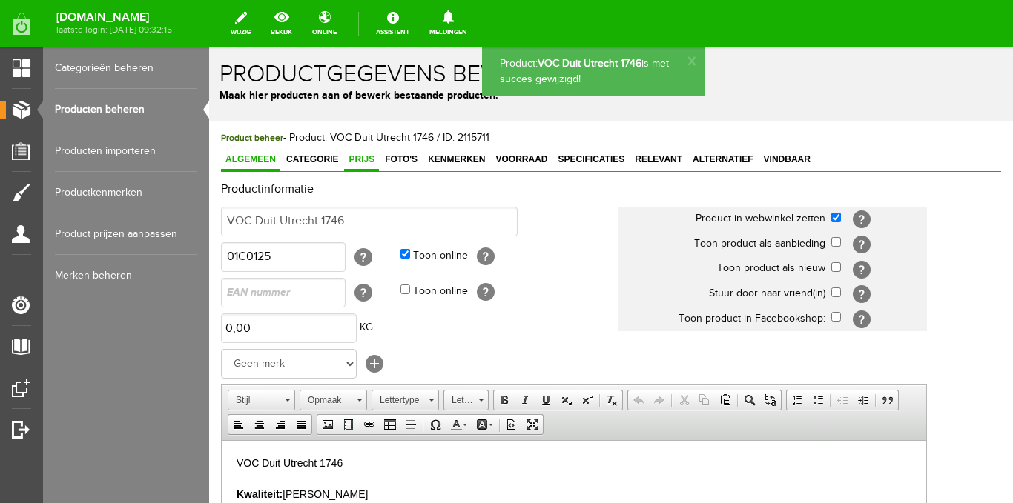
click at [361, 163] on span "Prijs" at bounding box center [361, 159] width 35 height 10
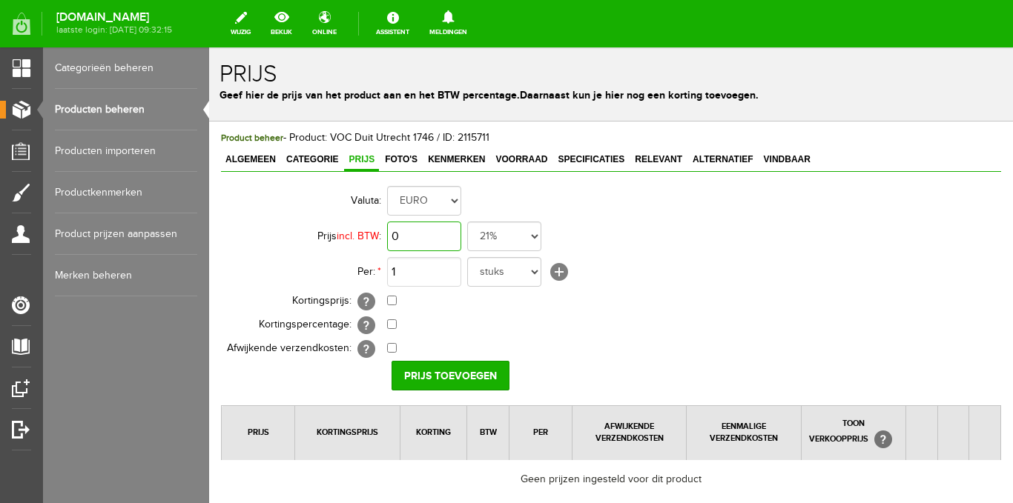
click at [434, 232] on input "0" at bounding box center [424, 237] width 74 height 30
type input "€ 19,50"
click at [526, 238] on select "21% 19% 18% 9% 6% 0%" at bounding box center [504, 237] width 74 height 30
select select "0,00"
click at [467, 222] on select "21% 19% 18% 9% 6% 0%" at bounding box center [504, 237] width 74 height 30
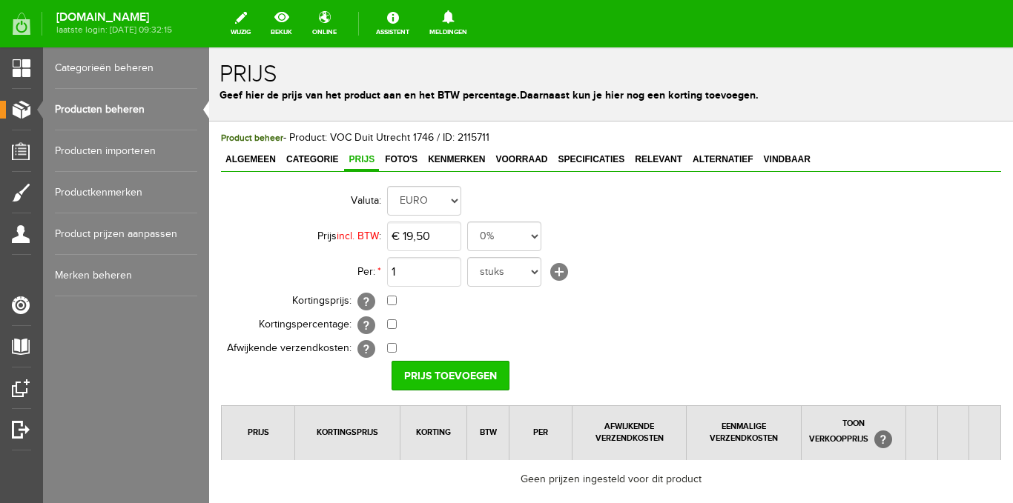
click at [466, 374] on input "Prijs toevoegen" at bounding box center [450, 376] width 118 height 30
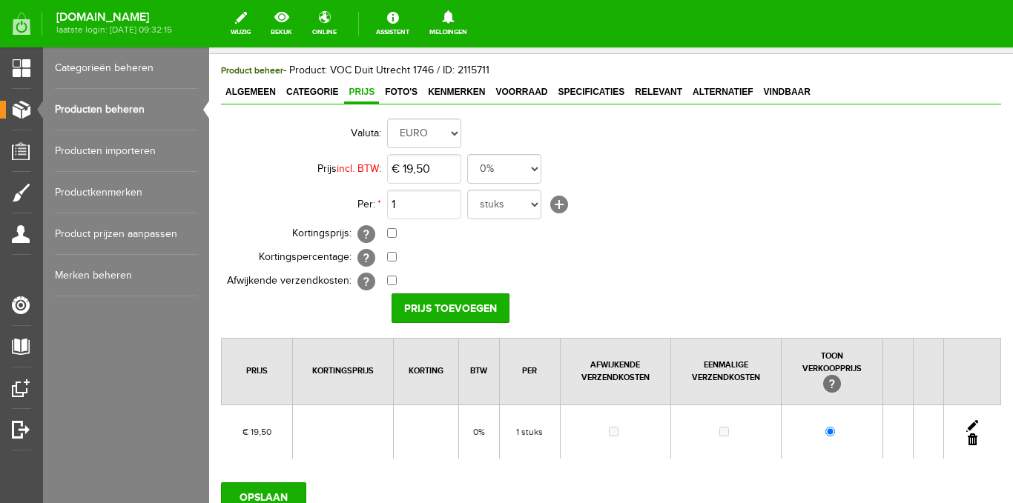
scroll to position [186, 0]
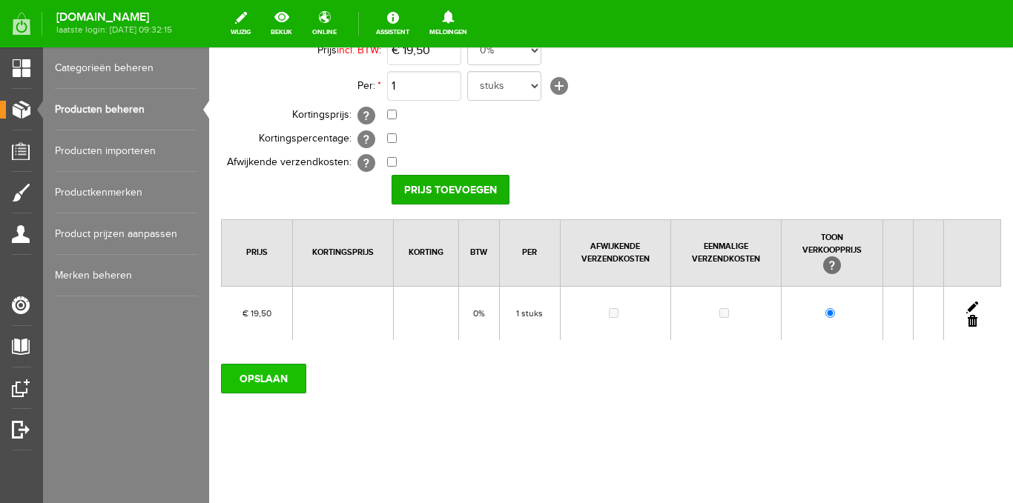
click at [280, 371] on input "OPSLAAN" at bounding box center [263, 379] width 85 height 30
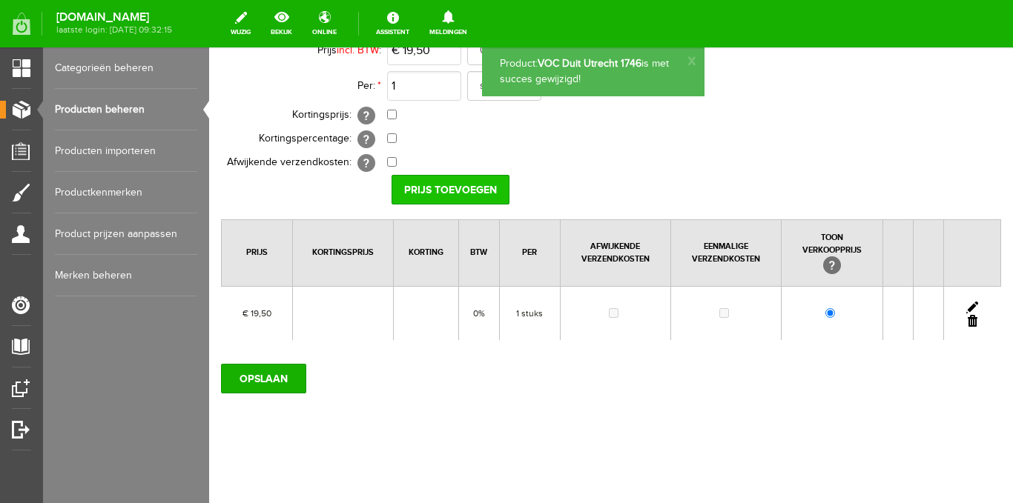
scroll to position [0, 0]
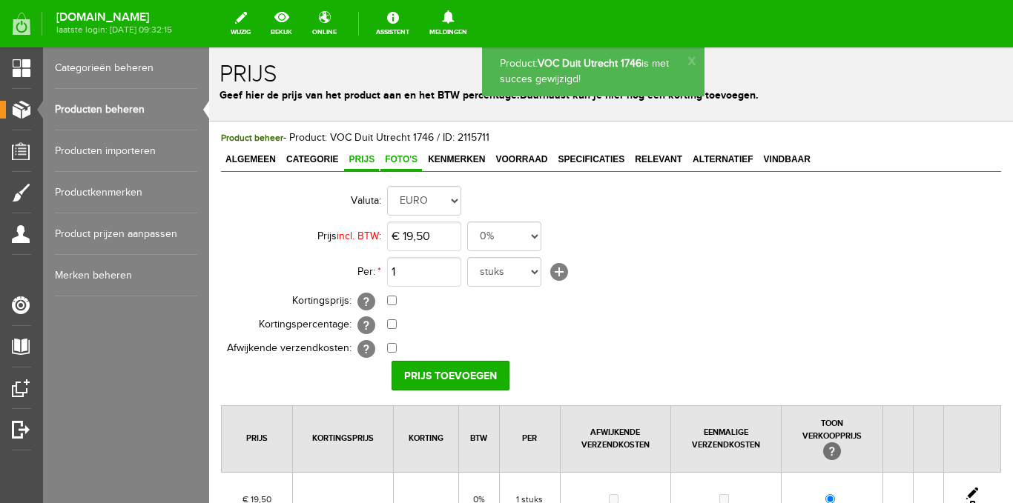
click at [403, 165] on span "Foto's" at bounding box center [401, 159] width 42 height 10
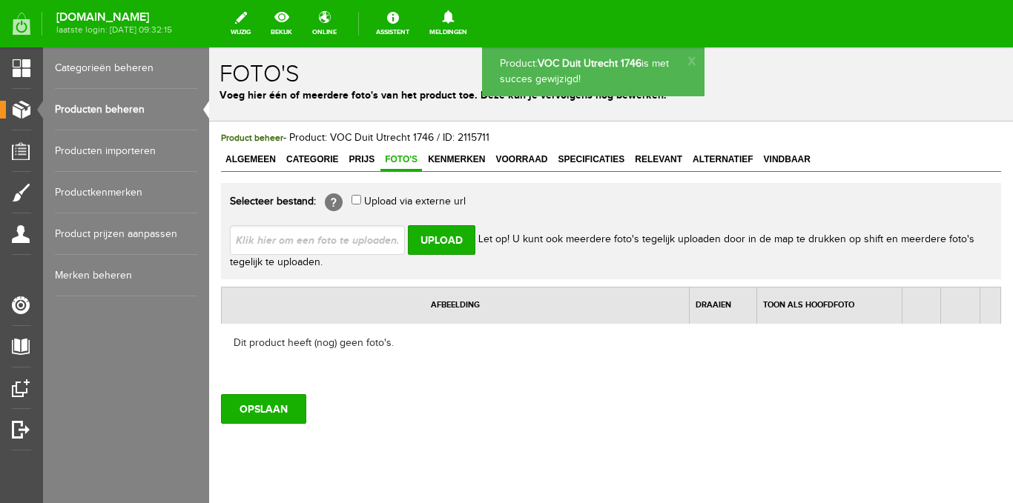
click at [372, 240] on input "file" at bounding box center [323, 239] width 187 height 28
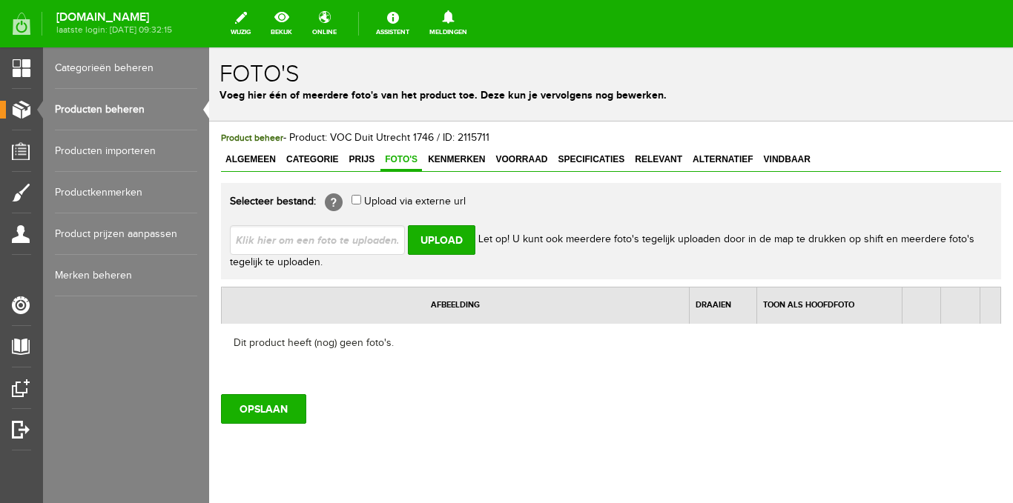
type input "C:\fakepath\Ten Wolde Verzamel Items (152 x 152 mm) - 2025-08-26T133623.288.png"
type input "Ten Wolde Verzamel Items (152 x 152 mm) - 2025-08-26T133623.288.png; Ten Wolde …"
click at [448, 238] on input "Upload" at bounding box center [441, 240] width 67 height 30
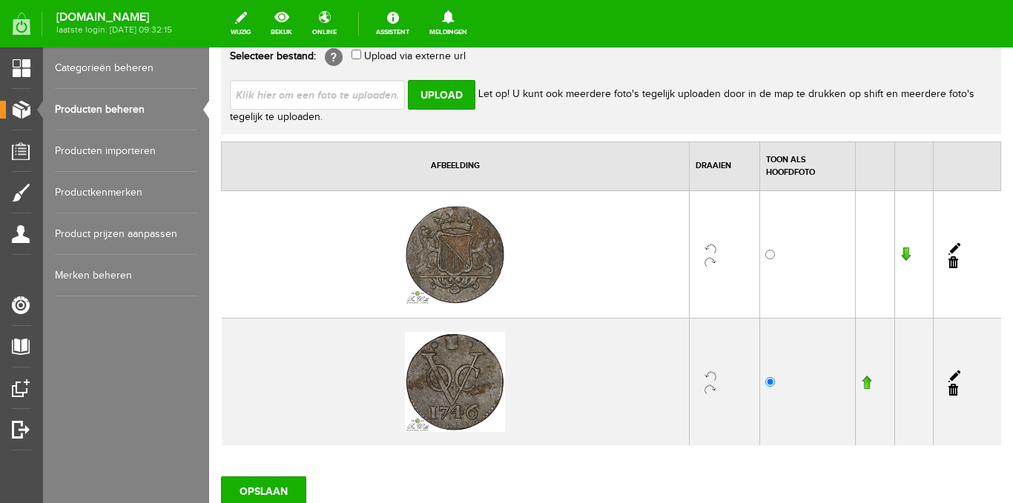
scroll to position [148, 0]
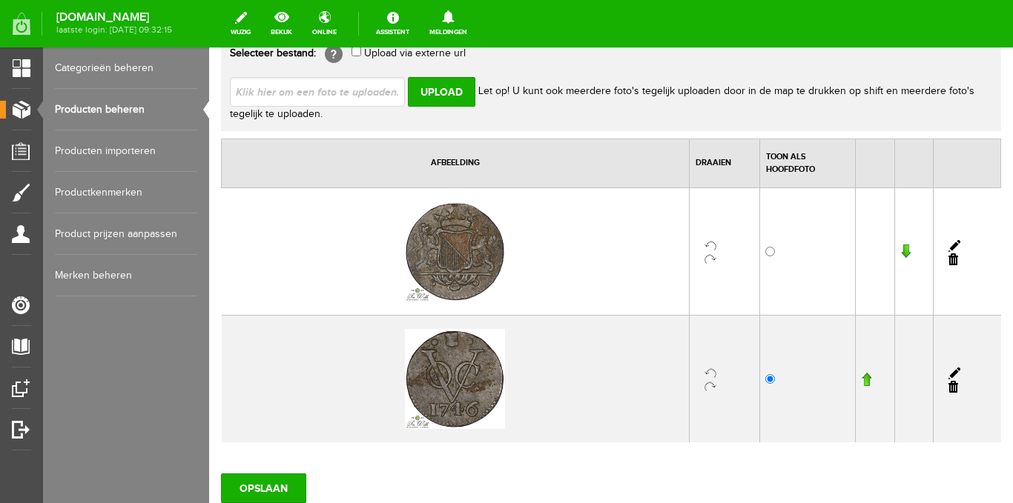
click at [861, 376] on input "button" at bounding box center [866, 379] width 10 height 15
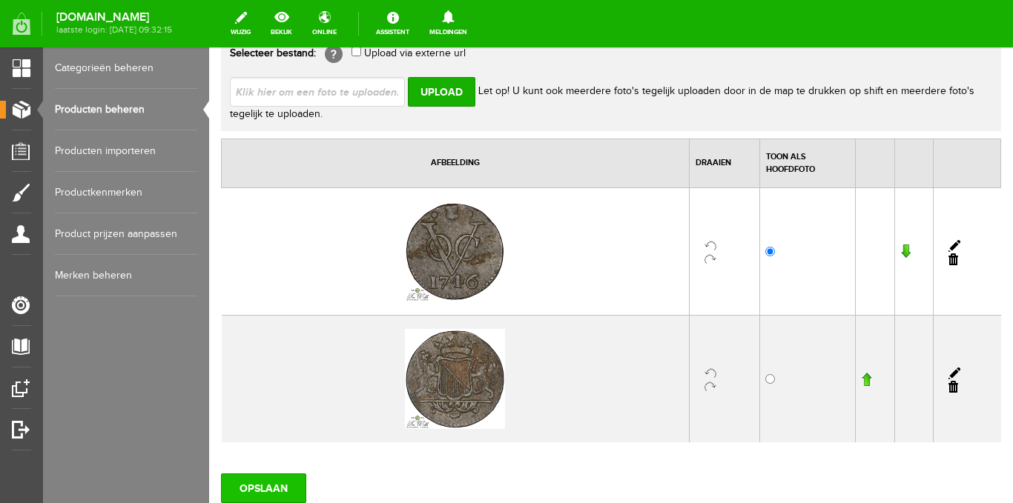
click at [283, 486] on input "OPSLAAN" at bounding box center [263, 489] width 85 height 30
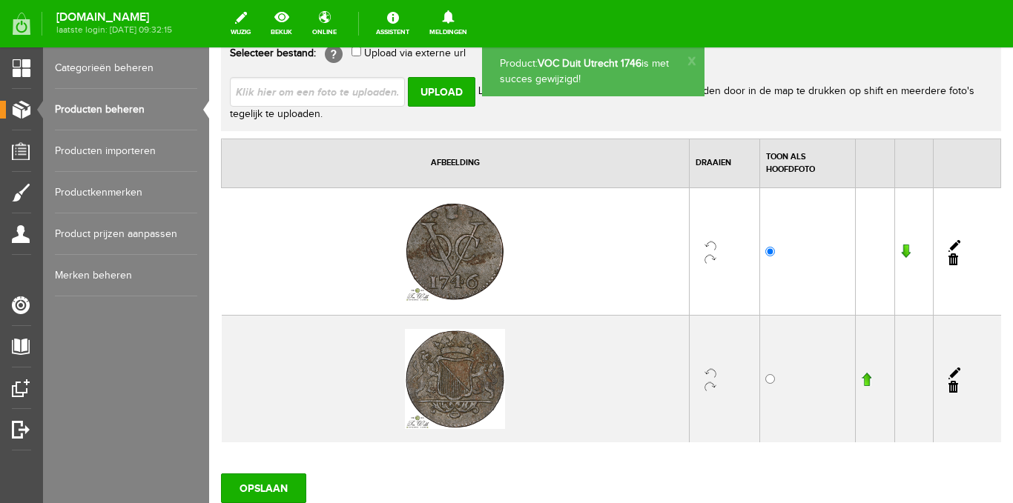
scroll to position [0, 0]
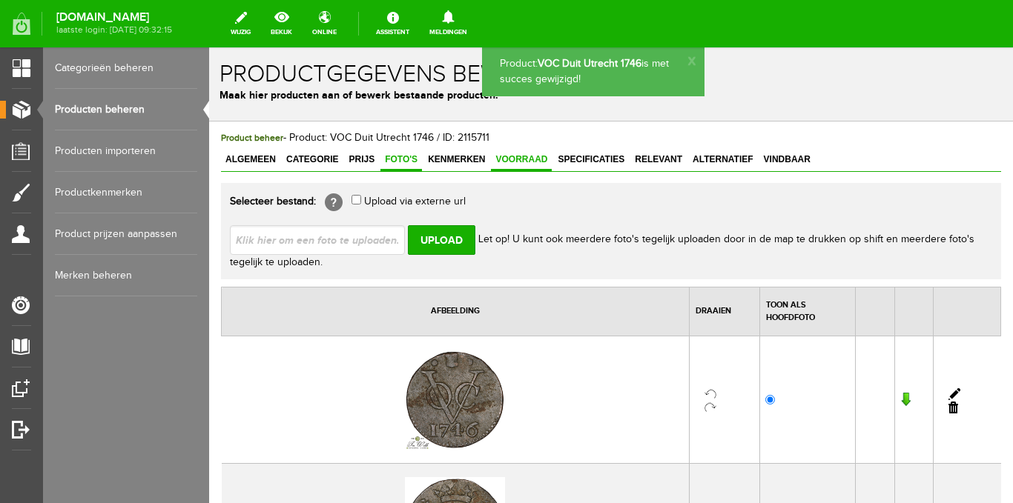
click at [532, 162] on span "Voorraad" at bounding box center [521, 159] width 61 height 10
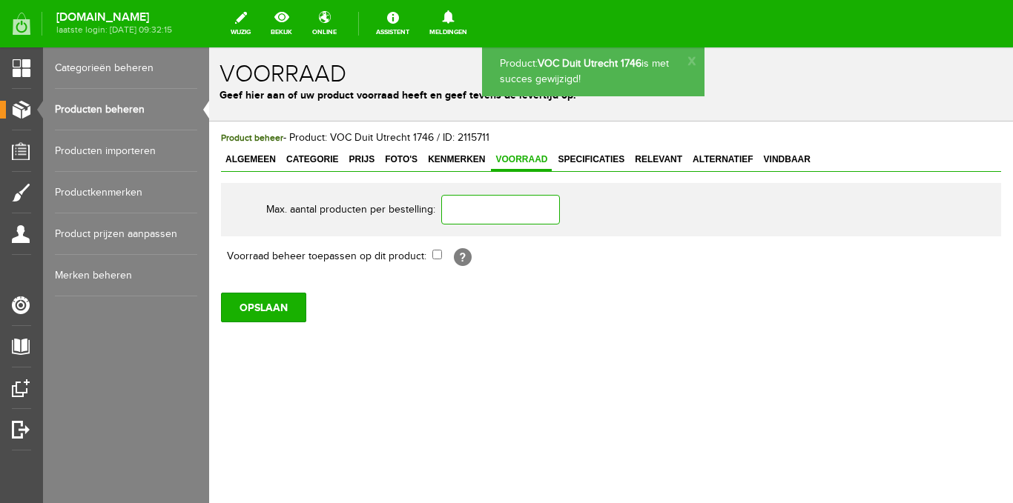
click at [506, 211] on input "text" at bounding box center [500, 210] width 119 height 30
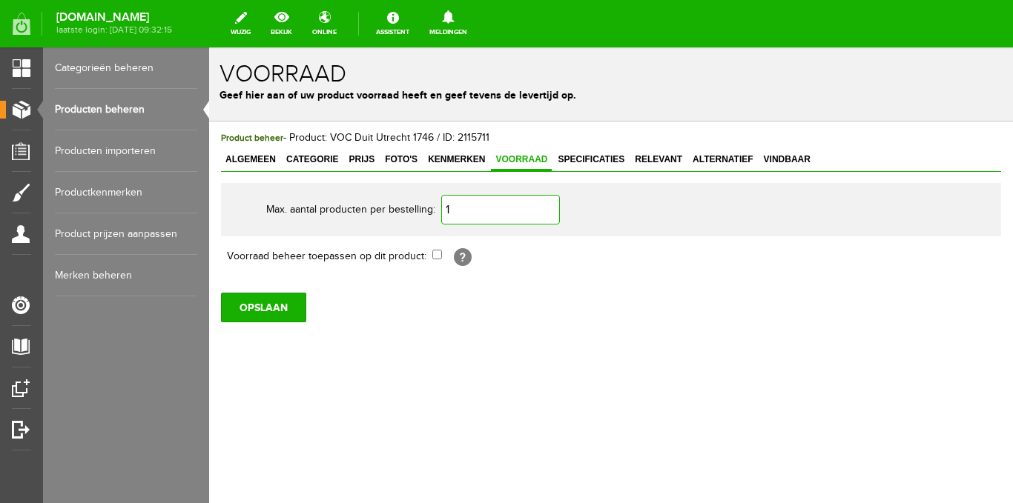
type input "1"
click at [437, 253] on input "checkbox" at bounding box center [437, 255] width 10 height 10
checkbox input "true"
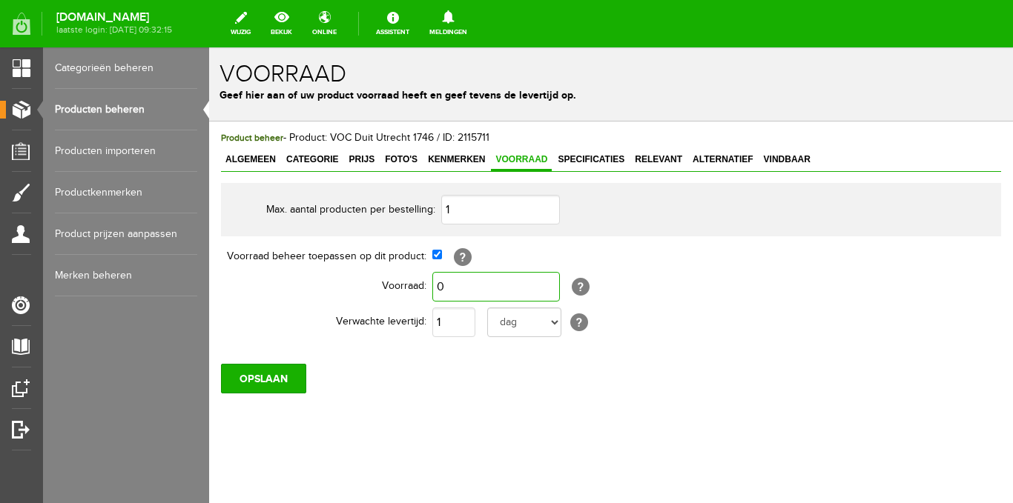
click at [440, 291] on input "0" at bounding box center [496, 287] width 128 height 30
type input "1"
click at [456, 316] on input "1" at bounding box center [453, 323] width 43 height 30
click at [280, 378] on input "OPSLAAN" at bounding box center [263, 379] width 85 height 30
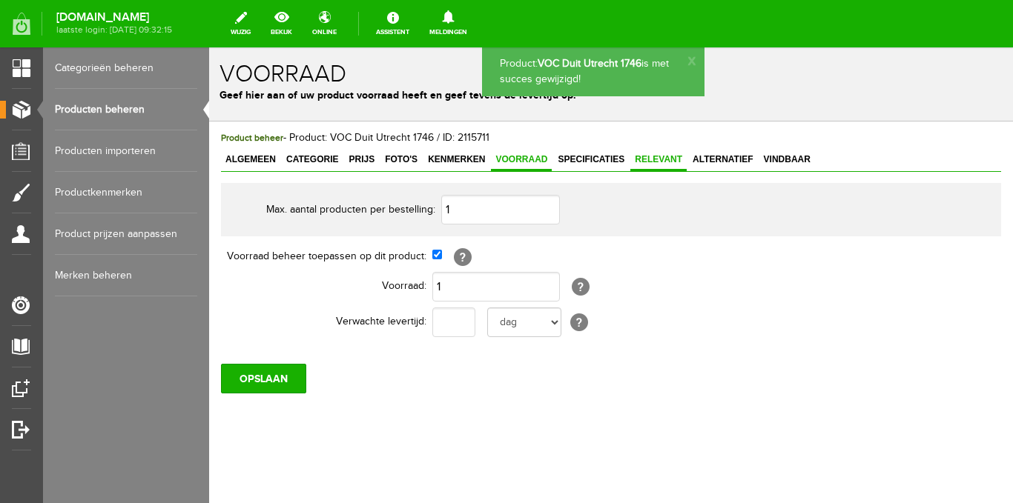
click at [664, 157] on span "Relevant" at bounding box center [658, 159] width 56 height 10
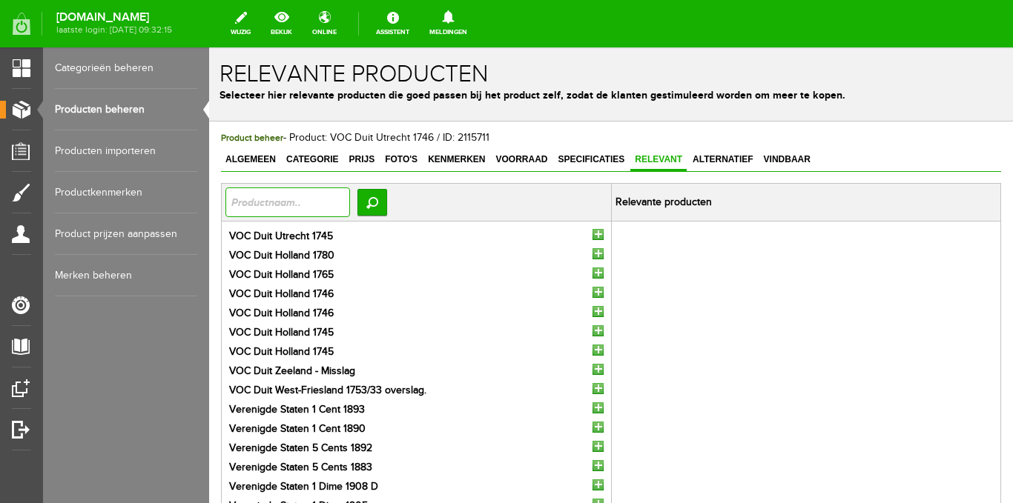
click at [350, 194] on input "text" at bounding box center [287, 203] width 125 height 30
type input "voc"
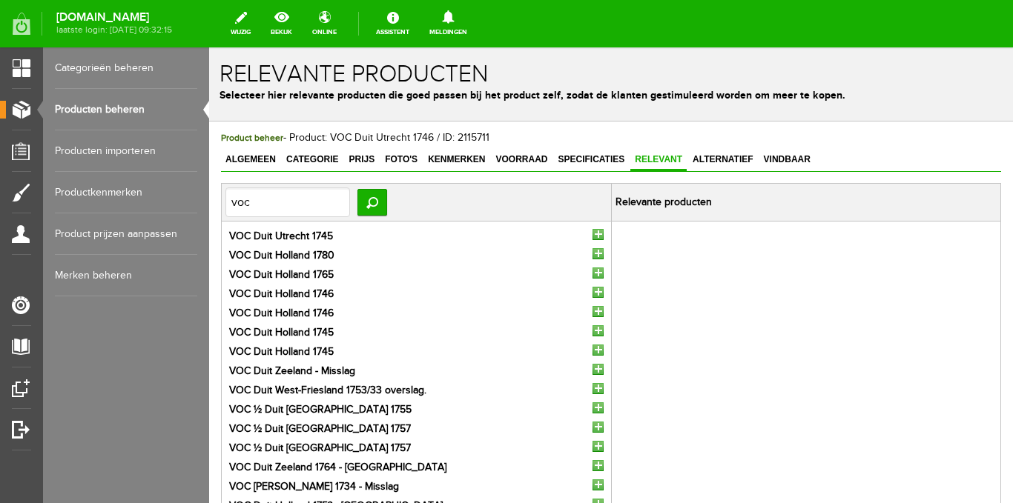
click at [592, 387] on input "button" at bounding box center [597, 388] width 11 height 11
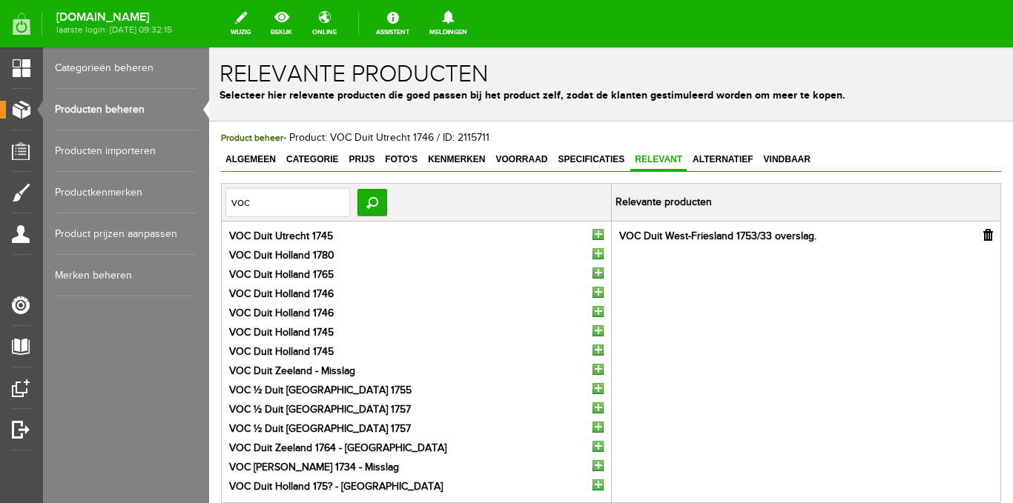
click at [592, 235] on input "button" at bounding box center [597, 234] width 11 height 11
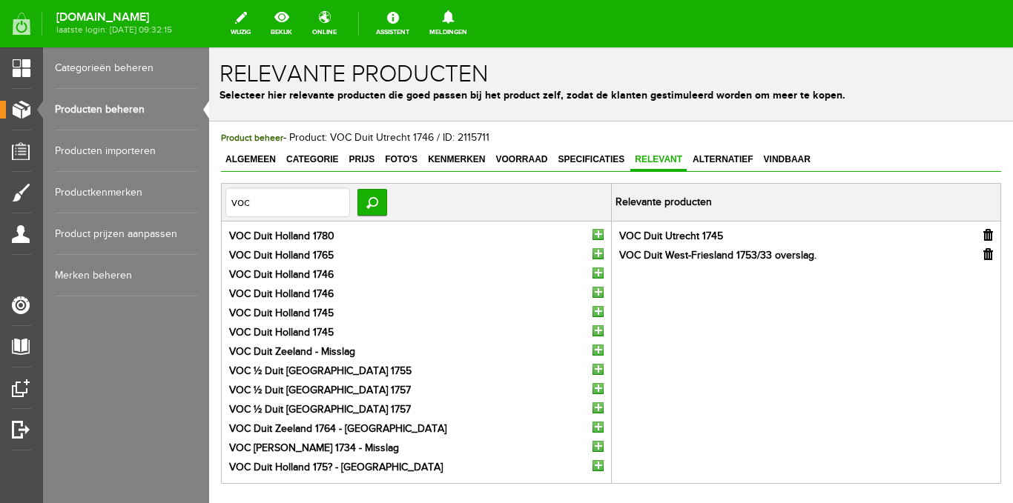
click at [592, 235] on input "button" at bounding box center [597, 234] width 11 height 11
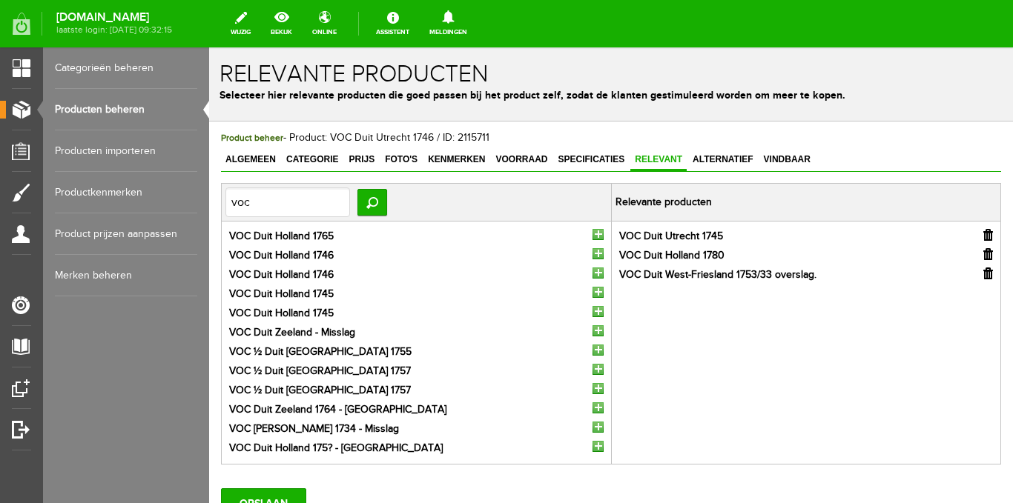
click at [592, 235] on input "button" at bounding box center [597, 234] width 11 height 11
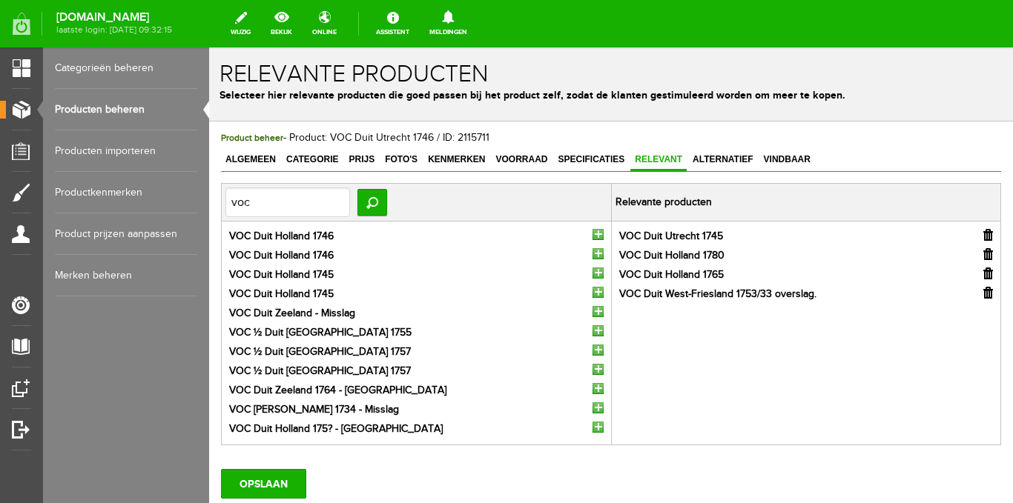
click at [592, 235] on input "button" at bounding box center [597, 234] width 11 height 11
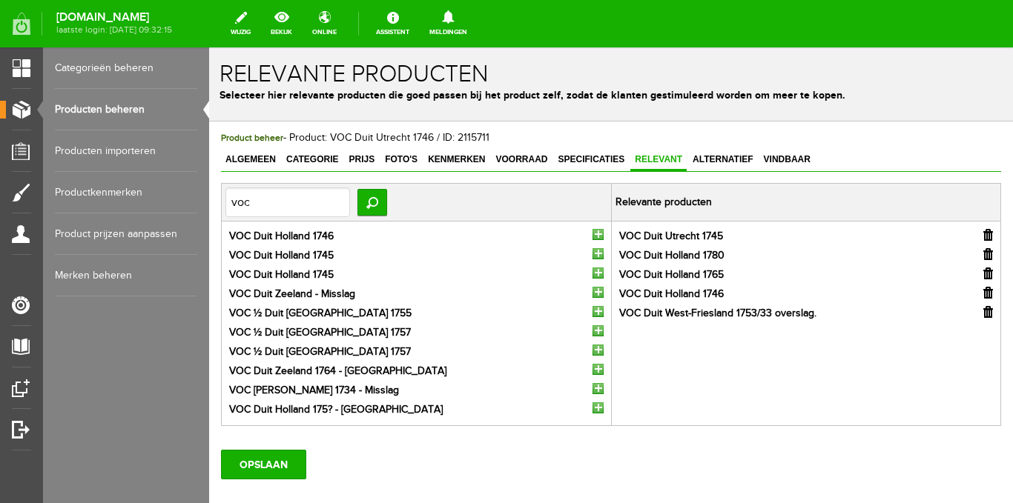
click at [592, 235] on input "button" at bounding box center [597, 234] width 11 height 11
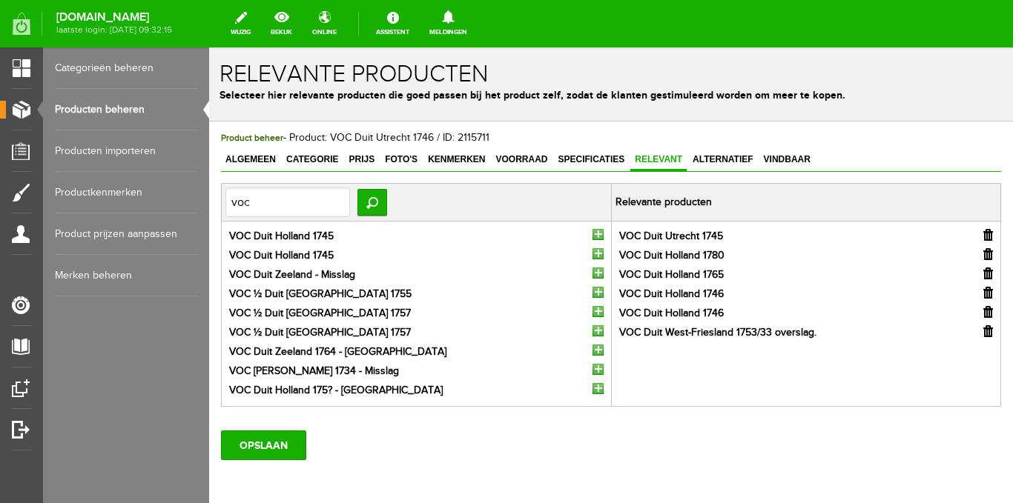
click at [592, 235] on input "button" at bounding box center [597, 234] width 11 height 11
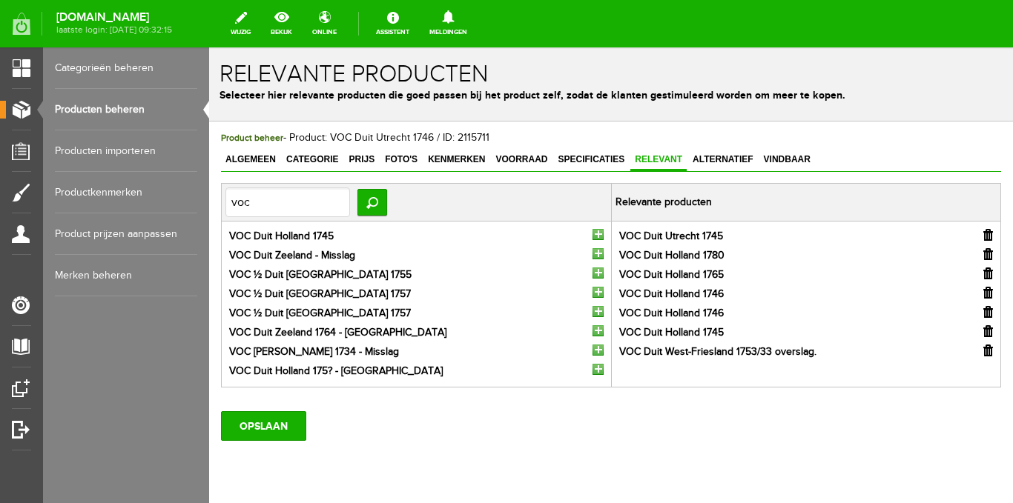
click at [592, 235] on input "button" at bounding box center [597, 234] width 11 height 11
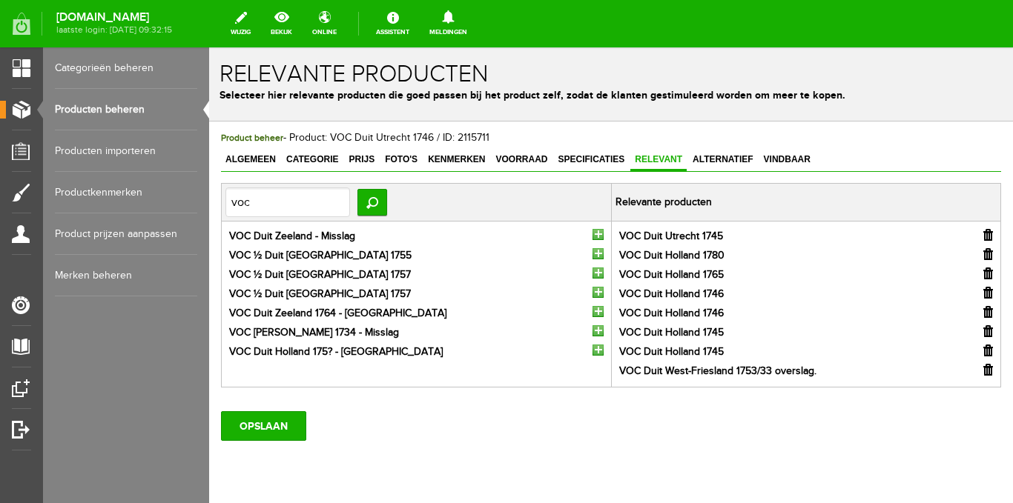
click at [592, 235] on input "button" at bounding box center [597, 234] width 11 height 11
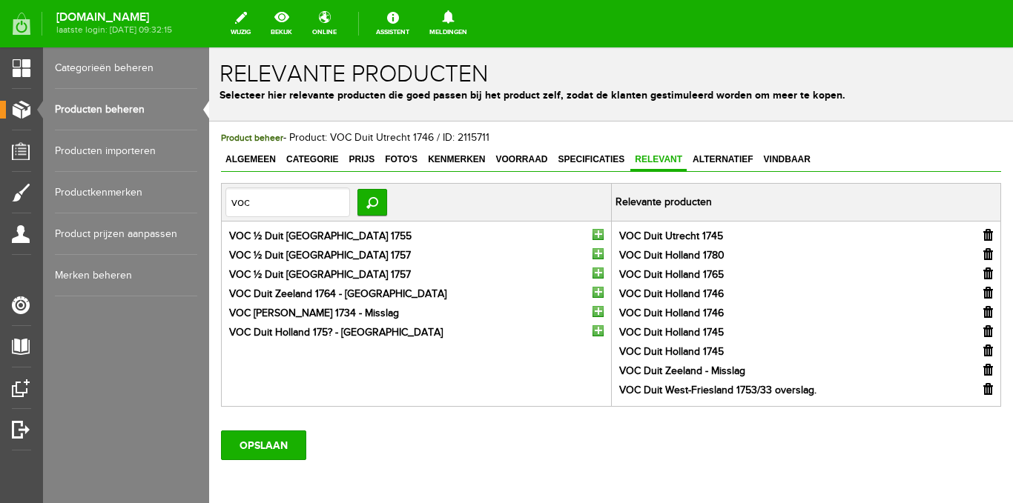
click at [592, 235] on input "button" at bounding box center [597, 234] width 11 height 11
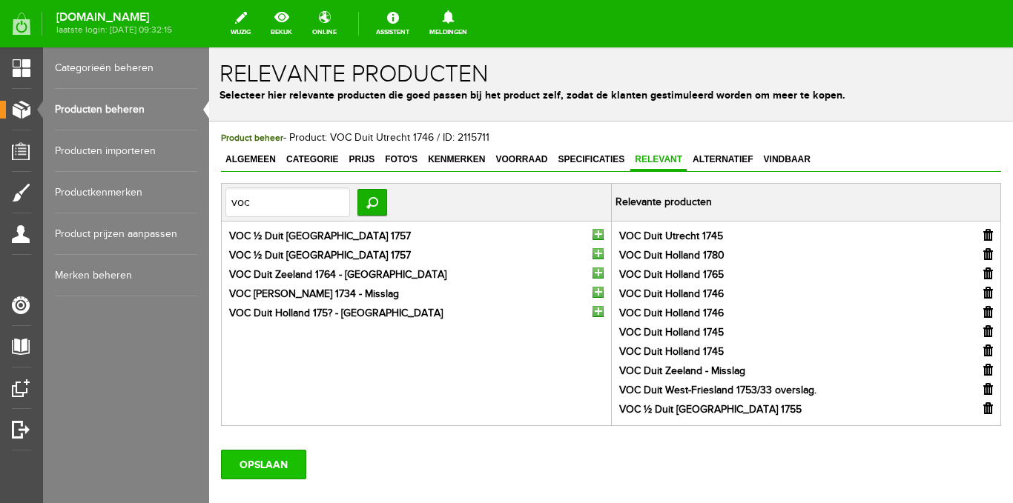
click at [267, 460] on input "OPSLAAN" at bounding box center [263, 465] width 85 height 30
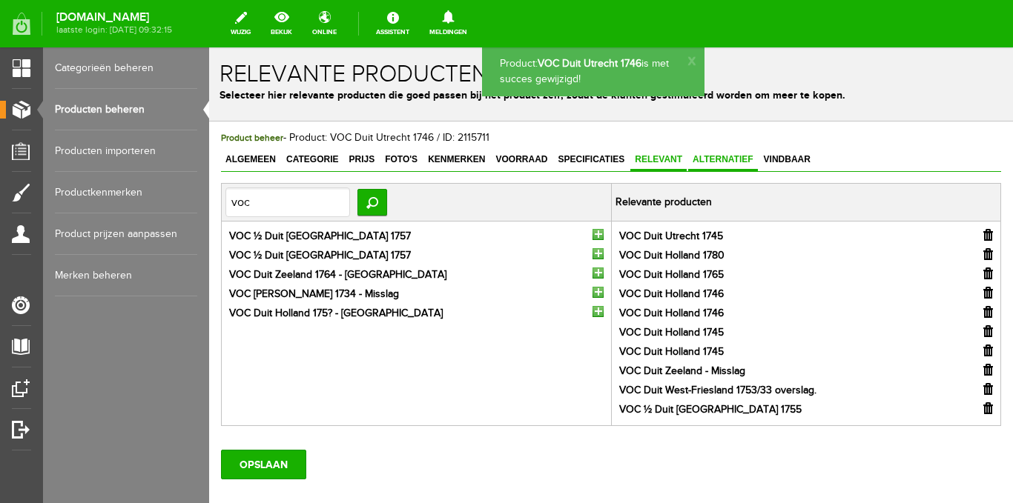
click at [712, 163] on span "Alternatief" at bounding box center [723, 159] width 70 height 10
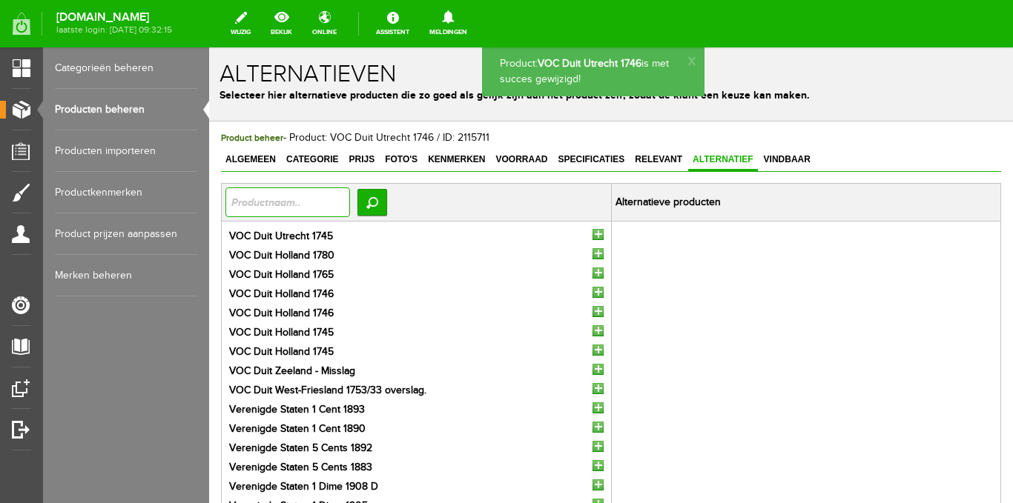
click at [347, 211] on input "text" at bounding box center [287, 203] width 125 height 30
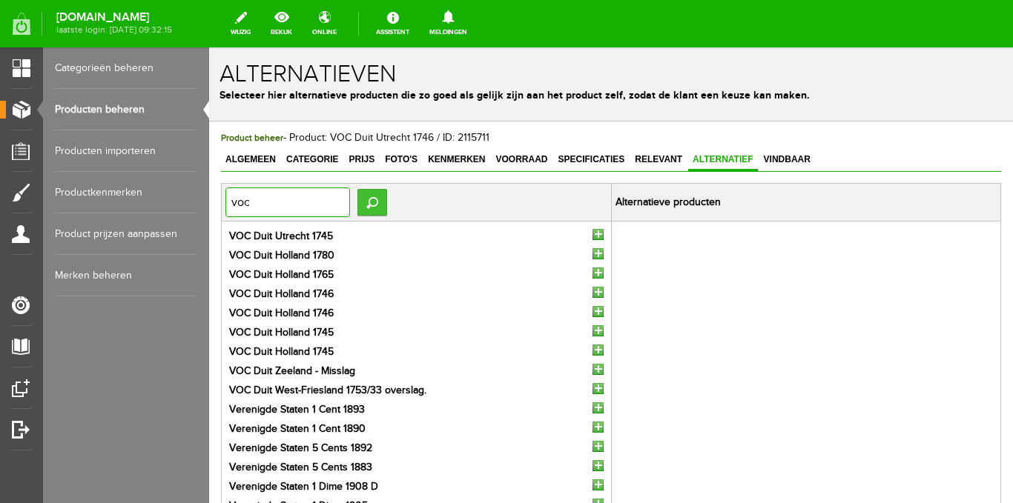
type input "voc"
click at [380, 206] on input "Zoeken" at bounding box center [372, 202] width 30 height 27
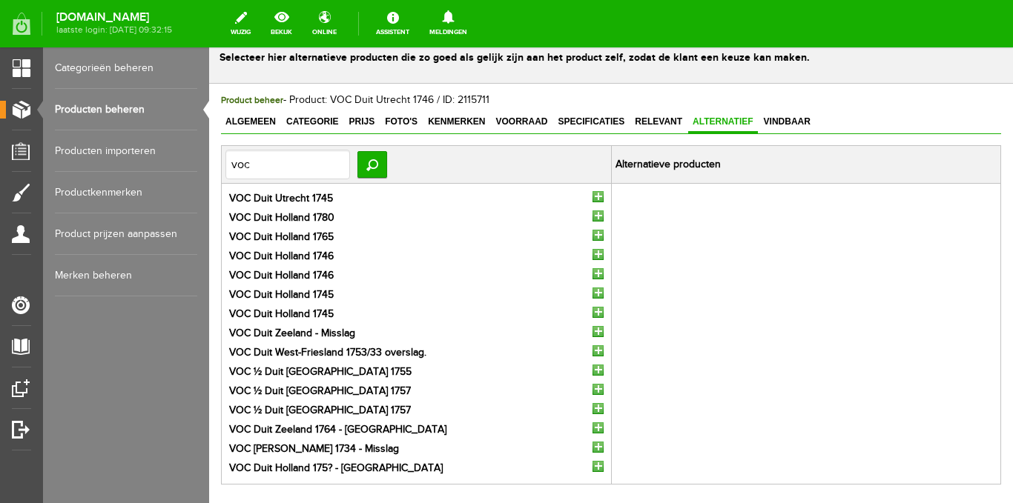
scroll to position [74, 0]
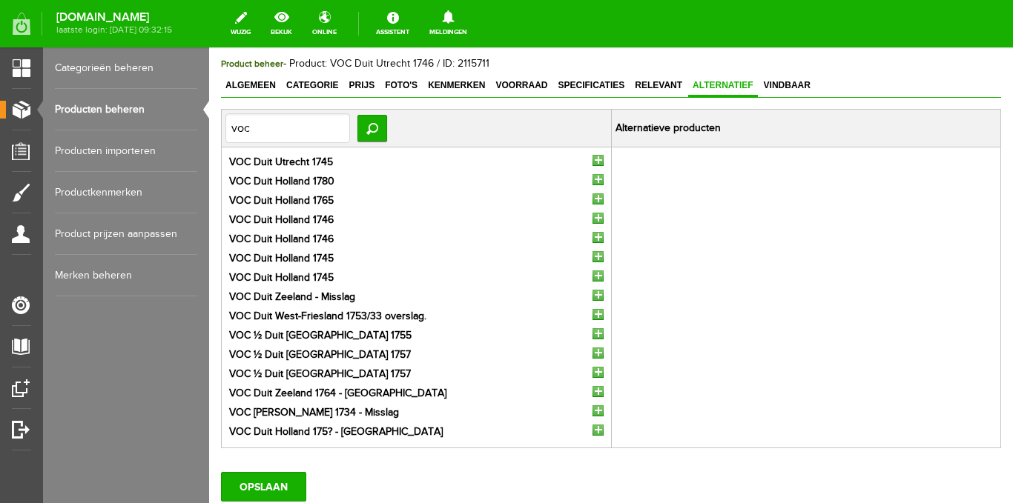
click at [592, 312] on input "button" at bounding box center [597, 314] width 11 height 11
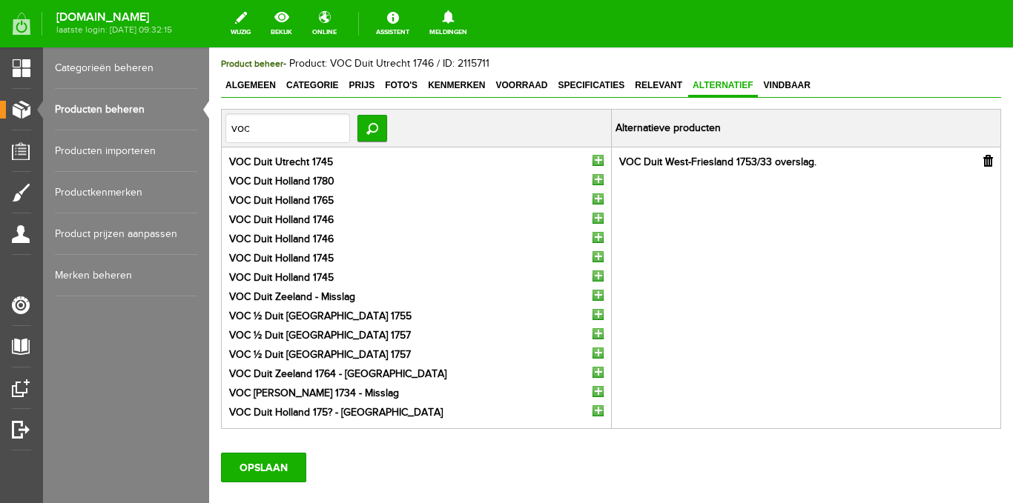
click at [593, 161] on input "button" at bounding box center [597, 160] width 11 height 11
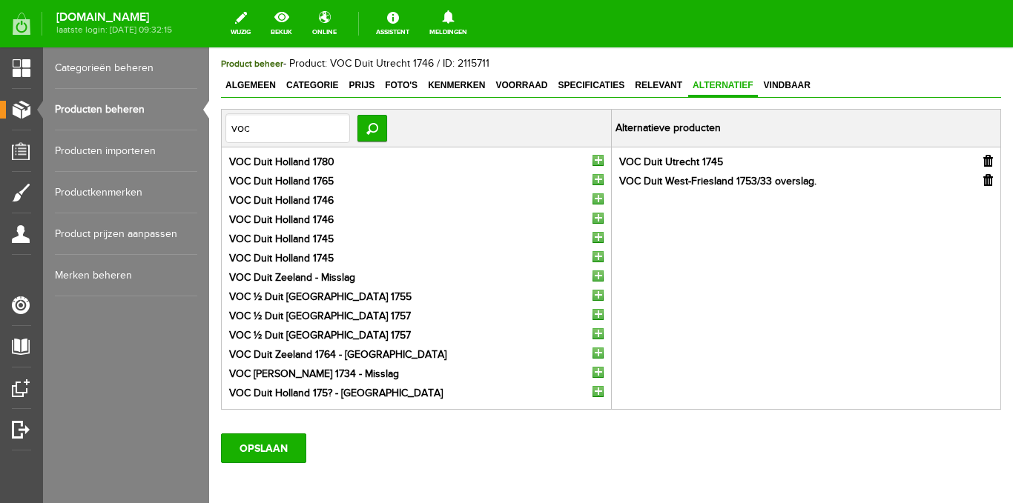
click at [593, 161] on input "button" at bounding box center [597, 160] width 11 height 11
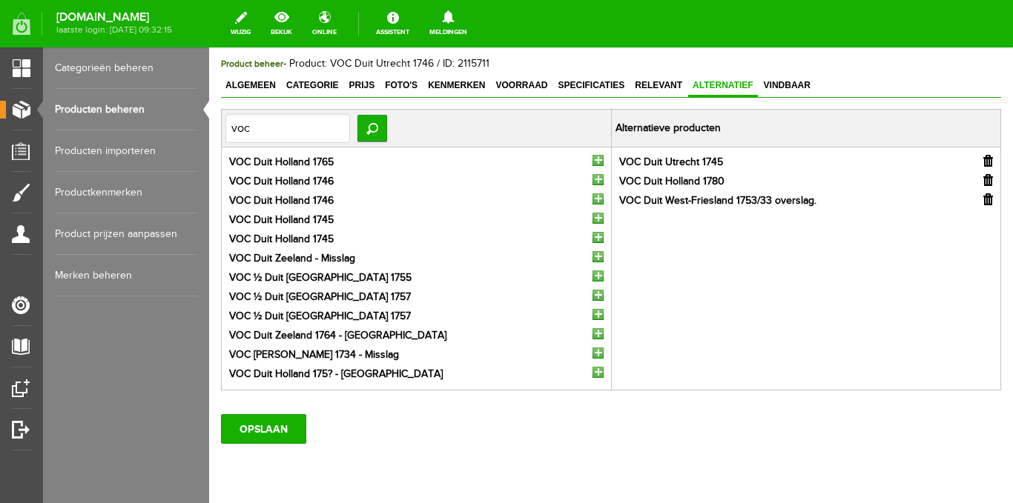
click at [593, 161] on input "button" at bounding box center [597, 160] width 11 height 11
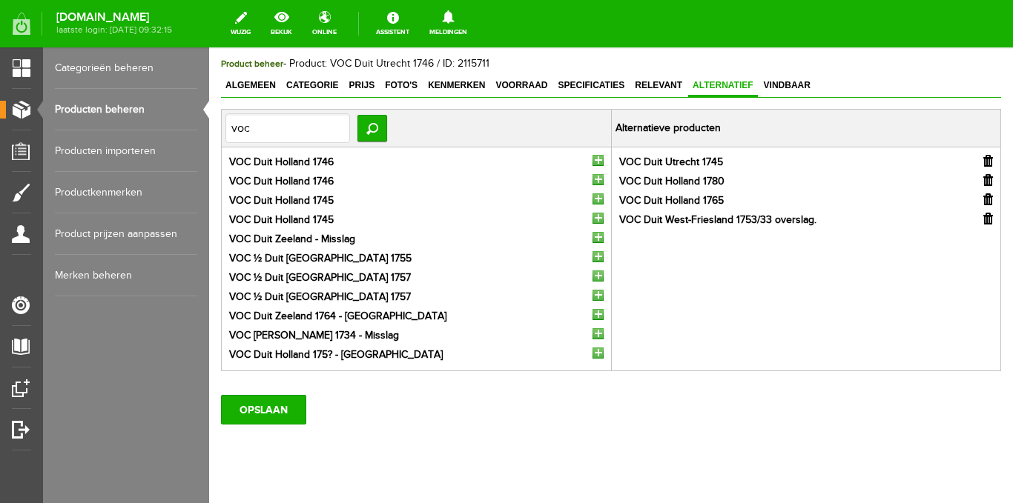
click at [593, 161] on input "button" at bounding box center [597, 160] width 11 height 11
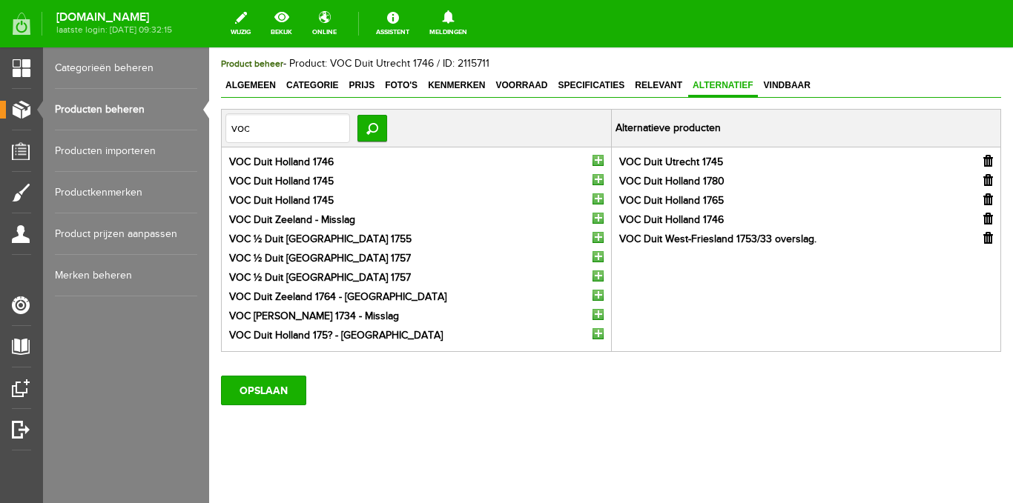
click at [593, 161] on input "button" at bounding box center [597, 160] width 11 height 11
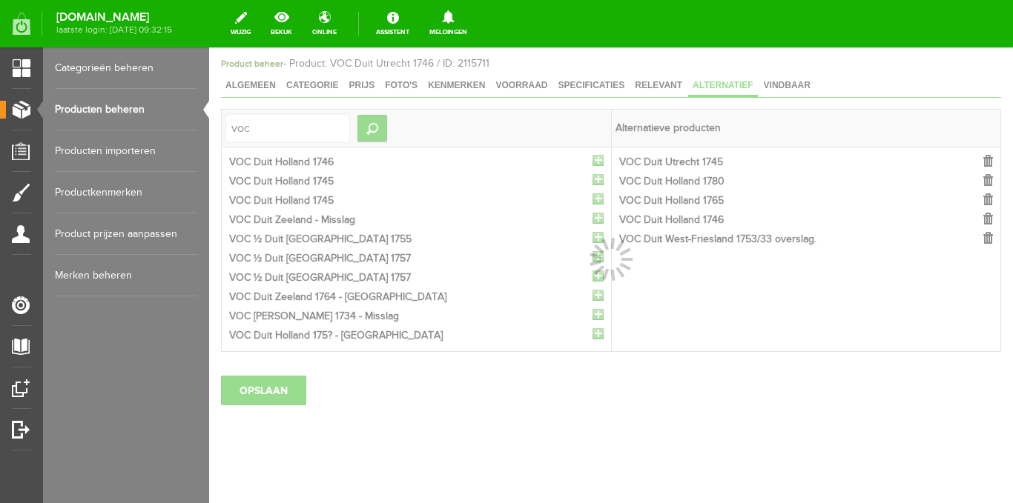
scroll to position [67, 0]
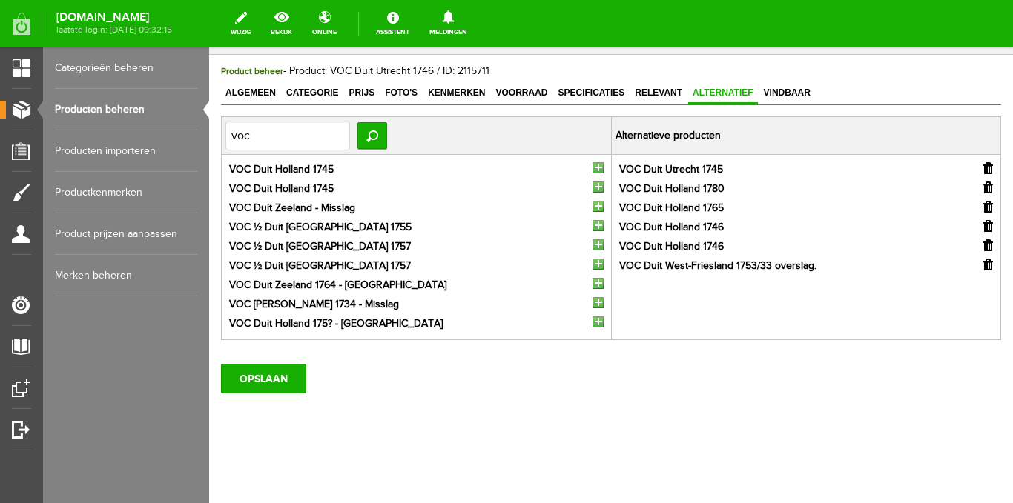
click at [593, 161] on td "VOC Duit Holland 1745 VOC Duit Holland 1745 VOC Duit Zeeland - Misslag VOC ½ Du…" at bounding box center [417, 247] width 390 height 185
click at [592, 166] on input "button" at bounding box center [597, 167] width 11 height 11
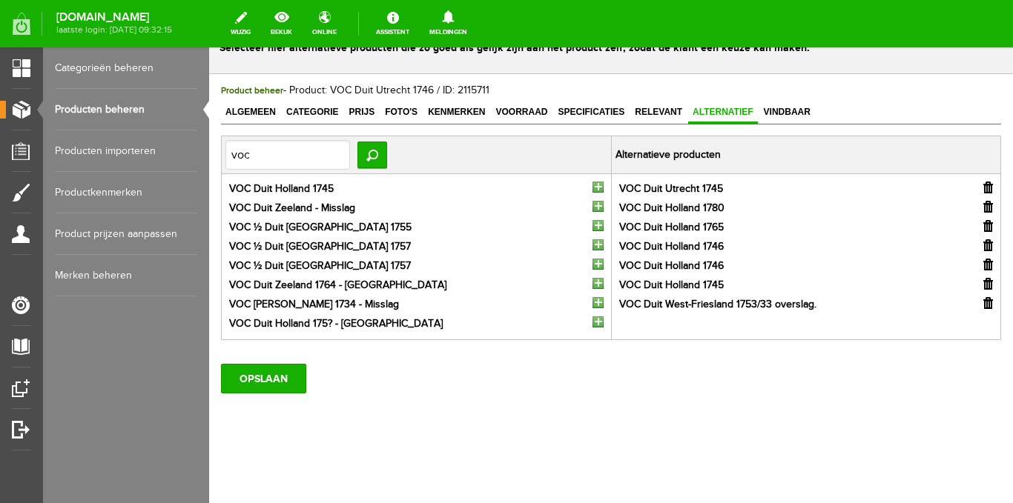
scroll to position [47, 0]
click at [592, 187] on input "button" at bounding box center [597, 187] width 11 height 11
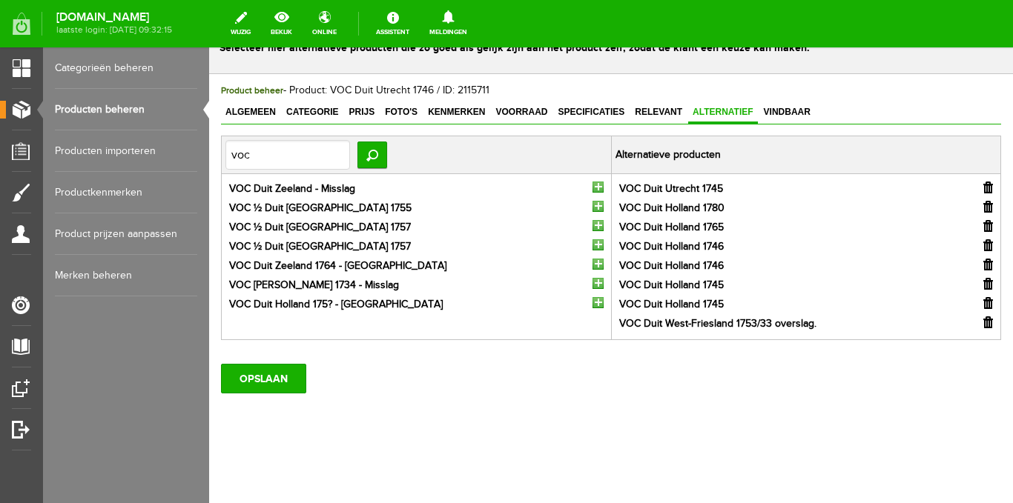
click at [592, 187] on input "button" at bounding box center [597, 187] width 11 height 11
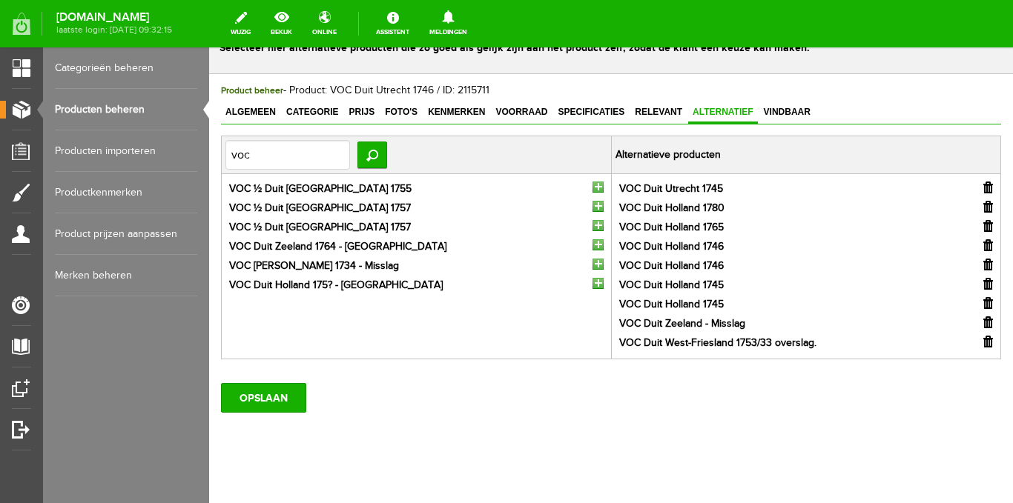
click at [592, 187] on input "button" at bounding box center [597, 187] width 11 height 11
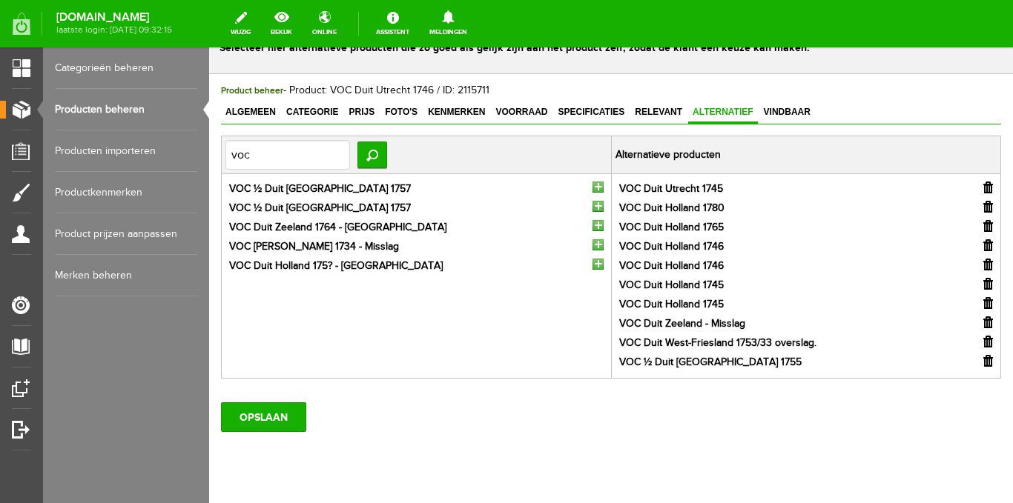
click at [592, 186] on input "button" at bounding box center [597, 187] width 11 height 11
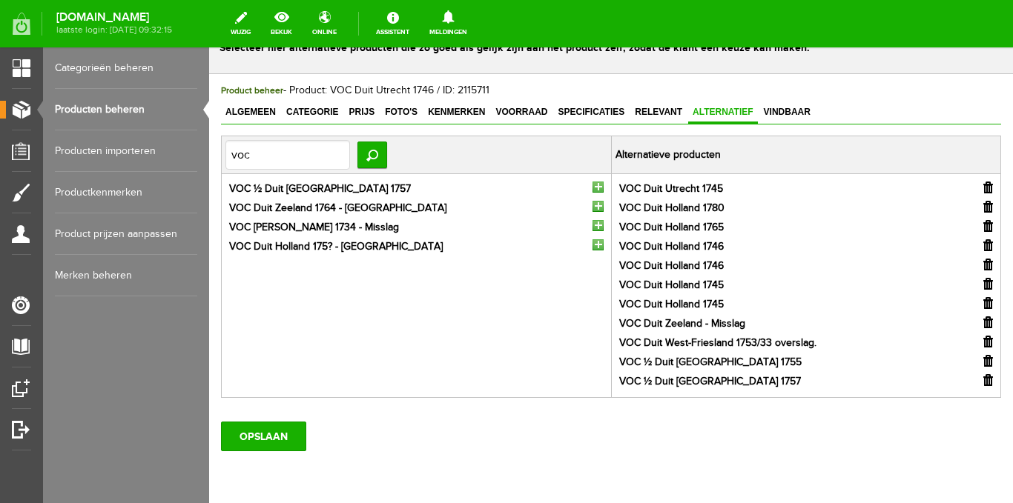
click at [592, 186] on input "button" at bounding box center [597, 187] width 11 height 11
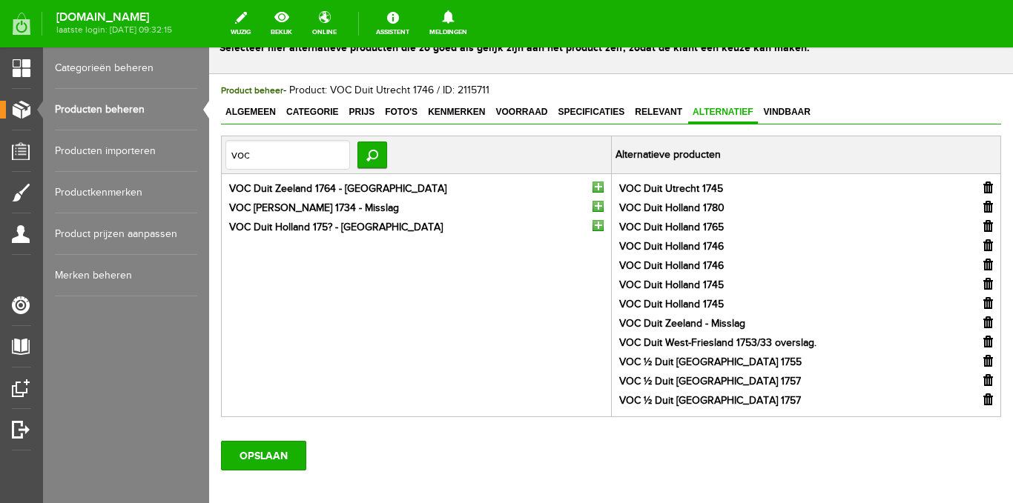
click at [592, 186] on input "button" at bounding box center [597, 187] width 11 height 11
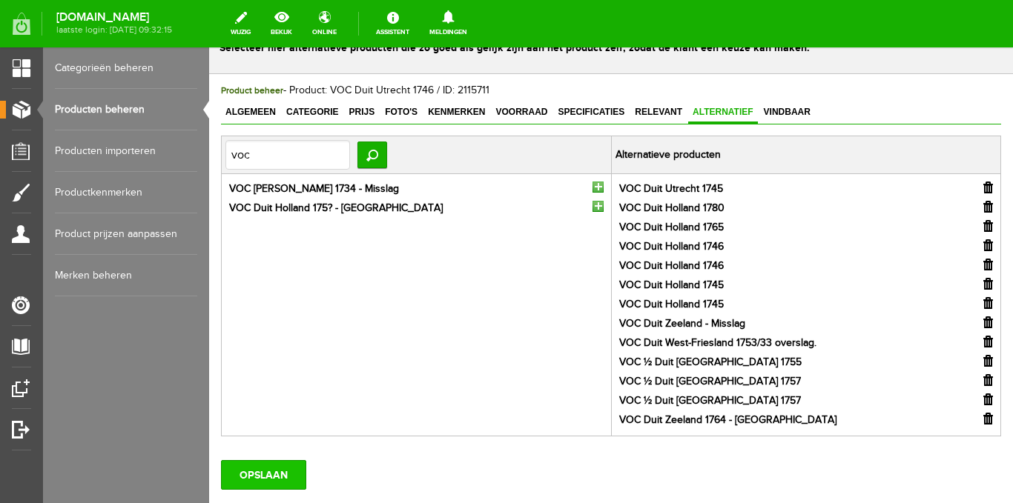
click at [273, 469] on input "OPSLAAN" at bounding box center [263, 475] width 85 height 30
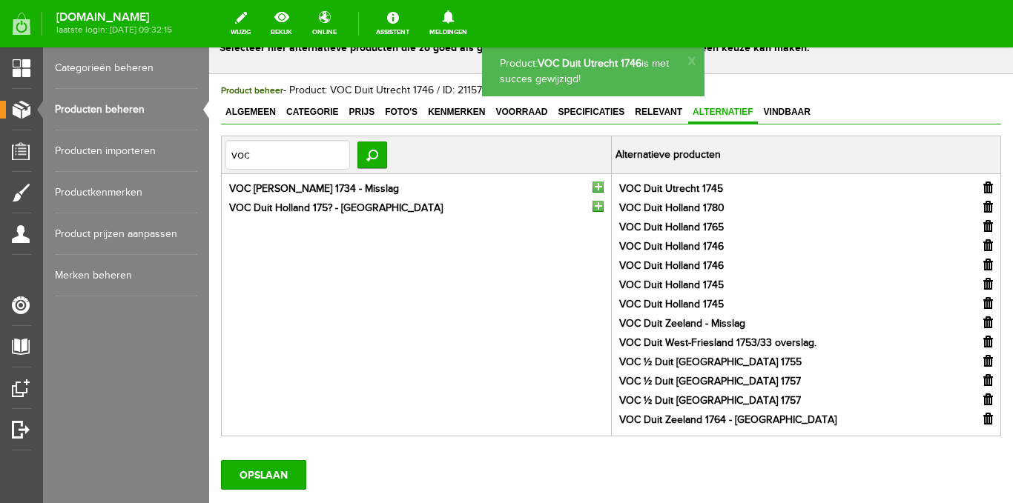
scroll to position [0, 0]
click at [784, 111] on span "Vindbaar" at bounding box center [787, 112] width 56 height 10
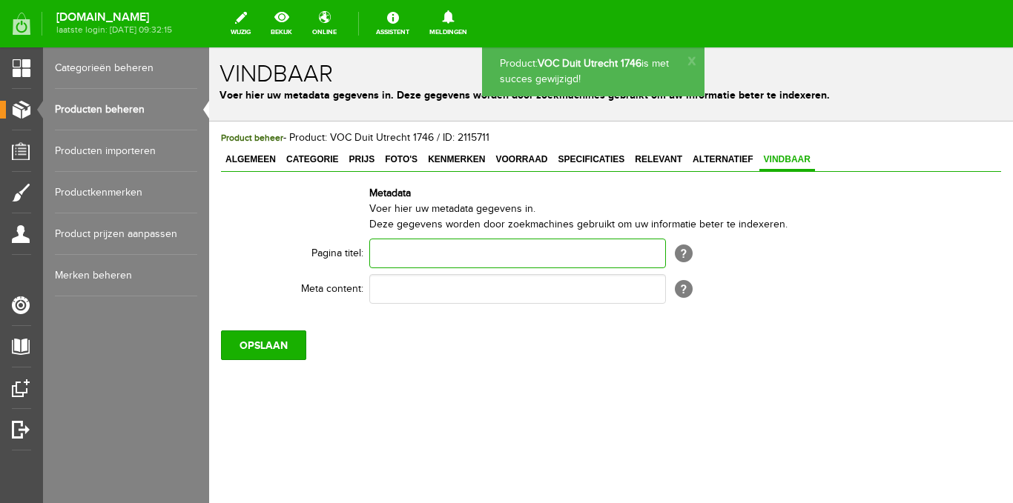
paste input "VOC Duit Utrecht 1746"
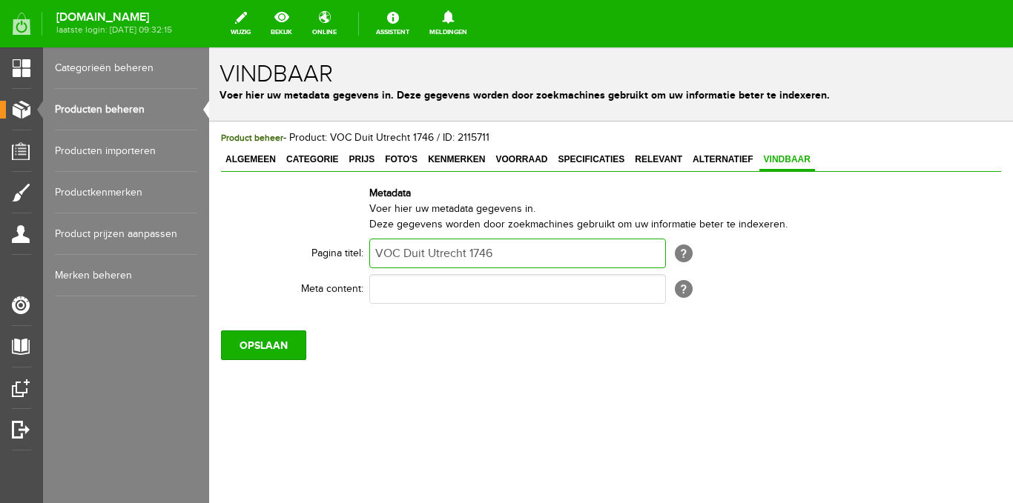
type input "VOC Duit Utrecht 1746"
paste input "VOC Duit Utrecht 1746"
type input "VOC Duit Utrecht 1746"
click at [256, 344] on input "OPSLAAN" at bounding box center [263, 346] width 85 height 30
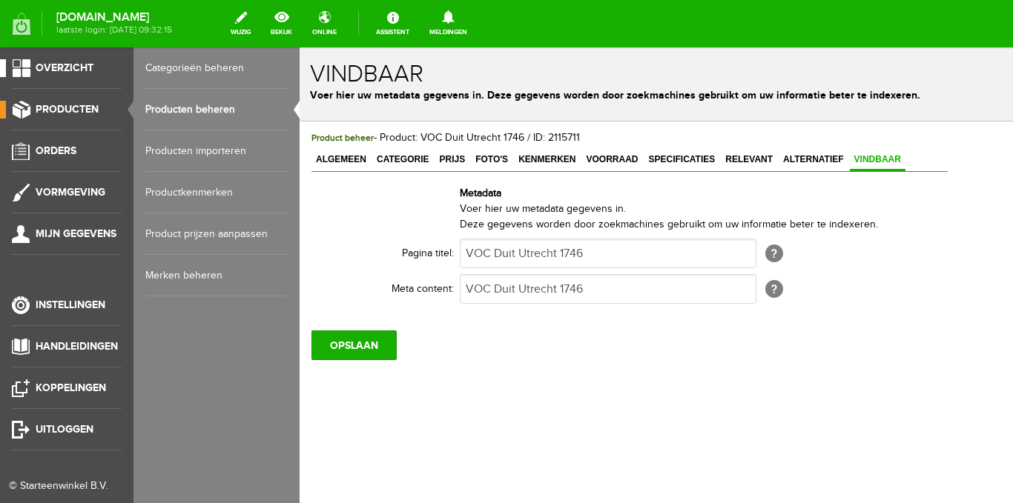
click at [70, 64] on span "Overzicht" at bounding box center [65, 68] width 58 height 13
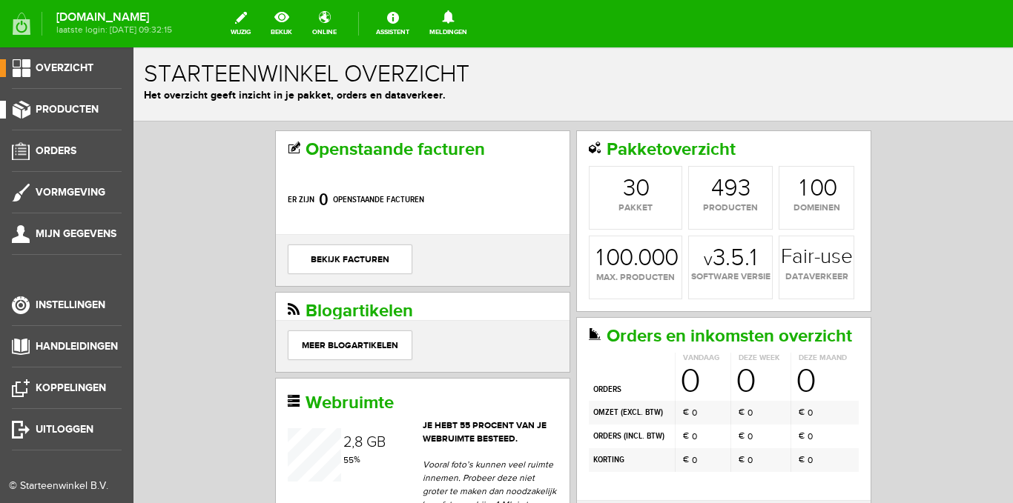
click at [47, 102] on link "Producten" at bounding box center [61, 110] width 122 height 18
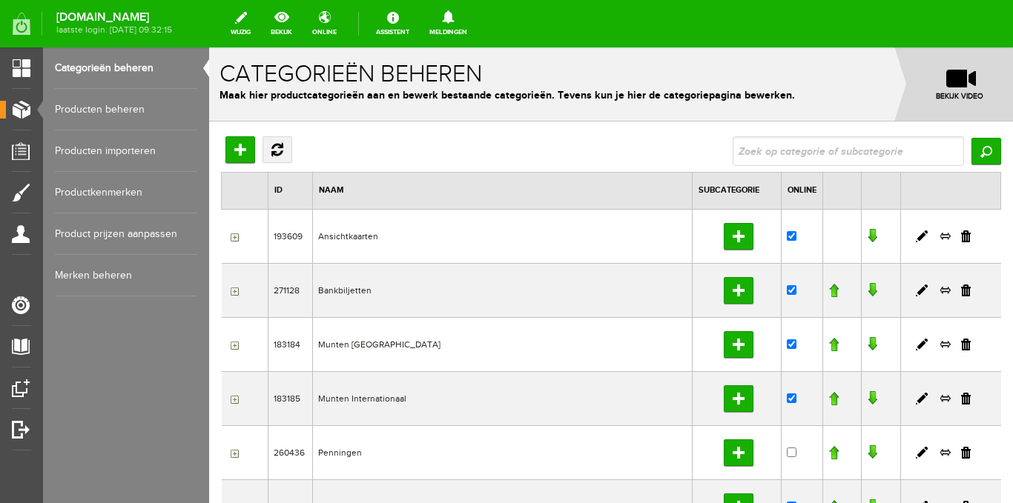
click at [105, 110] on link "Producten beheren" at bounding box center [126, 110] width 142 height 42
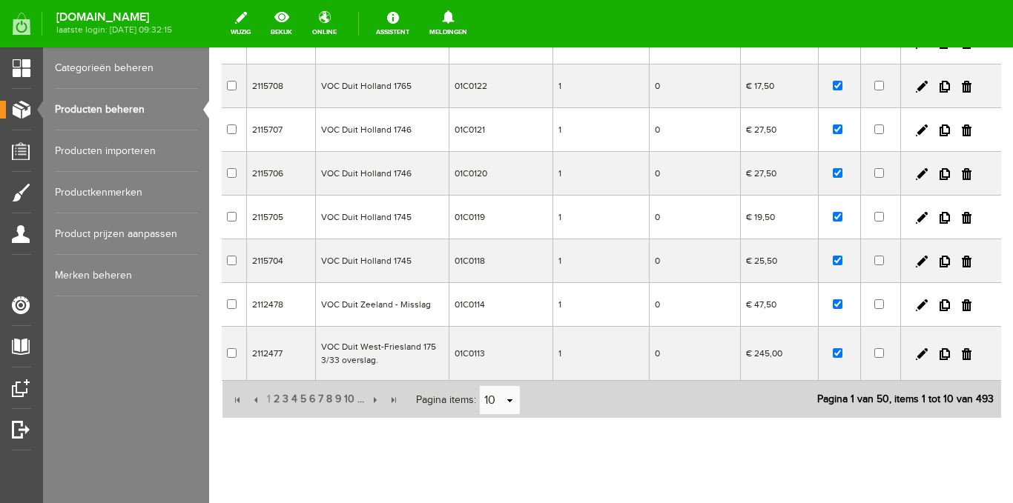
scroll to position [304, 0]
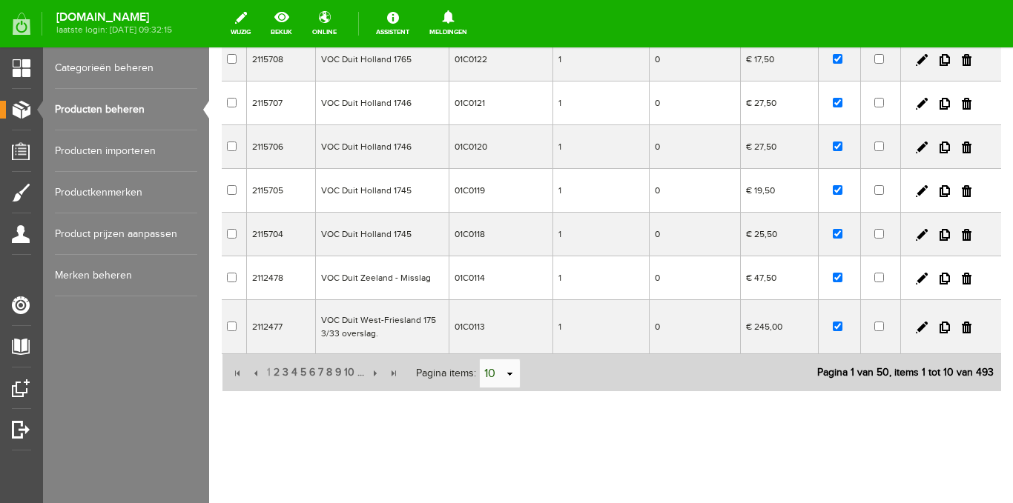
click at [501, 368] on input "10" at bounding box center [492, 375] width 24 height 30
click at [500, 347] on li "50" at bounding box center [500, 346] width 40 height 24
type input "50"
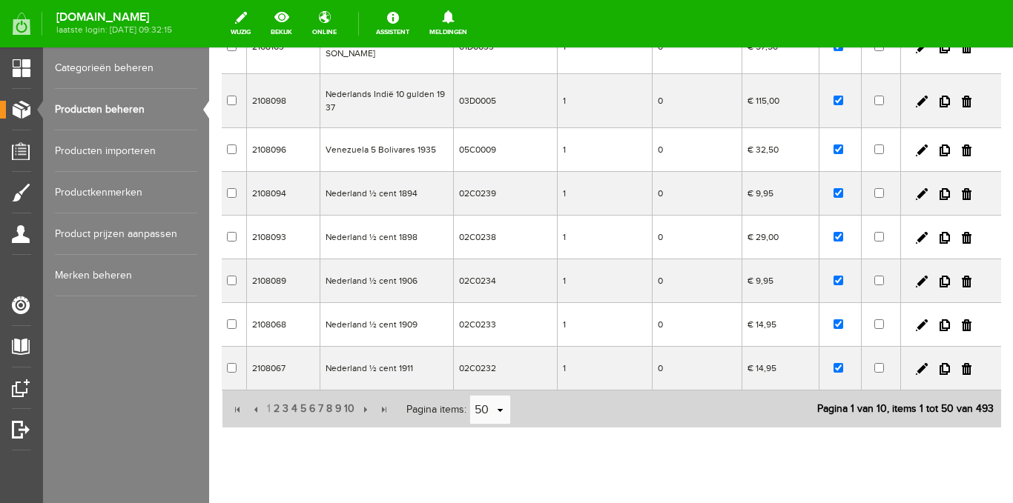
scroll to position [2085, 0]
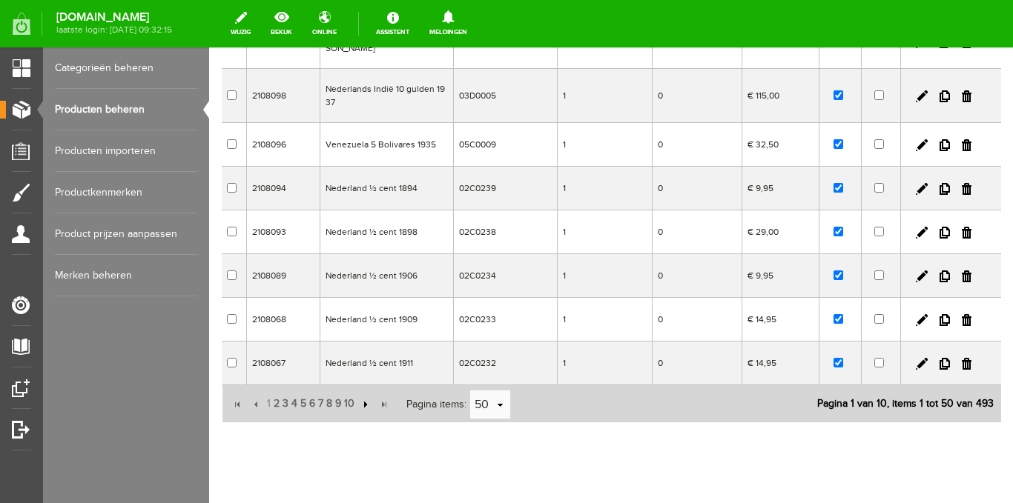
click at [362, 397] on input "button" at bounding box center [364, 405] width 16 height 16
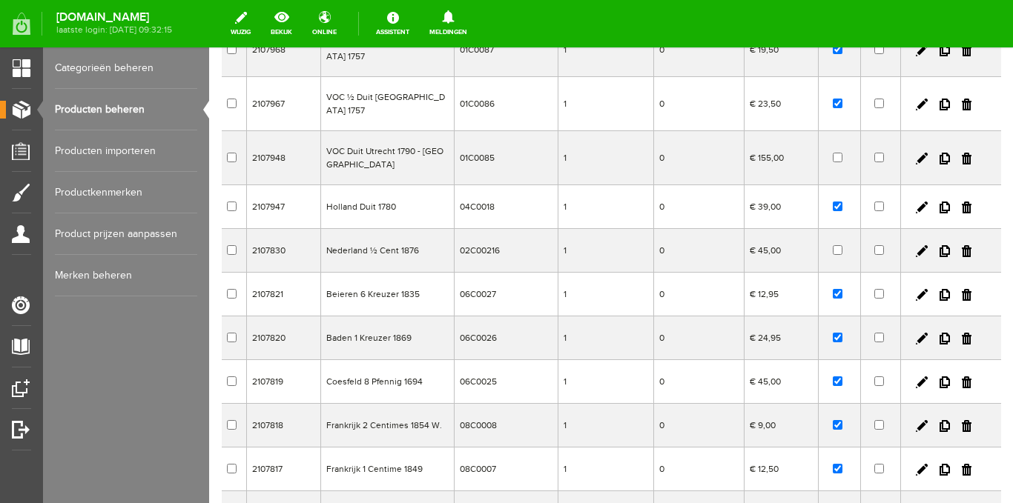
scroll to position [528, 0]
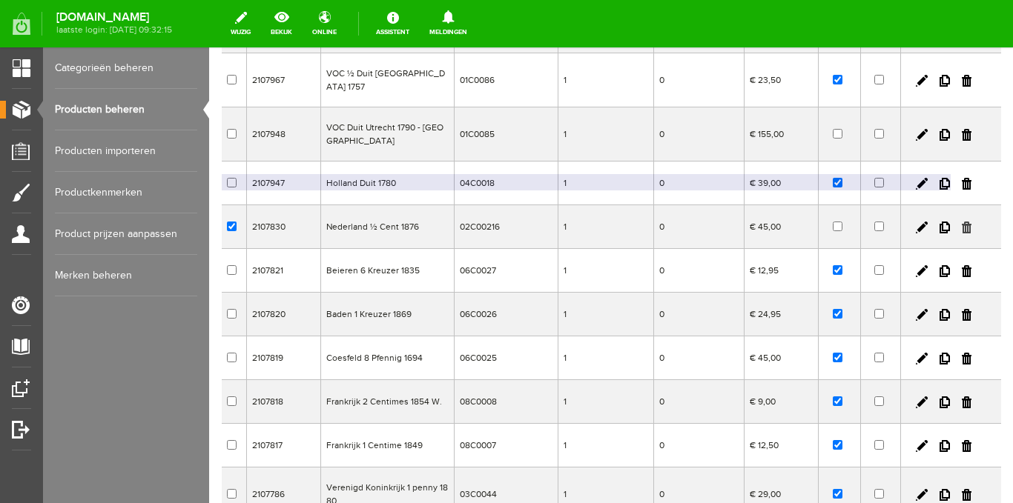
click at [962, 222] on link at bounding box center [967, 228] width 10 height 12
checkbox input "true"
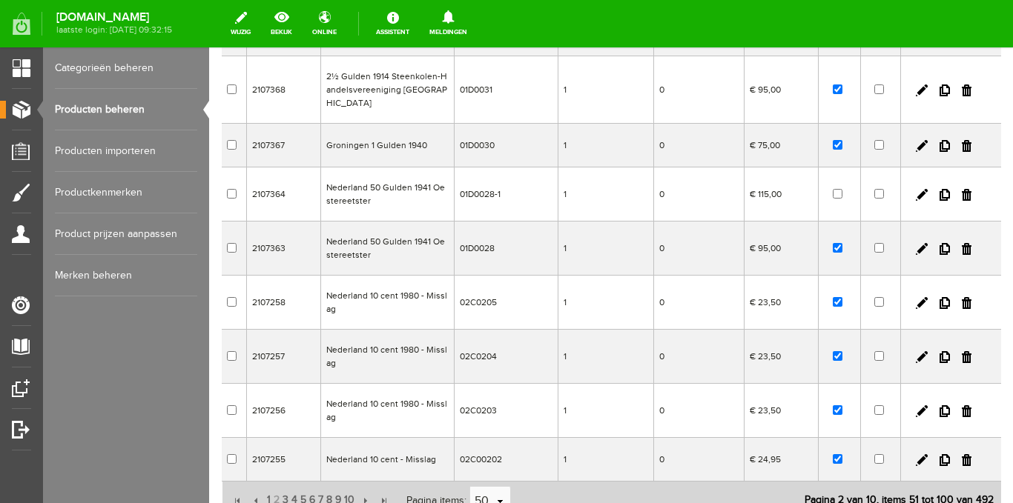
scroll to position [2071, 0]
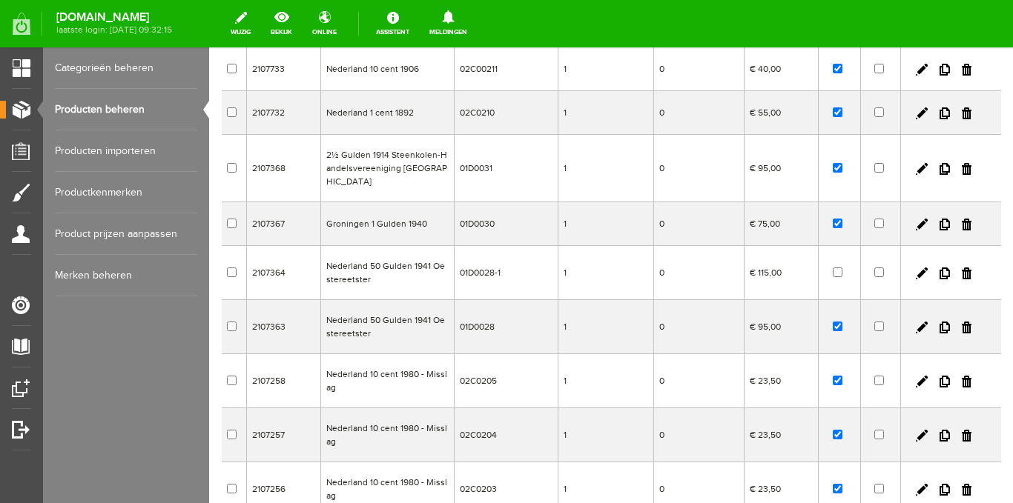
drag, startPoint x: 953, startPoint y: 219, endPoint x: 555, endPoint y: 73, distance: 423.8
click at [962, 268] on link at bounding box center [967, 274] width 10 height 12
checkbox input "true"
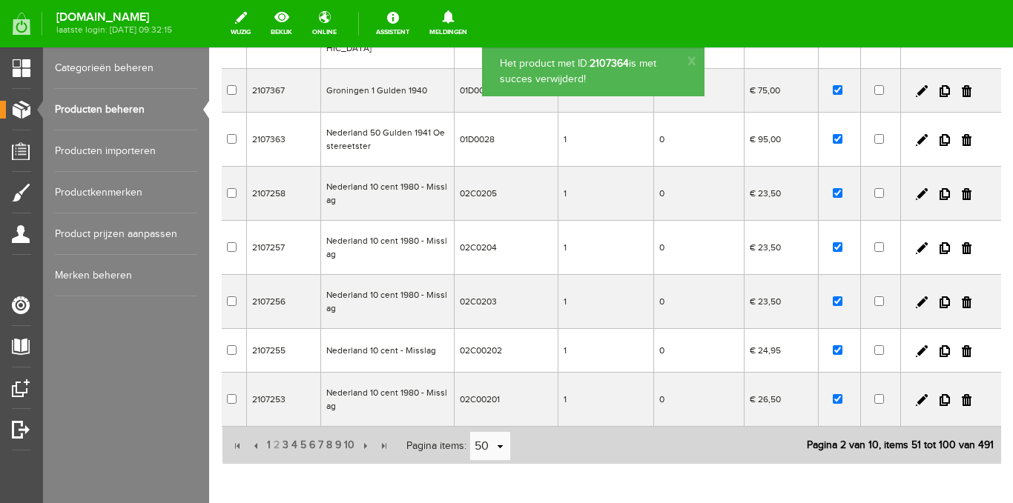
scroll to position [2220, 0]
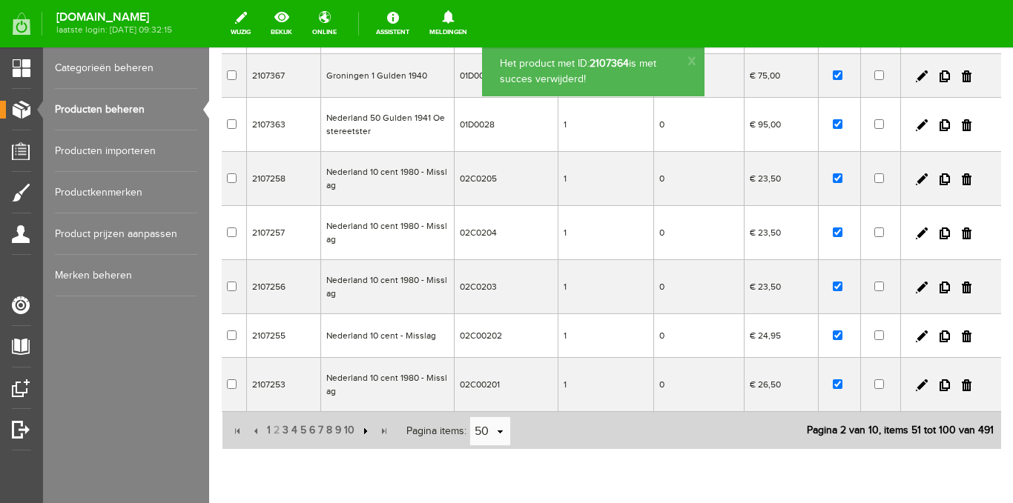
click at [366, 423] on input "button" at bounding box center [364, 431] width 16 height 16
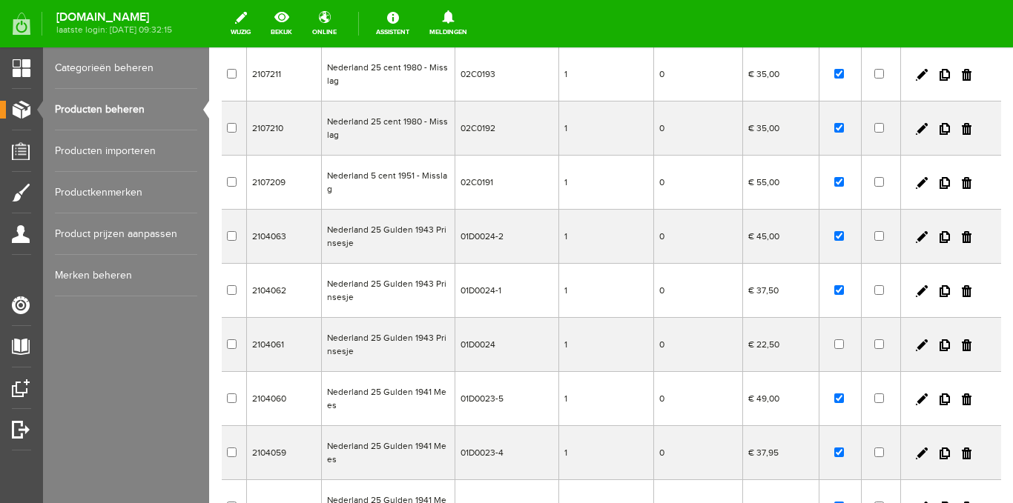
scroll to position [515, 0]
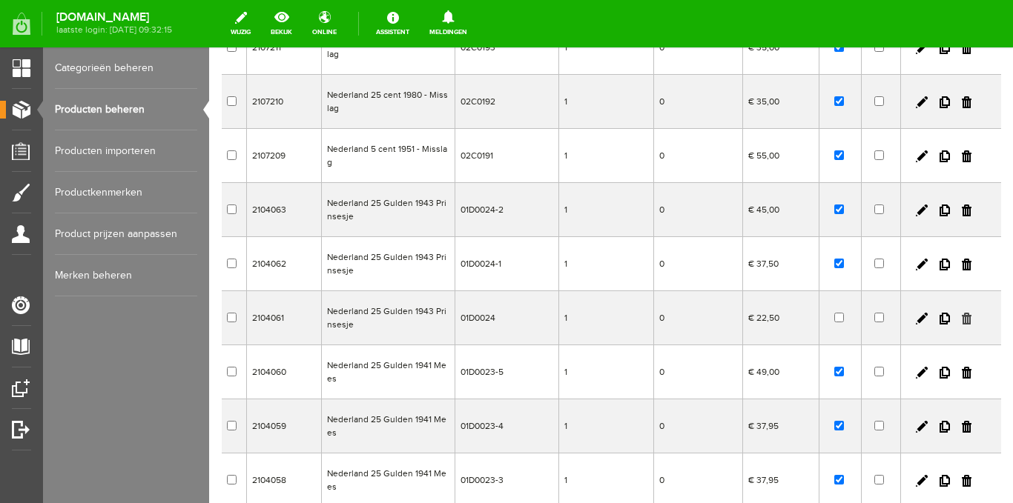
click at [962, 320] on link at bounding box center [967, 319] width 10 height 12
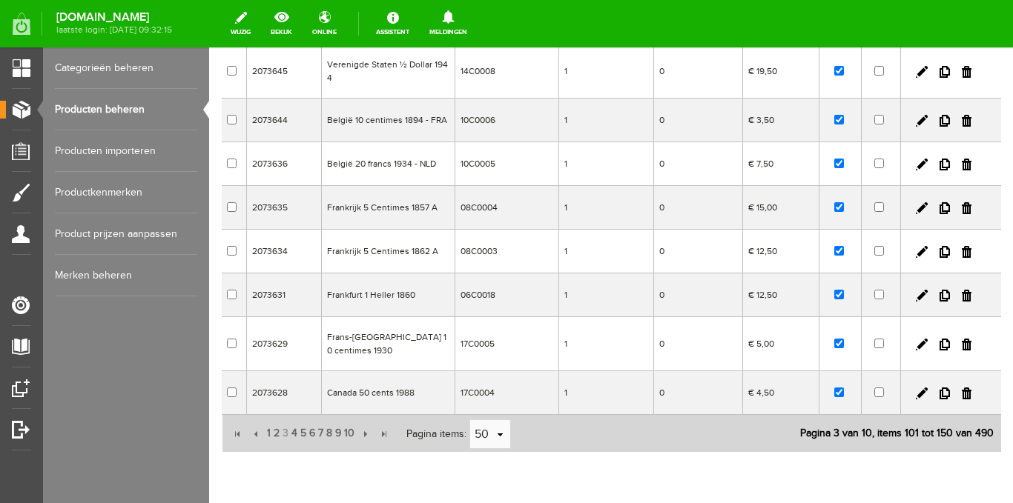
scroll to position [2442, 0]
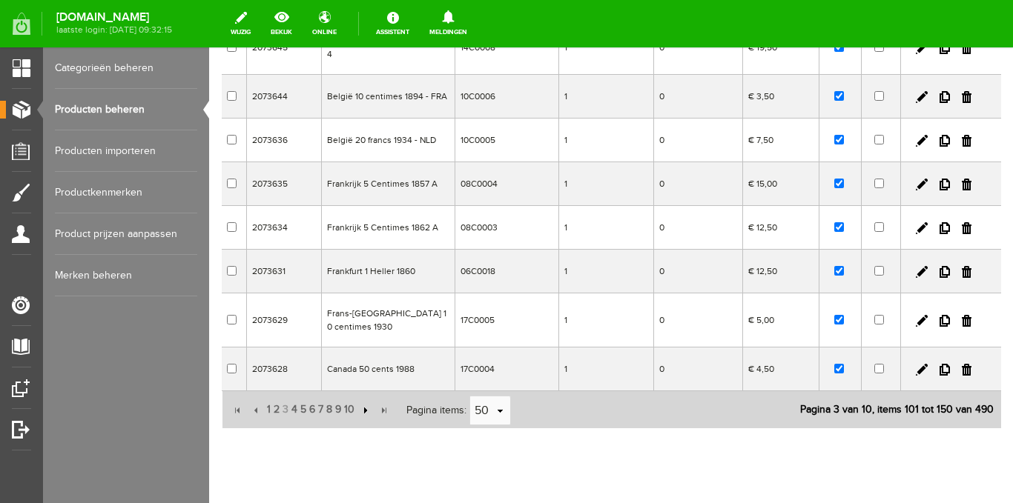
click at [365, 403] on input "button" at bounding box center [364, 411] width 16 height 16
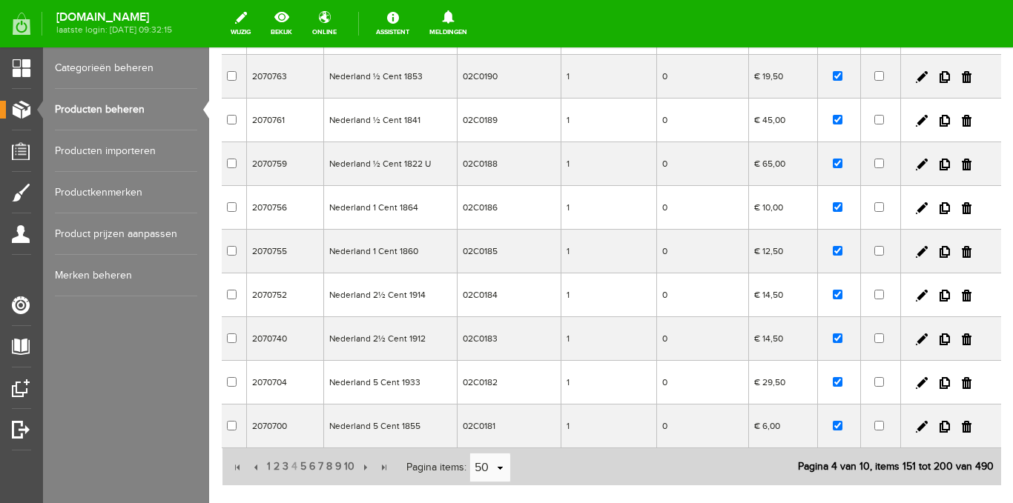
scroll to position [2076, 0]
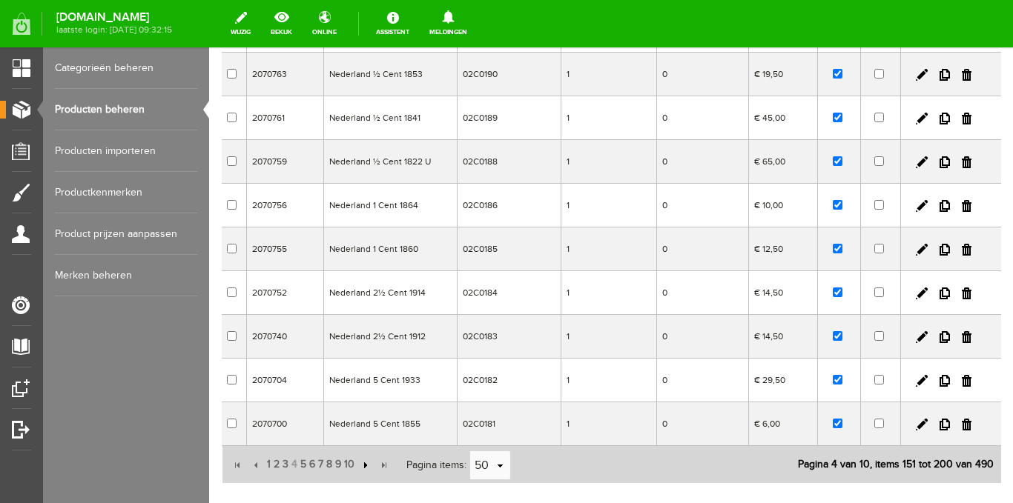
click at [363, 457] on input "button" at bounding box center [364, 465] width 16 height 16
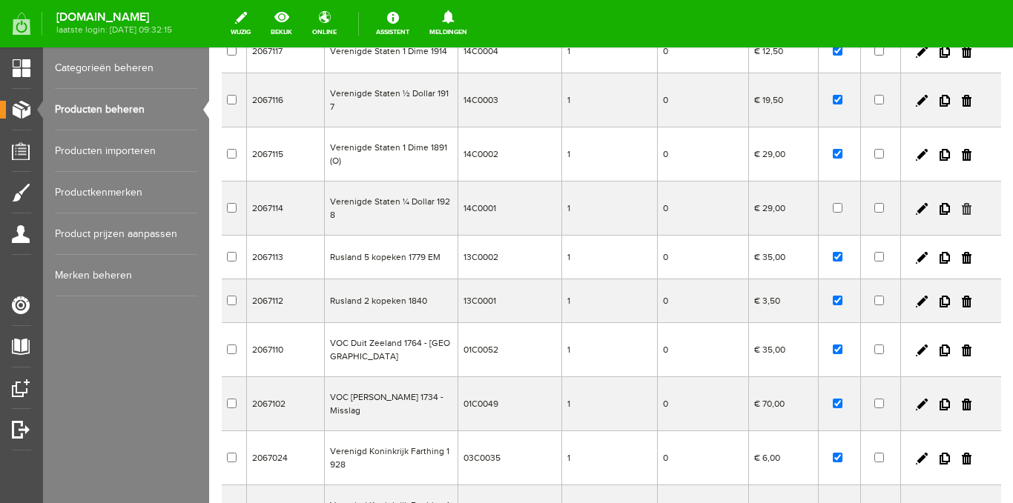
click at [962, 203] on link at bounding box center [967, 209] width 10 height 12
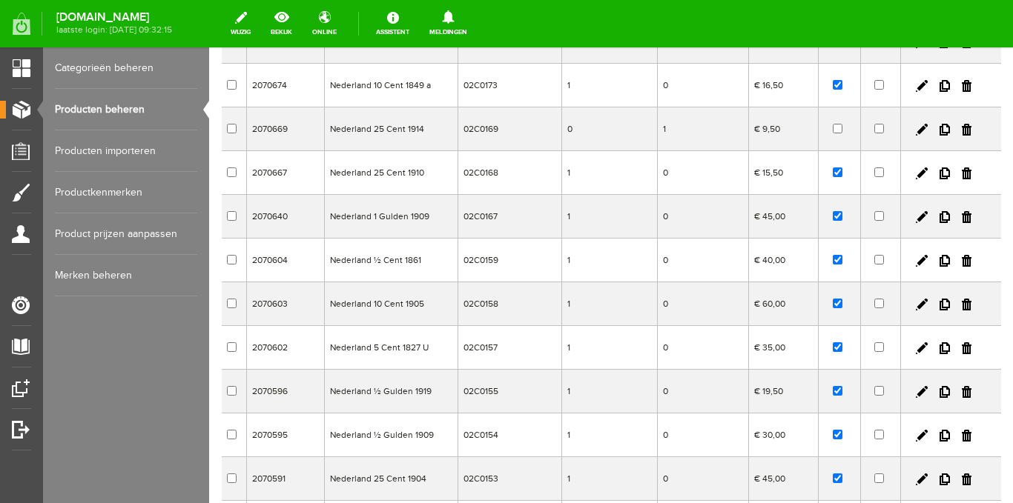
scroll to position [222, 0]
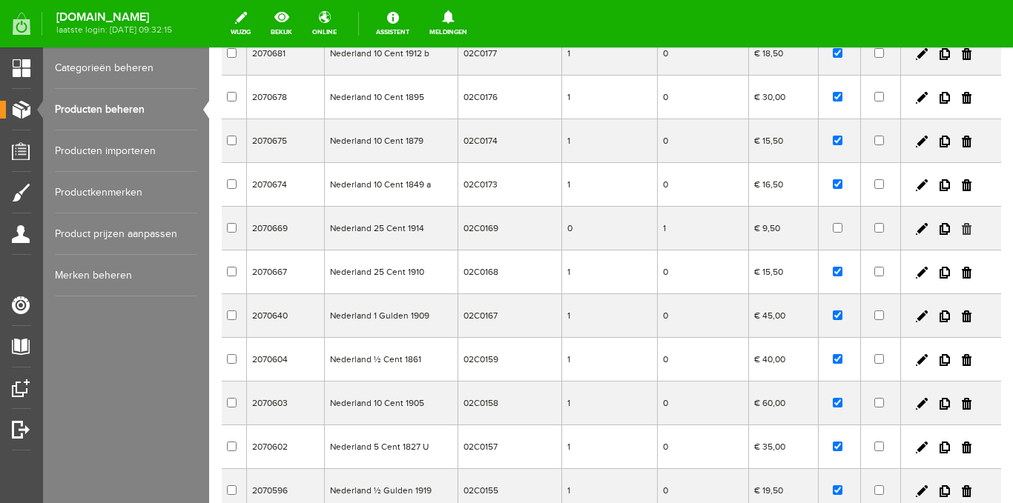
click at [962, 228] on link at bounding box center [967, 229] width 10 height 12
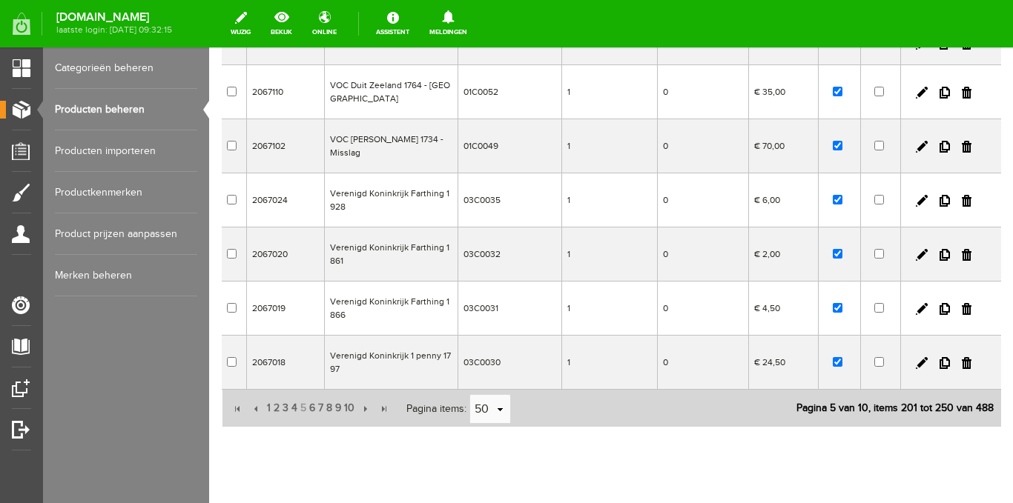
scroll to position [2241, 0]
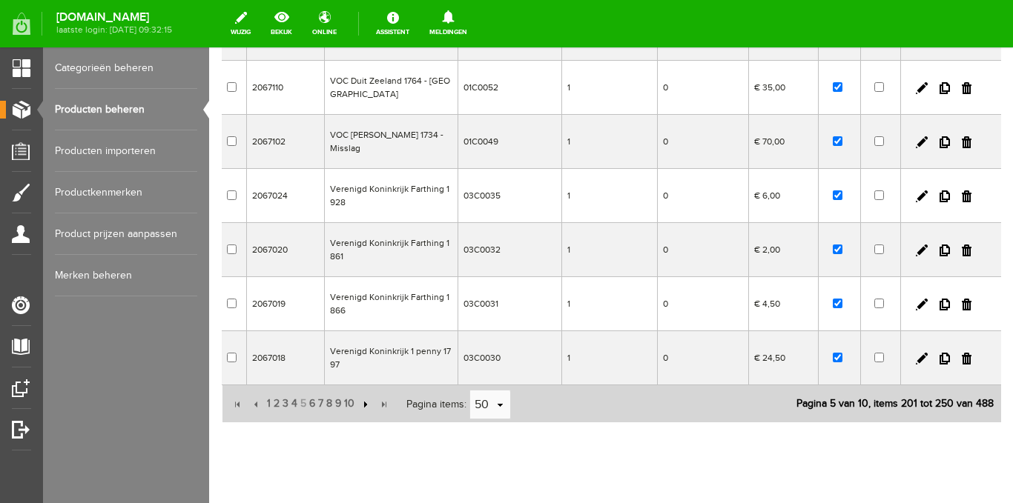
click at [363, 397] on input "button" at bounding box center [364, 405] width 16 height 16
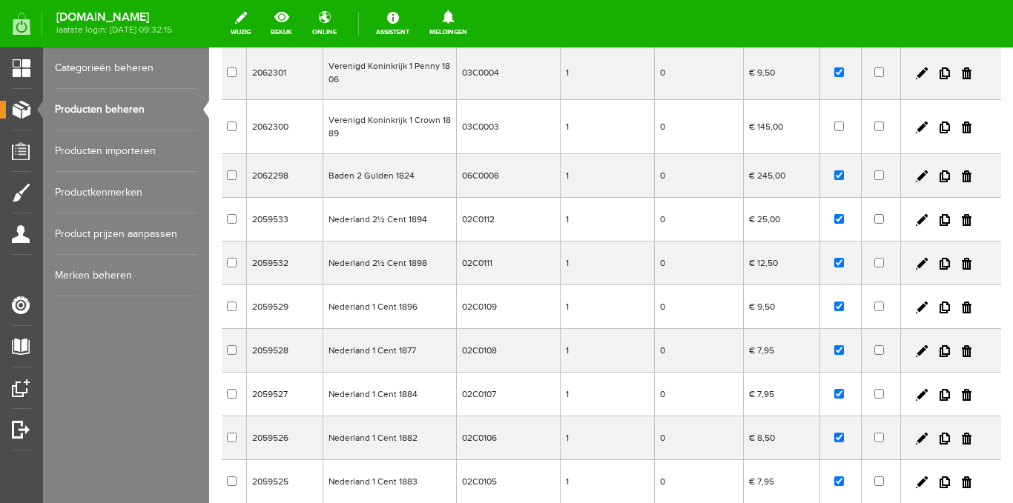
scroll to position [1425, 0]
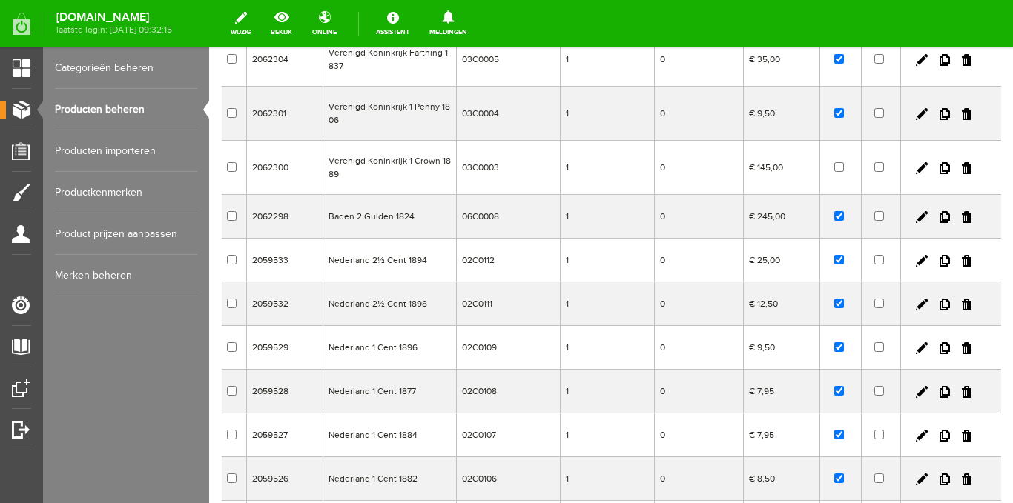
drag, startPoint x: 956, startPoint y: 167, endPoint x: 534, endPoint y: 80, distance: 430.7
click at [962, 167] on link at bounding box center [967, 168] width 10 height 12
checkbox input "true"
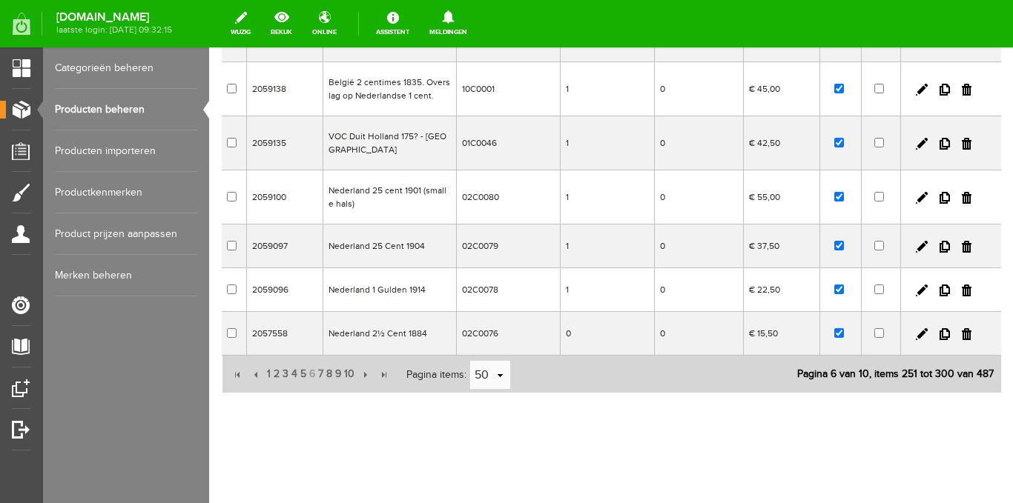
scroll to position [2292, 0]
click at [366, 376] on input "button" at bounding box center [364, 374] width 16 height 16
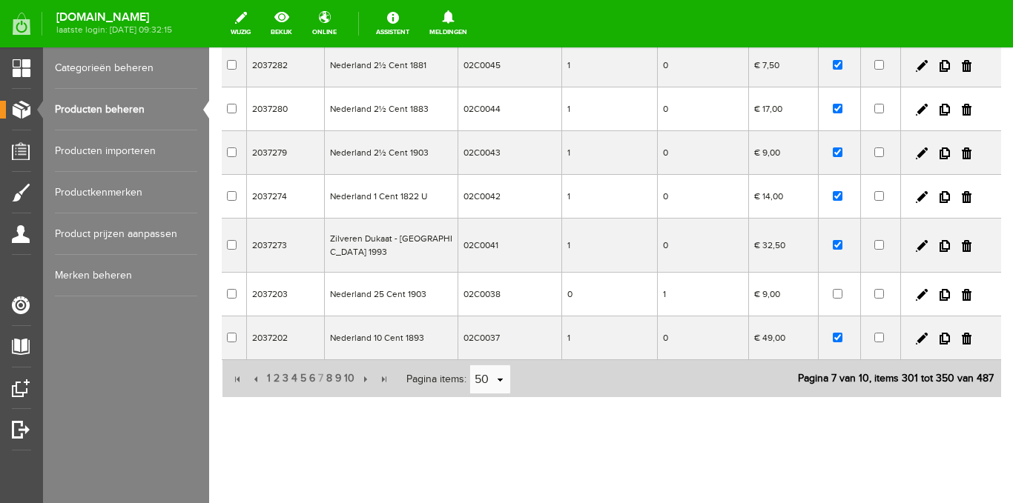
scroll to position [2251, 0]
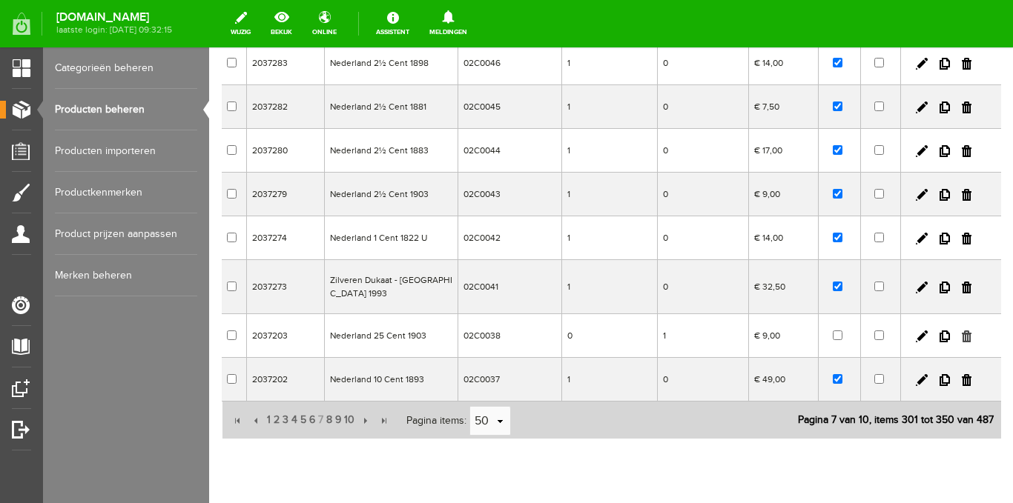
click at [962, 331] on link at bounding box center [967, 337] width 10 height 12
click at [364, 413] on input "button" at bounding box center [364, 421] width 16 height 16
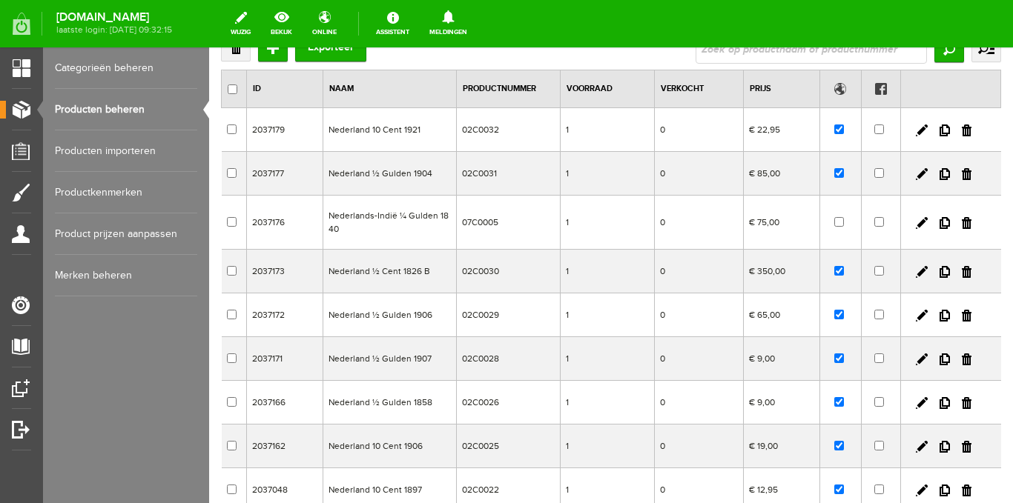
scroll to position [101, 0]
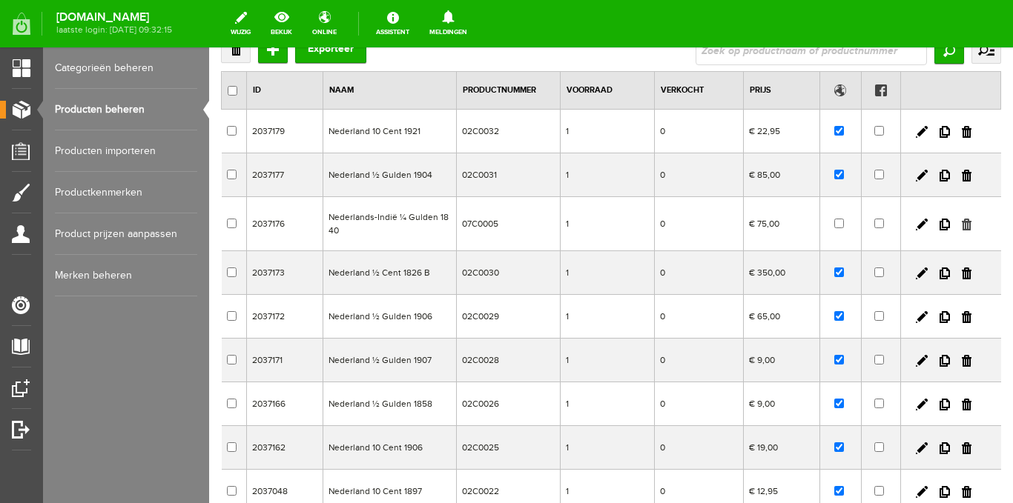
click at [962, 228] on link at bounding box center [967, 225] width 10 height 12
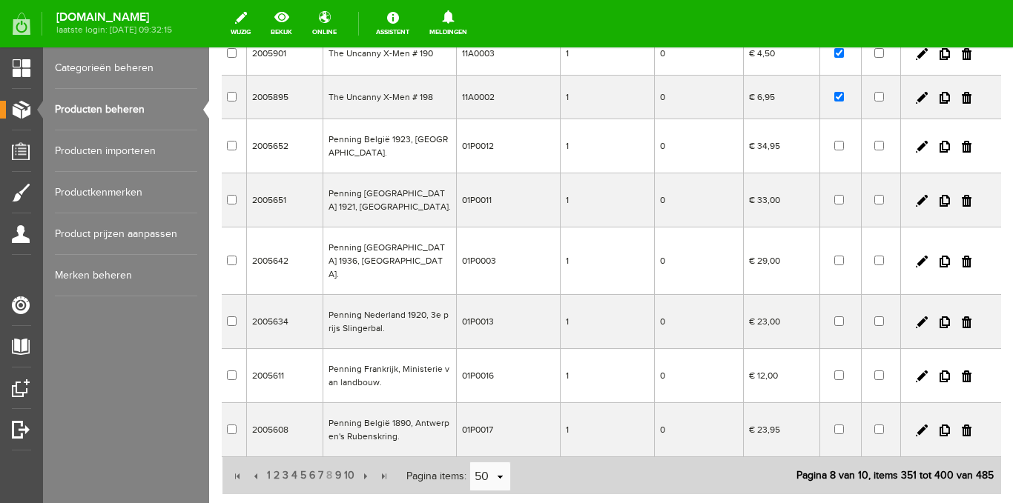
scroll to position [2368, 0]
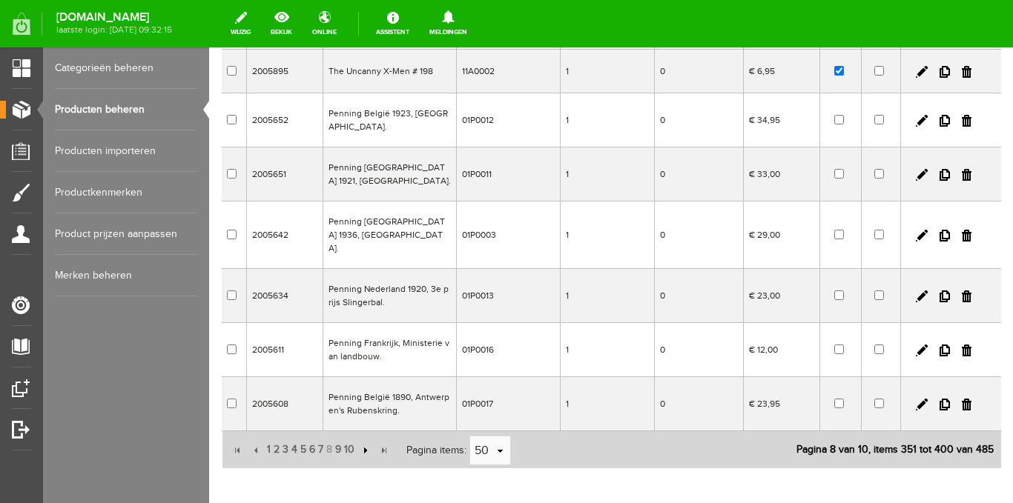
click at [365, 443] on input "button" at bounding box center [364, 451] width 16 height 16
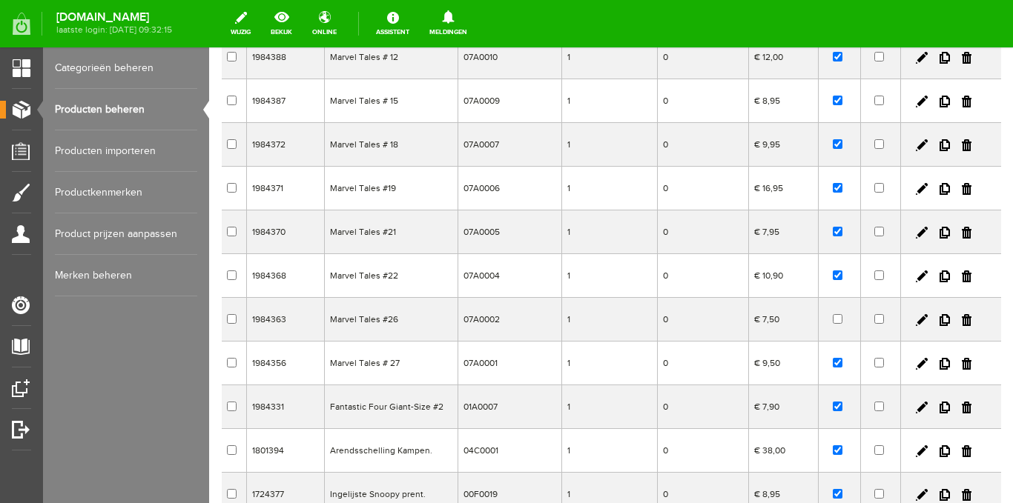
scroll to position [1131, 0]
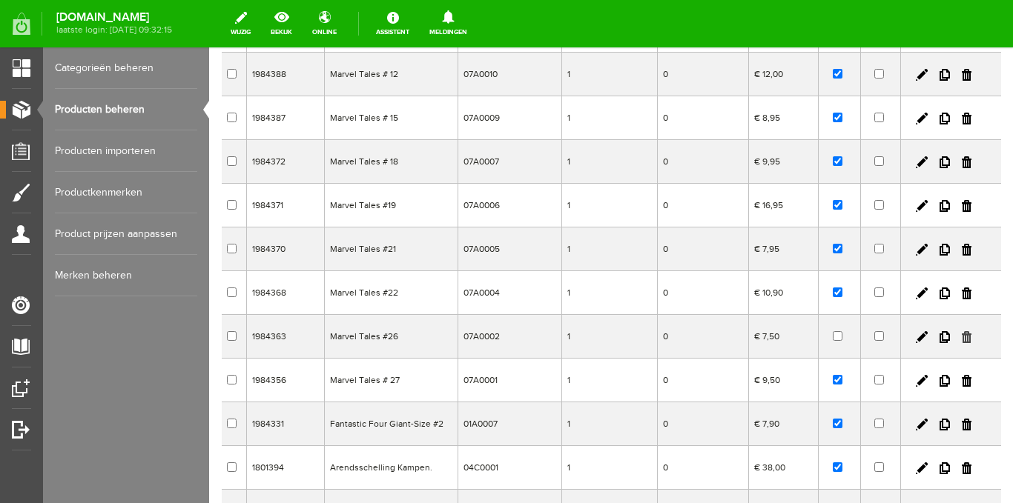
click at [962, 331] on link at bounding box center [967, 337] width 10 height 12
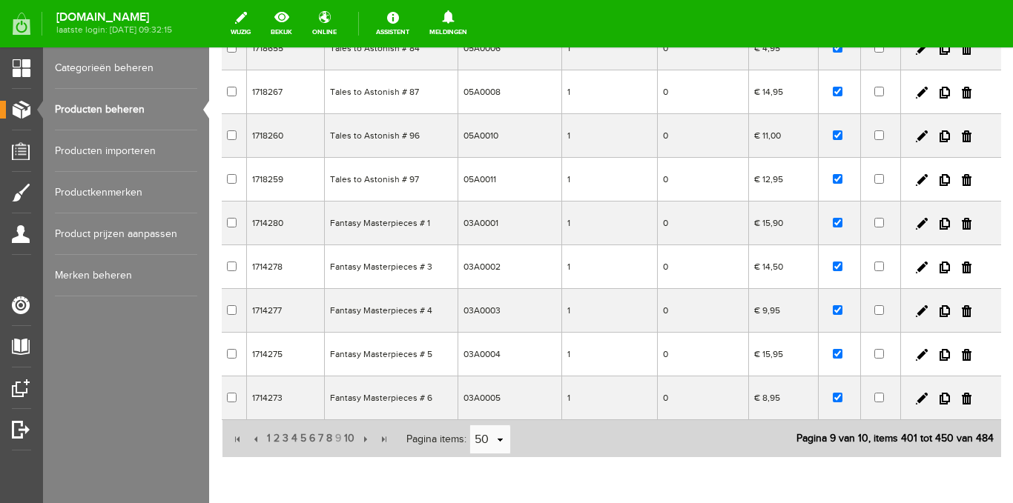
scroll to position [2095, 0]
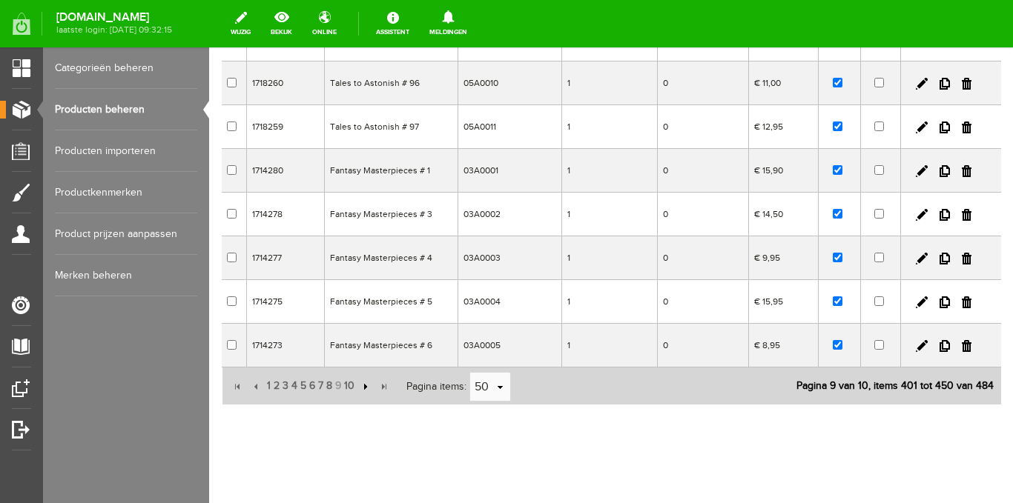
click at [363, 379] on input "button" at bounding box center [364, 387] width 16 height 16
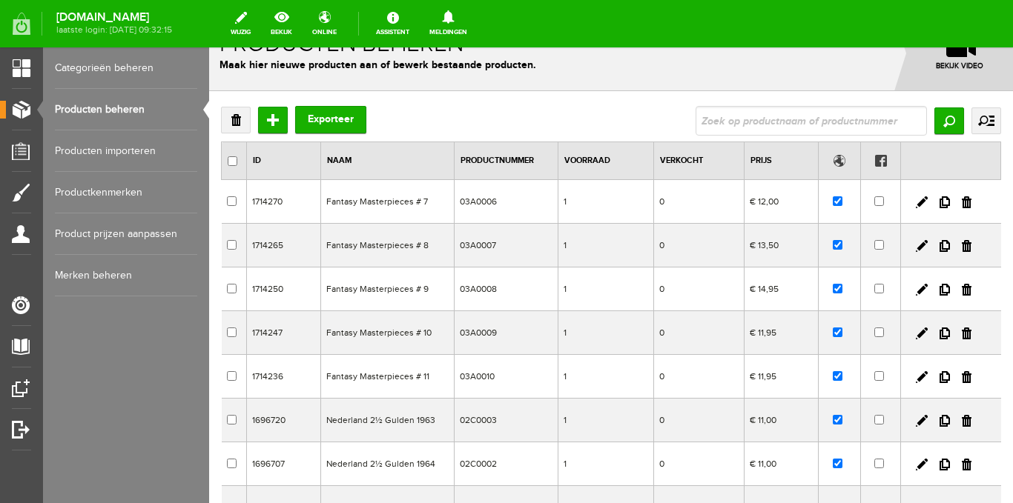
scroll to position [0, 0]
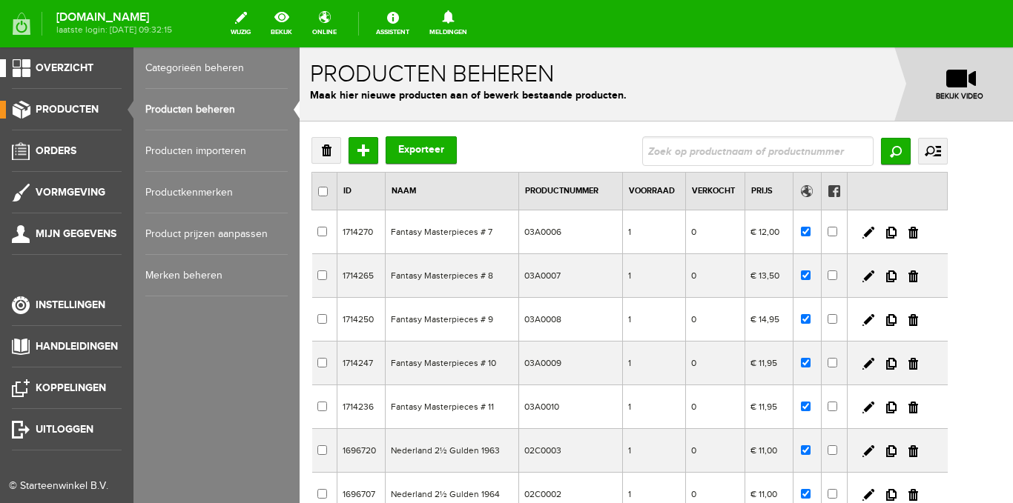
click at [54, 69] on span "Overzicht" at bounding box center [65, 68] width 58 height 13
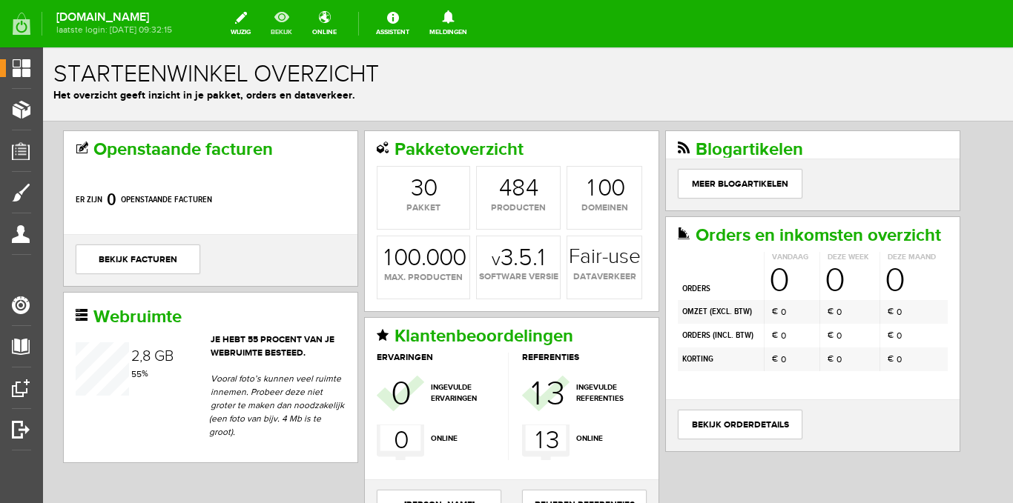
click at [291, 19] on link "bekijk" at bounding box center [281, 23] width 39 height 33
click at [459, 21] on icon at bounding box center [448, 16] width 38 height 13
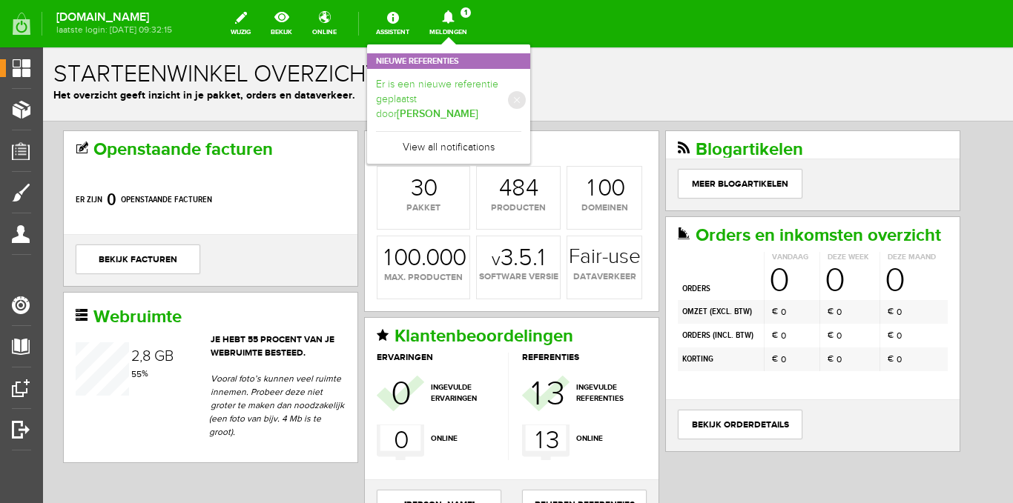
click at [453, 85] on link "Er is een nieuwe referentie geplaatst door Anton" at bounding box center [448, 100] width 145 height 44
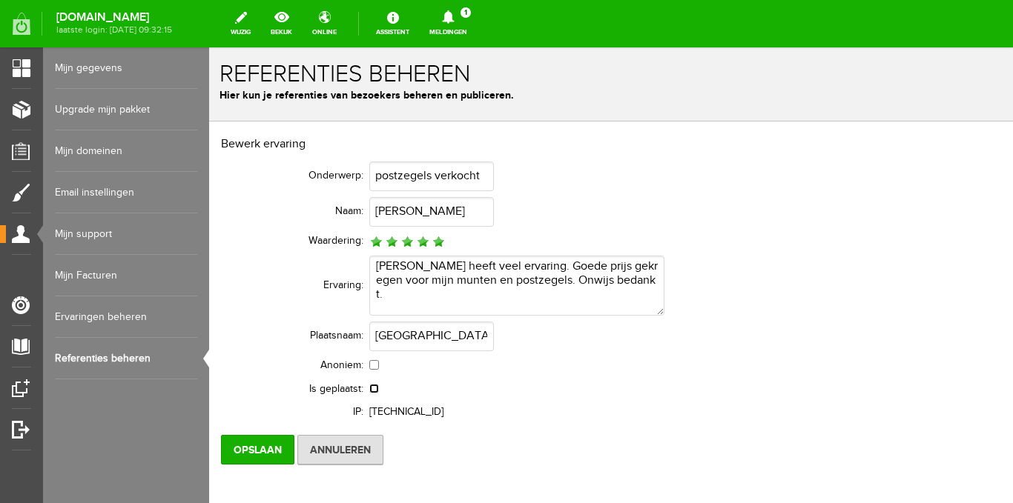
click at [374, 388] on input "checkbox" at bounding box center [374, 389] width 10 height 10
checkbox input "true"
click at [257, 448] on input "Opslaan" at bounding box center [257, 450] width 73 height 30
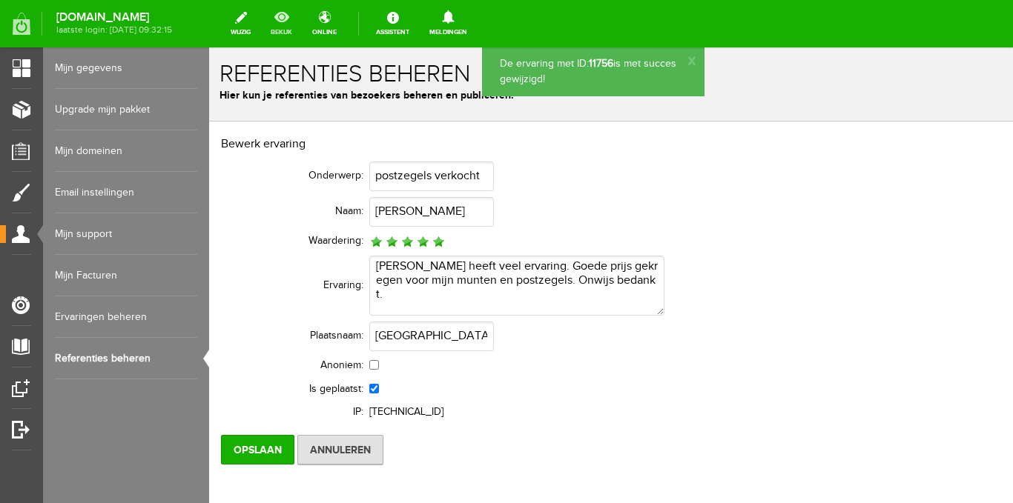
click at [297, 22] on link "bekijk" at bounding box center [281, 23] width 39 height 33
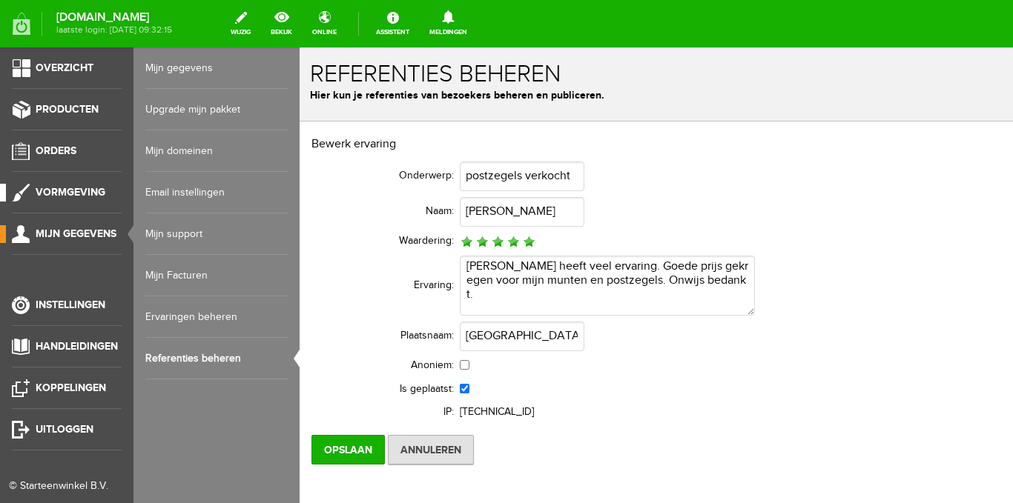
click at [88, 190] on span "Vormgeving" at bounding box center [71, 192] width 70 height 13
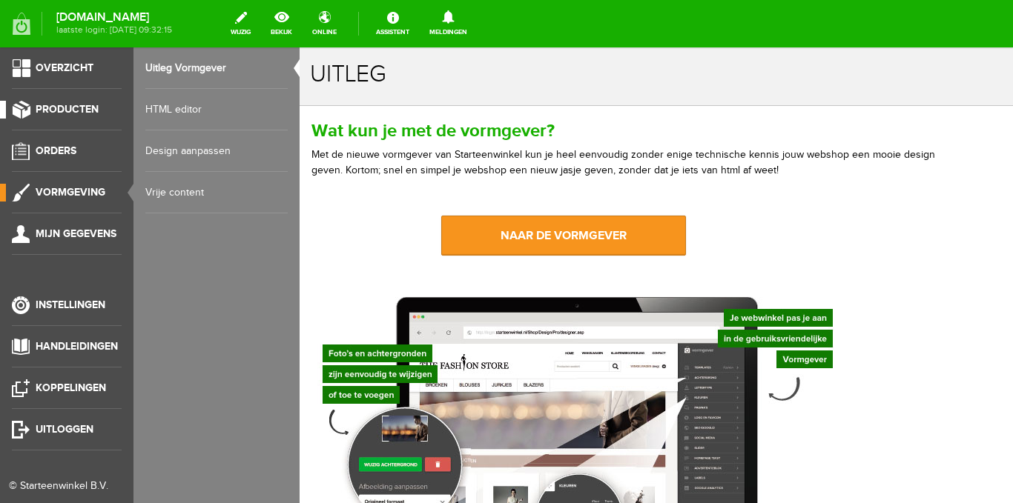
click at [74, 113] on span "Producten" at bounding box center [67, 109] width 63 height 13
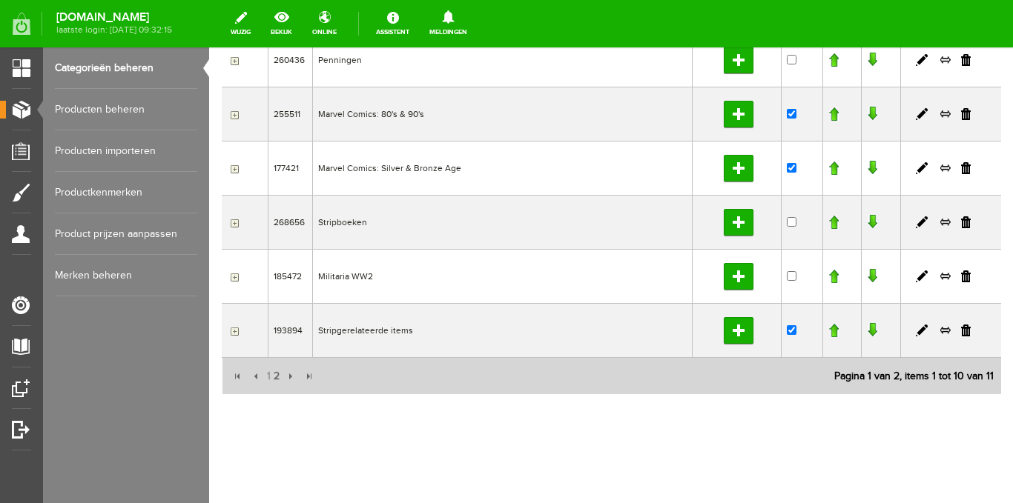
scroll to position [396, 0]
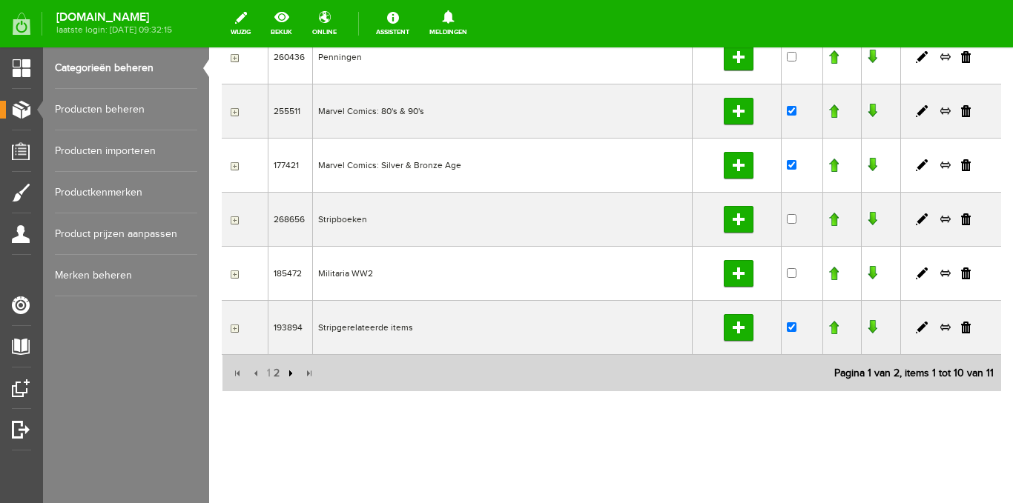
click at [287, 374] on input "button" at bounding box center [289, 374] width 16 height 16
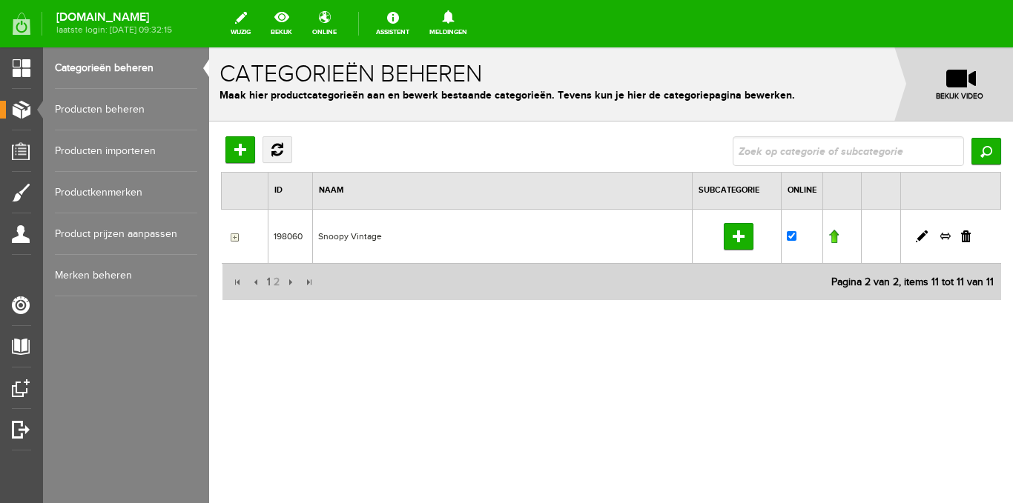
scroll to position [0, 0]
click at [102, 99] on link "Producten beheren" at bounding box center [126, 110] width 142 height 42
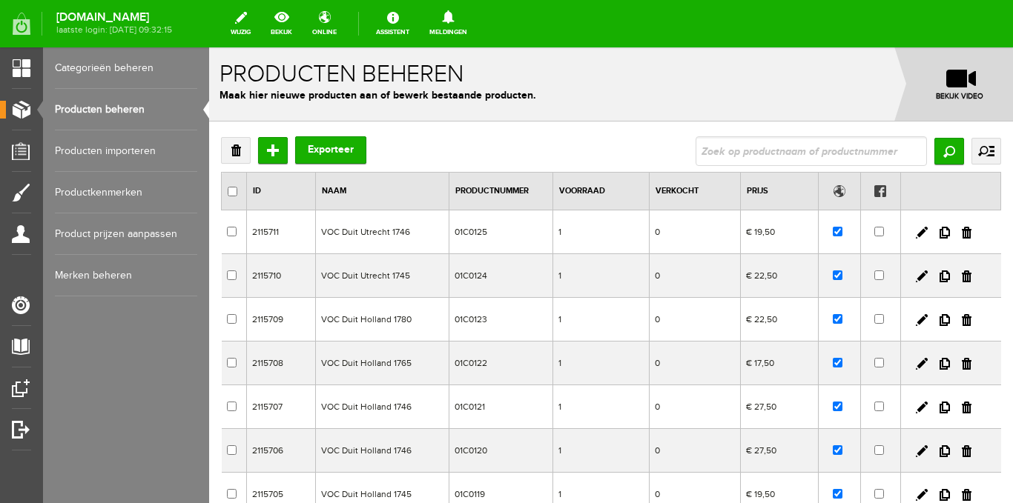
click at [105, 65] on link "Categorieën beheren" at bounding box center [126, 68] width 142 height 42
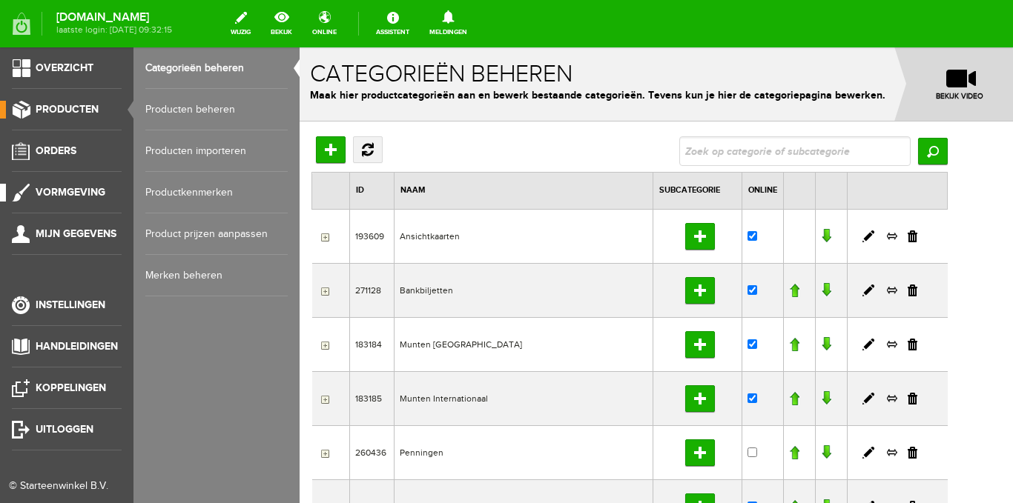
click at [74, 190] on span "Vormgeving" at bounding box center [71, 192] width 70 height 13
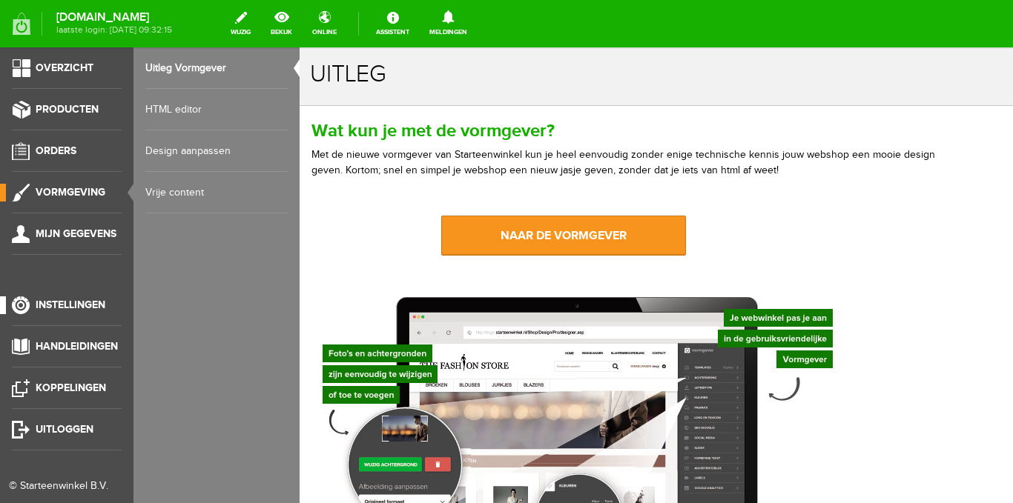
click at [66, 303] on span "Instellingen" at bounding box center [71, 305] width 70 height 13
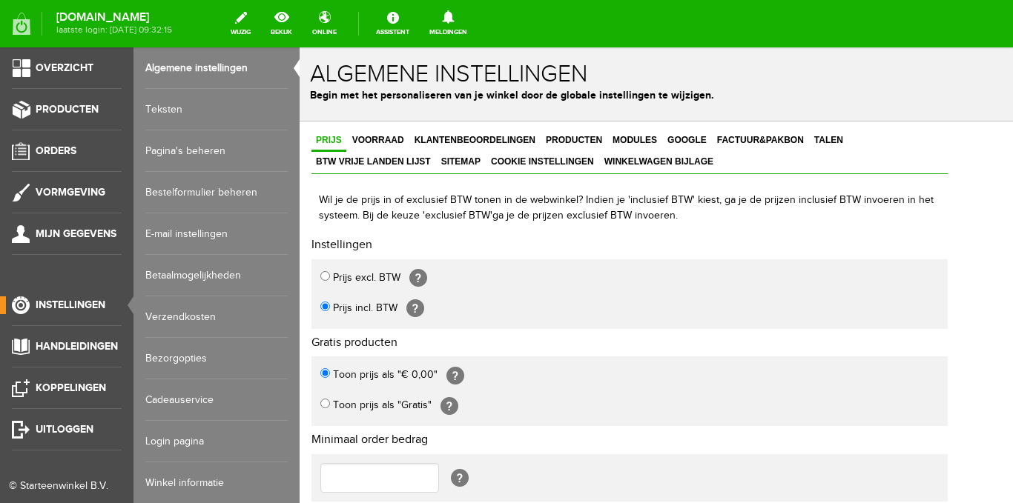
click at [175, 110] on link "Teksten" at bounding box center [216, 110] width 142 height 42
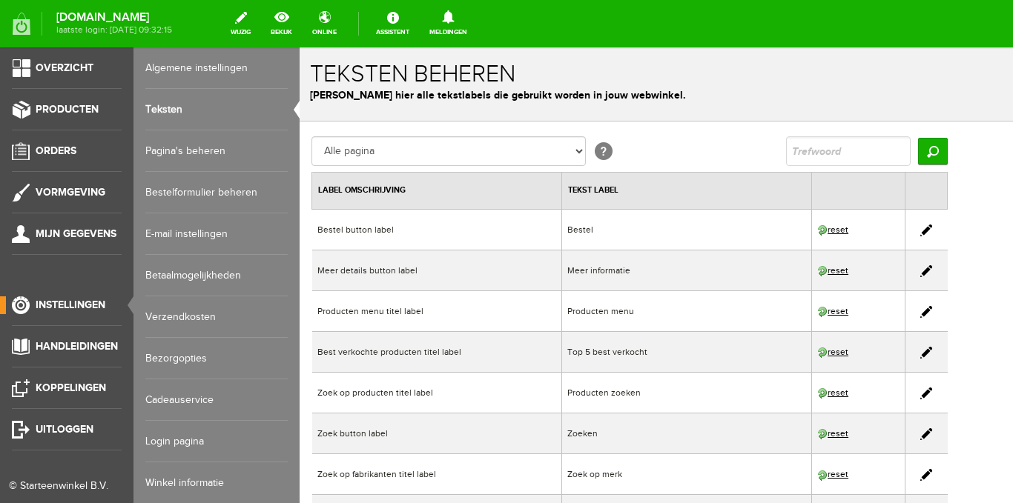
click at [190, 153] on link "Pagina's beheren" at bounding box center [216, 151] width 142 height 42
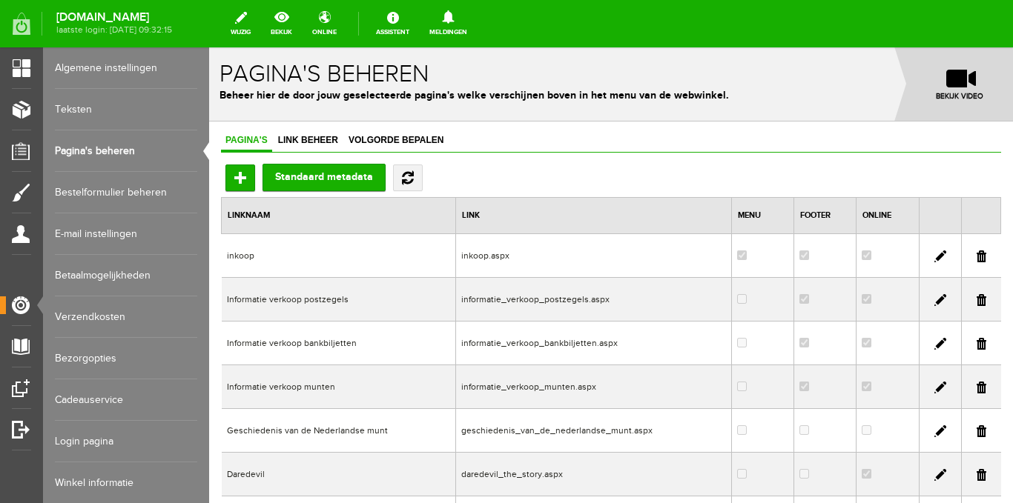
click at [352, 340] on td "Informatie verkoop bankbiljetten" at bounding box center [339, 344] width 234 height 44
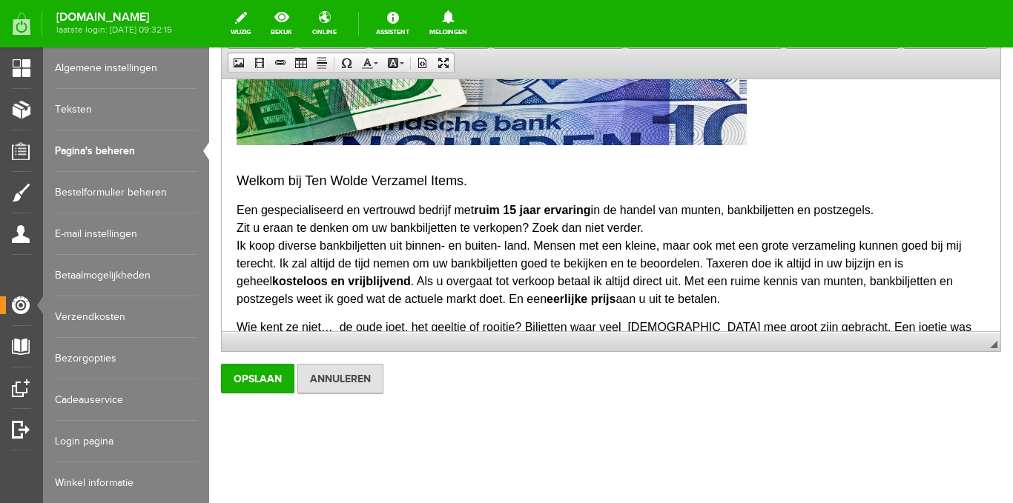
scroll to position [222, 0]
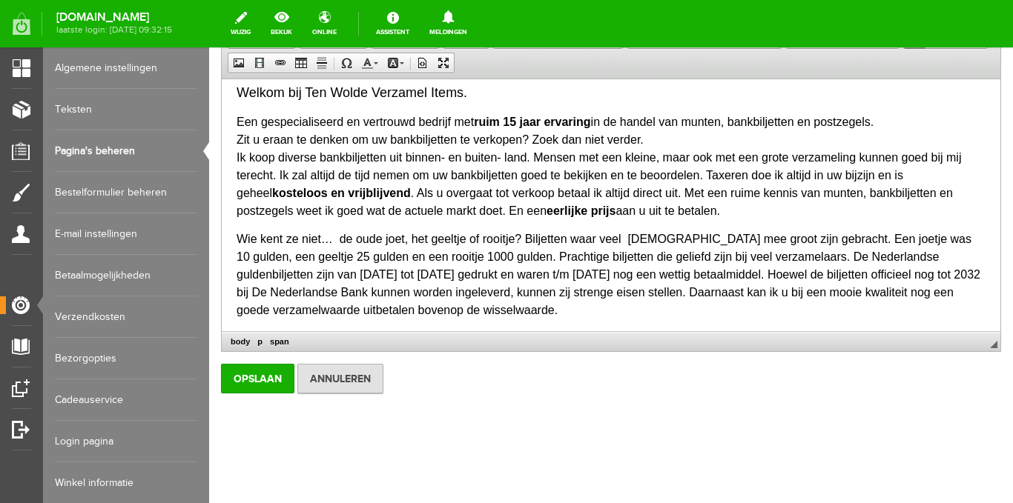
click at [615, 278] on span "Wie kent ze niet… de oude joet, het geeltje of rooitje? Biljetten waar veel Ned…" at bounding box center [609, 275] width 744 height 84
click at [263, 377] on input "Opslaan" at bounding box center [257, 379] width 73 height 30
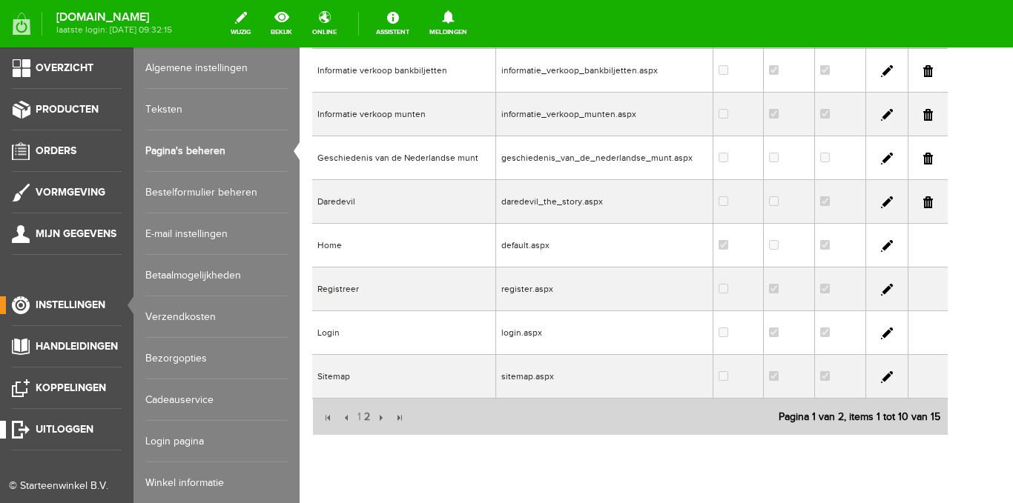
click at [57, 429] on span "Uitloggen" at bounding box center [65, 429] width 58 height 13
